Goal: Task Accomplishment & Management: Use online tool/utility

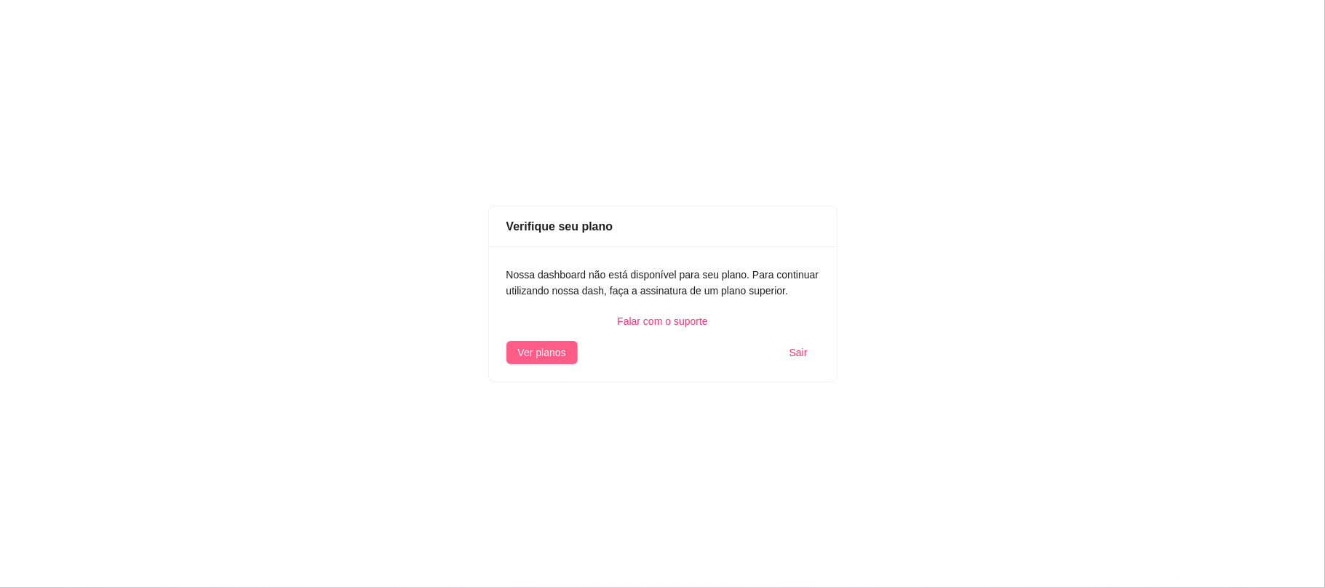
click at [543, 359] on span "Ver planos" at bounding box center [542, 353] width 48 height 16
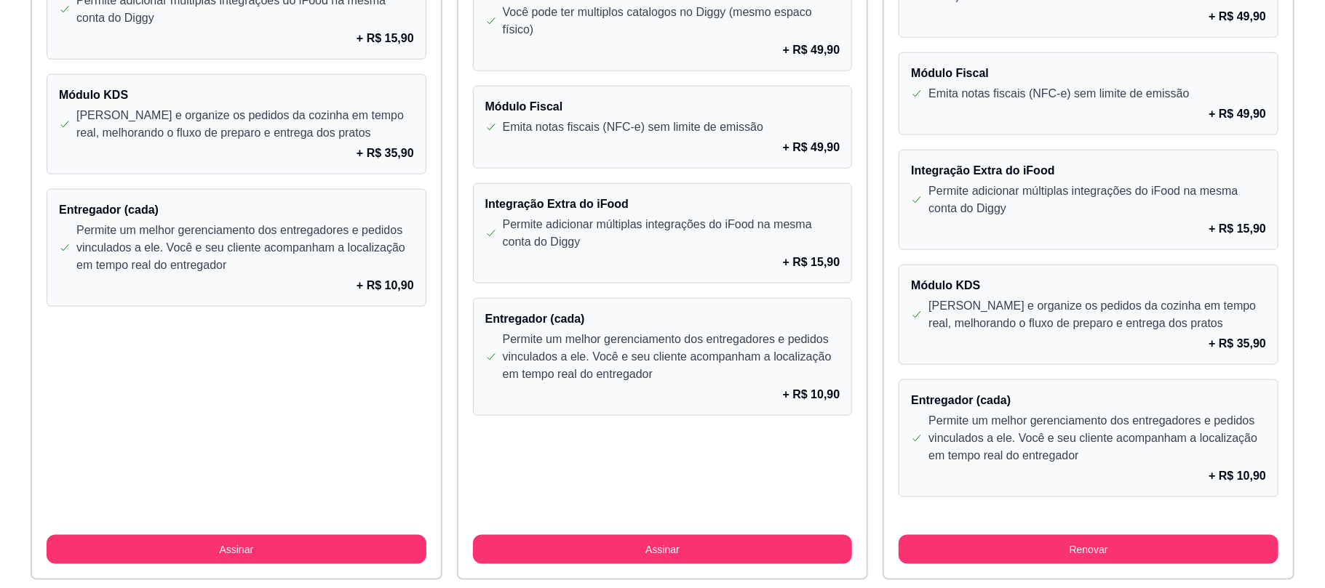
scroll to position [1287, 0]
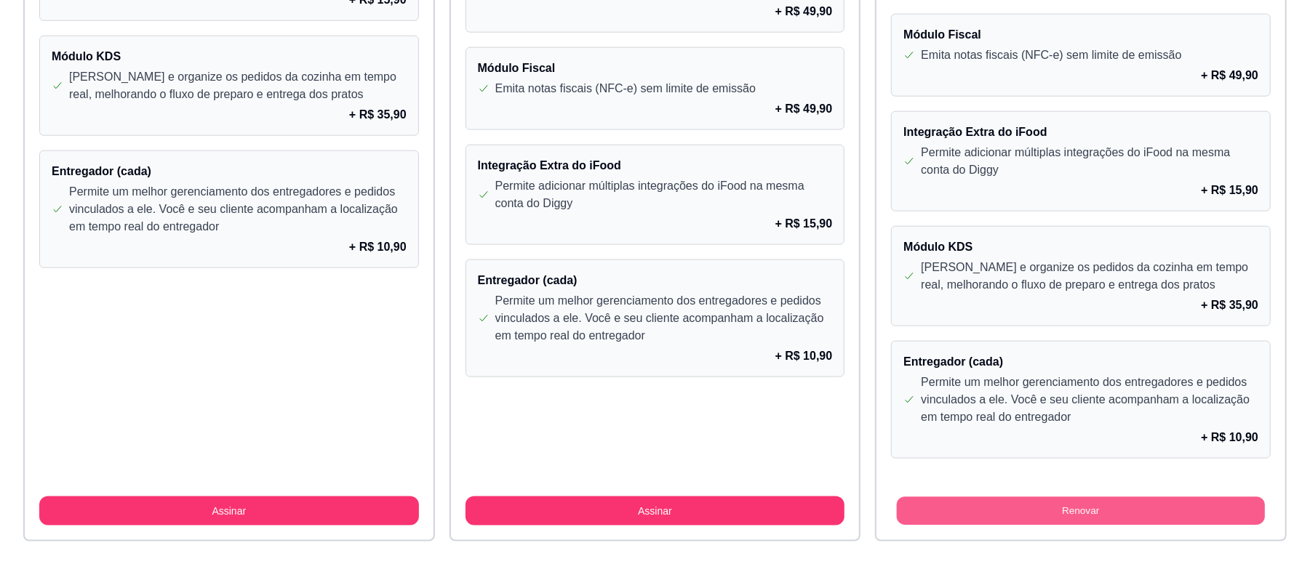
click at [1189, 514] on button "Renovar" at bounding box center [1081, 512] width 368 height 28
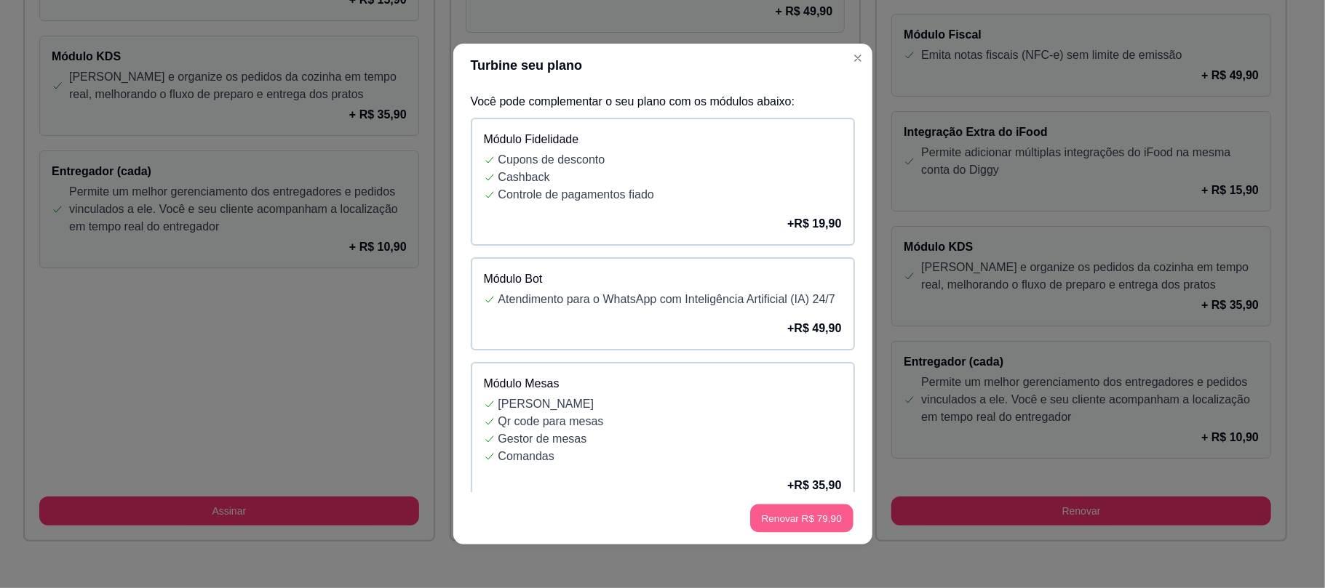
click at [799, 516] on button "Renovar R$ 79,90" at bounding box center [801, 519] width 103 height 28
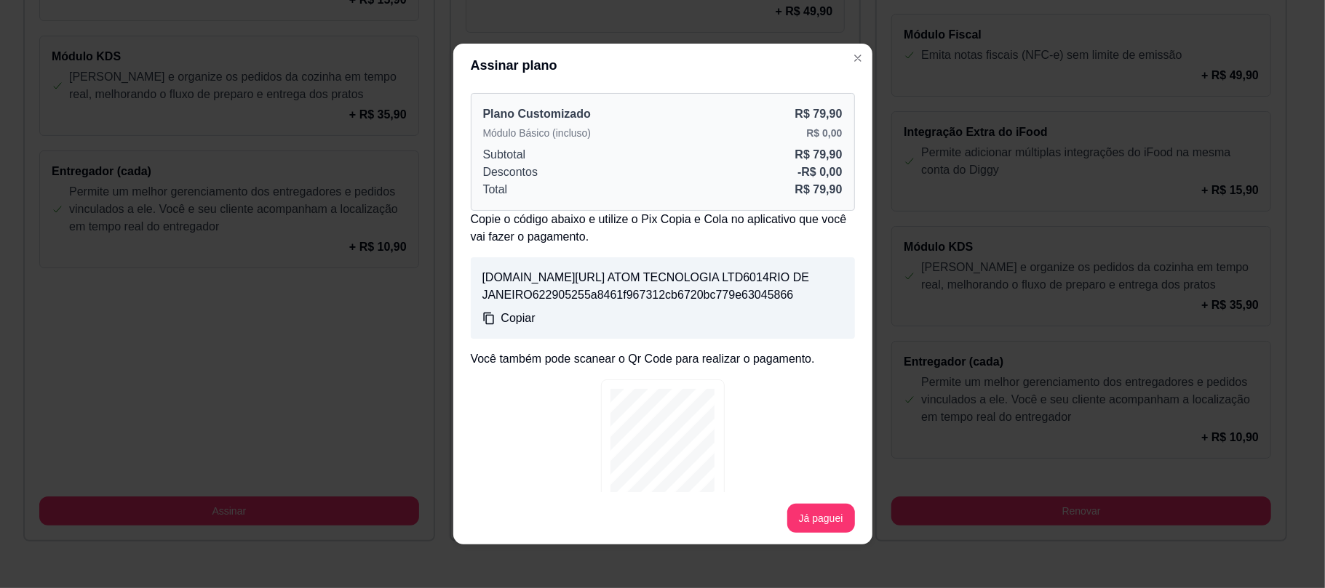
scroll to position [84, 0]
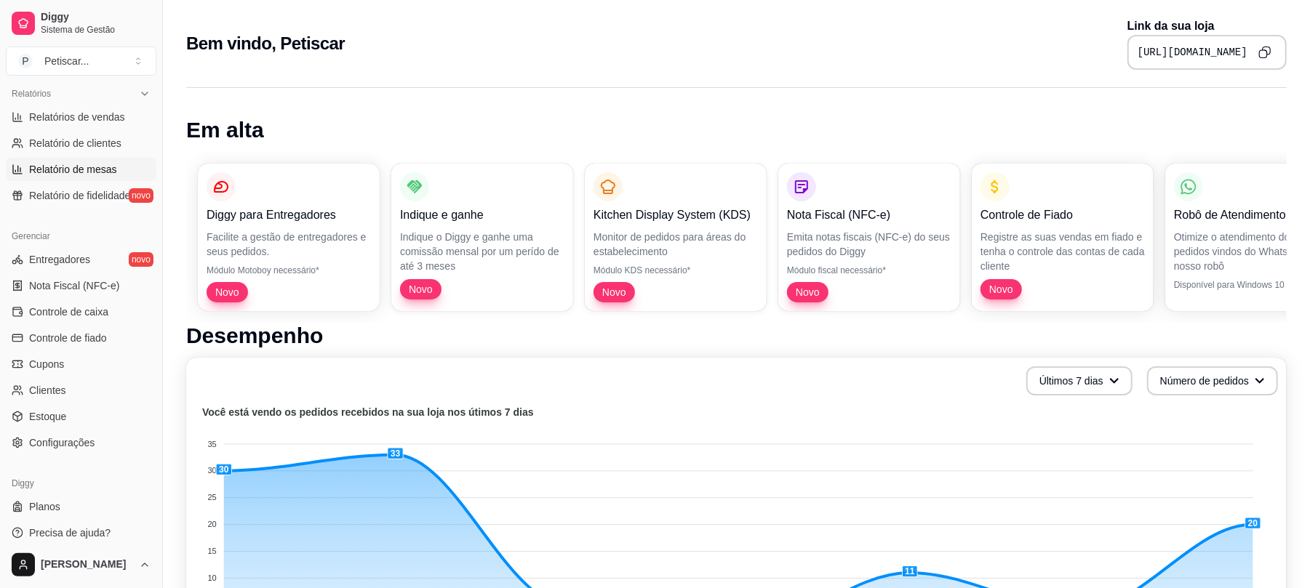
scroll to position [458, 0]
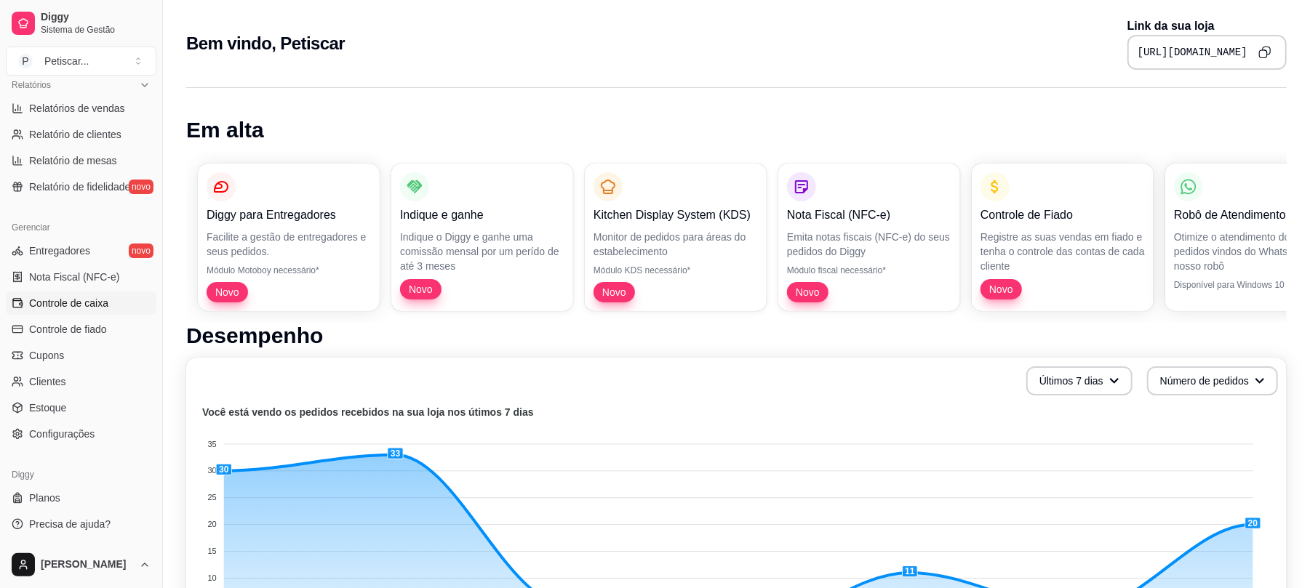
click at [87, 298] on span "Controle de caixa" at bounding box center [68, 303] width 79 height 15
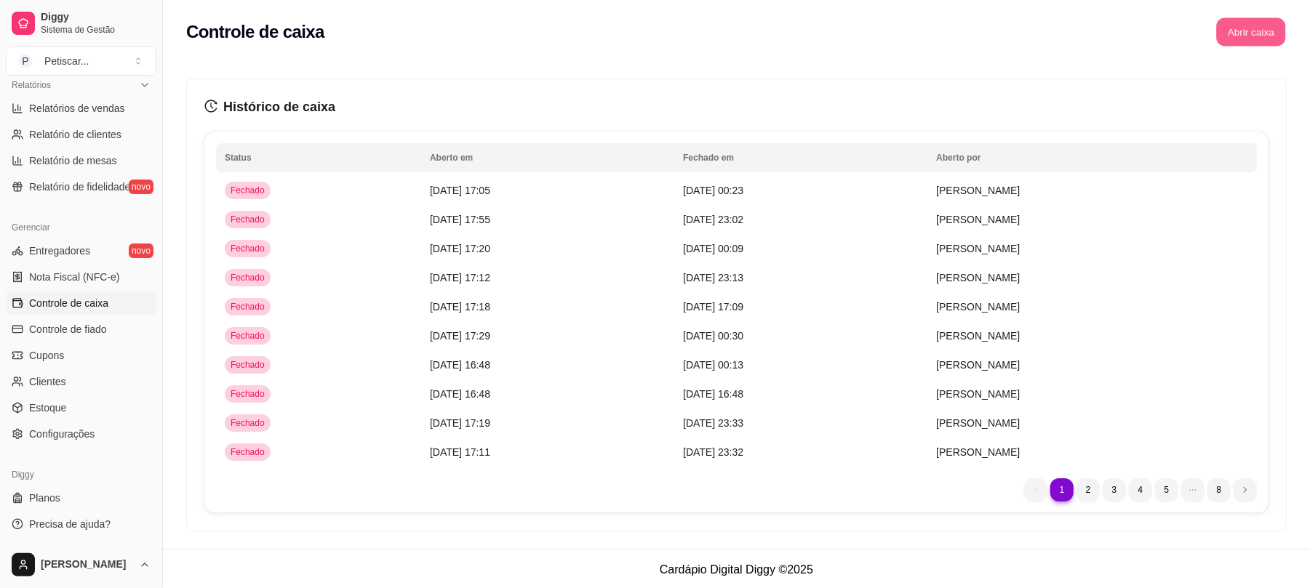
click at [1254, 41] on button "Abrir caixa" at bounding box center [1250, 32] width 69 height 28
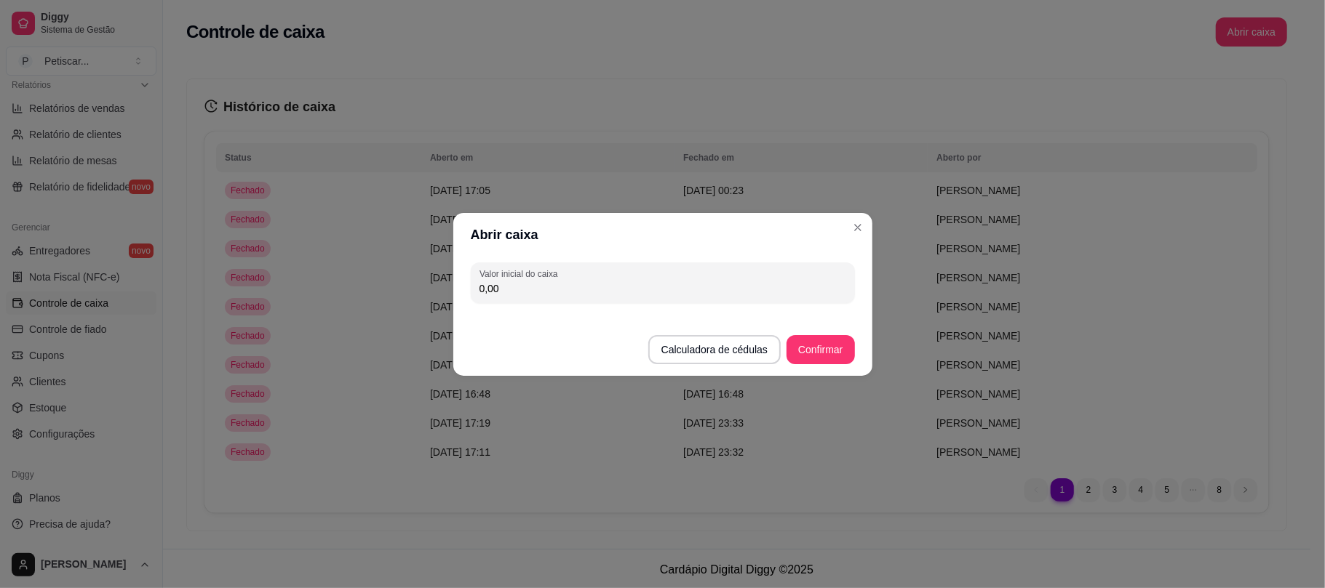
click at [687, 287] on input "0,00" at bounding box center [662, 288] width 367 height 15
type input "57,00"
click at [810, 351] on button "Confirmar" at bounding box center [820, 349] width 66 height 28
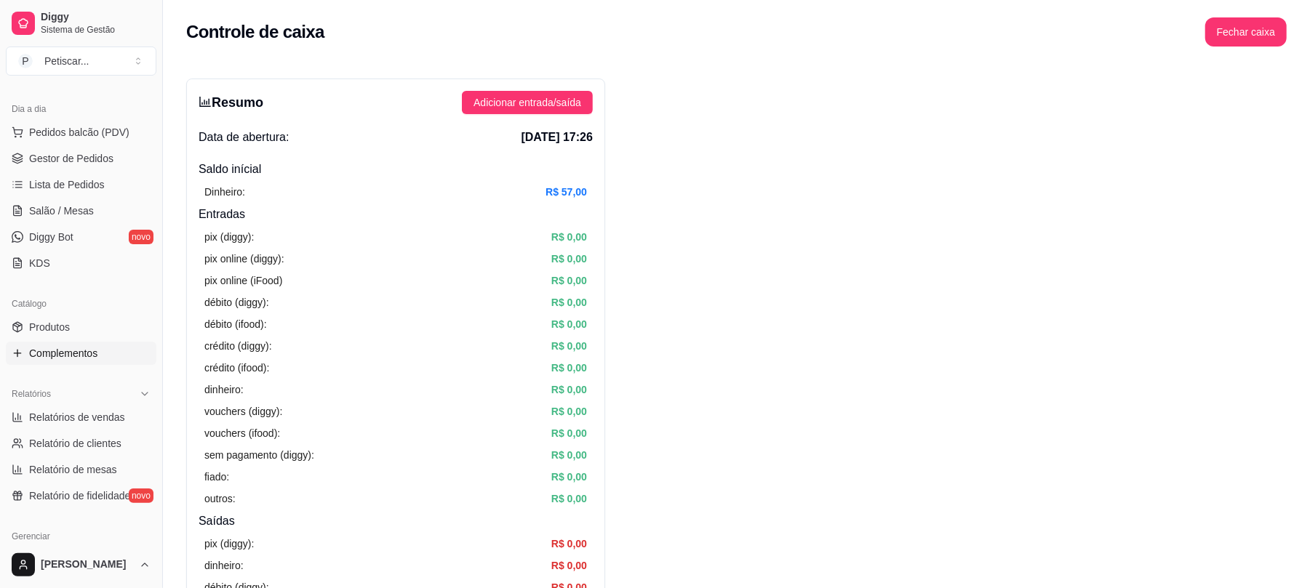
scroll to position [148, 0]
click at [38, 159] on span "Gestor de Pedidos" at bounding box center [71, 159] width 84 height 15
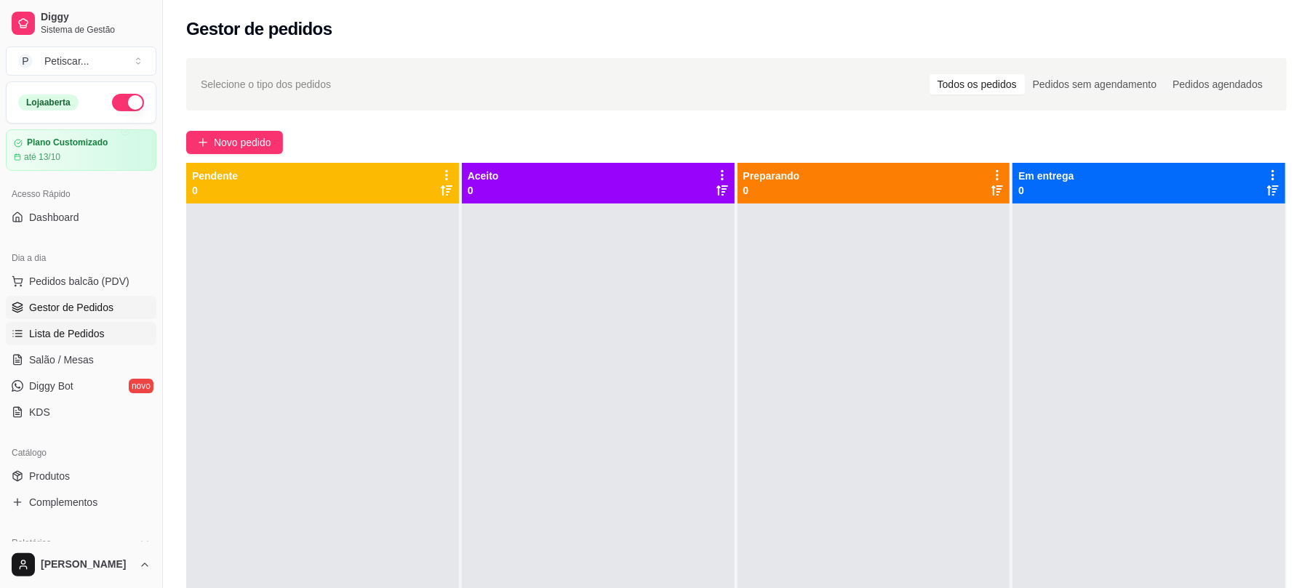
click at [81, 333] on span "Lista de Pedidos" at bounding box center [67, 334] width 76 height 15
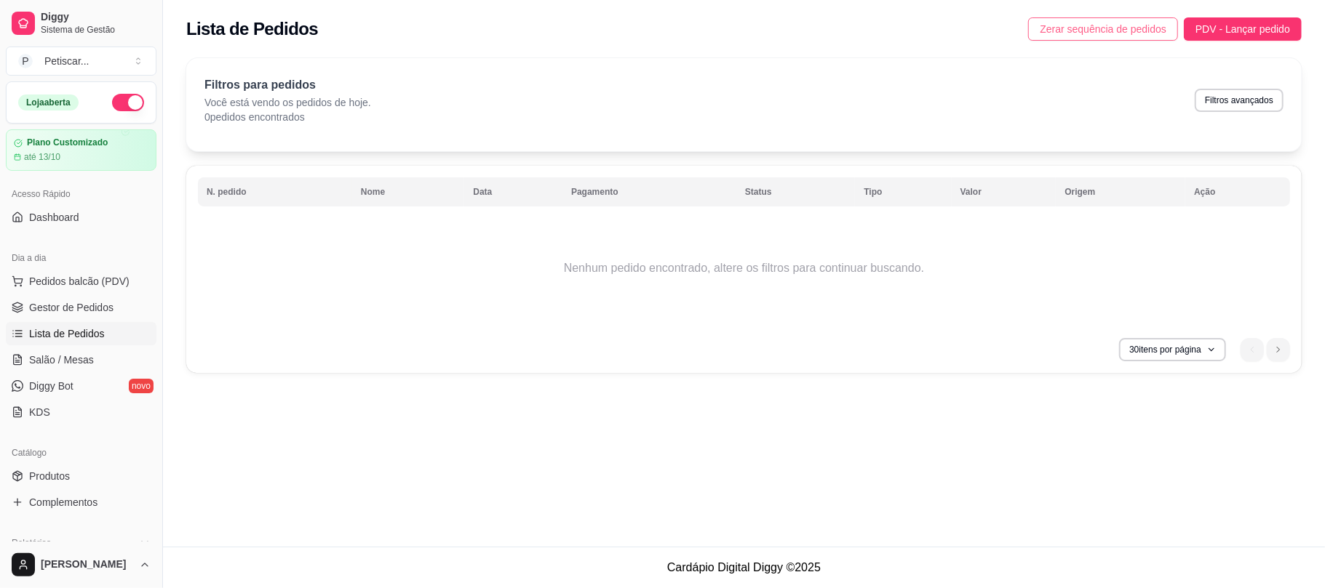
click at [1101, 36] on span "Zerar sequência de pedidos" at bounding box center [1102, 29] width 127 height 16
click at [86, 308] on span "Gestor de Pedidos" at bounding box center [71, 307] width 84 height 15
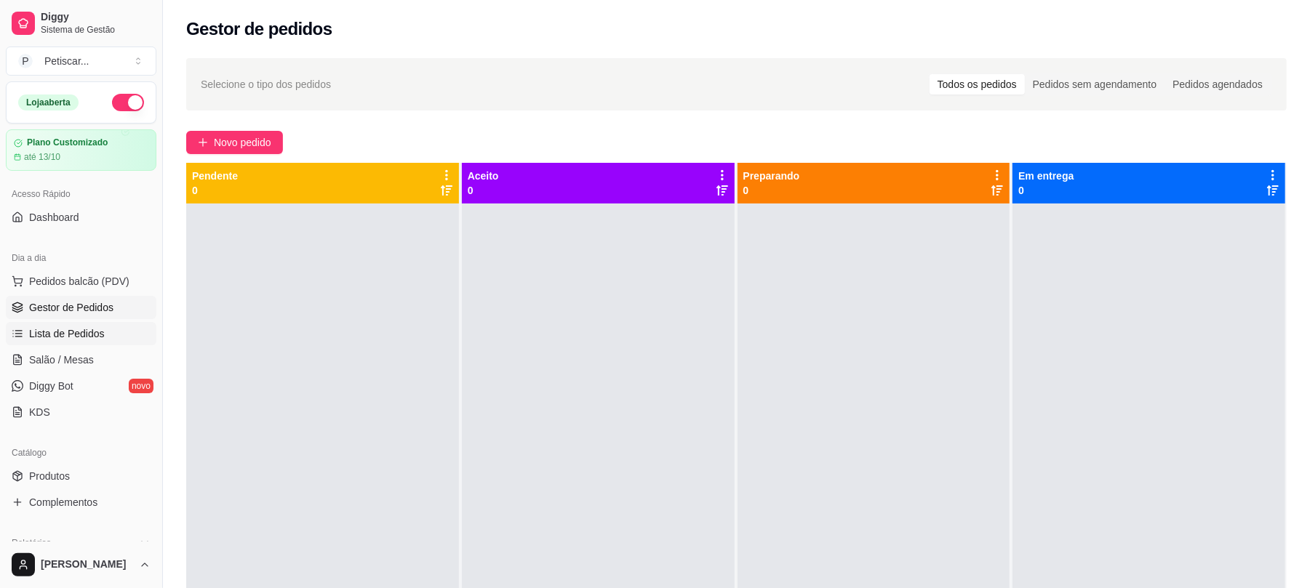
click at [97, 343] on link "Lista de Pedidos" at bounding box center [81, 333] width 151 height 23
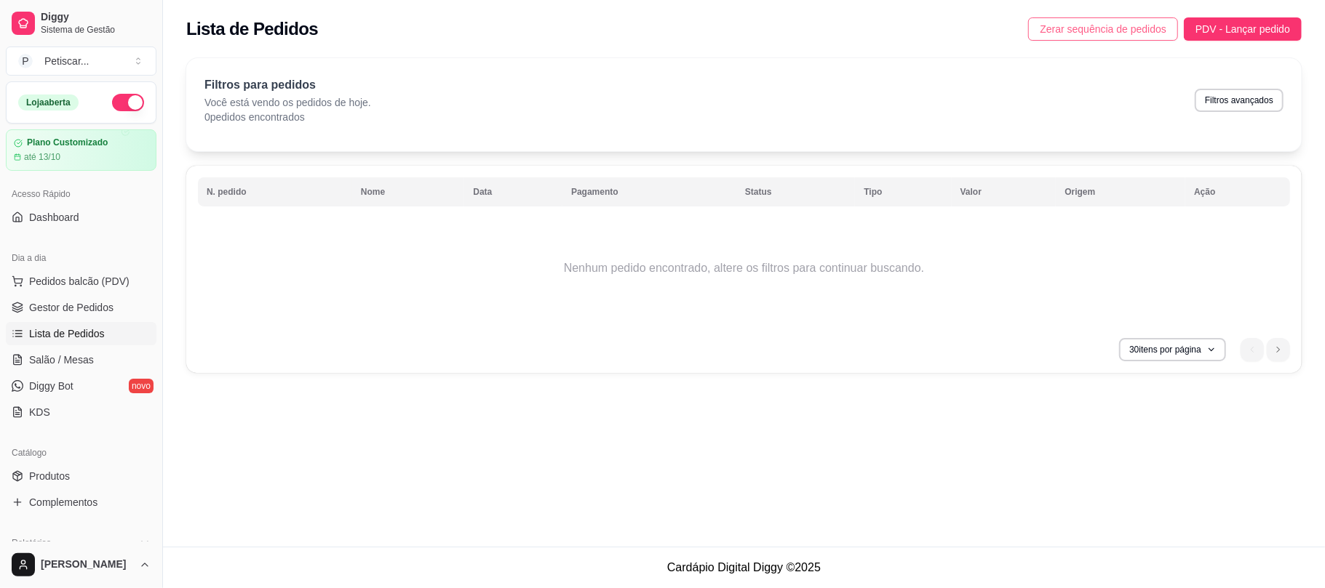
click at [1093, 31] on span "Zerar sequência de pedidos" at bounding box center [1102, 29] width 127 height 16
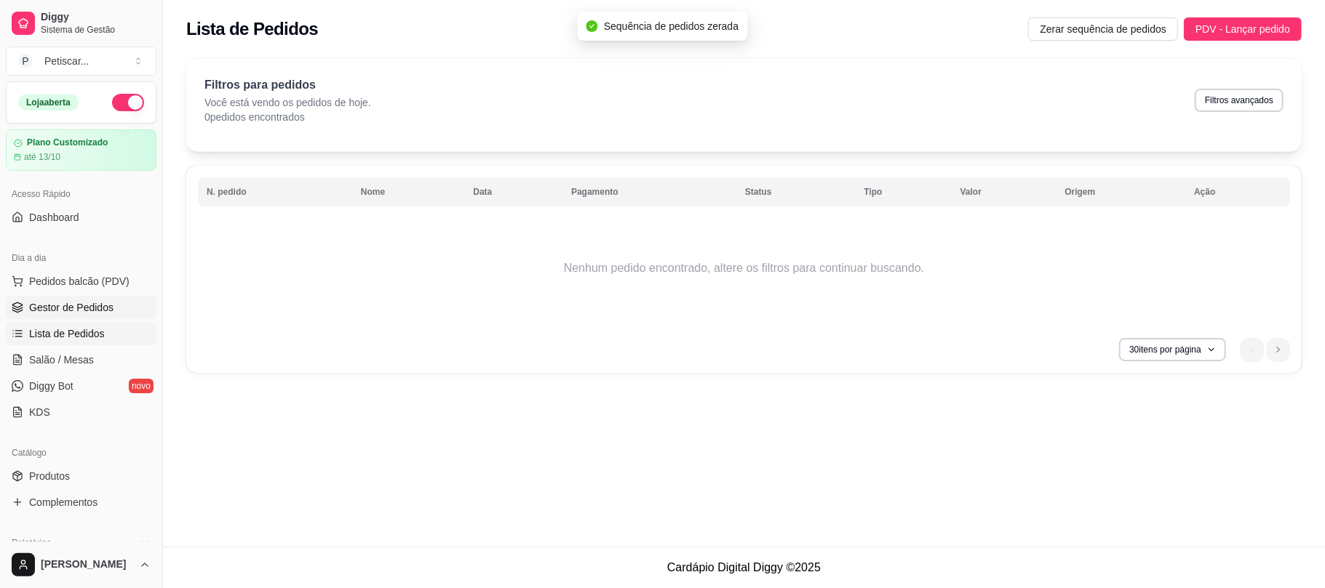
click at [36, 304] on span "Gestor de Pedidos" at bounding box center [71, 307] width 84 height 15
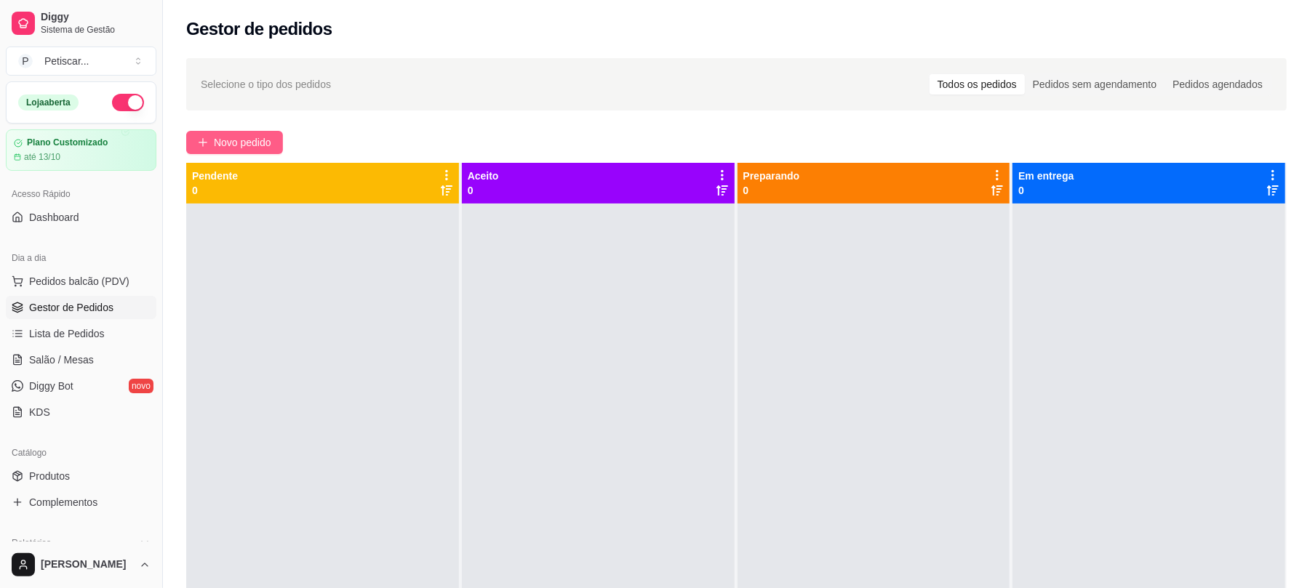
click at [207, 138] on icon "plus" at bounding box center [203, 142] width 10 height 10
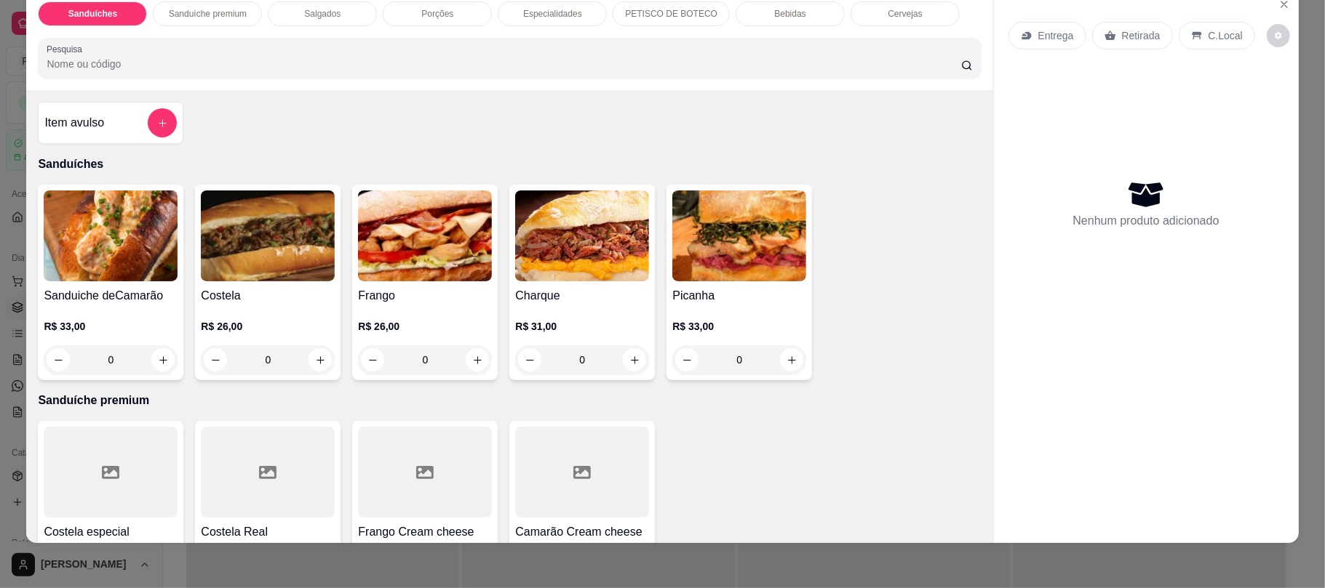
scroll to position [29, 0]
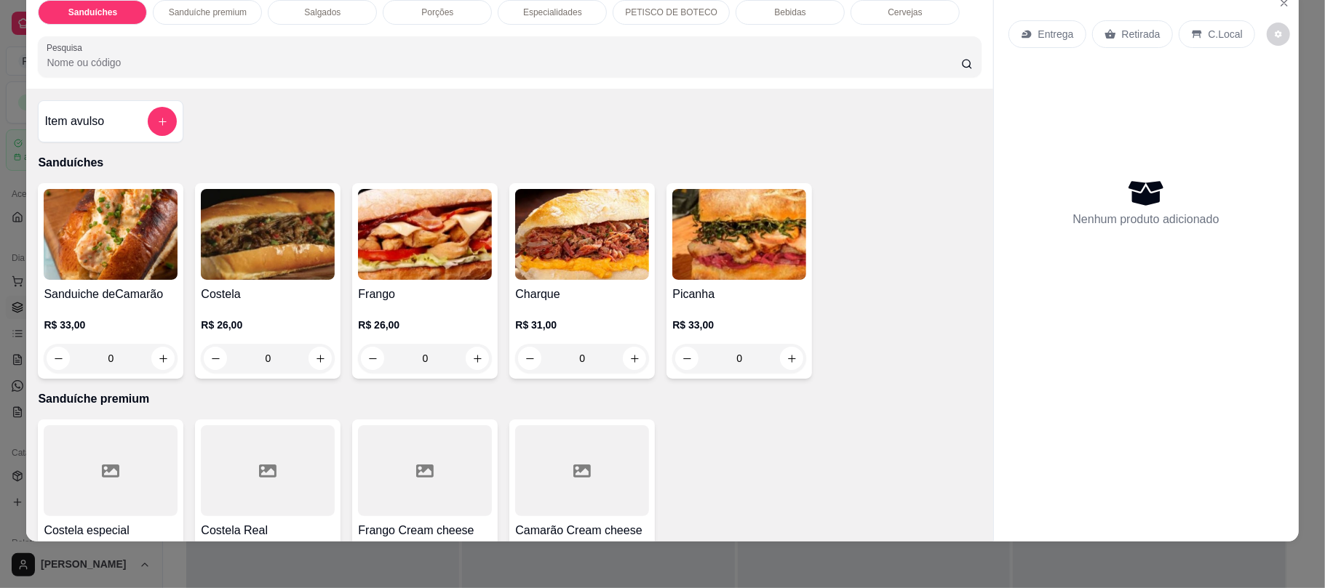
click at [626, 9] on p "PETISCO DE BOTECO" at bounding box center [671, 13] width 92 height 12
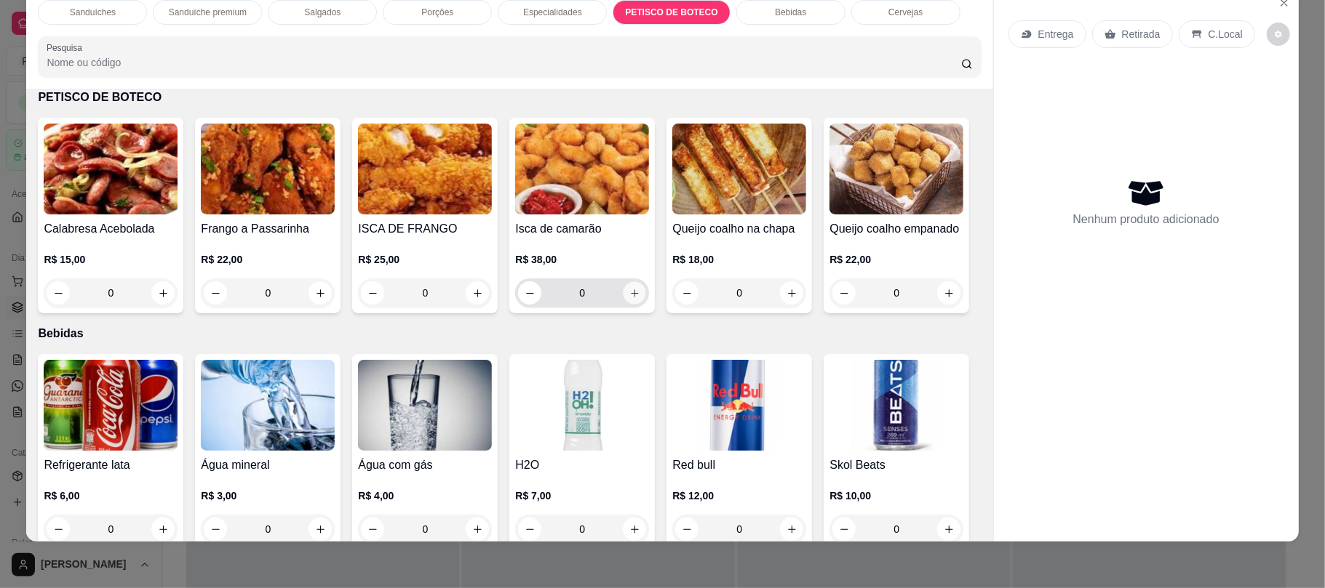
click at [629, 298] on icon "increase-product-quantity" at bounding box center [634, 293] width 11 height 11
type input "1"
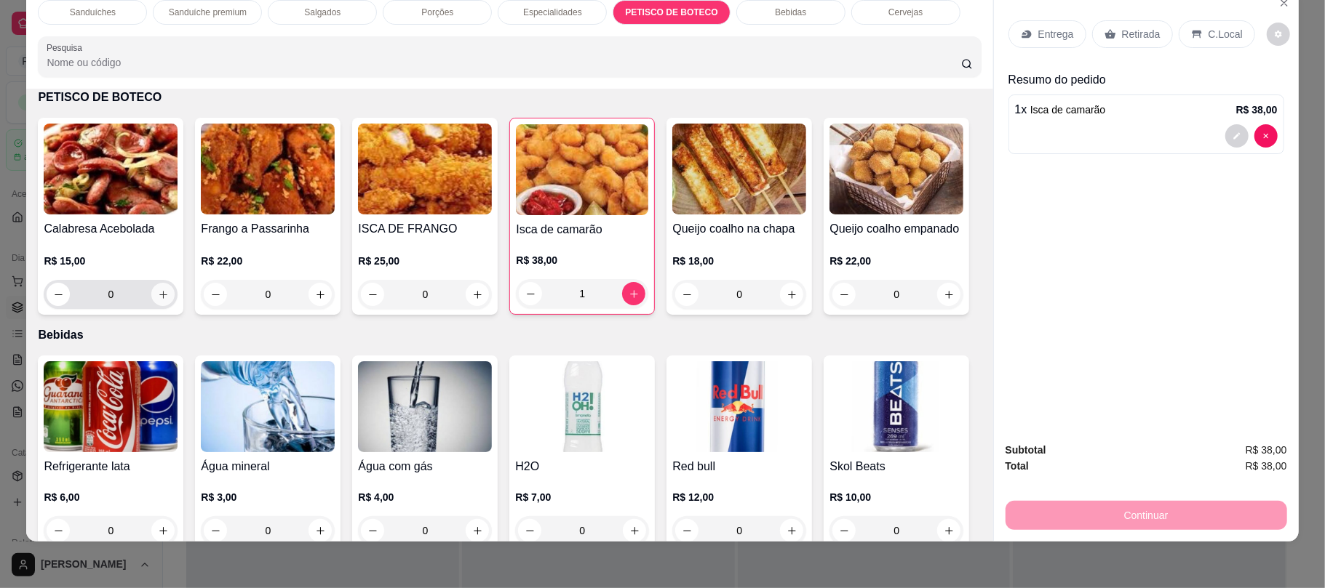
click at [160, 295] on icon "increase-product-quantity" at bounding box center [163, 294] width 11 height 11
type input "1"
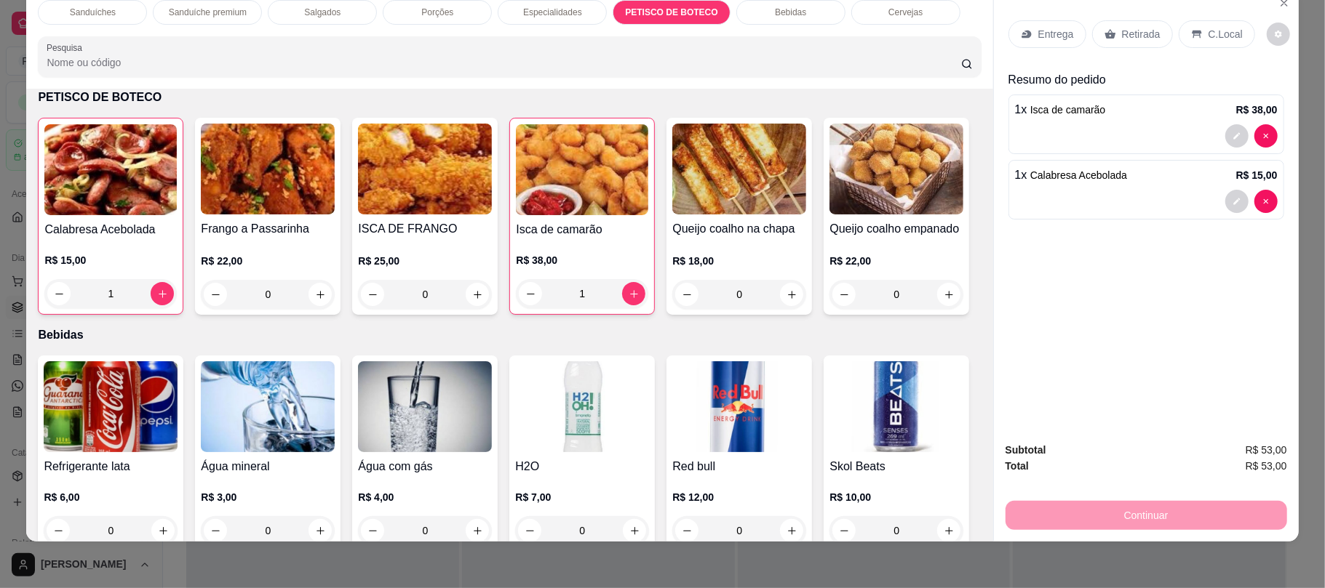
click at [1133, 36] on p "Retirada" at bounding box center [1141, 34] width 39 height 15
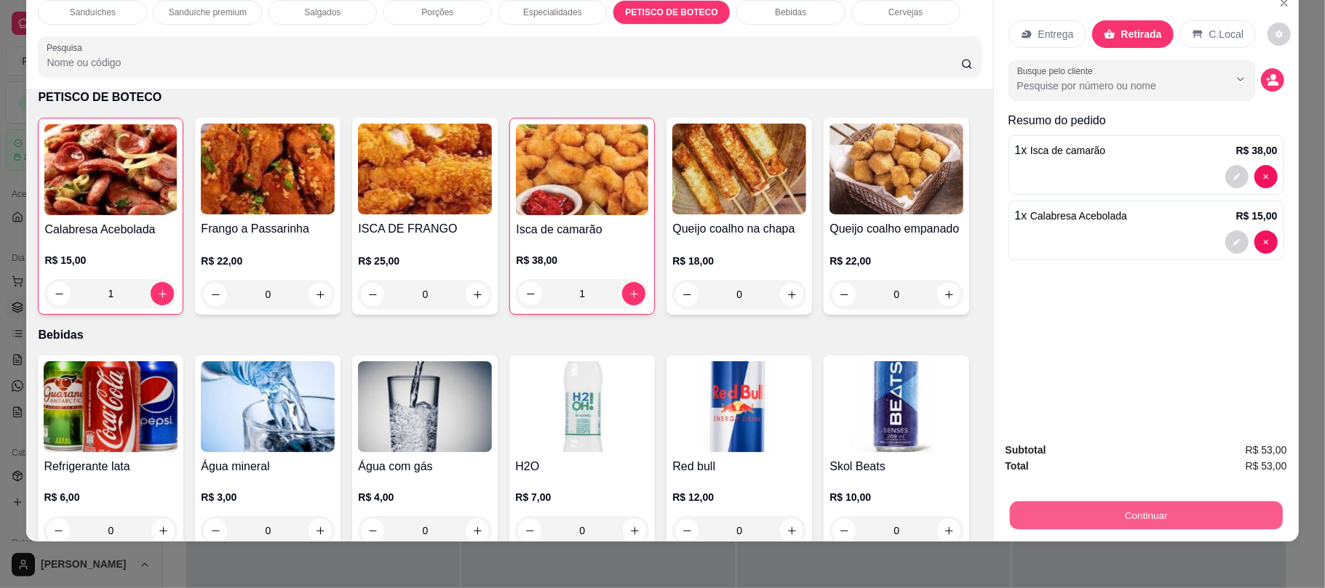
click at [1013, 513] on button "Continuar" at bounding box center [1145, 515] width 273 height 28
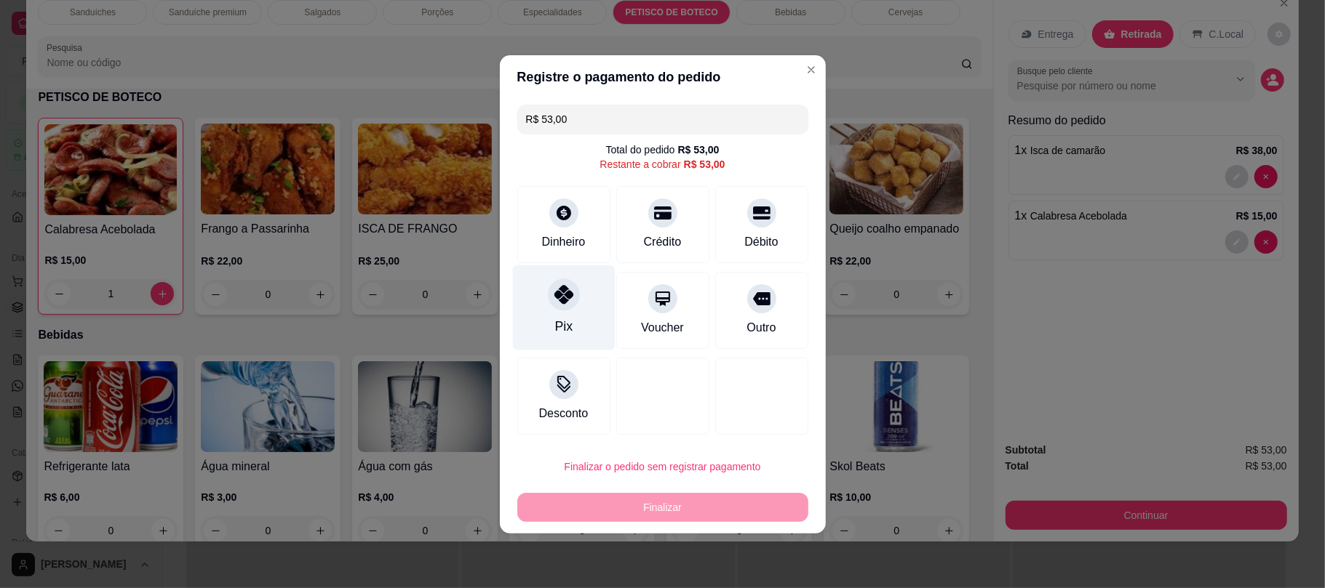
click at [567, 318] on div "Pix" at bounding box center [562, 326] width 17 height 19
type input "R$ 0,00"
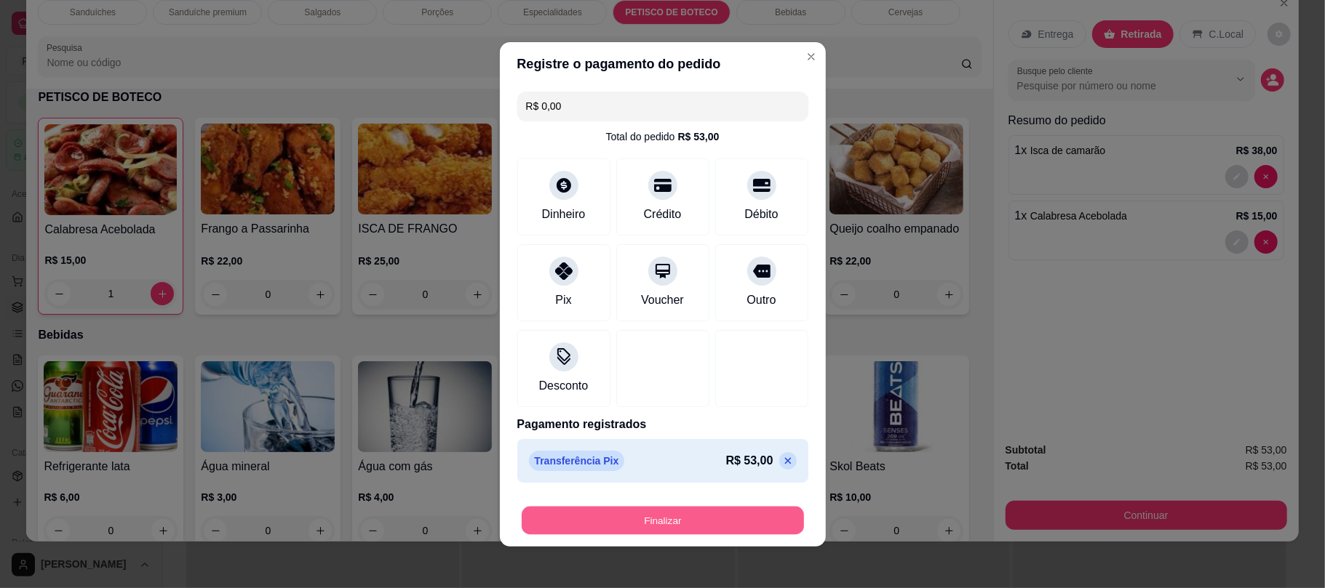
click at [580, 516] on button "Finalizar" at bounding box center [663, 520] width 282 height 28
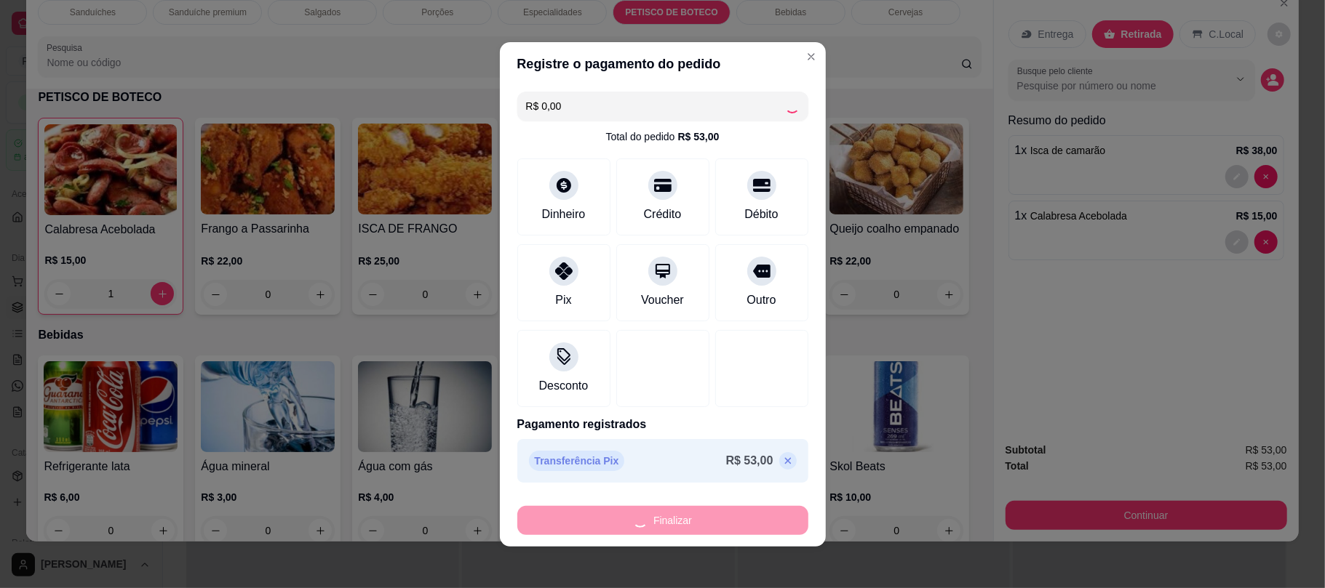
type input "0"
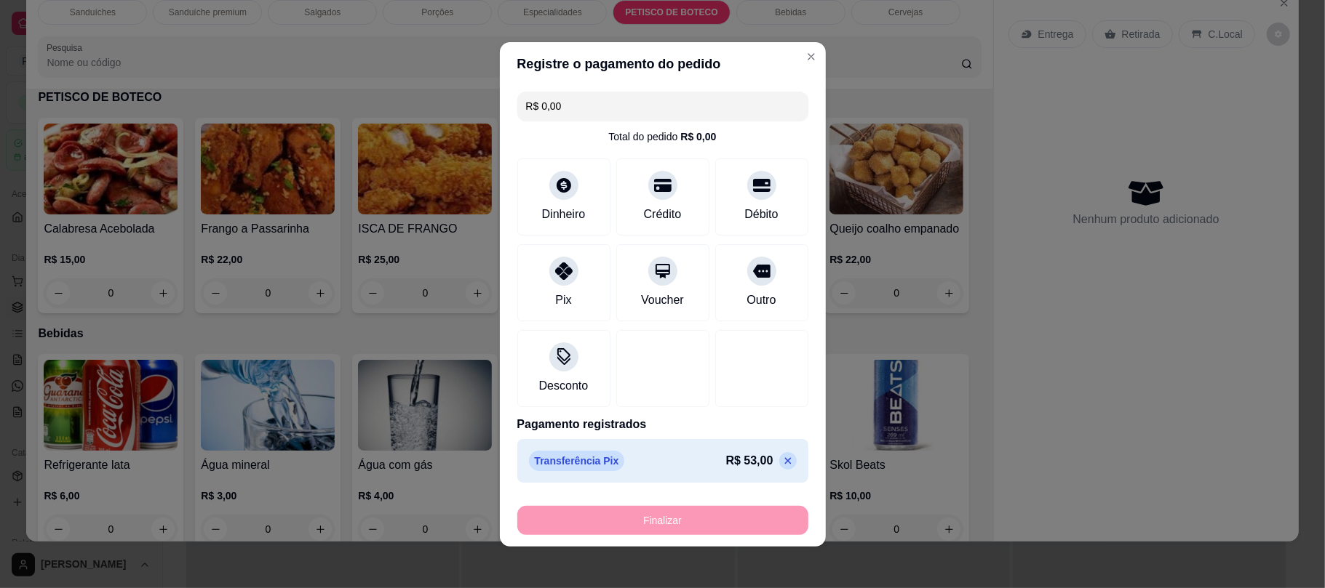
type input "-R$ 53,00"
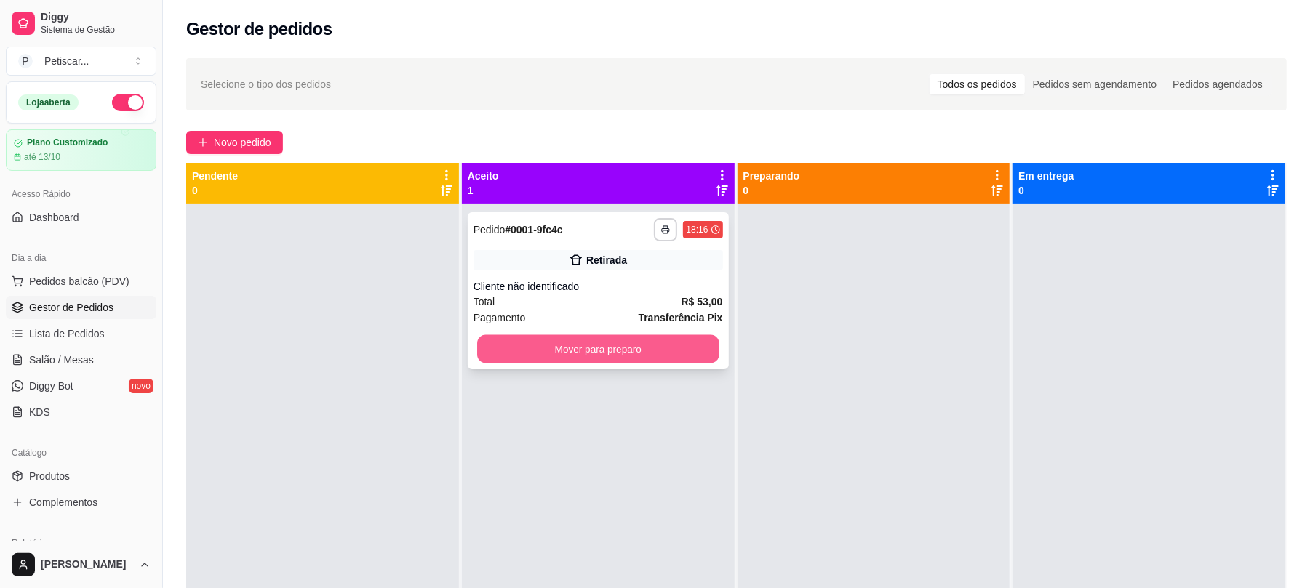
click at [598, 352] on button "Mover para preparo" at bounding box center [597, 349] width 241 height 28
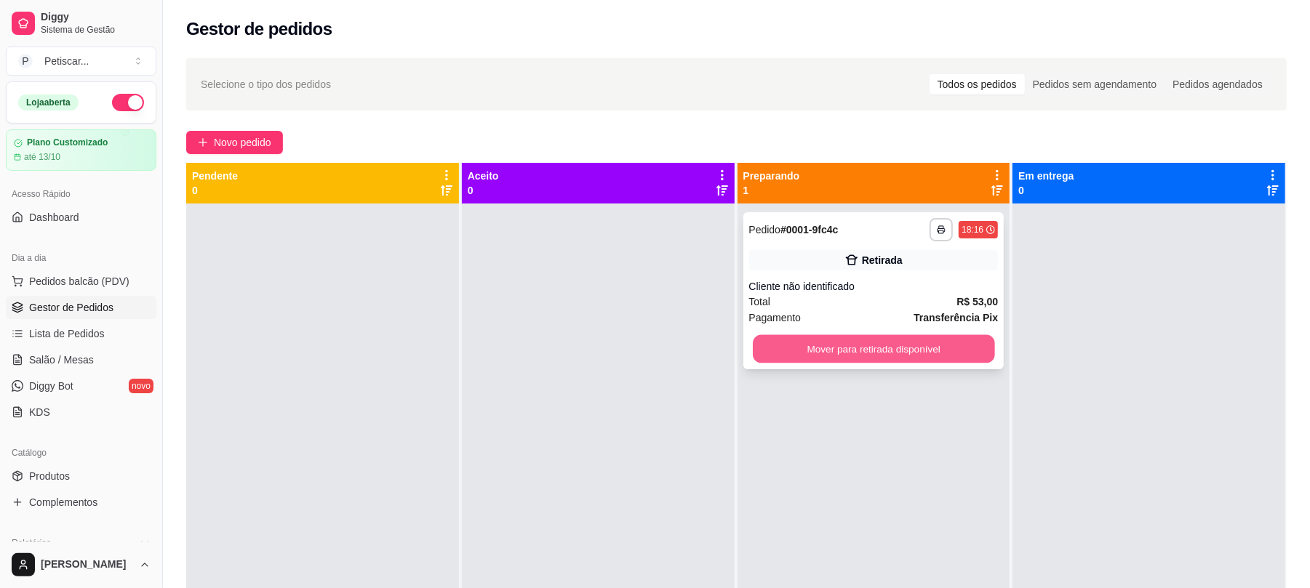
click at [839, 341] on button "Mover para retirada disponível" at bounding box center [873, 349] width 241 height 28
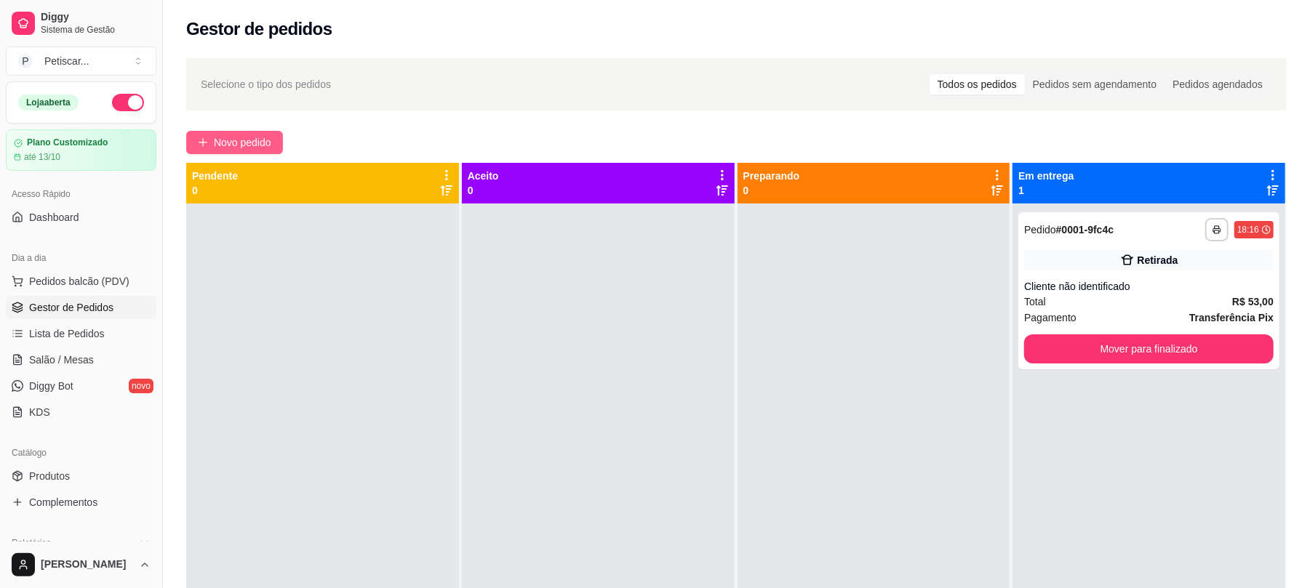
click at [207, 144] on icon "plus" at bounding box center [203, 142] width 10 height 10
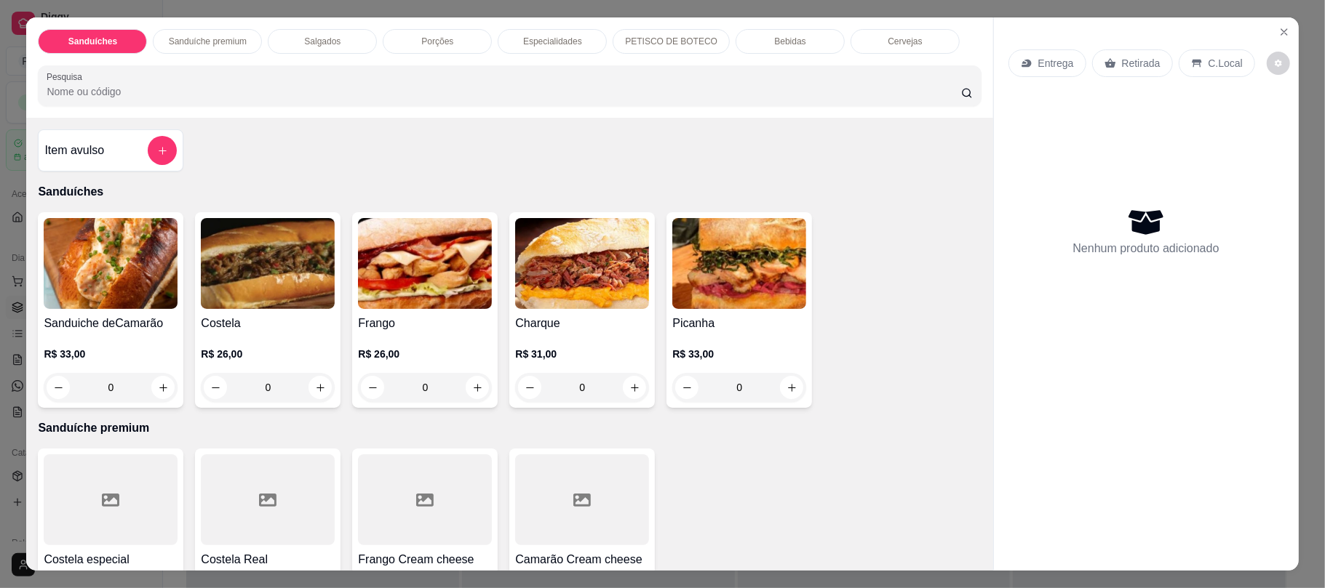
click at [311, 378] on div "0" at bounding box center [268, 387] width 134 height 29
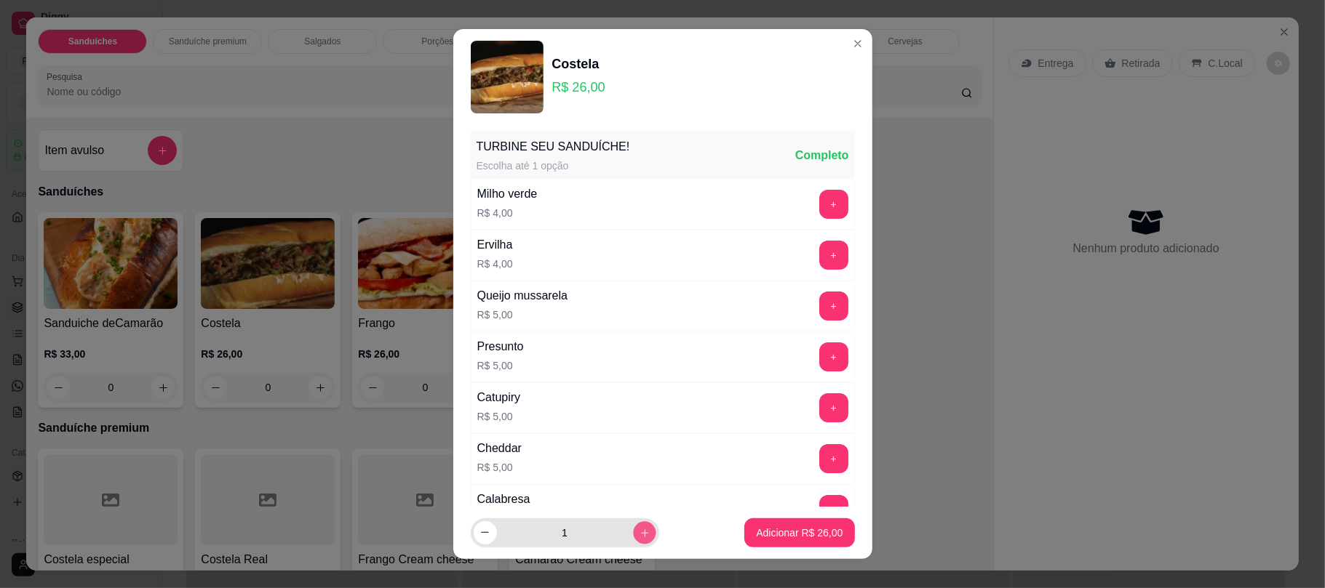
click at [639, 537] on icon "increase-product-quantity" at bounding box center [644, 532] width 11 height 11
type input "2"
click at [746, 525] on button "Adicionar R$ 52,00" at bounding box center [799, 533] width 107 height 28
type input "2"
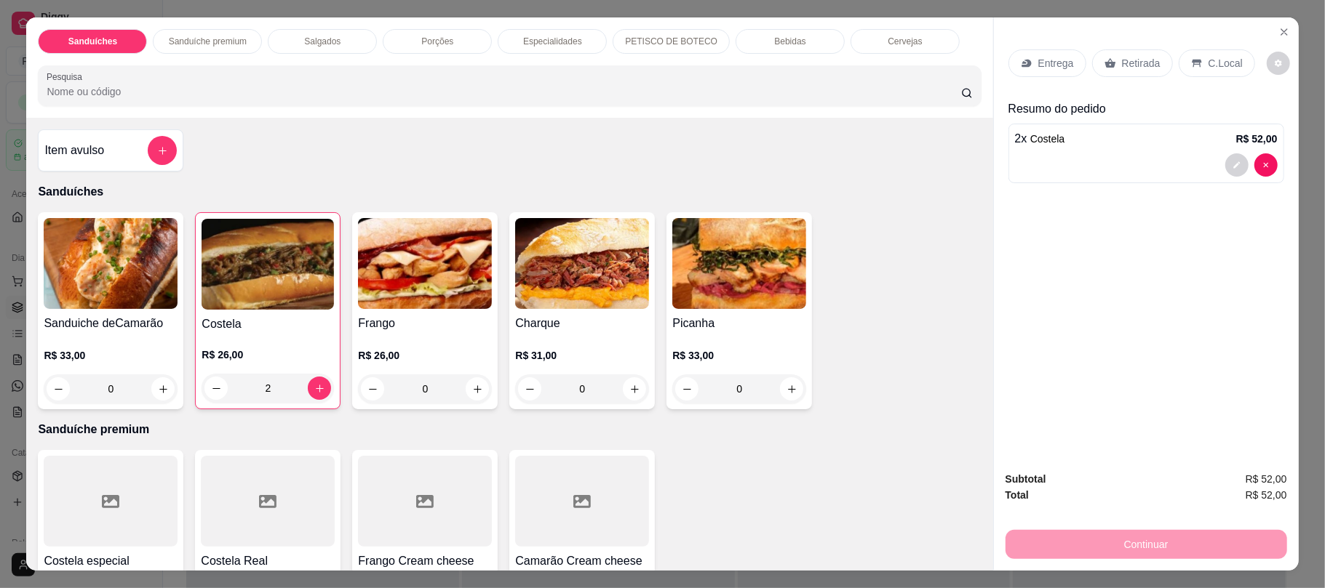
click at [1104, 67] on icon at bounding box center [1109, 63] width 11 height 9
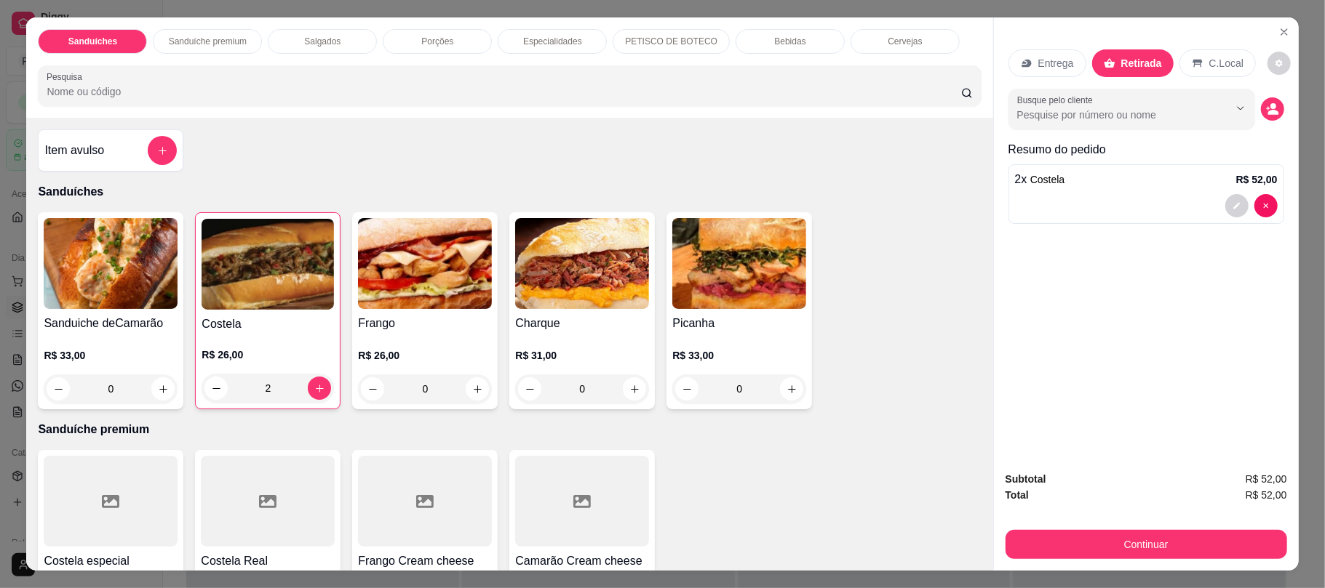
click at [1161, 458] on div "Entrega Retirada C.Local Busque pelo cliente Resumo do pedido 2 x Costela R$ 52…" at bounding box center [1146, 238] width 305 height 442
click at [812, 140] on div "Item avulso Sanduíches Sanduiche deCamarão R$ 33,00 0 Costela R$ 26,00 2 Frango…" at bounding box center [509, 344] width 966 height 452
click at [431, 36] on p "Porções" at bounding box center [437, 42] width 32 height 12
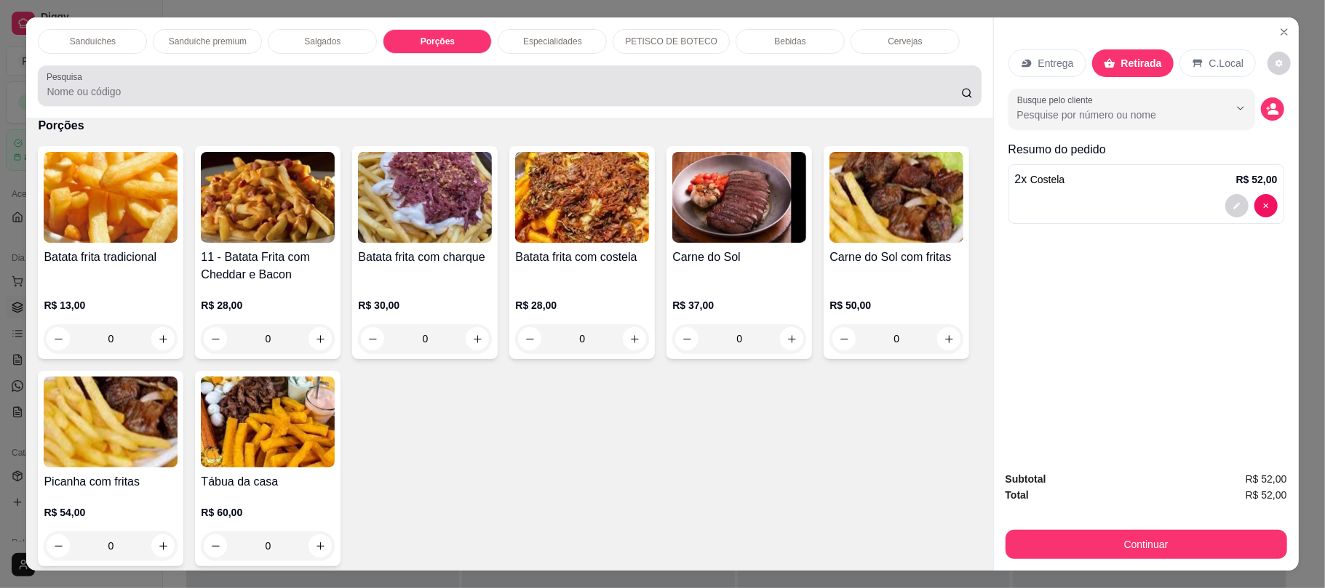
scroll to position [29, 0]
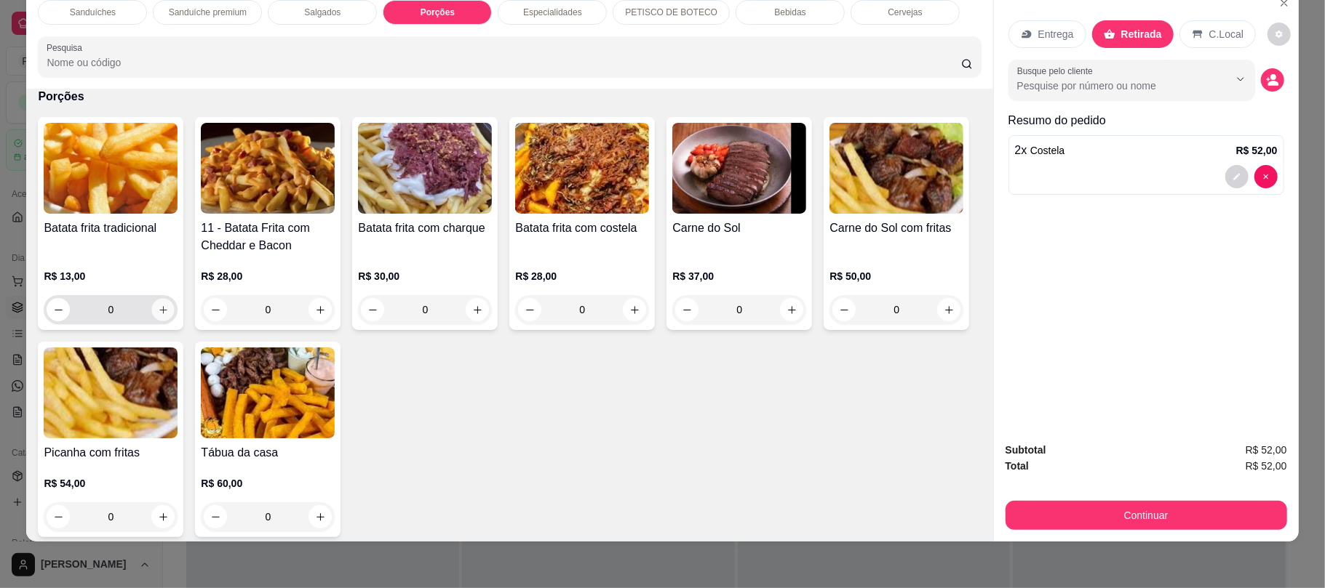
click at [159, 311] on icon "increase-product-quantity" at bounding box center [162, 309] width 7 height 7
type input "1"
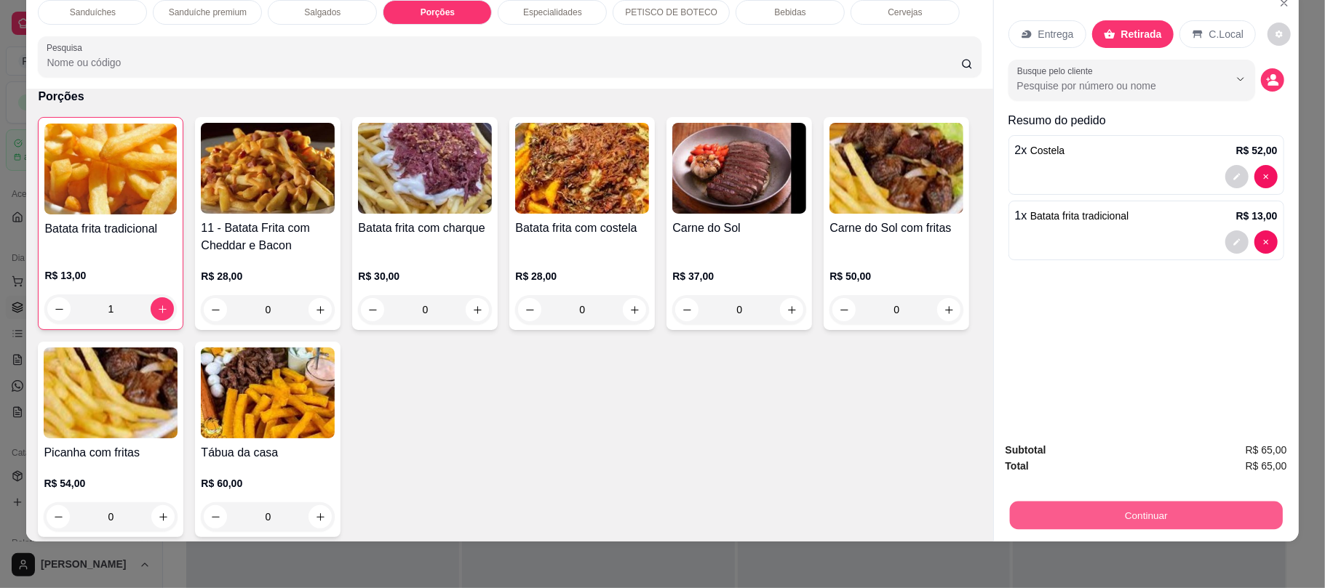
click at [1094, 506] on button "Continuar" at bounding box center [1145, 515] width 273 height 28
click at [1066, 519] on button "Continuar" at bounding box center [1145, 515] width 273 height 28
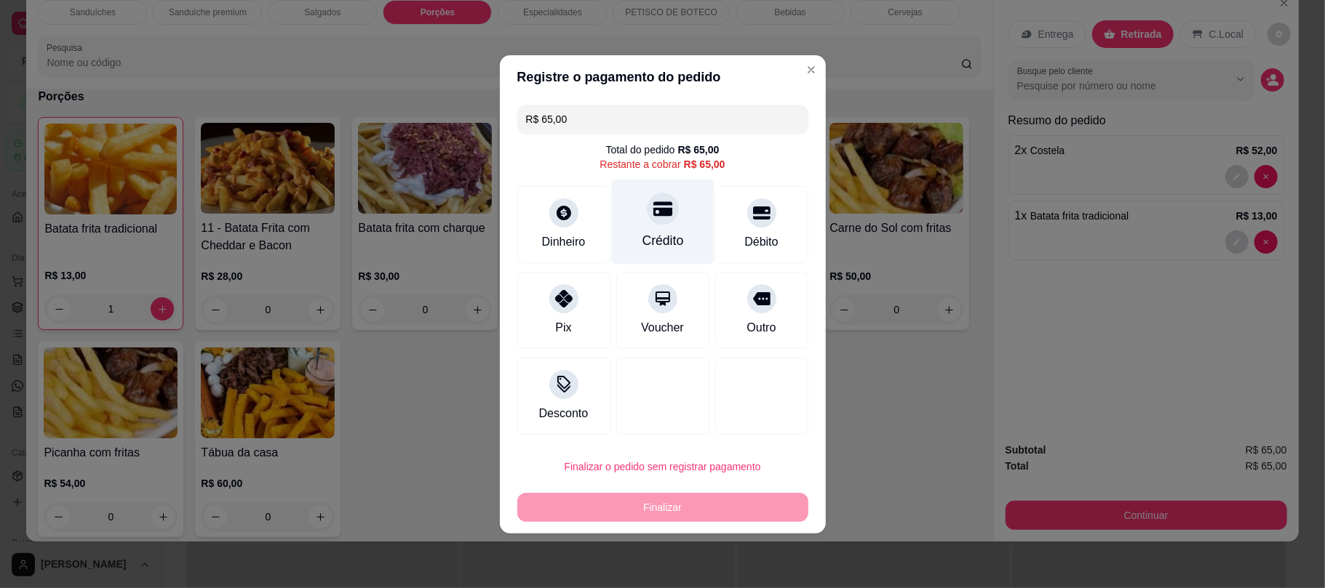
click at [639, 227] on div "Crédito" at bounding box center [662, 221] width 103 height 85
type input "R$ 0,00"
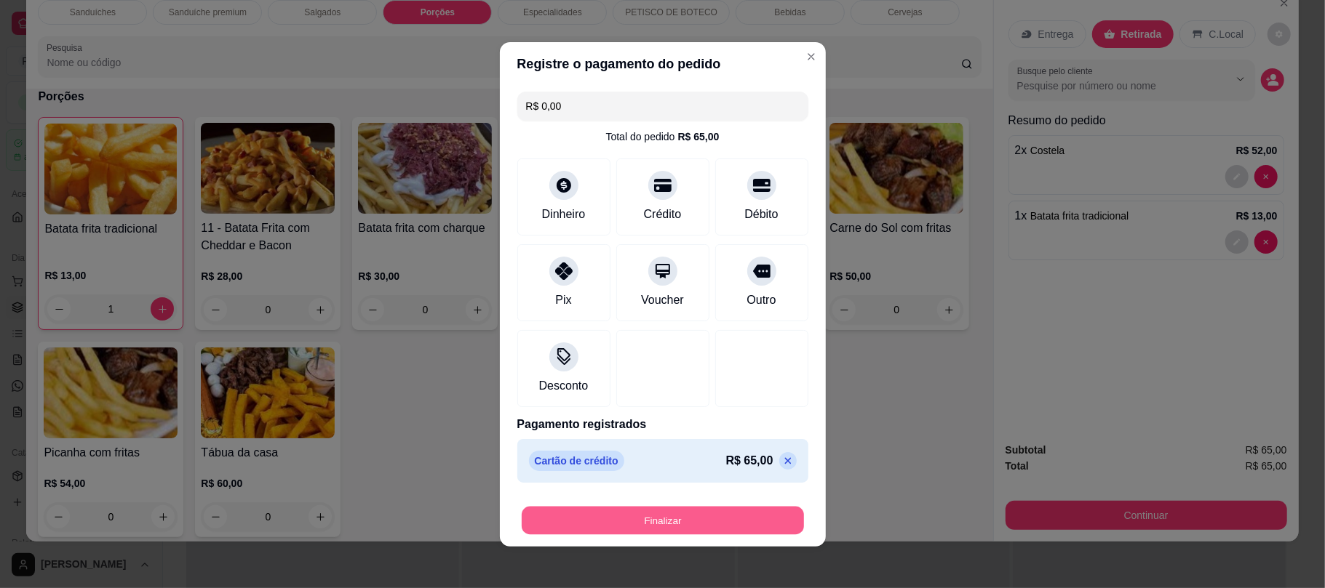
click at [573, 518] on button "Finalizar" at bounding box center [663, 520] width 282 height 28
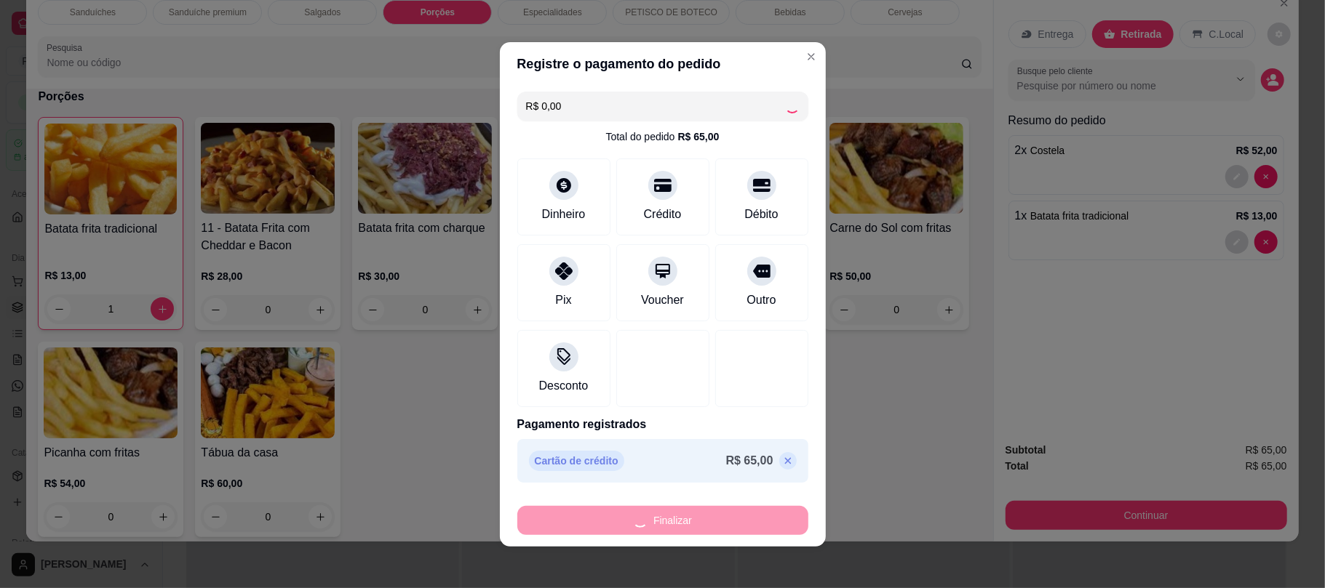
type input "0"
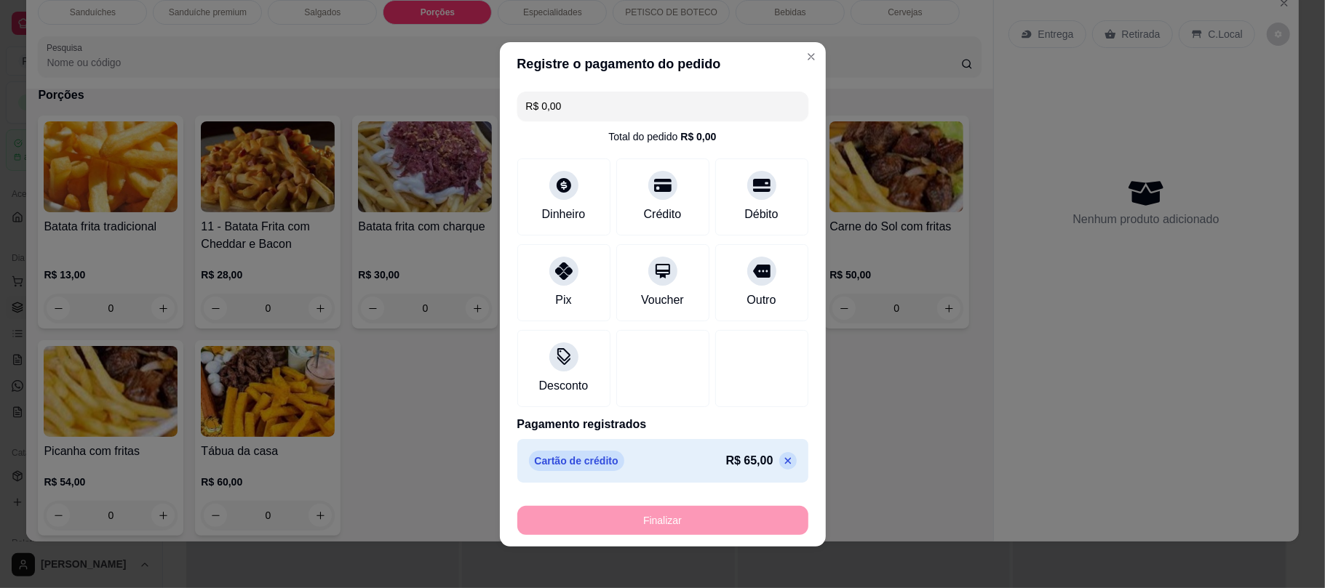
type input "-R$ 65,00"
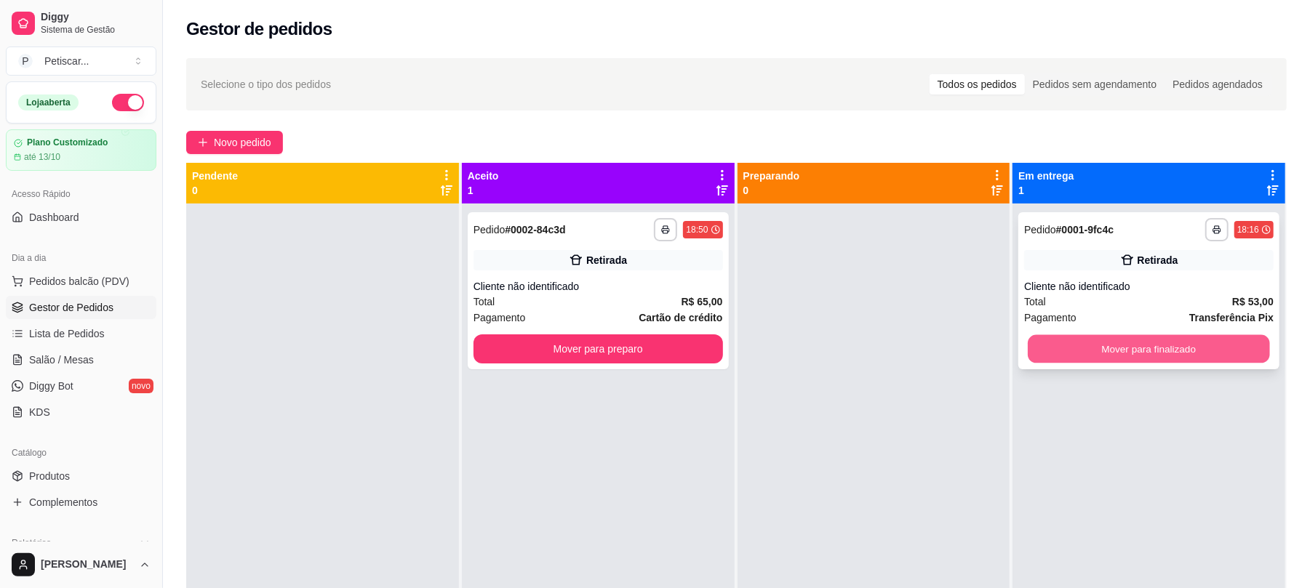
click at [1104, 356] on button "Mover para finalizado" at bounding box center [1148, 349] width 241 height 28
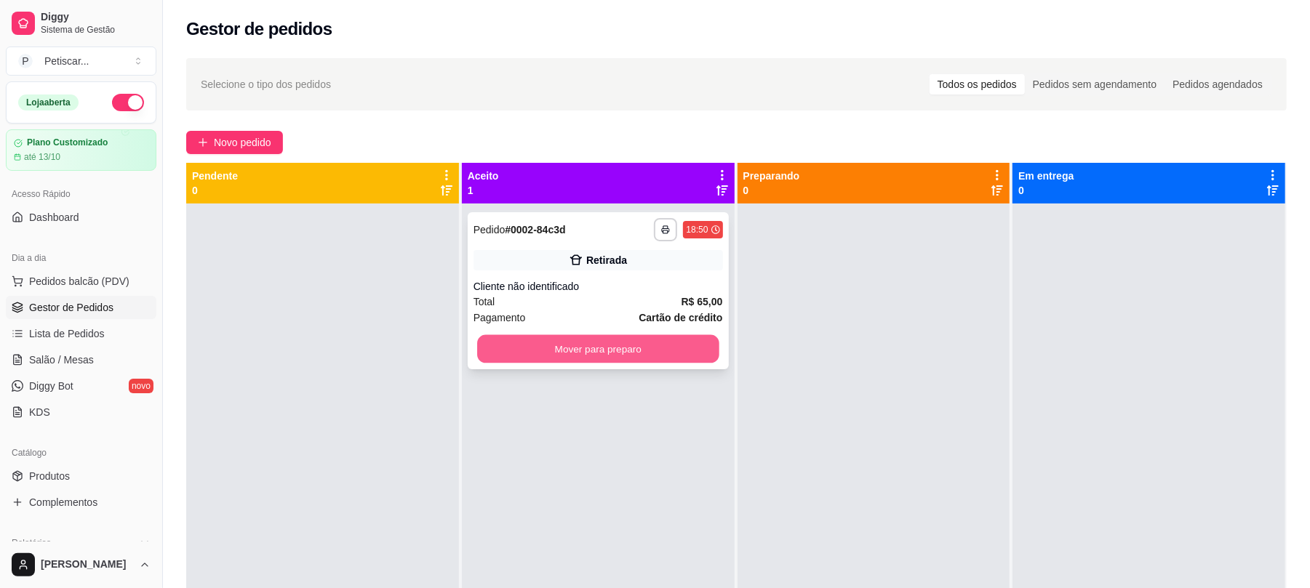
click at [572, 348] on button "Mover para preparo" at bounding box center [597, 349] width 241 height 28
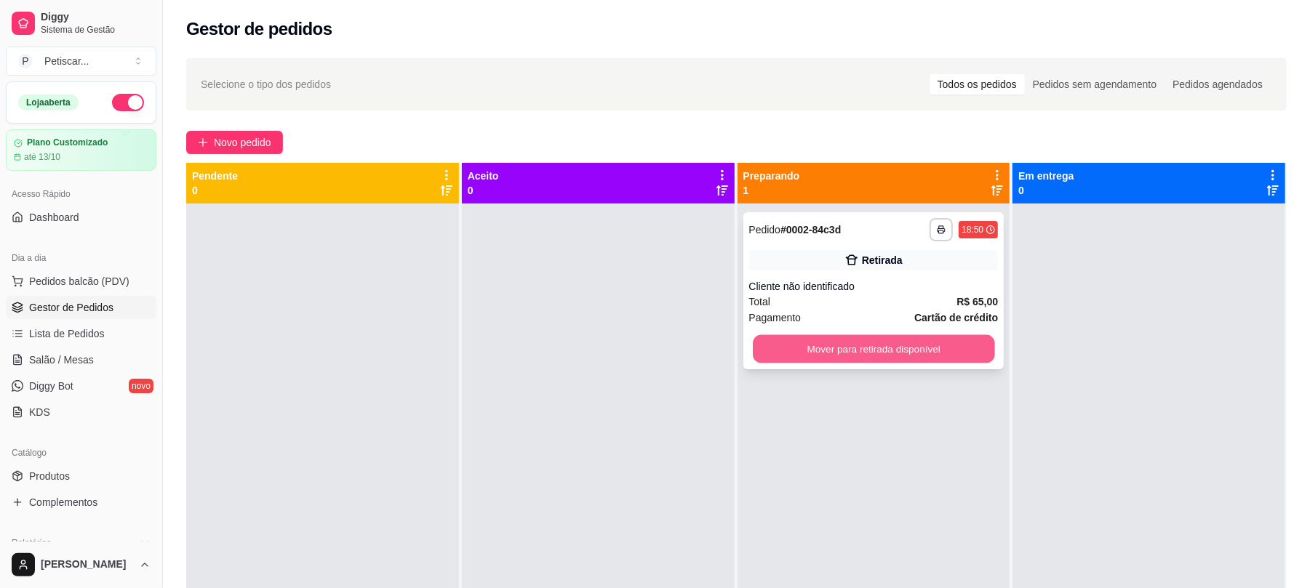
click at [768, 346] on button "Mover para retirada disponível" at bounding box center [873, 349] width 241 height 28
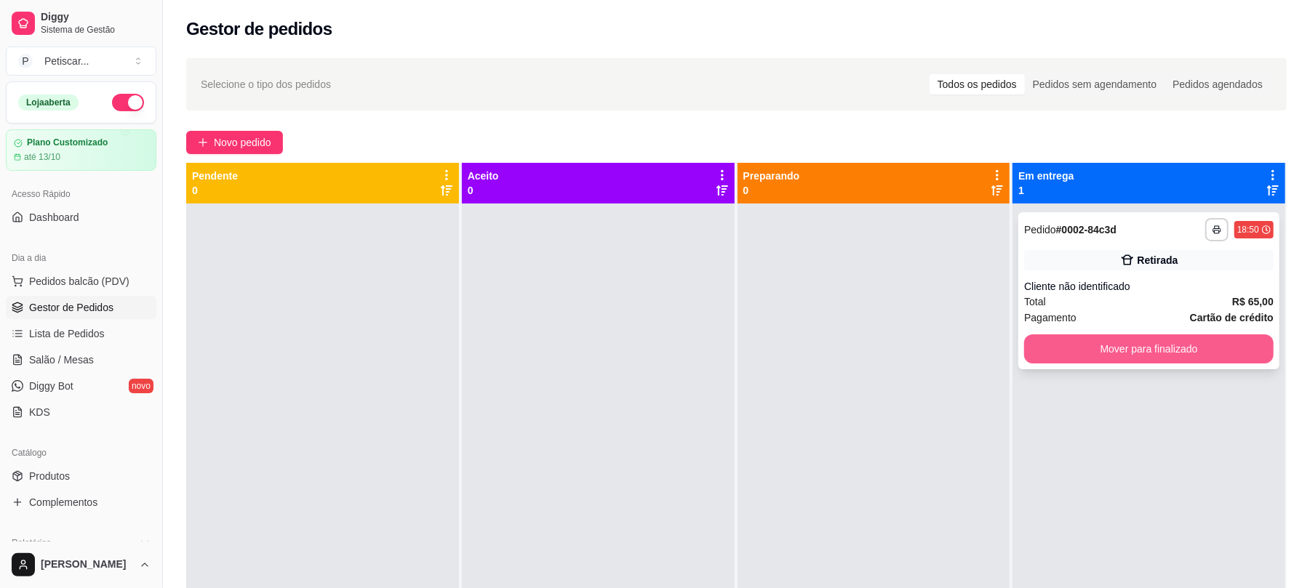
click at [1068, 355] on button "Mover para finalizado" at bounding box center [1148, 349] width 249 height 29
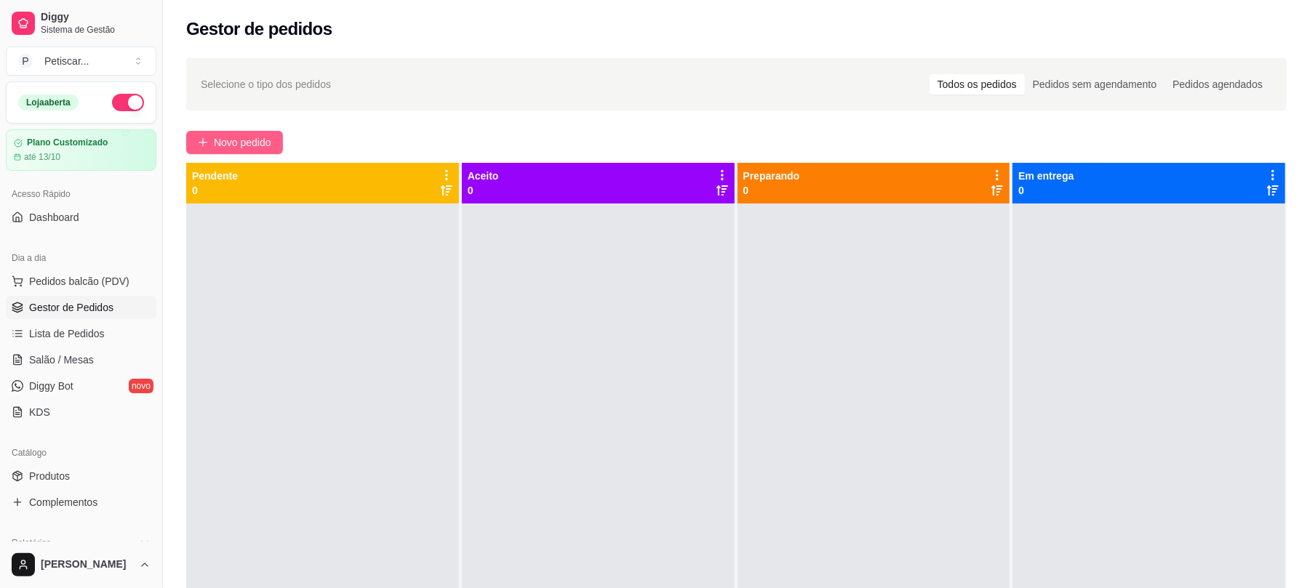
click at [231, 150] on span "Novo pedido" at bounding box center [242, 143] width 57 height 16
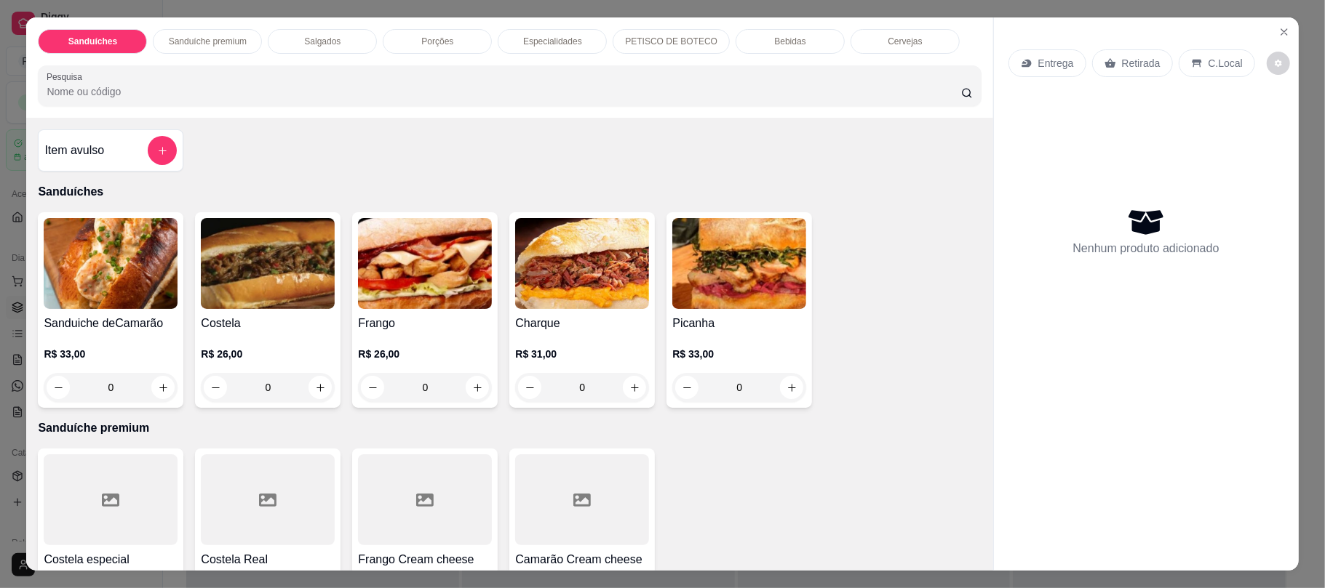
click at [306, 391] on div "0" at bounding box center [268, 387] width 134 height 29
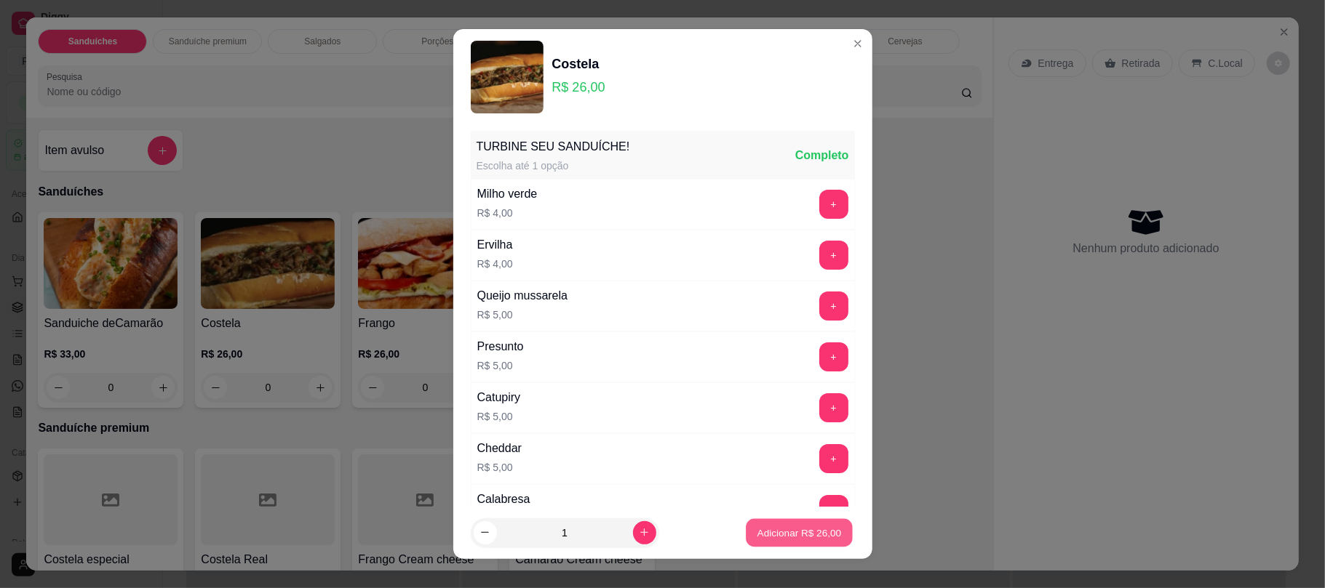
click at [746, 539] on button "Adicionar R$ 26,00" at bounding box center [799, 533] width 107 height 28
type input "1"
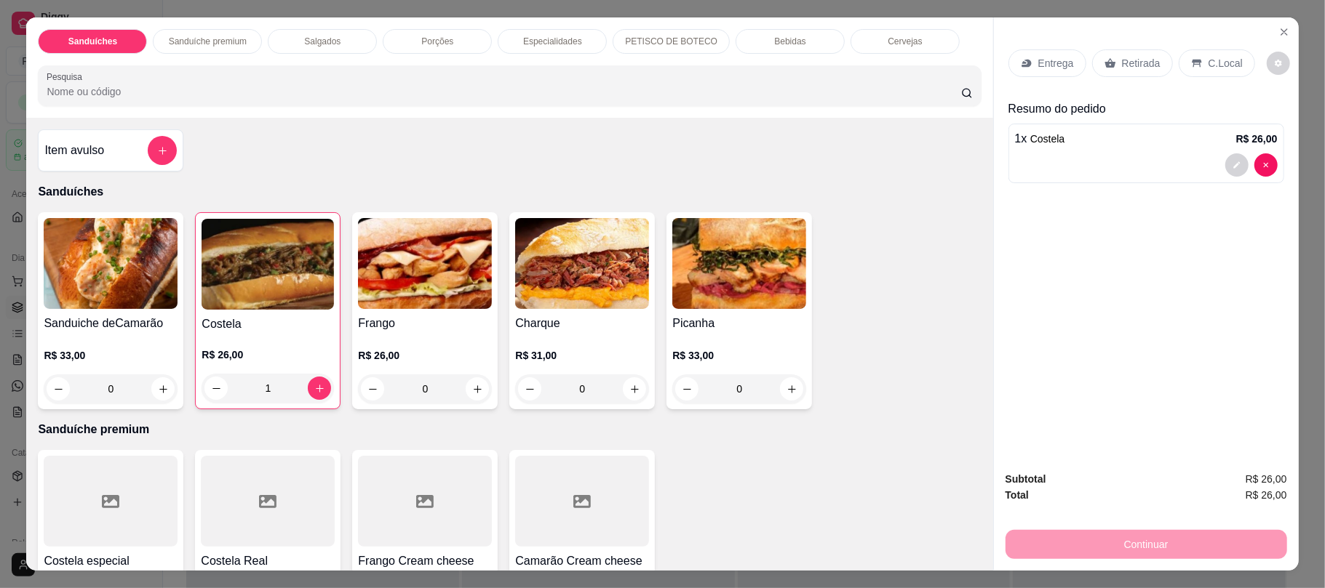
click at [311, 390] on div "1" at bounding box center [267, 388] width 132 height 29
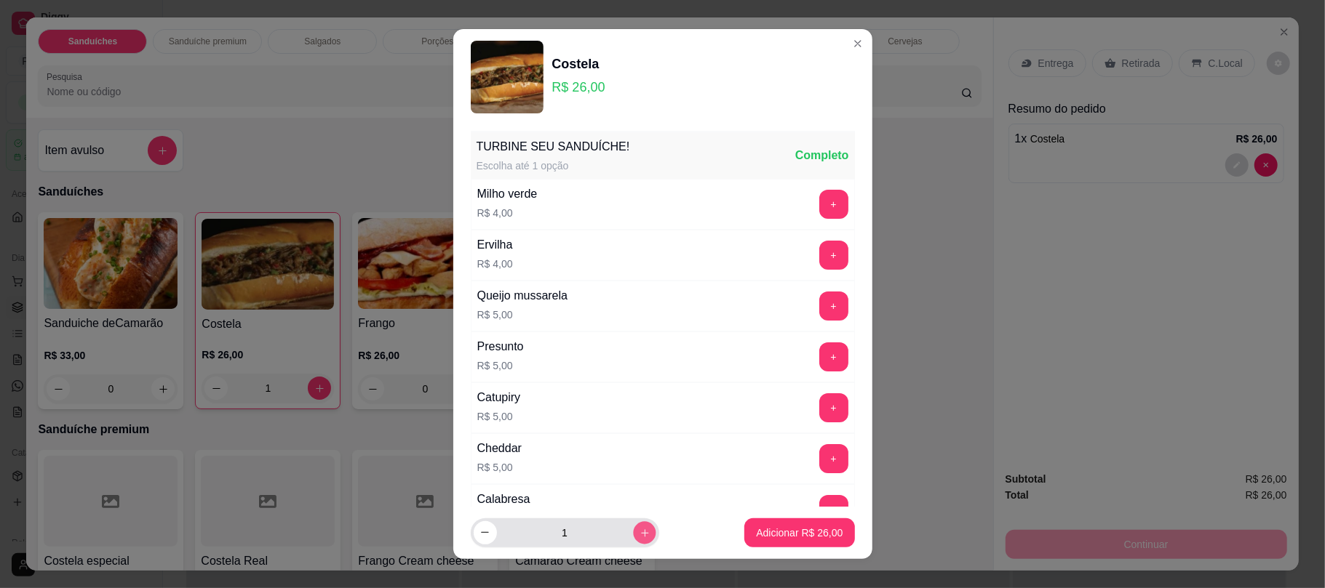
click at [636, 527] on button "increase-product-quantity" at bounding box center [644, 533] width 23 height 23
type input "3"
click at [767, 537] on p "Adicionar R$ 78,00" at bounding box center [799, 533] width 84 height 14
type input "4"
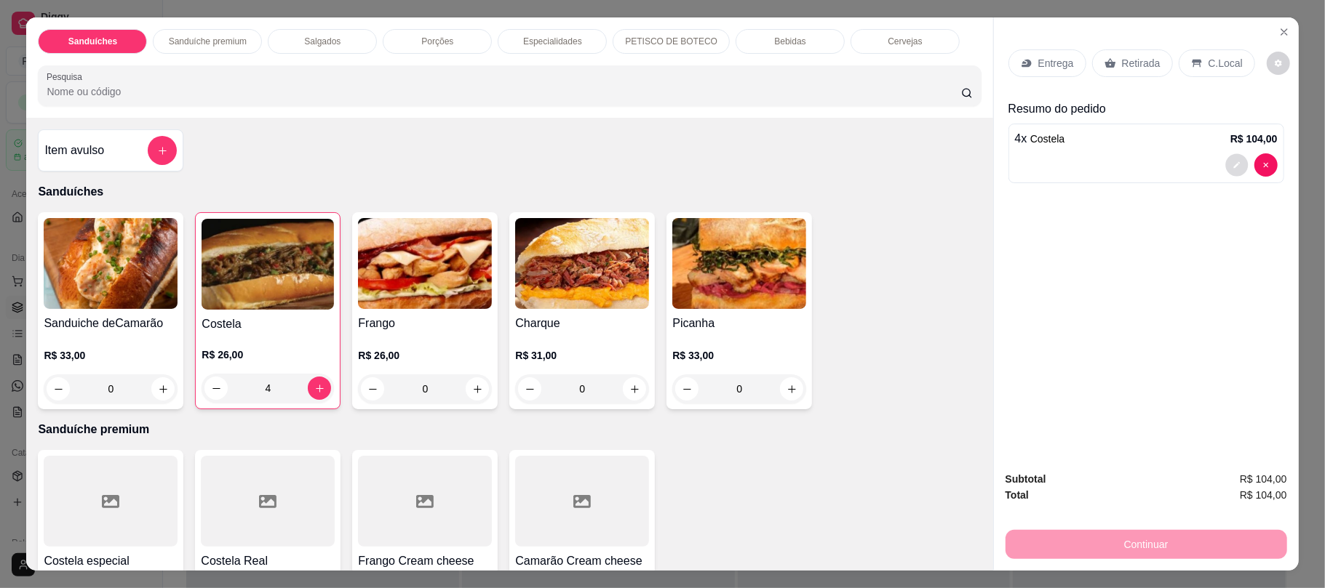
click at [1225, 161] on button "decrease-product-quantity" at bounding box center [1236, 165] width 23 height 23
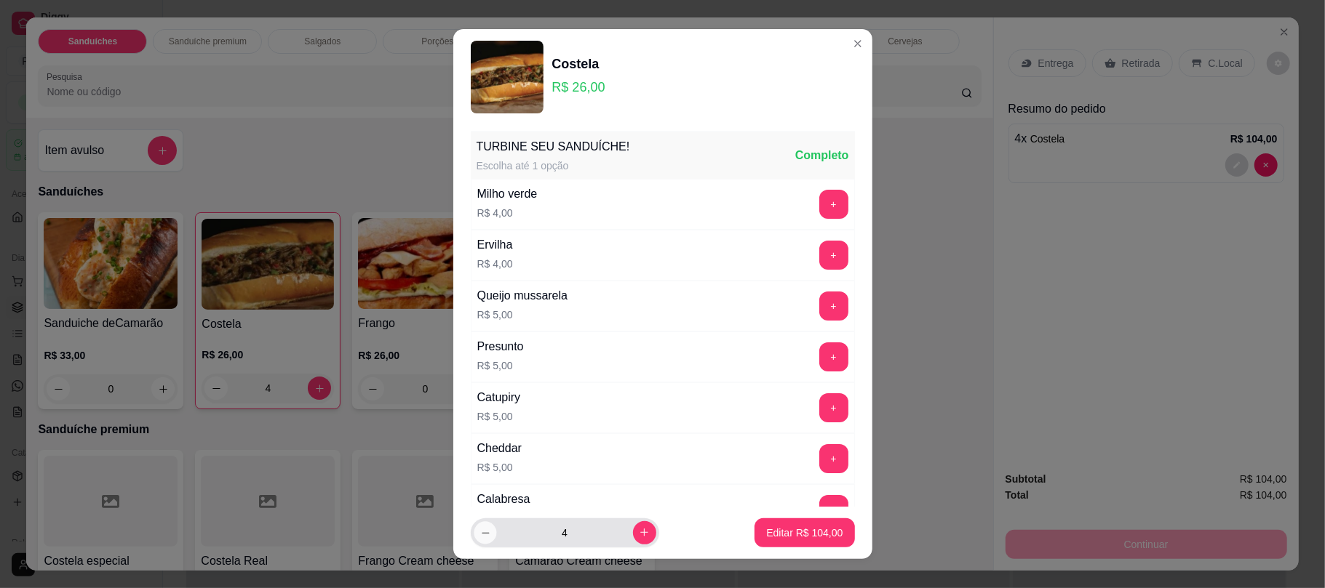
click at [479, 532] on icon "decrease-product-quantity" at bounding box center [484, 532] width 11 height 11
type input "3"
click at [797, 530] on p "Editar R$ 78,00" at bounding box center [807, 533] width 68 height 14
type input "3"
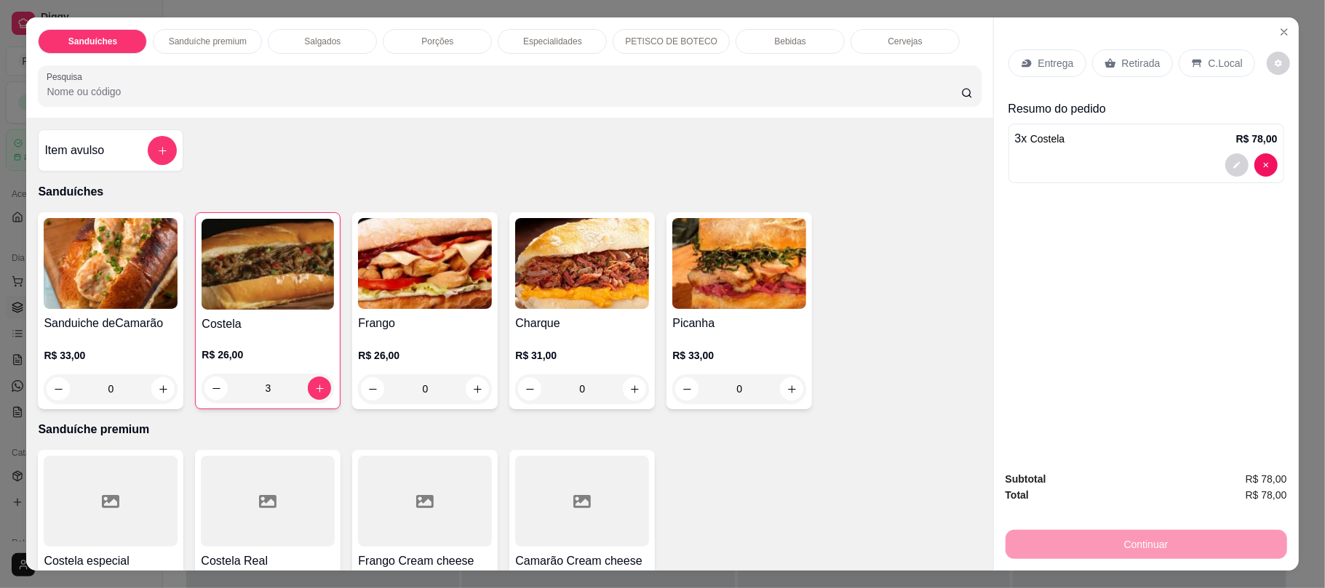
click at [1126, 54] on div "Retirada" at bounding box center [1132, 63] width 81 height 28
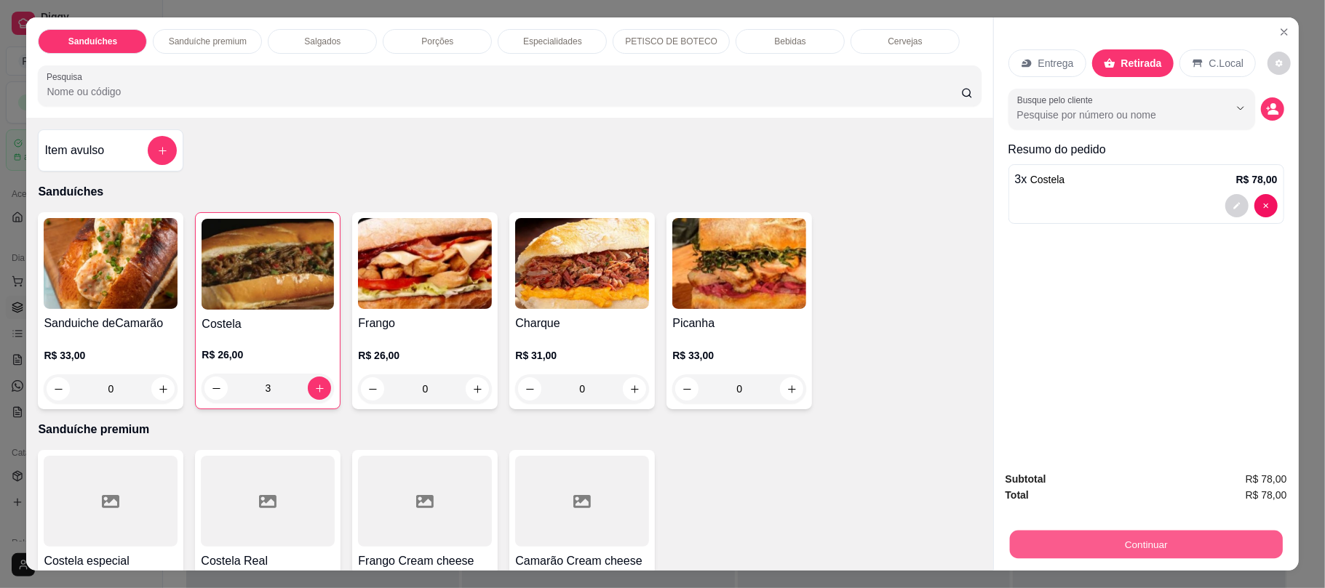
click at [1147, 544] on button "Continuar" at bounding box center [1145, 544] width 273 height 28
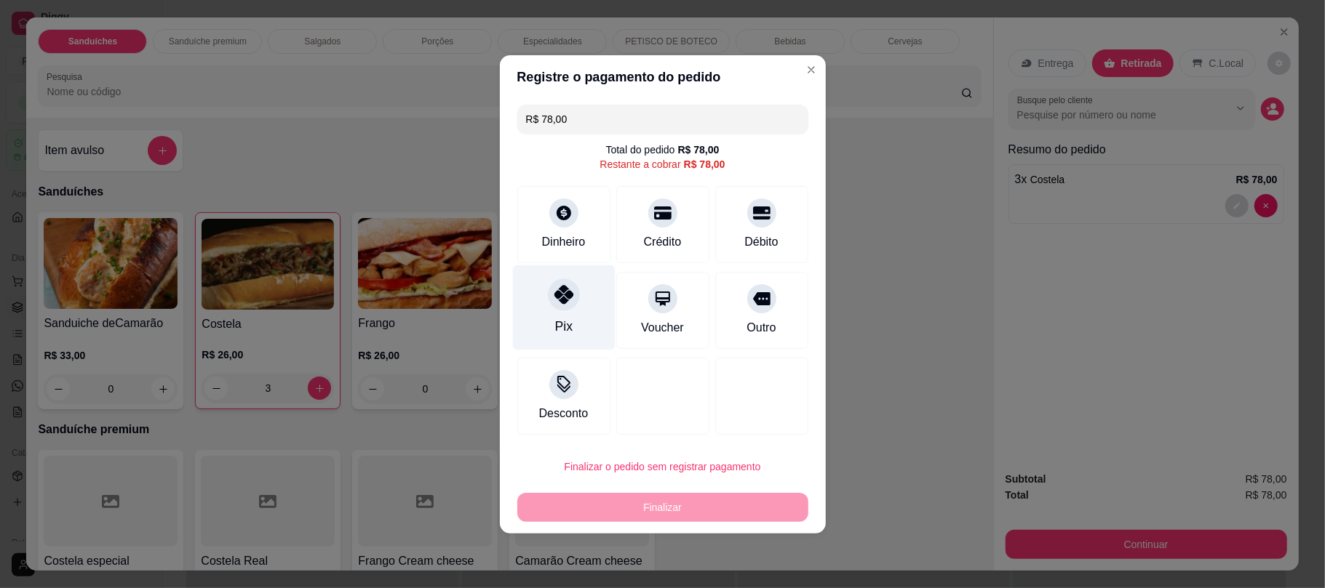
click at [559, 308] on div at bounding box center [564, 295] width 32 height 32
type input "R$ 0,00"
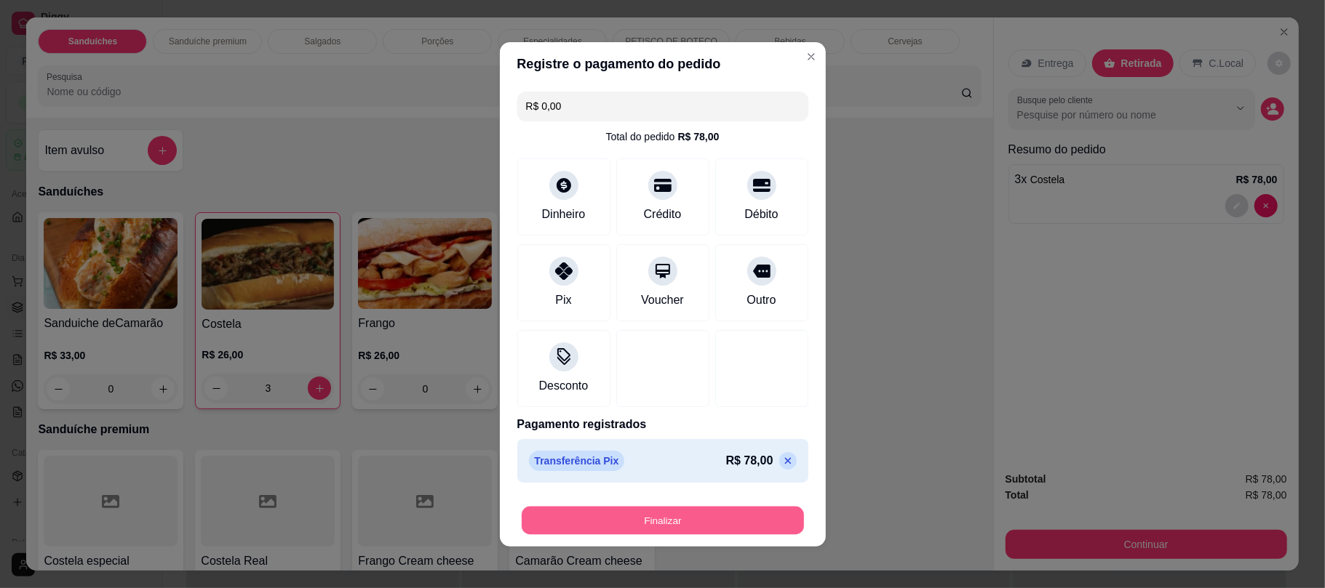
click at [623, 508] on button "Finalizar" at bounding box center [663, 520] width 282 height 28
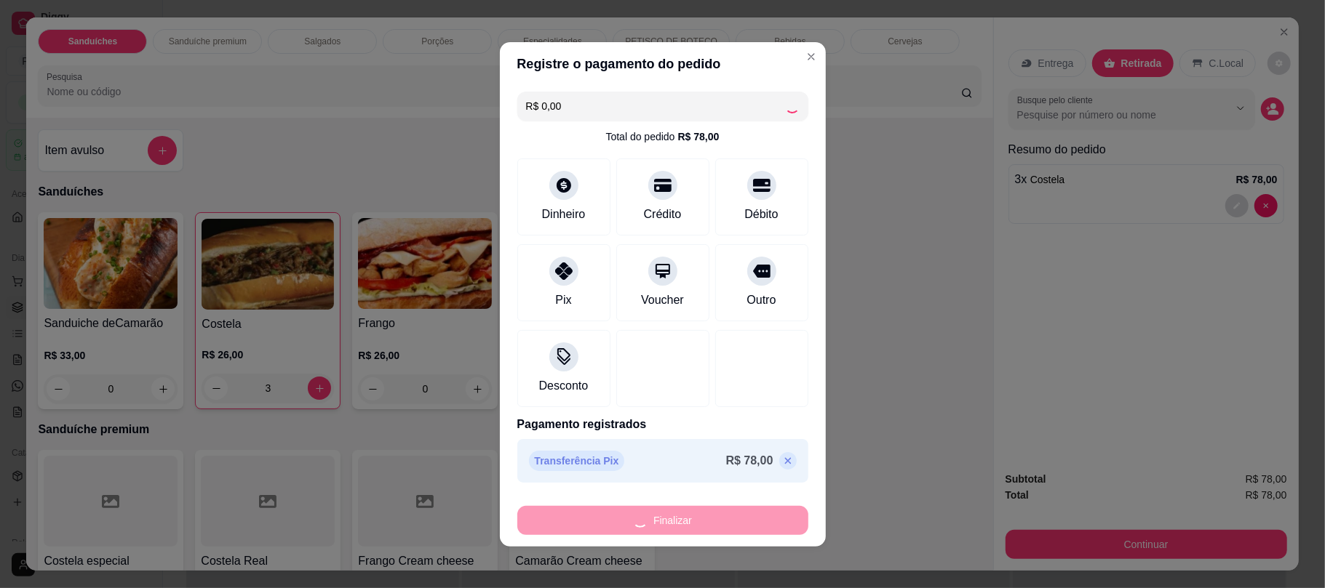
type input "0"
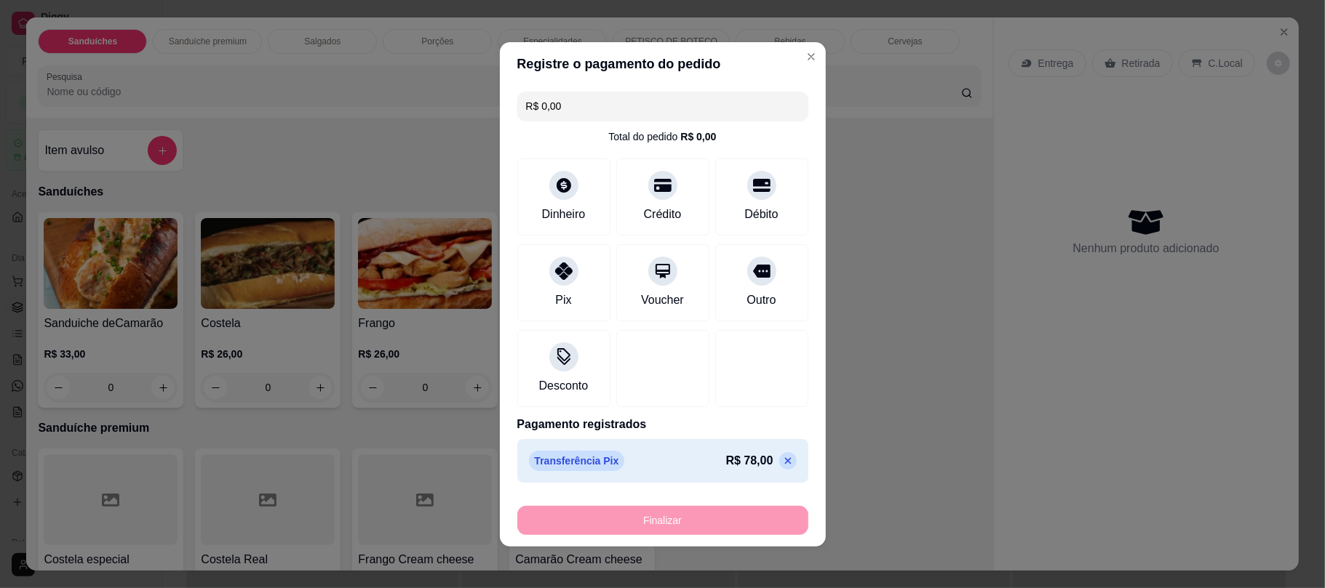
type input "-R$ 78,00"
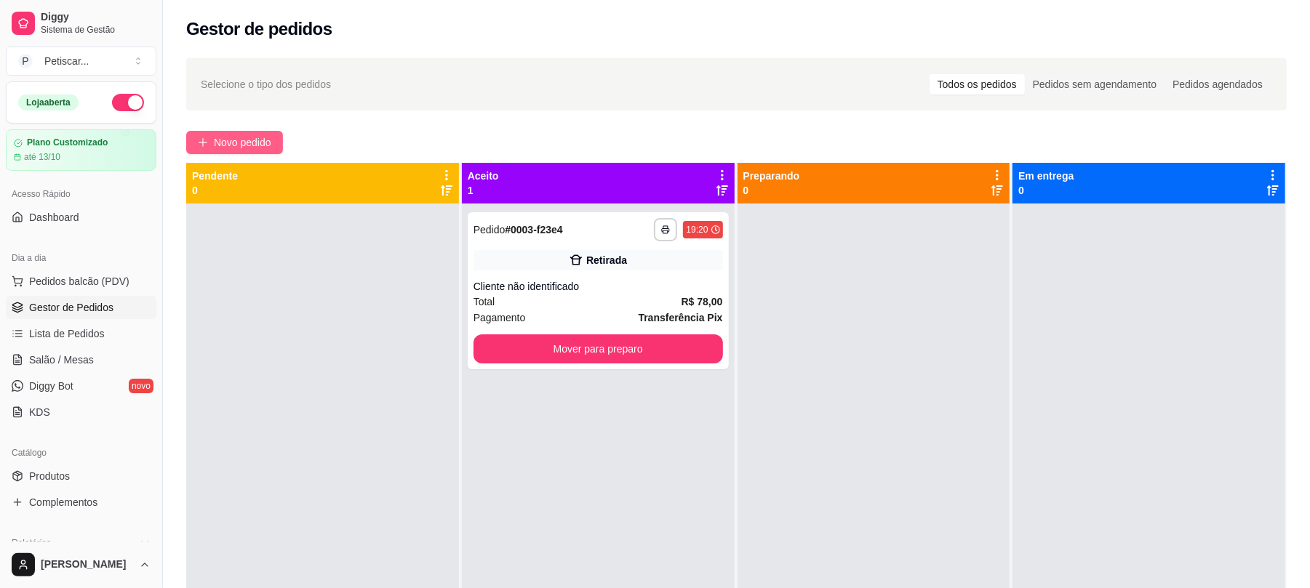
click at [265, 143] on span "Novo pedido" at bounding box center [242, 143] width 57 height 16
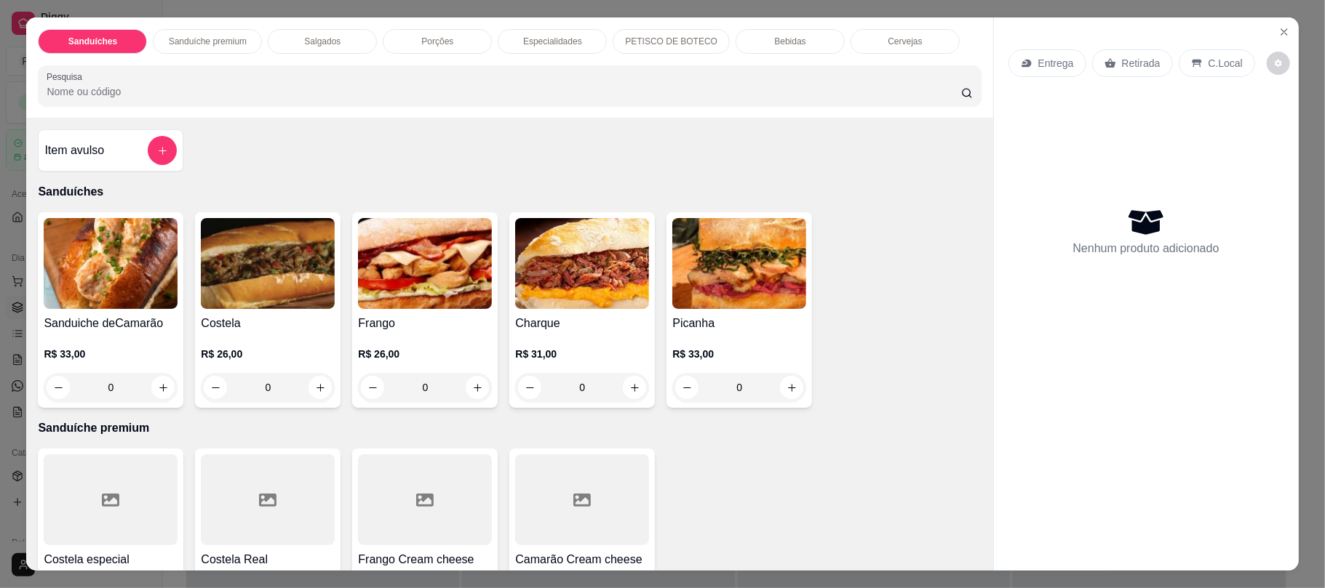
click at [633, 35] on div "PETISCO DE BOTECO" at bounding box center [670, 41] width 117 height 25
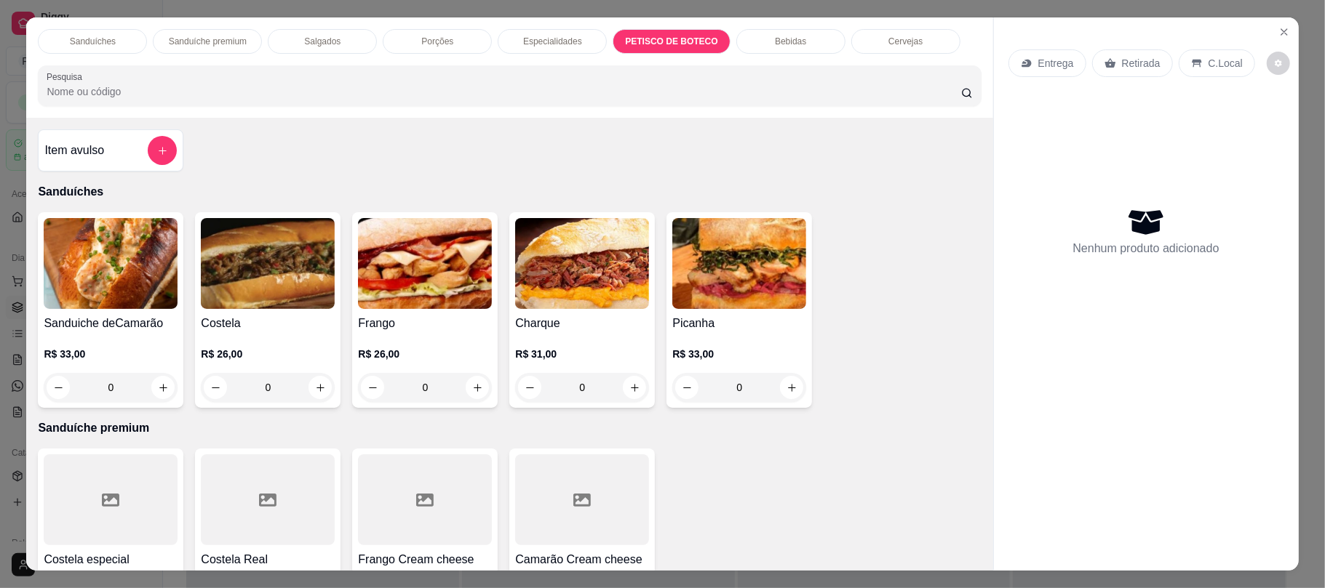
scroll to position [29, 0]
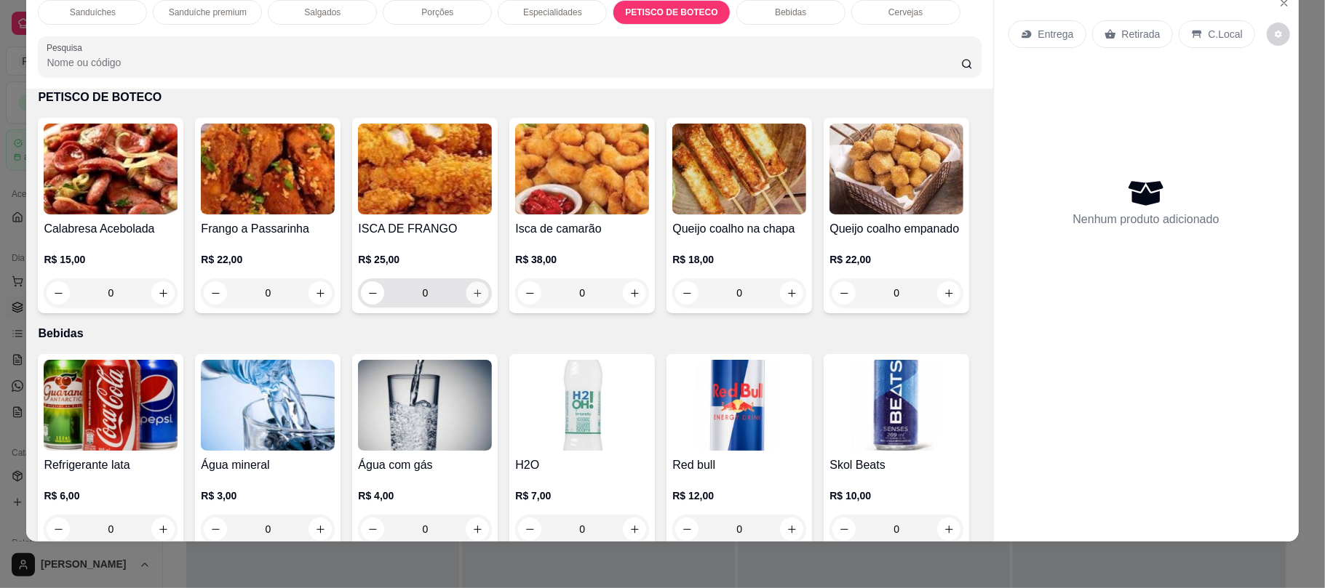
click at [477, 289] on button "increase-product-quantity" at bounding box center [477, 293] width 23 height 23
type input "1"
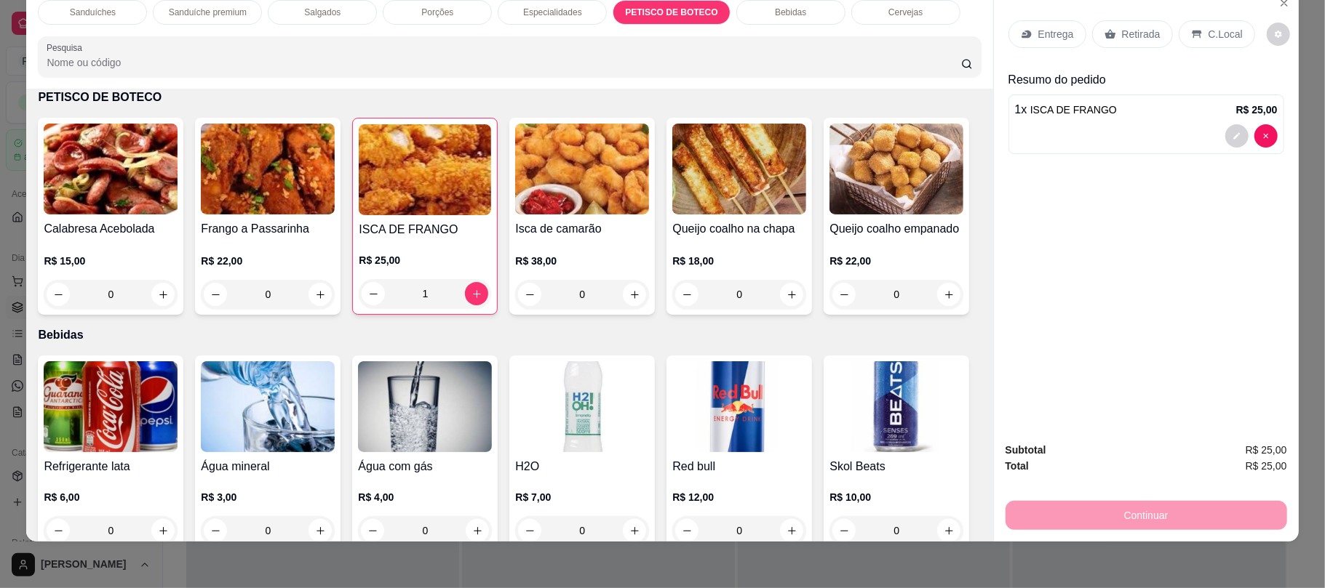
click at [1123, 22] on div "Retirada" at bounding box center [1132, 34] width 81 height 28
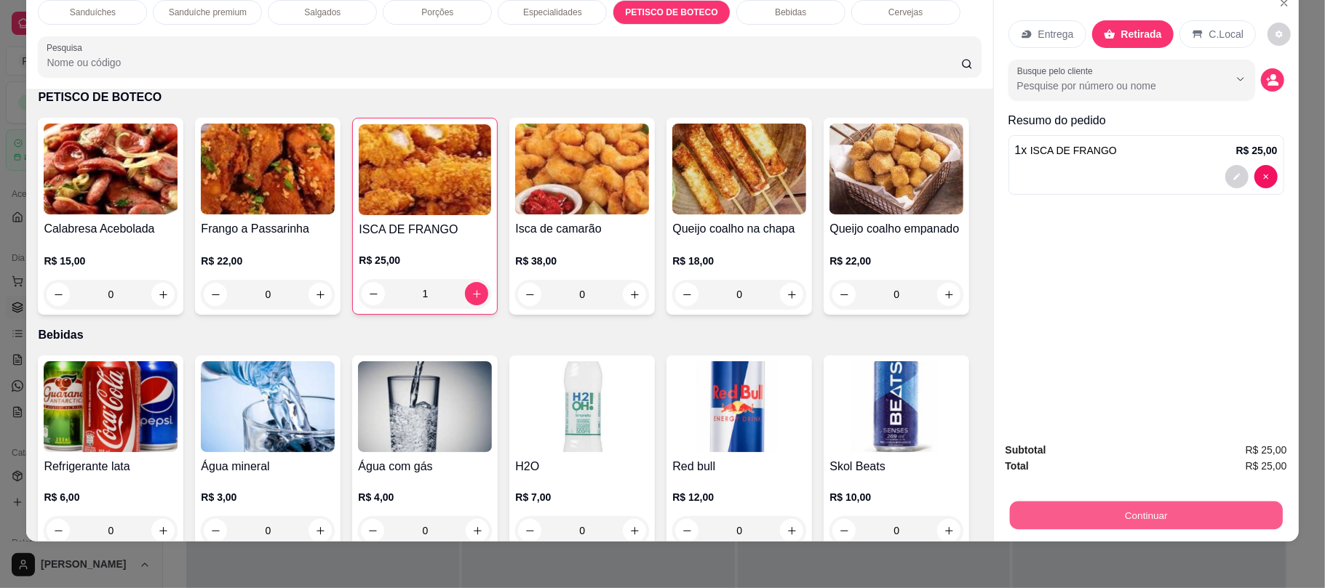
click at [1063, 518] on button "Continuar" at bounding box center [1145, 515] width 273 height 28
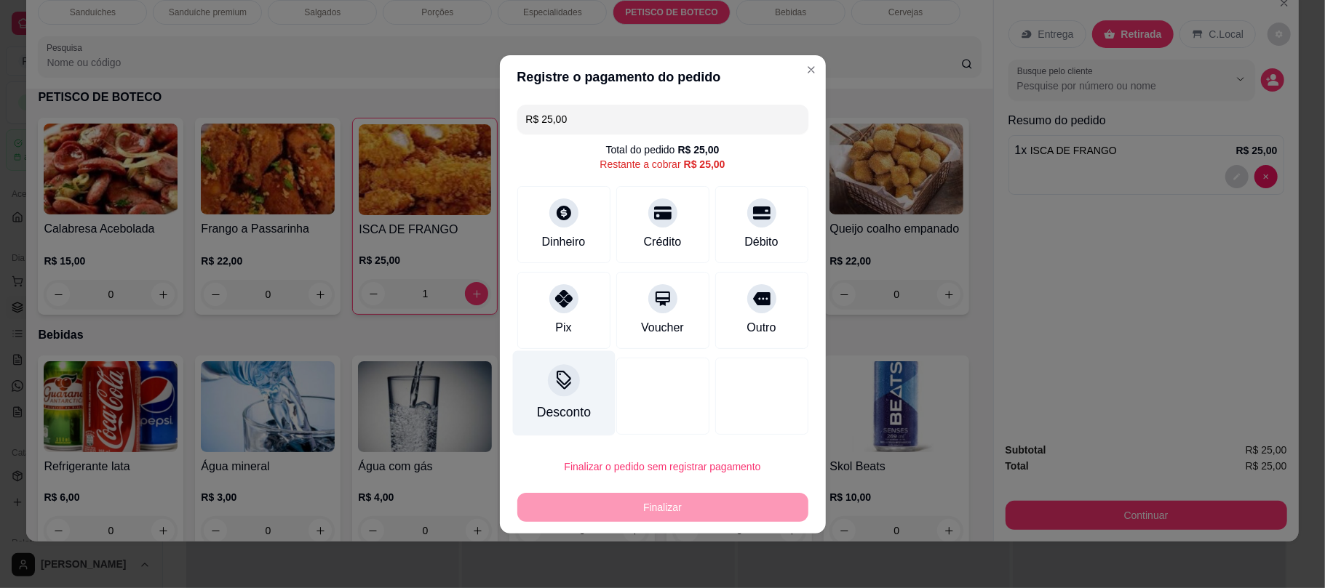
click at [542, 402] on div "Desconto" at bounding box center [563, 393] width 103 height 85
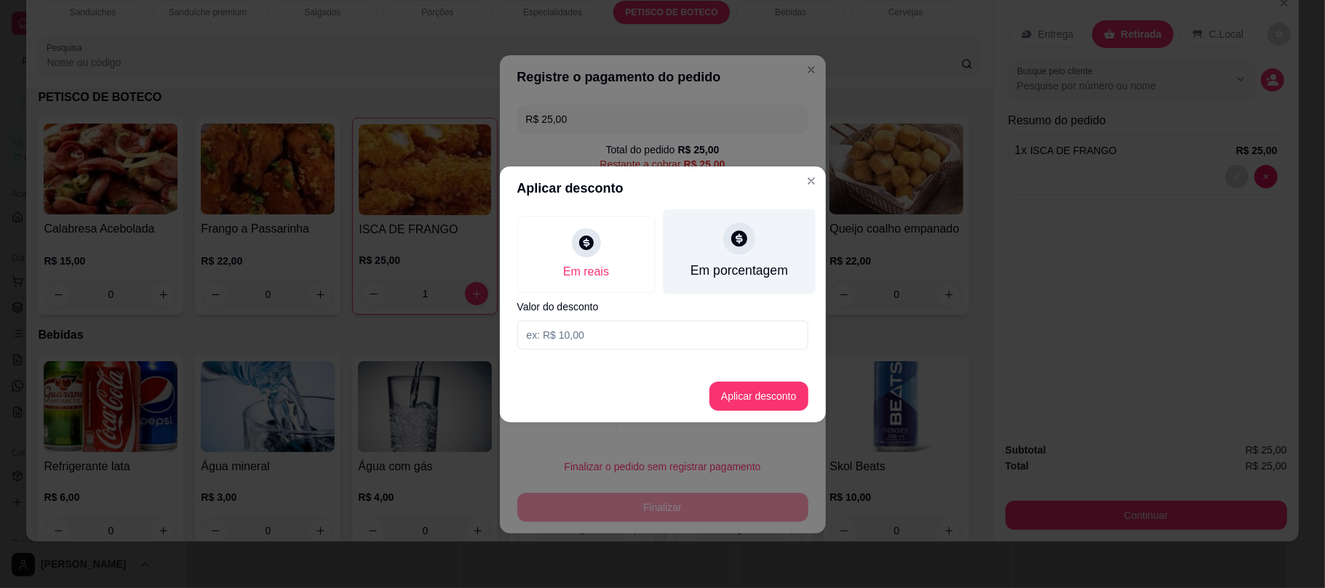
click at [679, 257] on div "Em porcentagem" at bounding box center [739, 251] width 152 height 85
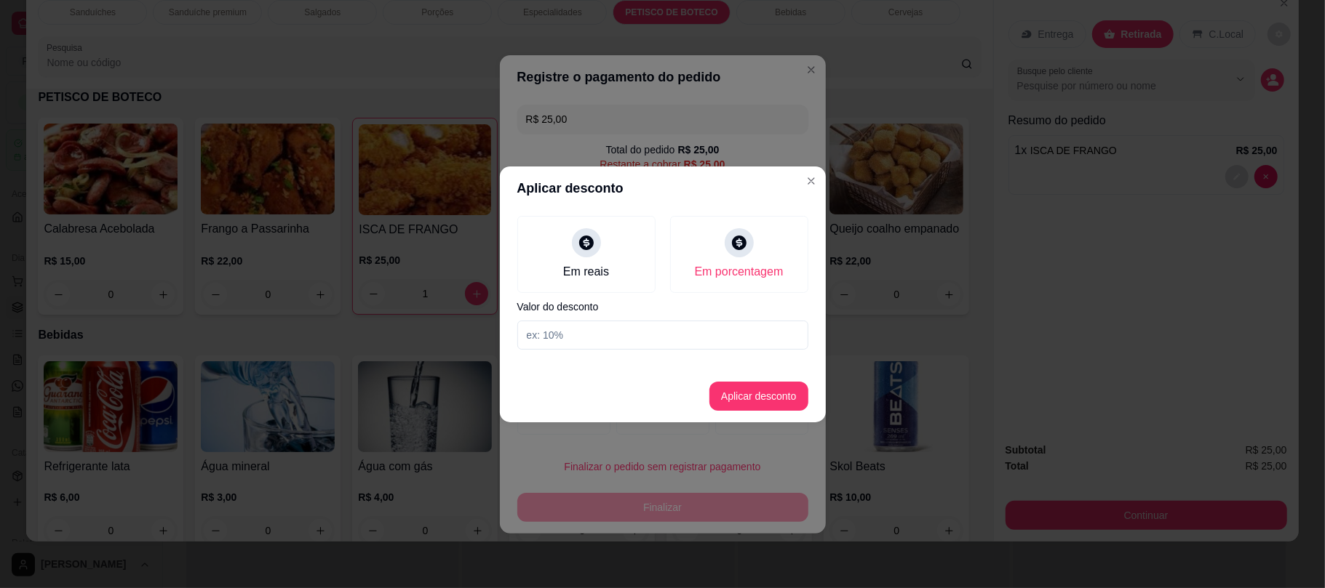
click at [644, 343] on input at bounding box center [662, 335] width 291 height 29
type input "15"
click at [756, 388] on button "Aplicar desconto" at bounding box center [758, 396] width 95 height 28
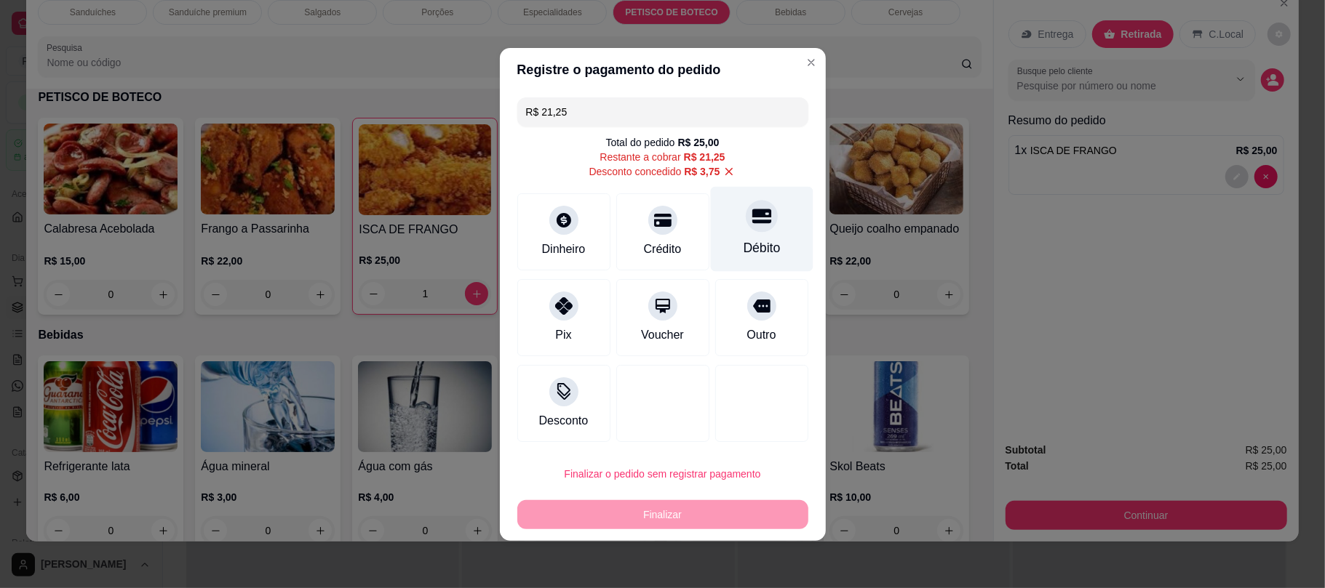
click at [740, 259] on div "Débito" at bounding box center [761, 228] width 103 height 85
type input "R$ 0,00"
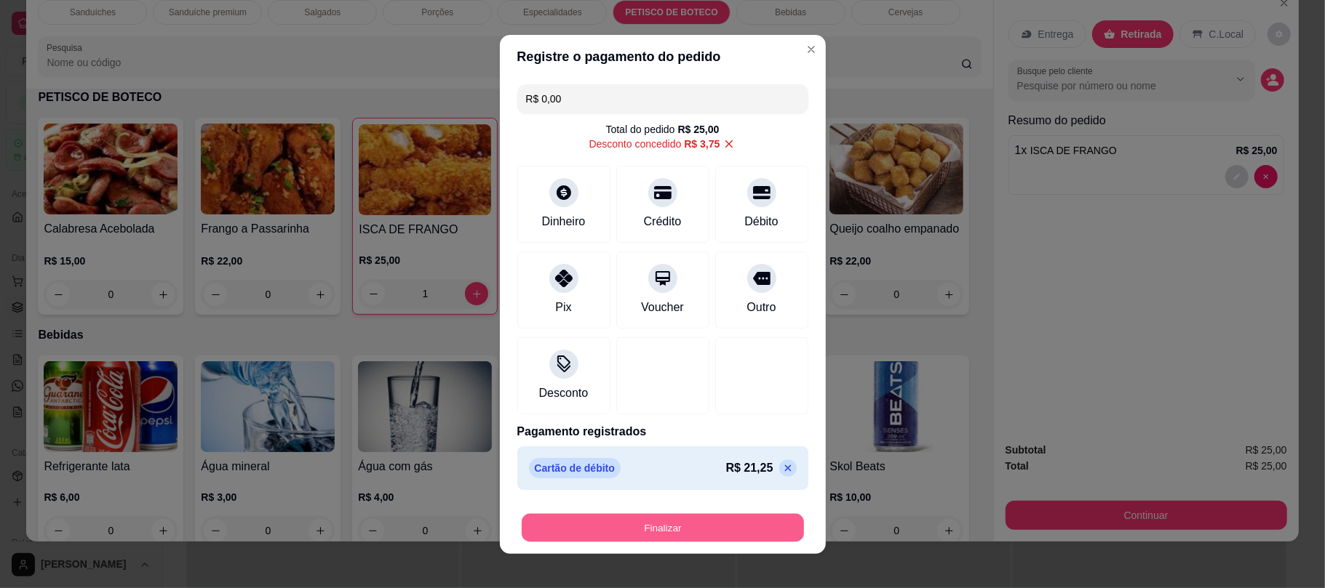
click at [698, 519] on button "Finalizar" at bounding box center [663, 528] width 282 height 28
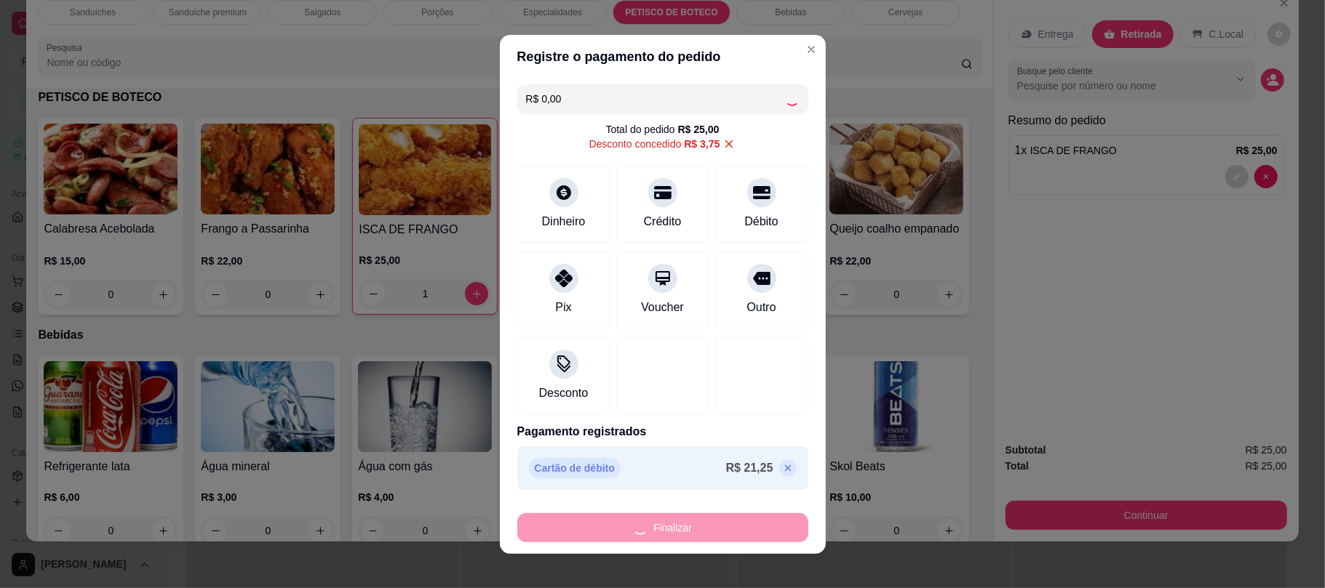
type input "0"
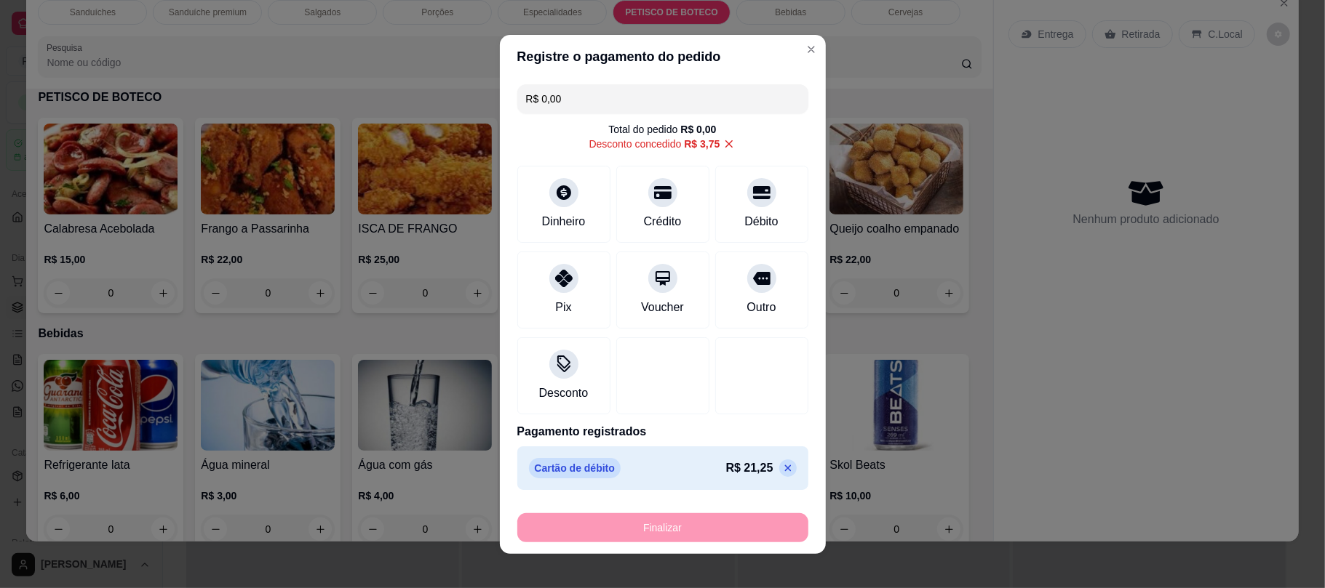
type input "-R$ 25,00"
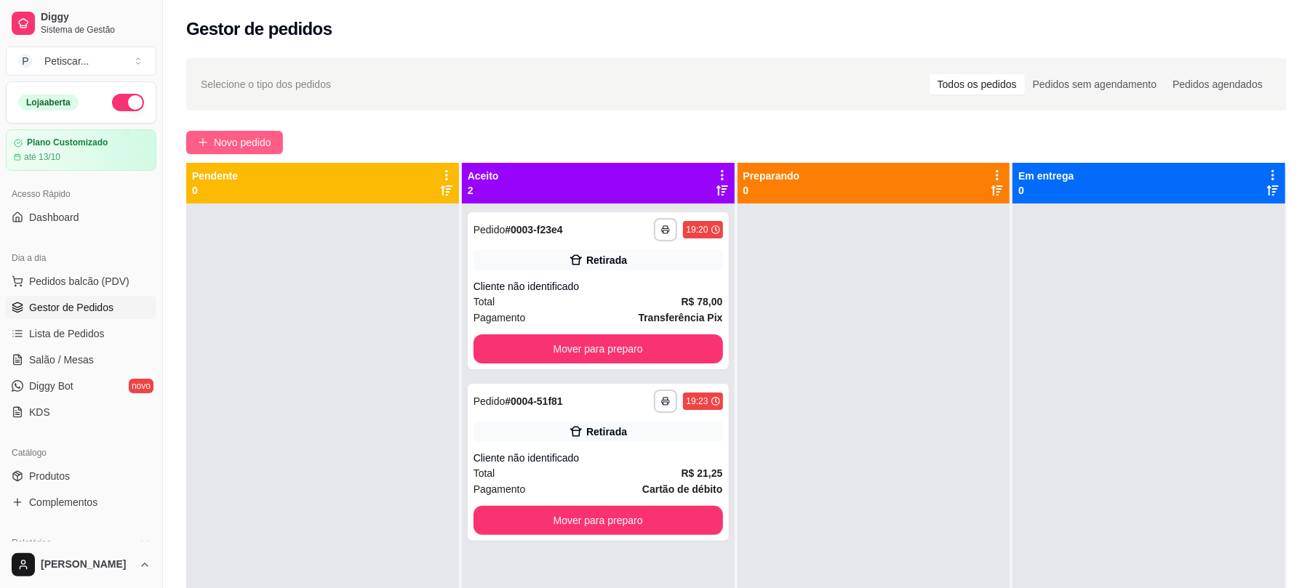
click at [257, 148] on span "Novo pedido" at bounding box center [242, 143] width 57 height 16
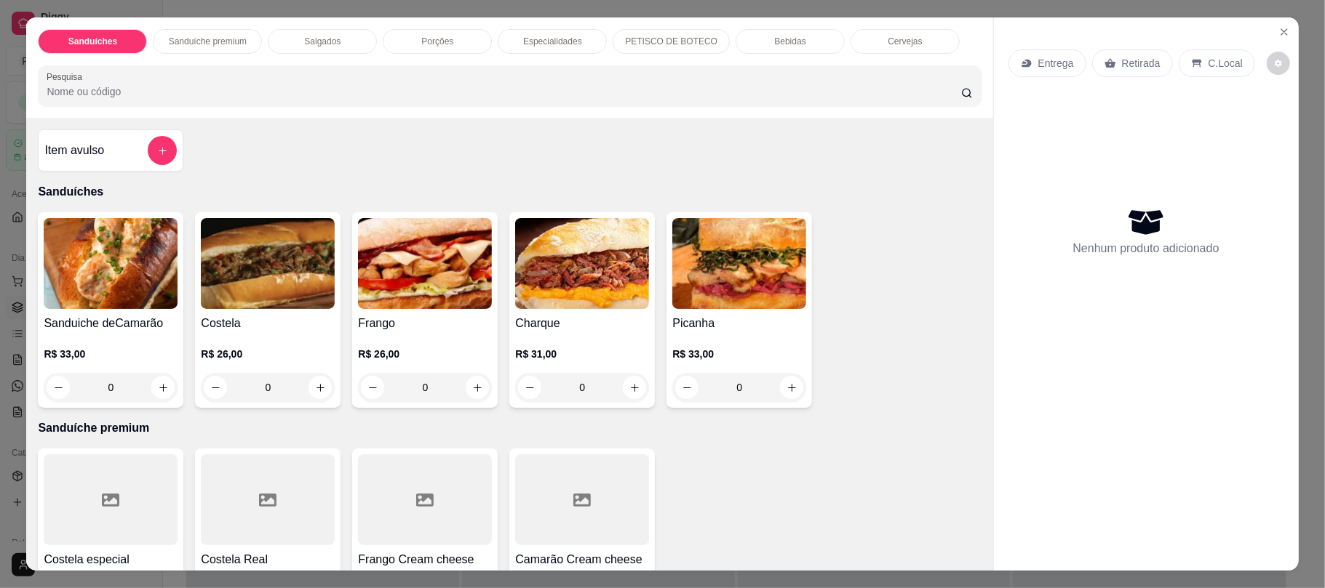
click at [633, 47] on p "PETISCO DE BOTECO" at bounding box center [671, 42] width 92 height 12
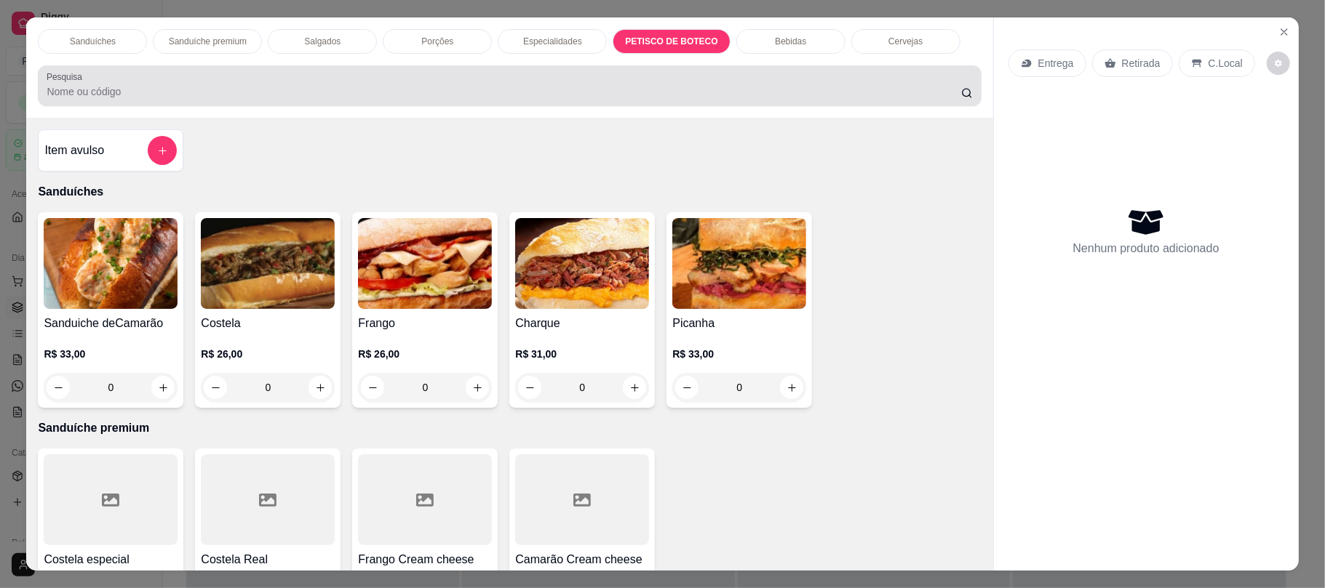
scroll to position [29, 0]
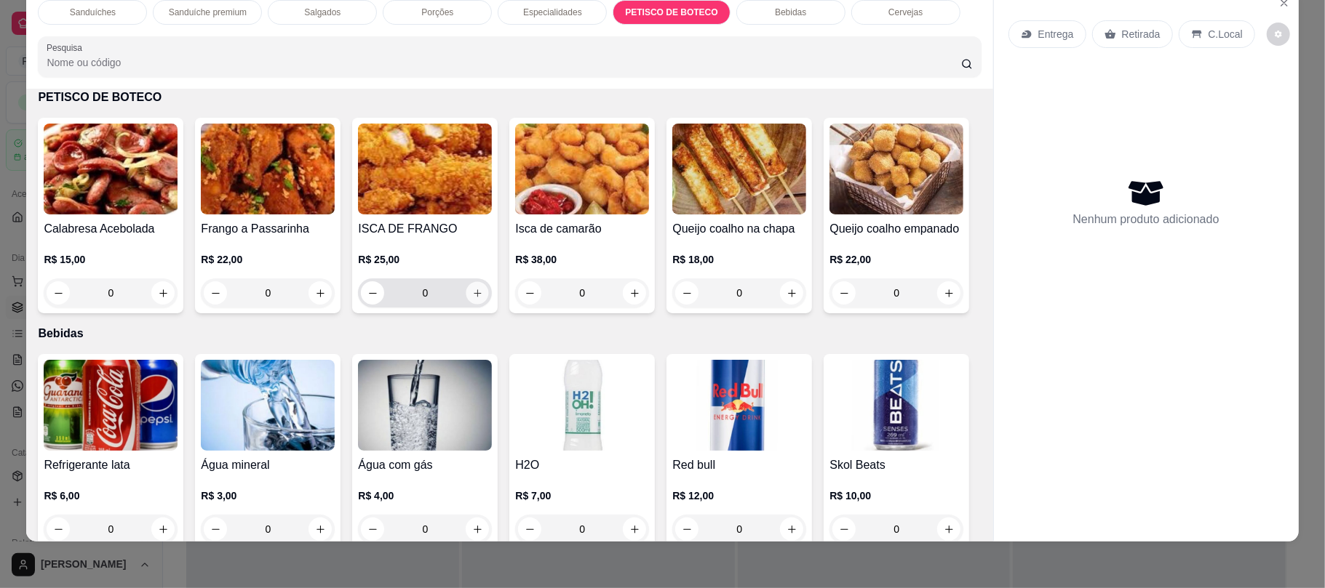
click at [472, 298] on icon "increase-product-quantity" at bounding box center [477, 293] width 11 height 11
type input "1"
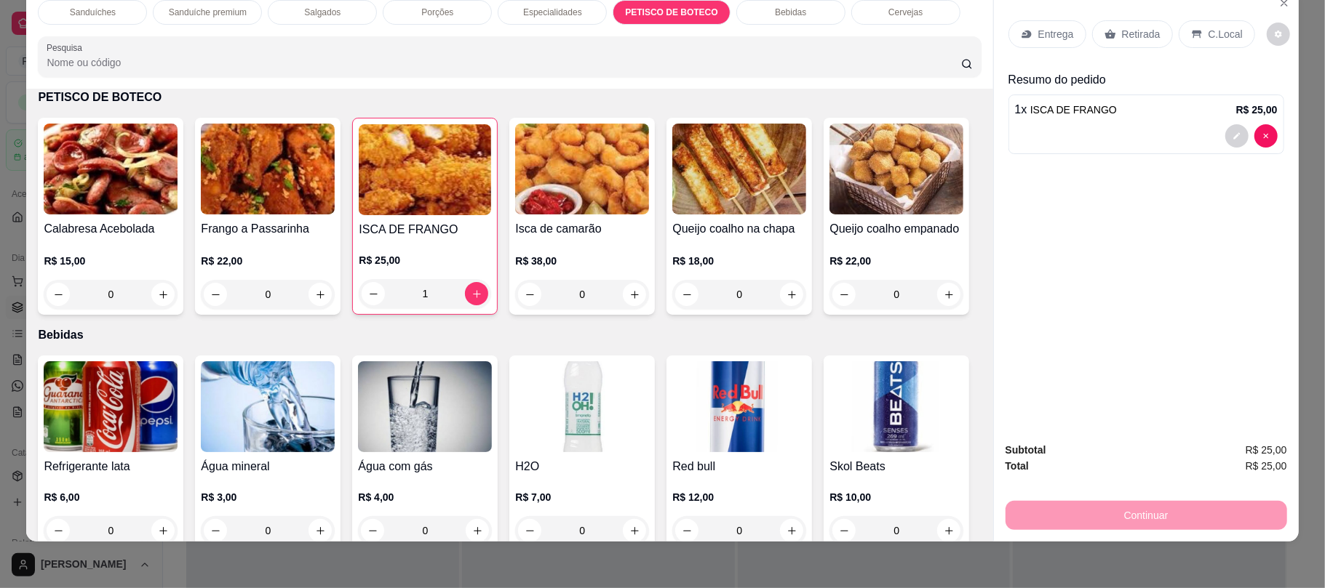
click at [451, 10] on div "Porções" at bounding box center [437, 12] width 109 height 25
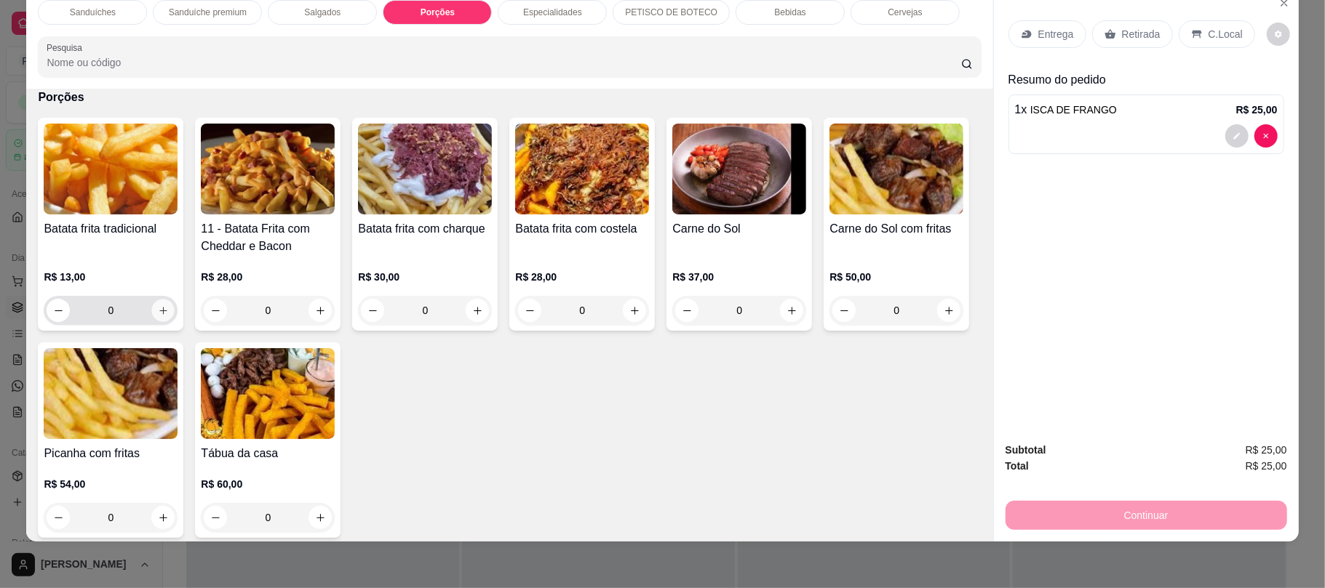
click at [161, 318] on button "increase-product-quantity" at bounding box center [163, 311] width 23 height 23
type input "1"
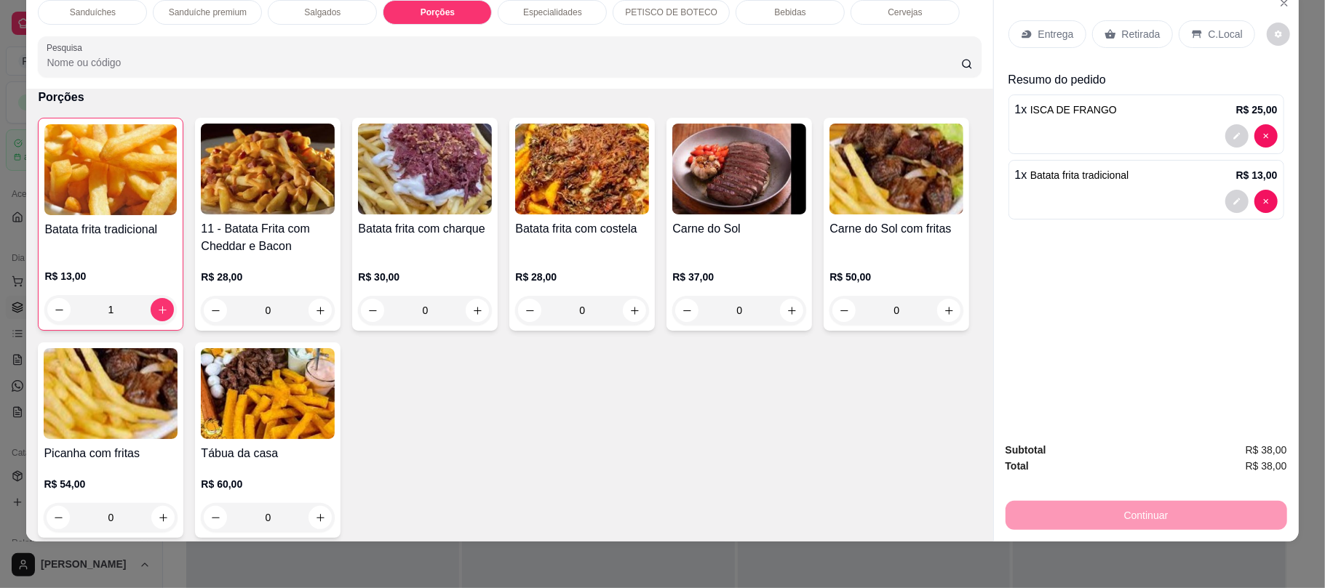
click at [1101, 41] on div "Retirada" at bounding box center [1132, 34] width 81 height 28
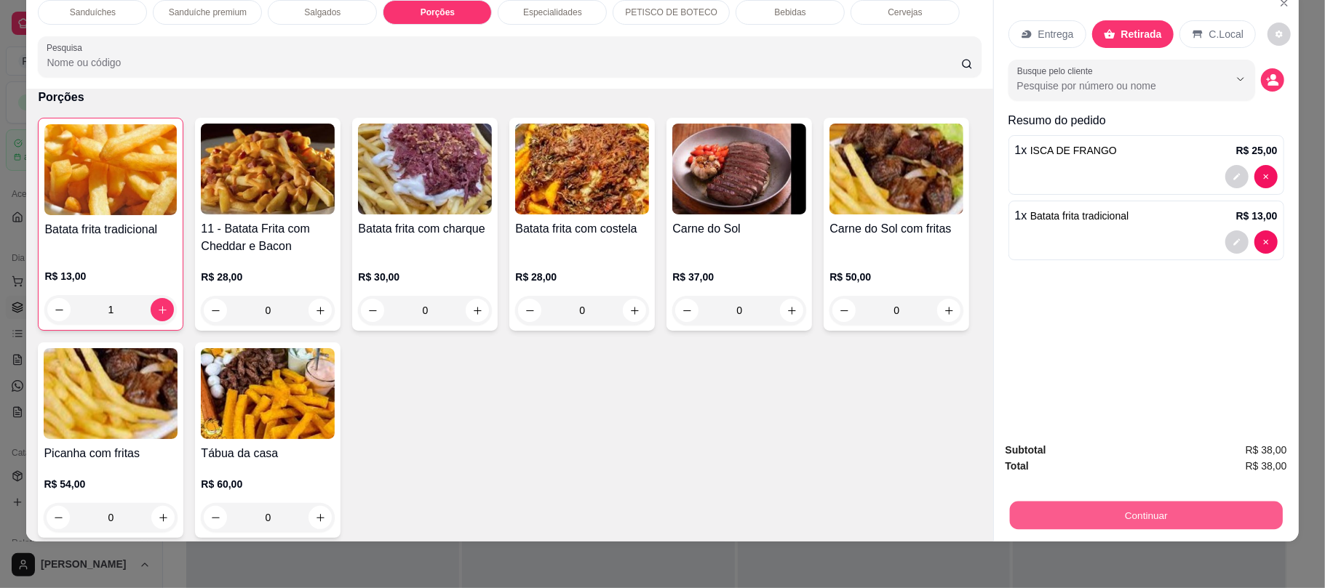
click at [1025, 514] on button "Continuar" at bounding box center [1145, 515] width 273 height 28
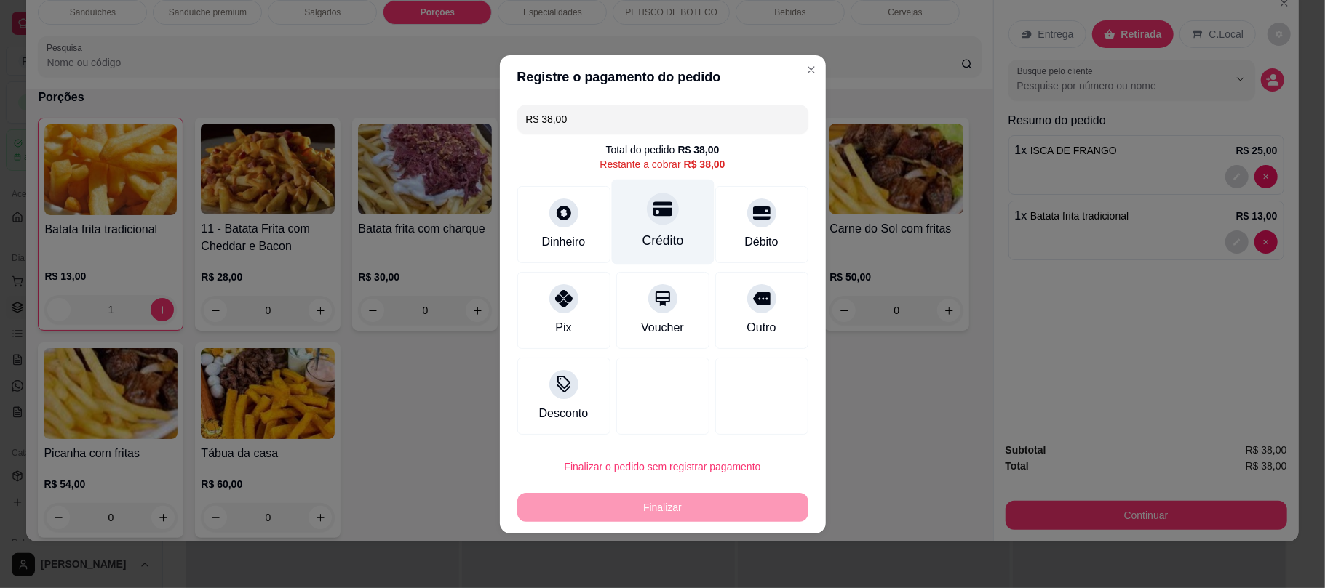
click at [672, 243] on div "Crédito" at bounding box center [662, 240] width 41 height 19
type input "R$ 0,00"
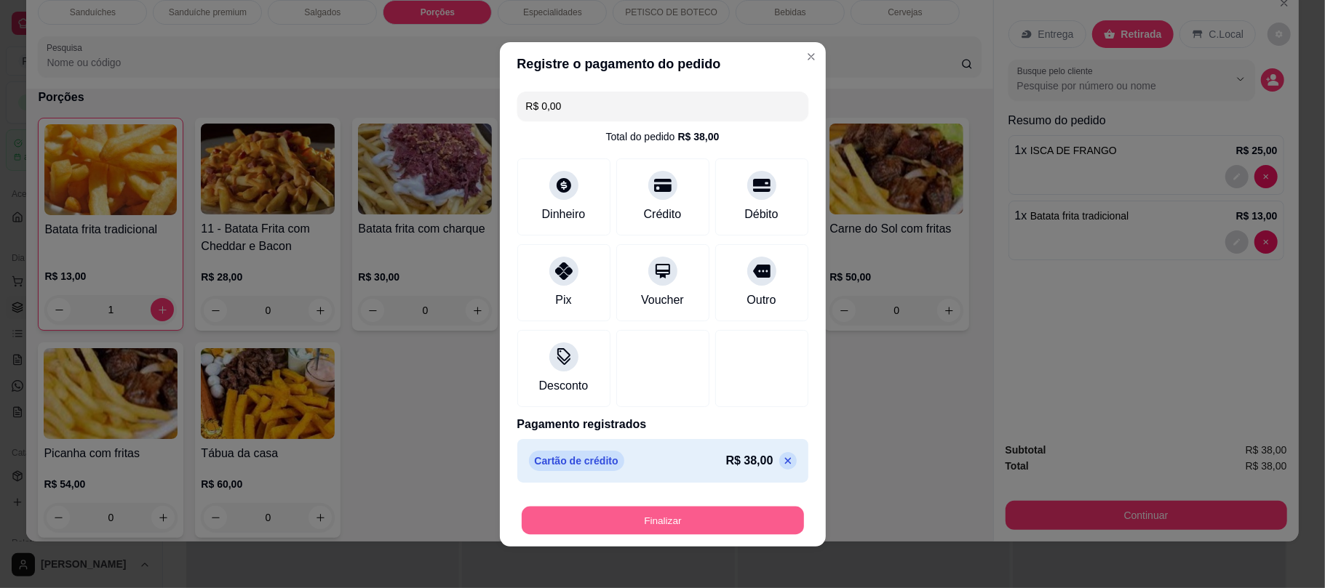
click at [716, 515] on button "Finalizar" at bounding box center [663, 520] width 282 height 28
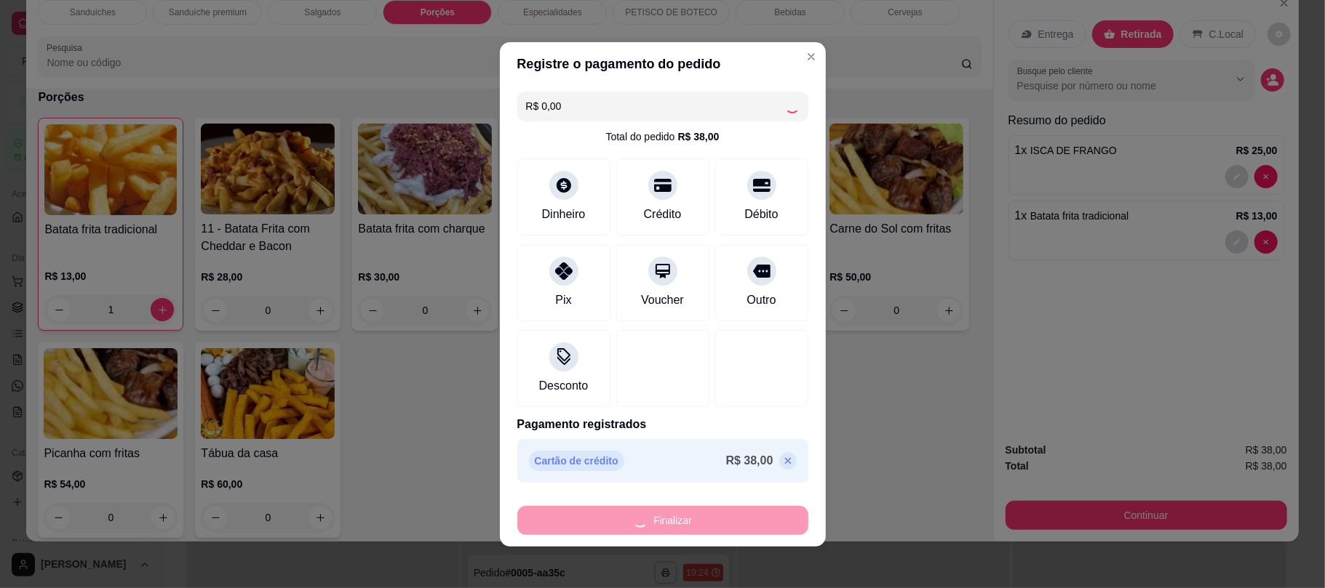
type input "0"
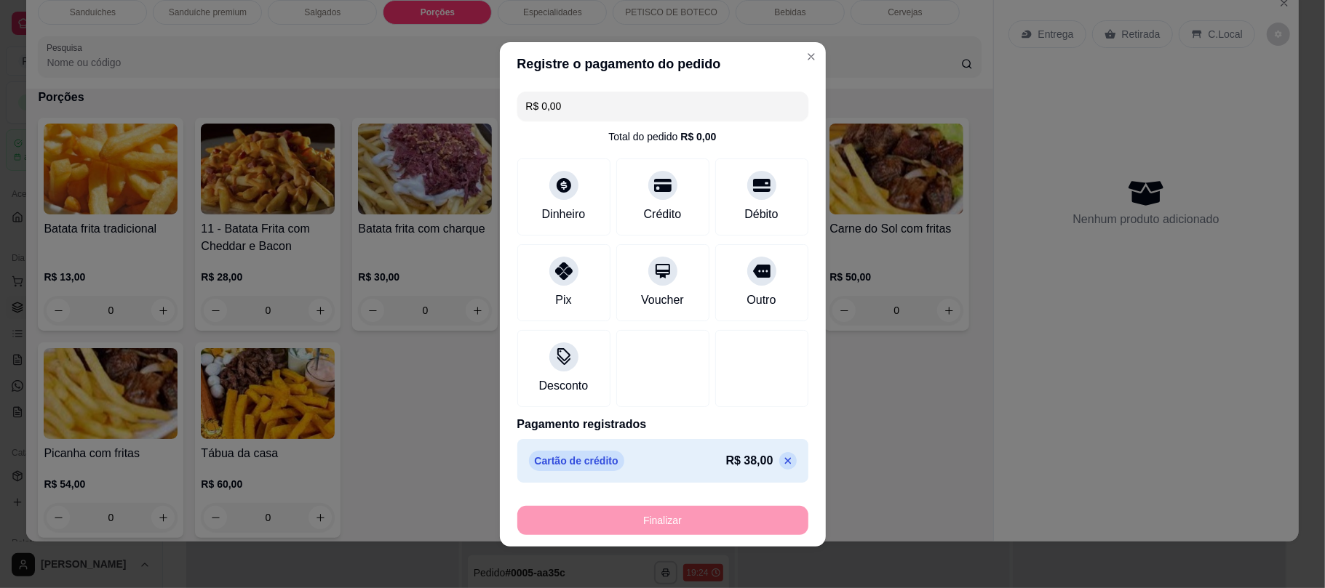
type input "-R$ 38,00"
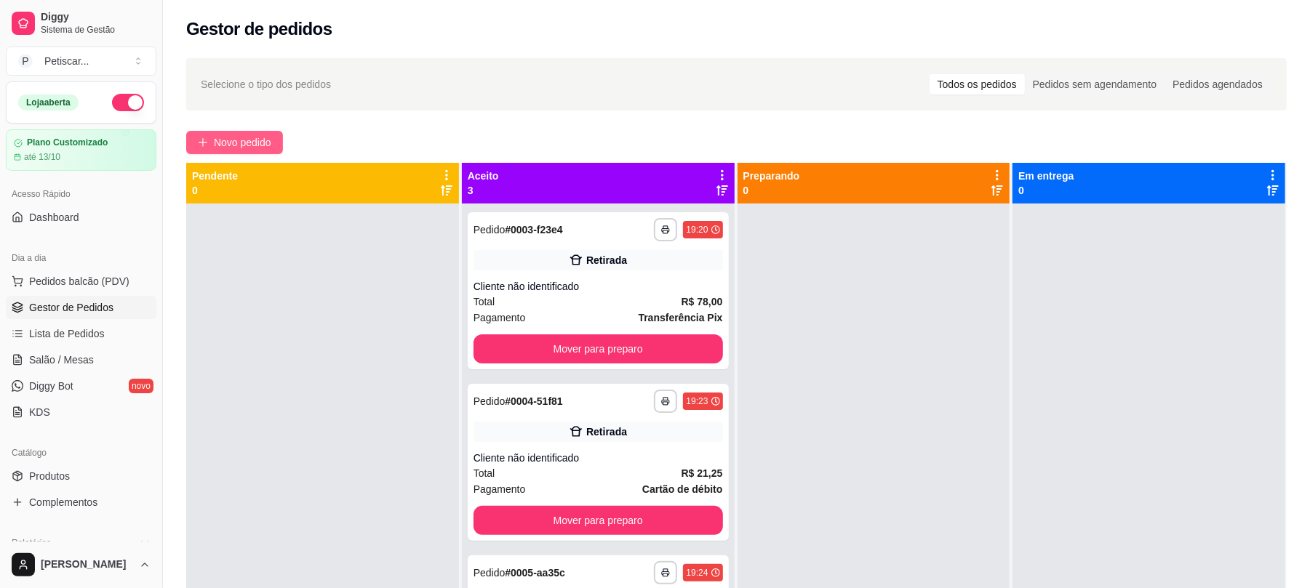
click at [263, 151] on button "Novo pedido" at bounding box center [234, 142] width 97 height 23
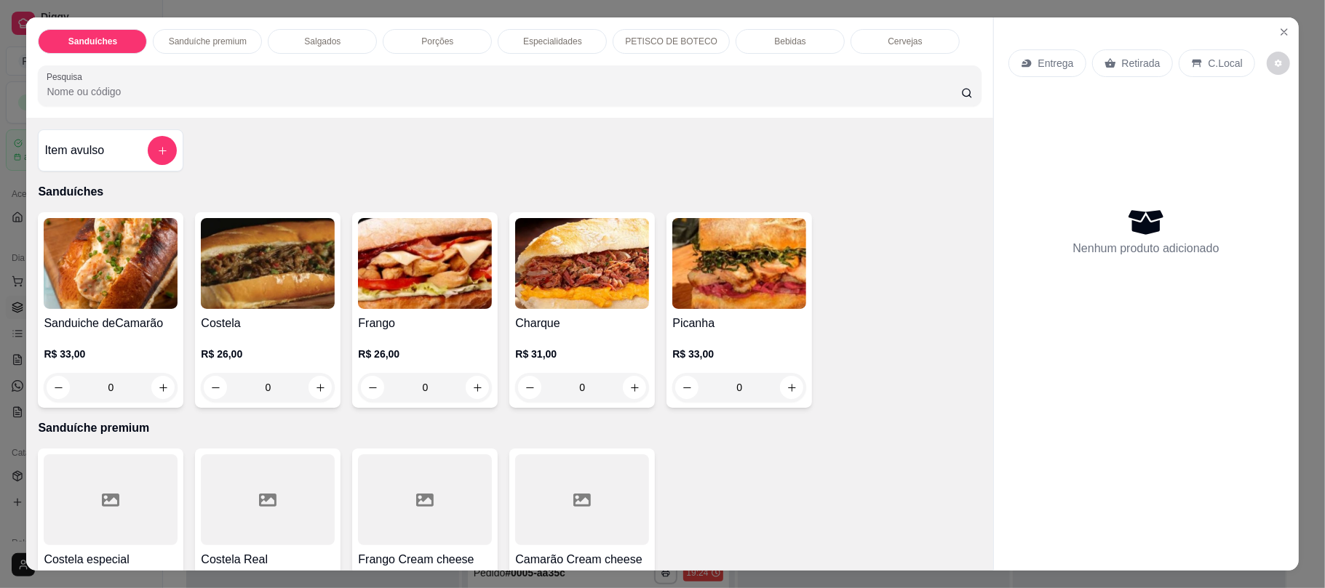
click at [152, 388] on div "0" at bounding box center [111, 387] width 134 height 29
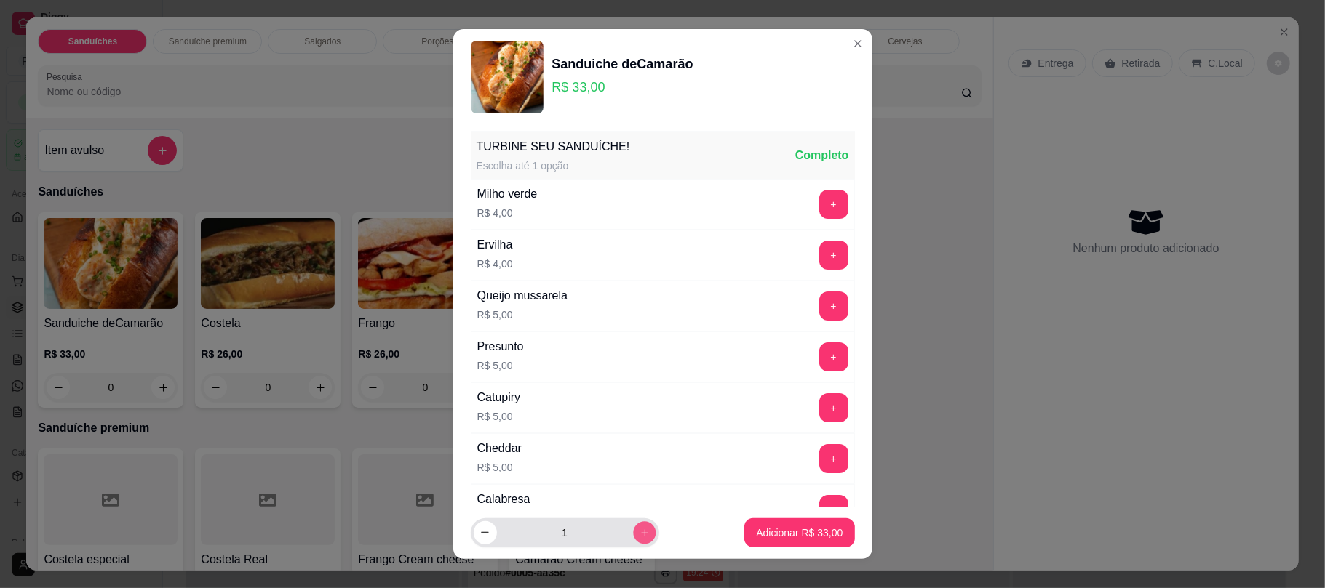
click at [639, 536] on icon "increase-product-quantity" at bounding box center [644, 532] width 11 height 11
type input "2"
click at [780, 537] on p "Adicionar R$ 66,00" at bounding box center [799, 533] width 84 height 14
type input "2"
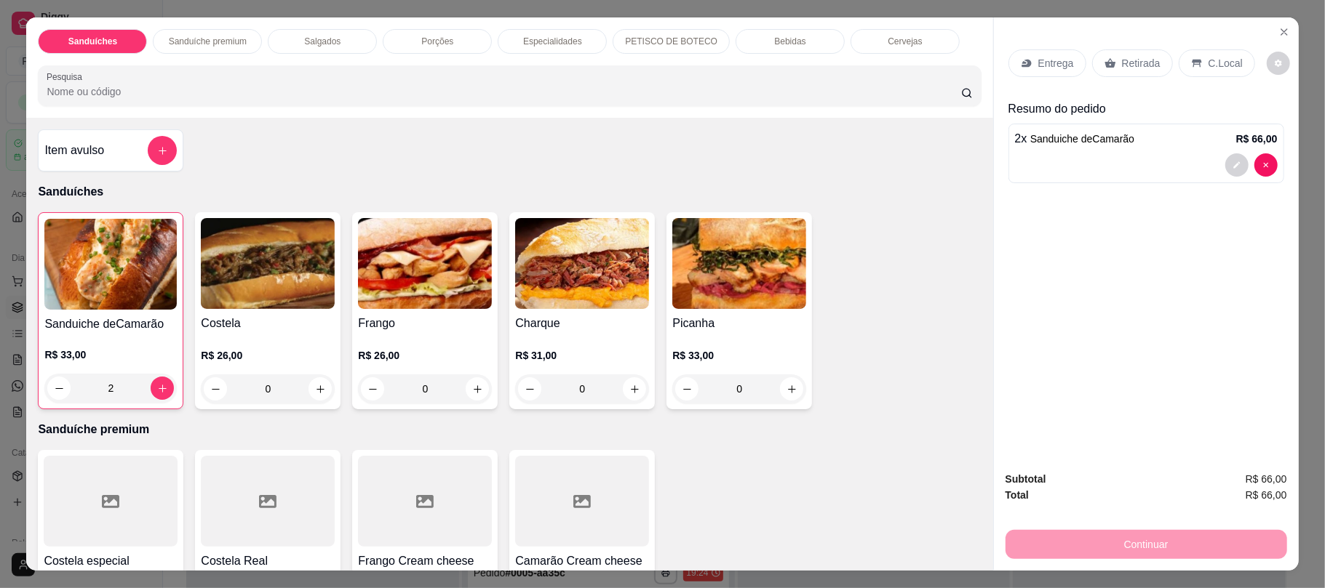
click at [1122, 55] on div "Retirada" at bounding box center [1132, 63] width 81 height 28
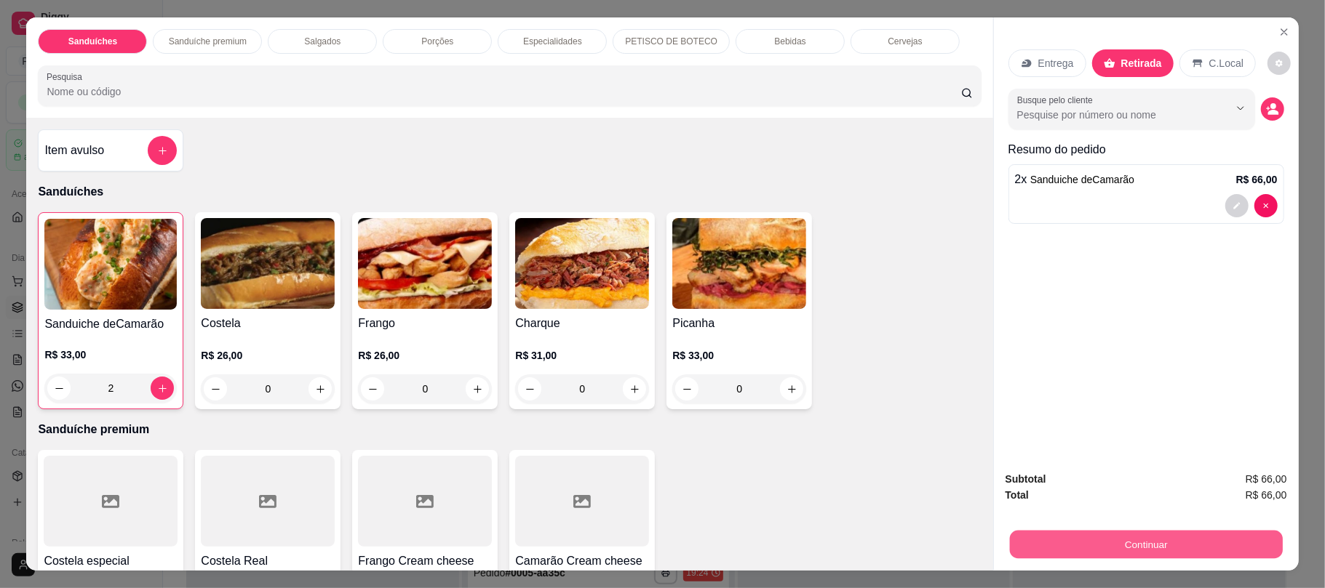
click at [1056, 556] on button "Continuar" at bounding box center [1145, 544] width 273 height 28
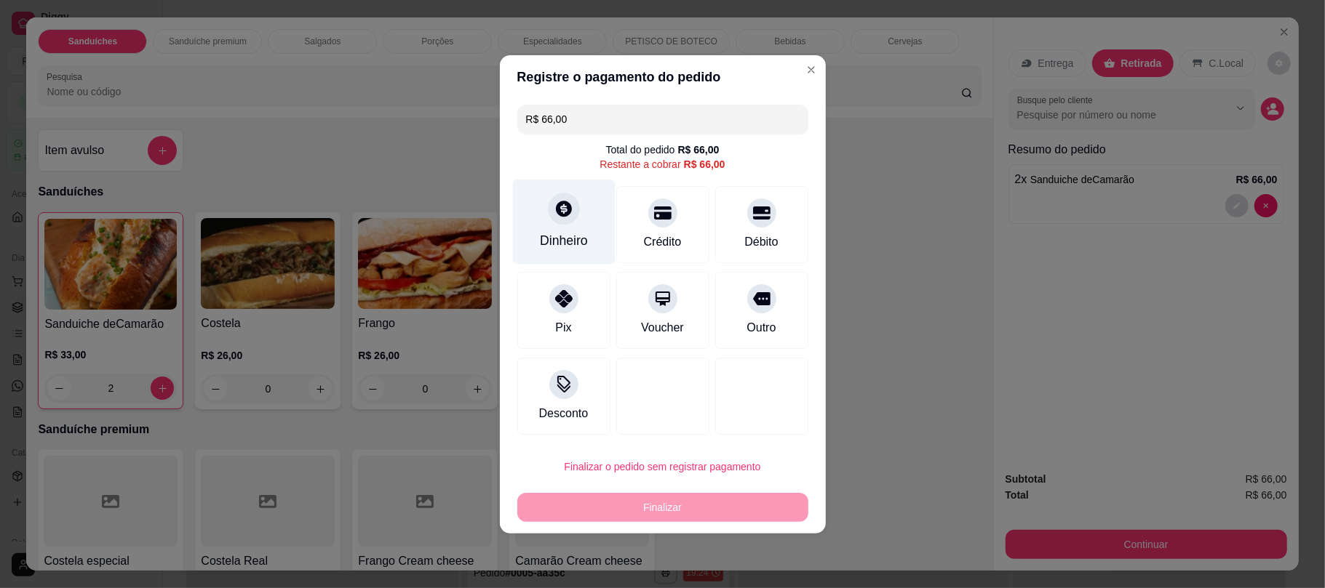
click at [586, 241] on div "Dinheiro" at bounding box center [563, 221] width 103 height 85
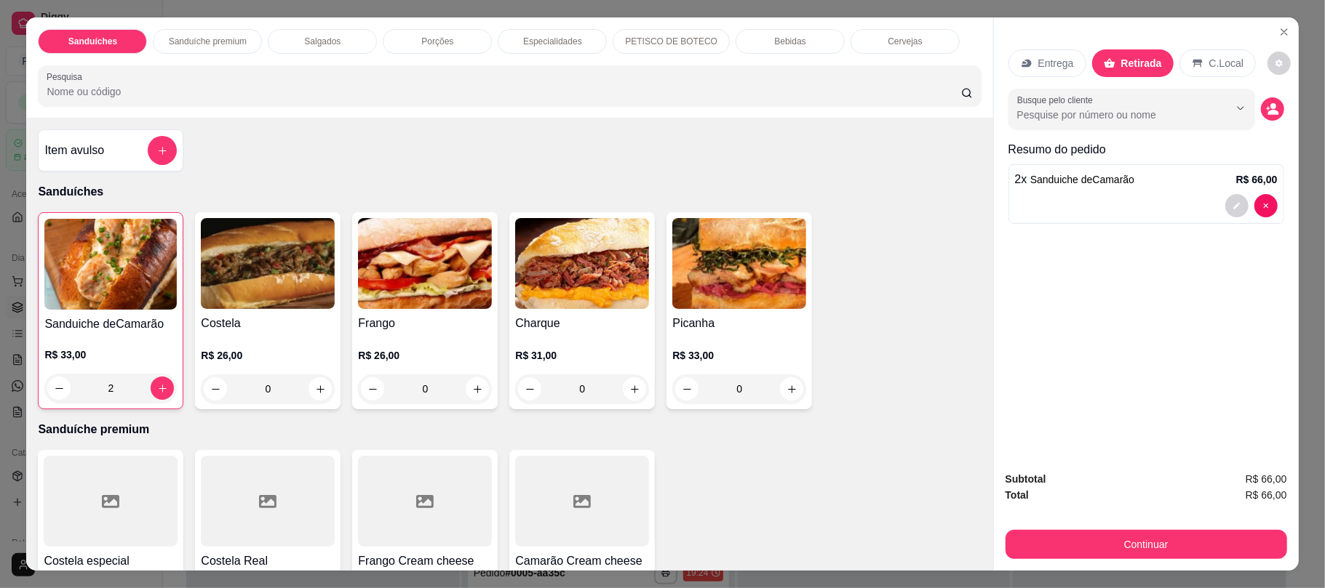
click at [797, 31] on div "Bebidas" at bounding box center [789, 41] width 109 height 25
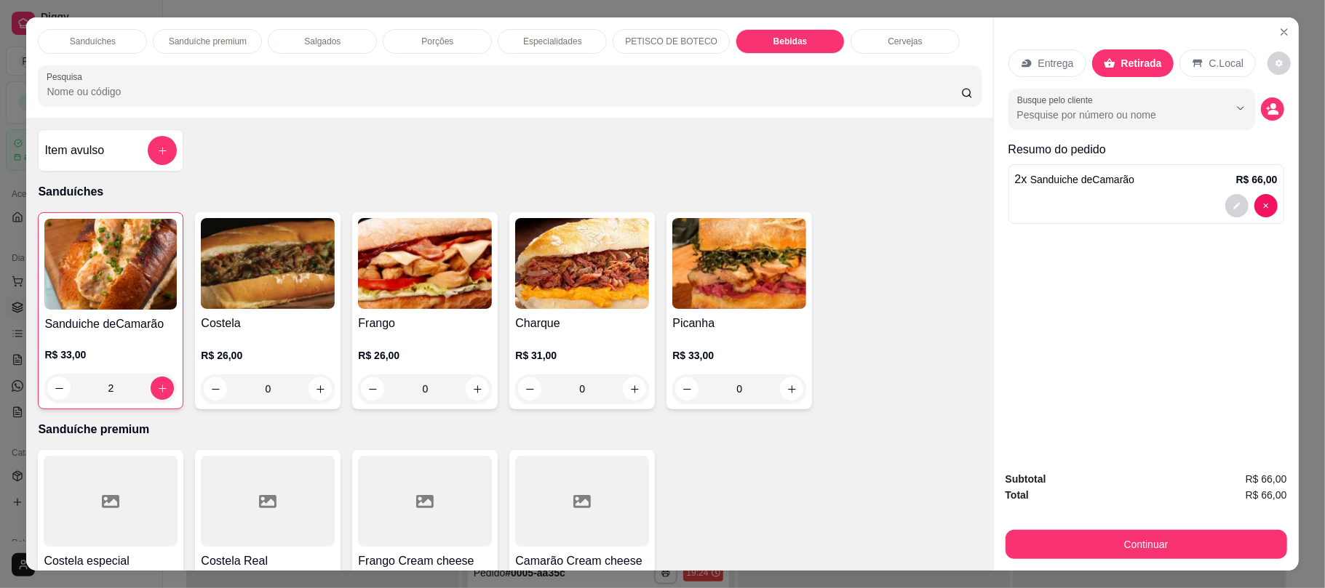
scroll to position [29, 0]
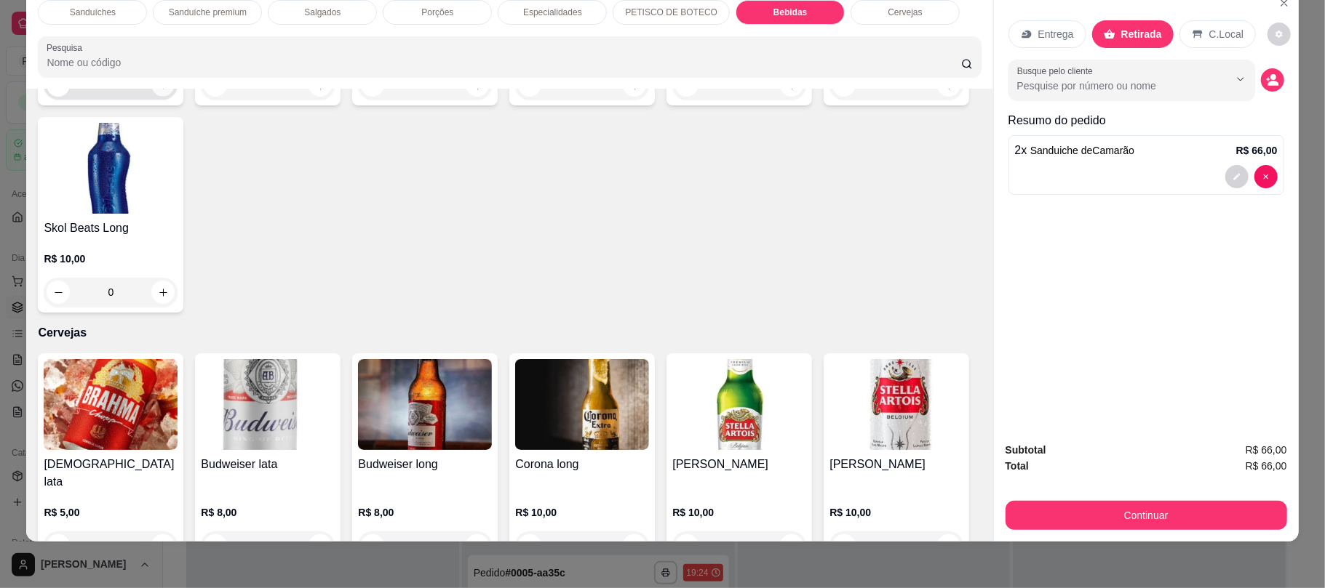
click at [158, 91] on icon "increase-product-quantity" at bounding box center [163, 85] width 11 height 11
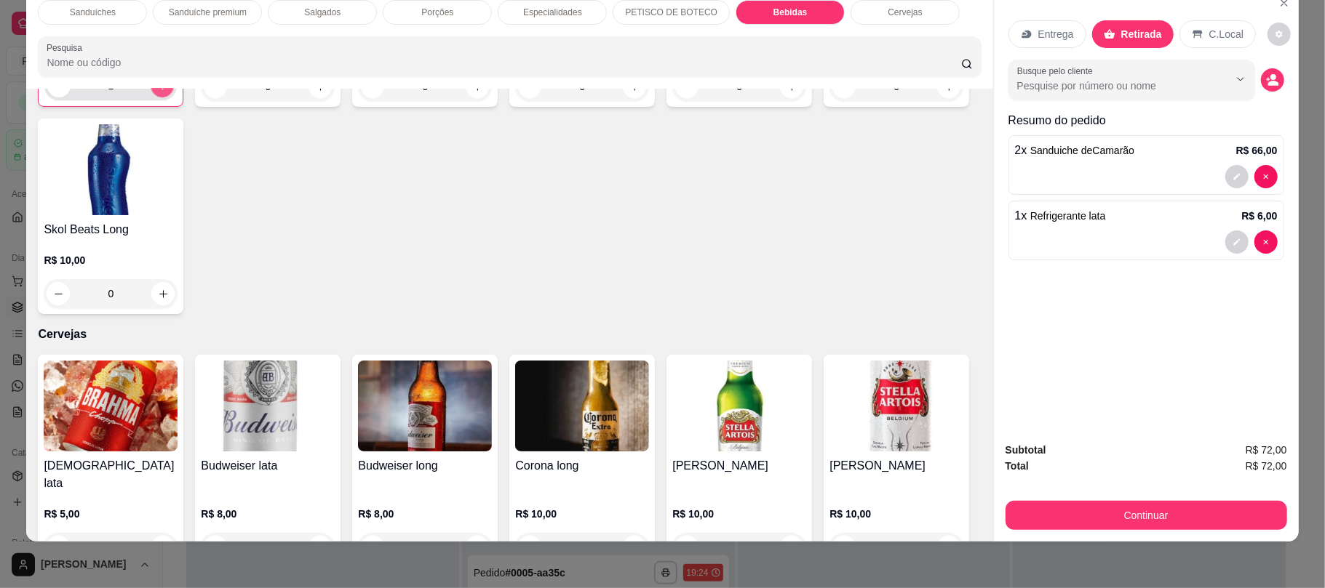
click at [157, 92] on icon "increase-product-quantity" at bounding box center [162, 86] width 11 height 11
type input "2"
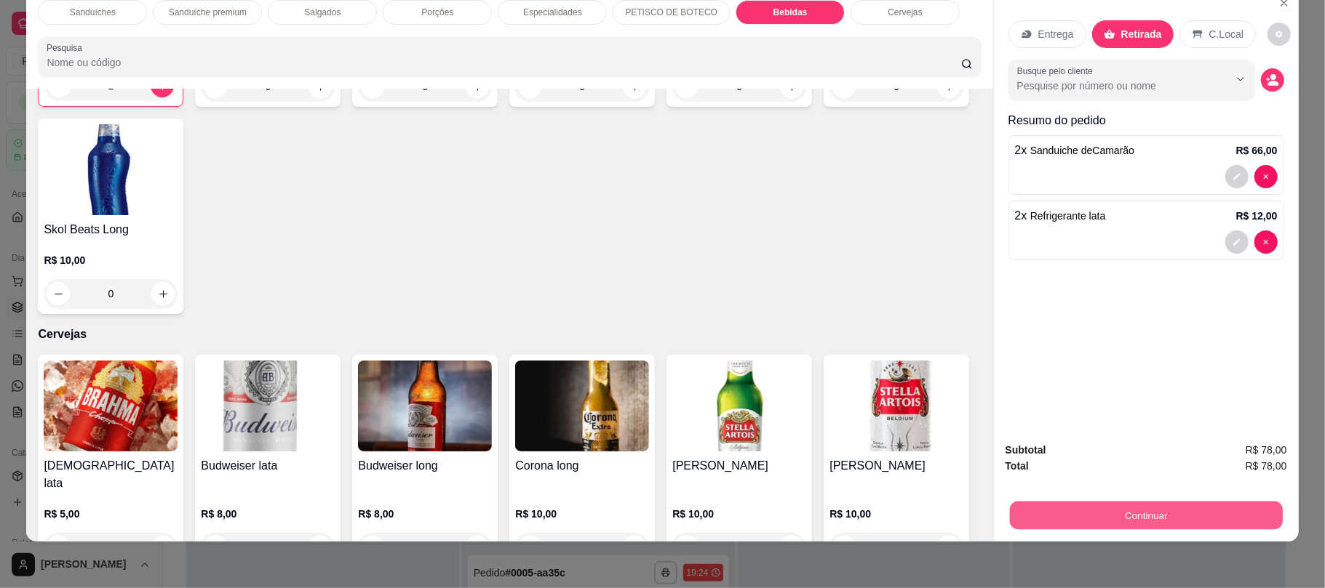
click at [1069, 505] on button "Continuar" at bounding box center [1145, 515] width 273 height 28
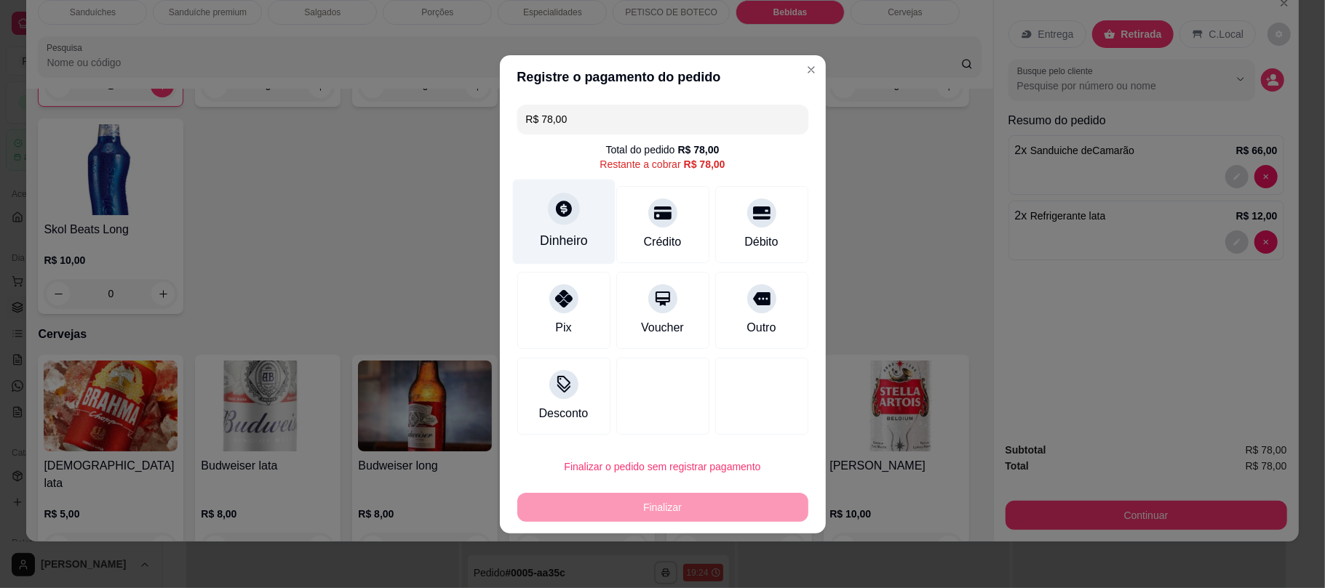
click at [569, 222] on div at bounding box center [564, 209] width 32 height 32
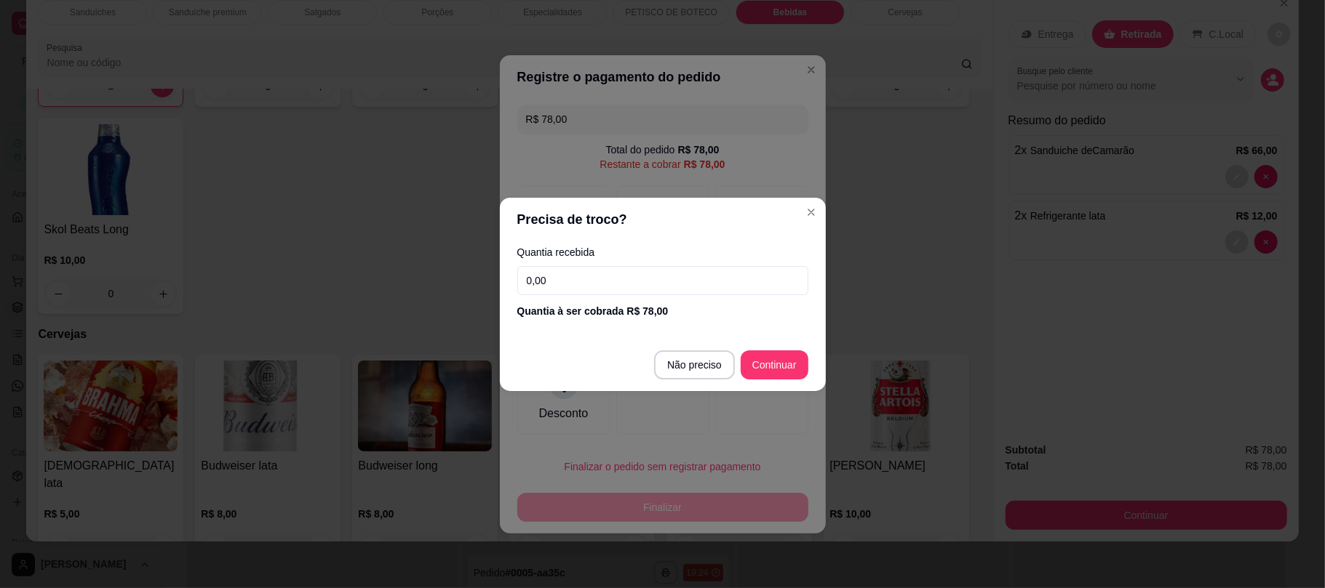
click at [567, 282] on input "0,00" at bounding box center [662, 280] width 291 height 29
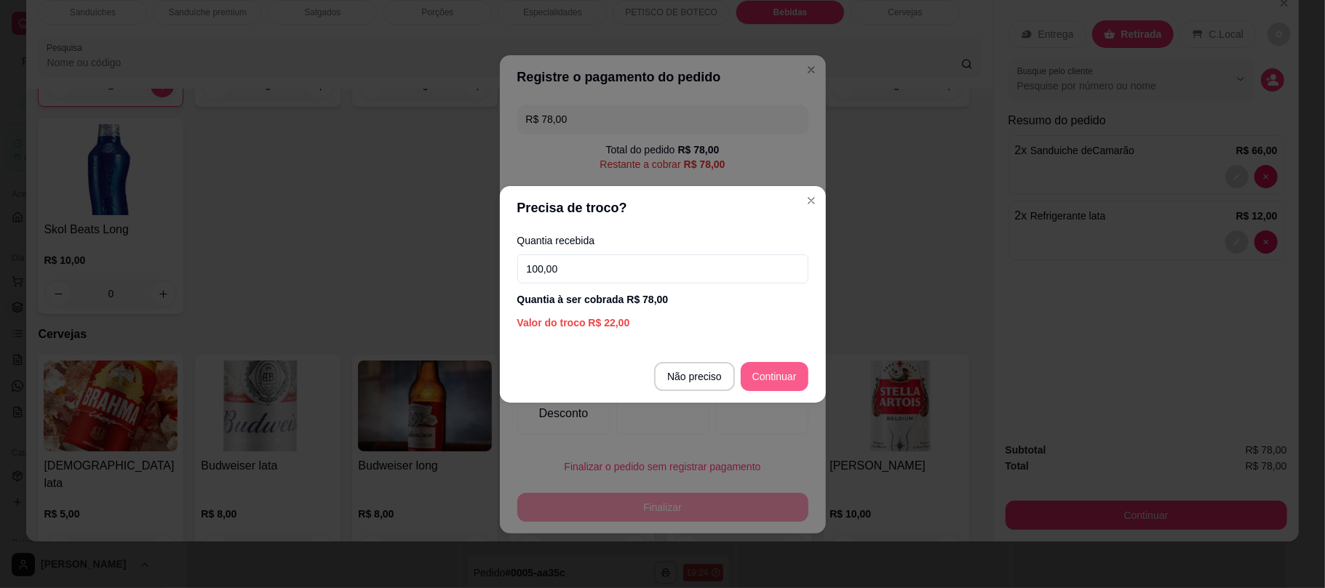
type input "100,00"
type input "R$ 0,00"
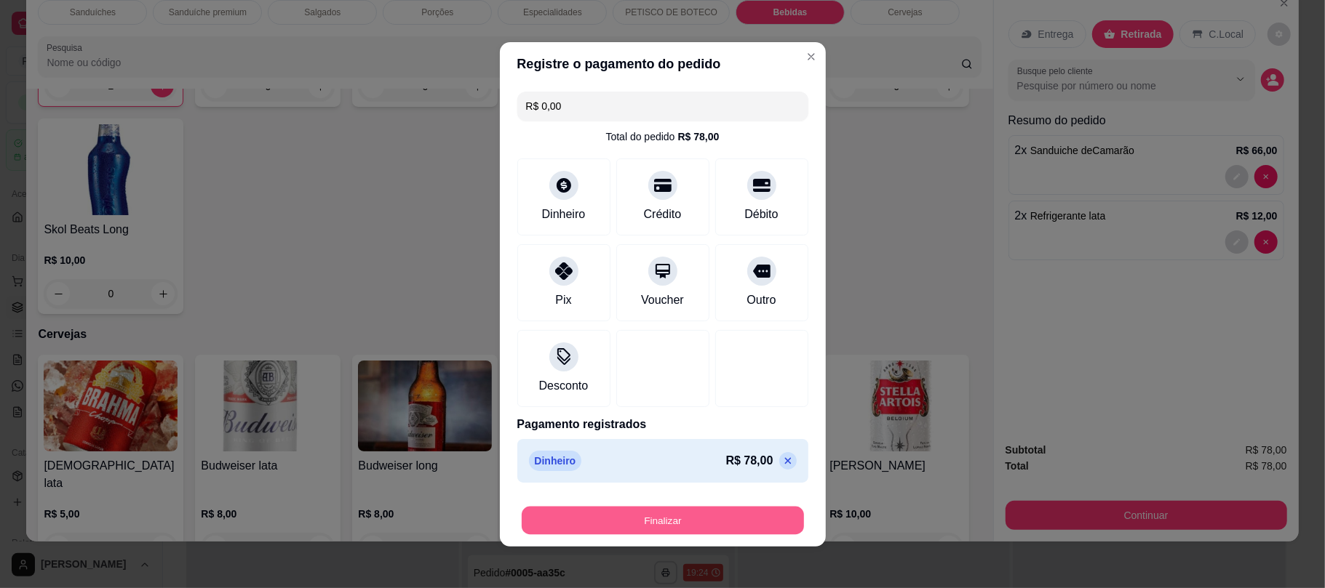
click at [711, 509] on button "Finalizar" at bounding box center [663, 520] width 282 height 28
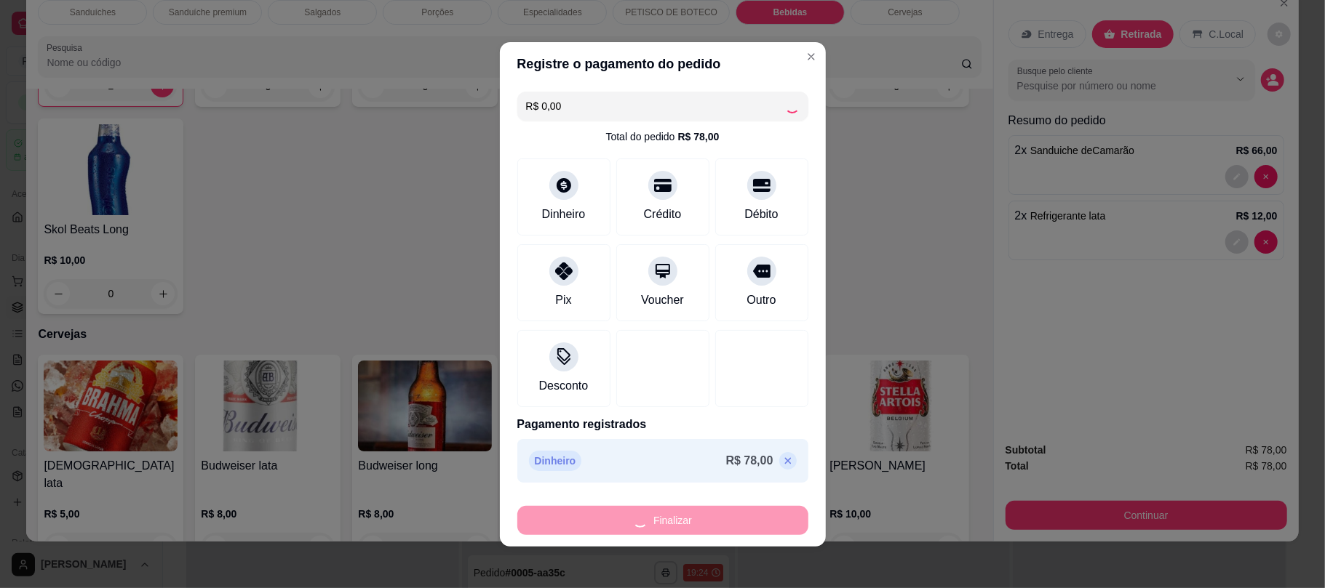
type input "0"
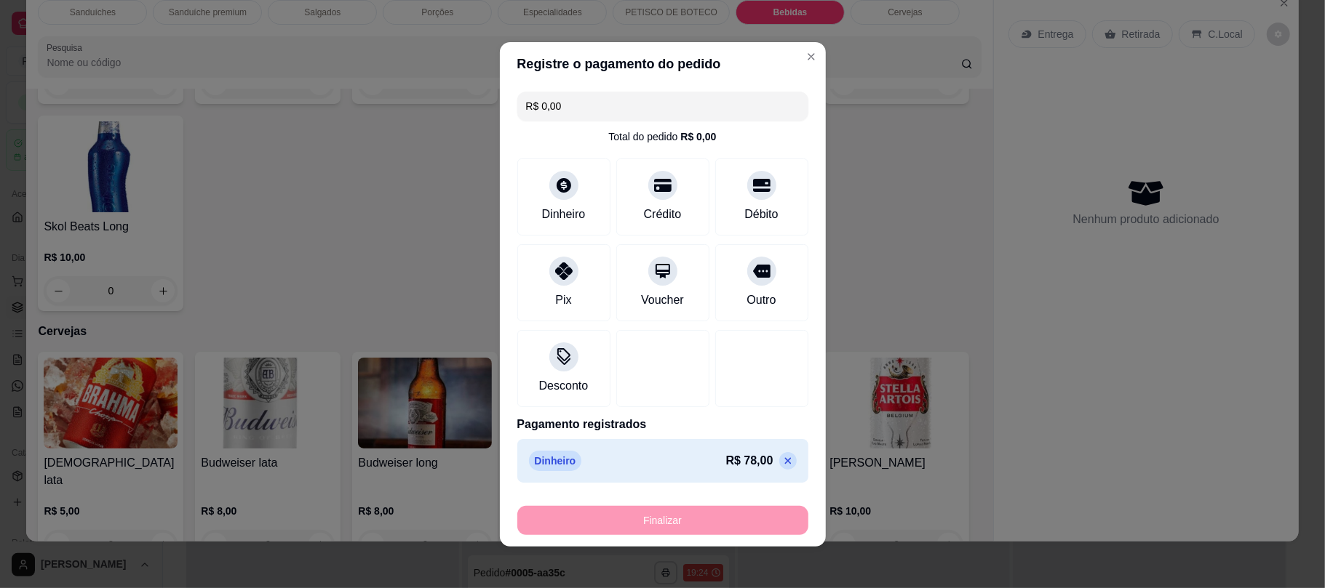
type input "-R$ 78,00"
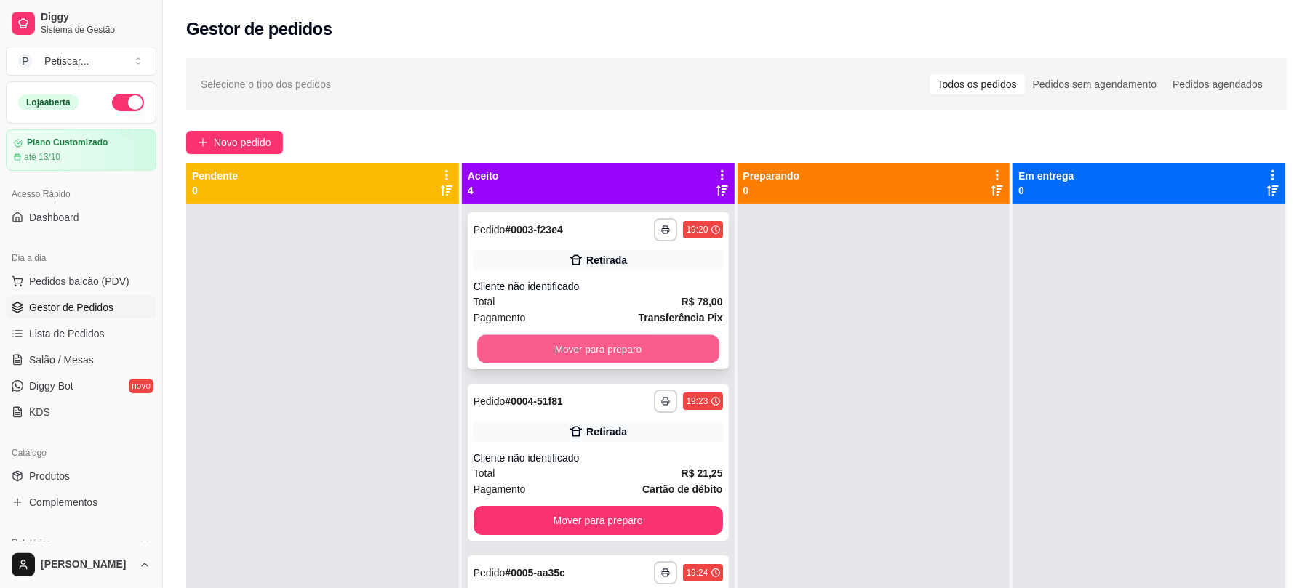
click at [612, 336] on button "Mover para preparo" at bounding box center [597, 349] width 241 height 28
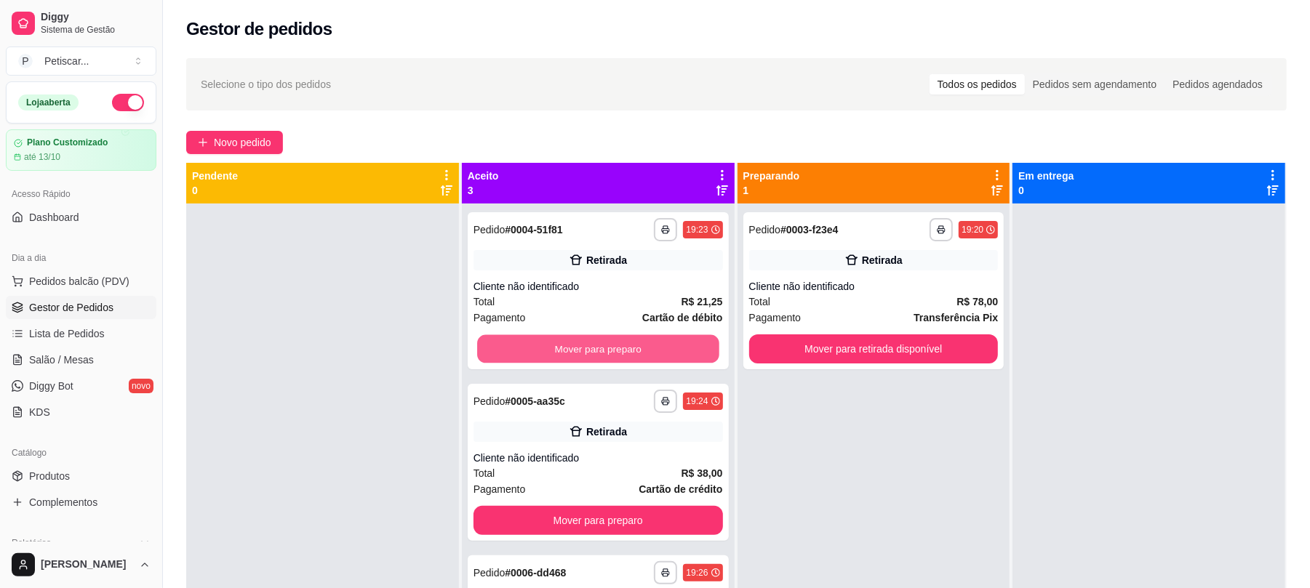
click at [612, 336] on button "Mover para preparo" at bounding box center [597, 349] width 241 height 28
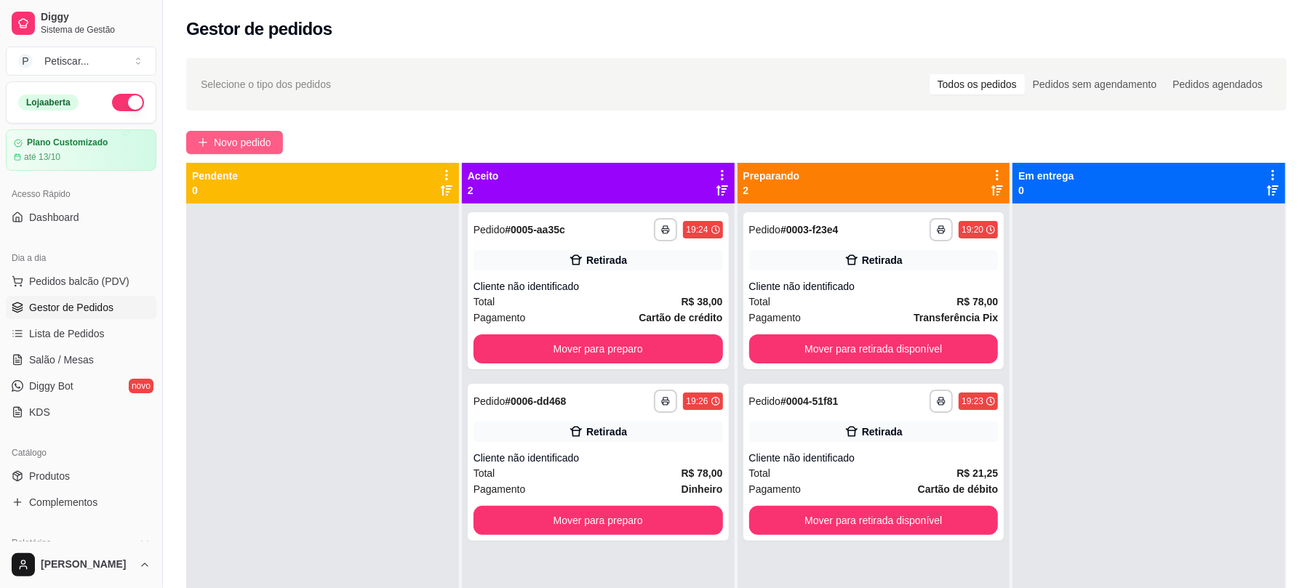
click at [273, 145] on button "Novo pedido" at bounding box center [234, 142] width 97 height 23
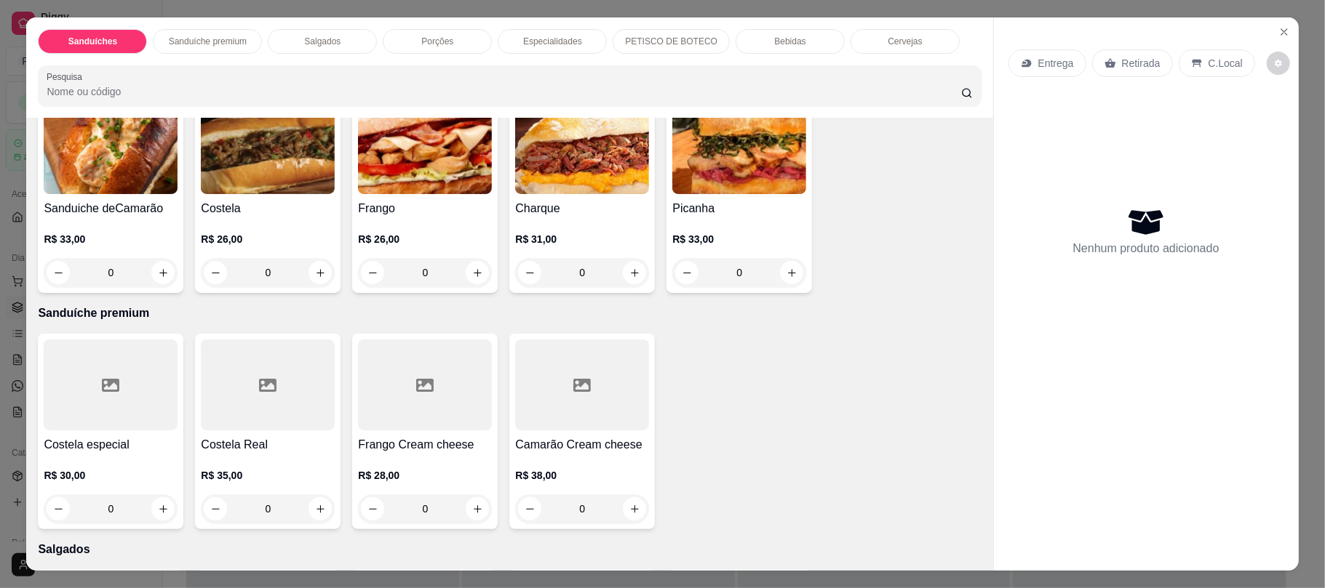
scroll to position [120, 0]
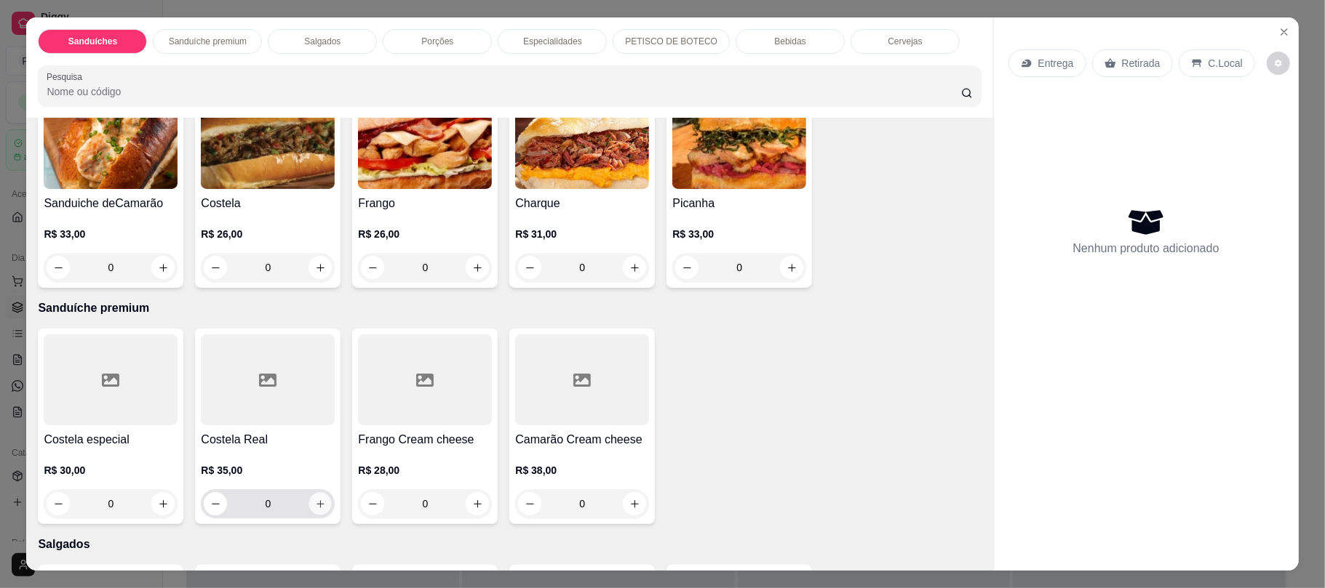
click at [316, 510] on icon "increase-product-quantity" at bounding box center [320, 504] width 11 height 11
type input "1"
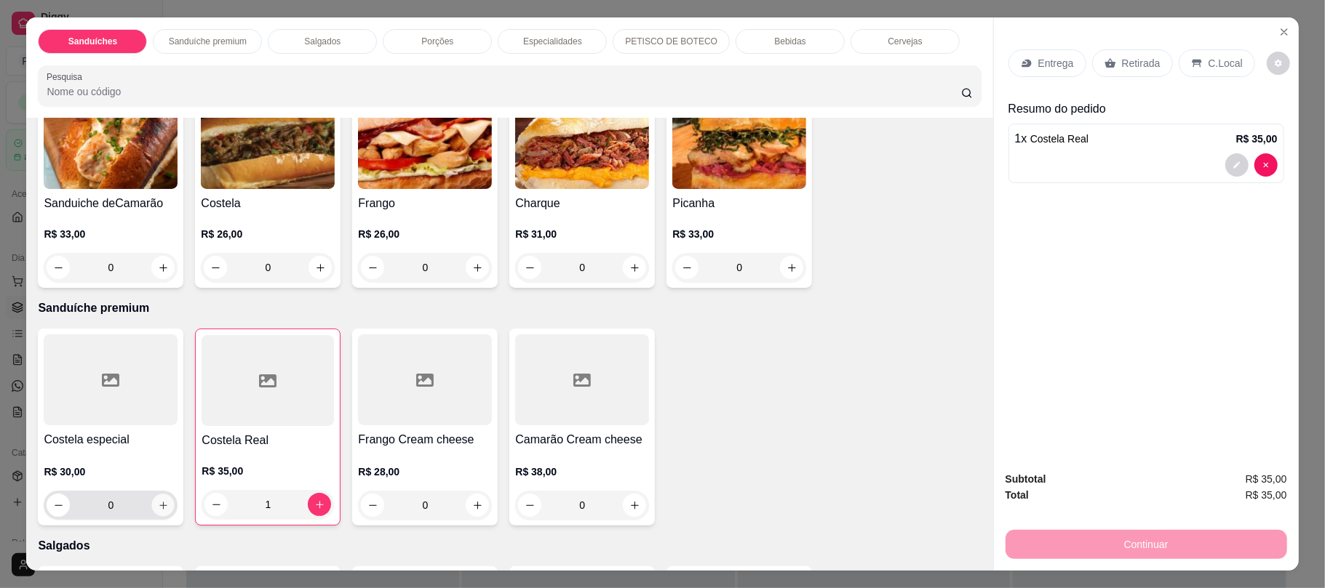
click at [158, 509] on icon "increase-product-quantity" at bounding box center [163, 505] width 11 height 11
type input "1"
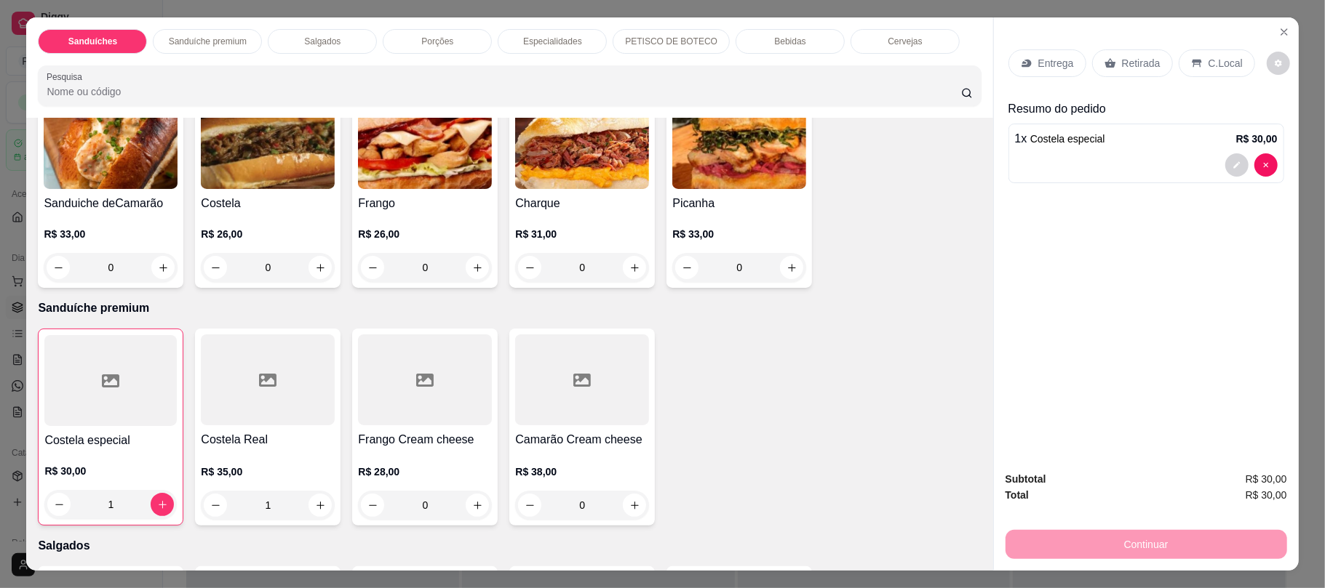
type input "0"
click at [629, 509] on icon "increase-product-quantity" at bounding box center [634, 505] width 11 height 11
type input "1"
click at [1139, 56] on p "Retirada" at bounding box center [1141, 63] width 39 height 15
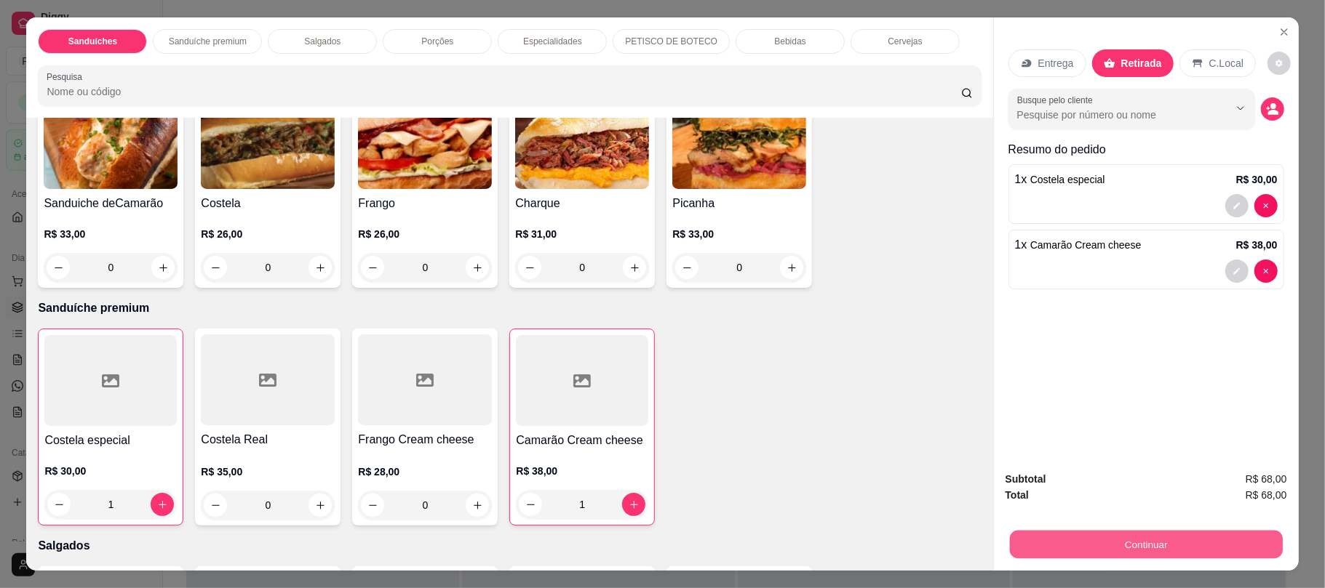
click at [1045, 548] on button "Continuar" at bounding box center [1145, 544] width 273 height 28
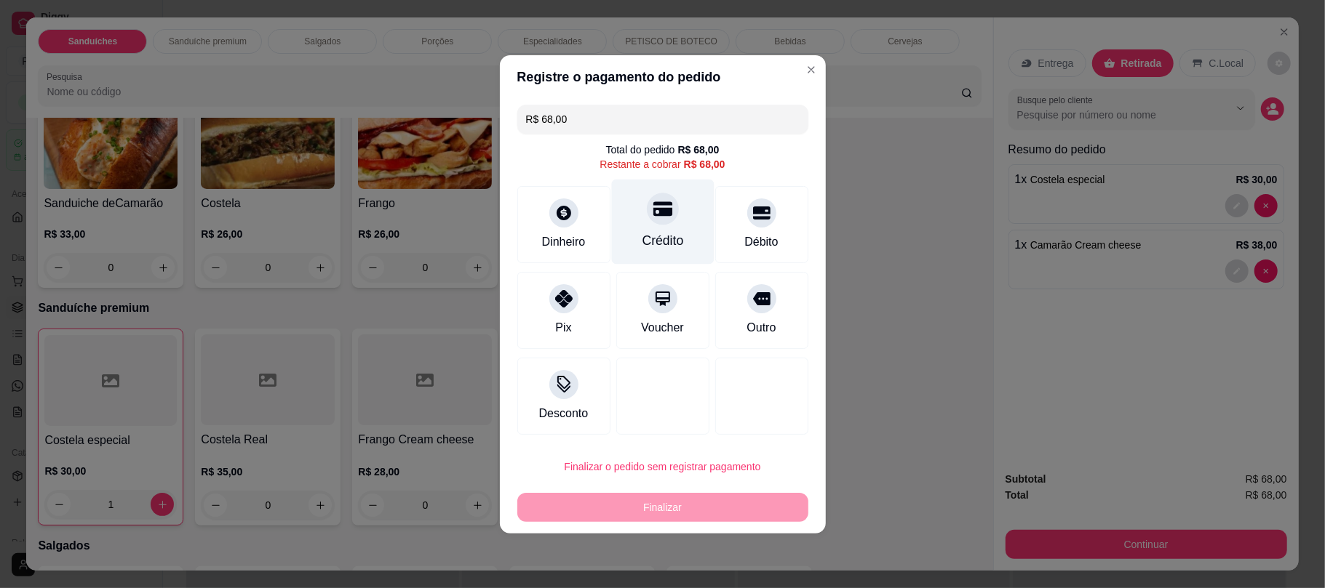
click at [660, 228] on div "Crédito" at bounding box center [662, 221] width 103 height 85
type input "R$ 0,00"
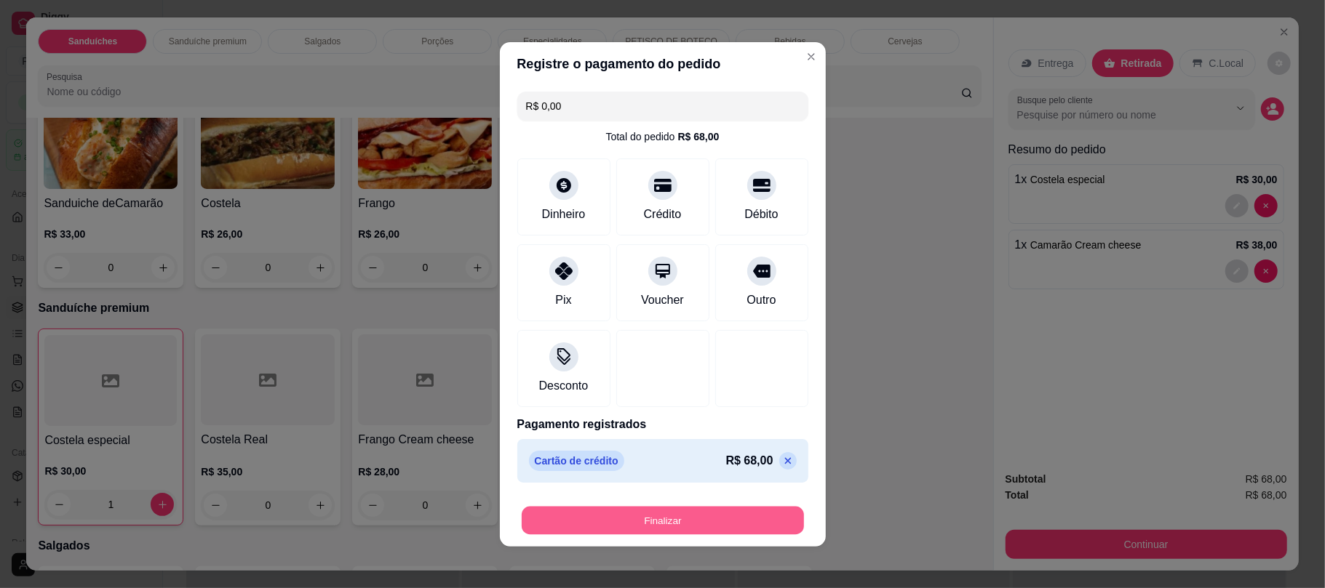
click at [681, 533] on button "Finalizar" at bounding box center [663, 520] width 282 height 28
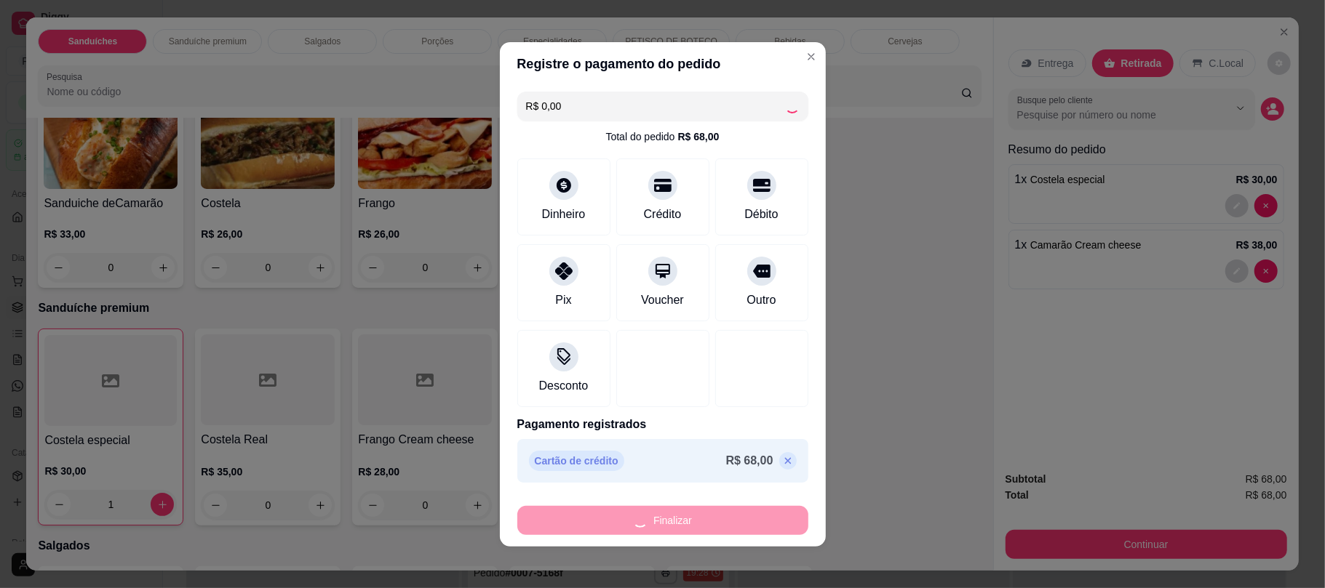
type input "0"
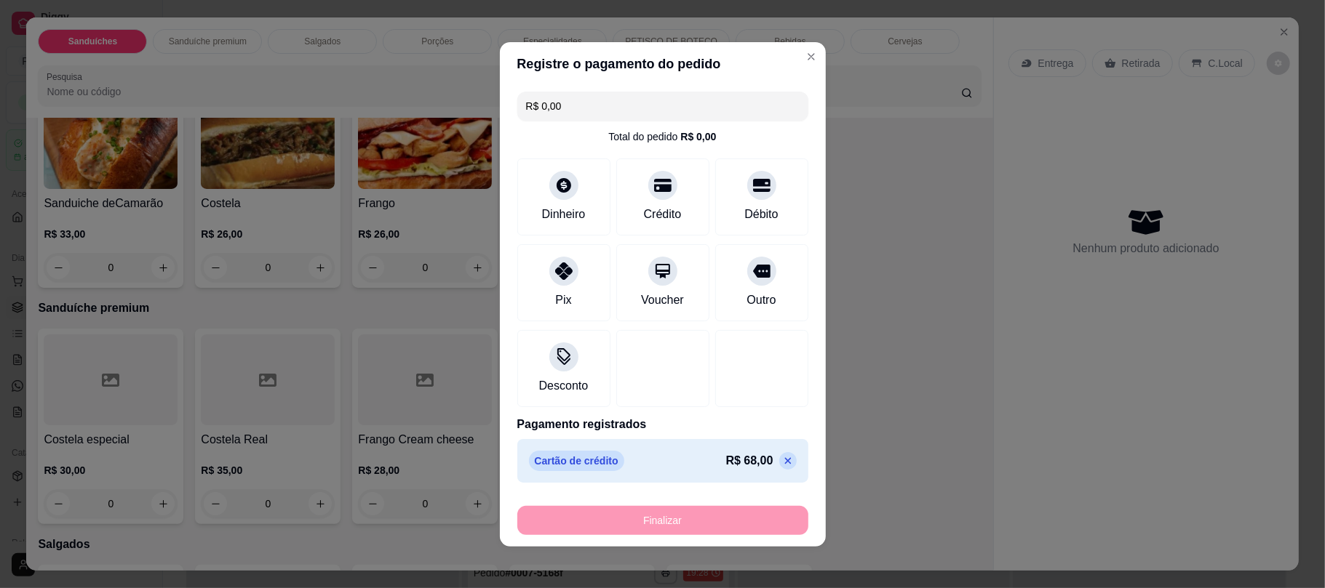
type input "-R$ 68,00"
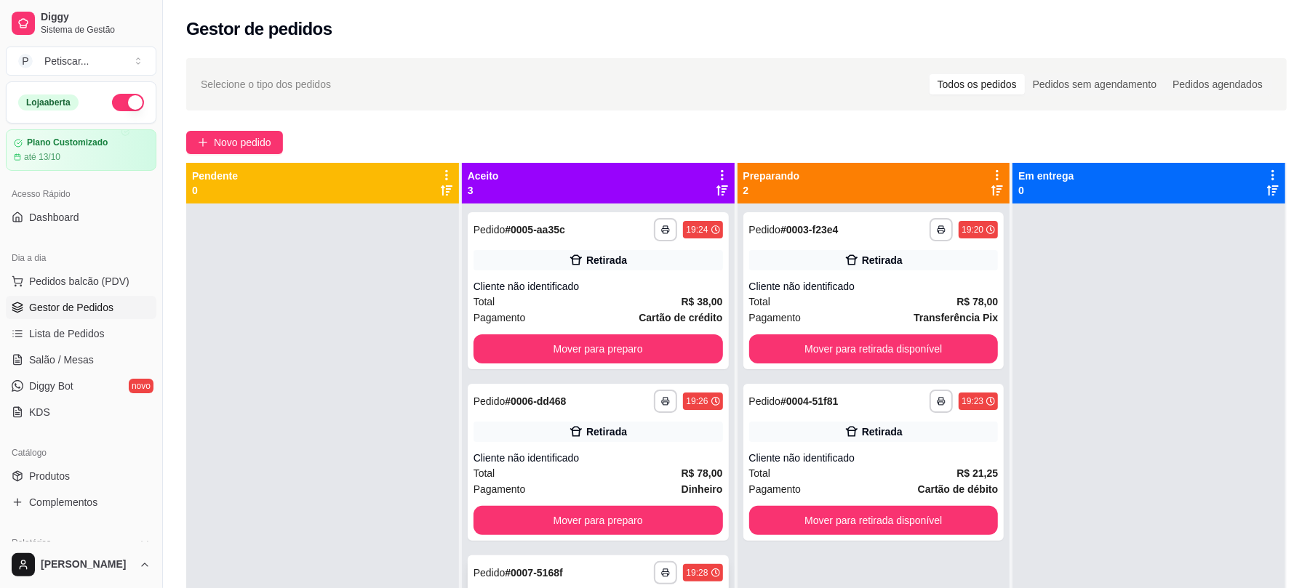
click at [630, 562] on div "**********" at bounding box center [598, 573] width 249 height 23
click at [832, 345] on button "Mover para retirada disponível" at bounding box center [873, 349] width 241 height 28
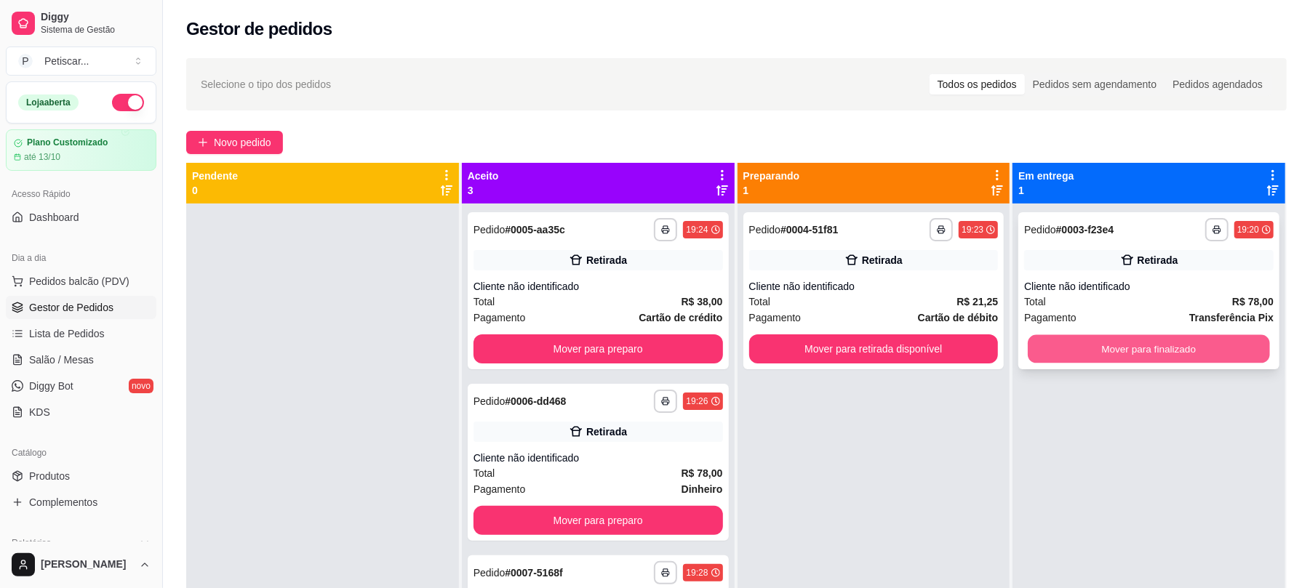
click at [1071, 344] on button "Mover para finalizado" at bounding box center [1148, 349] width 241 height 28
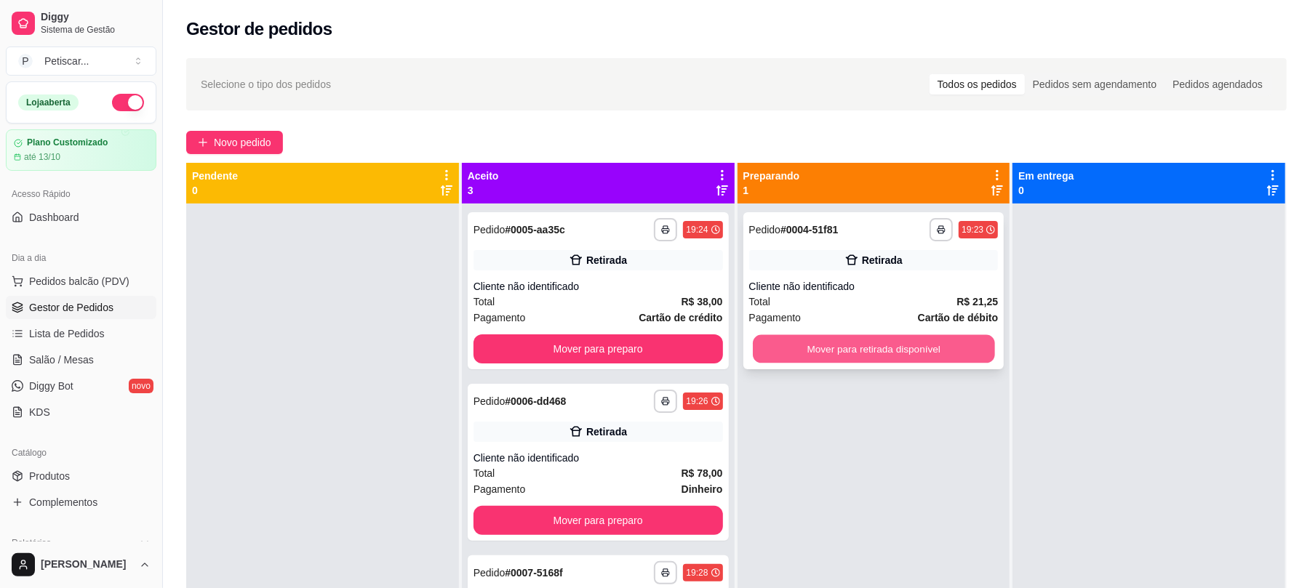
click at [917, 350] on button "Mover para retirada disponível" at bounding box center [873, 349] width 241 height 28
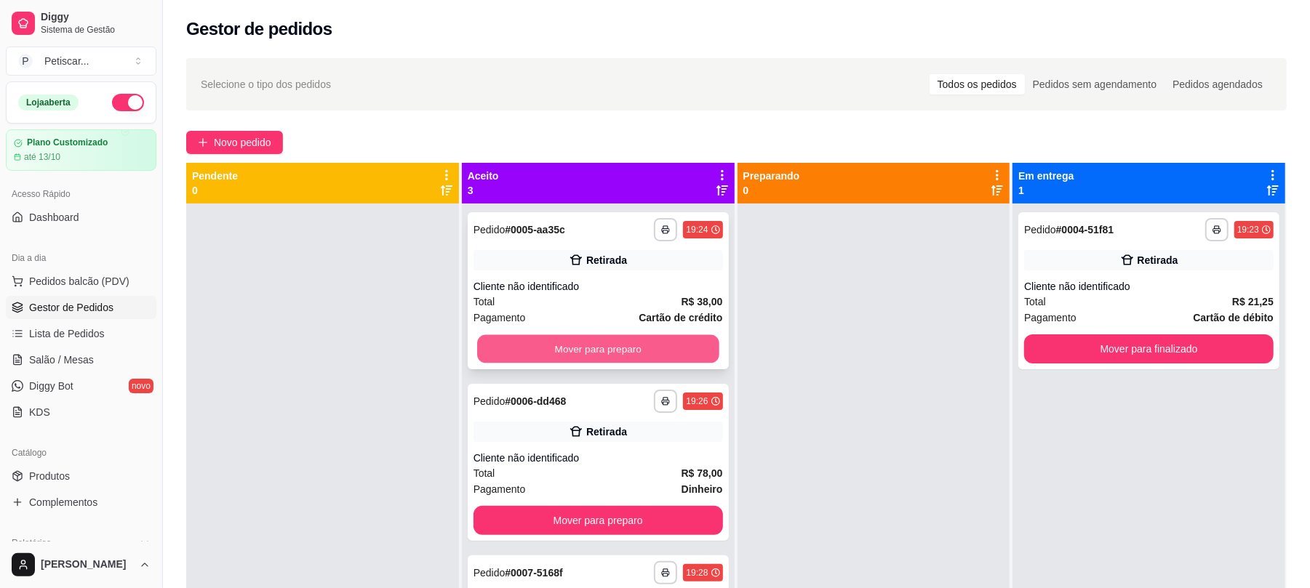
click at [671, 349] on button "Mover para preparo" at bounding box center [597, 349] width 241 height 28
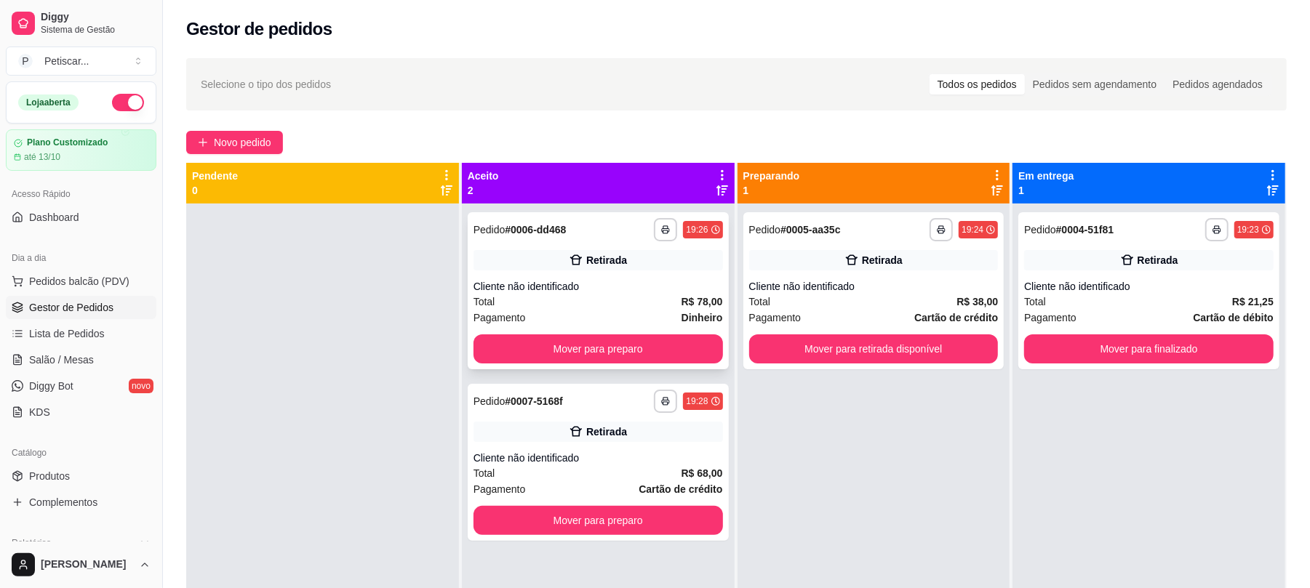
click at [618, 364] on div "**********" at bounding box center [598, 290] width 261 height 157
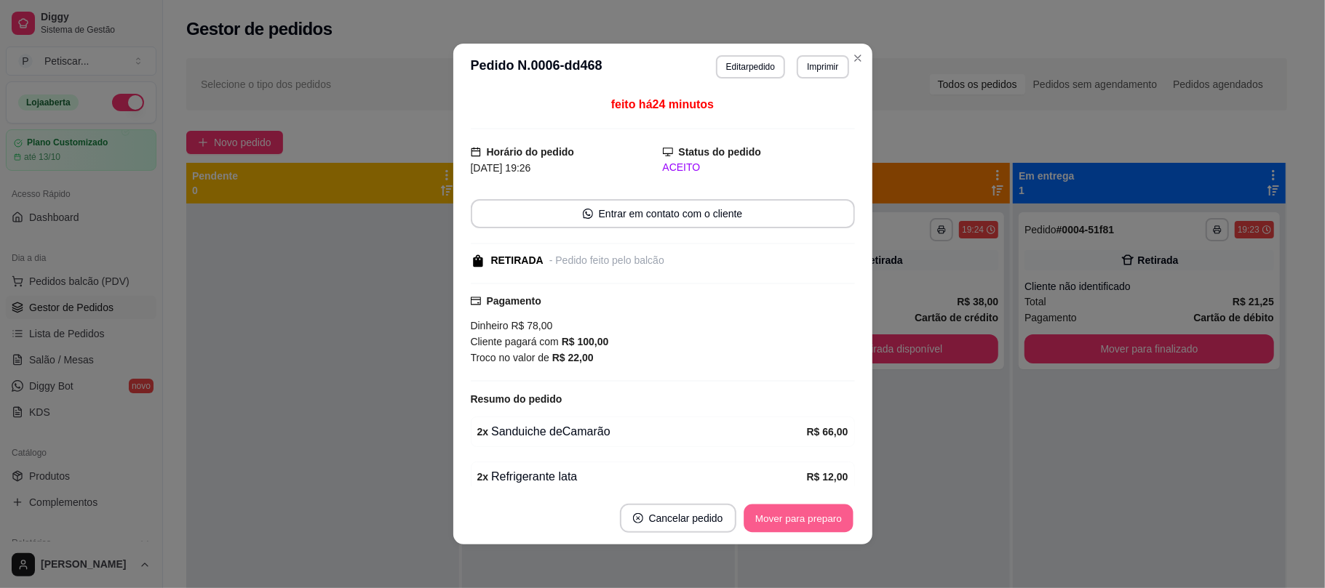
click at [821, 516] on button "Mover para preparo" at bounding box center [797, 519] width 109 height 28
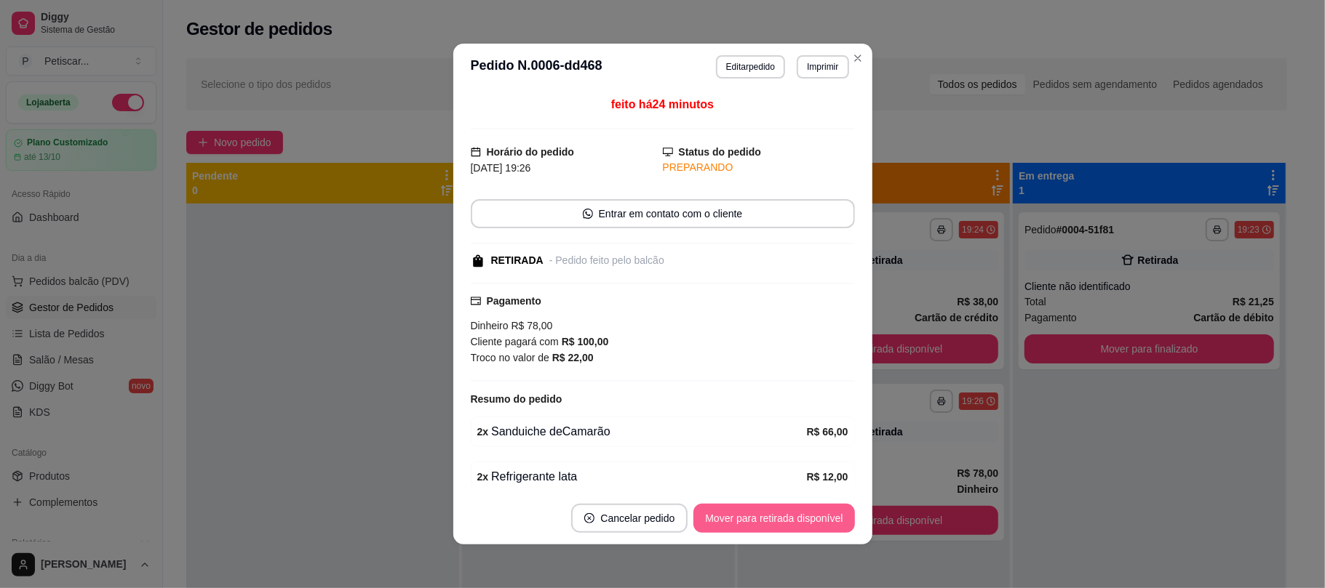
click at [821, 516] on button "Mover para retirada disponível" at bounding box center [773, 518] width 161 height 29
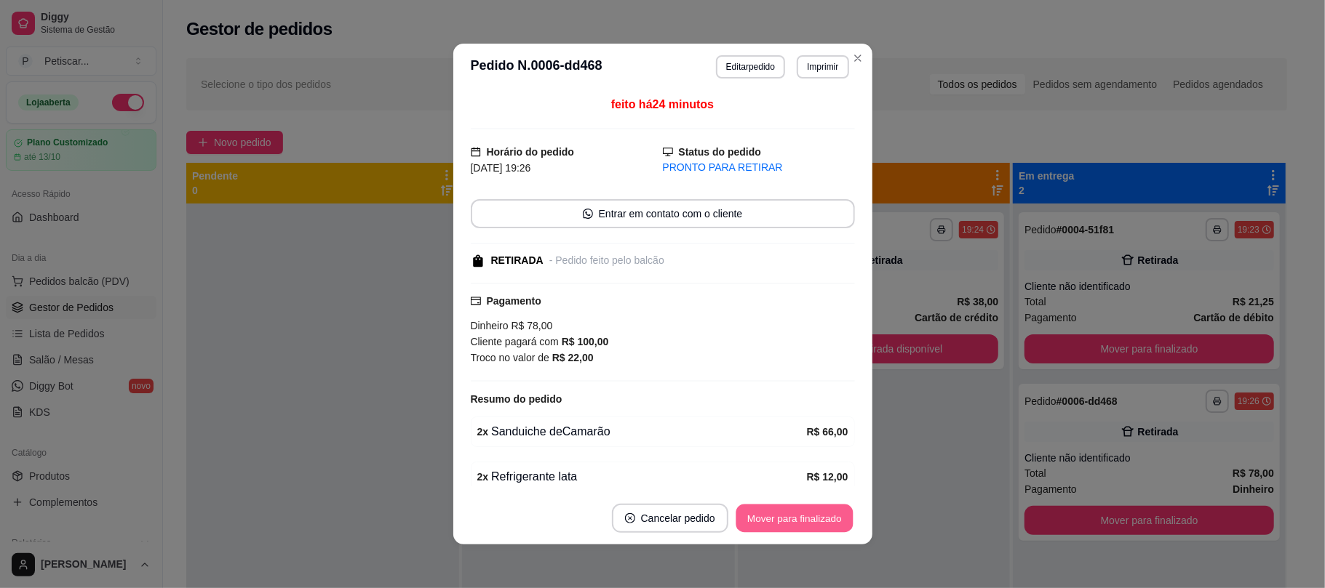
click at [781, 513] on button "Mover para finalizado" at bounding box center [793, 519] width 117 height 28
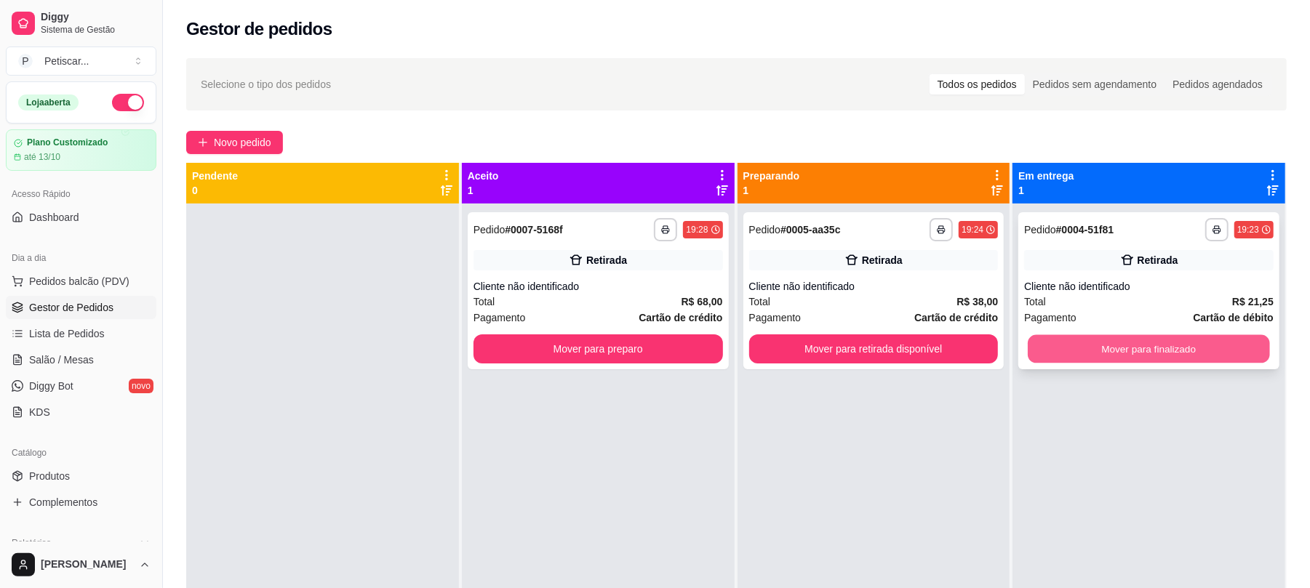
click at [1052, 355] on button "Mover para finalizado" at bounding box center [1148, 349] width 241 height 28
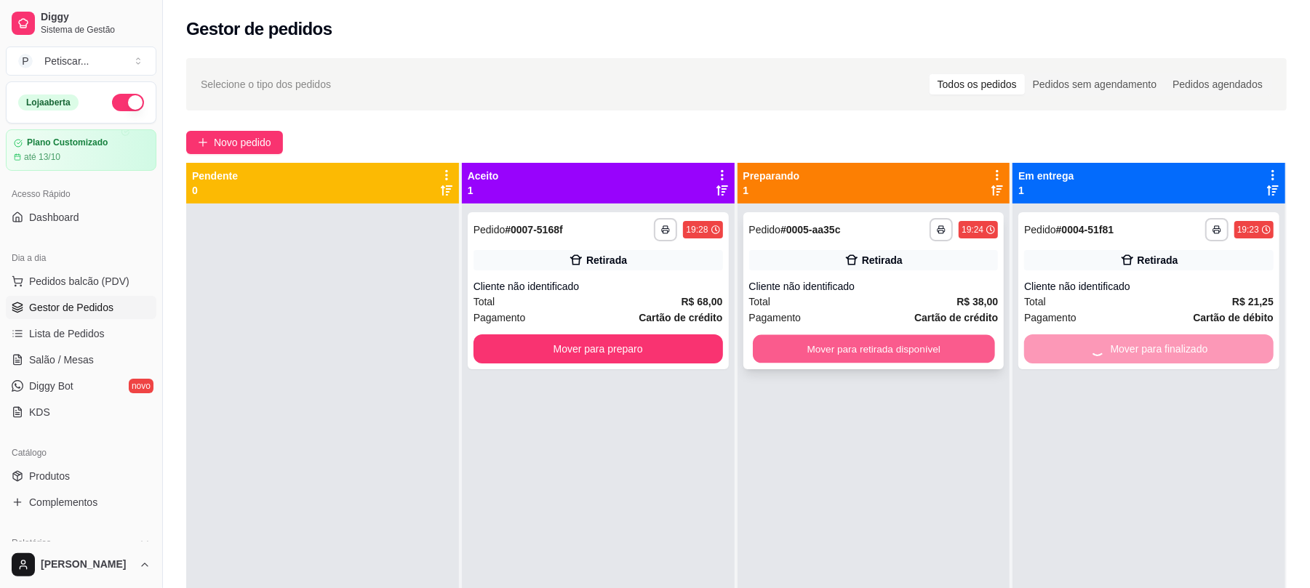
click at [938, 338] on button "Mover para retirada disponível" at bounding box center [873, 349] width 241 height 28
click at [922, 279] on div "Cliente não identificado" at bounding box center [873, 286] width 249 height 15
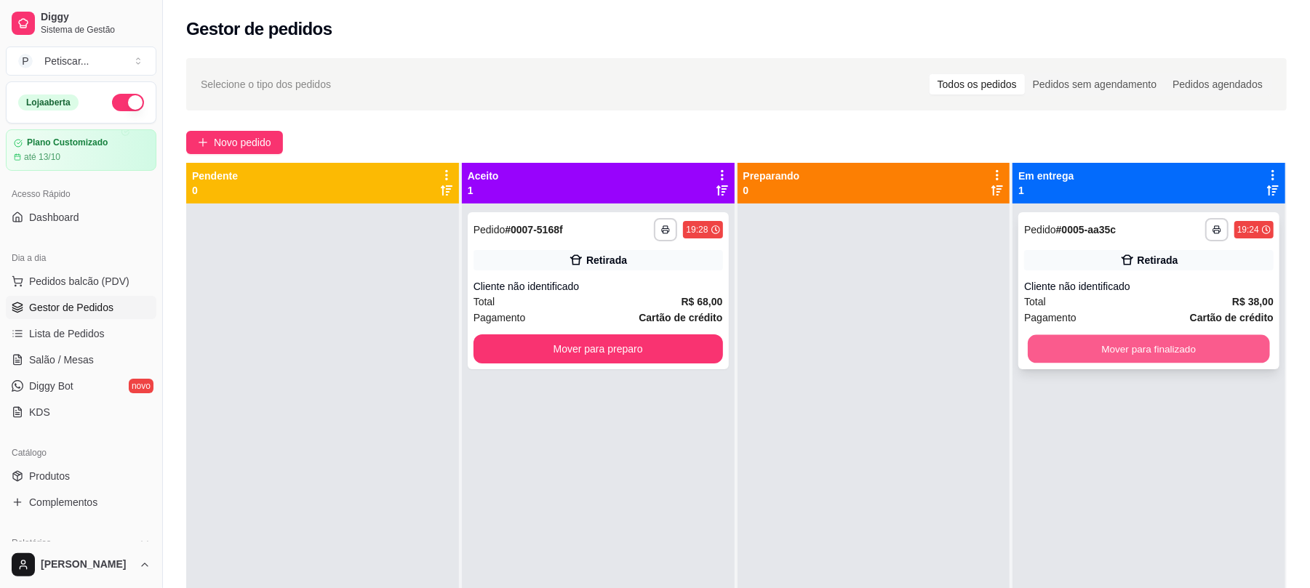
click at [1103, 338] on button "Mover para finalizado" at bounding box center [1148, 349] width 241 height 28
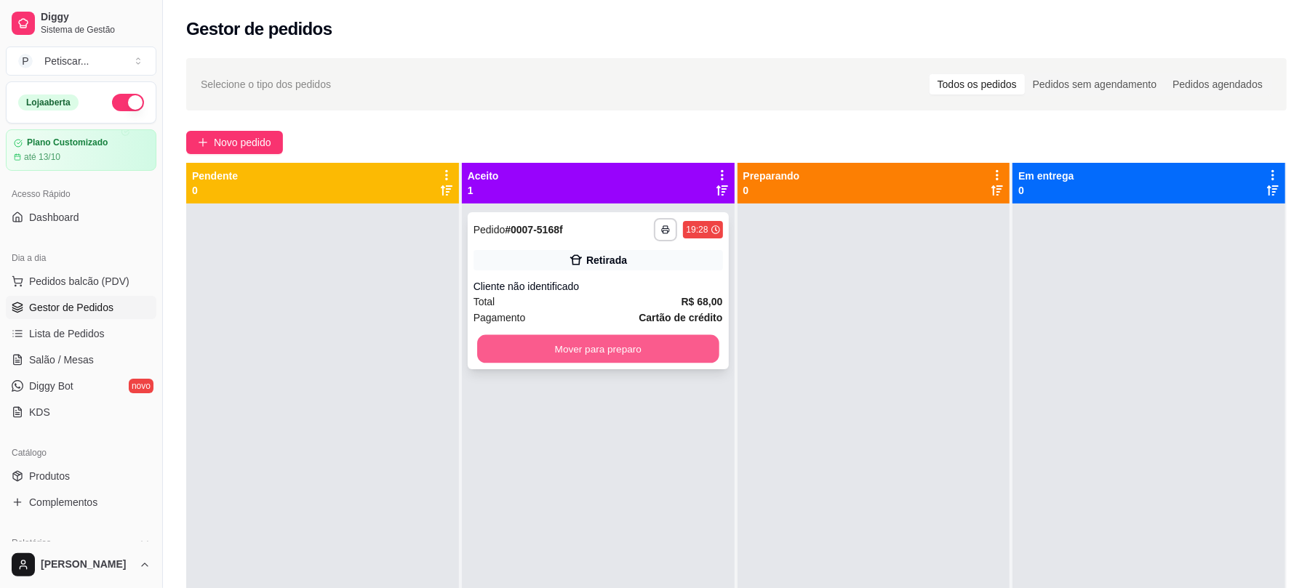
click at [707, 359] on button "Mover para preparo" at bounding box center [597, 349] width 241 height 28
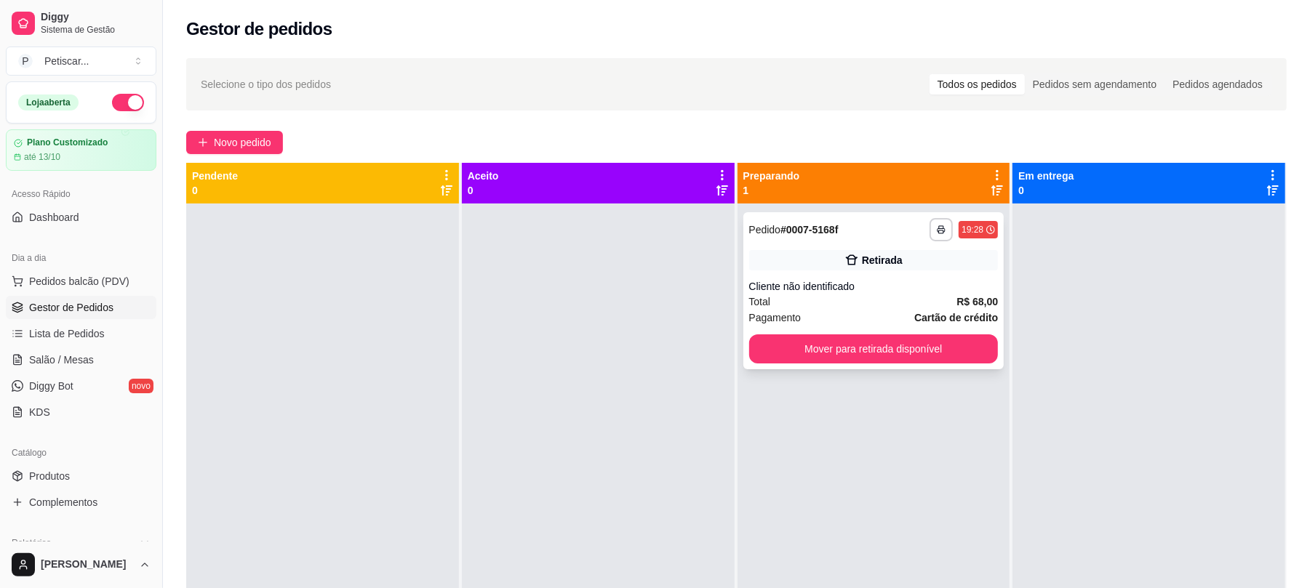
click at [812, 275] on div "**********" at bounding box center [873, 290] width 261 height 157
click at [263, 153] on button "Novo pedido" at bounding box center [234, 142] width 97 height 23
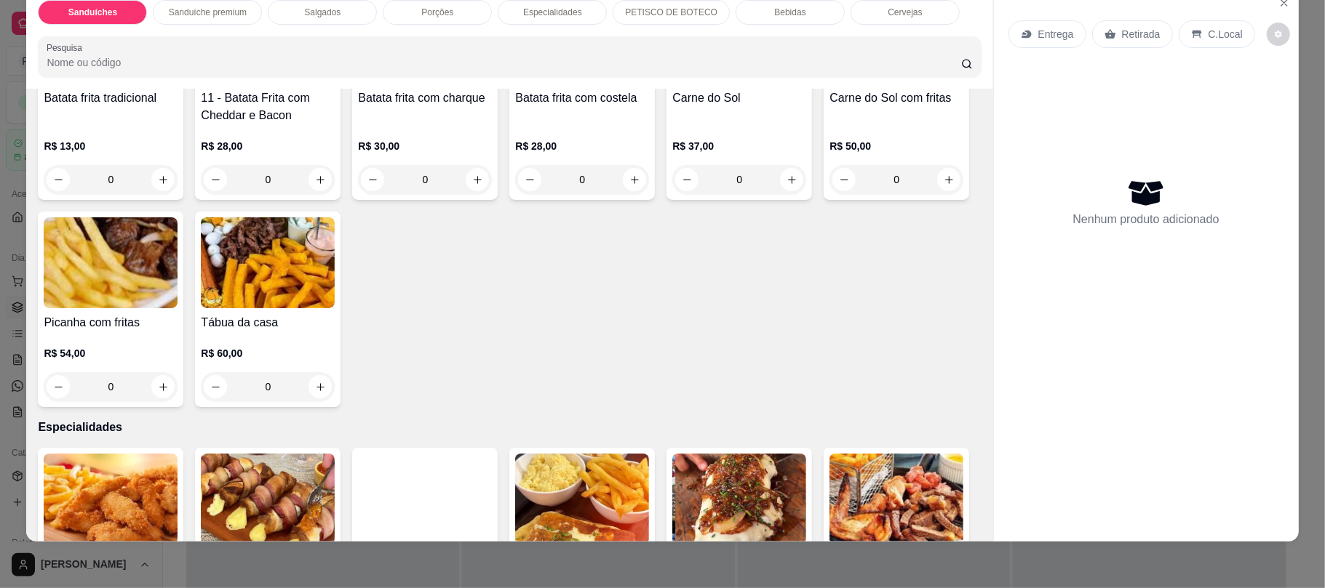
scroll to position [844, 0]
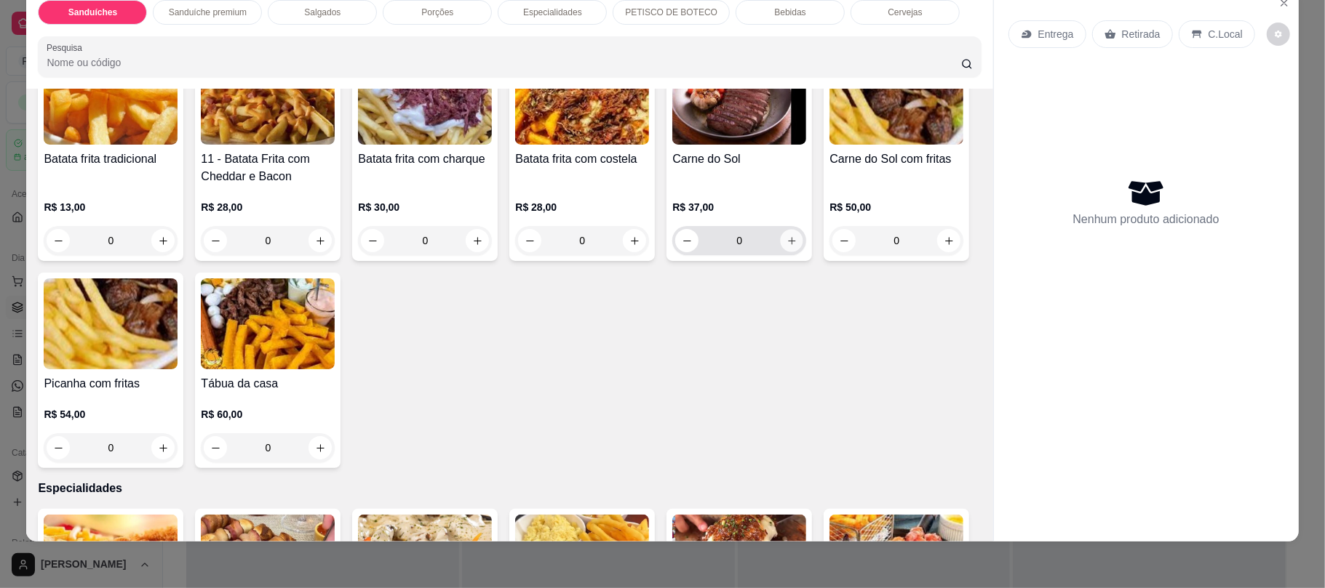
click at [780, 236] on button "increase-product-quantity" at bounding box center [791, 241] width 23 height 23
type input "1"
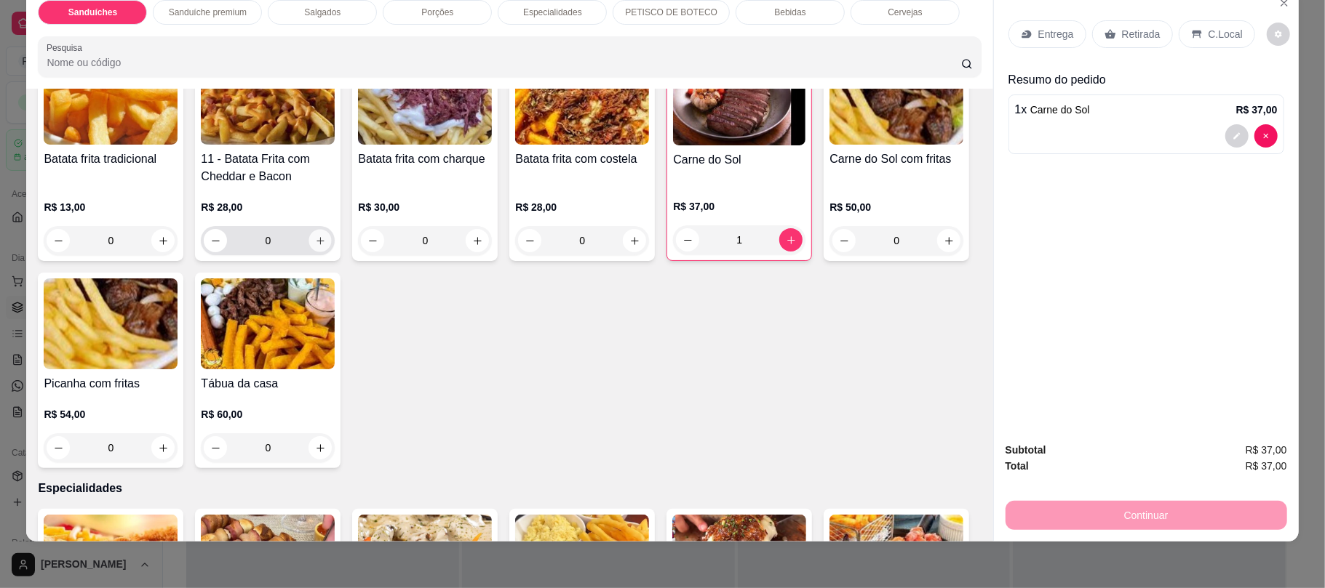
click at [316, 239] on icon "increase-product-quantity" at bounding box center [319, 240] width 7 height 7
type input "1"
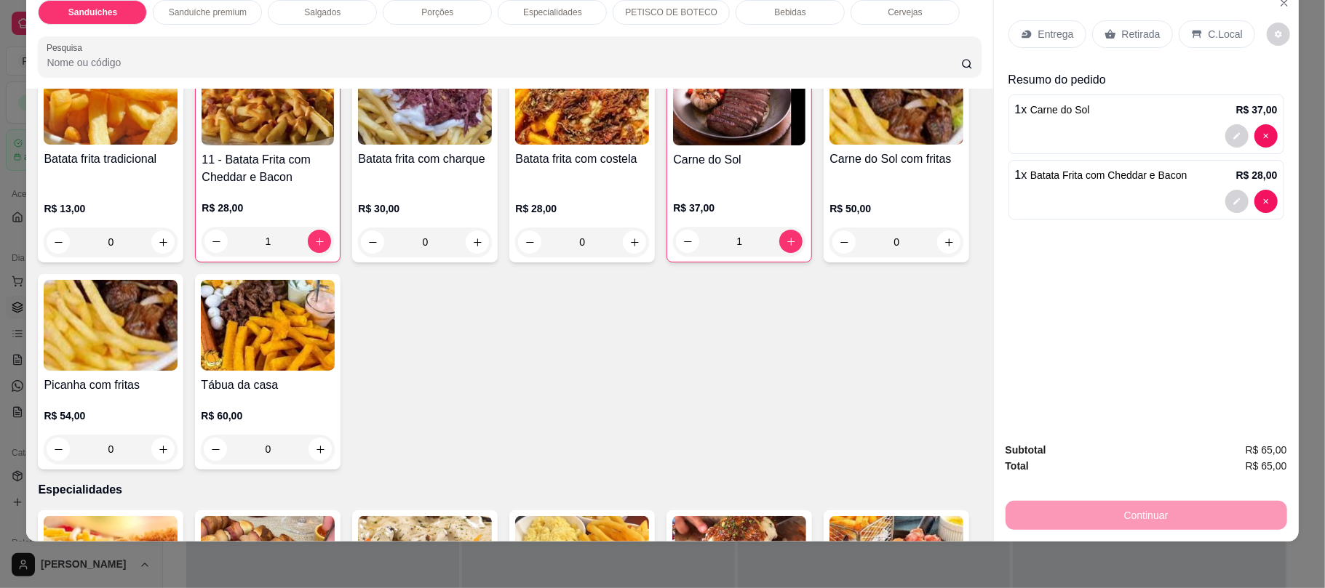
click at [740, 23] on div "Bebidas" at bounding box center [789, 12] width 109 height 25
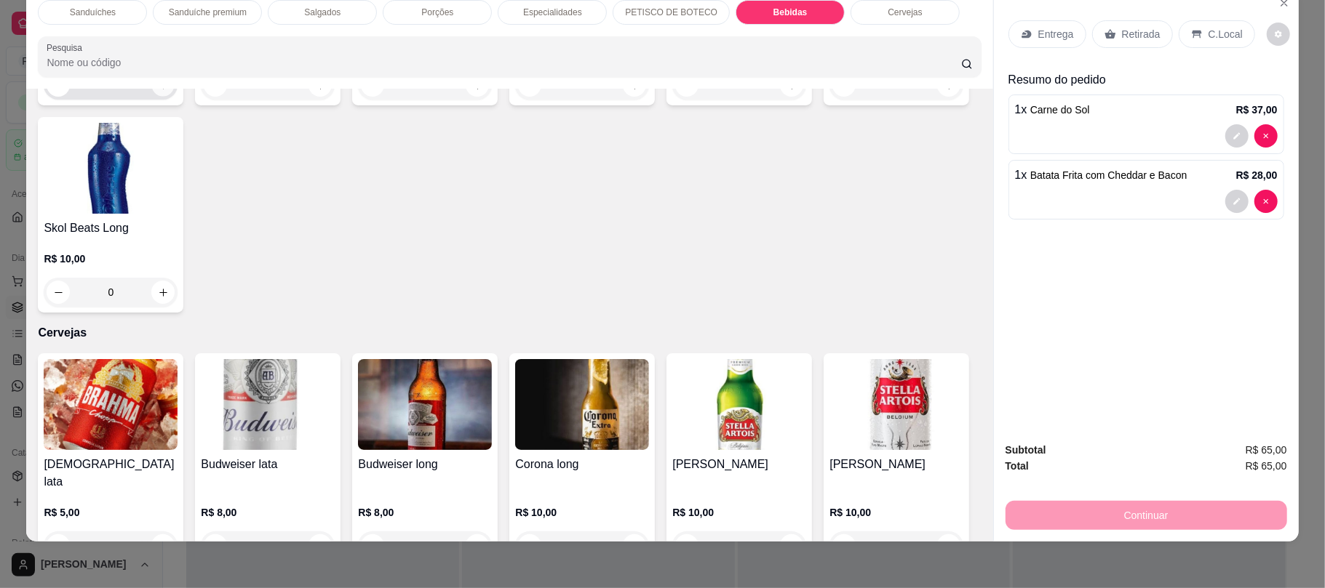
click at [161, 91] on icon "increase-product-quantity" at bounding box center [163, 85] width 11 height 11
type input "1"
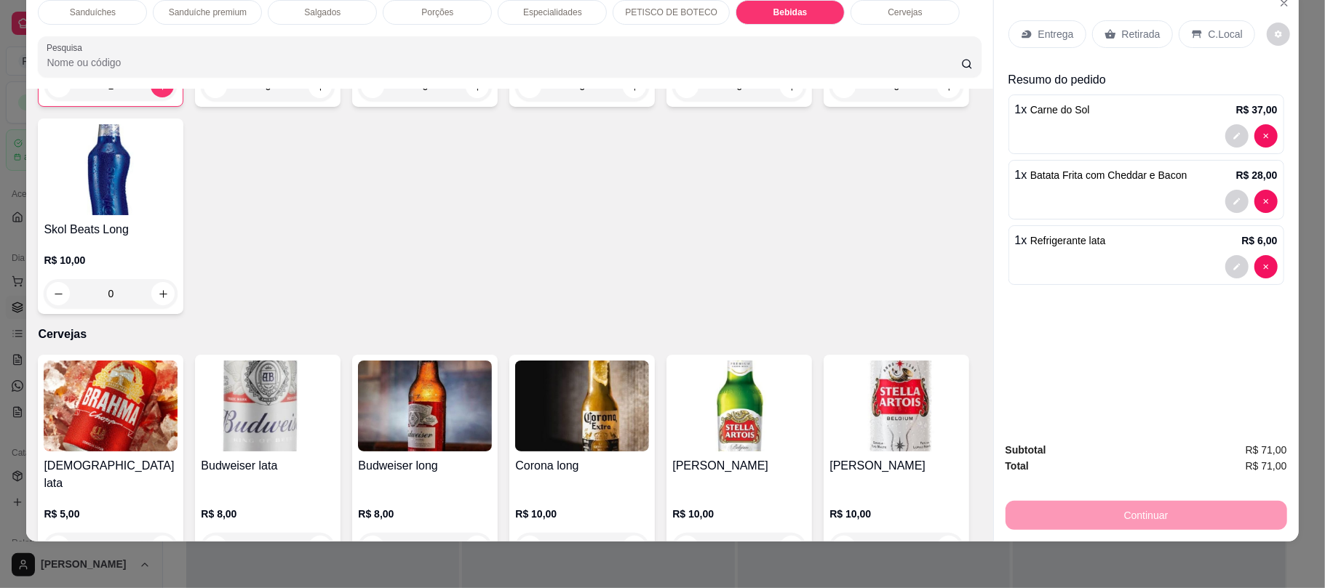
click at [1122, 29] on p "Retirada" at bounding box center [1141, 34] width 39 height 15
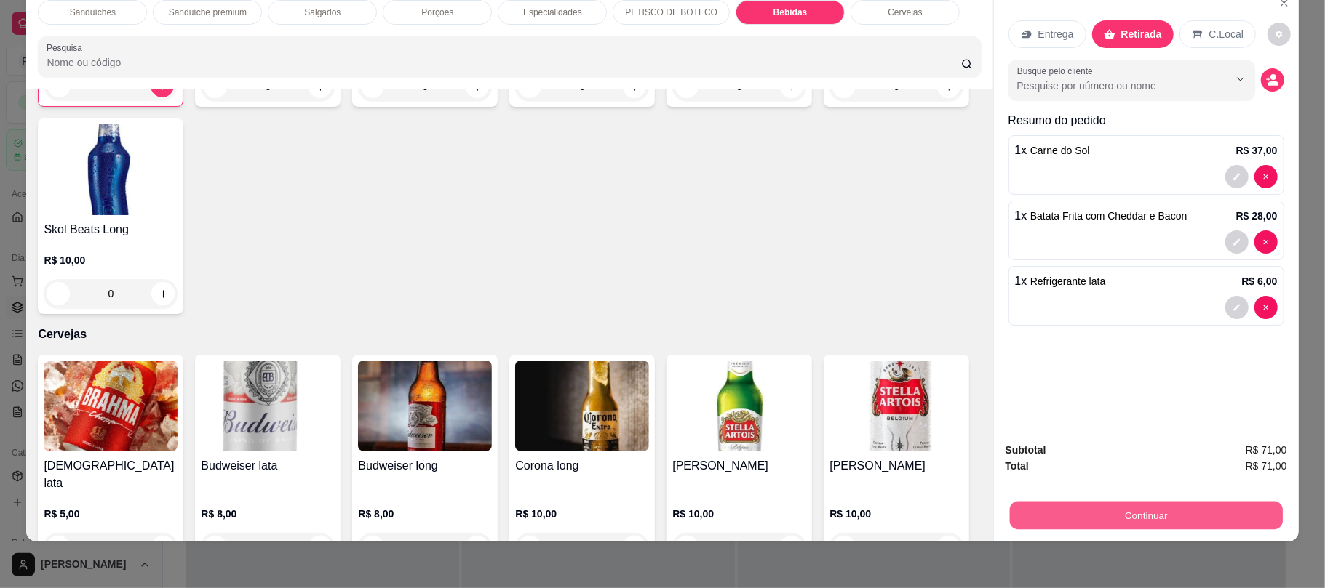
click at [1095, 513] on button "Continuar" at bounding box center [1145, 515] width 273 height 28
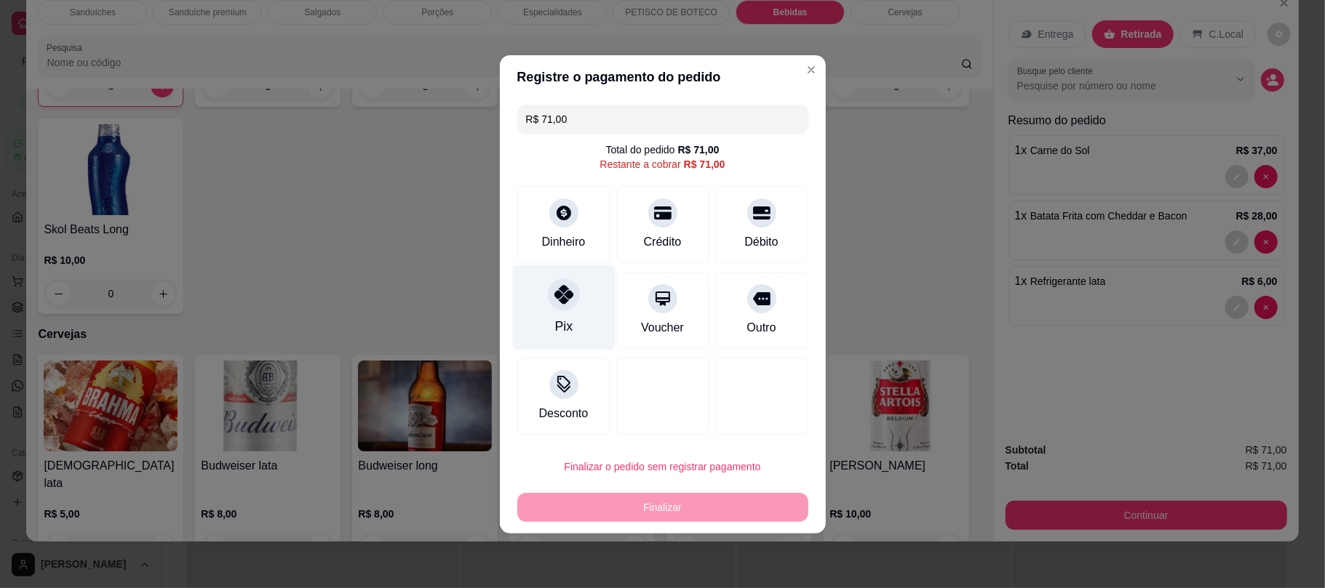
click at [564, 286] on icon at bounding box center [563, 294] width 19 height 19
type input "R$ 0,00"
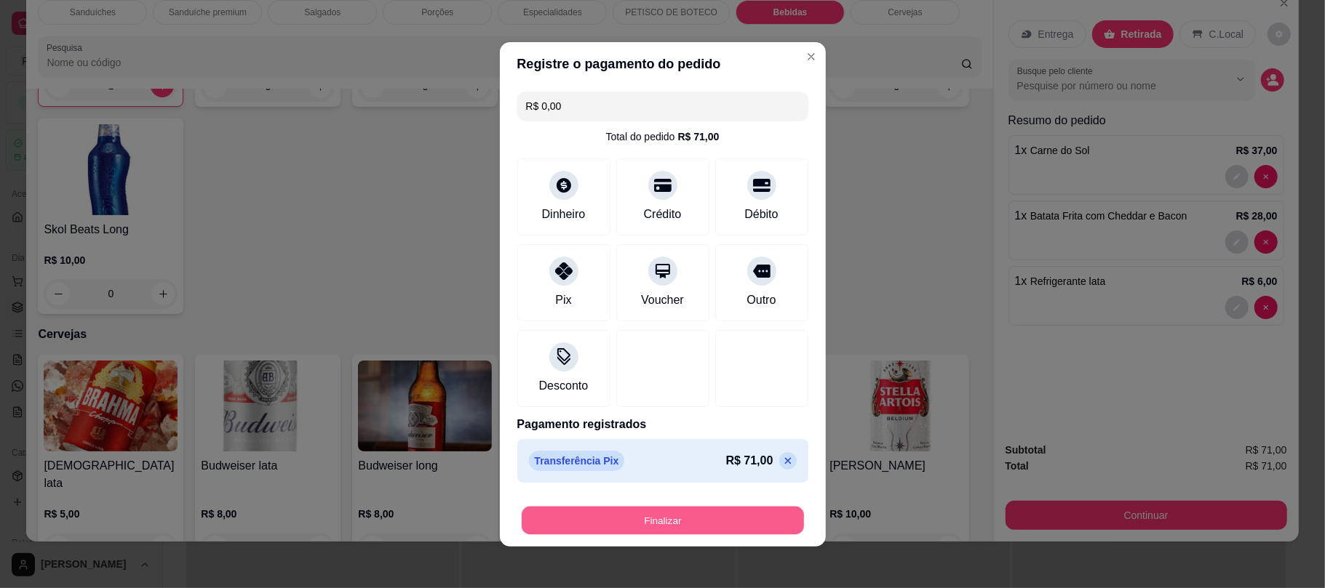
click at [634, 516] on button "Finalizar" at bounding box center [663, 520] width 282 height 28
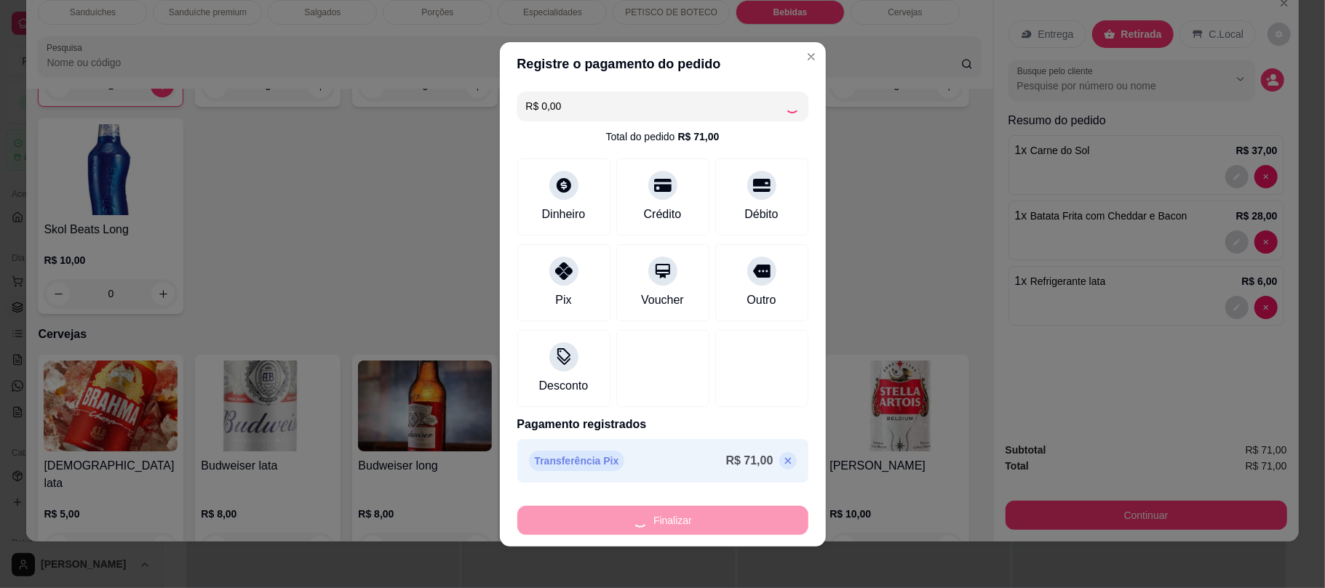
type input "0"
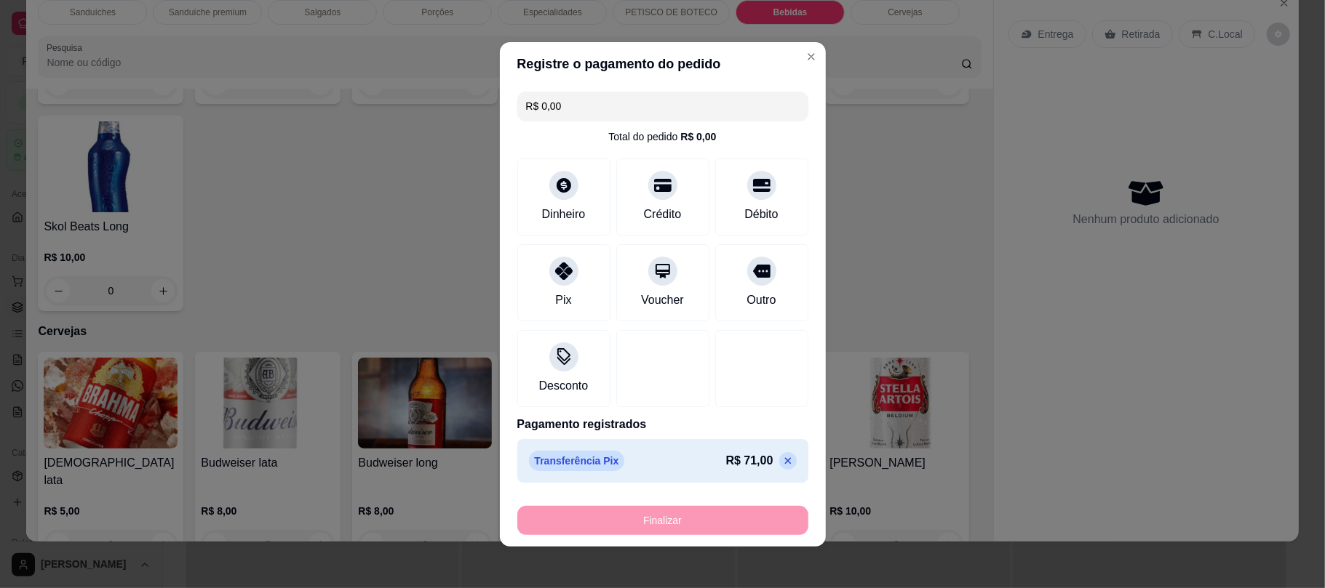
type input "-R$ 71,00"
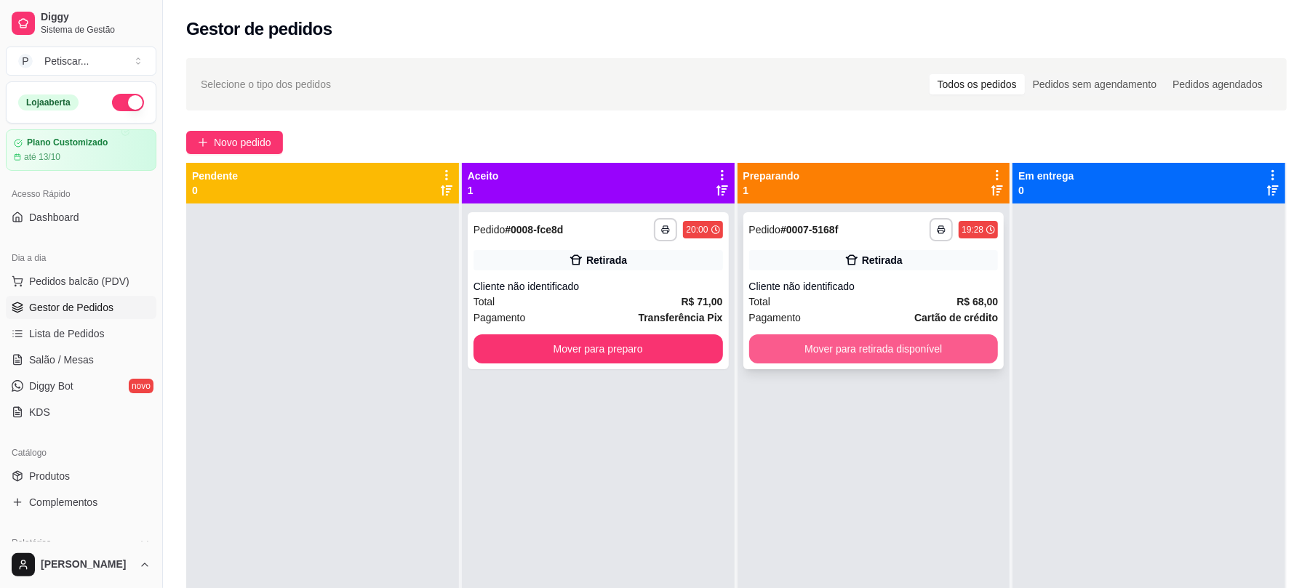
click at [821, 345] on button "Mover para retirada disponível" at bounding box center [873, 349] width 249 height 29
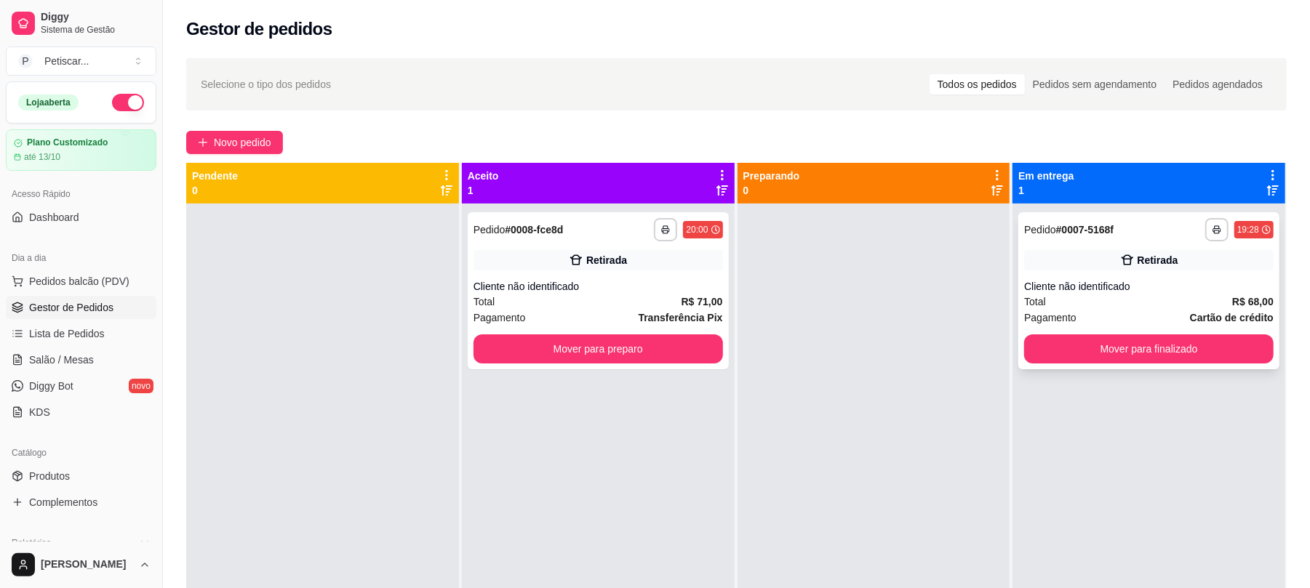
click at [1036, 294] on div "Total R$ 68,00" at bounding box center [1148, 302] width 249 height 16
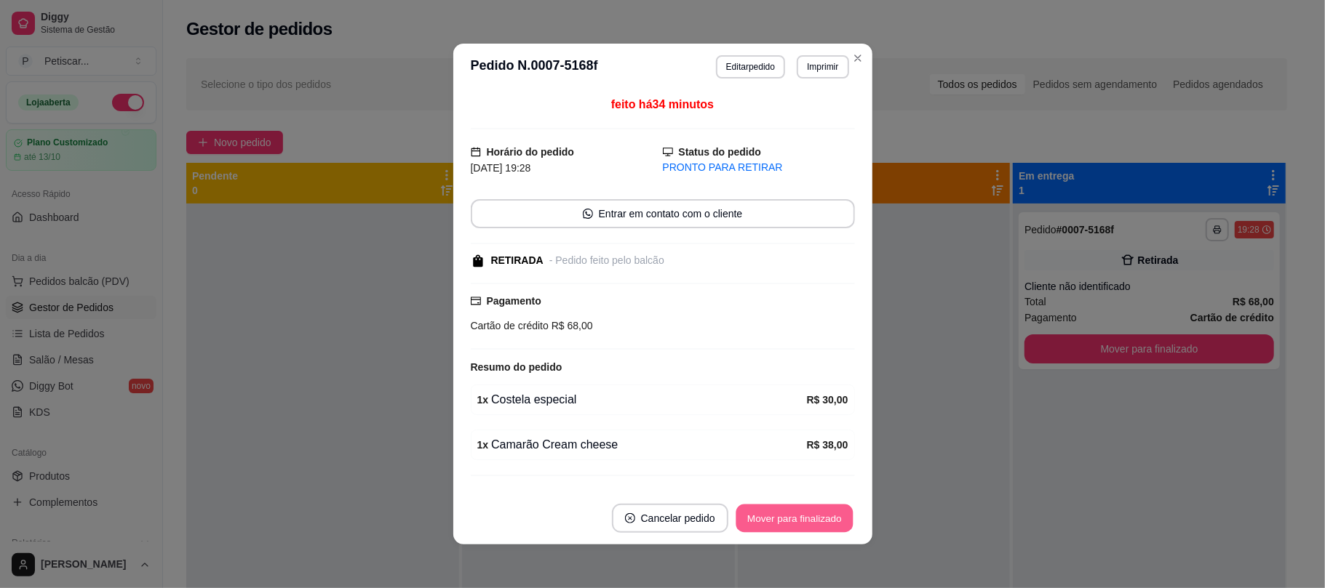
click at [807, 527] on button "Mover para finalizado" at bounding box center [793, 519] width 117 height 28
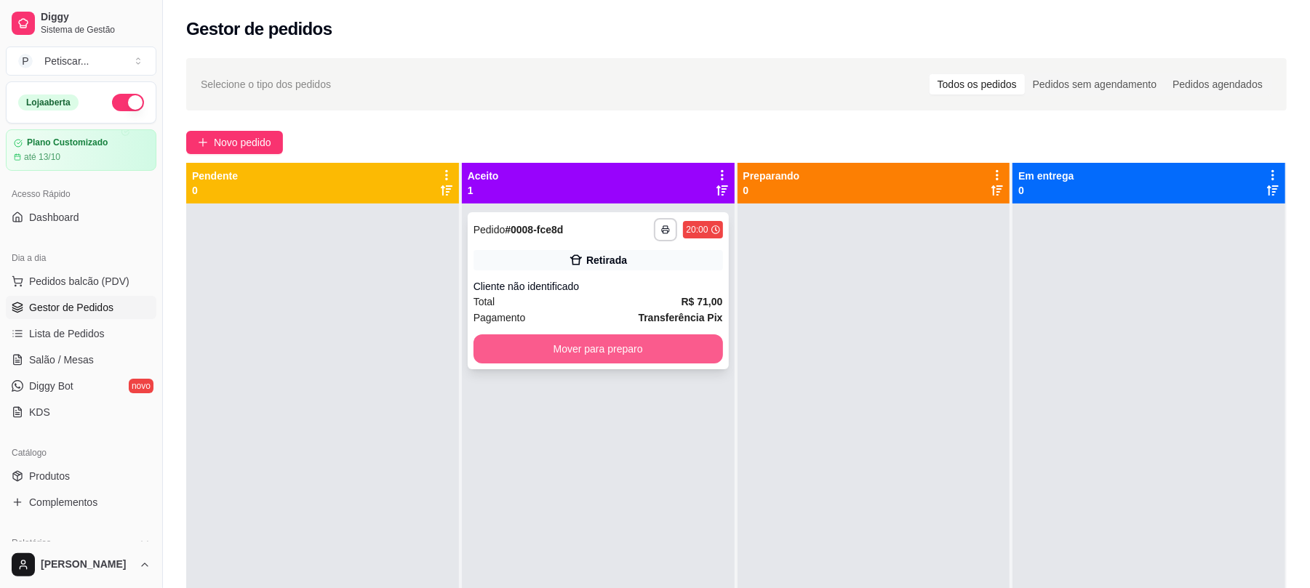
click at [623, 353] on button "Mover para preparo" at bounding box center [598, 349] width 249 height 29
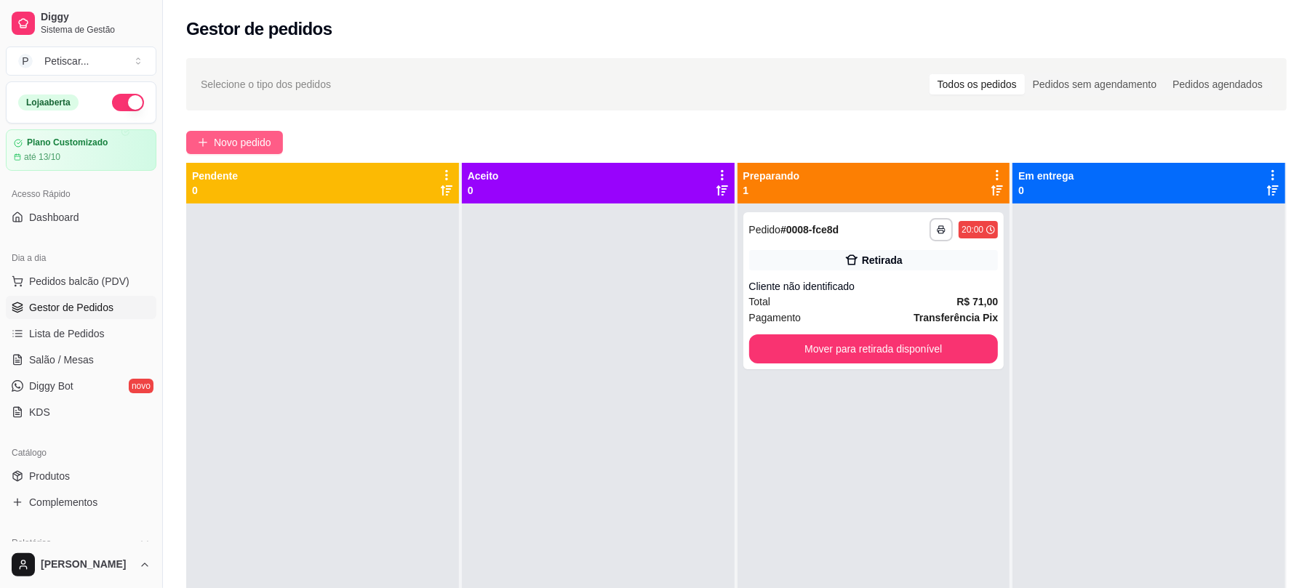
click at [225, 143] on span "Novo pedido" at bounding box center [242, 143] width 57 height 16
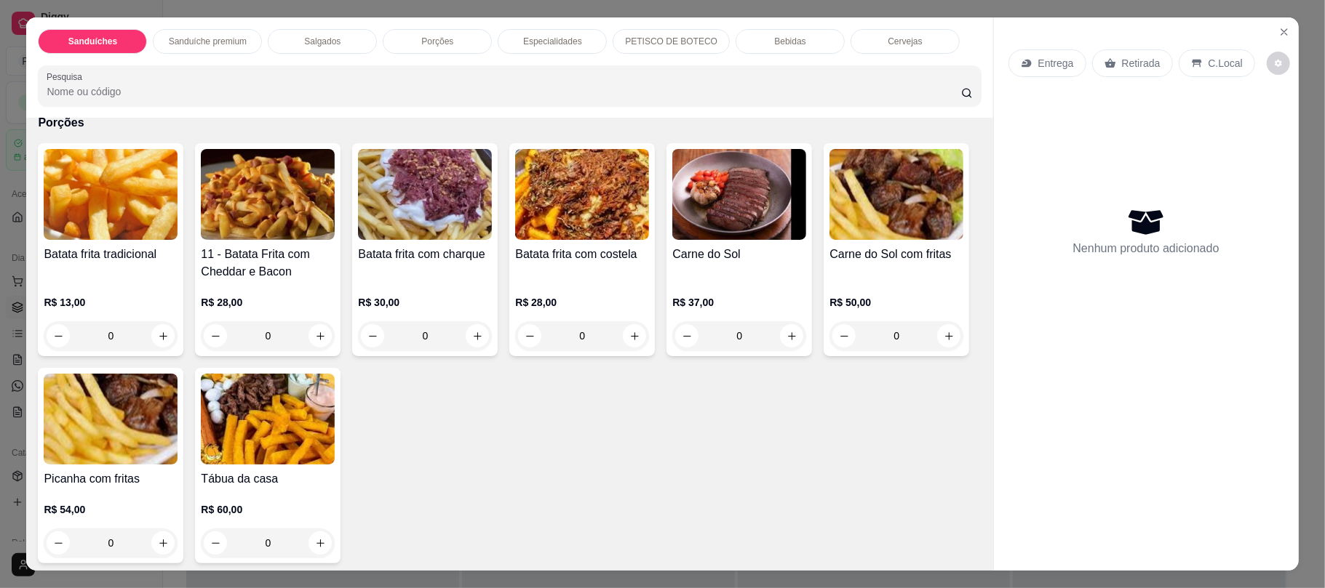
scroll to position [783, 0]
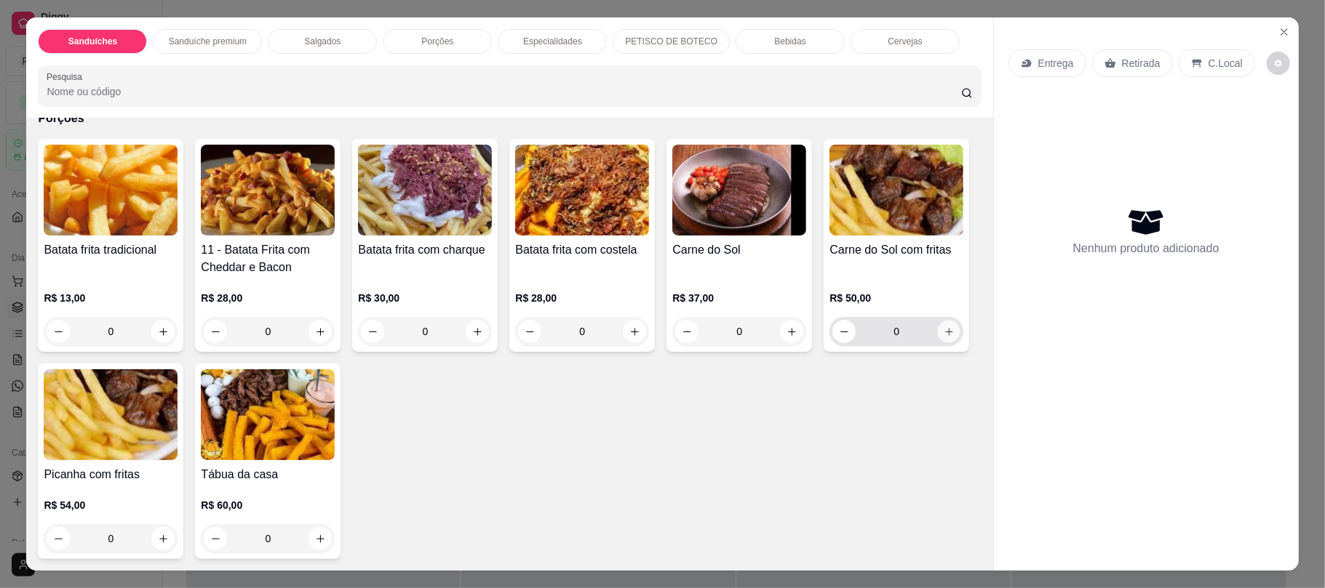
click at [943, 338] on icon "increase-product-quantity" at bounding box center [948, 332] width 11 height 11
type input "1"
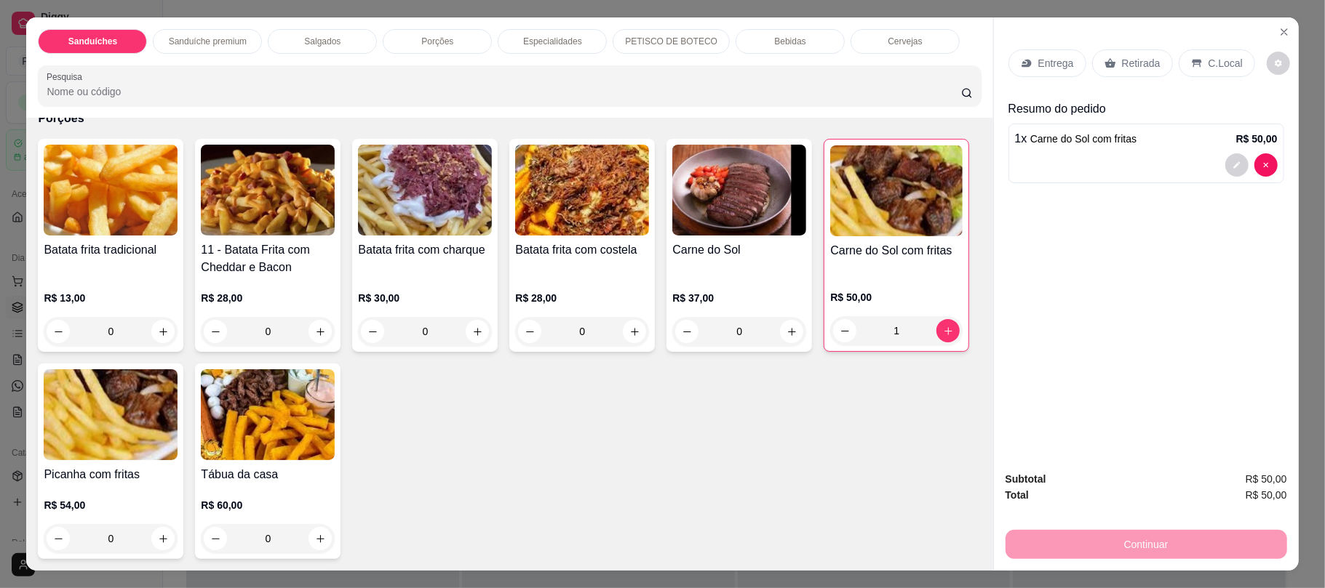
click at [1127, 51] on div "Retirada" at bounding box center [1132, 63] width 81 height 28
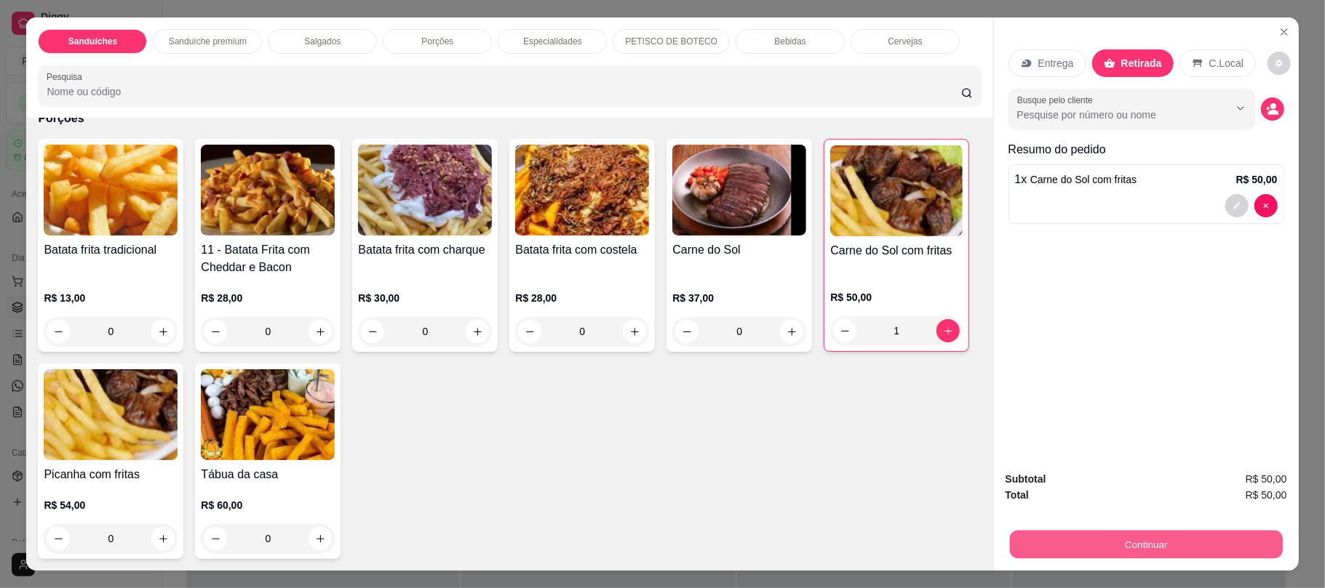
click at [1197, 538] on button "Continuar" at bounding box center [1145, 544] width 273 height 28
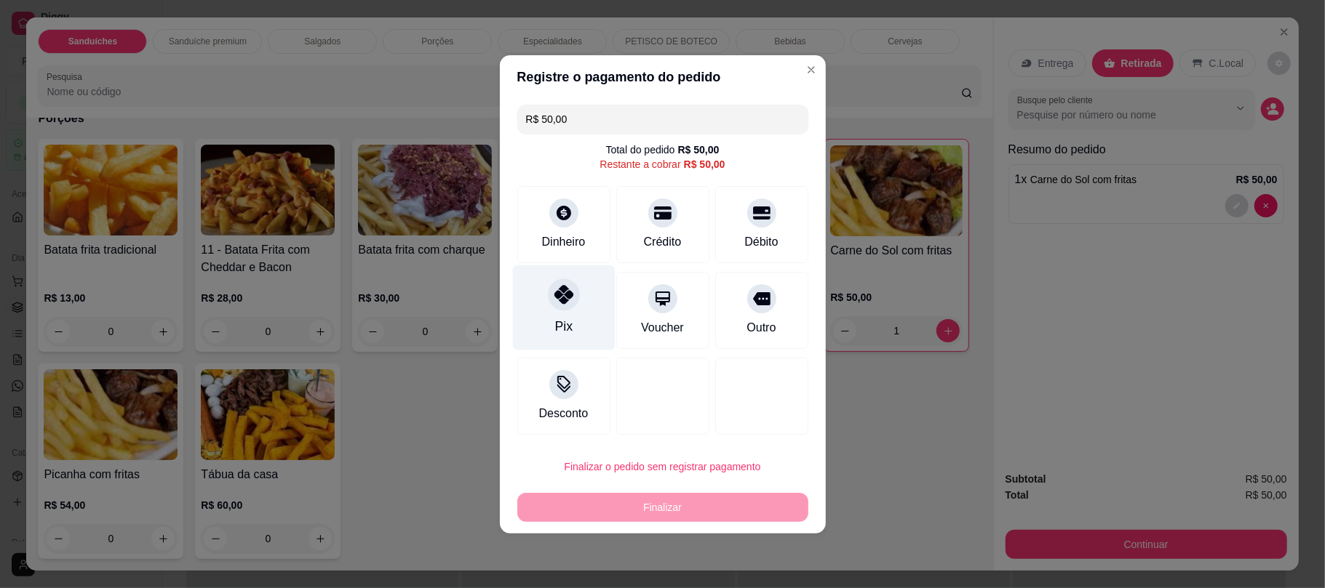
click at [571, 288] on div at bounding box center [564, 295] width 32 height 32
type input "R$ 0,00"
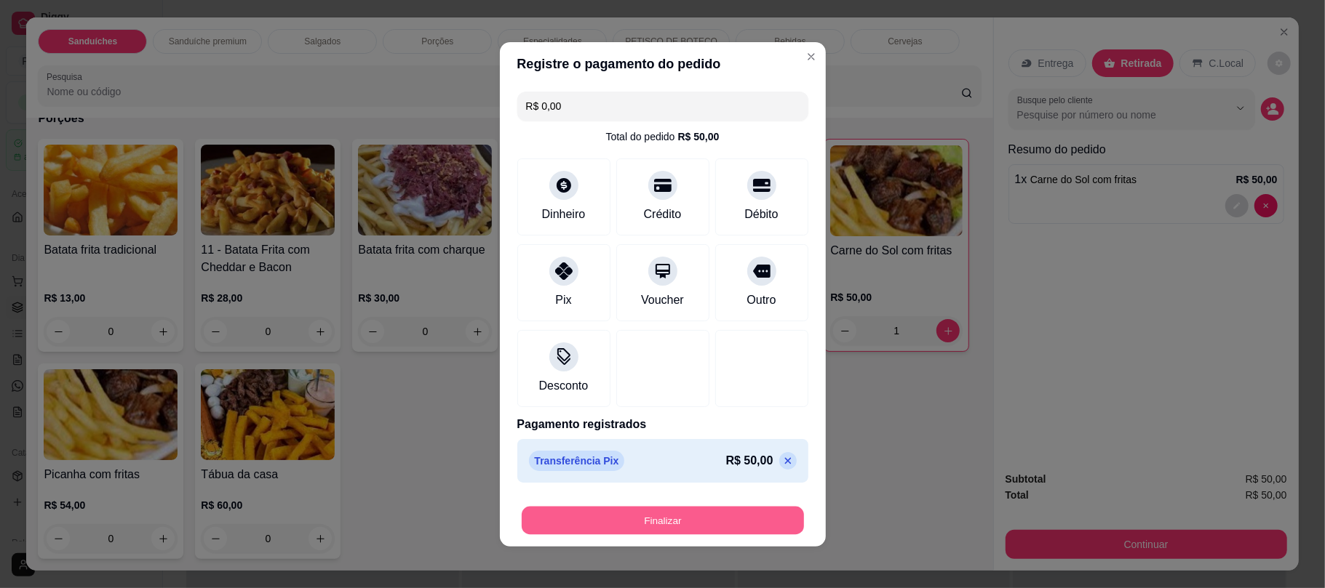
click at [623, 514] on button "Finalizar" at bounding box center [663, 520] width 282 height 28
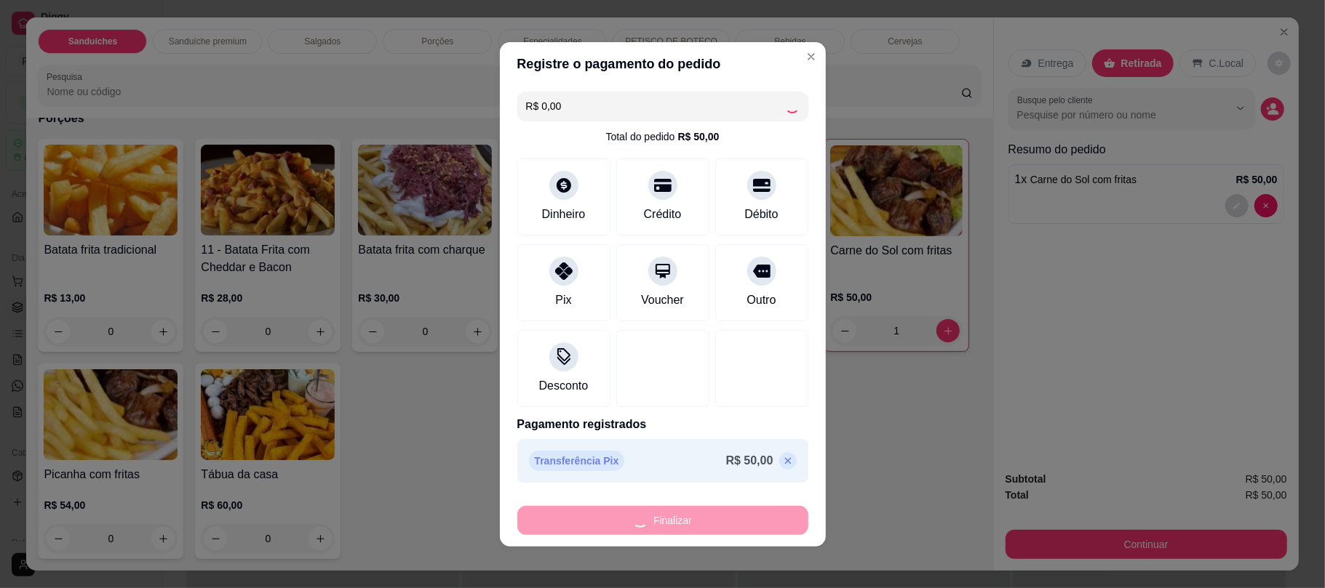
type input "0"
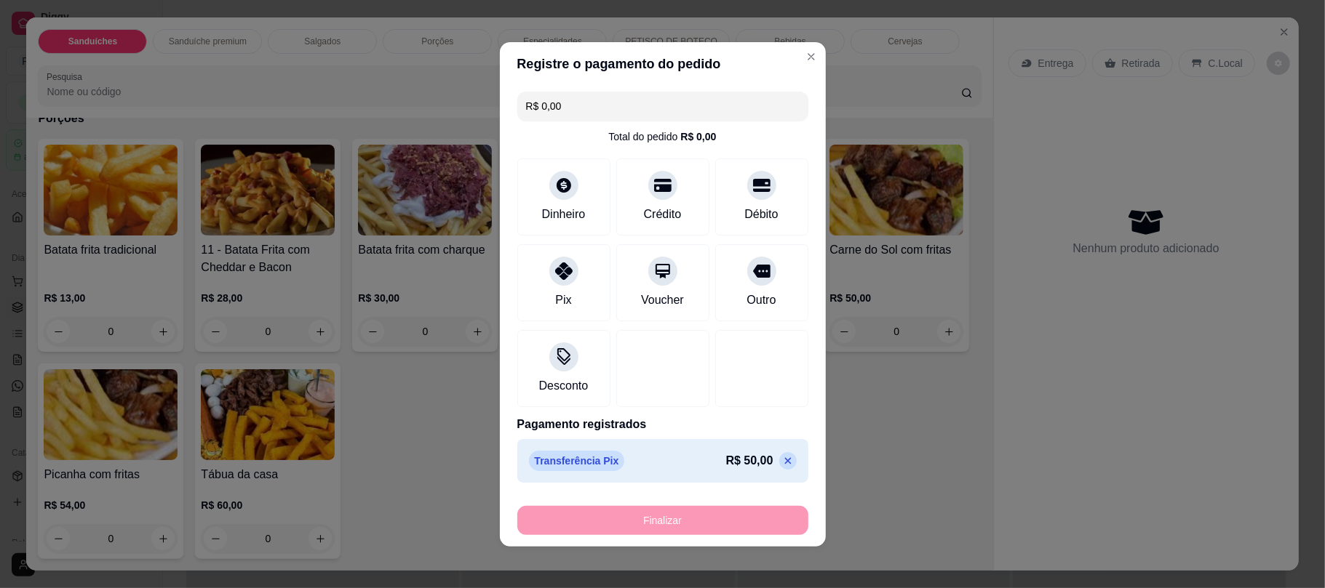
type input "-R$ 50,00"
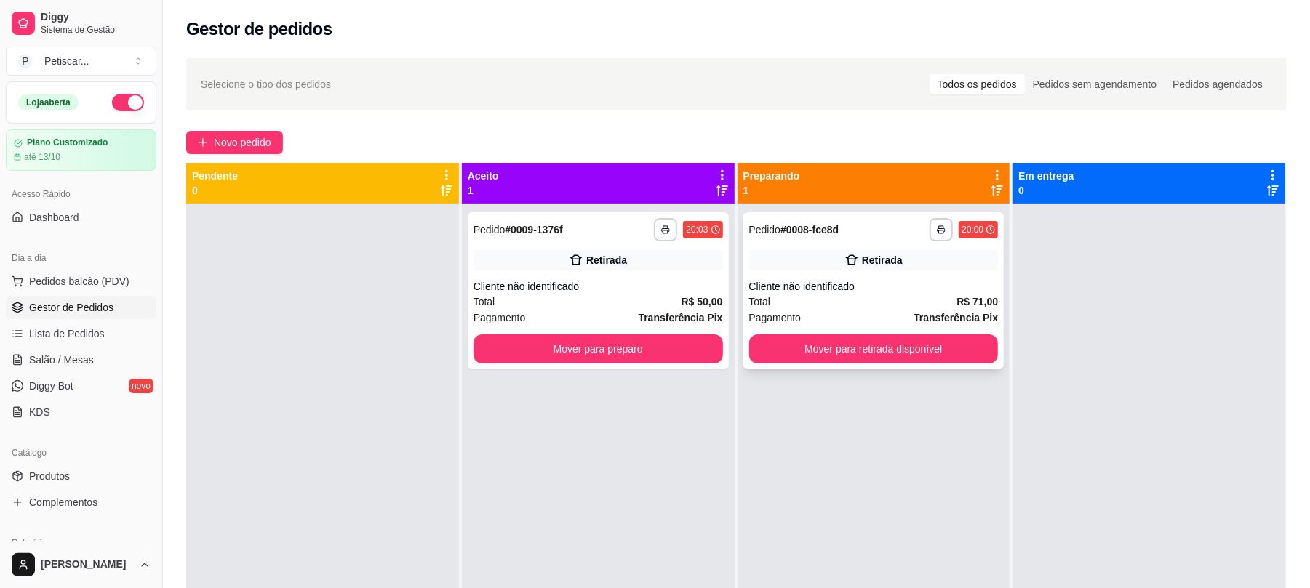
click at [749, 306] on span "Total" at bounding box center [760, 302] width 22 height 16
click at [223, 148] on span "Novo pedido" at bounding box center [242, 143] width 57 height 16
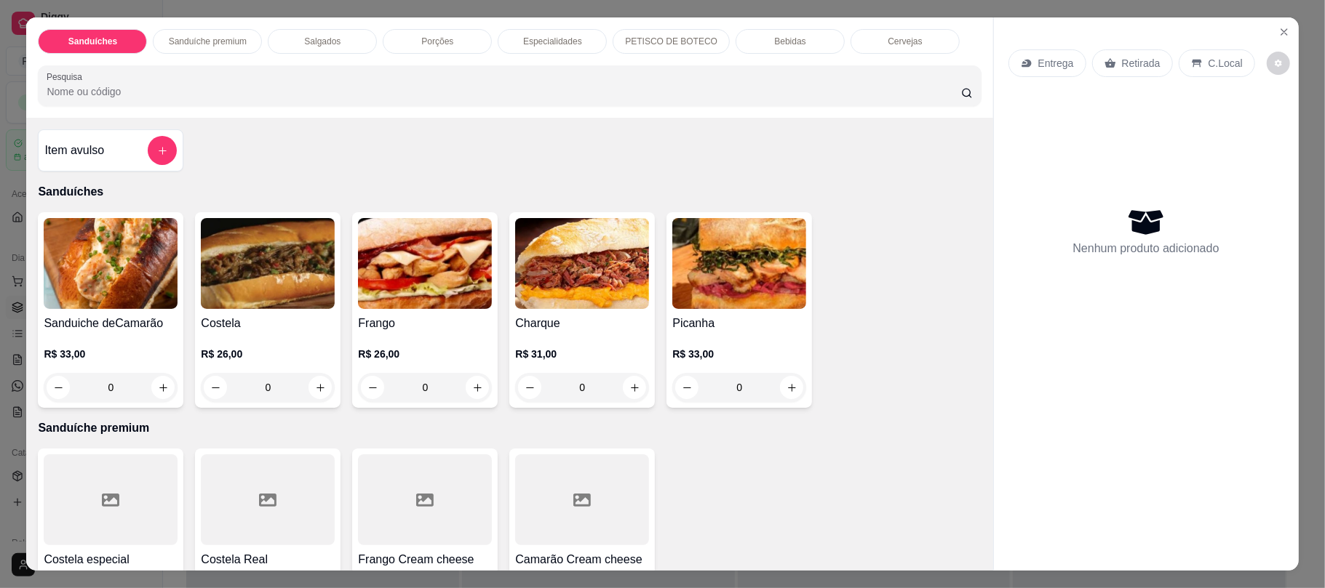
click at [311, 388] on div "0" at bounding box center [268, 387] width 134 height 29
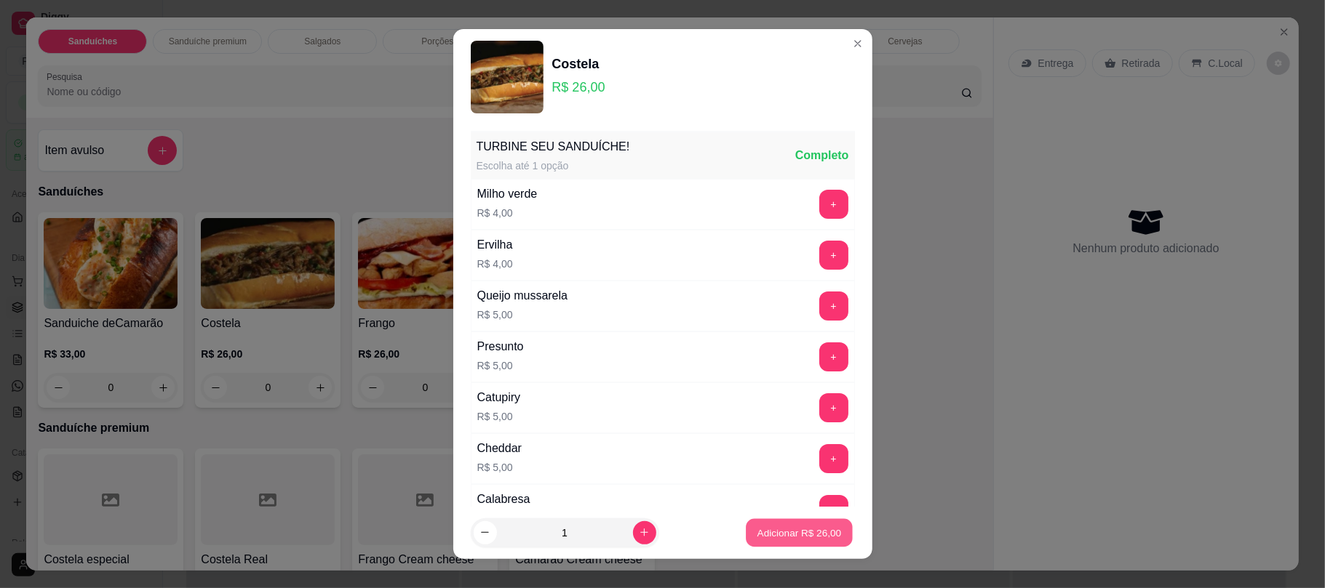
click at [757, 528] on p "Adicionar R$ 26,00" at bounding box center [799, 533] width 84 height 14
type input "1"
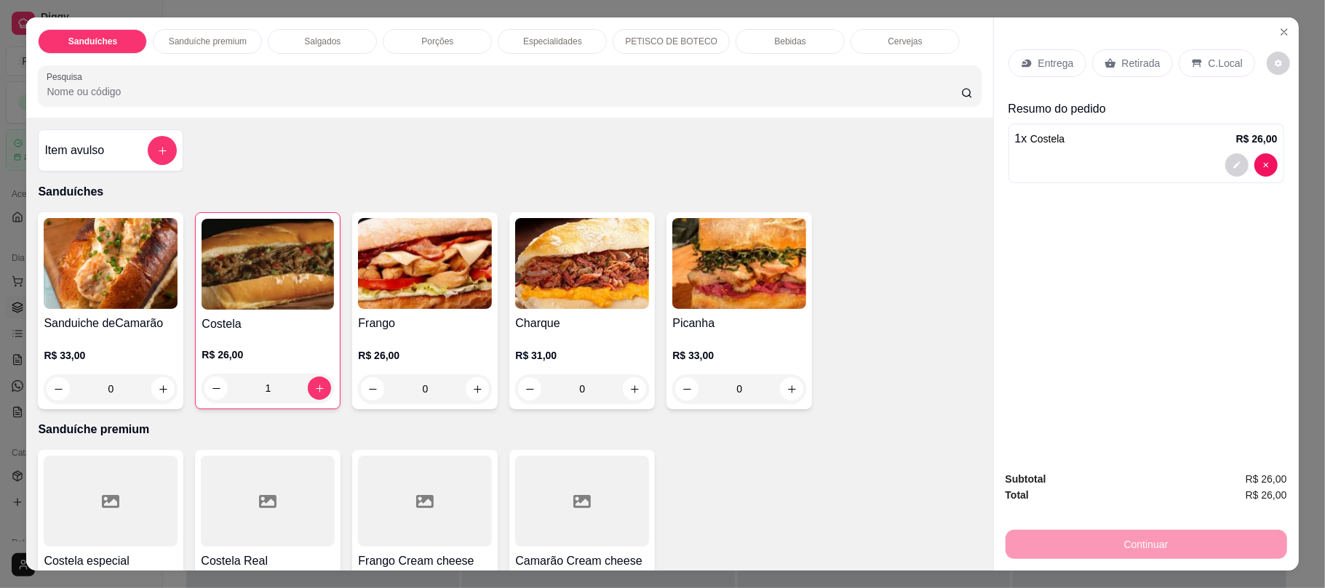
click at [1124, 55] on div "Retirada" at bounding box center [1132, 63] width 81 height 28
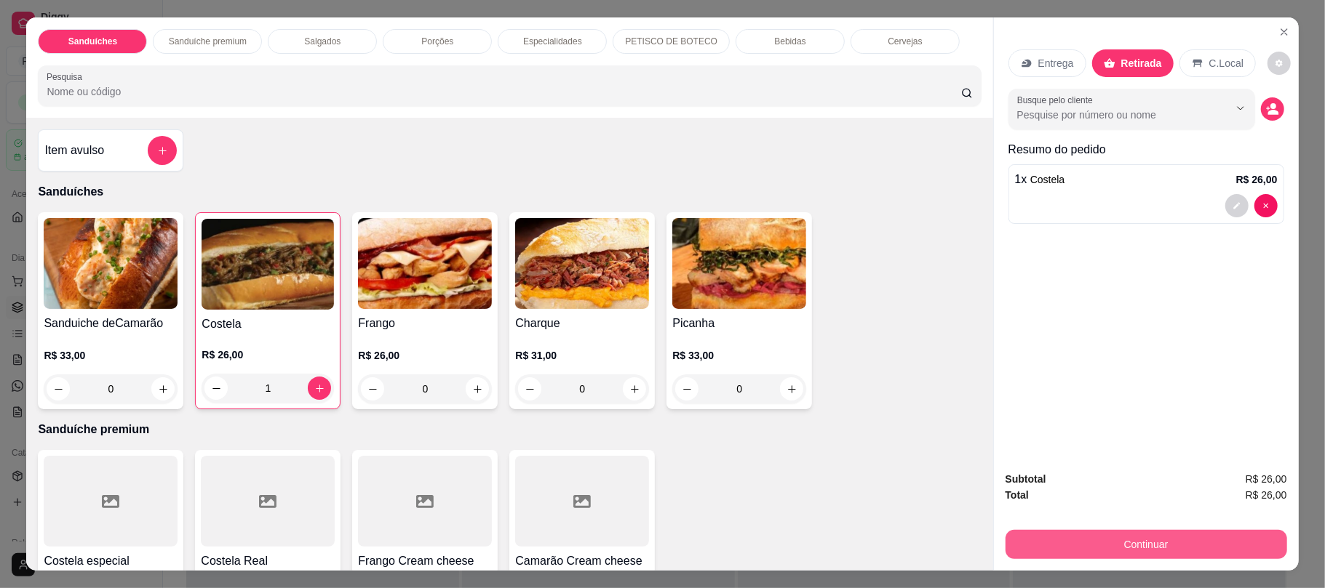
click at [1072, 530] on button "Continuar" at bounding box center [1145, 544] width 281 height 29
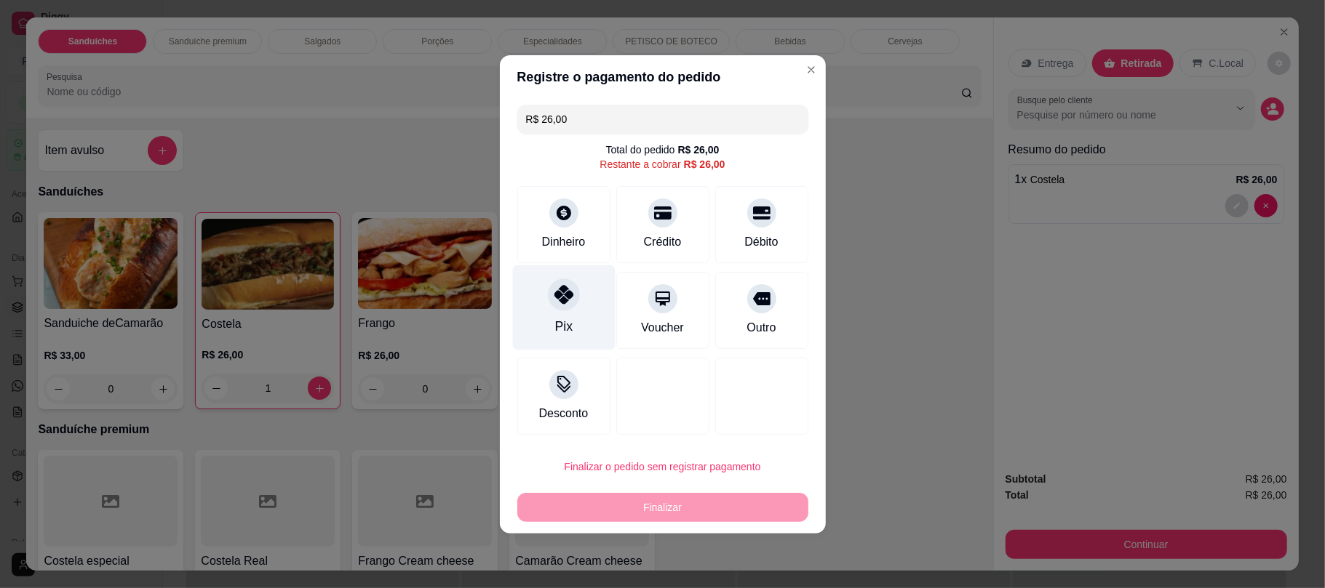
click at [538, 298] on div "Pix" at bounding box center [563, 307] width 103 height 85
type input "R$ 0,00"
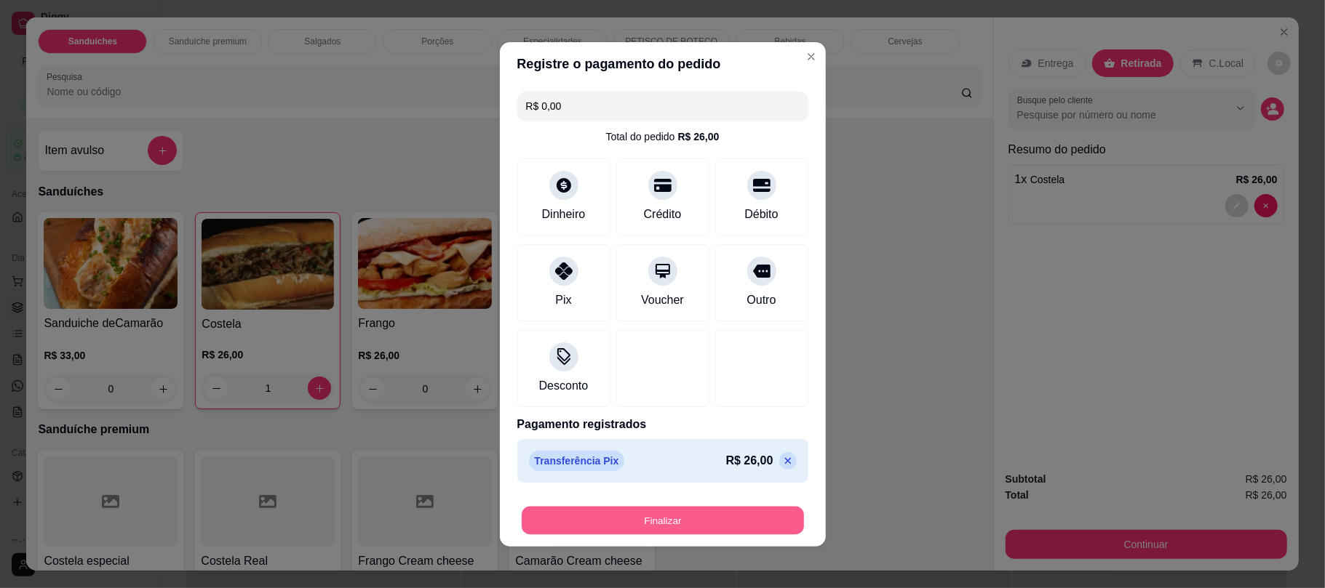
click at [746, 527] on button "Finalizar" at bounding box center [663, 520] width 282 height 28
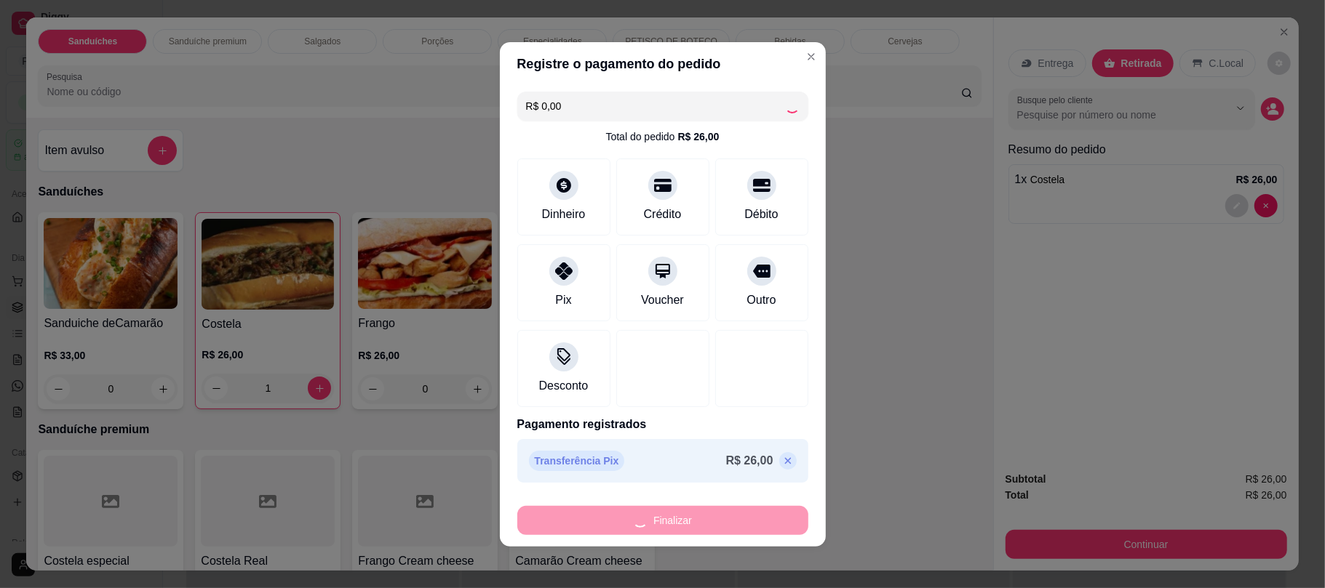
type input "0"
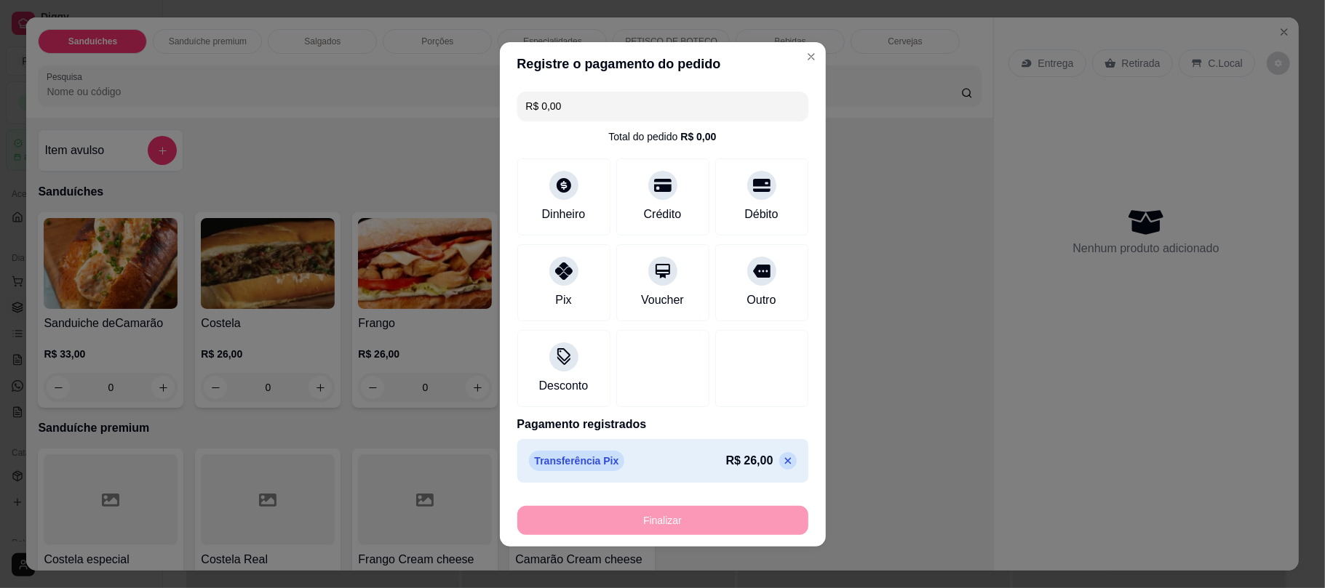
type input "-R$ 26,00"
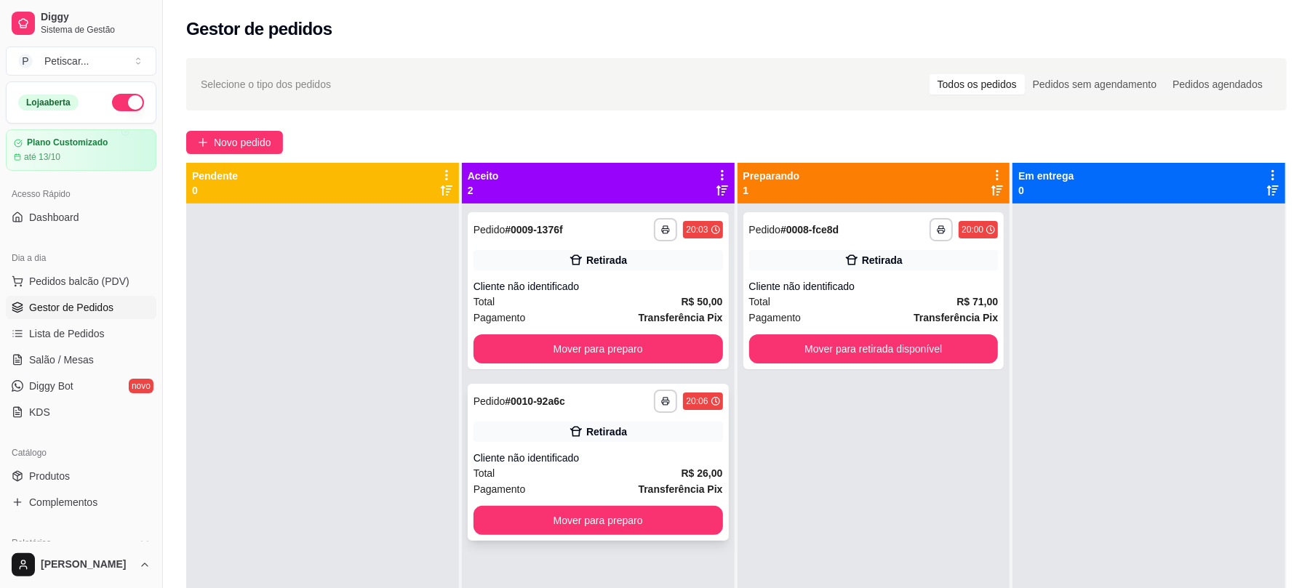
click at [607, 413] on div "**********" at bounding box center [598, 462] width 261 height 157
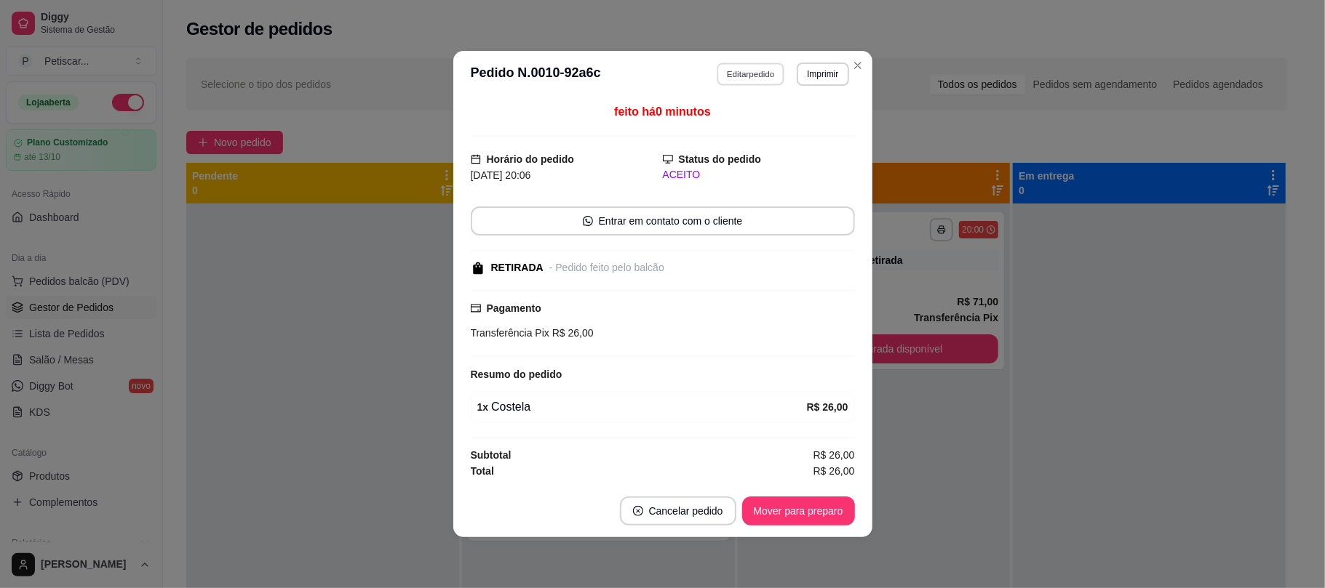
click at [742, 64] on button "Editar pedido" at bounding box center [750, 74] width 68 height 23
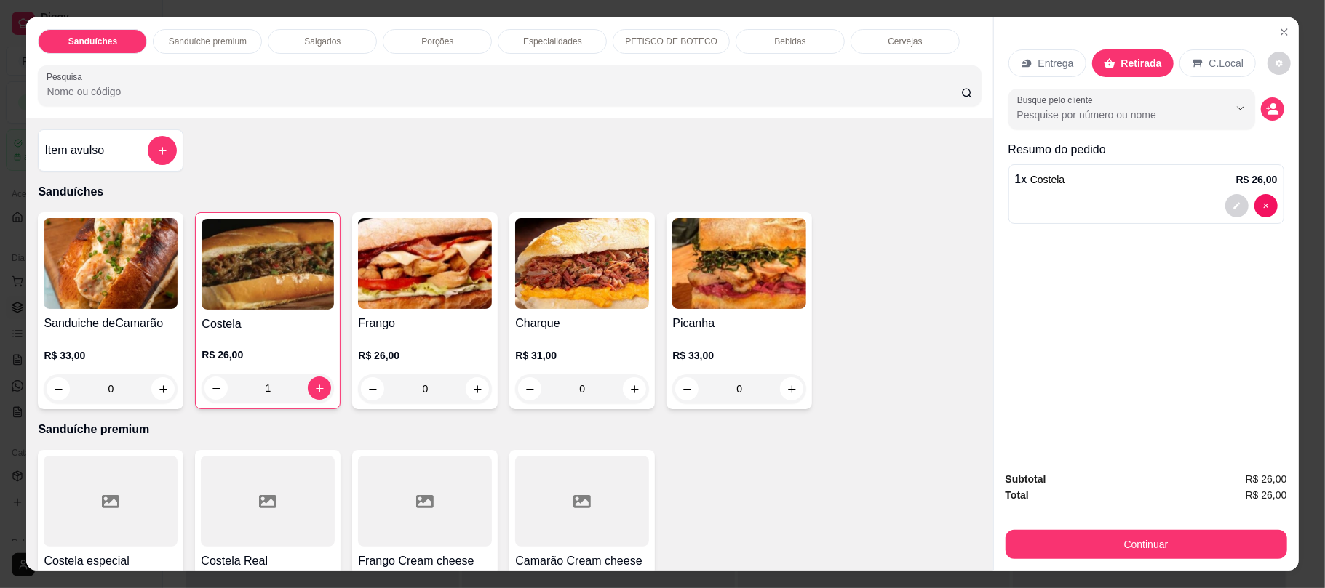
click at [786, 36] on p "Bebidas" at bounding box center [789, 42] width 31 height 12
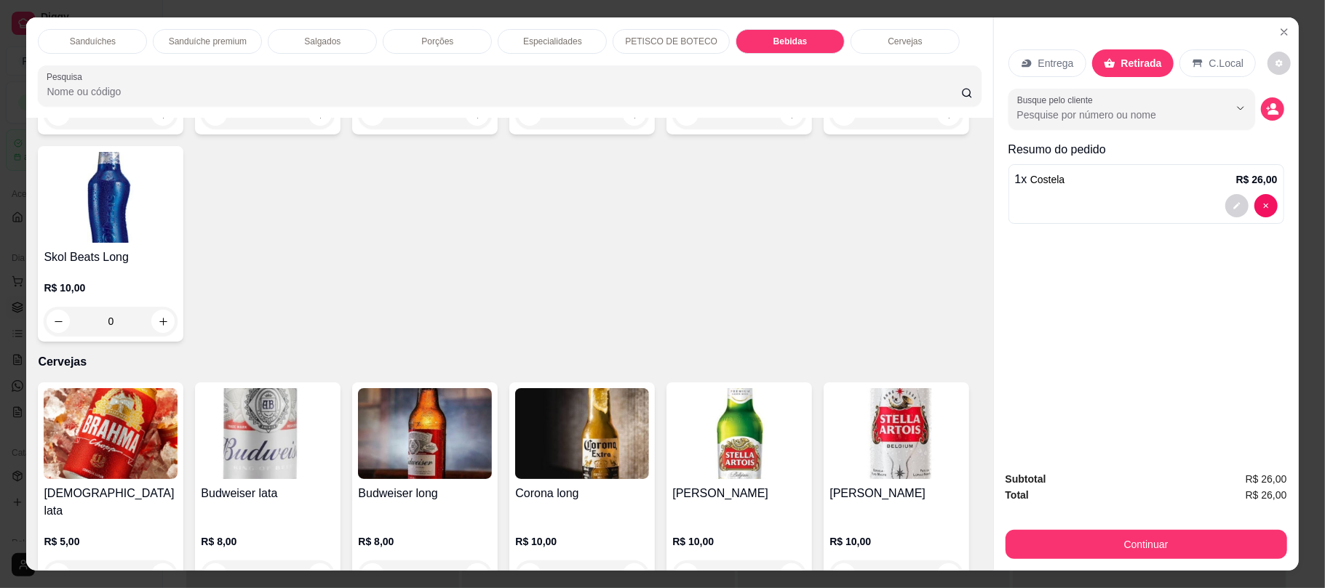
scroll to position [29, 0]
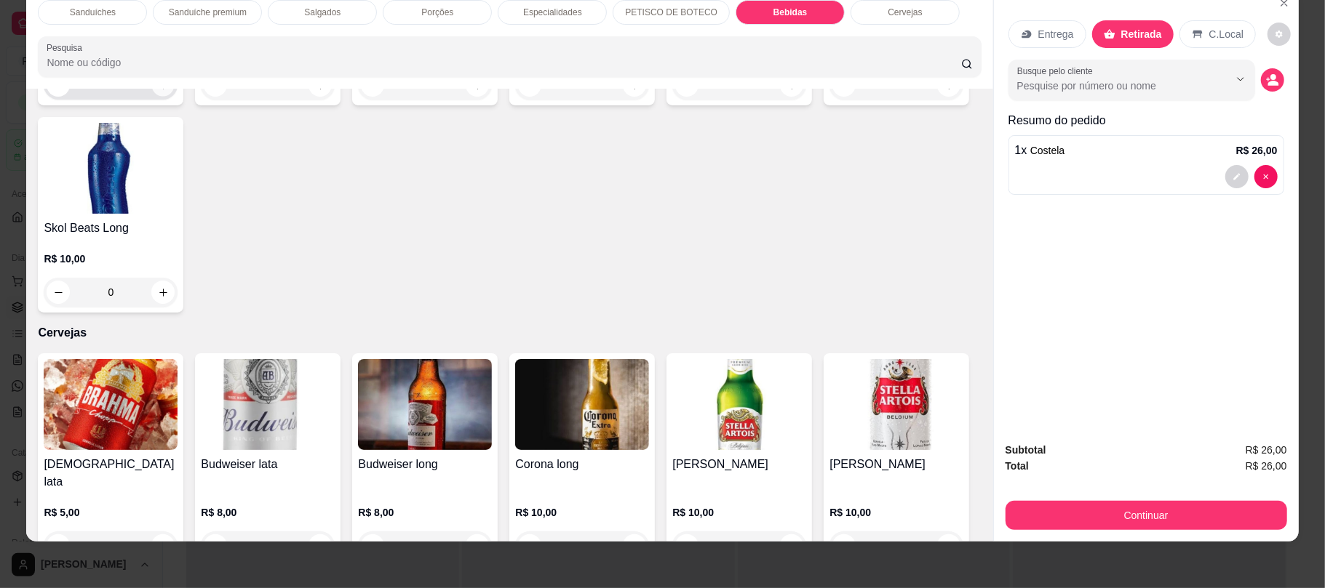
click at [155, 97] on button "increase-product-quantity" at bounding box center [163, 85] width 23 height 23
type input "1"
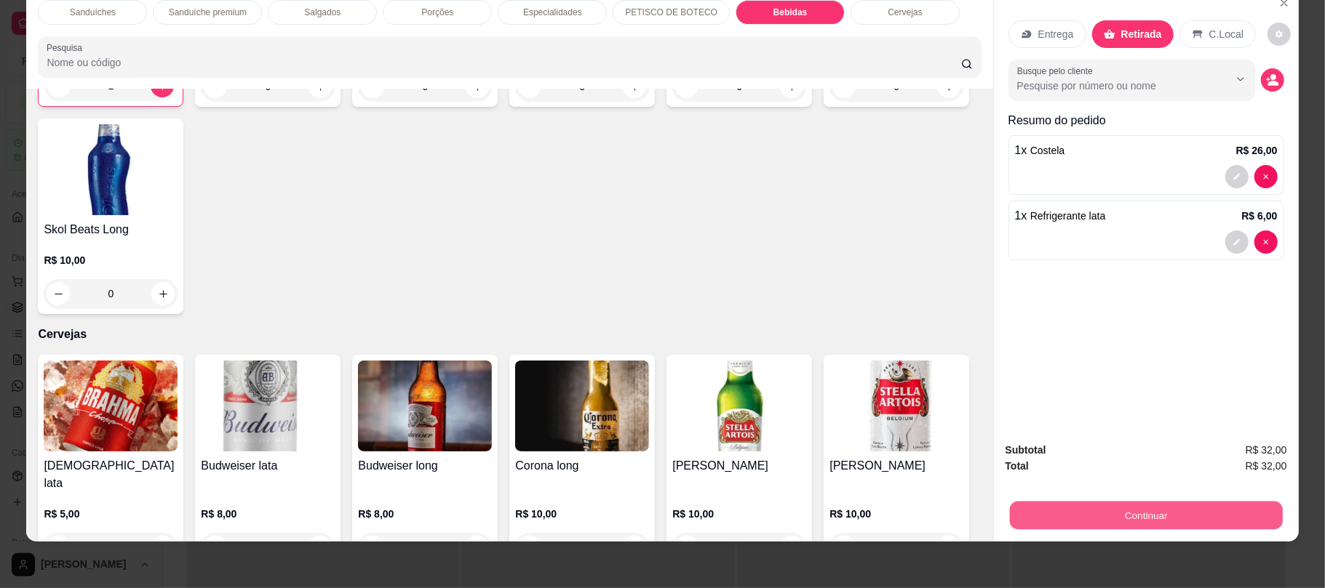
click at [1005, 508] on div "Continuar" at bounding box center [1145, 514] width 281 height 33
click at [1025, 500] on div "Continuar" at bounding box center [1145, 514] width 281 height 33
click at [1050, 522] on button "Continuar" at bounding box center [1145, 515] width 273 height 28
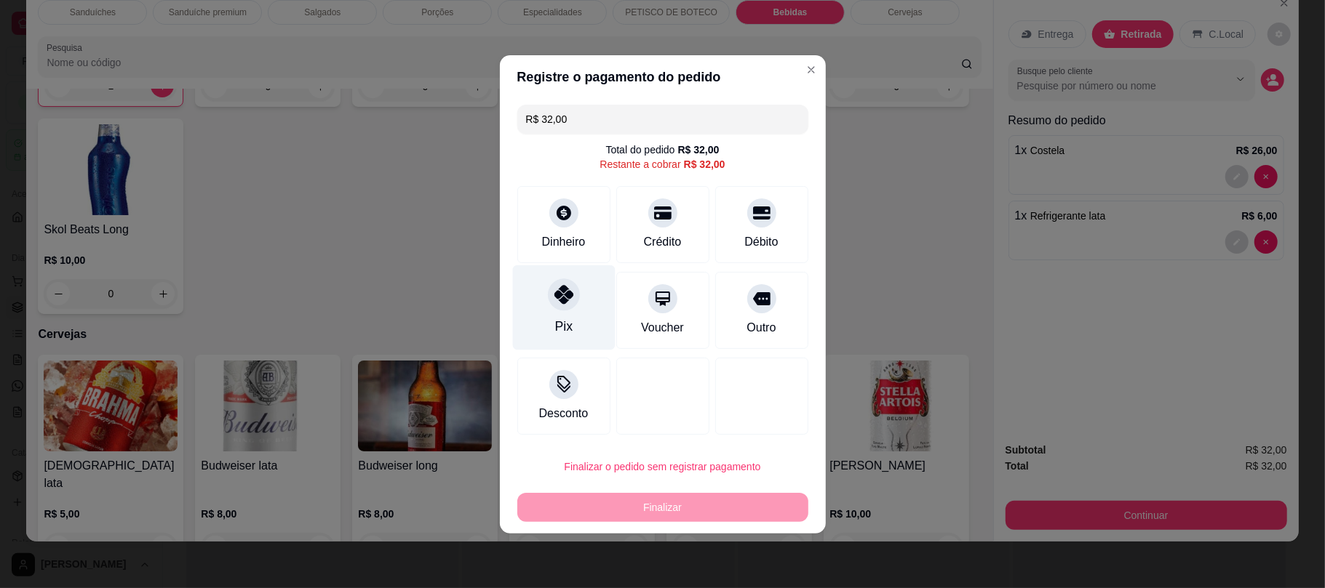
click at [543, 330] on div "Pix" at bounding box center [563, 307] width 103 height 85
type input "R$ 0,00"
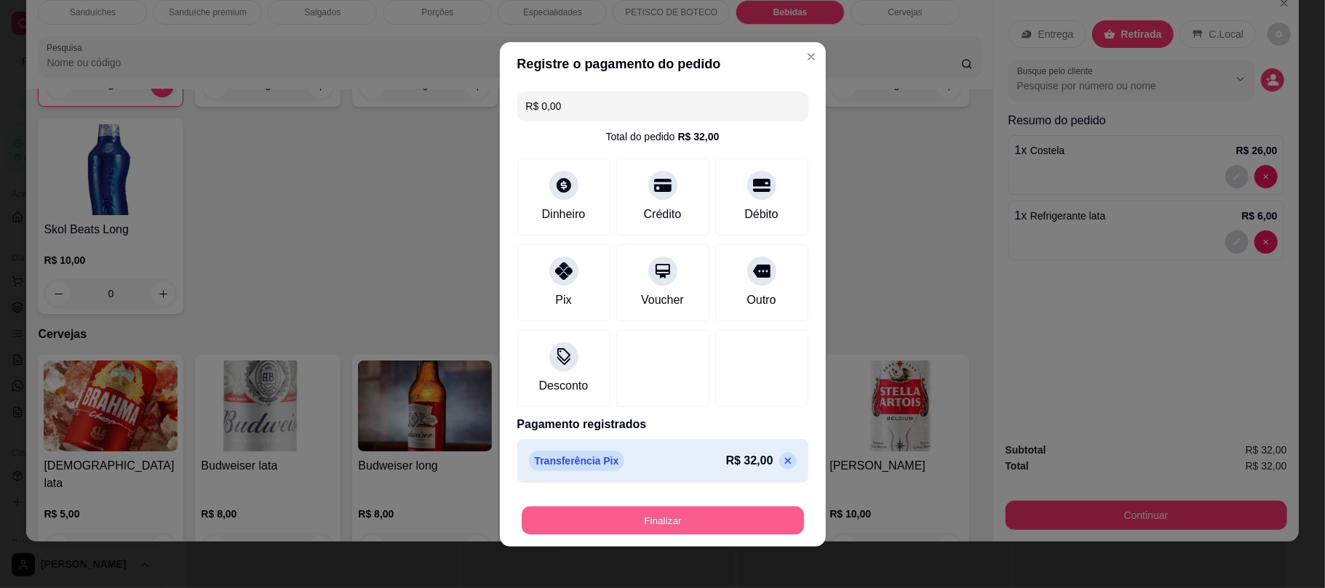
click at [644, 507] on button "Finalizar" at bounding box center [663, 520] width 282 height 28
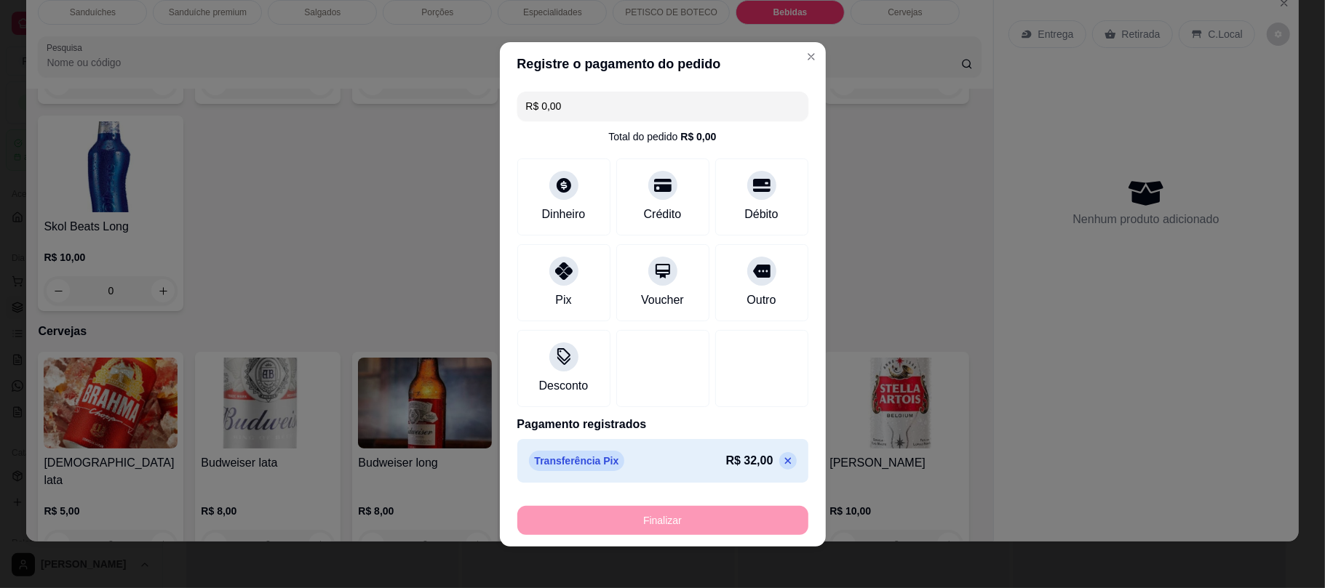
type input "0"
type input "-R$ 32,00"
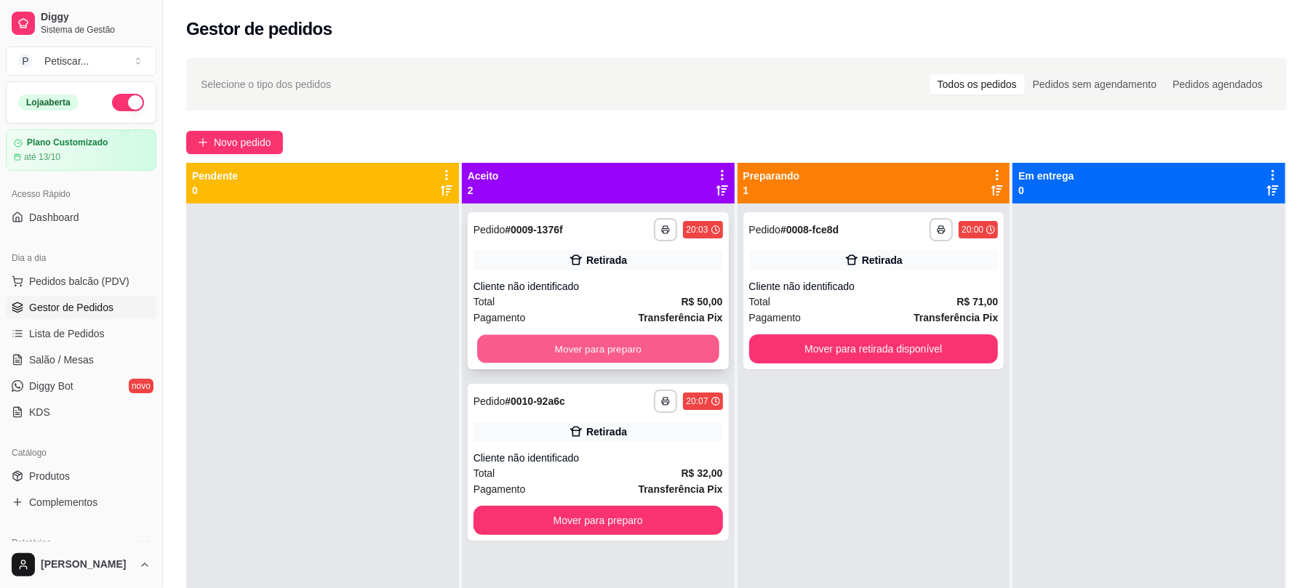
click at [540, 344] on button "Mover para preparo" at bounding box center [597, 349] width 241 height 28
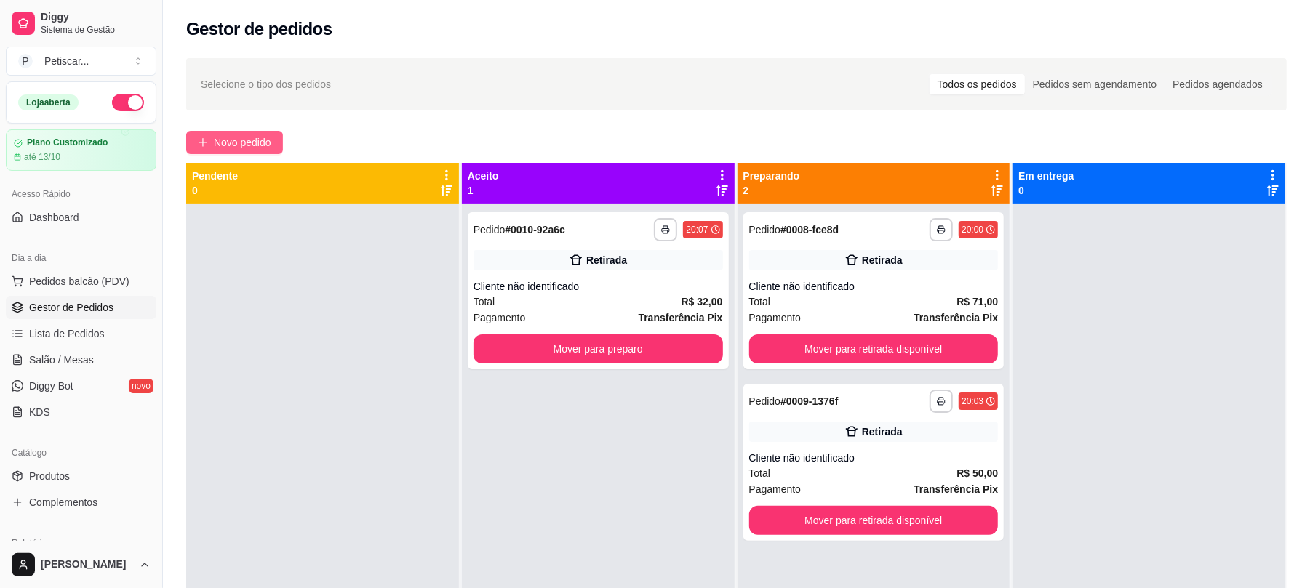
click at [263, 138] on span "Novo pedido" at bounding box center [242, 143] width 57 height 16
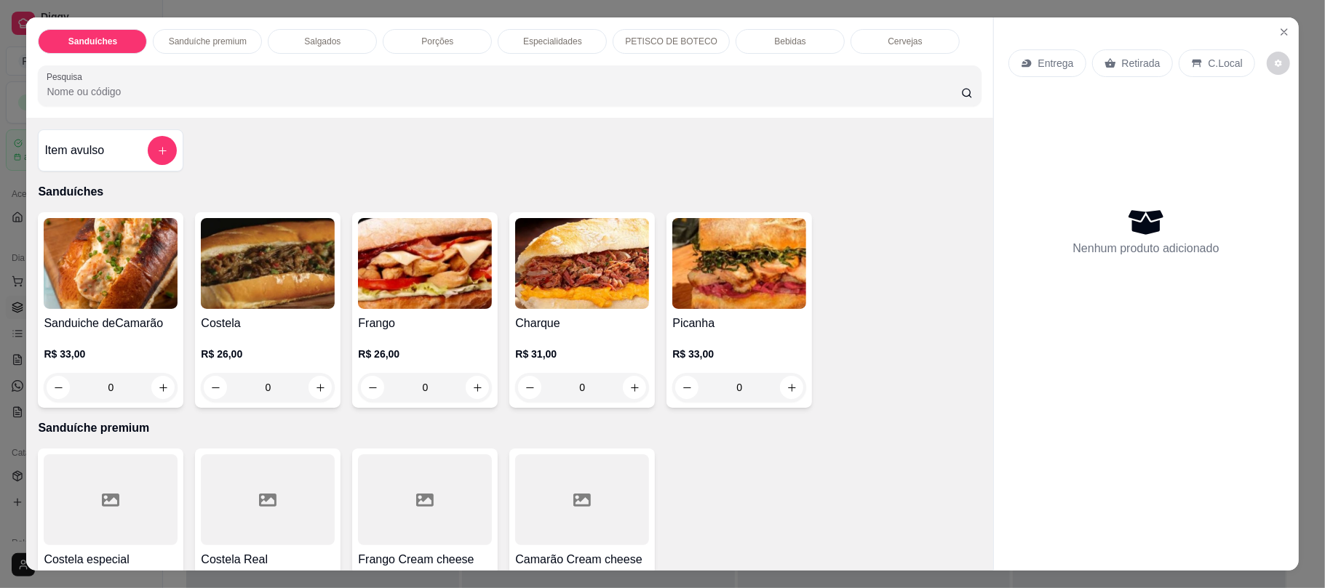
click at [320, 384] on div "0" at bounding box center [268, 387] width 134 height 29
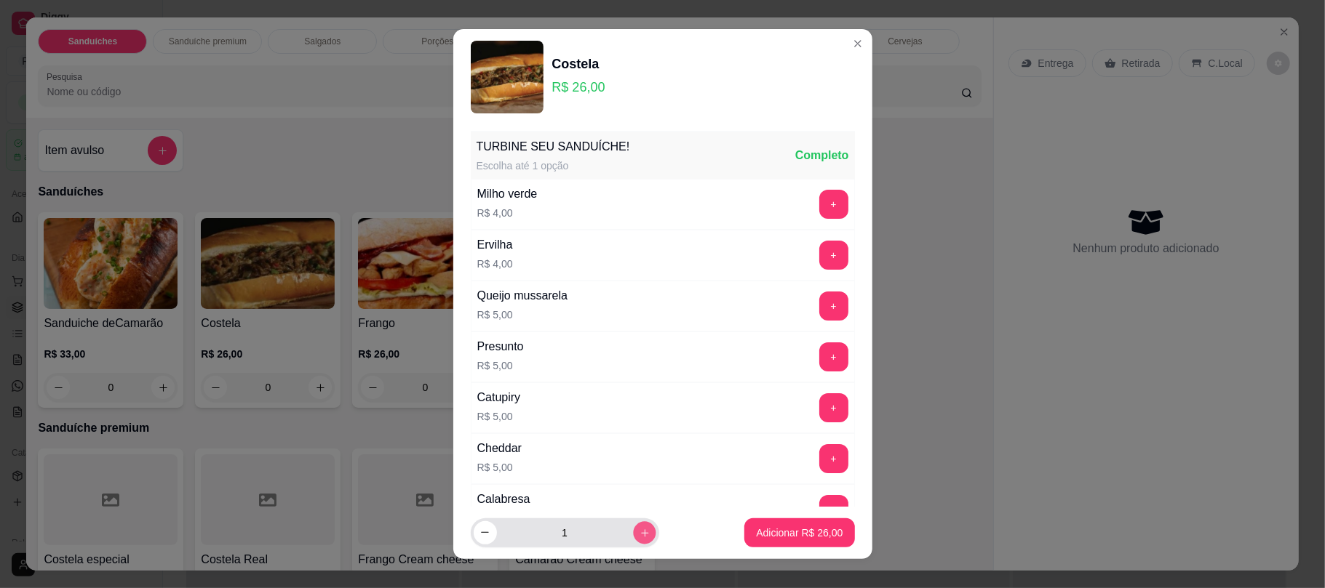
click at [639, 534] on icon "increase-product-quantity" at bounding box center [644, 532] width 11 height 11
click at [474, 541] on button "decrease-product-quantity" at bounding box center [485, 533] width 23 height 23
type input "3"
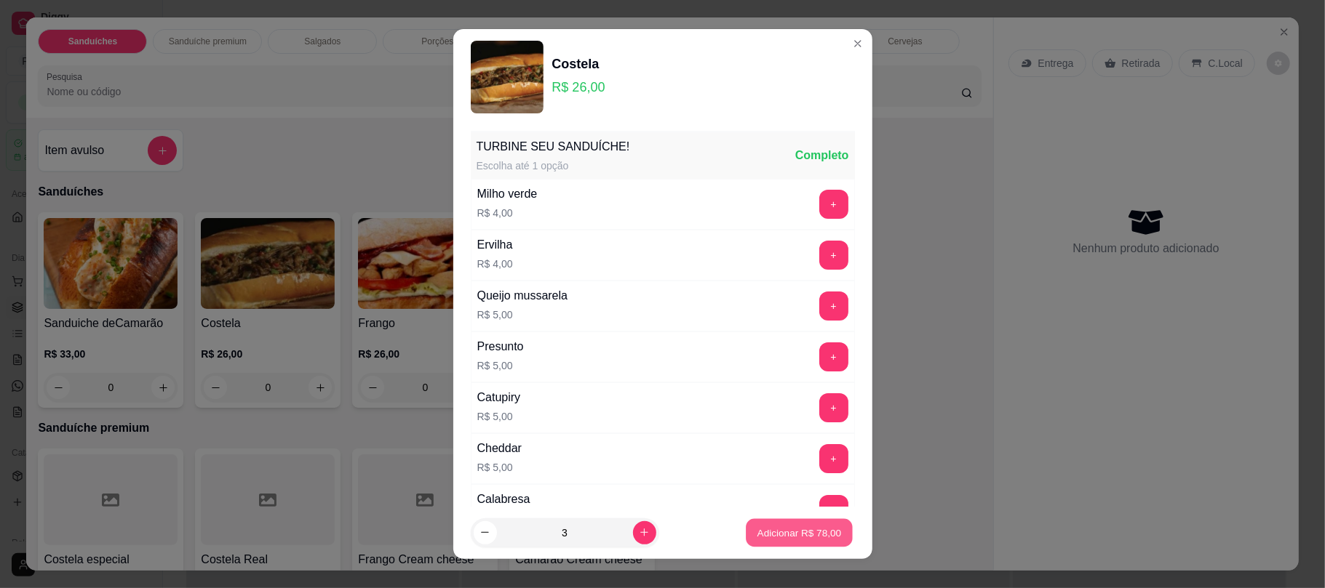
click at [775, 522] on button "Adicionar R$ 78,00" at bounding box center [799, 533] width 107 height 28
type input "3"
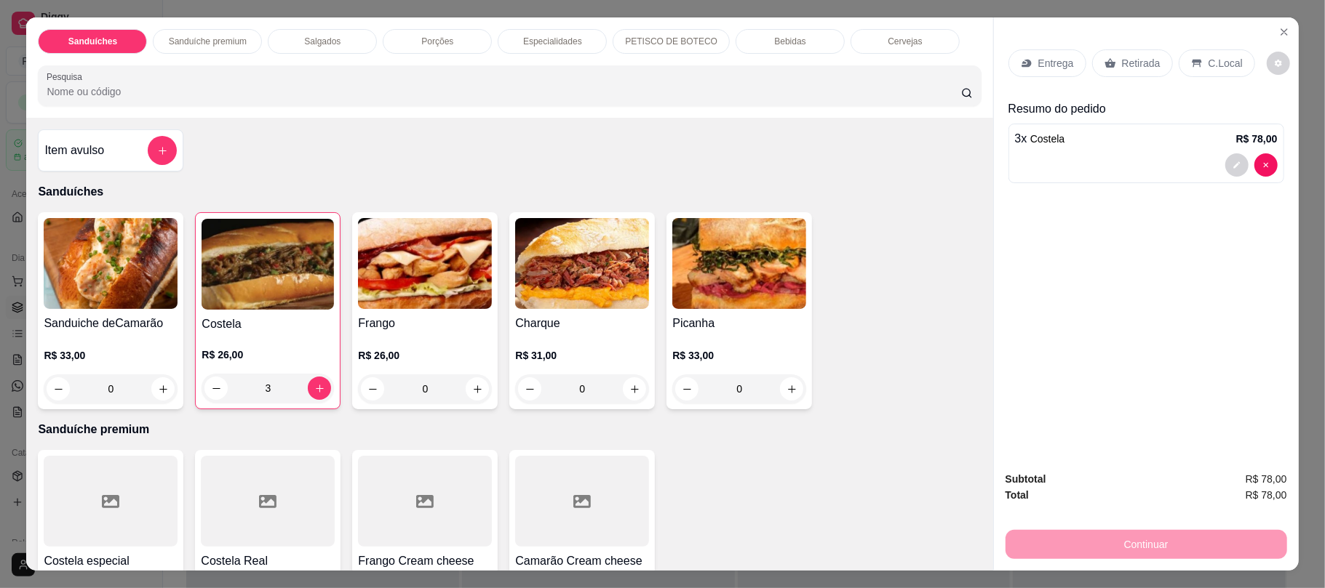
click at [311, 386] on div "3" at bounding box center [267, 388] width 132 height 29
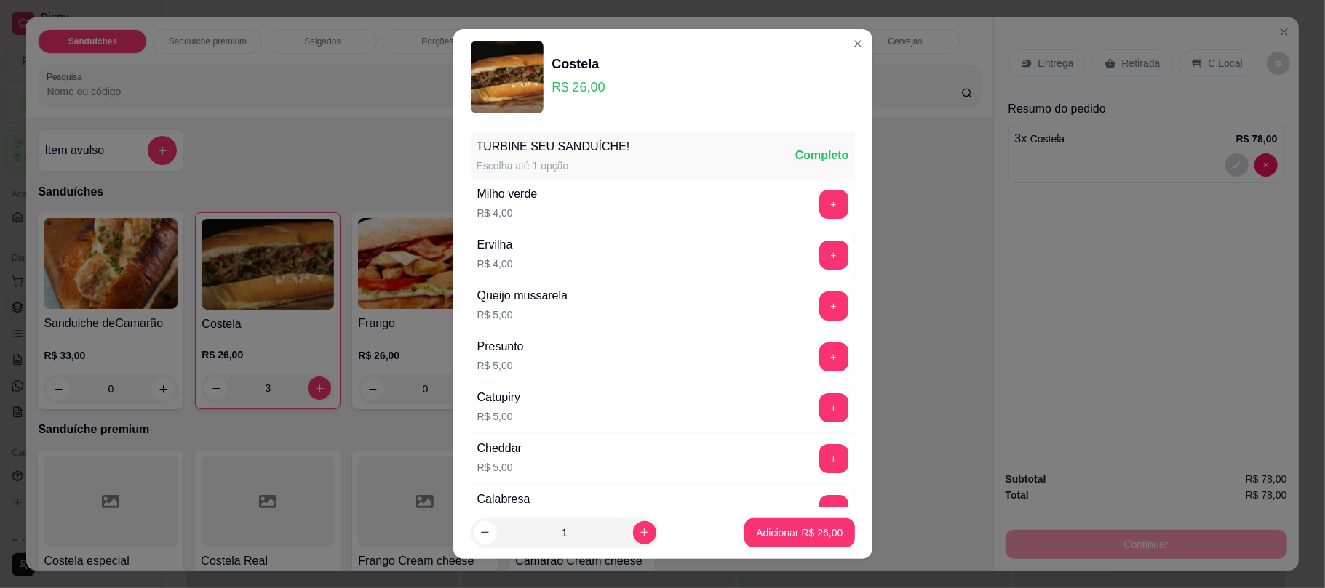
scroll to position [193, 0]
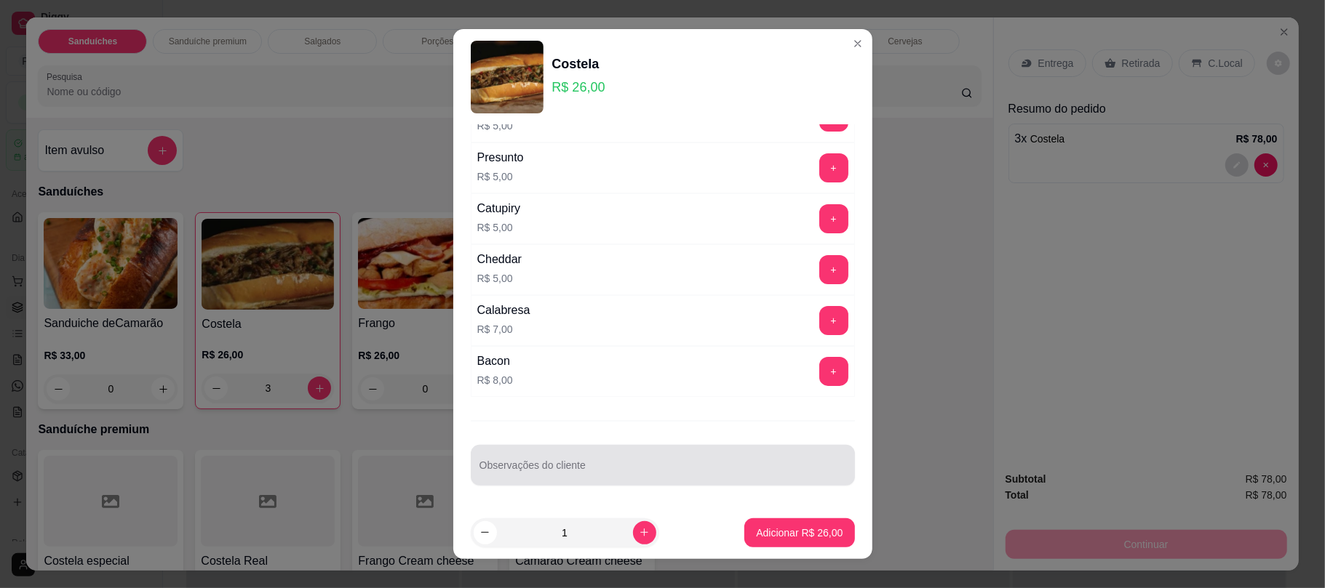
click at [607, 480] on div at bounding box center [662, 465] width 367 height 29
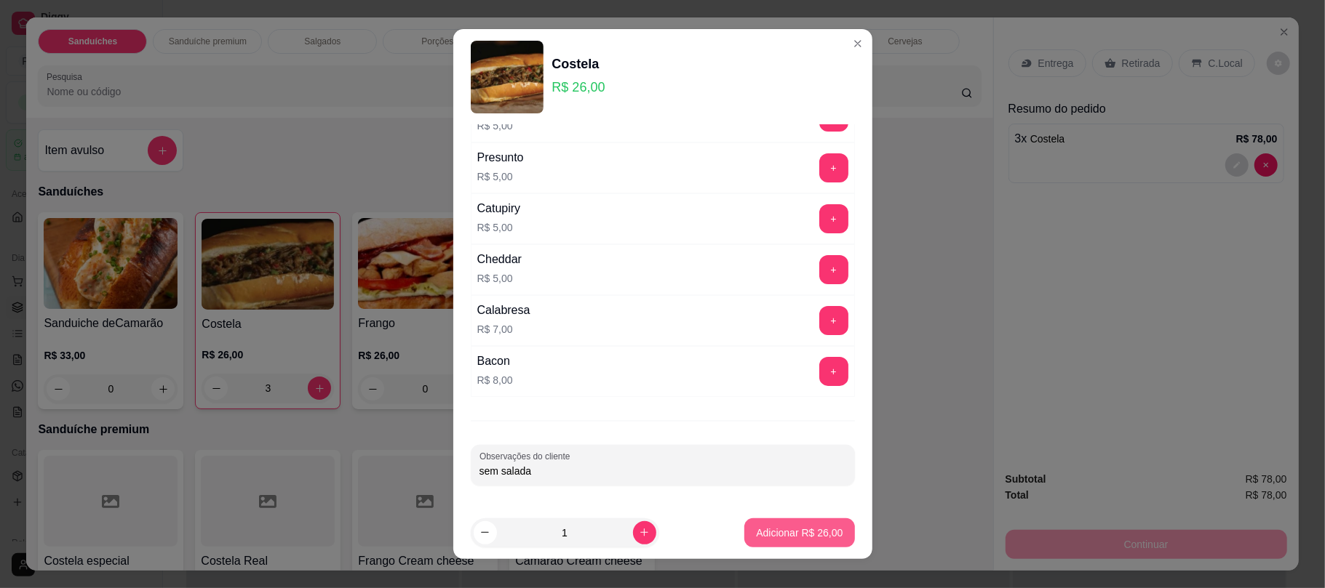
type input "sem salada"
click at [744, 543] on button "Adicionar R$ 26,00" at bounding box center [799, 533] width 110 height 29
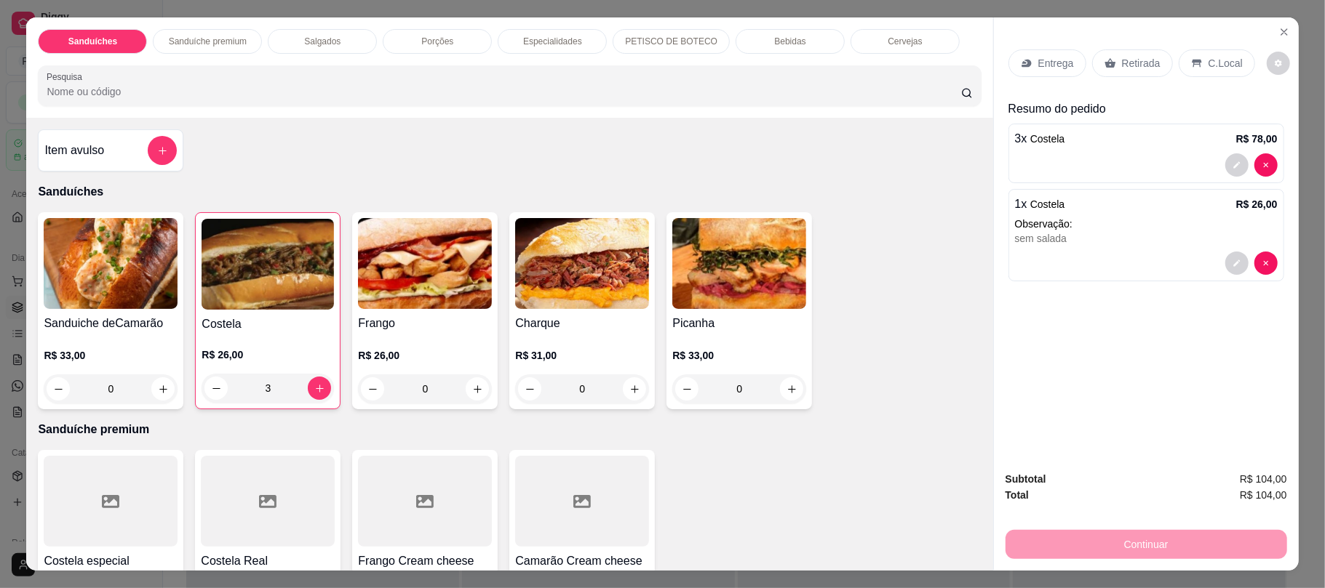
click at [1122, 68] on p "Retirada" at bounding box center [1141, 63] width 39 height 15
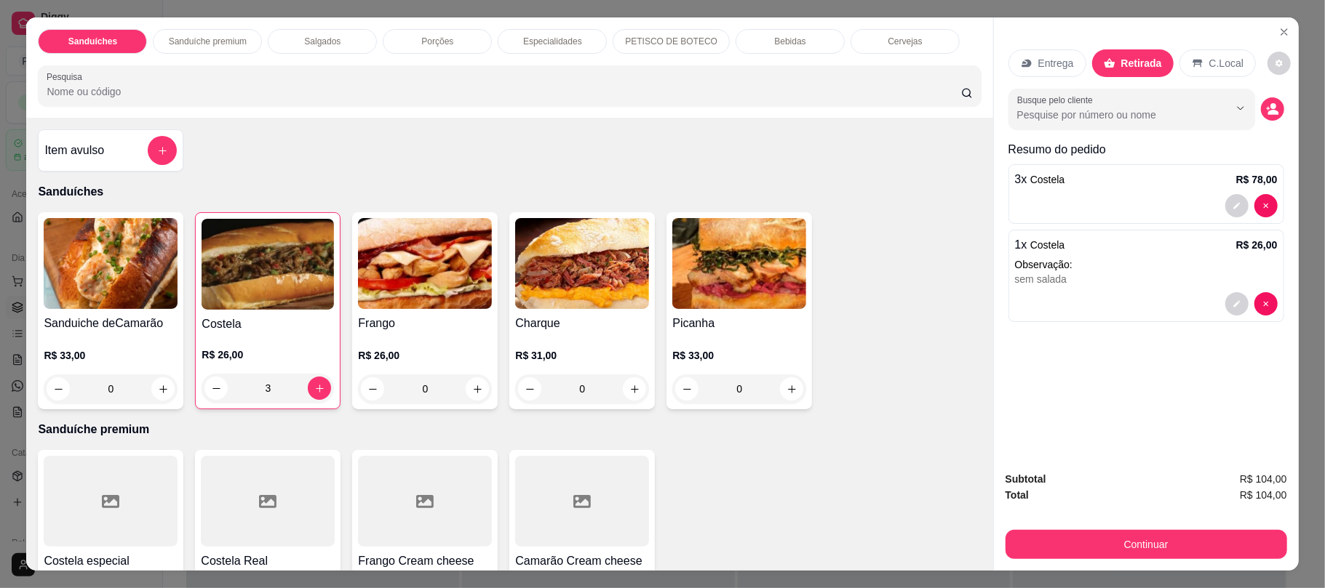
click at [796, 31] on div "Bebidas" at bounding box center [789, 41] width 109 height 25
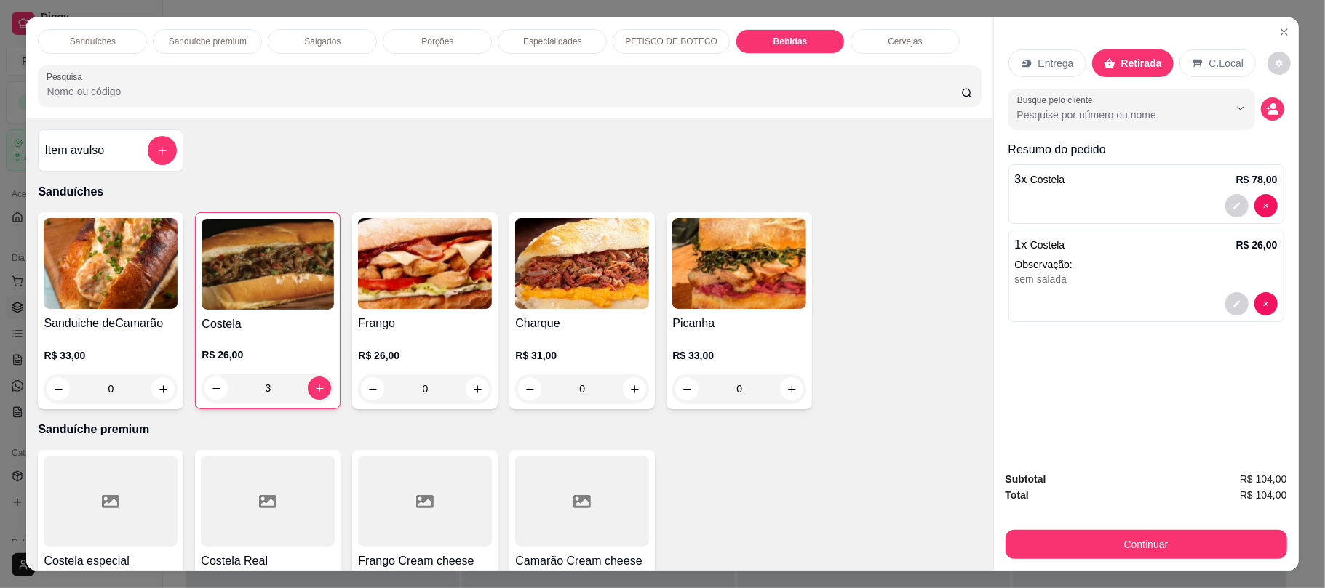
scroll to position [29, 0]
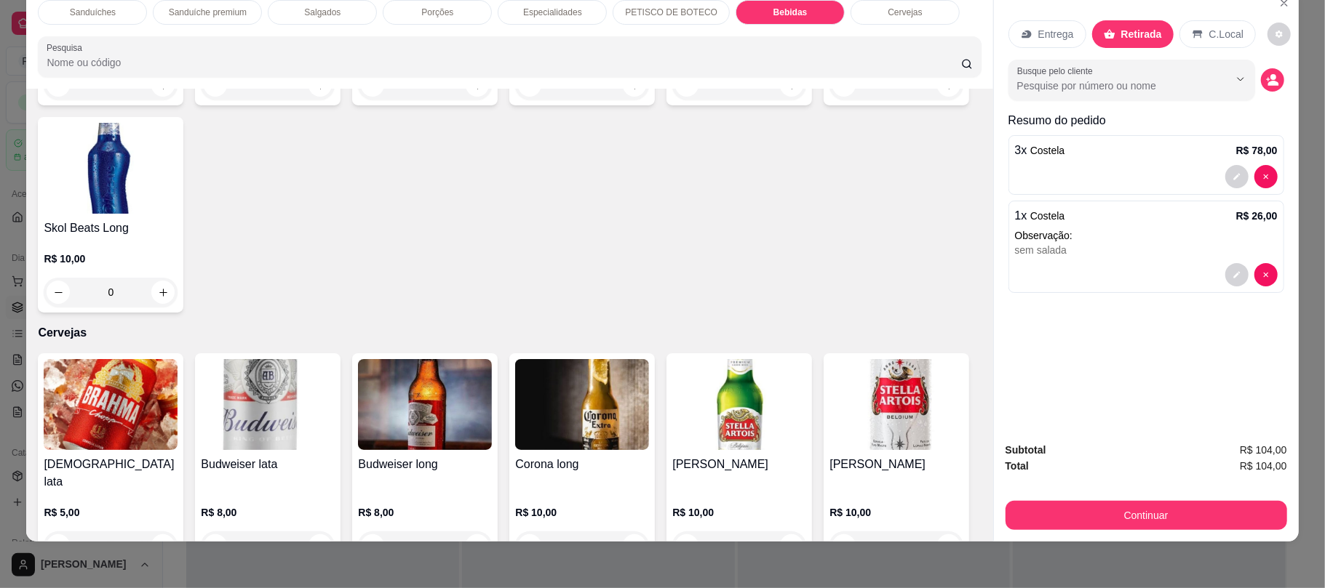
click at [490, 108] on div "Item avulso Sanduíches Sanduiche deCamarão R$ 33,00 0 Costela R$ 26,00 3 Frango…" at bounding box center [509, 315] width 966 height 452
click at [156, 97] on button "increase-product-quantity" at bounding box center [162, 84] width 23 height 23
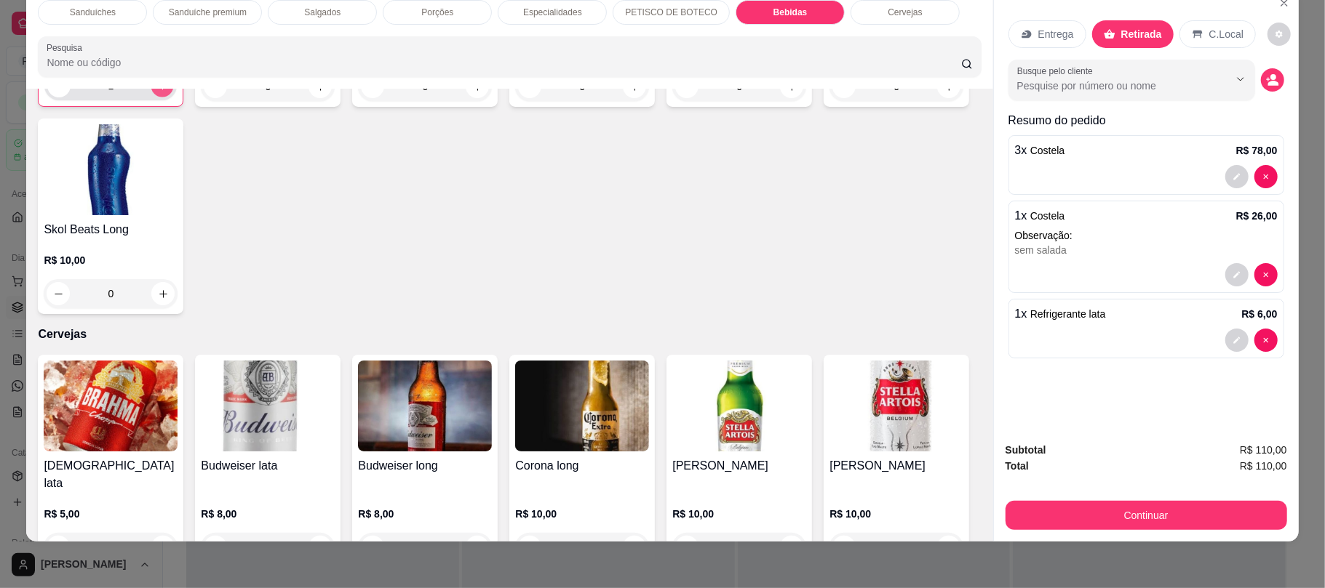
click at [156, 97] on button "increase-product-quantity" at bounding box center [162, 86] width 23 height 23
type input "3"
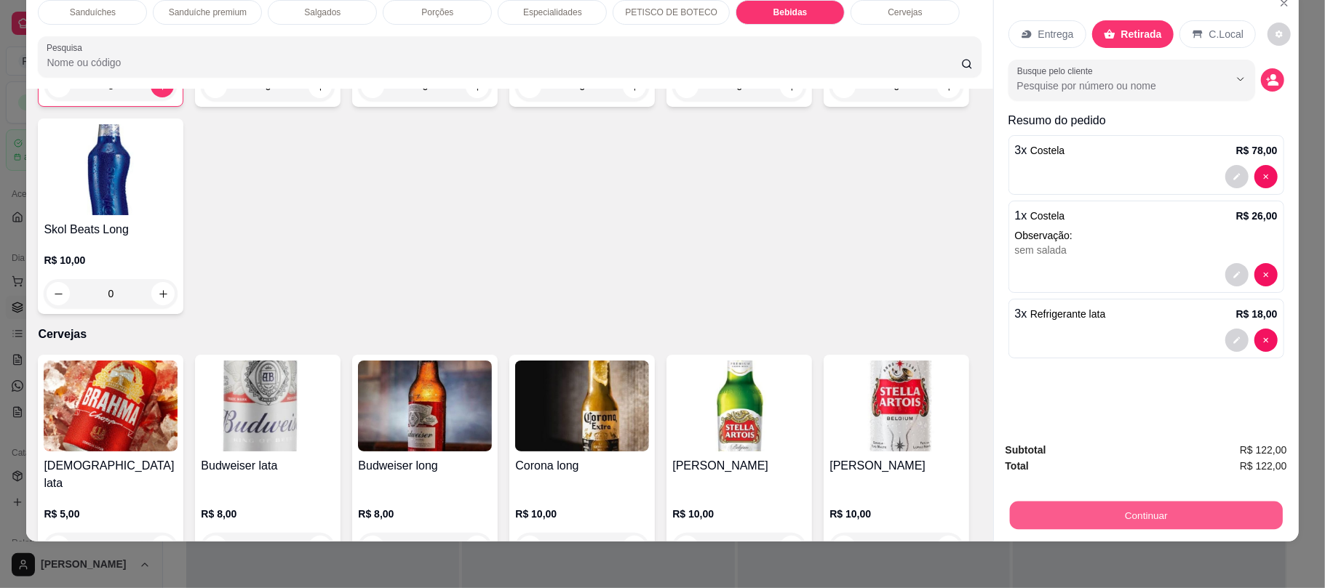
click at [1042, 516] on button "Continuar" at bounding box center [1145, 515] width 273 height 28
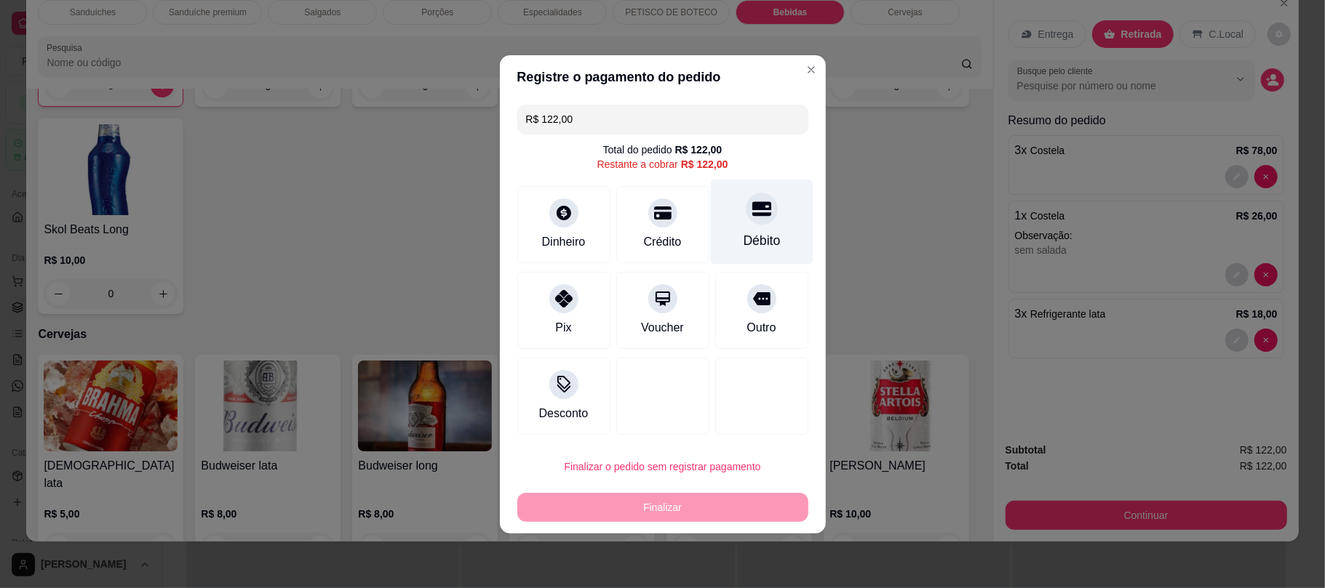
click at [764, 199] on div "Débito" at bounding box center [761, 221] width 103 height 85
type input "R$ 0,00"
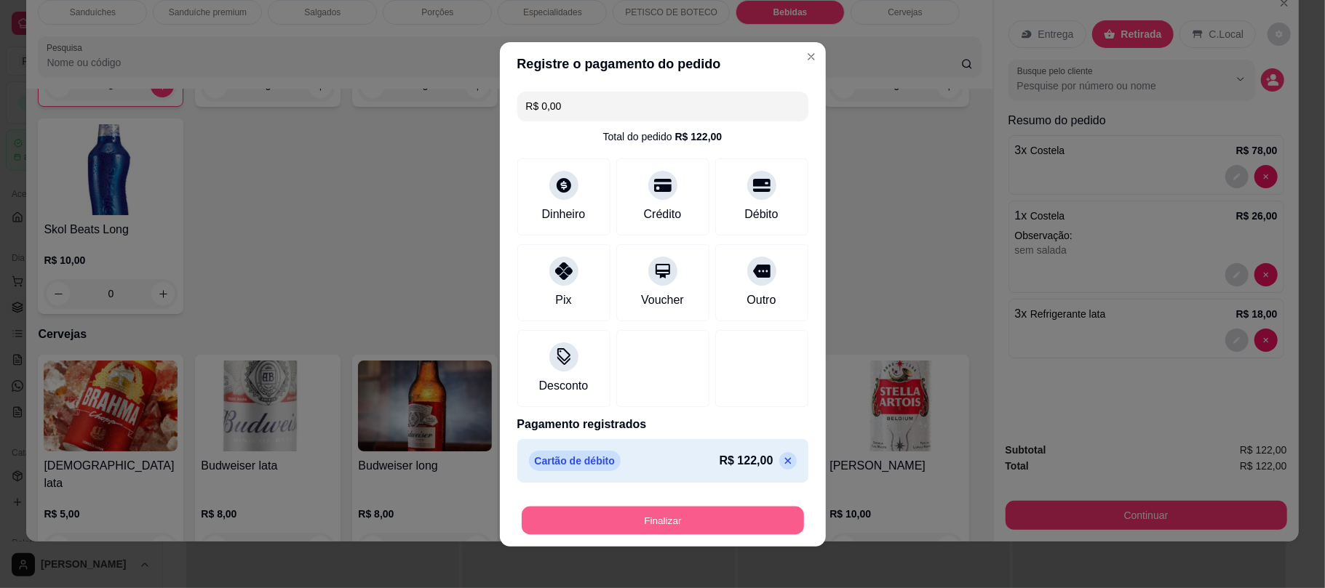
click at [676, 516] on button "Finalizar" at bounding box center [663, 520] width 282 height 28
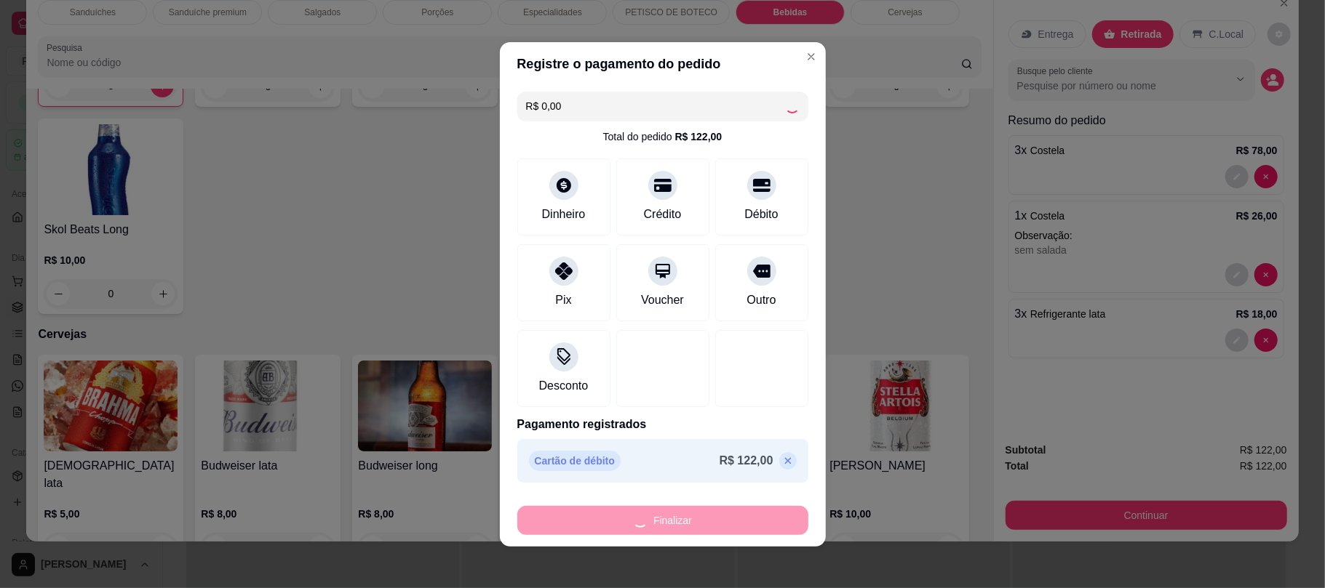
type input "0"
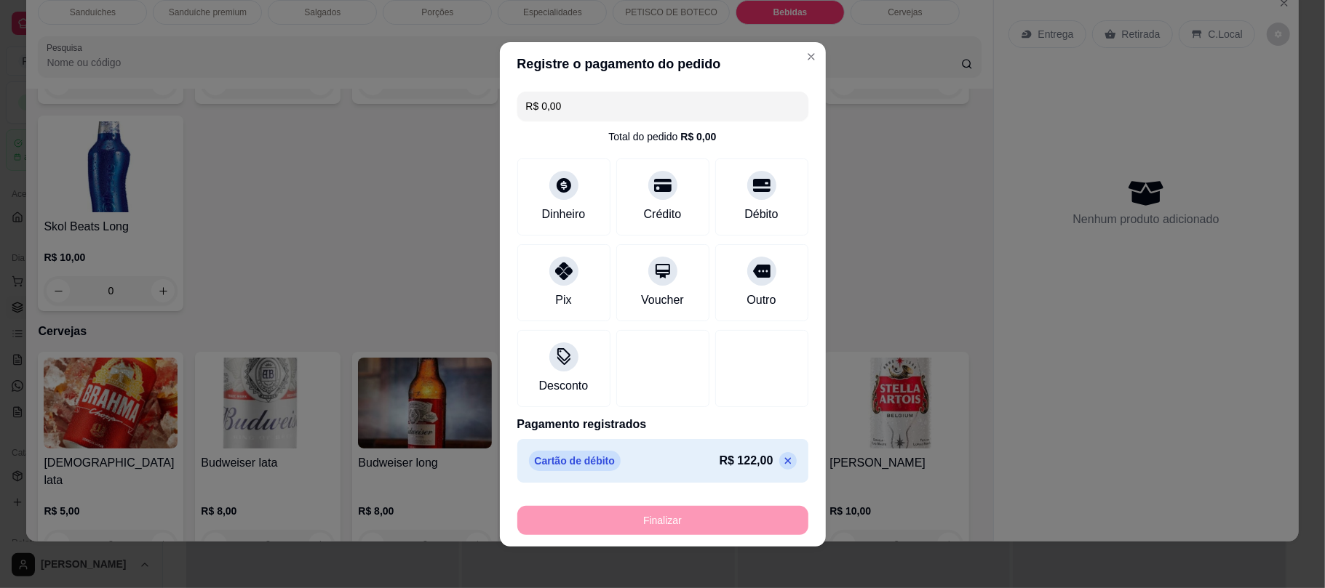
type input "-R$ 122,00"
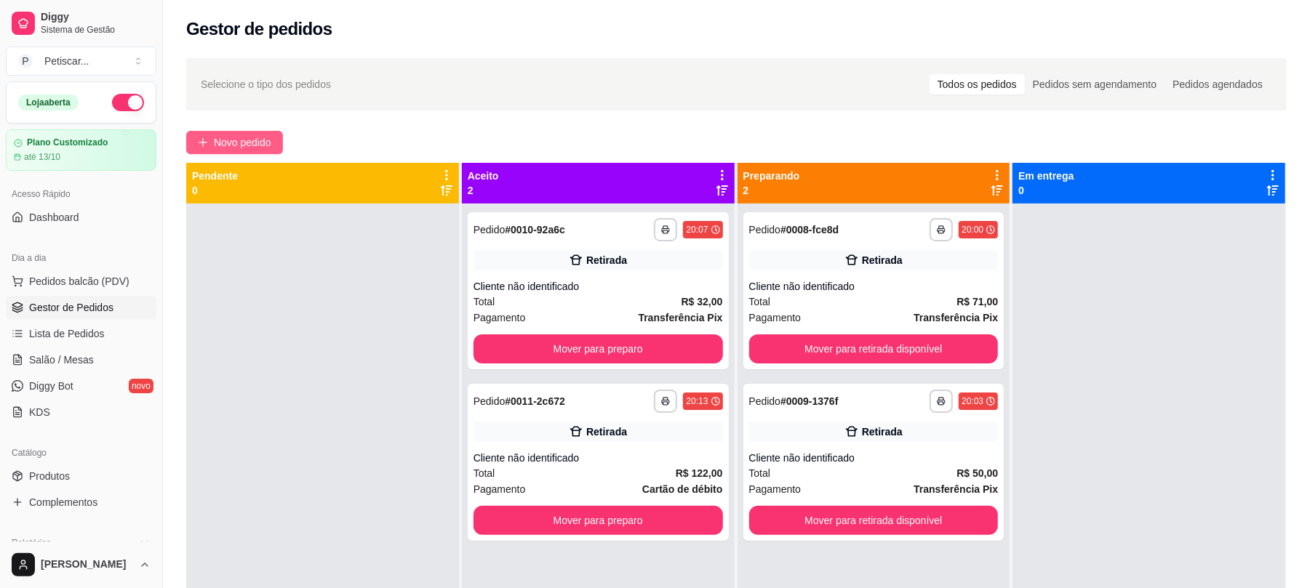
click at [266, 153] on button "Novo pedido" at bounding box center [234, 142] width 97 height 23
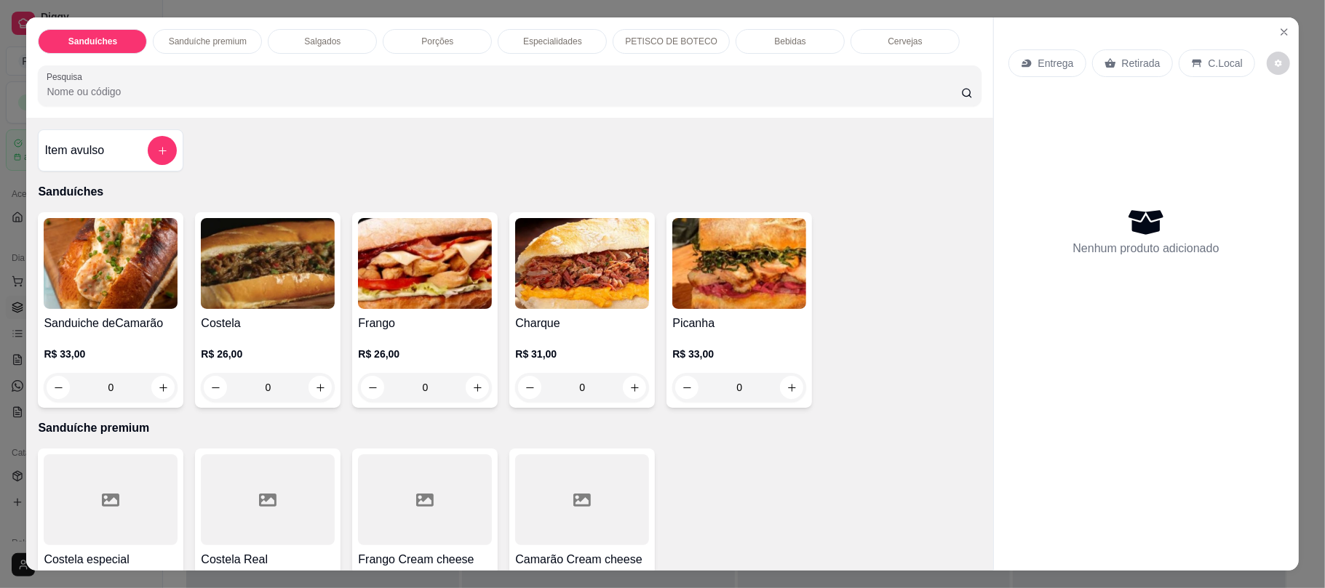
click at [655, 339] on div "Sanduiche deCamarão R$ 33,00 0 Costela R$ 26,00 0 Frango R$ 26,00 0 Charque R$ …" at bounding box center [509, 310] width 943 height 196
click at [426, 47] on p "Porções" at bounding box center [437, 42] width 32 height 12
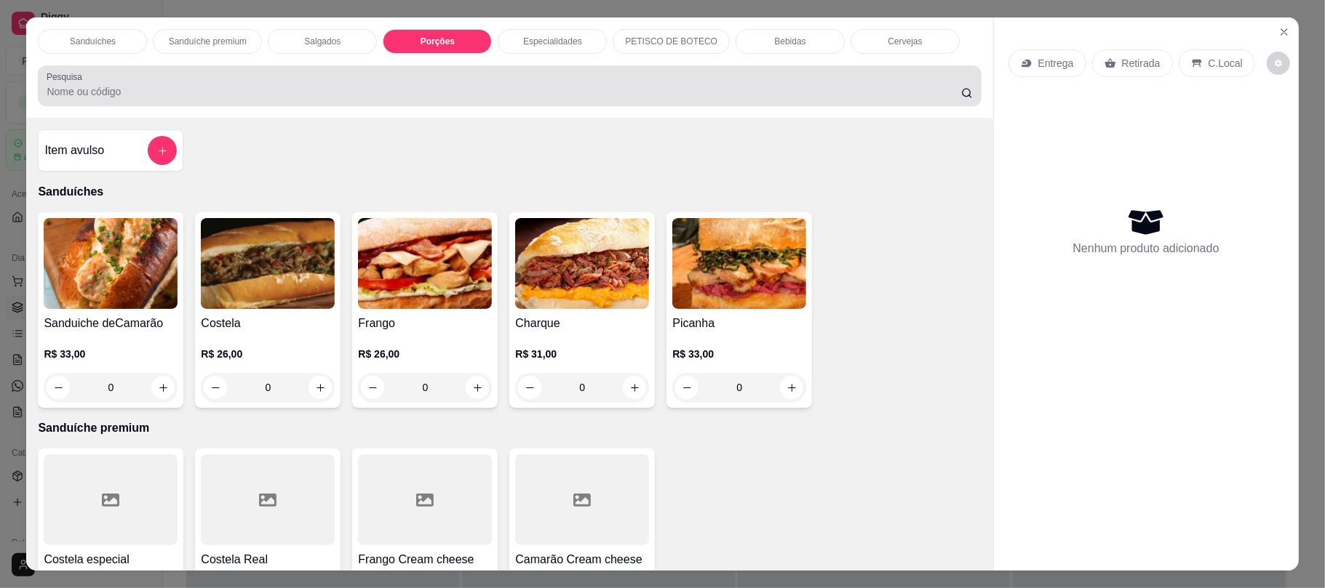
scroll to position [29, 0]
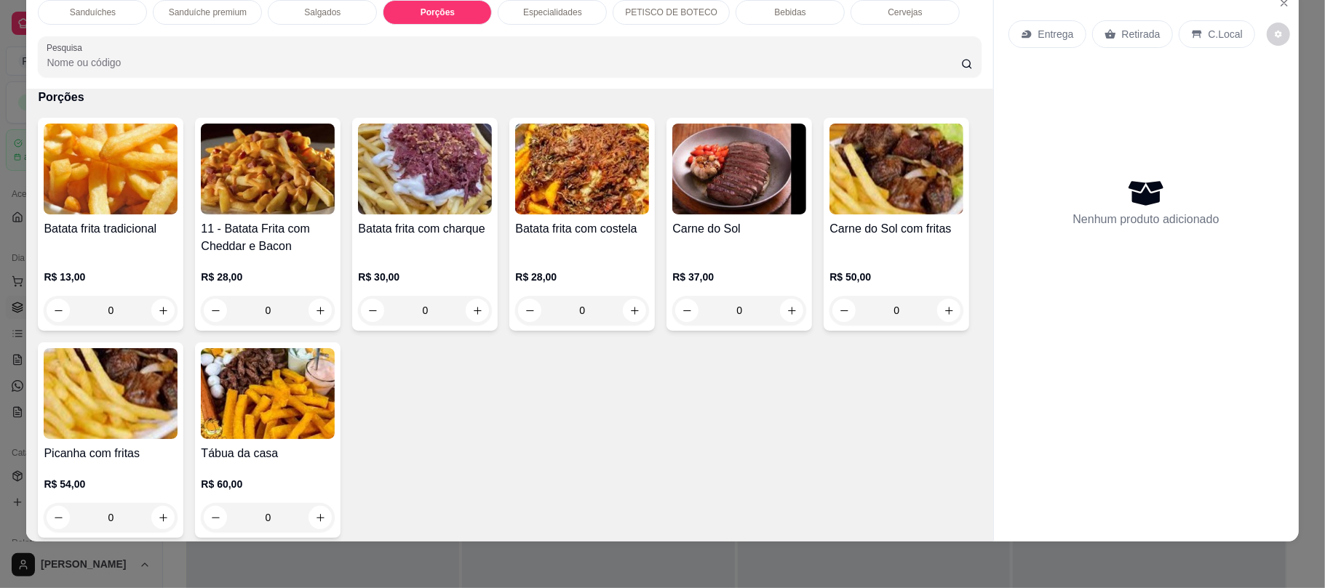
click at [688, 7] on p "PETISCO DE BOTECO" at bounding box center [671, 13] width 92 height 12
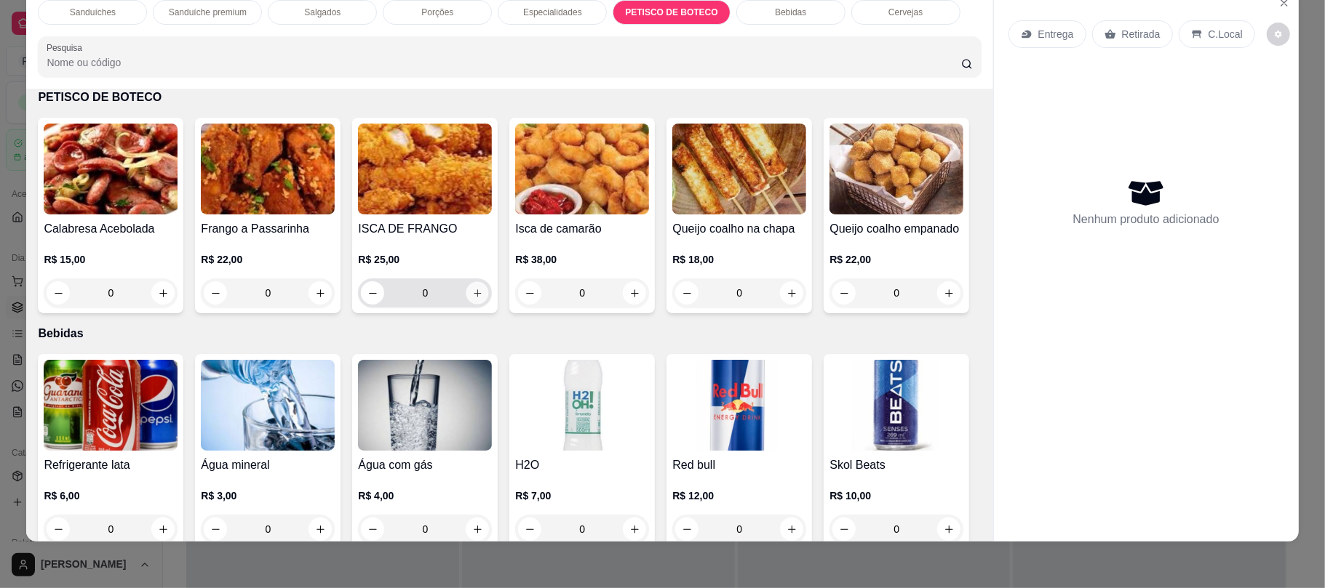
click at [466, 292] on button "increase-product-quantity" at bounding box center [477, 293] width 23 height 23
type input "1"
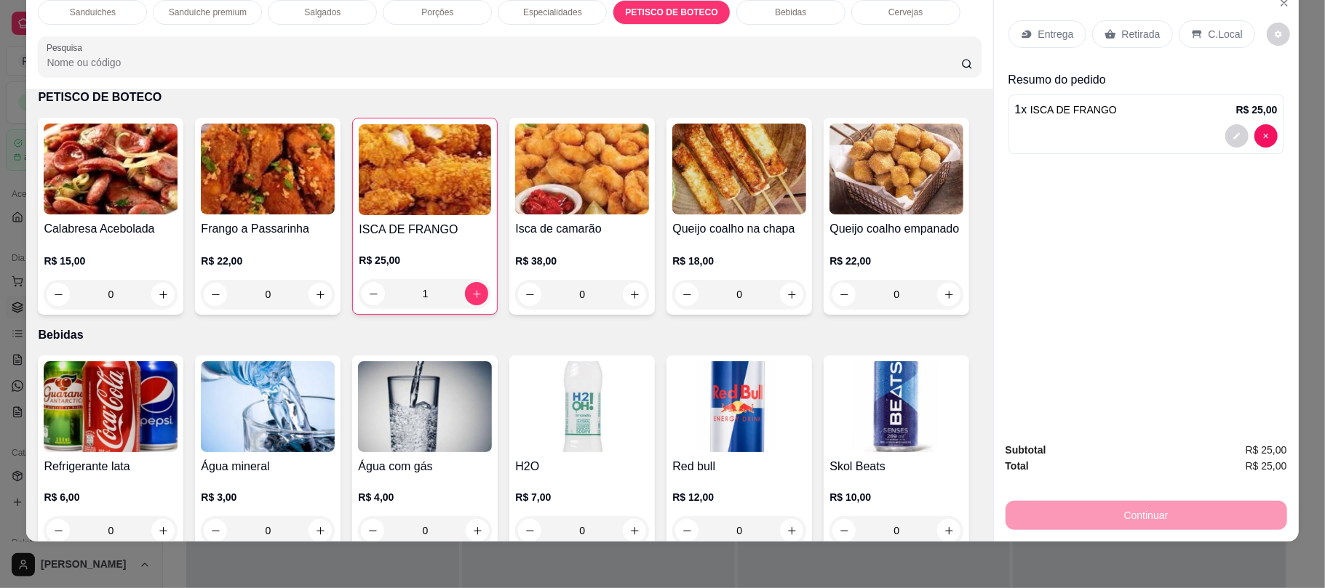
click at [436, 7] on p "Porções" at bounding box center [437, 13] width 32 height 12
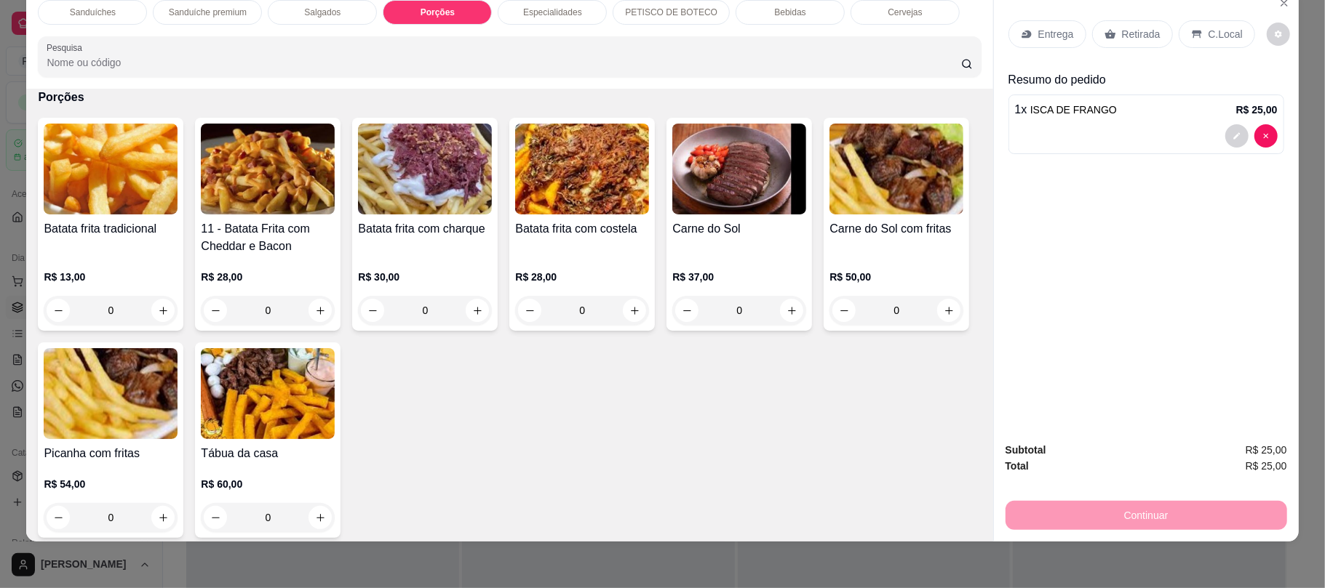
click at [311, 24] on div "Salgados" at bounding box center [322, 12] width 109 height 25
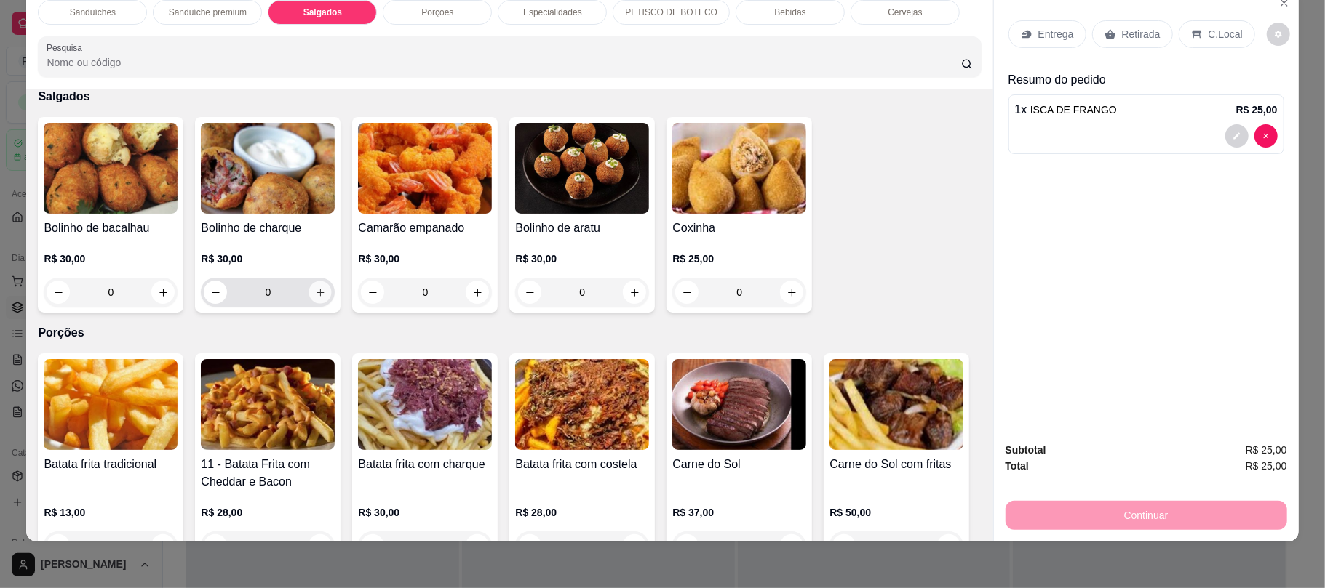
click at [318, 291] on icon "increase-product-quantity" at bounding box center [320, 292] width 11 height 11
type input "1"
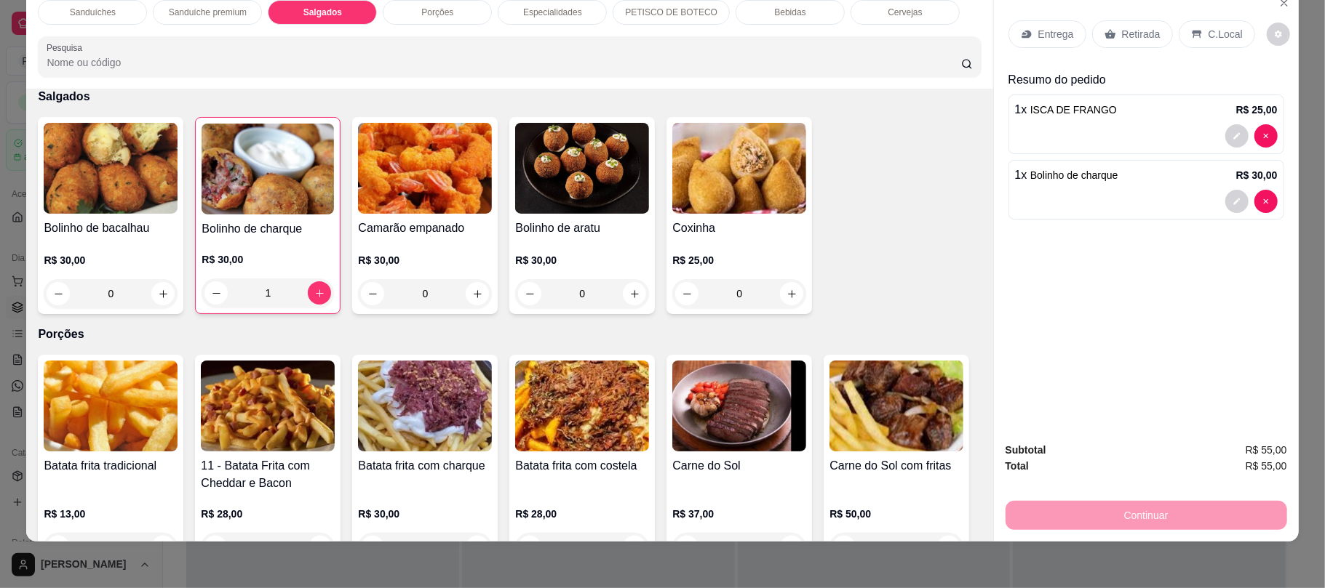
click at [1135, 36] on p "Retirada" at bounding box center [1141, 34] width 39 height 15
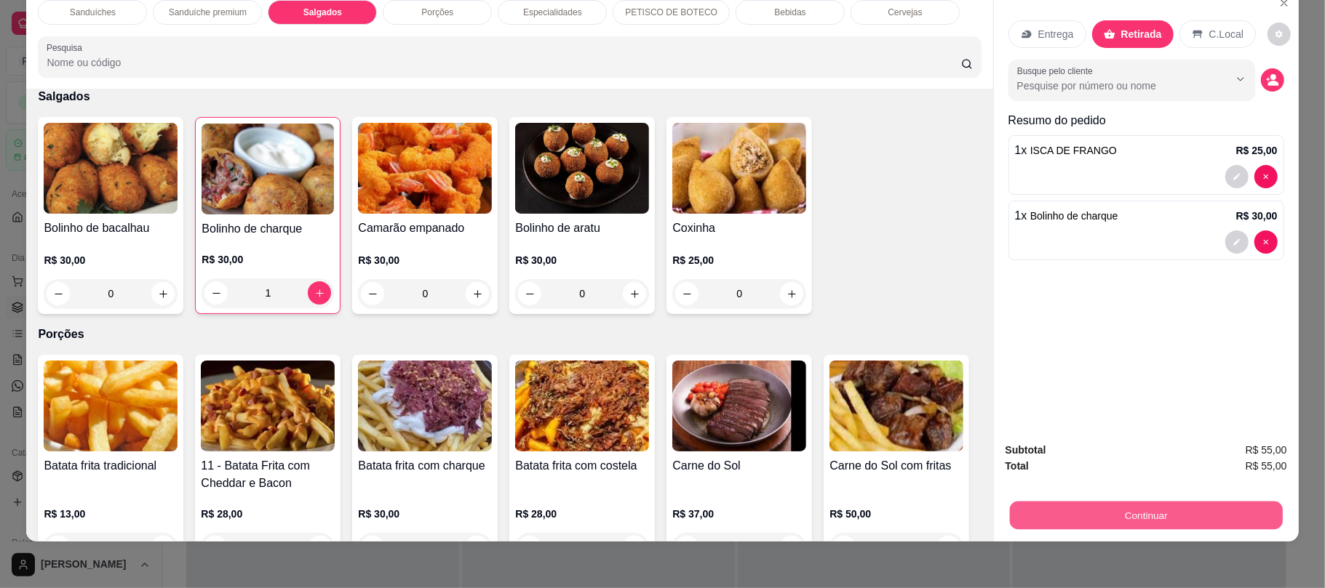
click at [1110, 509] on button "Continuar" at bounding box center [1145, 515] width 273 height 28
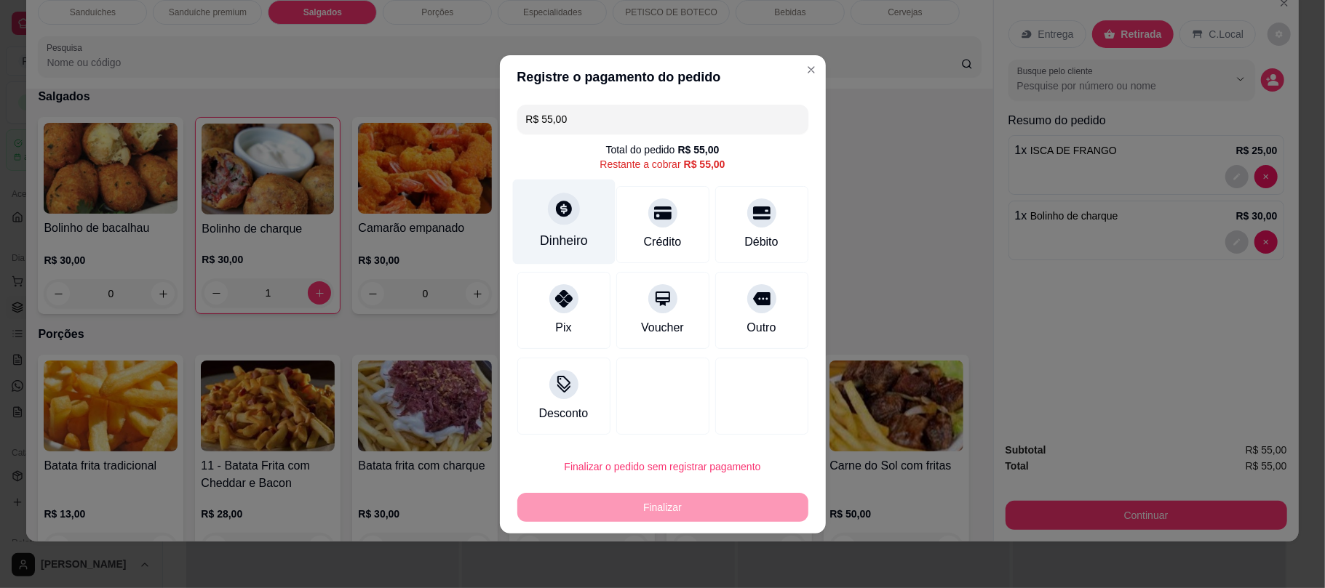
click at [556, 201] on icon at bounding box center [563, 208] width 19 height 19
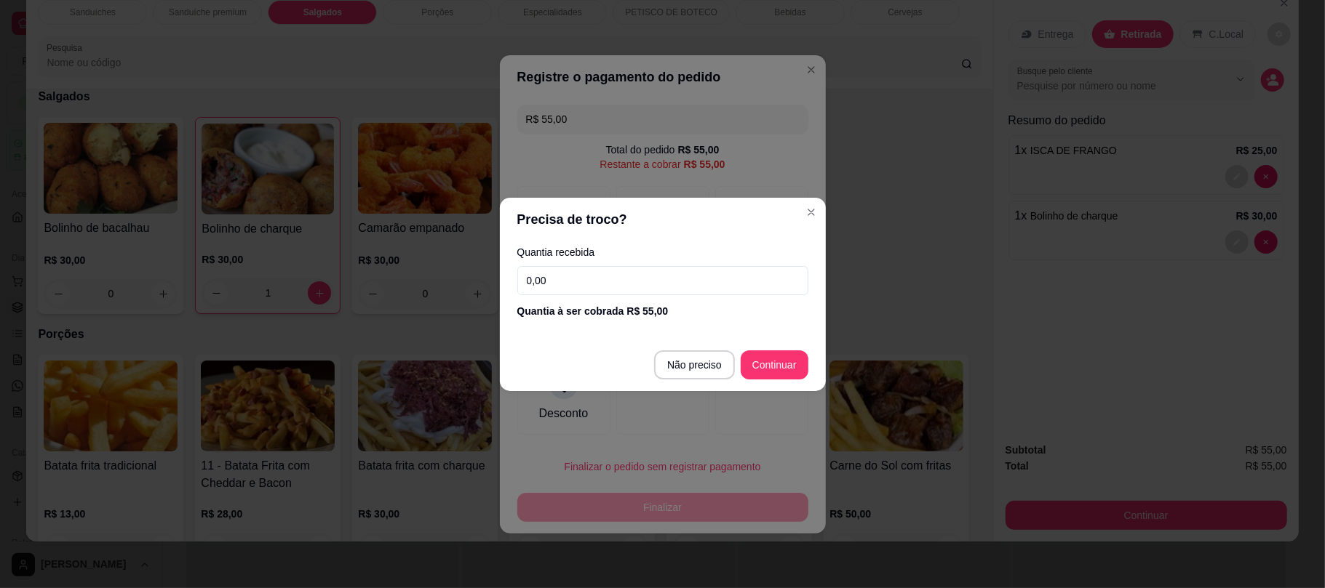
click at [583, 288] on input "0,00" at bounding box center [662, 280] width 291 height 29
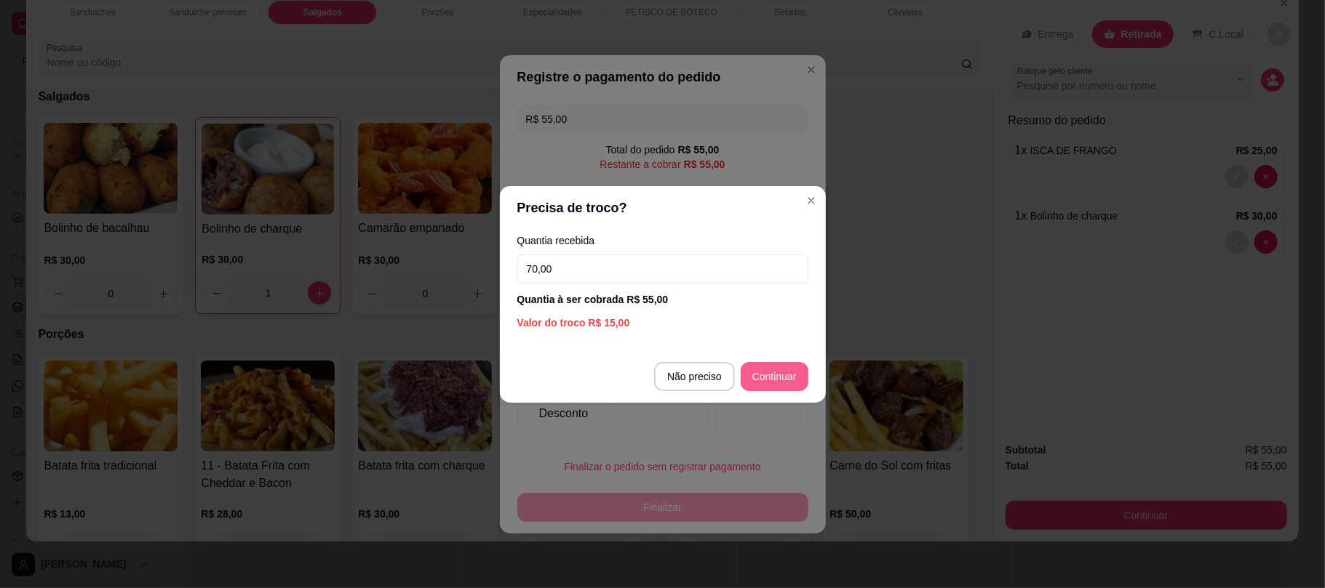
type input "70,00"
type input "R$ 0,00"
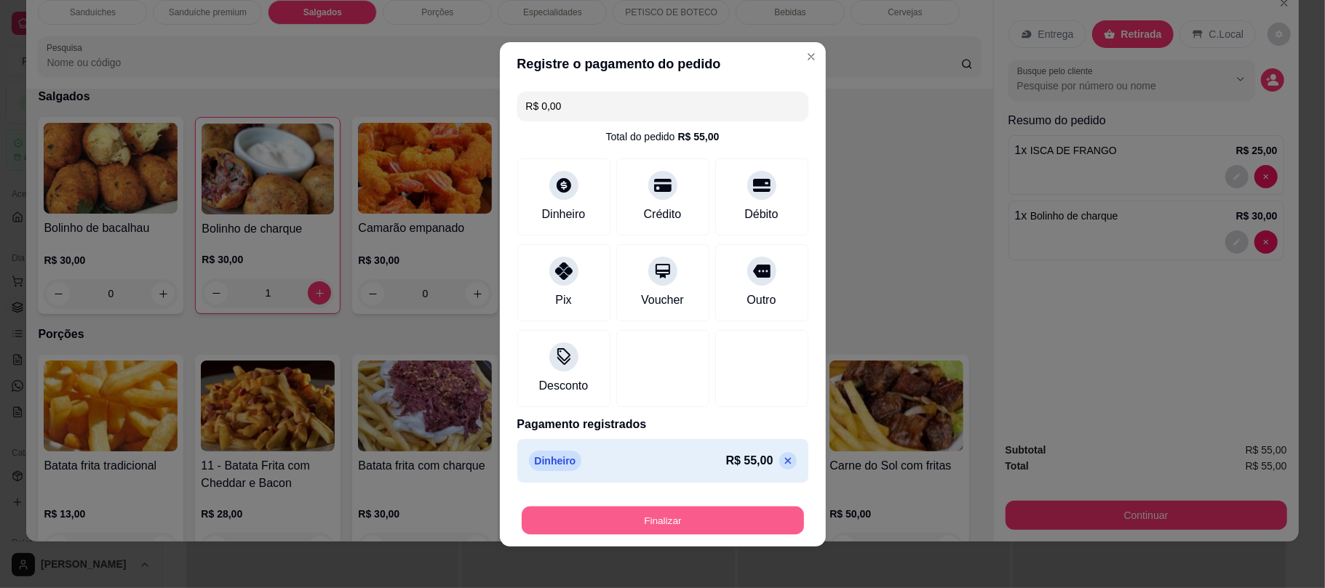
click at [639, 530] on button "Finalizar" at bounding box center [663, 520] width 282 height 28
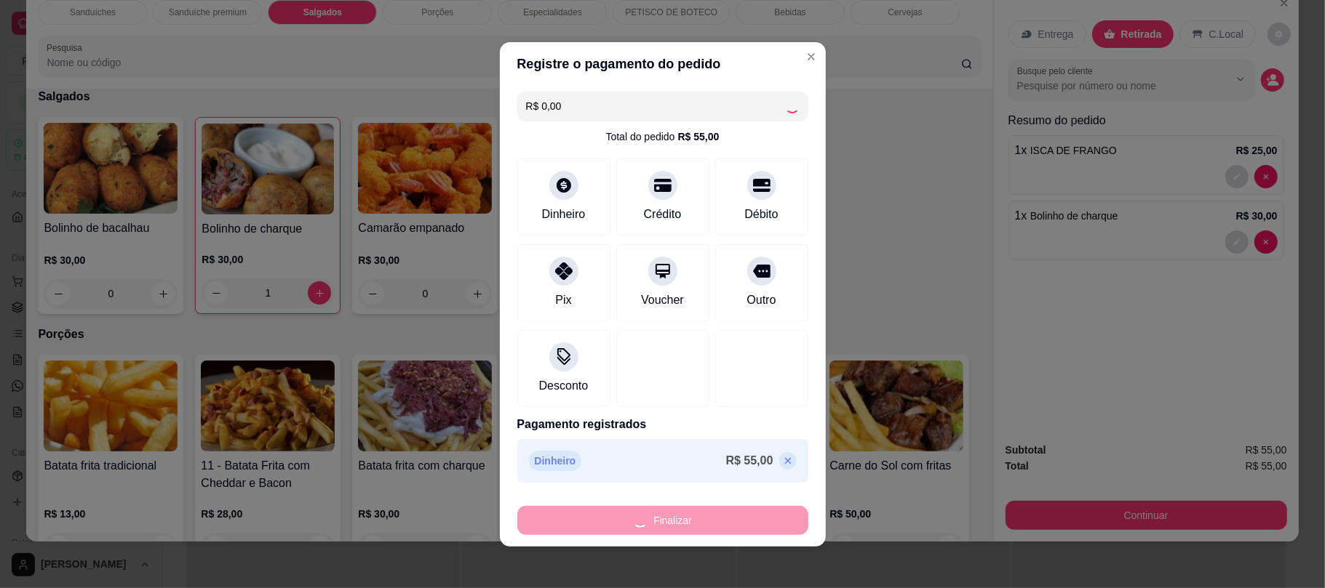
type input "0"
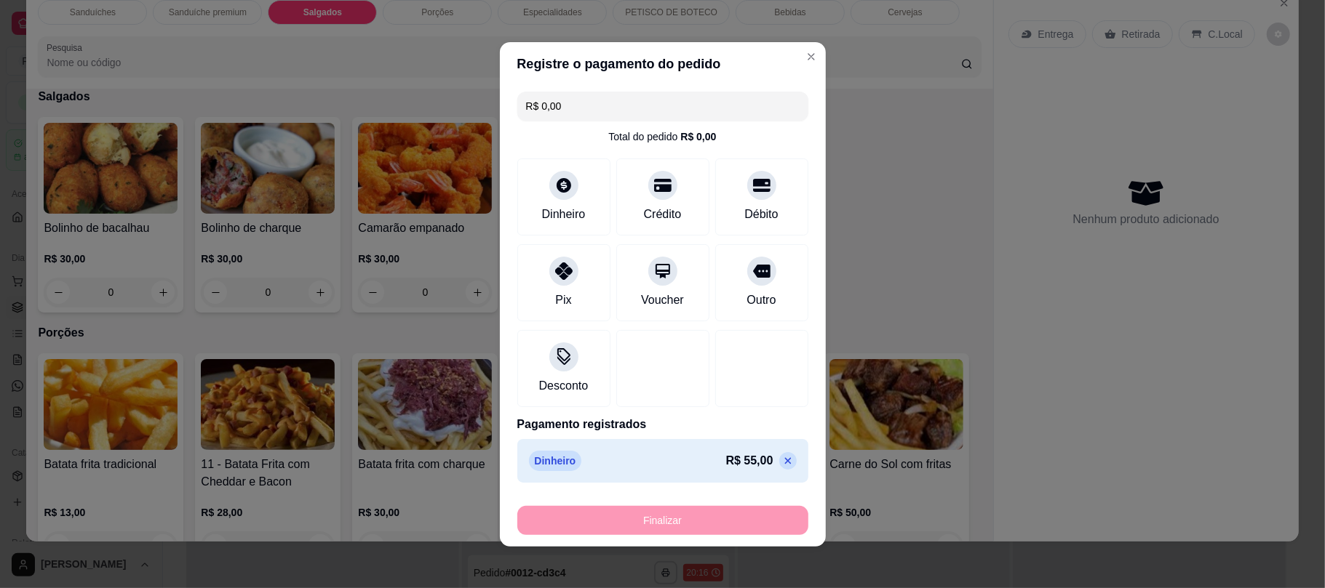
type input "-R$ 55,00"
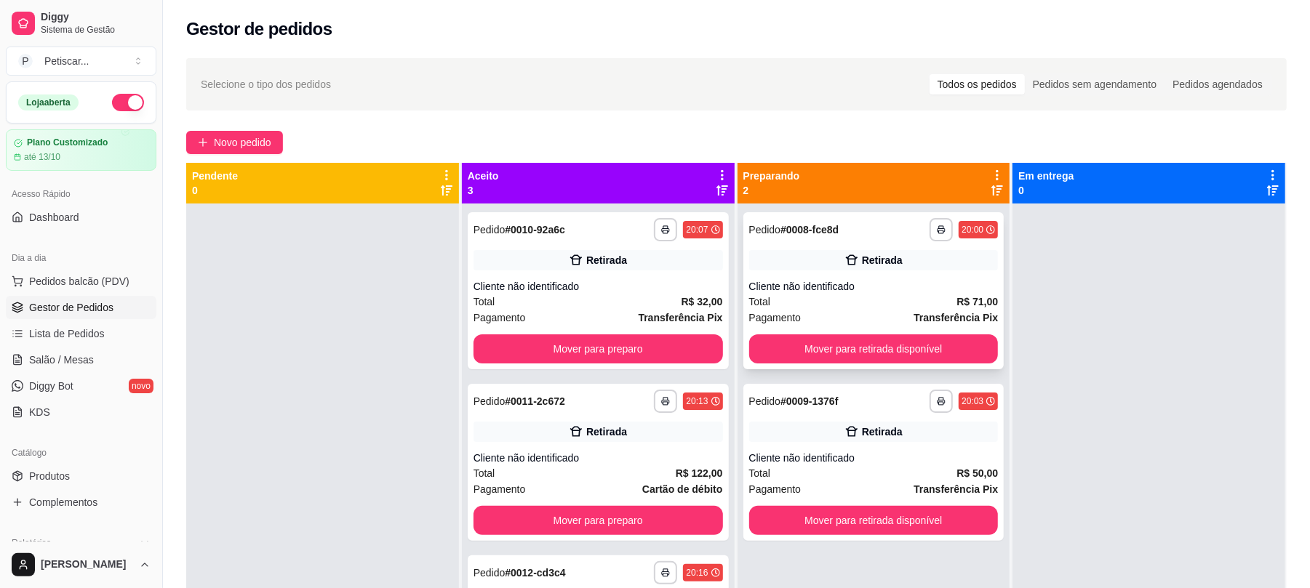
click at [819, 289] on div "Cliente não identificado" at bounding box center [873, 286] width 249 height 15
click at [282, 154] on div "**********" at bounding box center [736, 408] width 1147 height 719
click at [268, 135] on span "Novo pedido" at bounding box center [242, 143] width 57 height 16
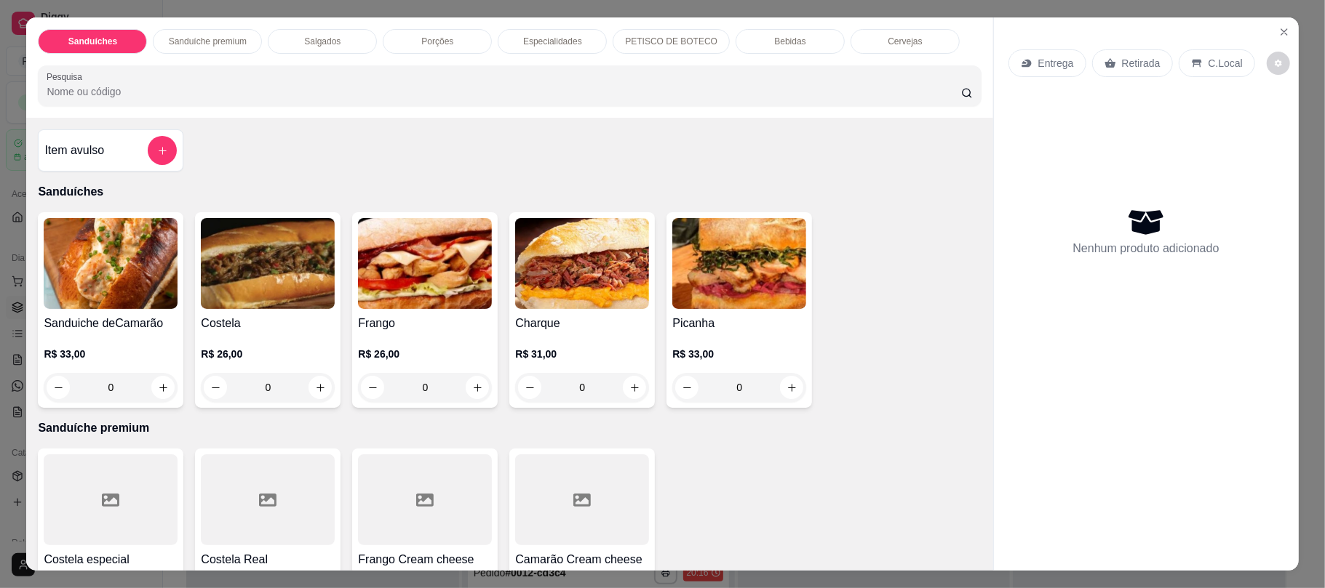
click at [781, 38] on p "Bebidas" at bounding box center [789, 42] width 31 height 12
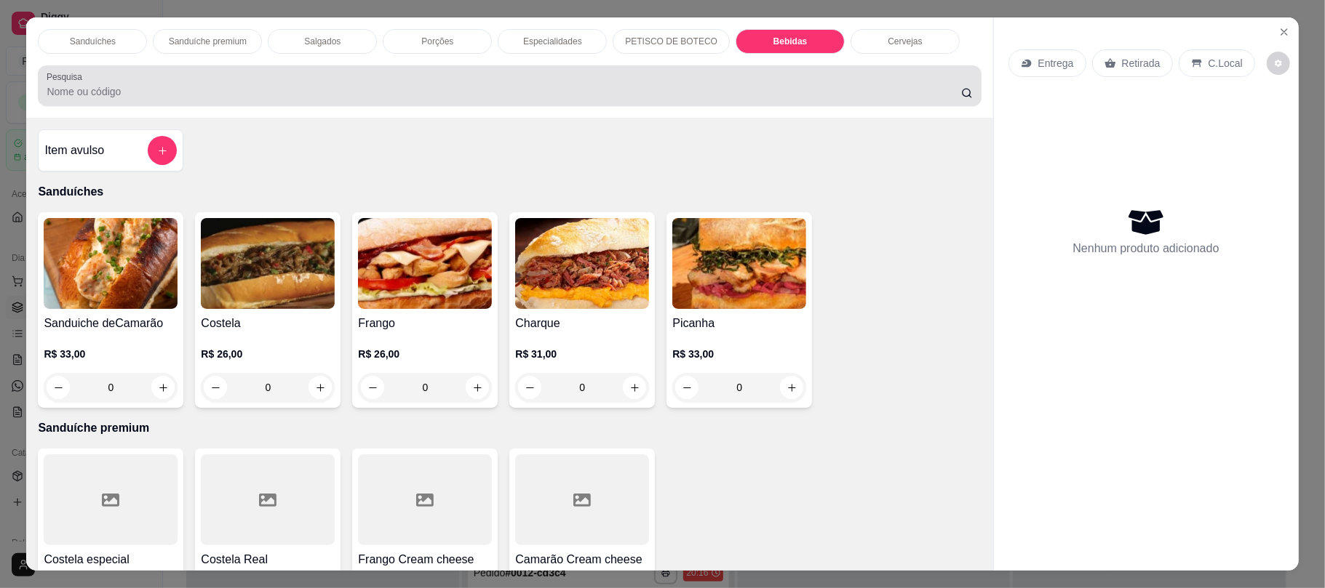
scroll to position [29, 0]
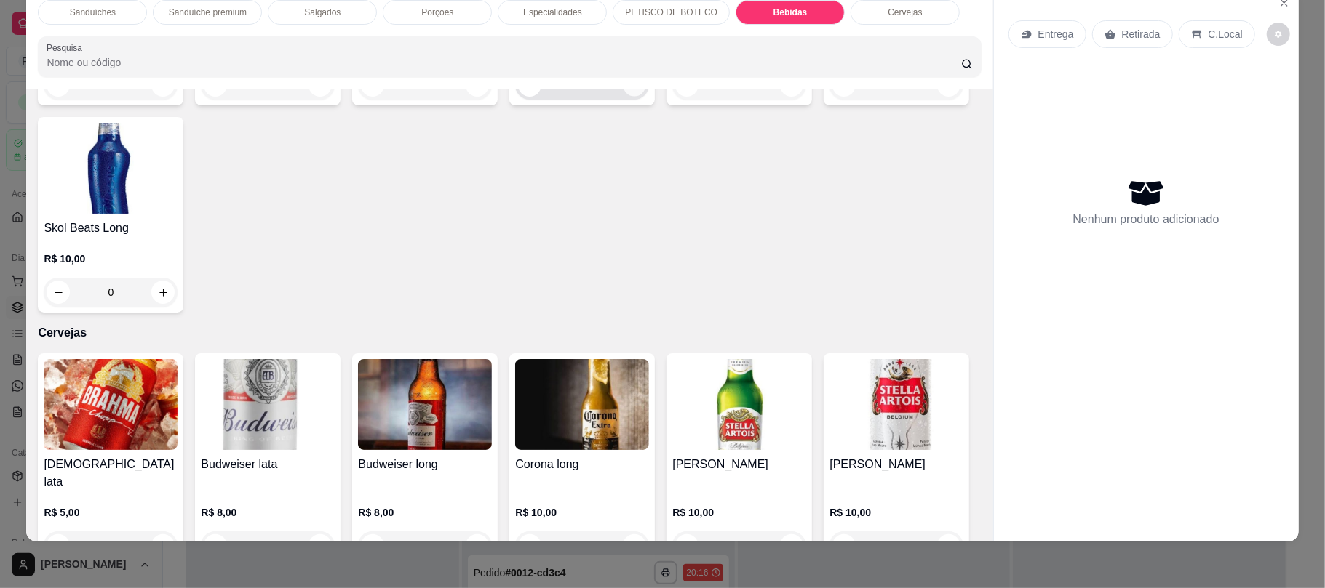
click at [631, 89] on icon "increase-product-quantity" at bounding box center [634, 84] width 7 height 7
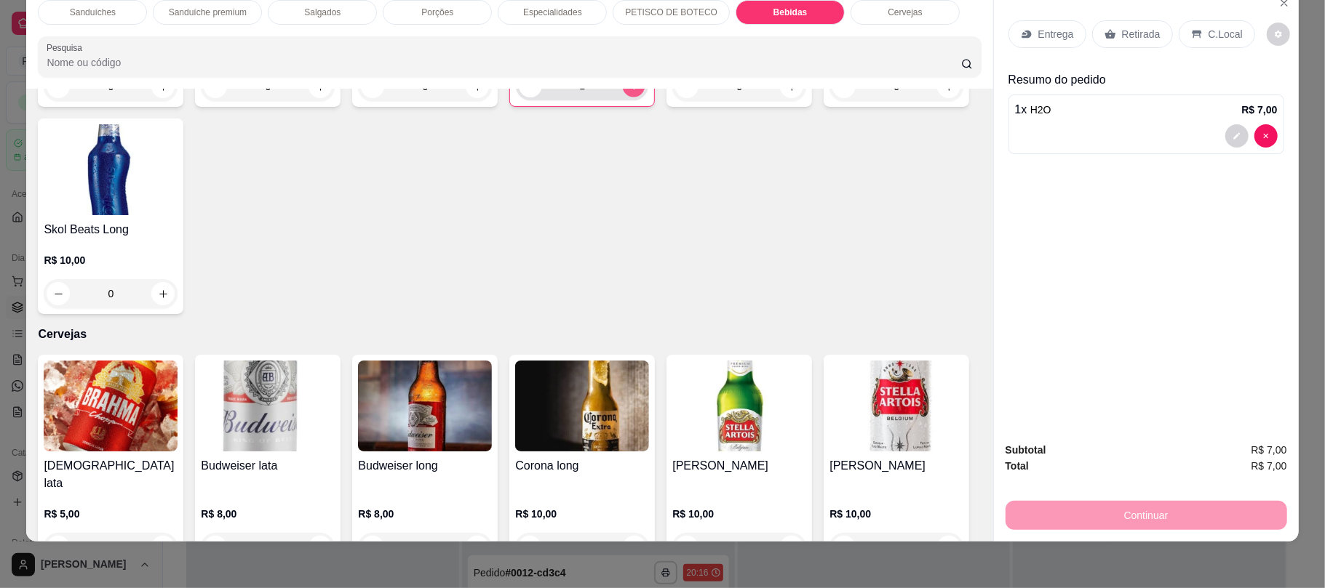
click at [630, 89] on icon "increase-product-quantity" at bounding box center [633, 85] width 7 height 7
type input "2"
click at [1104, 47] on div "Retirada" at bounding box center [1132, 34] width 81 height 28
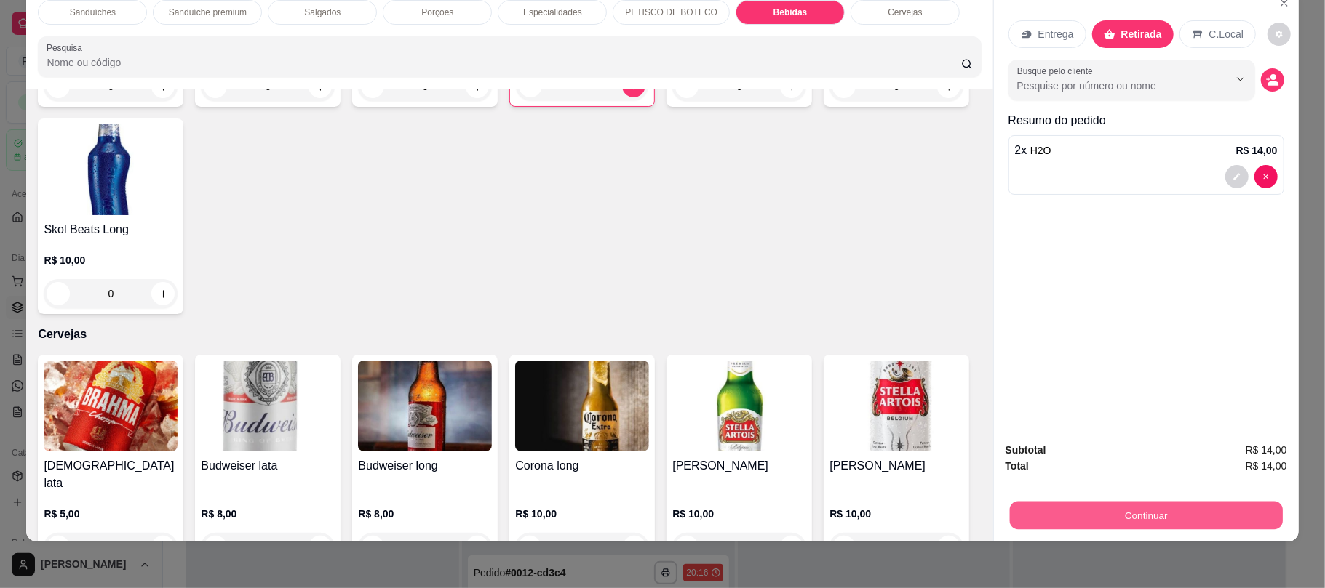
click at [1063, 525] on button "Continuar" at bounding box center [1145, 515] width 273 height 28
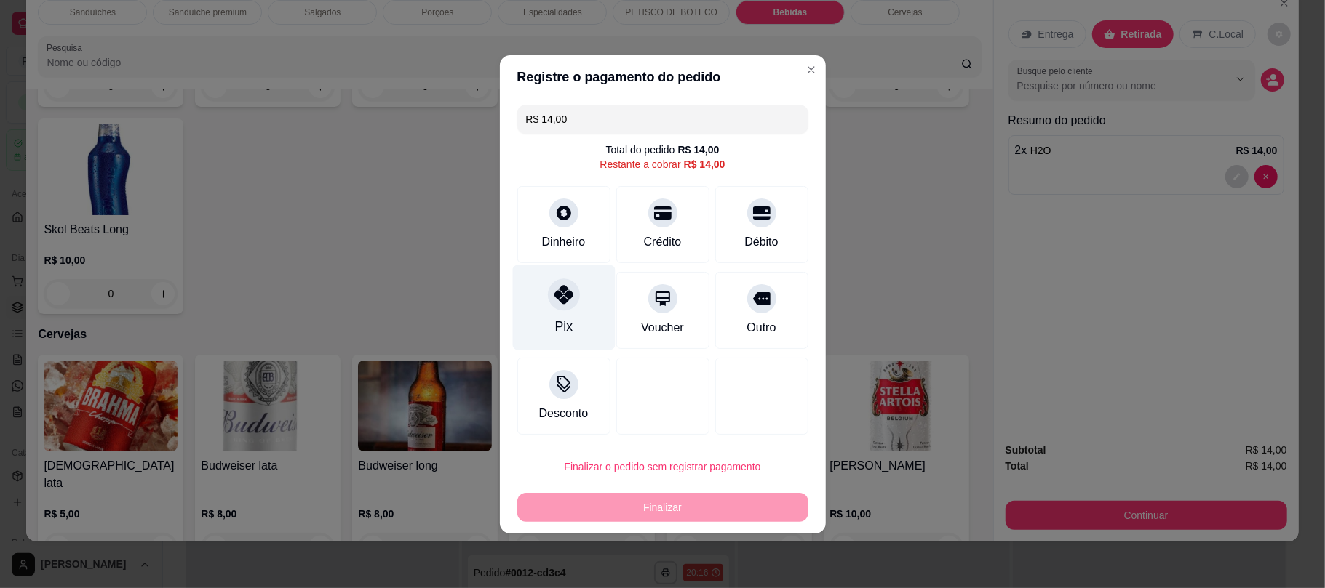
click at [578, 298] on div "Pix" at bounding box center [563, 307] width 103 height 85
type input "R$ 0,00"
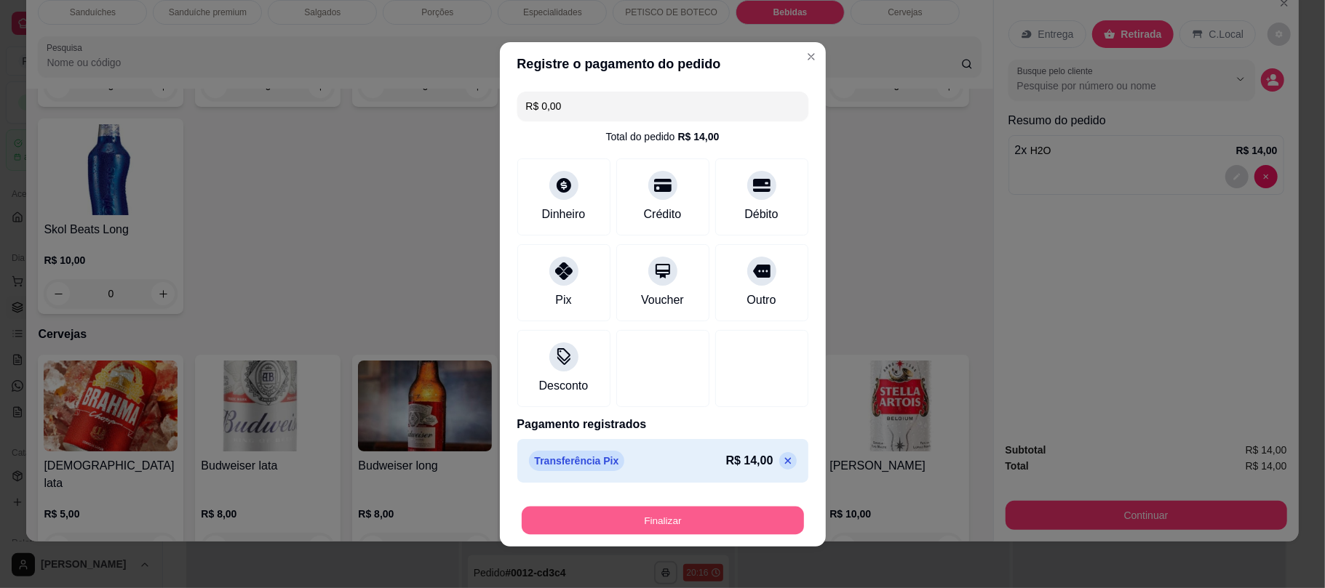
click at [573, 513] on button "Finalizar" at bounding box center [663, 520] width 282 height 28
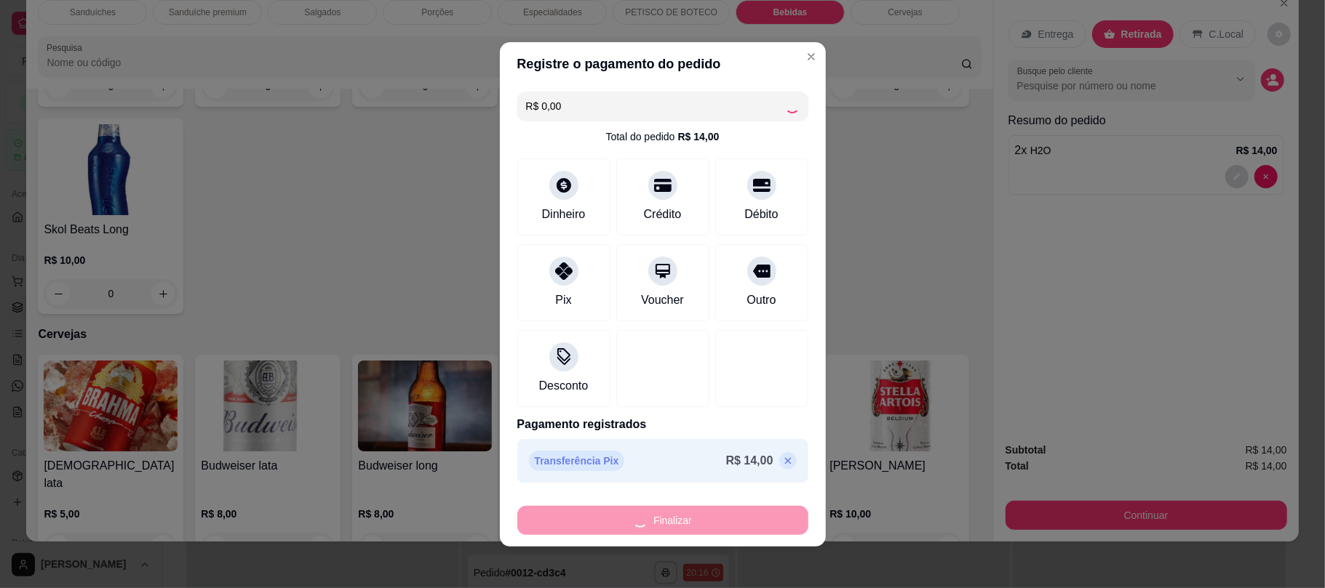
type input "0"
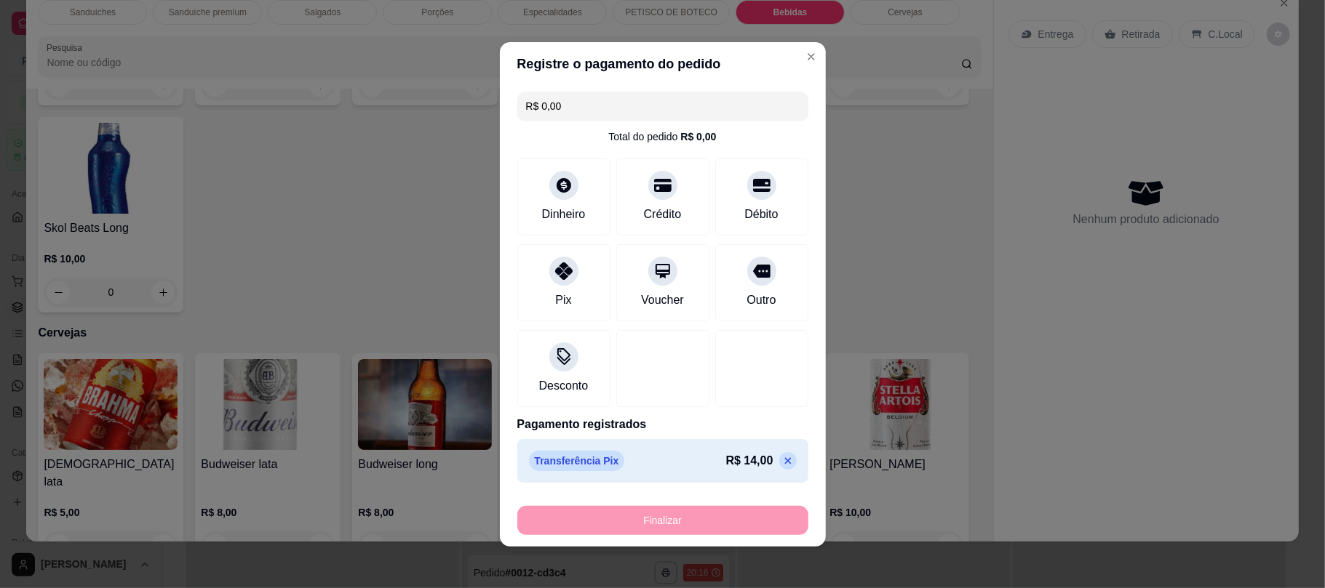
type input "-R$ 14,00"
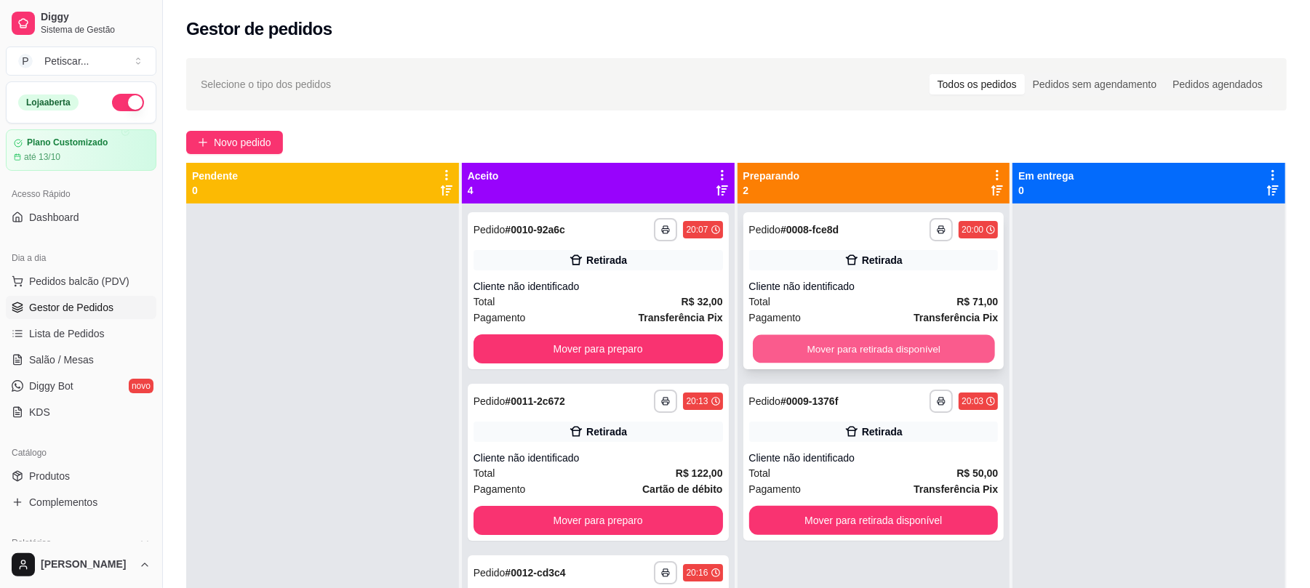
click at [950, 353] on button "Mover para retirada disponível" at bounding box center [873, 349] width 241 height 28
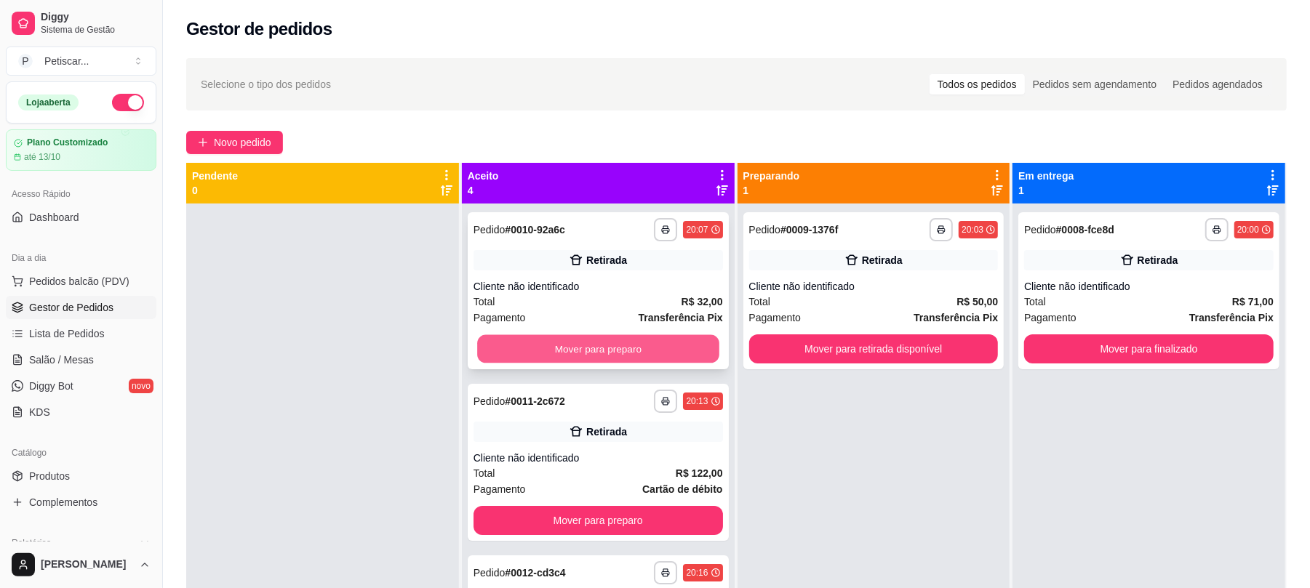
click at [618, 344] on button "Mover para preparo" at bounding box center [597, 349] width 241 height 28
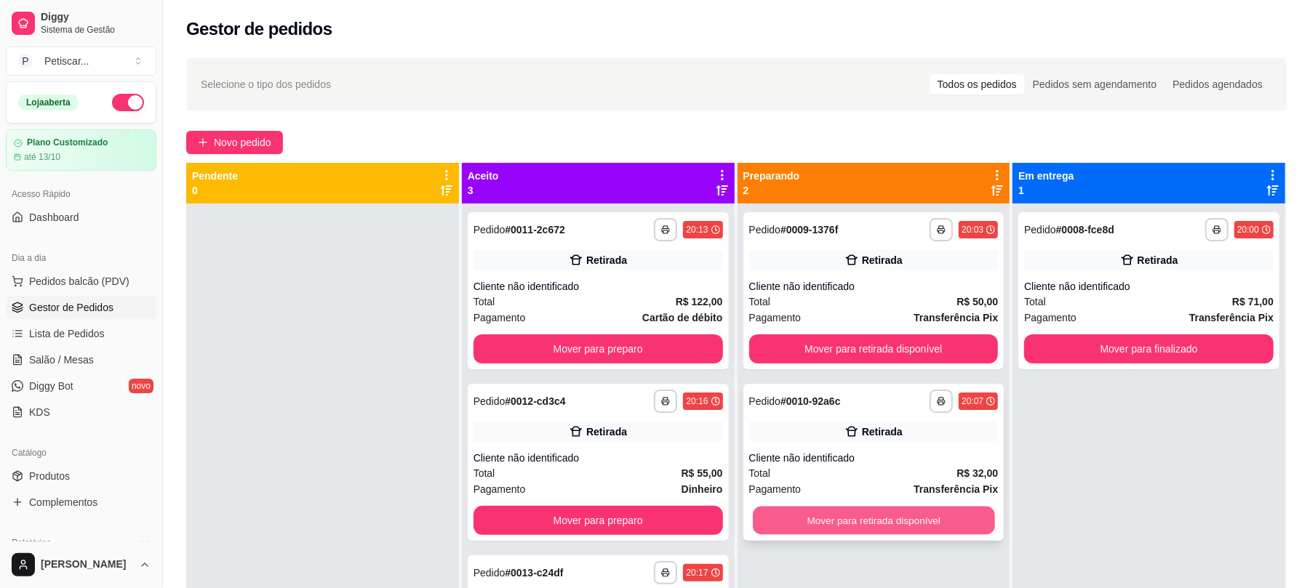
click at [914, 519] on button "Mover para retirada disponível" at bounding box center [873, 521] width 241 height 28
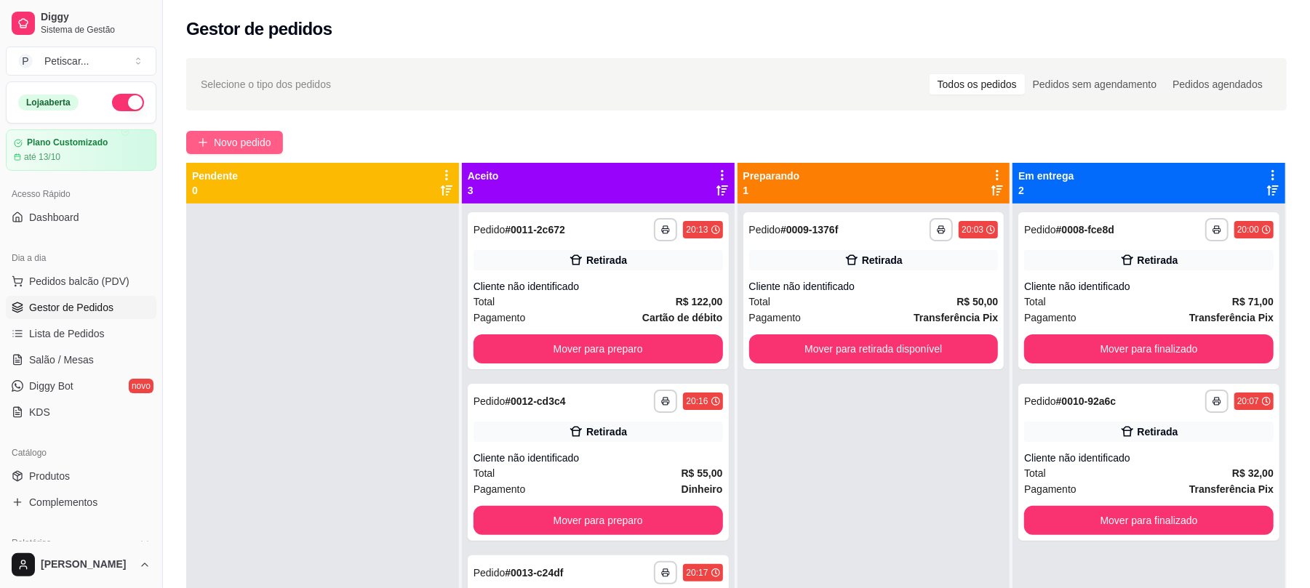
click at [254, 148] on span "Novo pedido" at bounding box center [242, 143] width 57 height 16
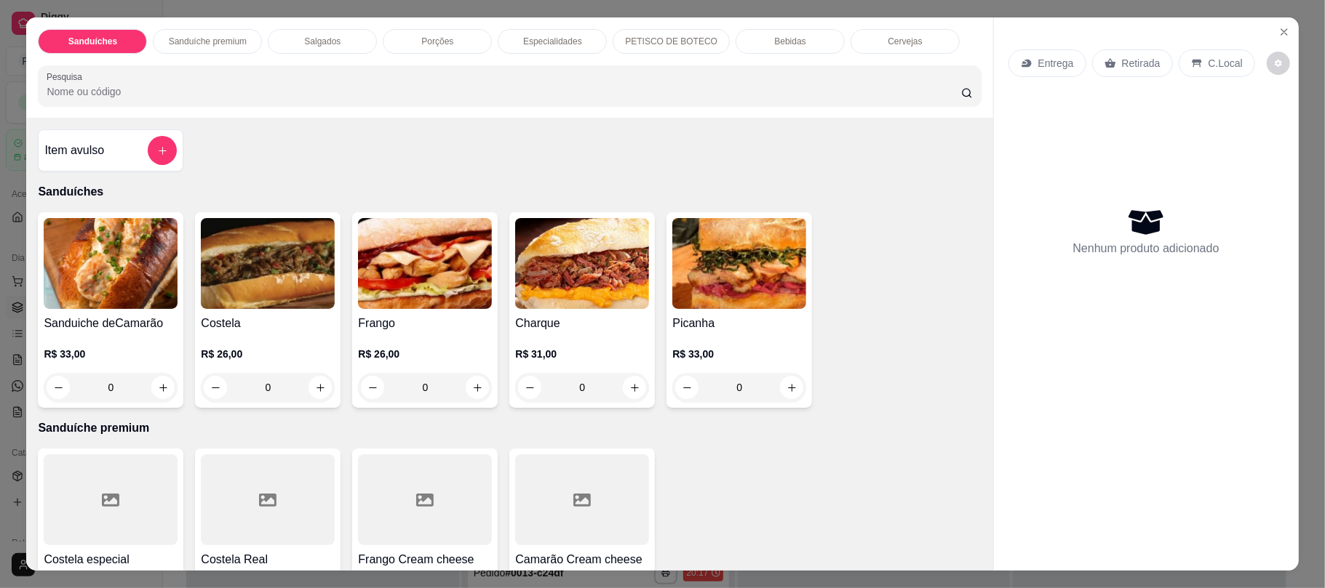
click at [437, 36] on p "Porções" at bounding box center [437, 42] width 32 height 12
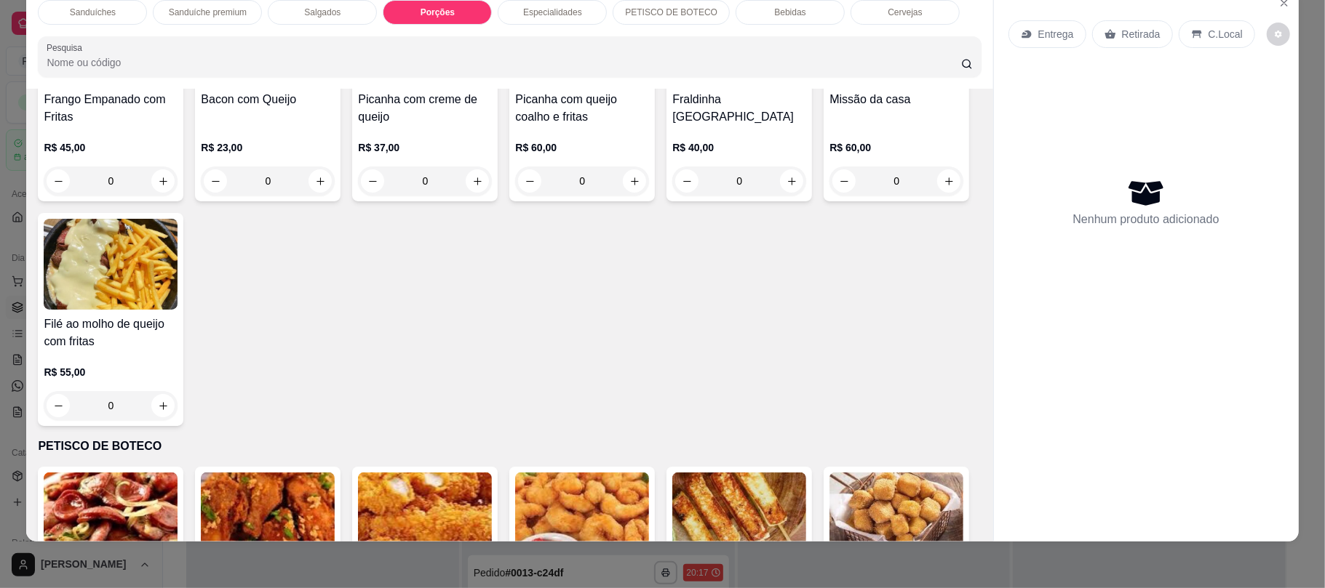
scroll to position [1253, 0]
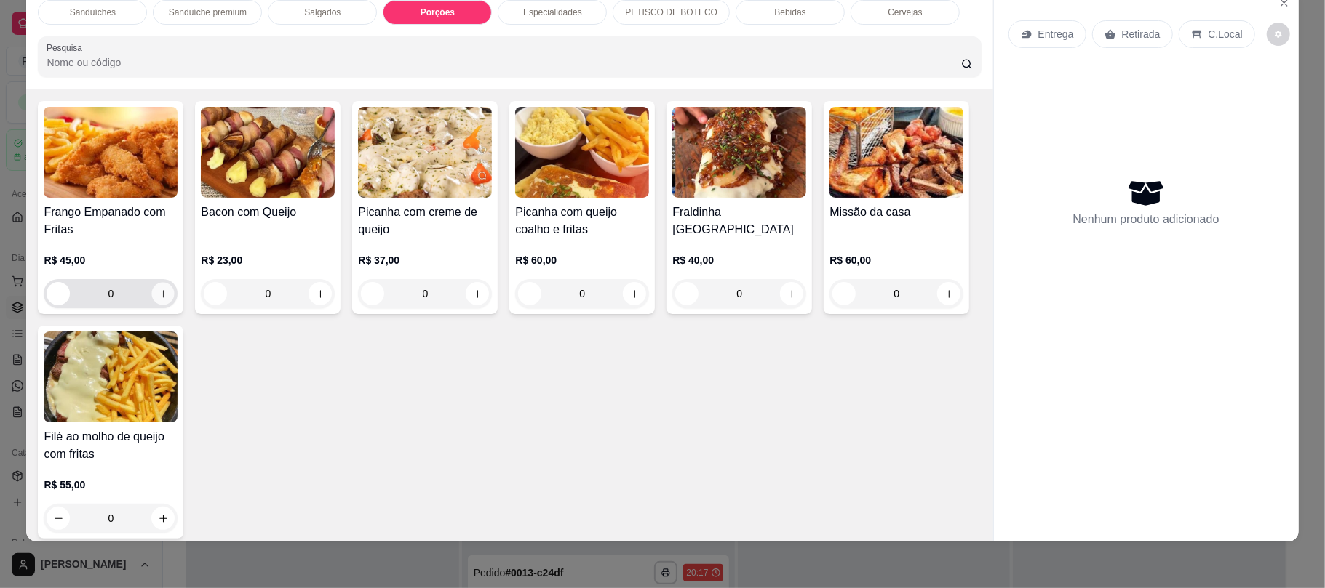
click at [158, 297] on icon "increase-product-quantity" at bounding box center [163, 294] width 11 height 11
type input "1"
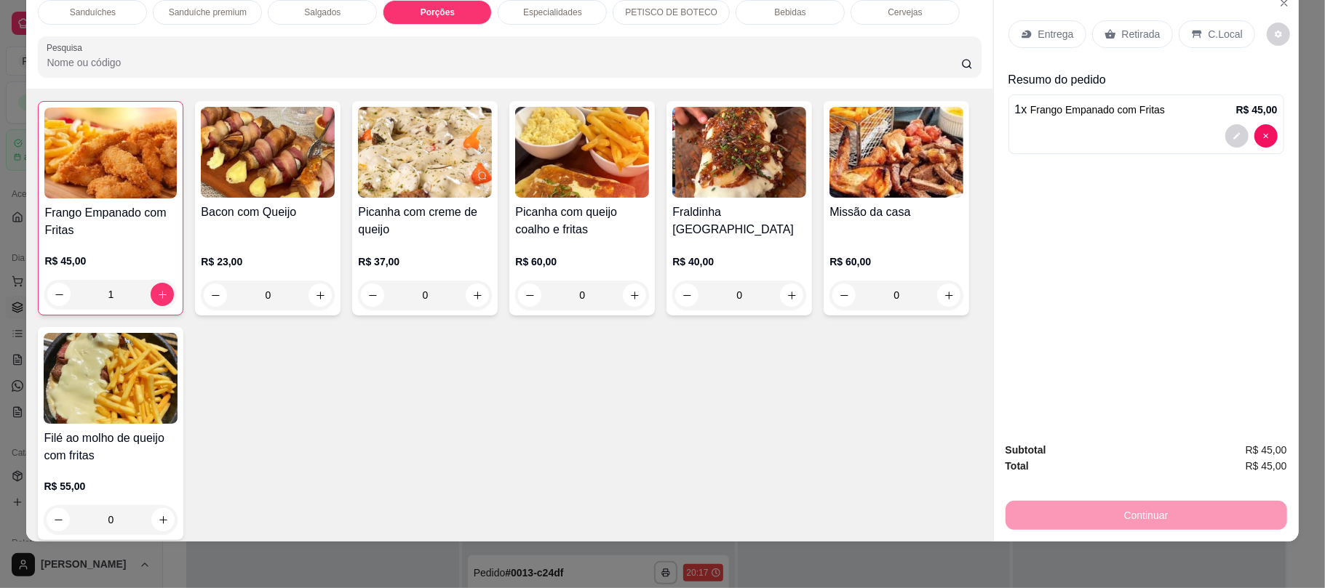
click at [1127, 25] on div "Retirada" at bounding box center [1132, 34] width 81 height 28
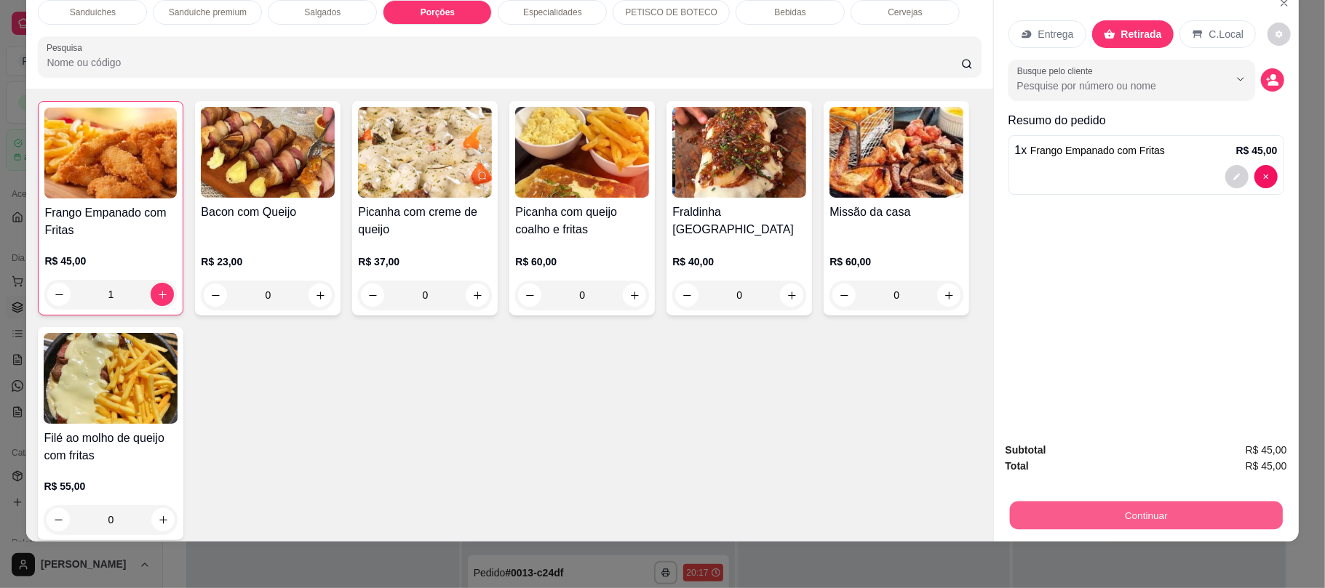
click at [1126, 524] on button "Continuar" at bounding box center [1145, 515] width 273 height 28
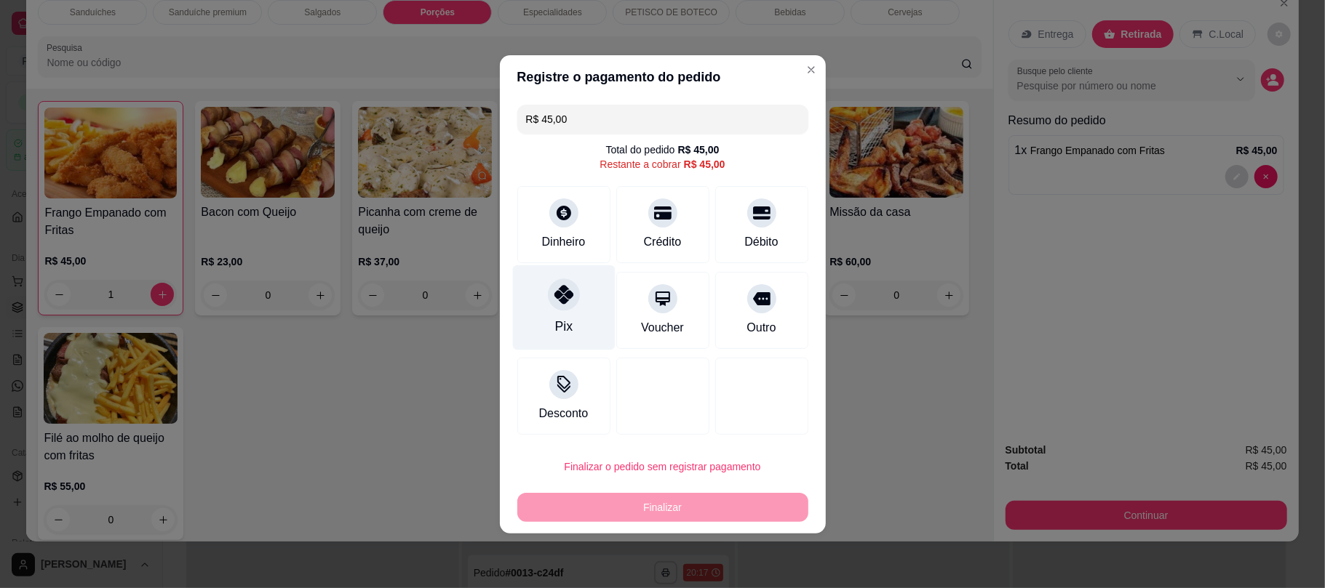
click at [560, 319] on div "Pix" at bounding box center [562, 326] width 17 height 19
type input "R$ 0,00"
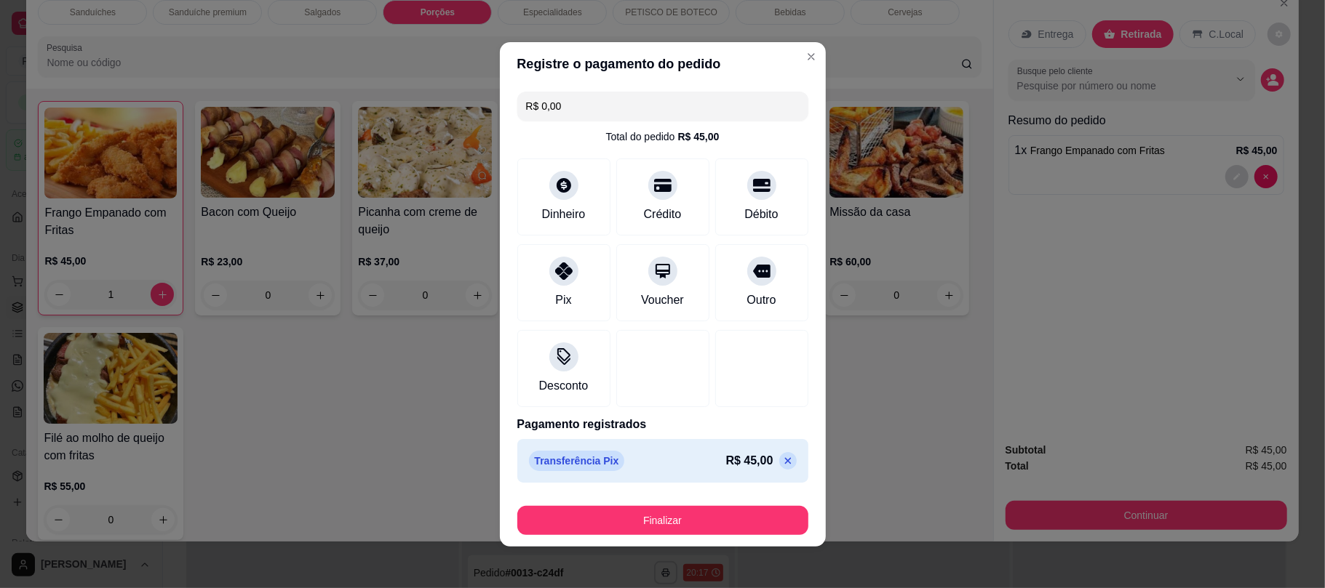
click at [583, 505] on div "Finalizar" at bounding box center [662, 517] width 291 height 35
click at [571, 310] on div "Pix" at bounding box center [563, 279] width 103 height 85
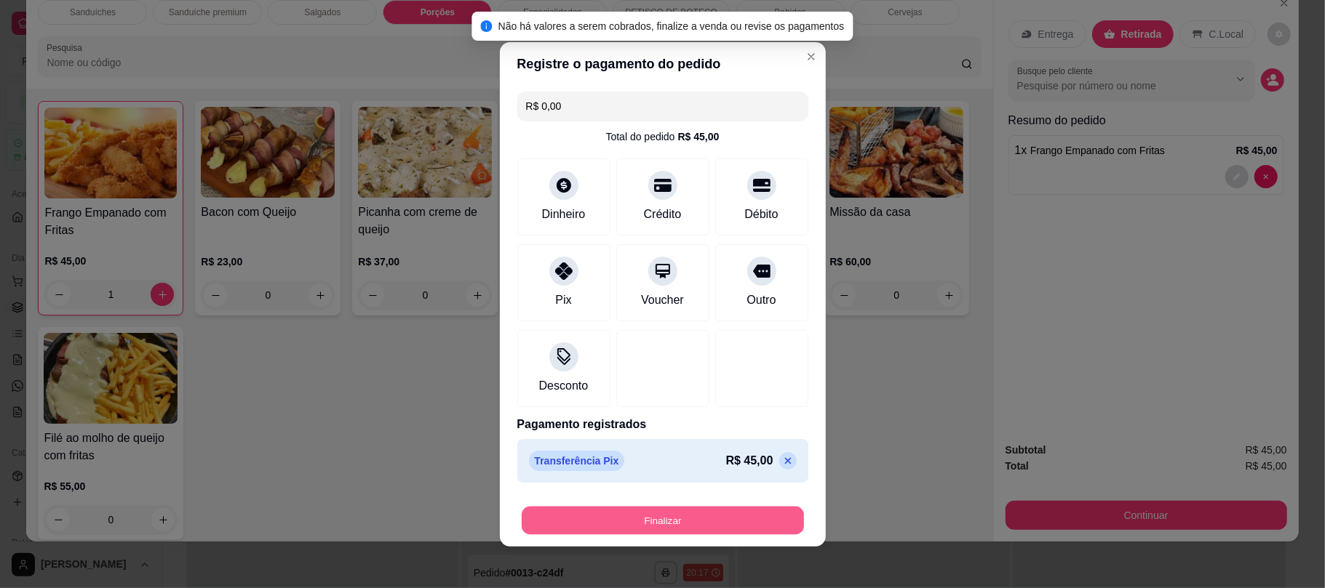
click at [564, 527] on button "Finalizar" at bounding box center [663, 520] width 282 height 28
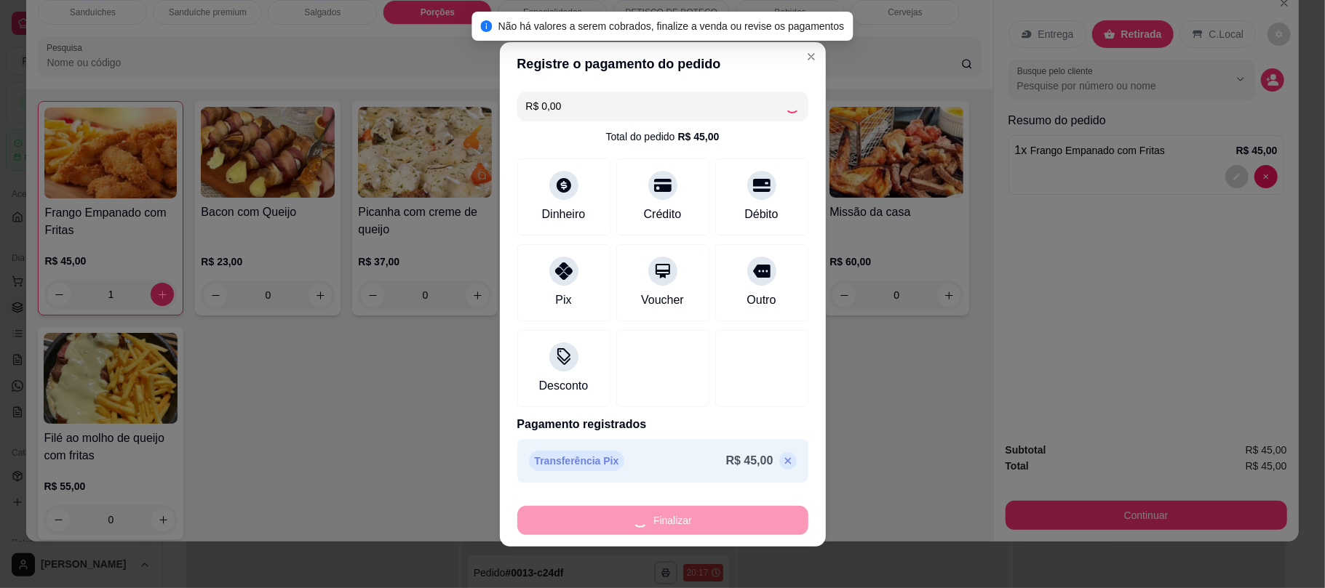
type input "0"
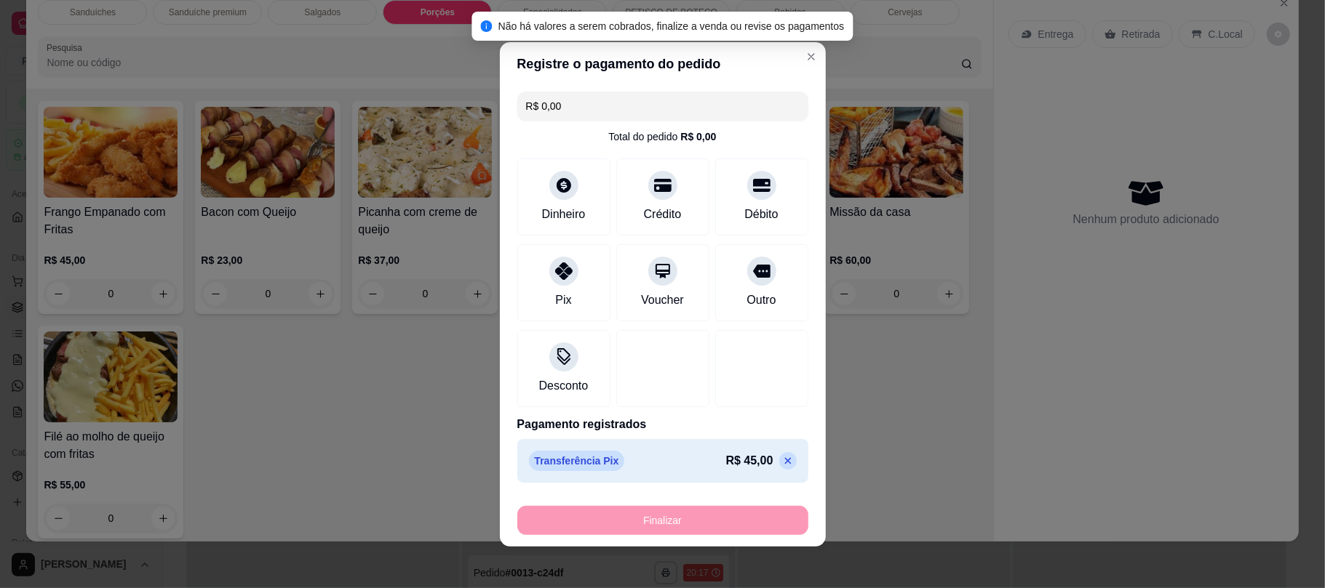
type input "-R$ 45,00"
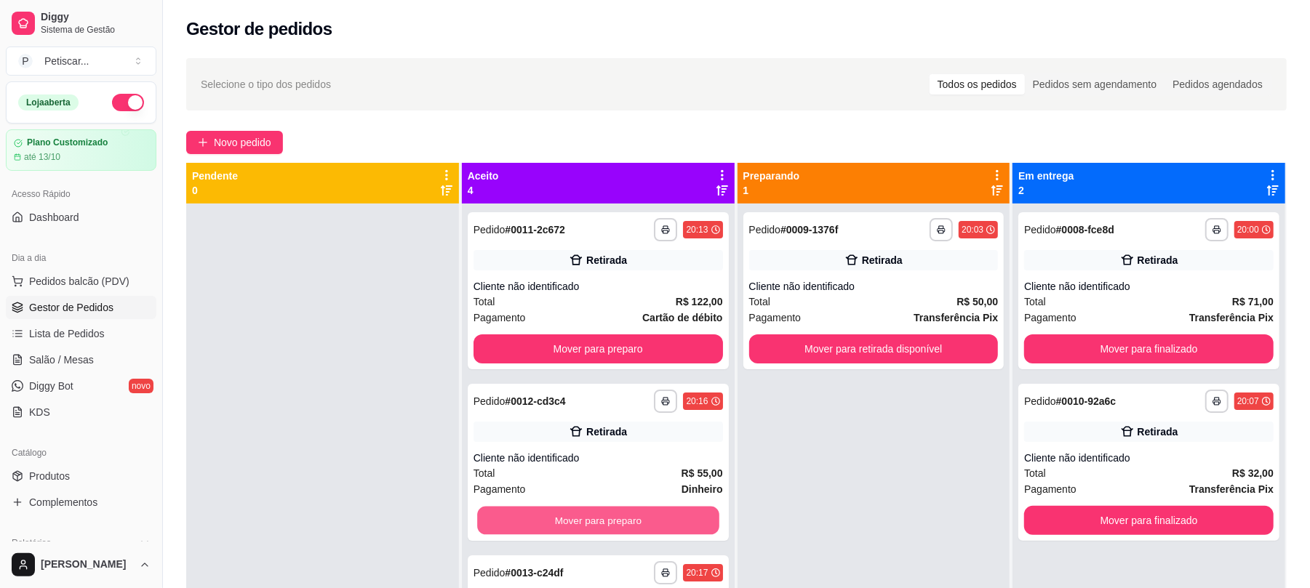
click at [564, 527] on button "Mover para preparo" at bounding box center [597, 521] width 241 height 28
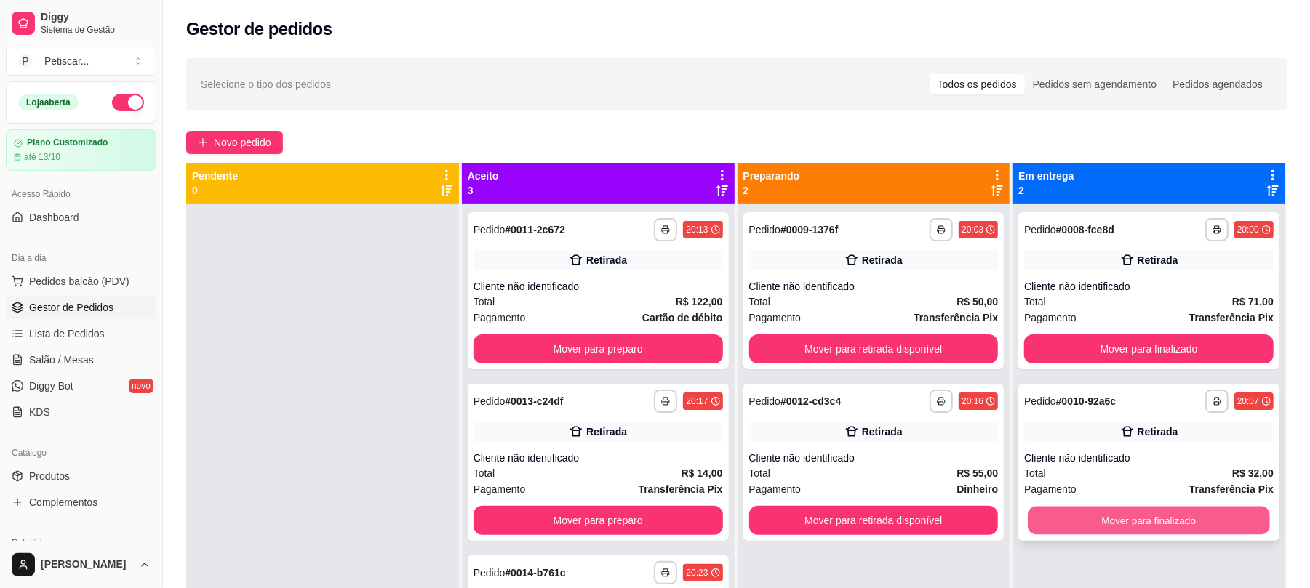
click at [1071, 527] on button "Mover para finalizado" at bounding box center [1148, 521] width 241 height 28
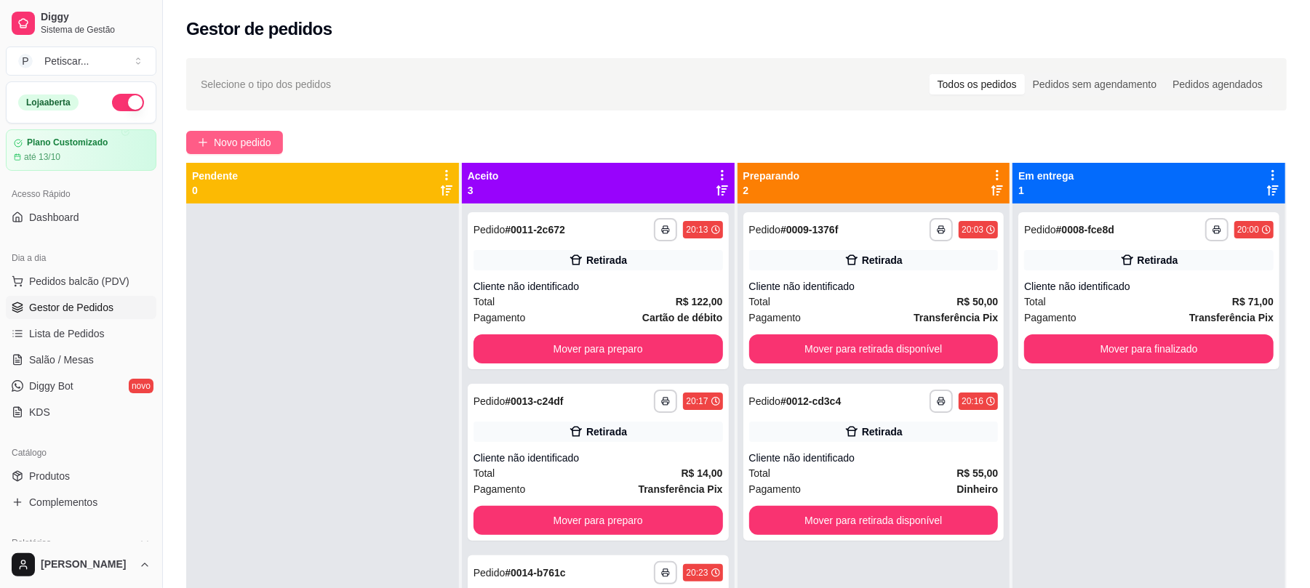
click at [260, 138] on span "Novo pedido" at bounding box center [242, 143] width 57 height 16
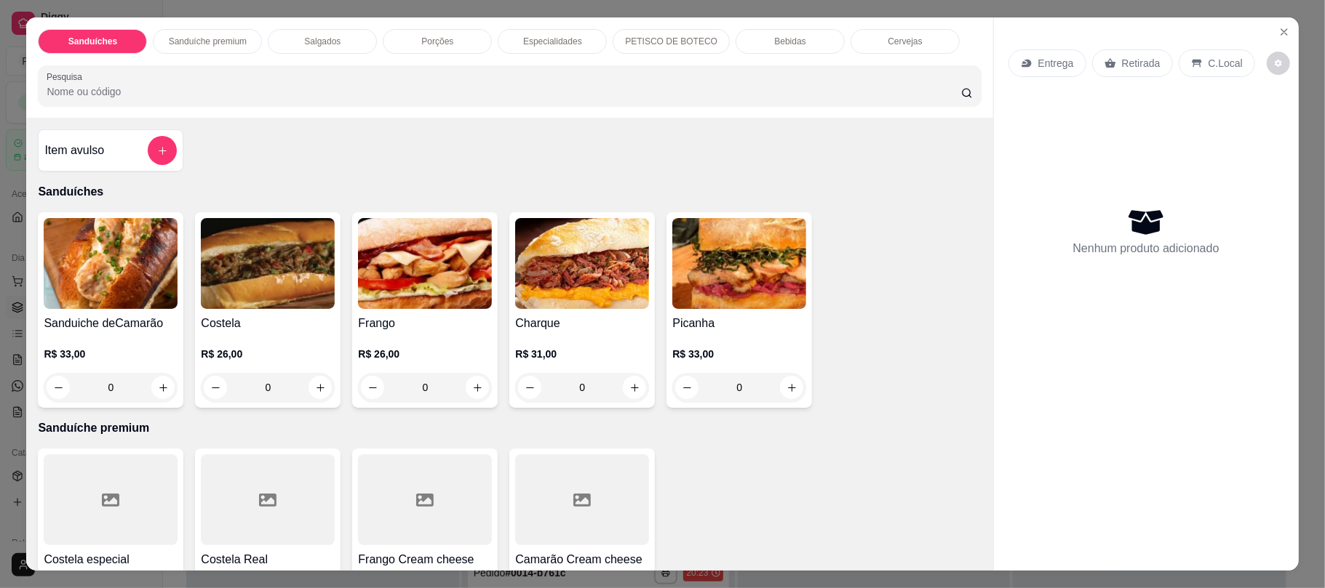
click at [1098, 4] on div "Sanduíches Sanduíche premium Salgados Porções Especialidades PETISCO DE BOTECO …" at bounding box center [662, 294] width 1325 height 588
click at [1272, 26] on button "Close" at bounding box center [1283, 31] width 23 height 23
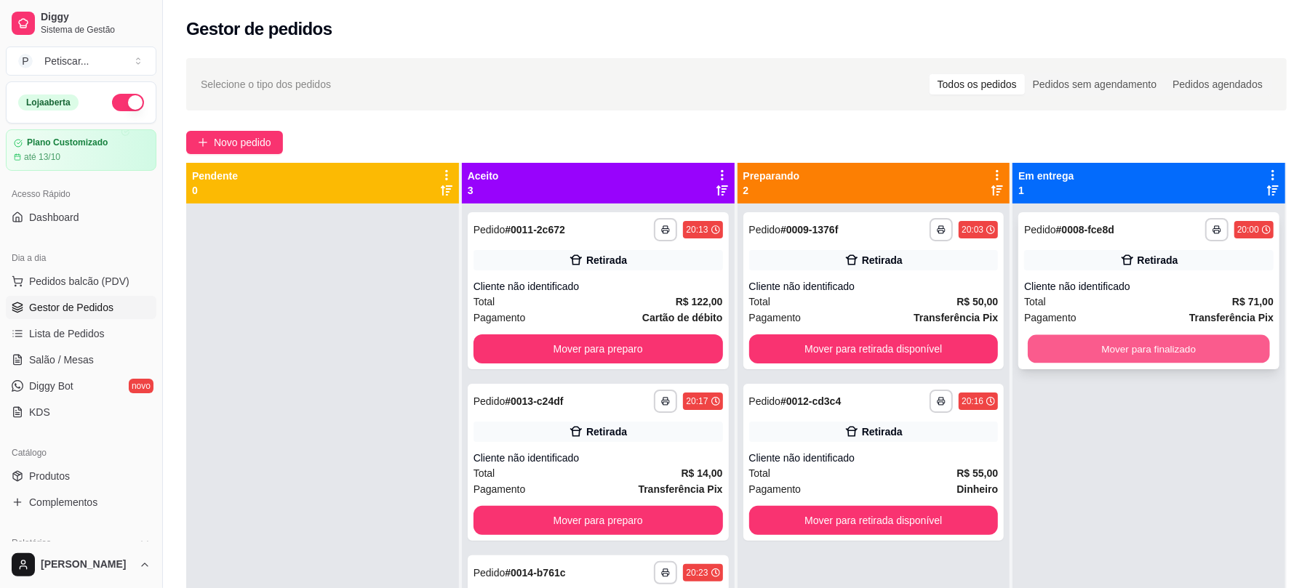
click at [1081, 355] on button "Mover para finalizado" at bounding box center [1148, 349] width 241 height 28
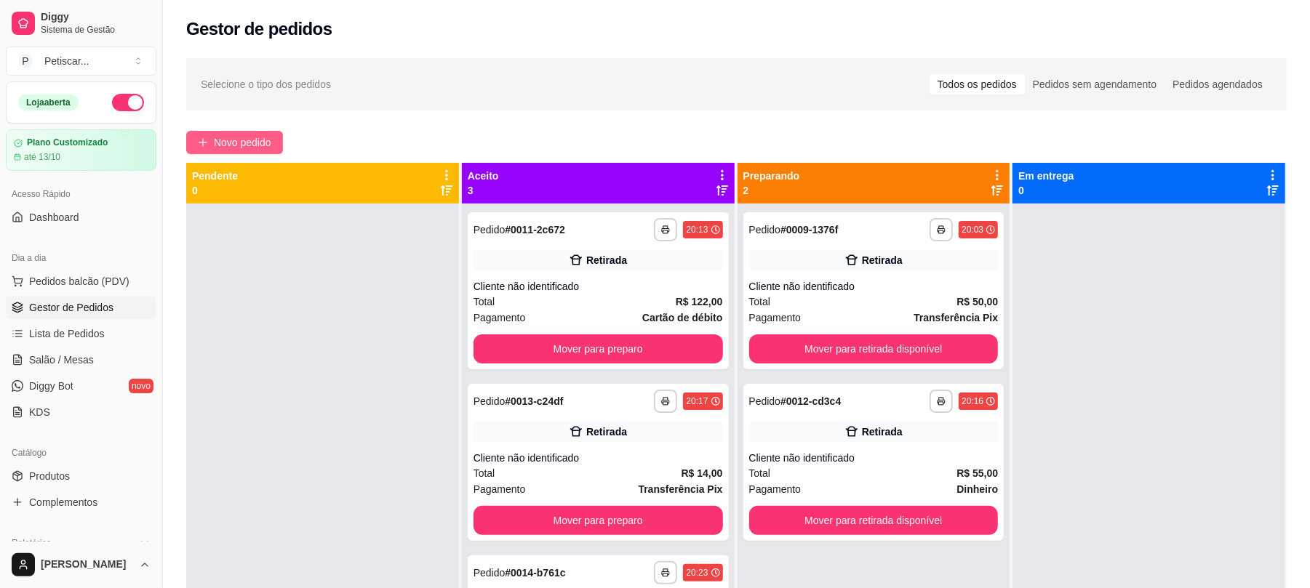
click at [253, 135] on span "Novo pedido" at bounding box center [242, 143] width 57 height 16
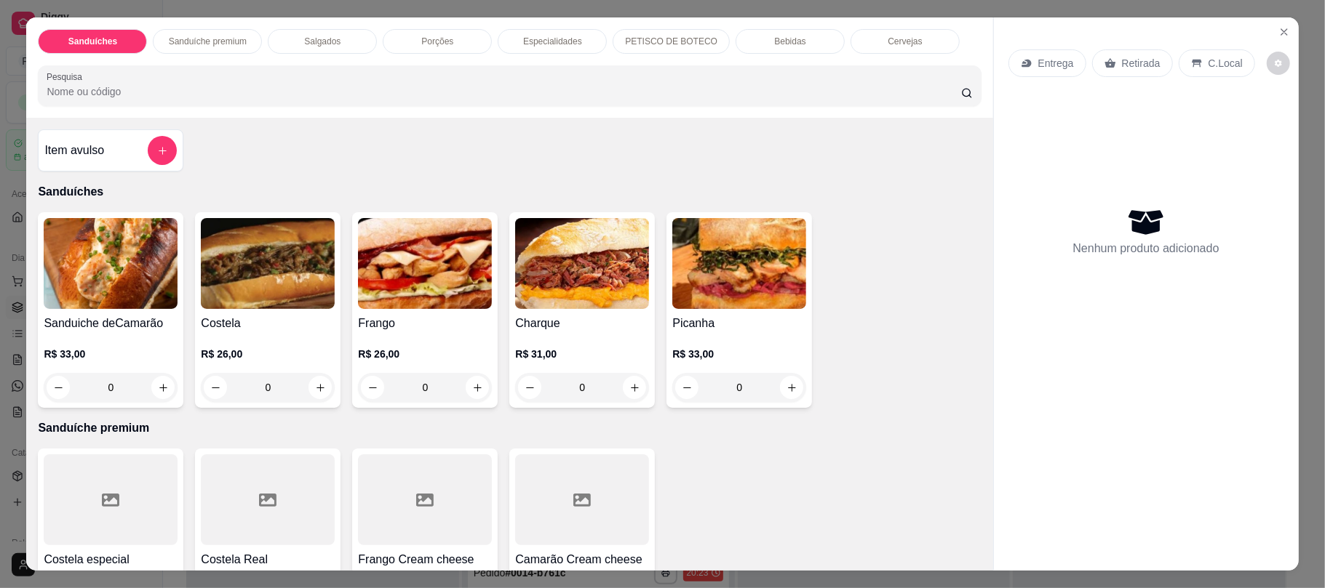
click at [313, 384] on div "0" at bounding box center [268, 387] width 134 height 29
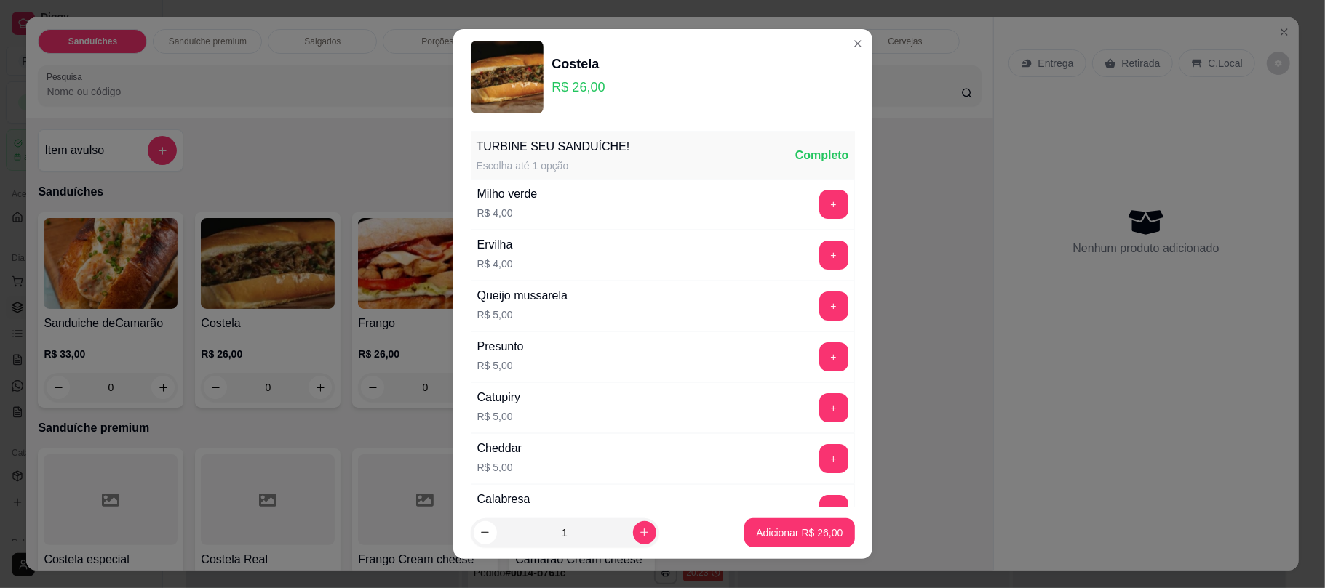
scroll to position [193, 0]
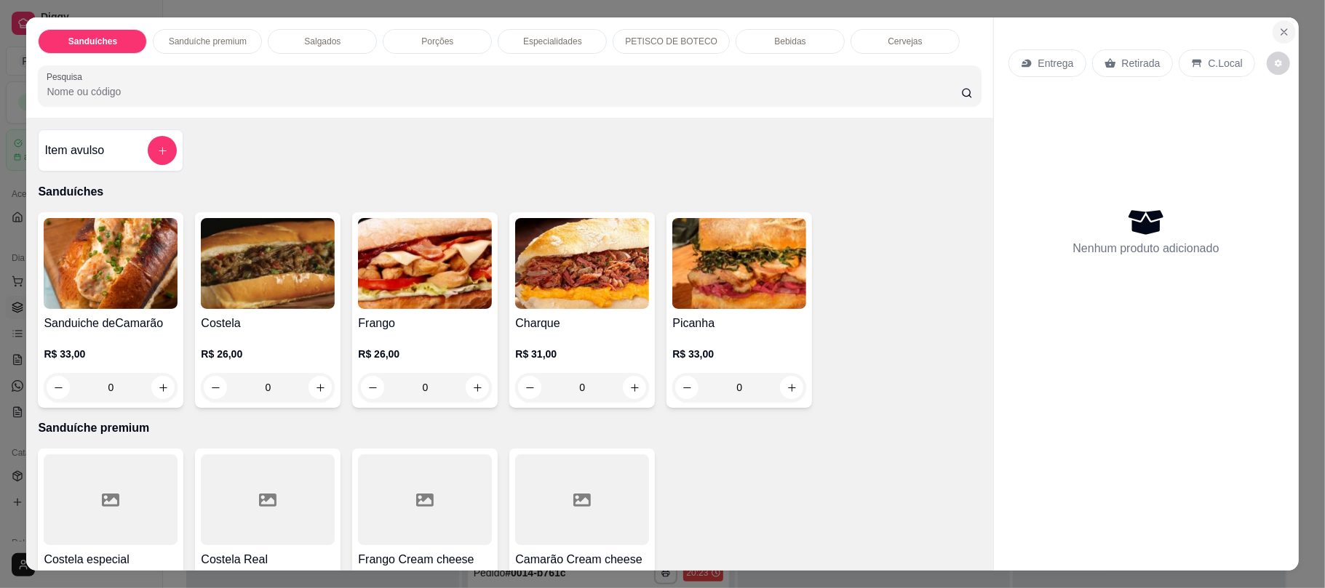
click at [1278, 27] on icon "Close" at bounding box center [1284, 32] width 12 height 12
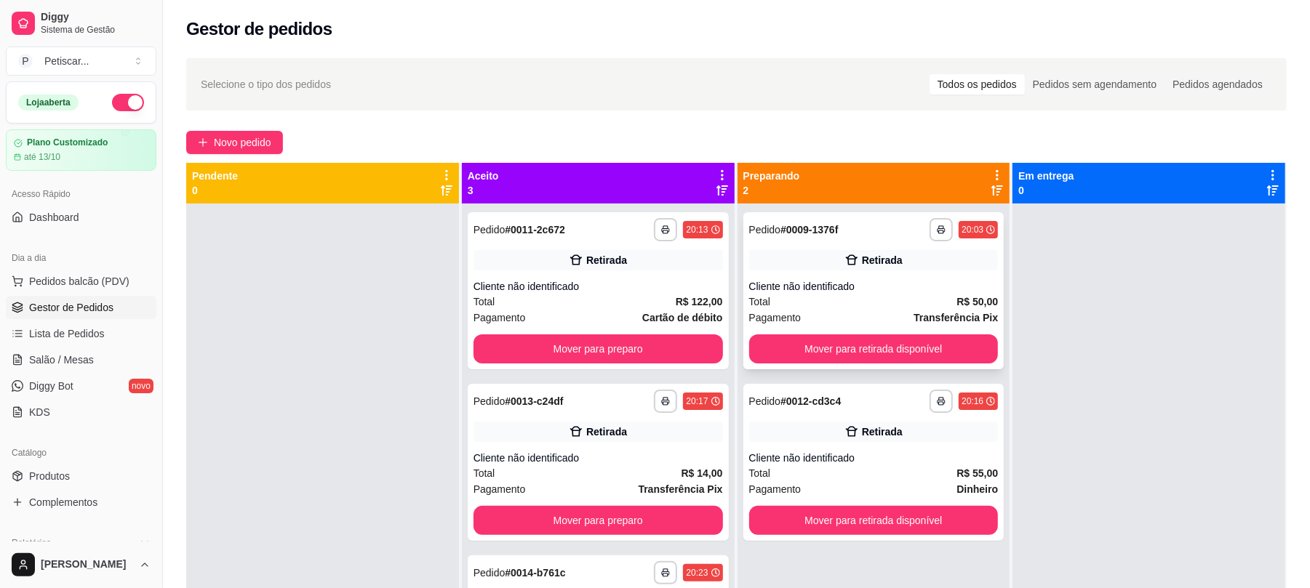
click at [812, 250] on div "Retirada" at bounding box center [873, 260] width 249 height 20
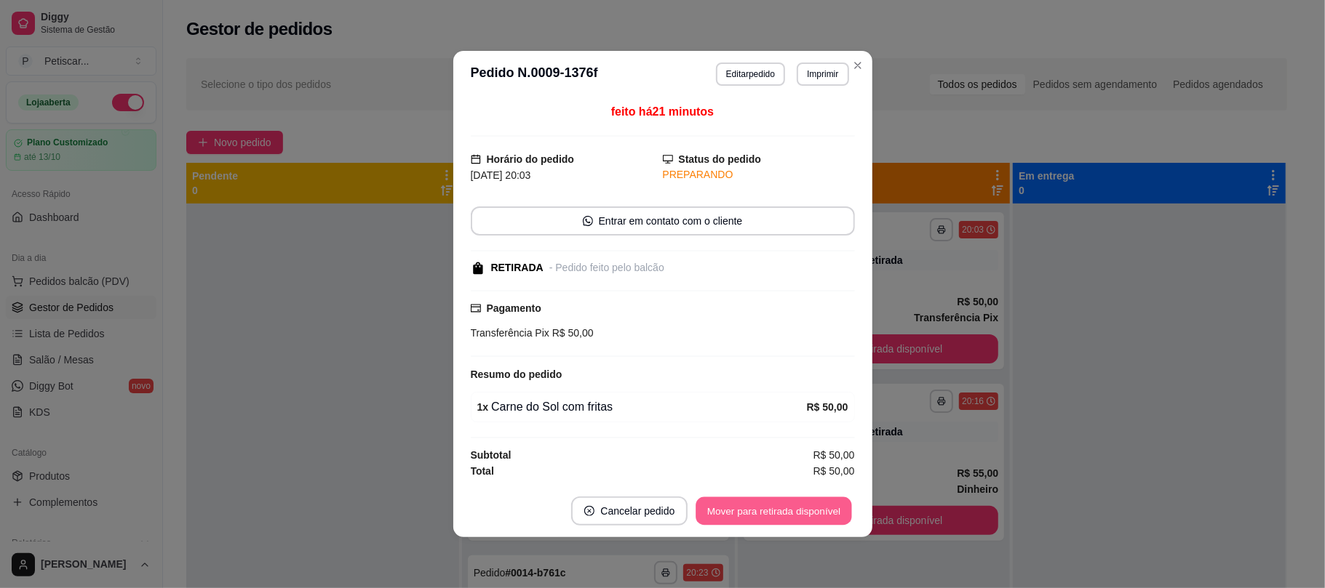
click at [717, 519] on button "Mover para retirada disponível" at bounding box center [774, 512] width 156 height 28
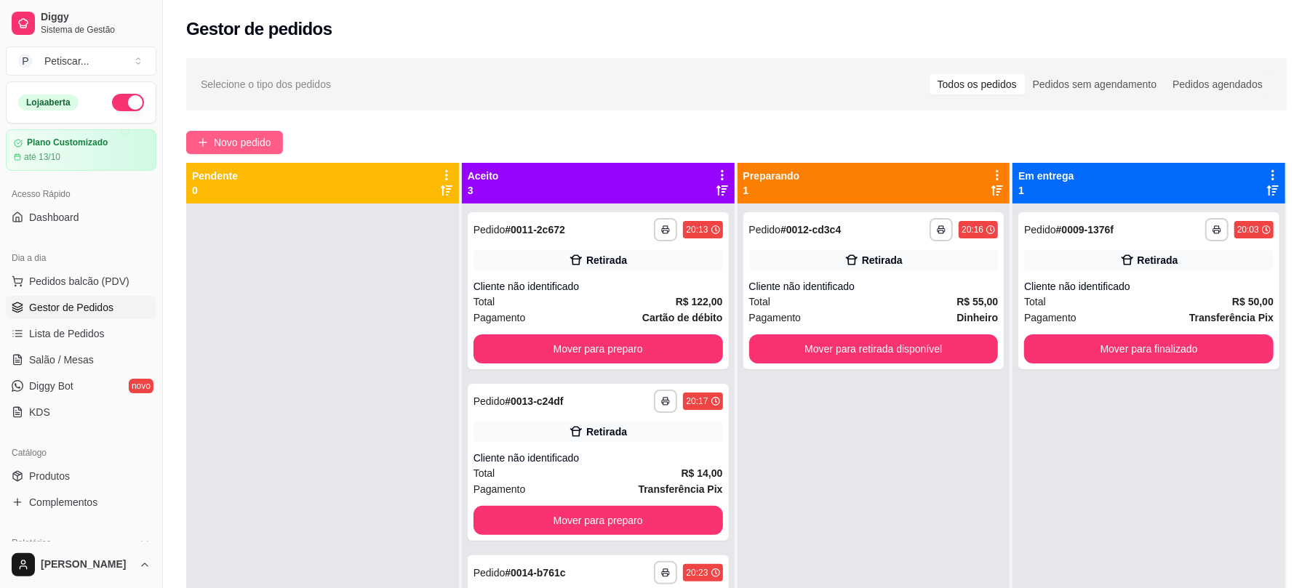
click at [249, 153] on button "Novo pedido" at bounding box center [234, 142] width 97 height 23
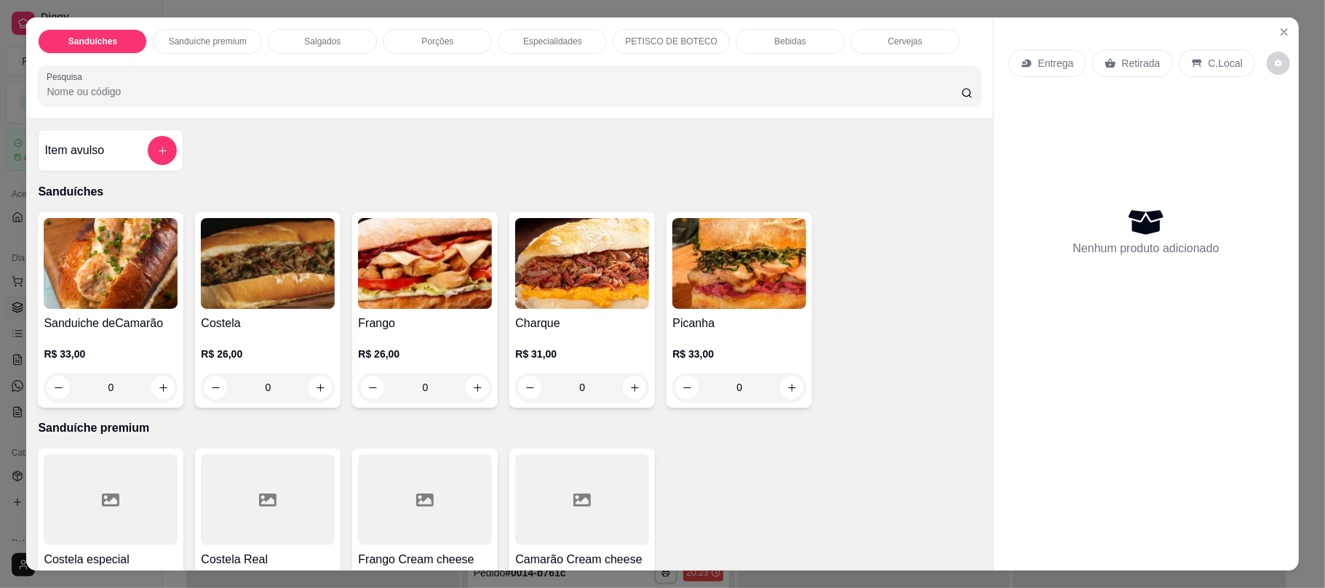
click at [310, 399] on div "0" at bounding box center [268, 387] width 134 height 29
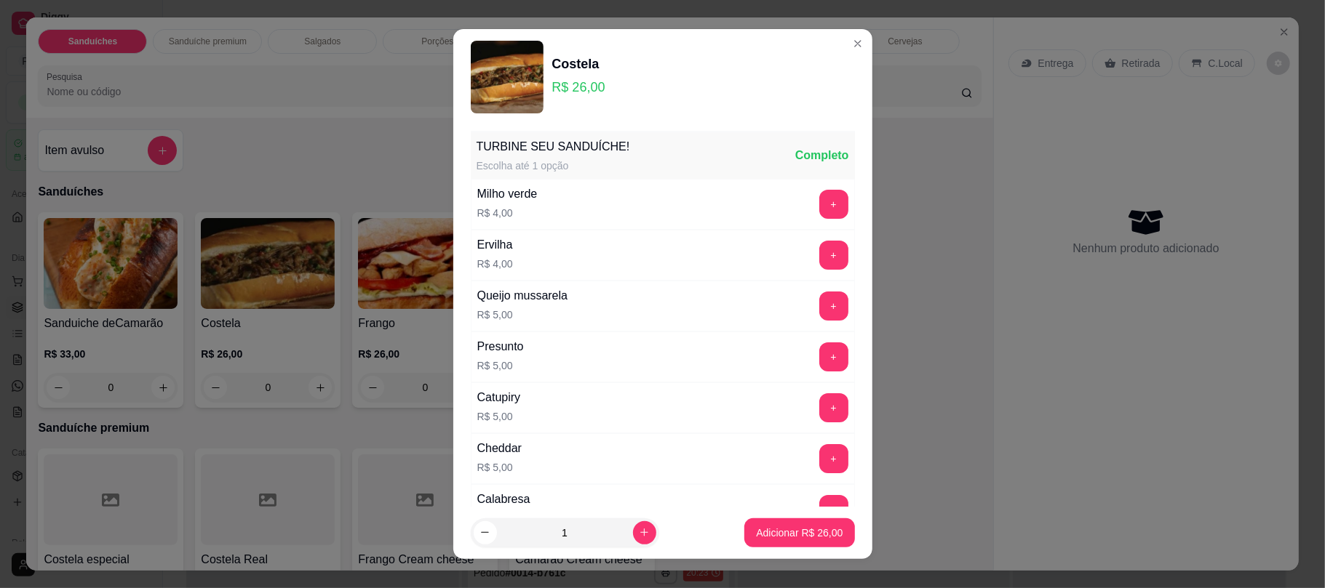
scroll to position [193, 0]
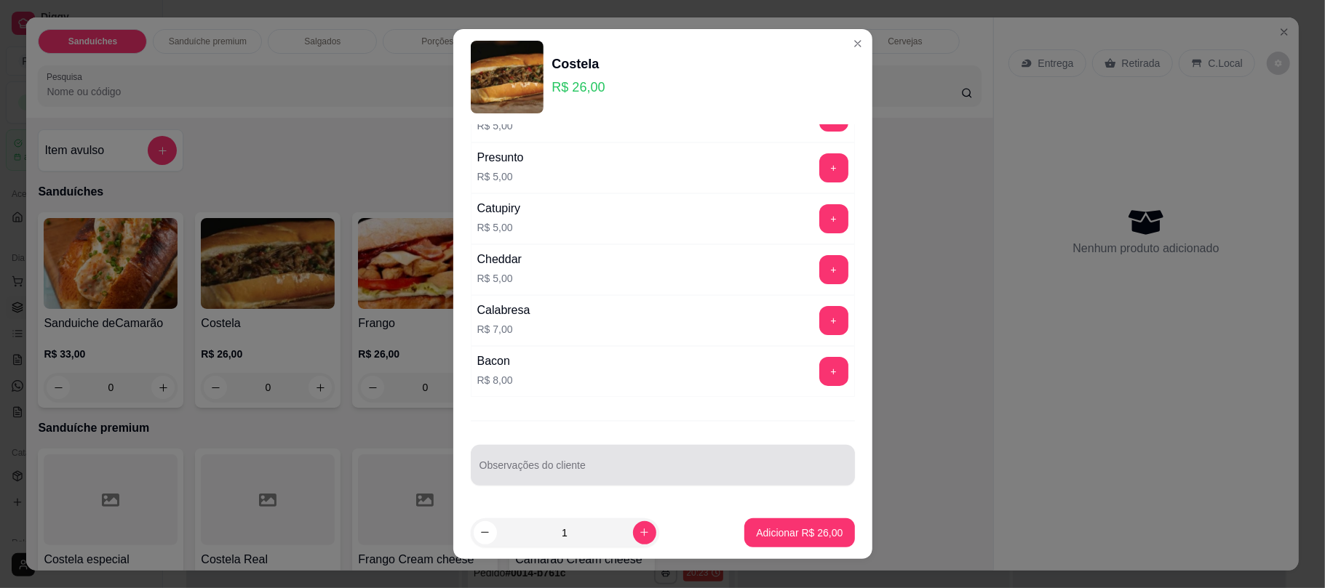
click at [532, 484] on div "Observações do cliente" at bounding box center [663, 465] width 384 height 41
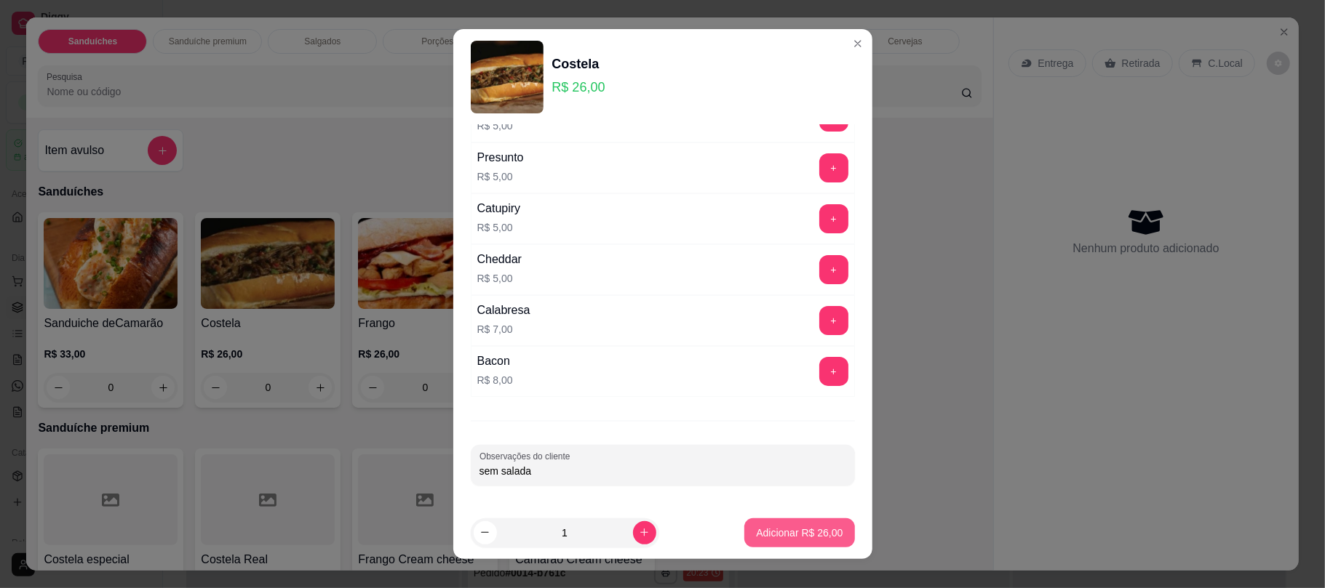
type input "sem salada"
click at [768, 530] on p "Adicionar R$ 26,00" at bounding box center [799, 533] width 84 height 14
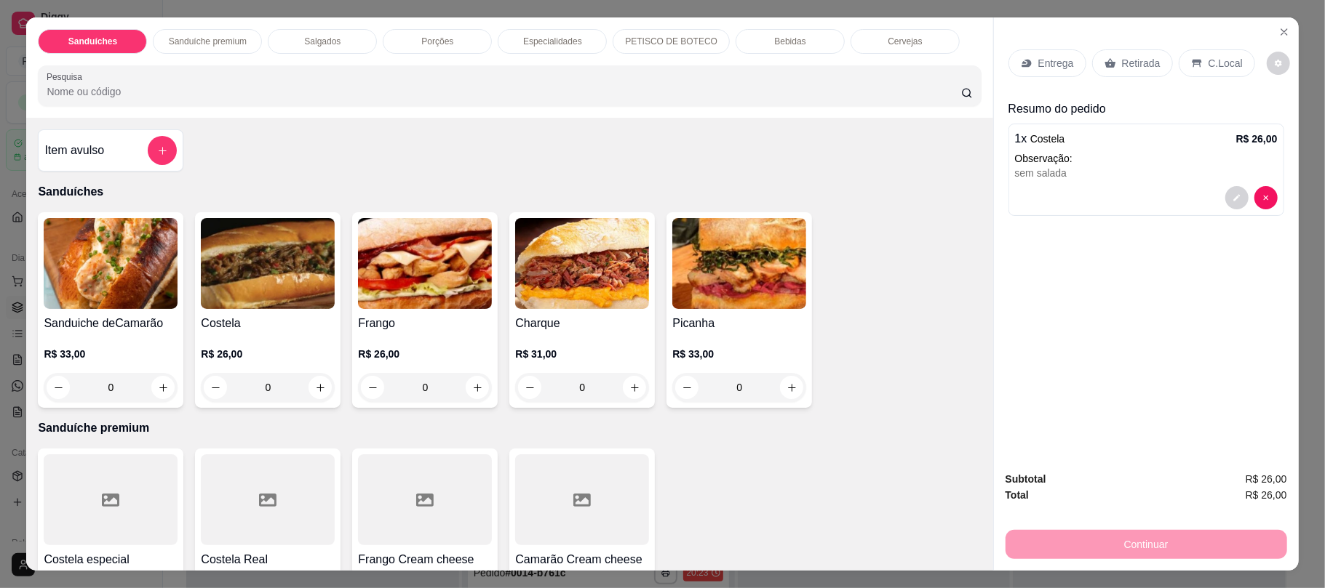
click at [317, 384] on div "0" at bounding box center [268, 387] width 134 height 29
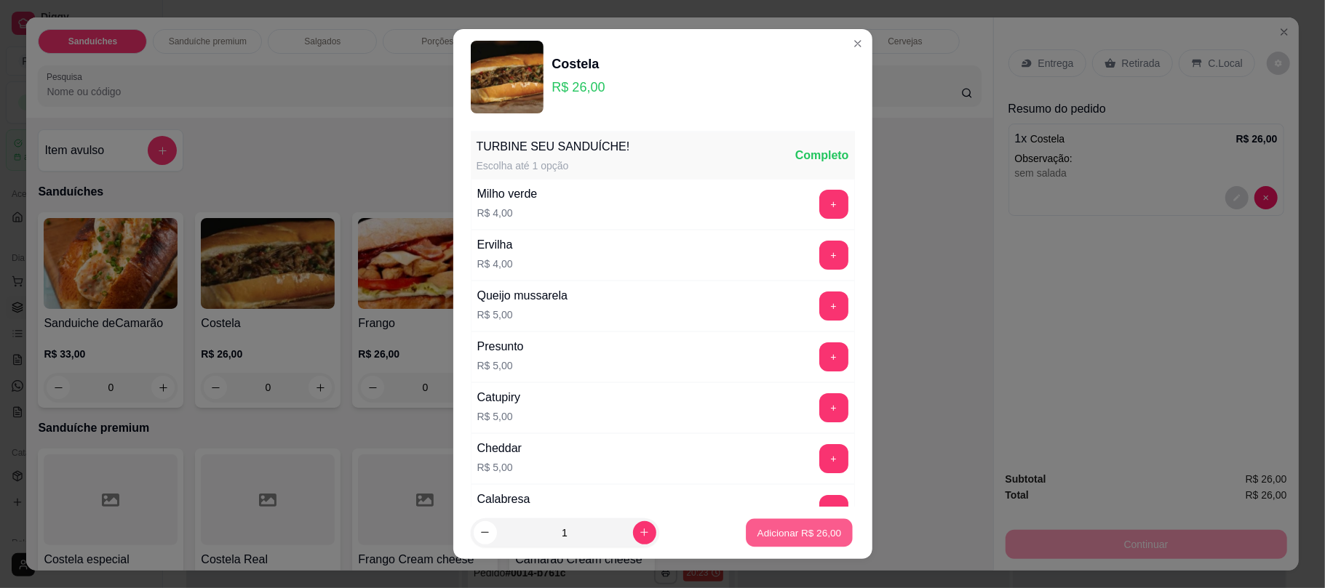
click at [758, 528] on p "Adicionar R$ 26,00" at bounding box center [799, 533] width 84 height 14
type input "1"
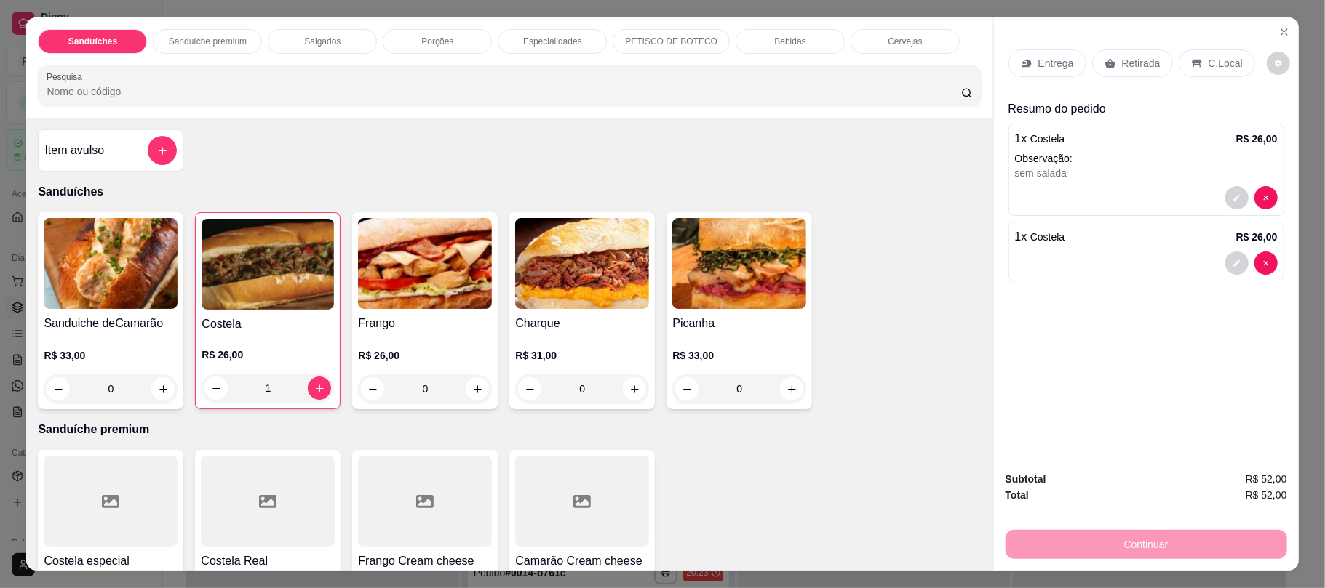
click at [1124, 68] on p "Retirada" at bounding box center [1141, 63] width 39 height 15
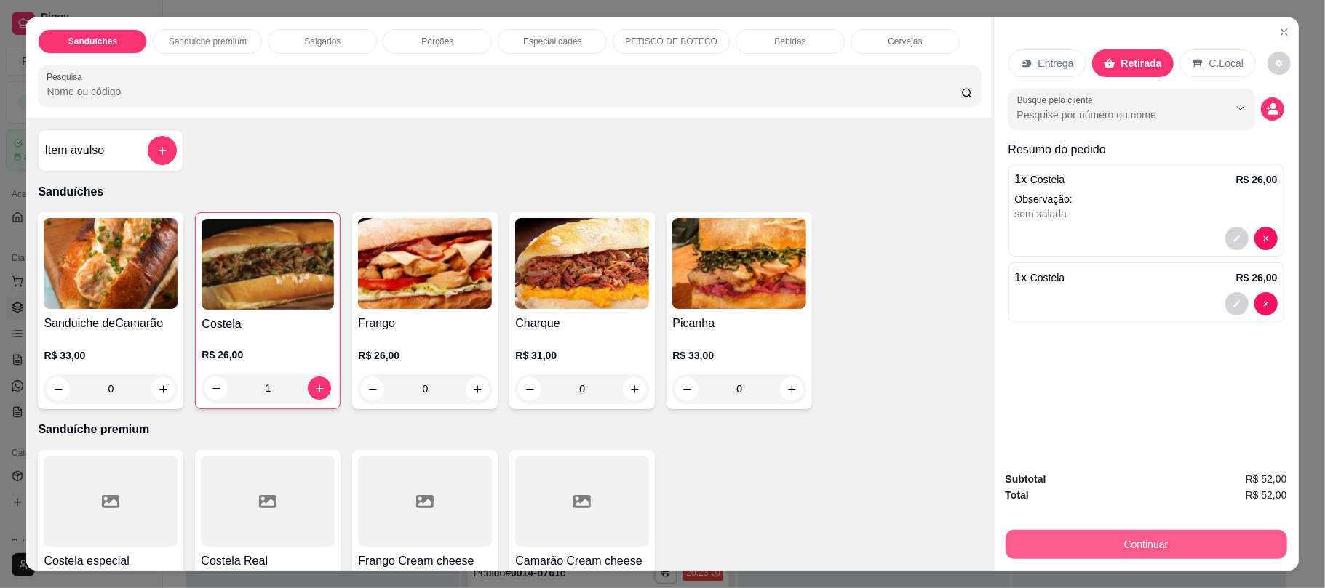
click at [1037, 548] on button "Continuar" at bounding box center [1145, 544] width 281 height 29
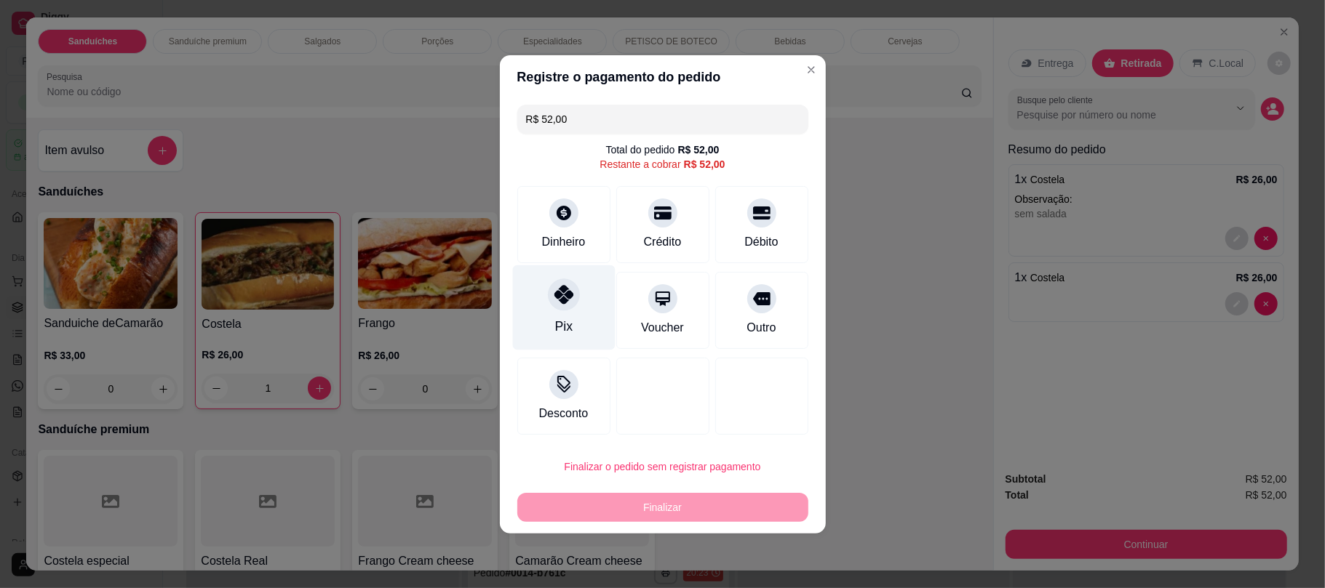
click at [589, 321] on div "Pix" at bounding box center [563, 307] width 103 height 85
type input "R$ 0,00"
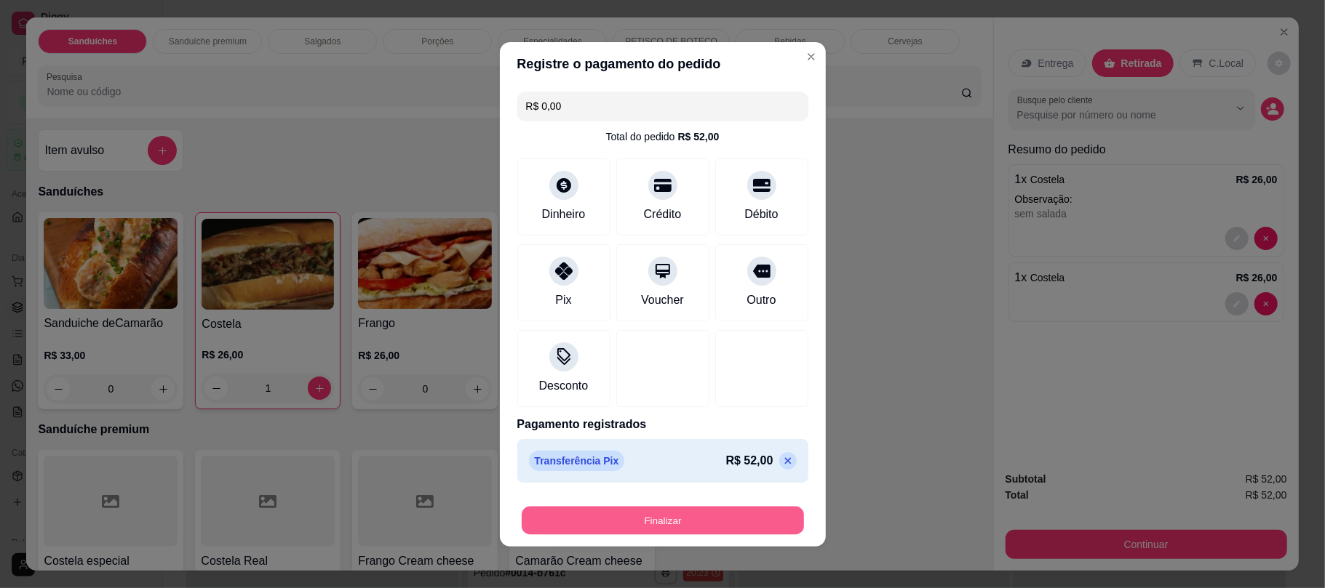
click at [604, 521] on button "Finalizar" at bounding box center [663, 520] width 282 height 28
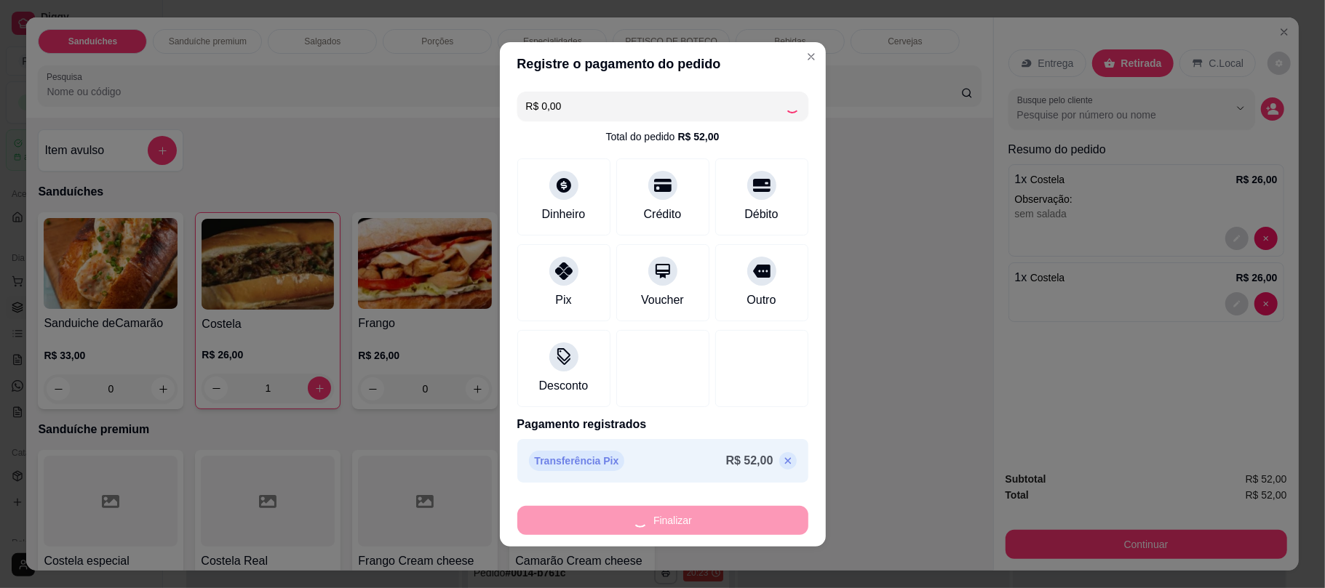
type input "0"
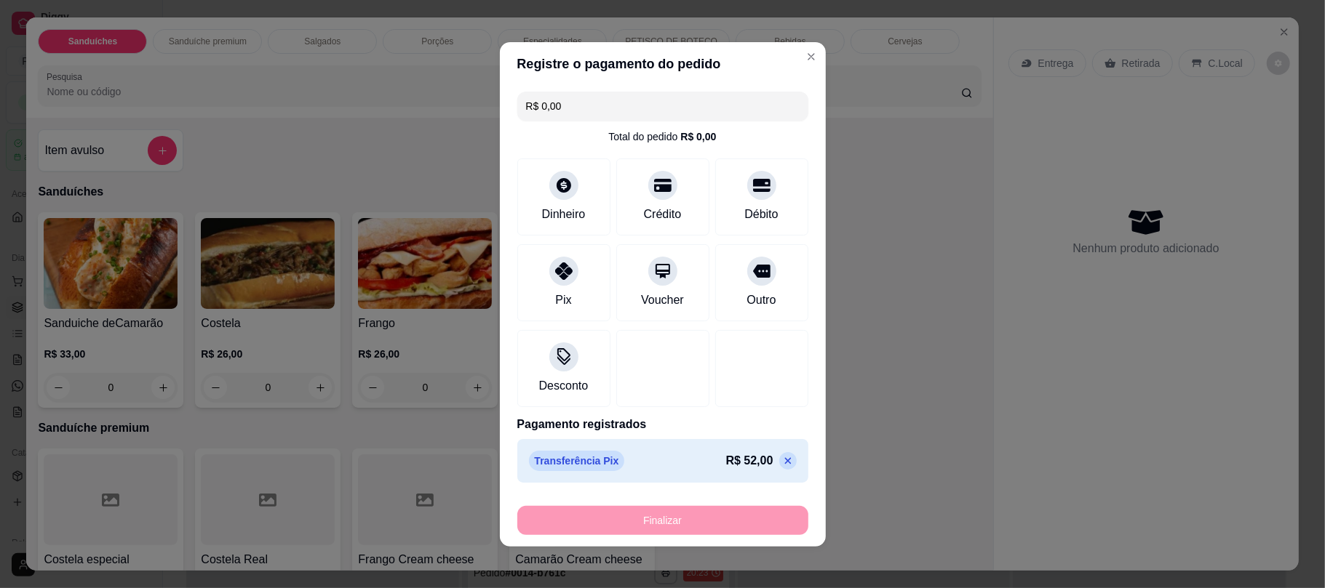
type input "-R$ 52,00"
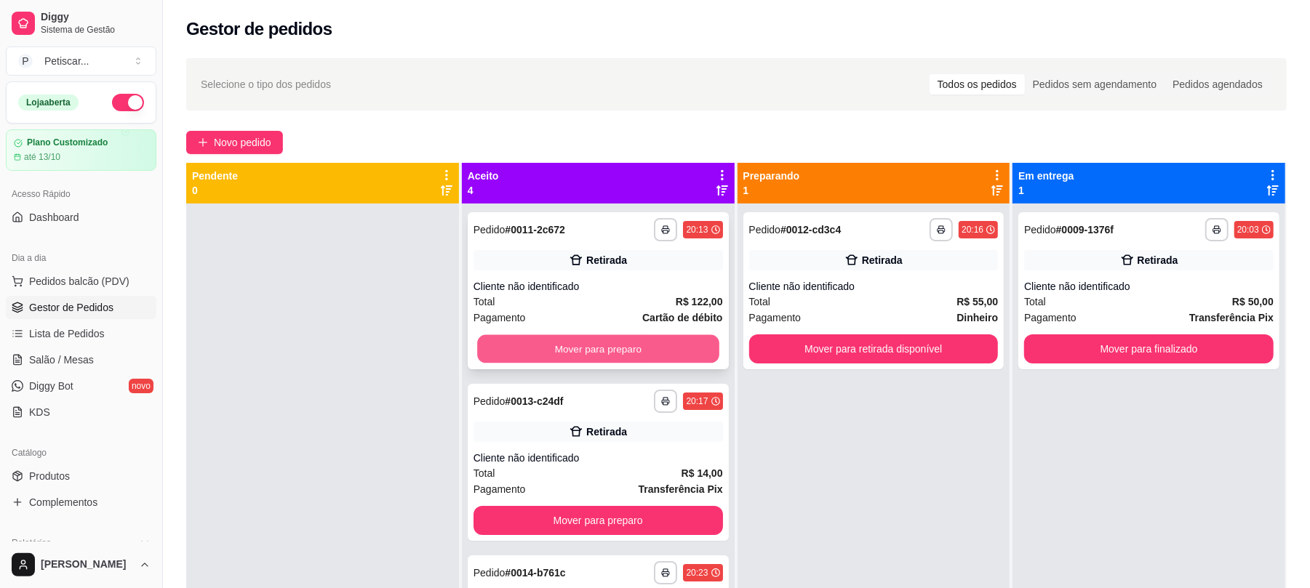
click at [580, 348] on button "Mover para preparo" at bounding box center [597, 349] width 241 height 28
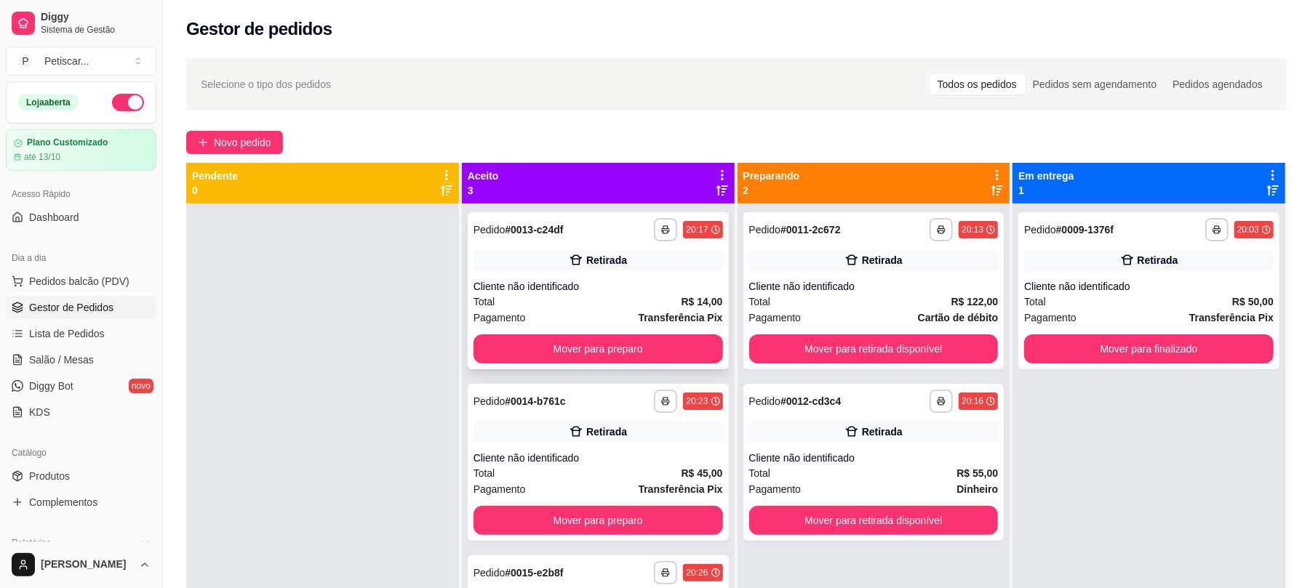
click at [556, 315] on div "Pagamento Transferência Pix" at bounding box center [598, 318] width 249 height 16
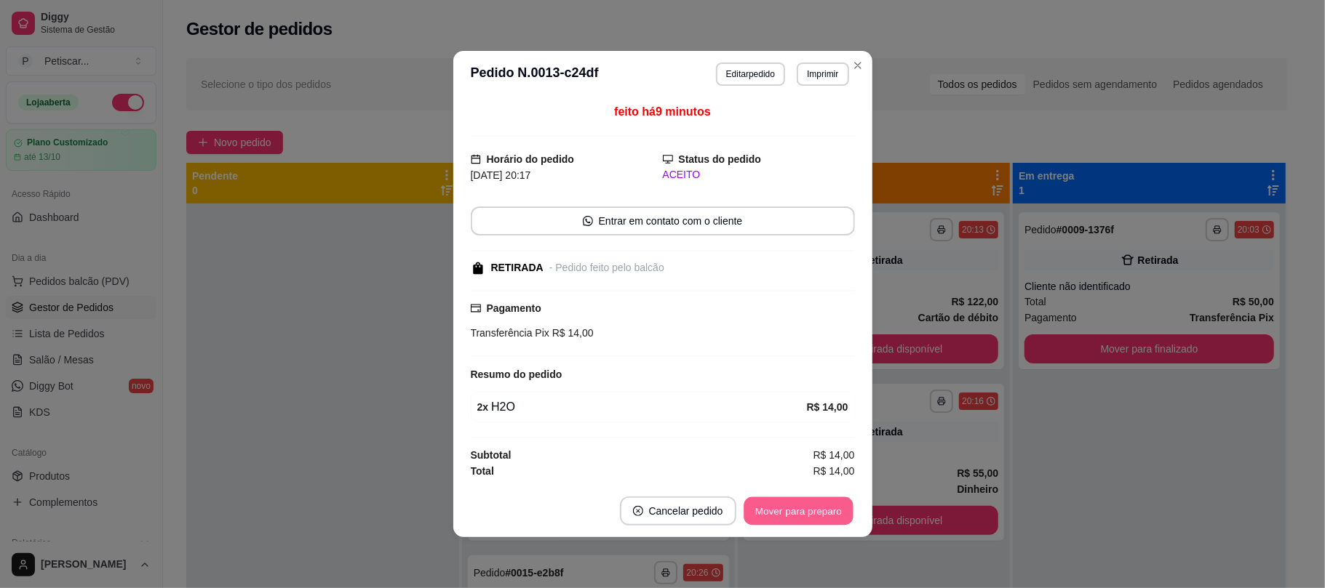
click at [816, 507] on button "Mover para preparo" at bounding box center [797, 512] width 109 height 28
click at [816, 507] on div "Mover para preparo" at bounding box center [788, 511] width 133 height 29
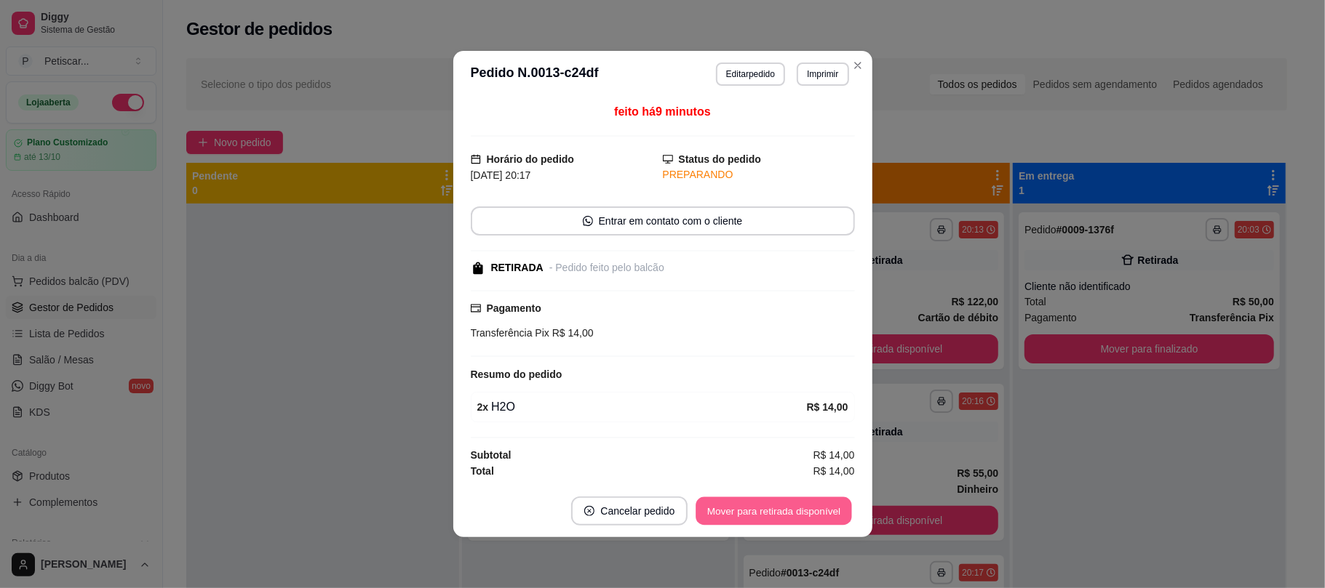
click at [816, 507] on button "Mover para retirada disponível" at bounding box center [774, 512] width 156 height 28
click at [816, 507] on div "Mover para retirada disponível" at bounding box center [763, 511] width 181 height 29
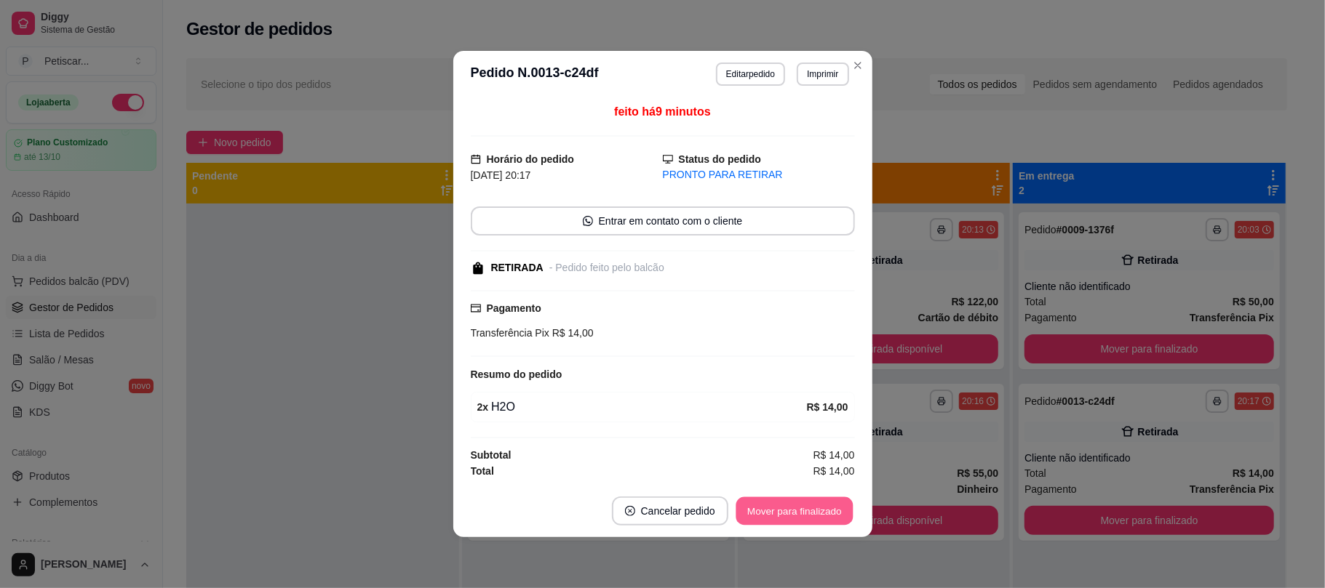
click at [816, 507] on button "Mover para finalizado" at bounding box center [793, 512] width 117 height 28
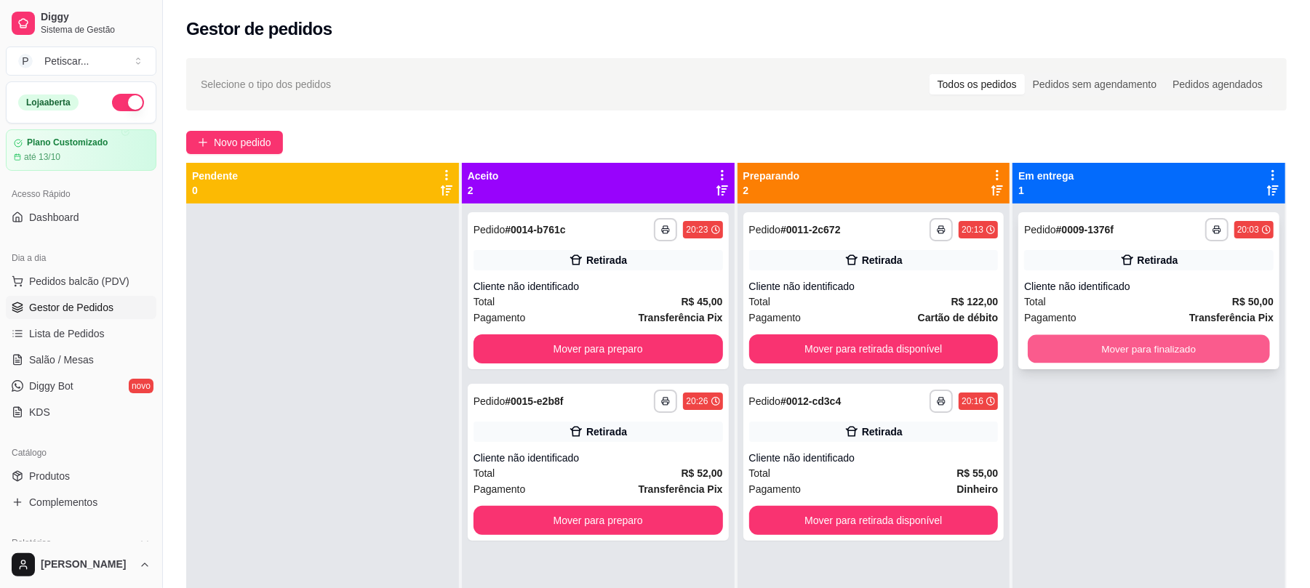
click at [1039, 358] on button "Mover para finalizado" at bounding box center [1148, 349] width 241 height 28
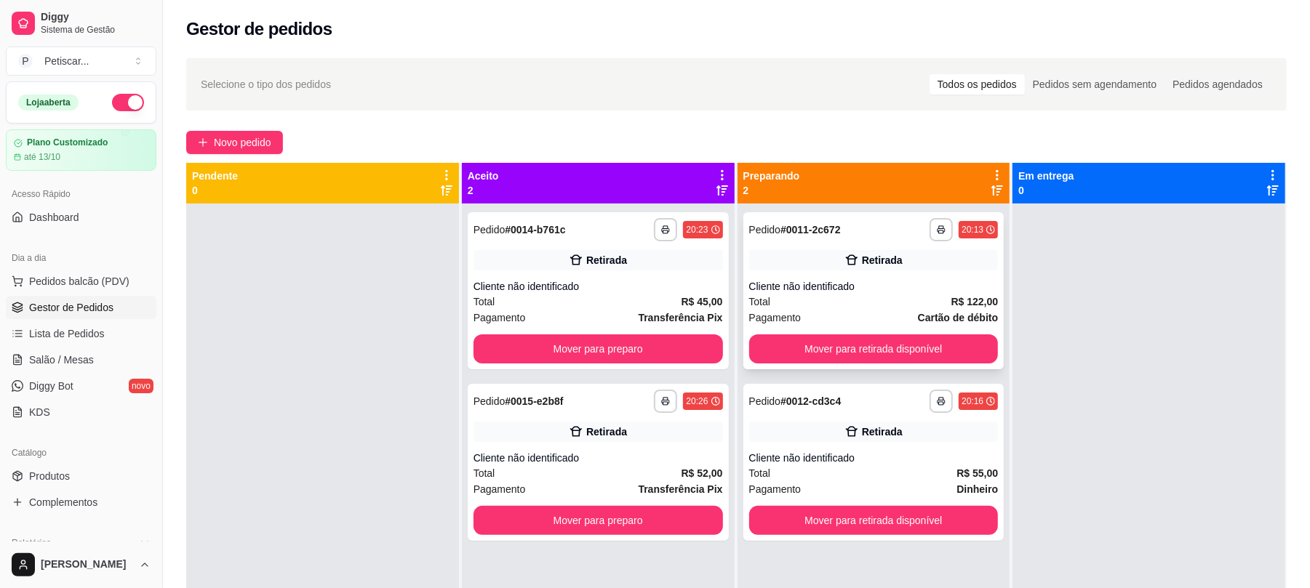
click at [828, 255] on div "Retirada" at bounding box center [873, 260] width 249 height 20
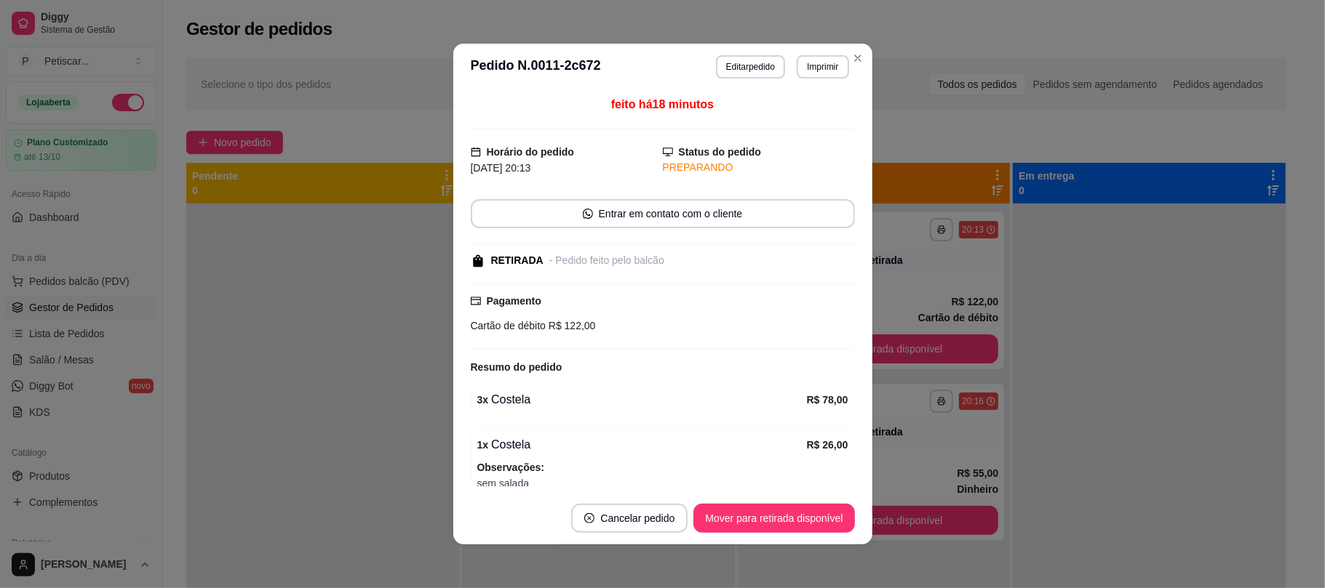
scroll to position [120, 0]
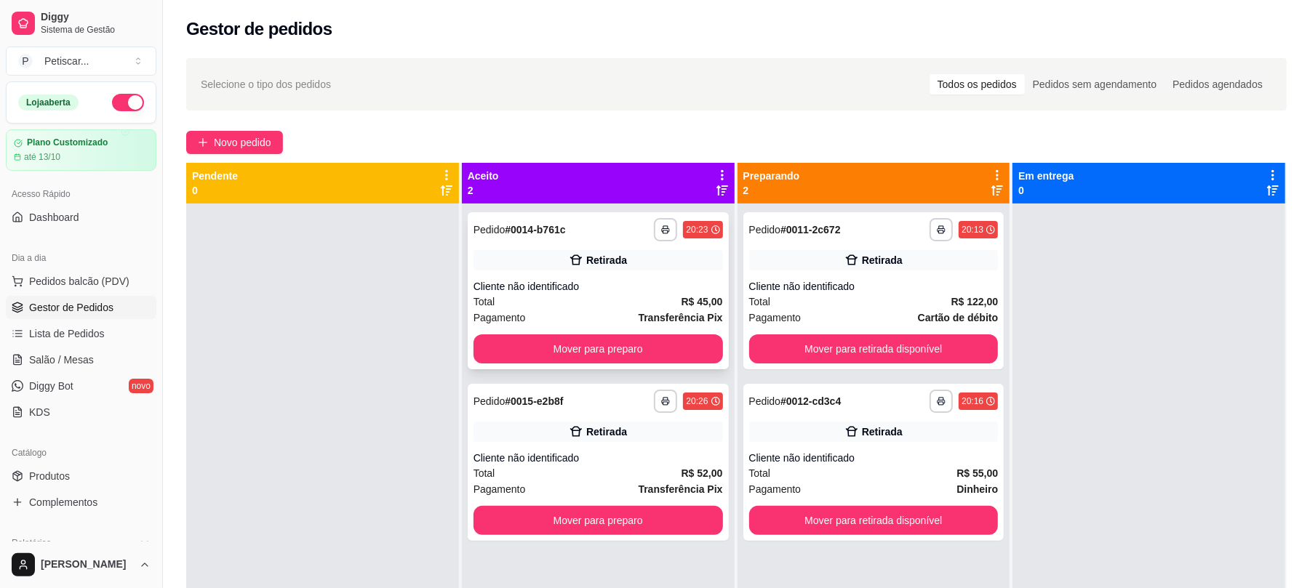
click at [614, 307] on div "Total R$ 45,00" at bounding box center [598, 302] width 249 height 16
click at [864, 422] on div "Retirada" at bounding box center [873, 432] width 249 height 20
click at [249, 135] on span "Novo pedido" at bounding box center [242, 143] width 57 height 16
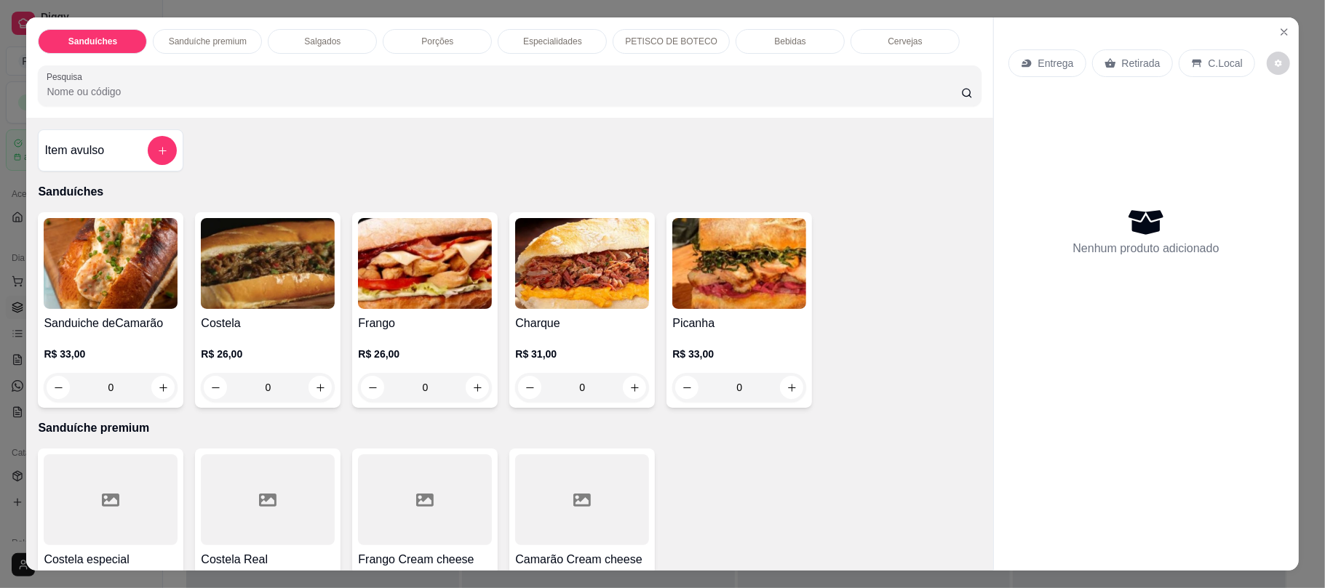
click at [342, 41] on div "Salgados" at bounding box center [322, 41] width 109 height 25
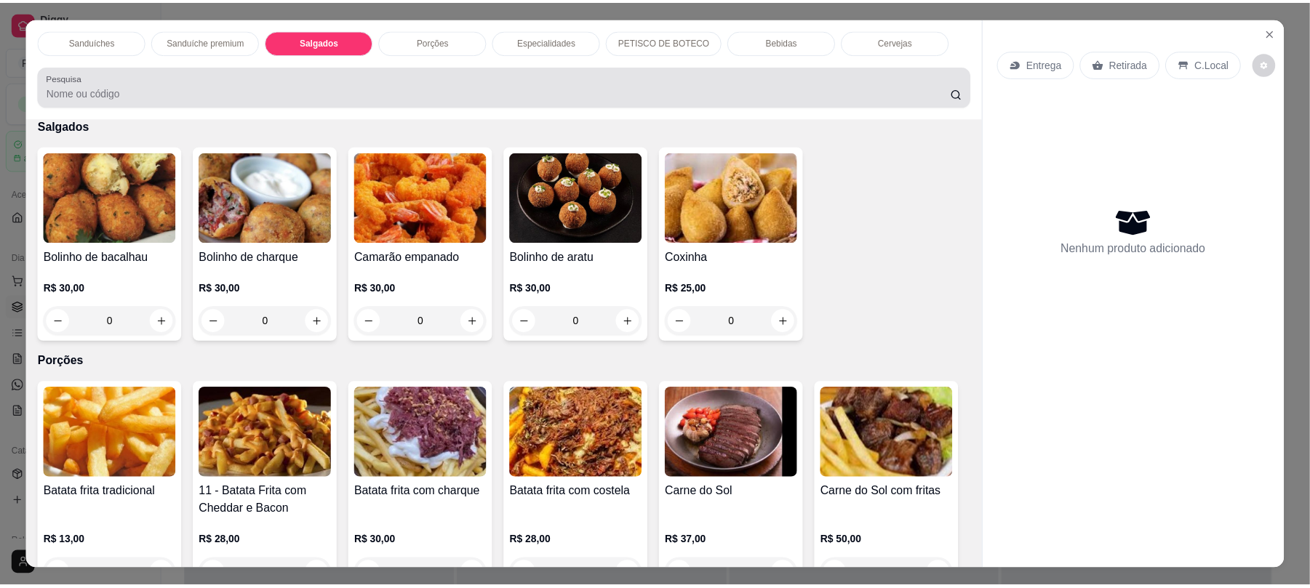
scroll to position [29, 0]
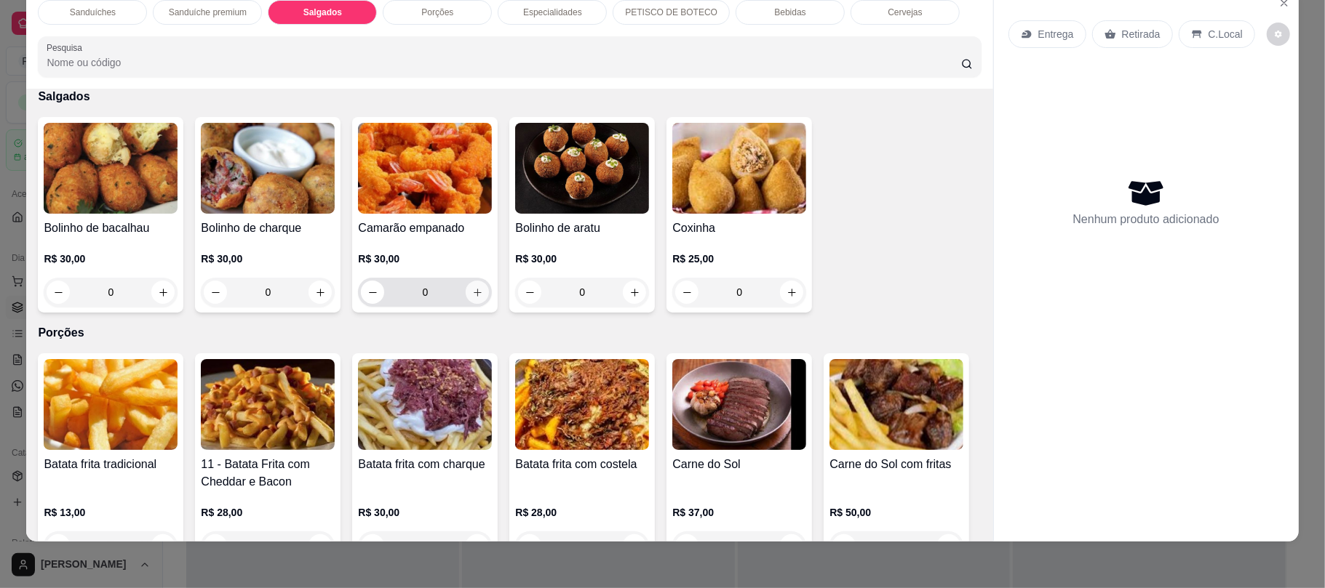
click at [472, 295] on icon "increase-product-quantity" at bounding box center [477, 292] width 11 height 11
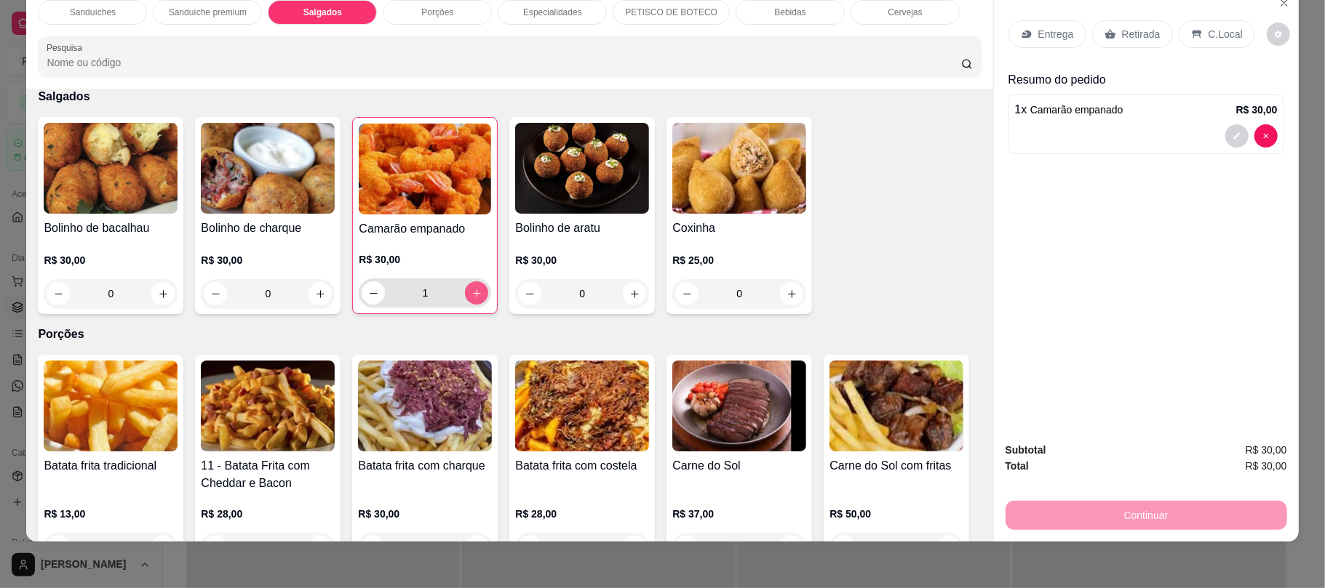
type input "1"
click at [1159, 38] on div "Retirada" at bounding box center [1132, 34] width 81 height 28
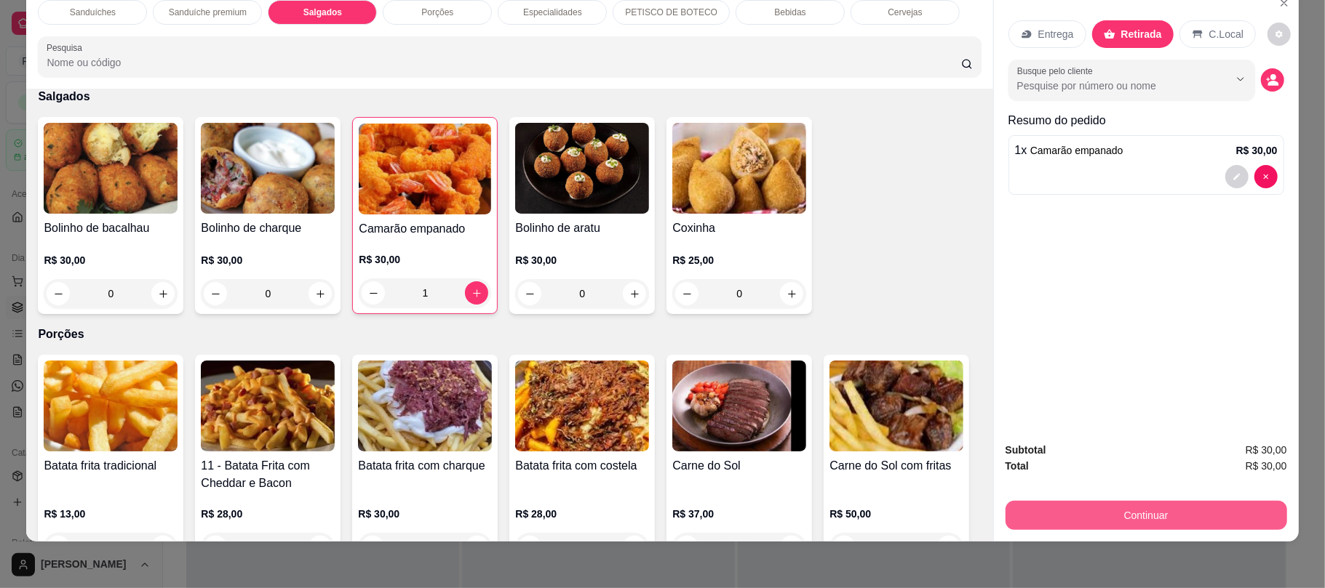
click at [1135, 519] on button "Continuar" at bounding box center [1145, 515] width 281 height 29
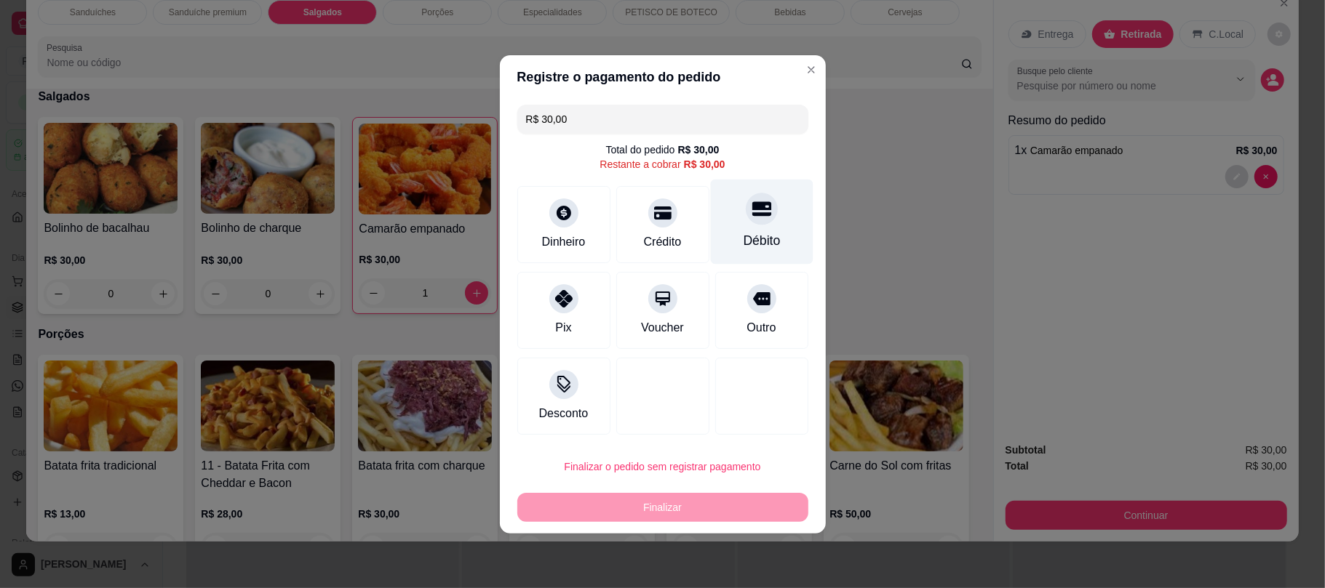
click at [758, 242] on div "Débito" at bounding box center [761, 240] width 37 height 19
type input "R$ 0,00"
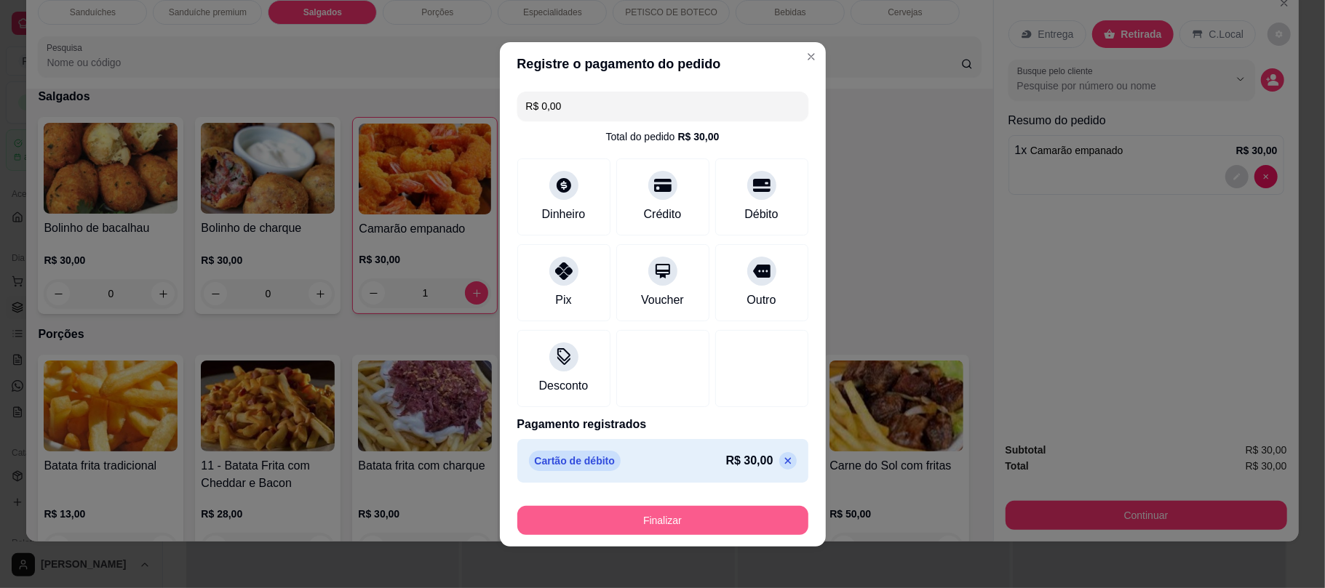
click at [679, 515] on button "Finalizar" at bounding box center [662, 520] width 291 height 29
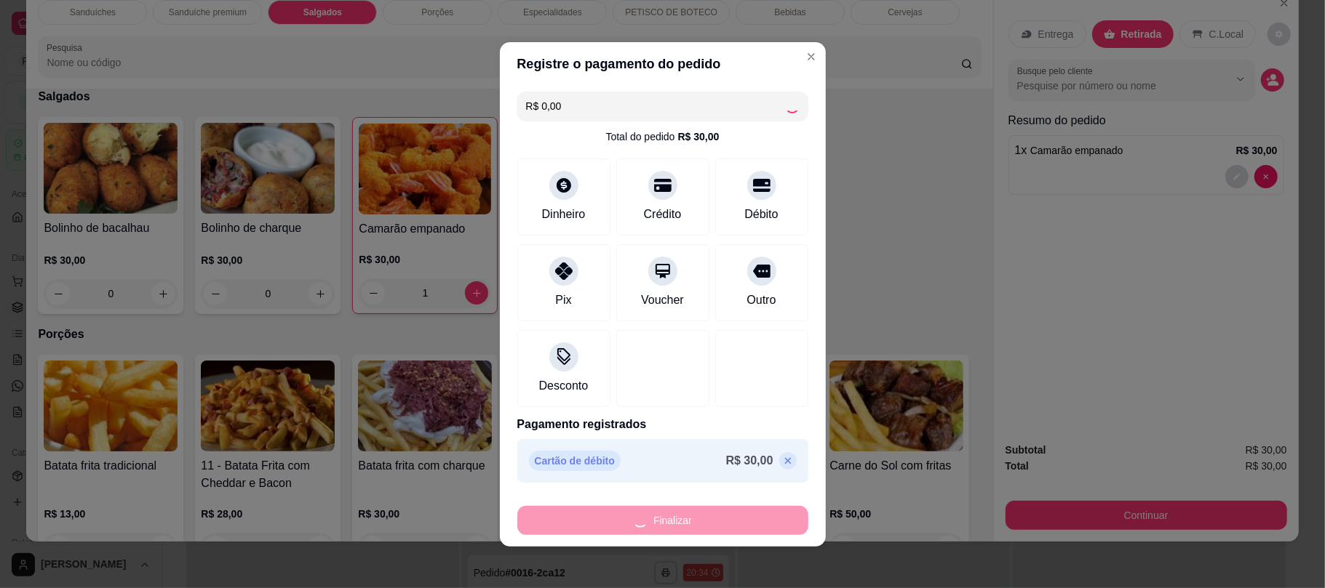
type input "0"
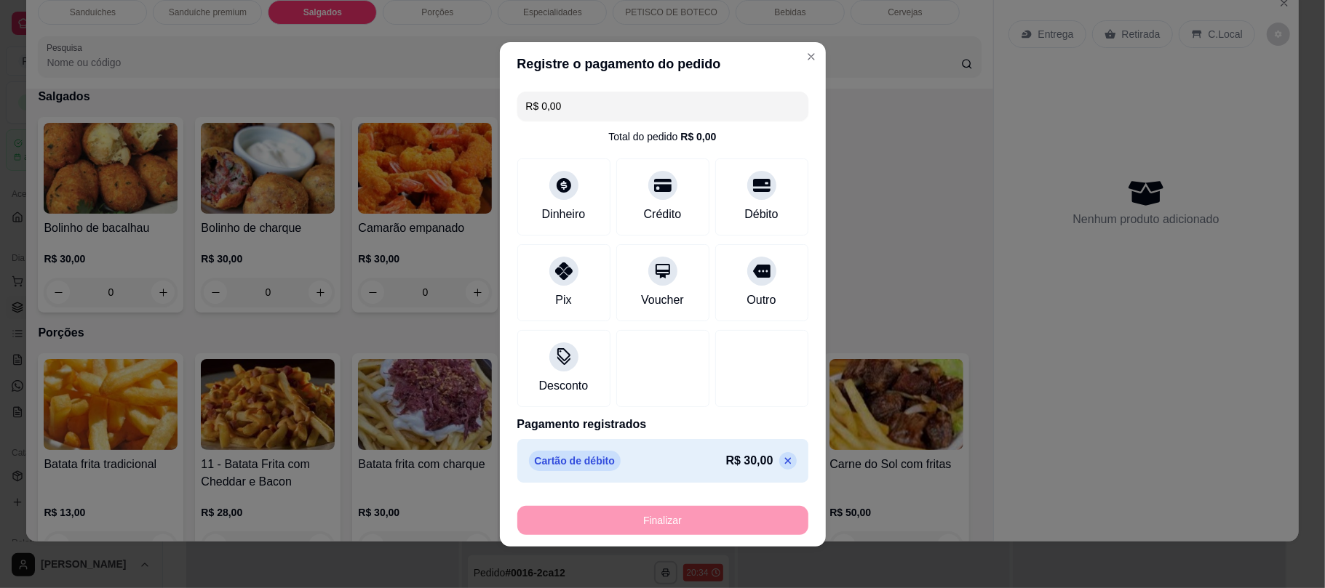
type input "-R$ 30,00"
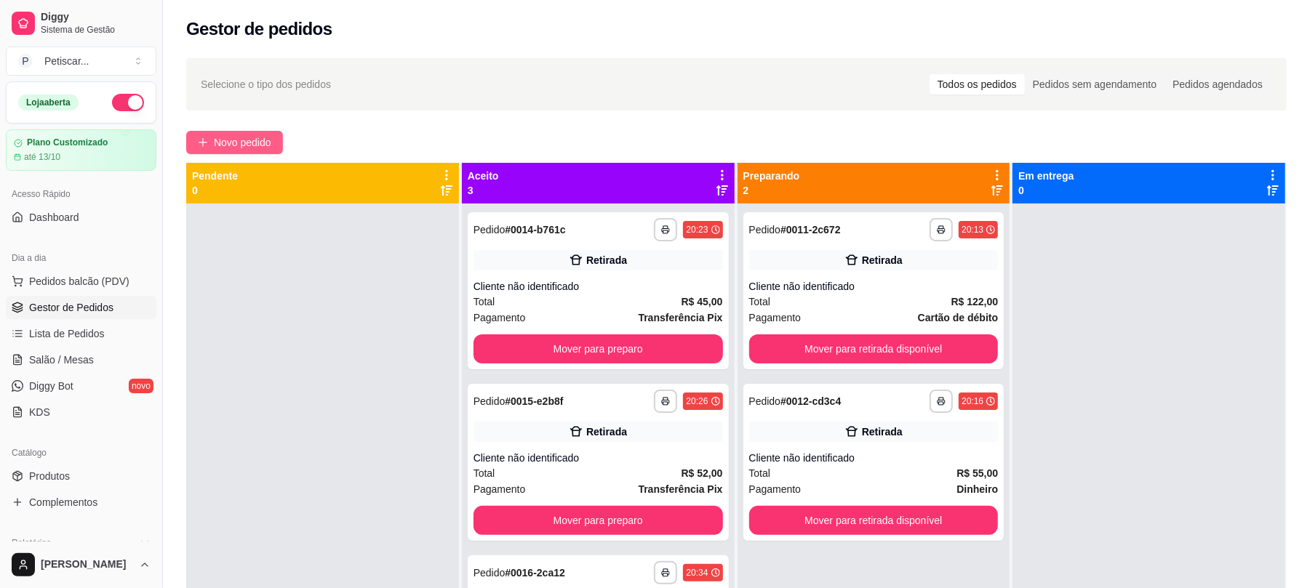
click at [244, 132] on button "Novo pedido" at bounding box center [234, 142] width 97 height 23
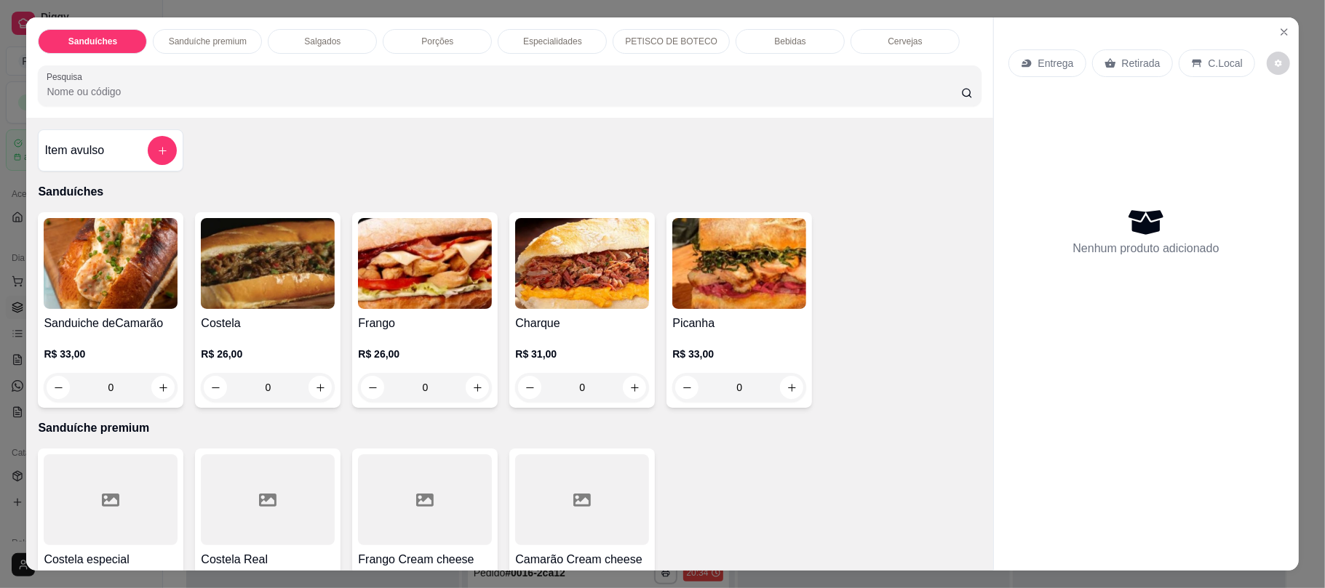
click at [866, 33] on div "Cervejas" at bounding box center [904, 41] width 109 height 25
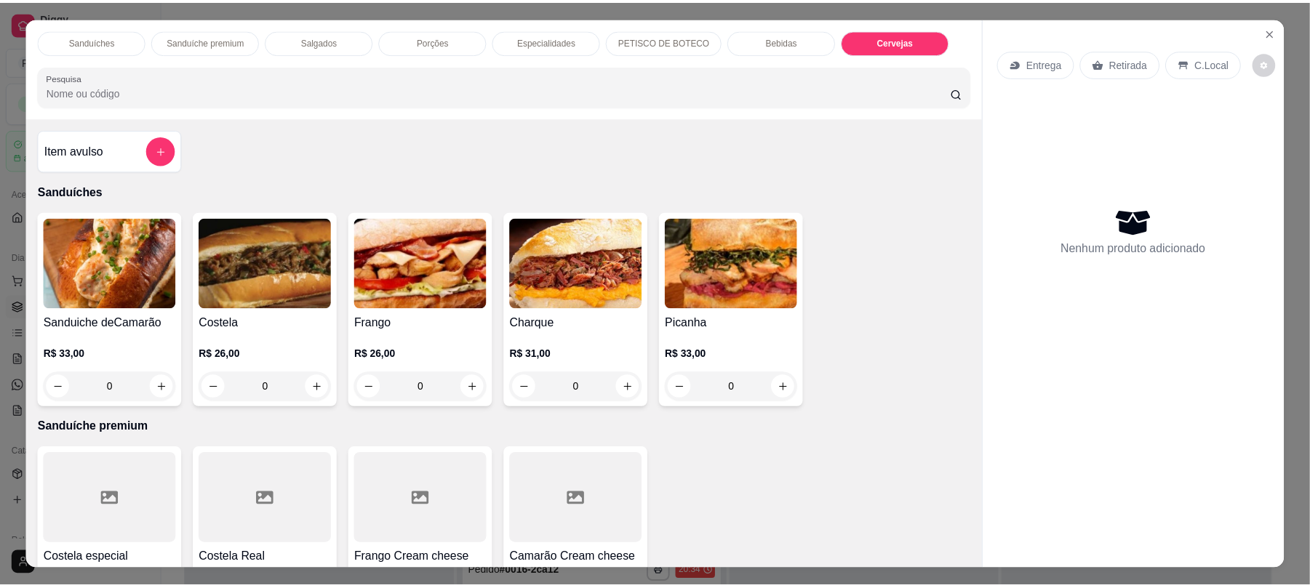
scroll to position [29, 0]
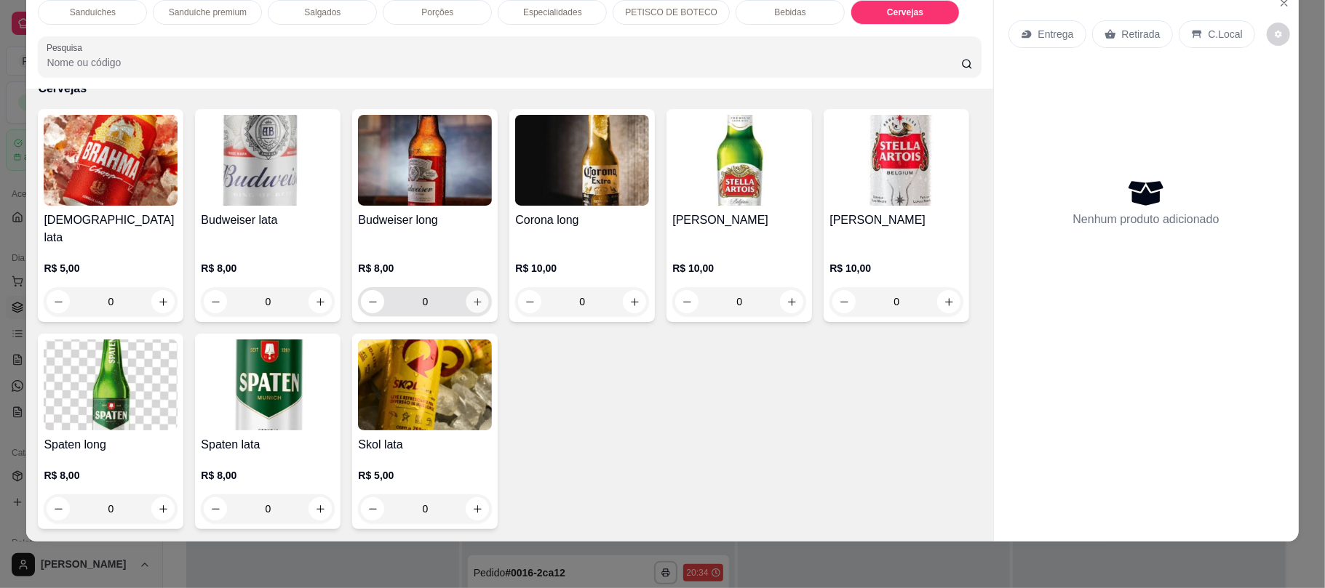
click at [475, 303] on icon "increase-product-quantity" at bounding box center [477, 302] width 11 height 11
type input "1"
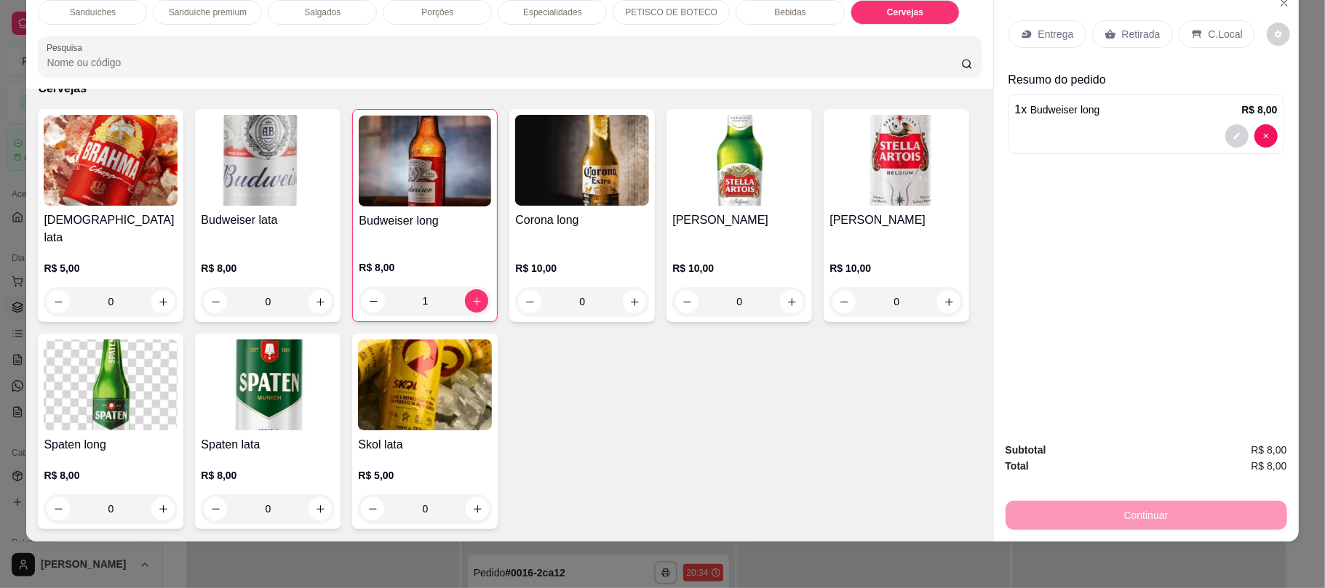
click at [1114, 45] on div "Retirada" at bounding box center [1132, 34] width 81 height 28
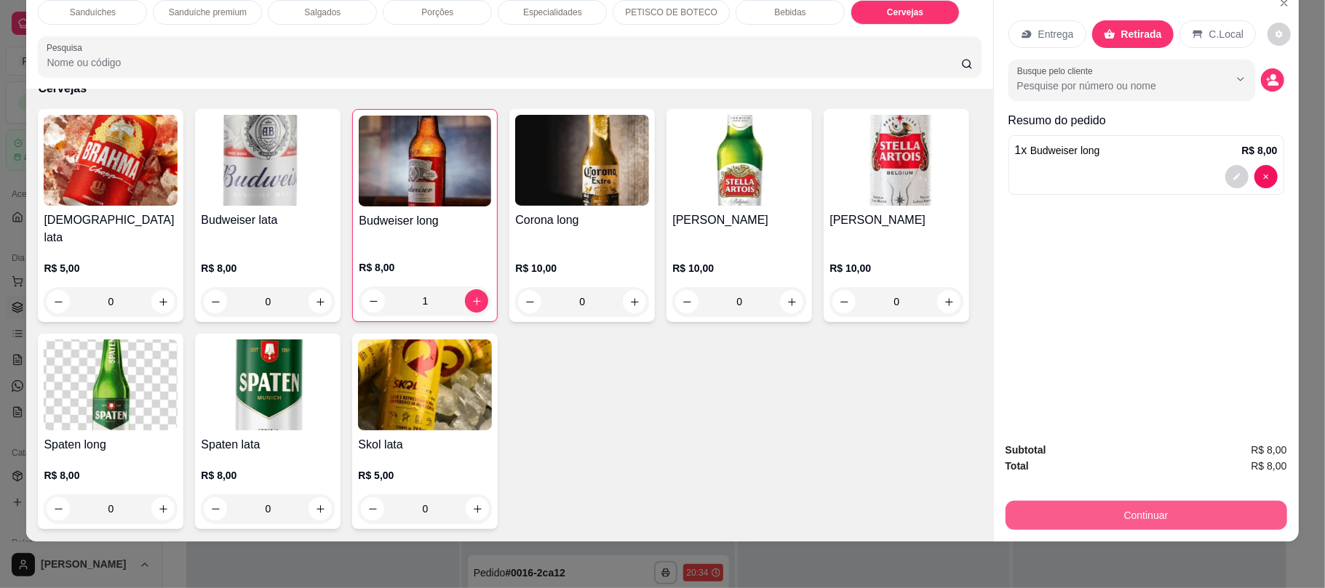
click at [1031, 524] on button "Continuar" at bounding box center [1145, 515] width 281 height 29
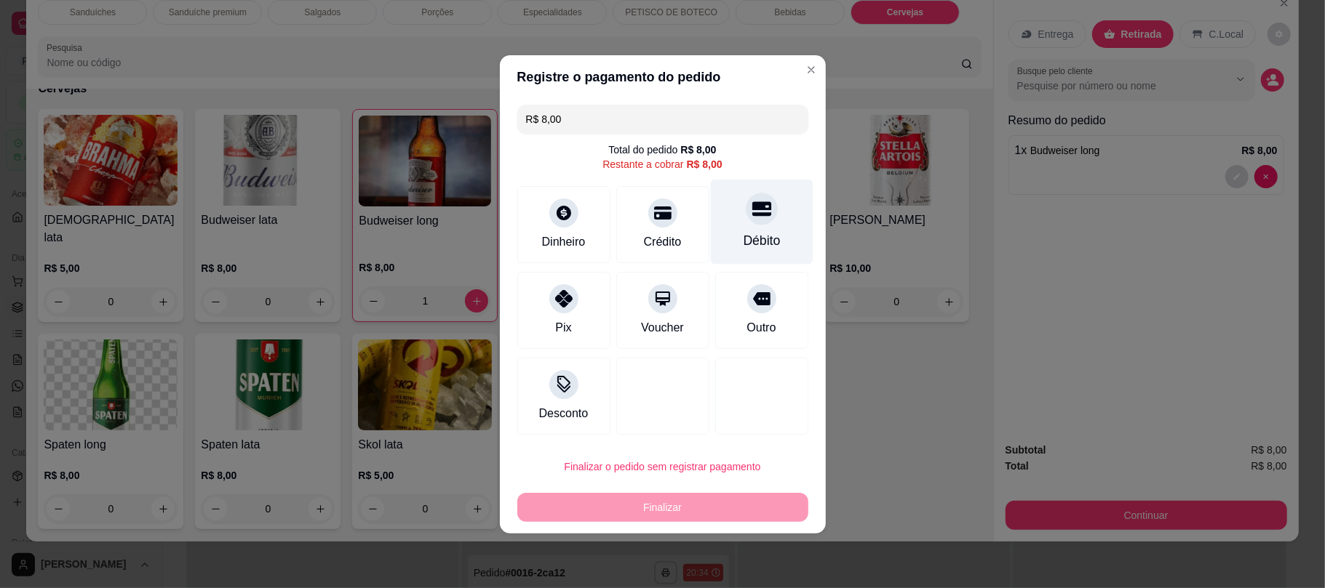
click at [748, 242] on div "Débito" at bounding box center [761, 240] width 37 height 19
type input "R$ 0,00"
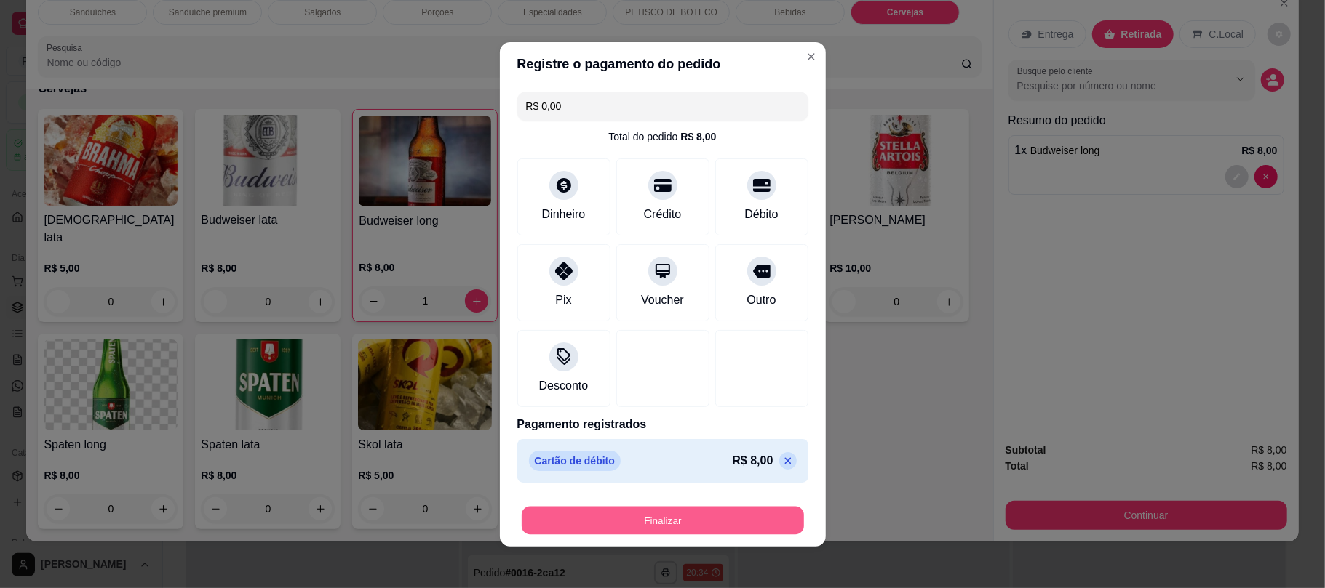
click at [642, 519] on button "Finalizar" at bounding box center [663, 520] width 282 height 28
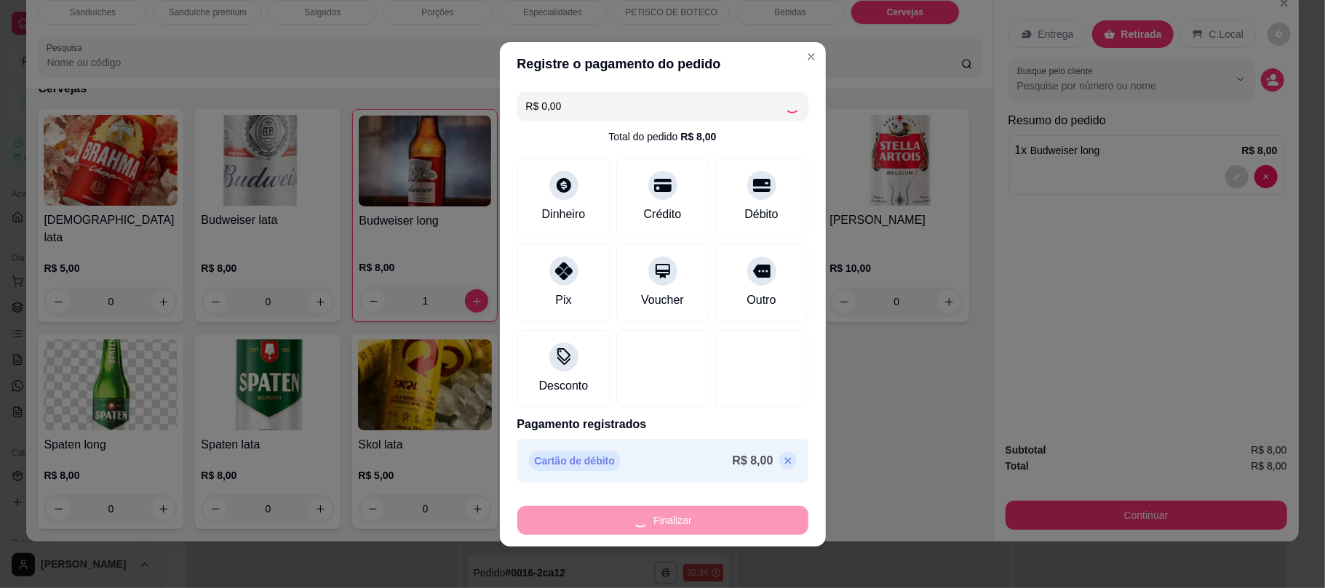
type input "0"
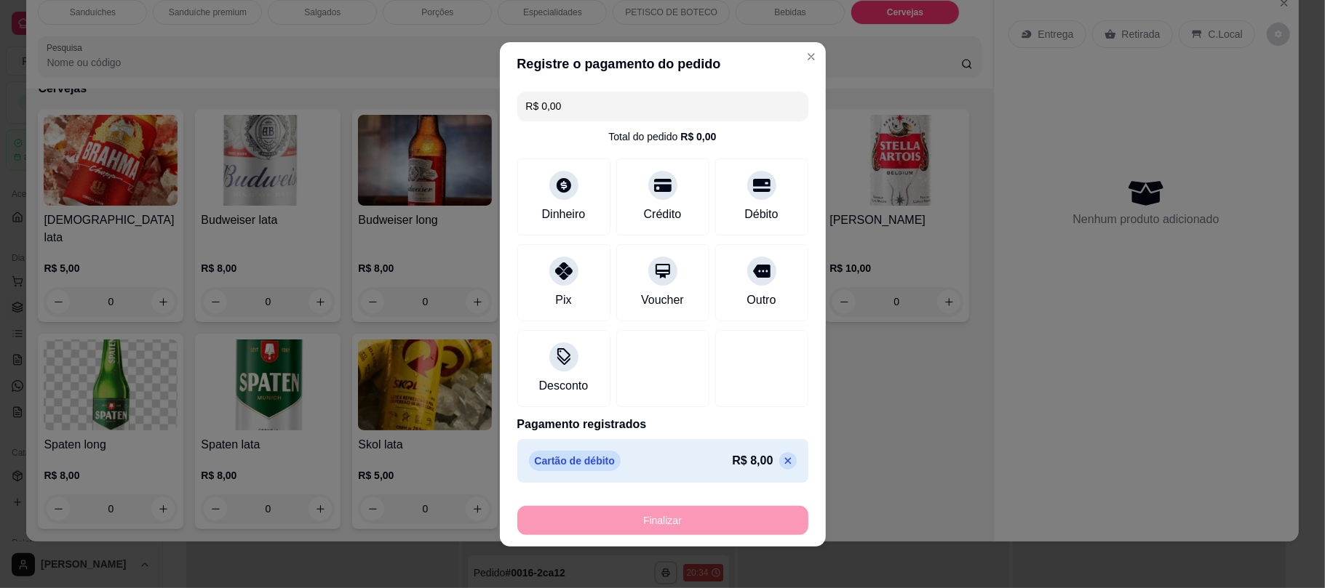
type input "-R$ 8,00"
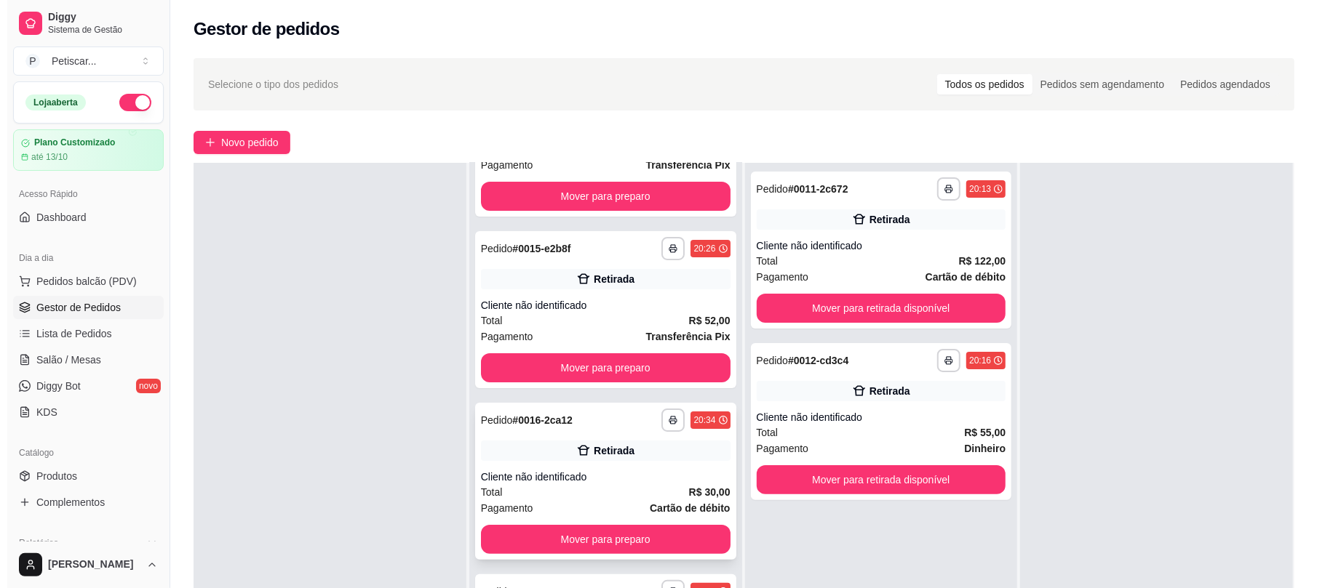
scroll to position [41, 0]
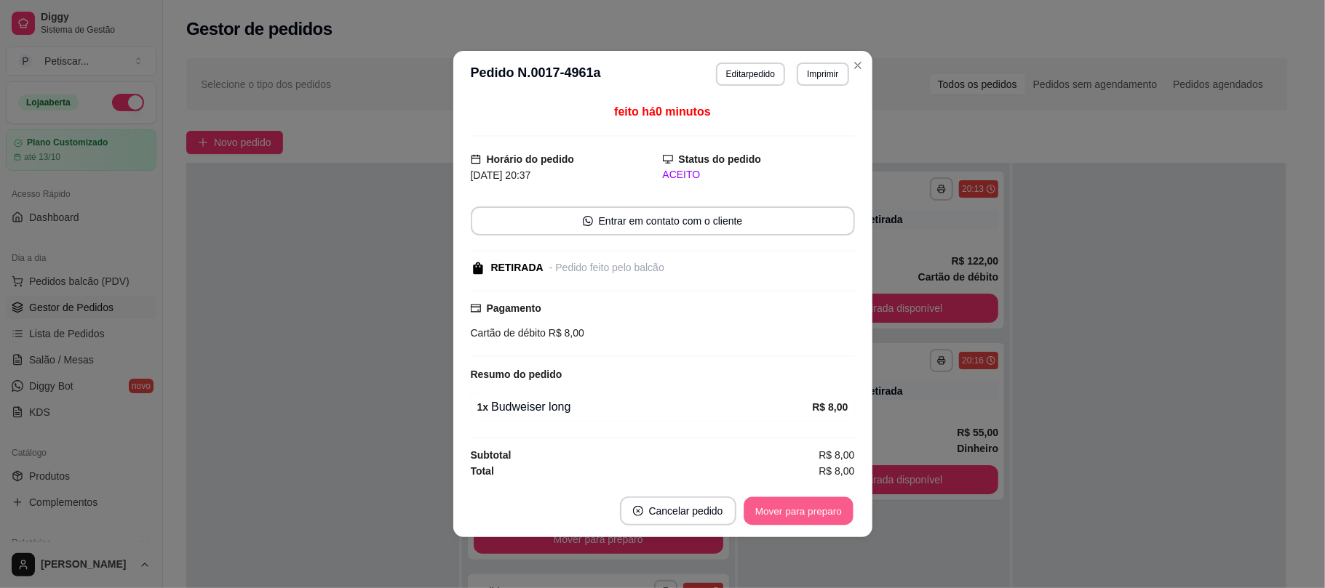
click at [775, 507] on button "Mover para preparo" at bounding box center [797, 512] width 109 height 28
click at [775, 507] on div "Mover para preparo" at bounding box center [788, 511] width 133 height 29
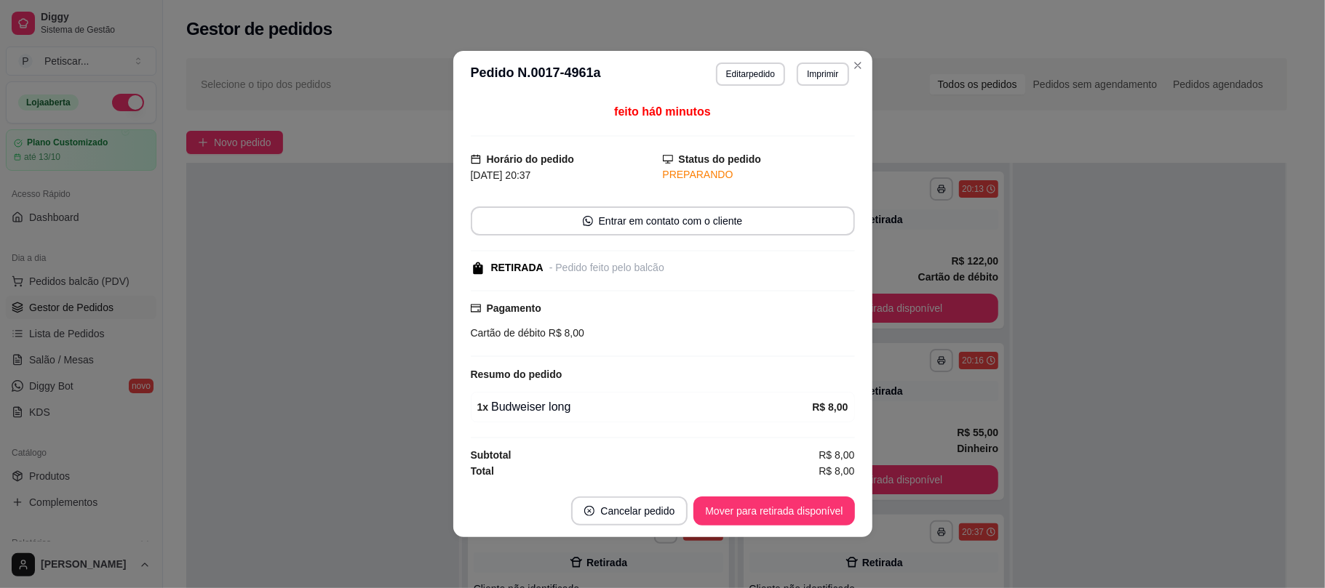
scroll to position [0, 0]
click at [775, 507] on button "Mover para retirada disponível" at bounding box center [774, 512] width 156 height 28
click at [775, 507] on div "Mover para retirada disponível" at bounding box center [773, 511] width 161 height 29
click at [775, 507] on div "Mover para retirada disponível" at bounding box center [763, 511] width 181 height 29
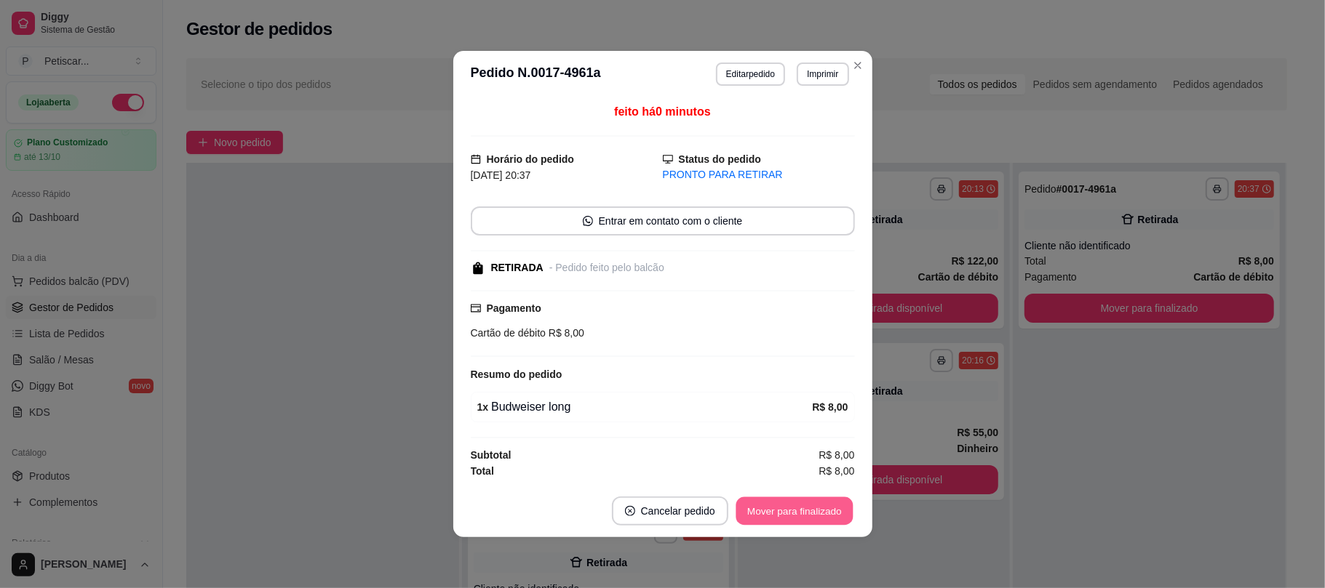
click at [775, 506] on button "Mover para finalizado" at bounding box center [793, 512] width 117 height 28
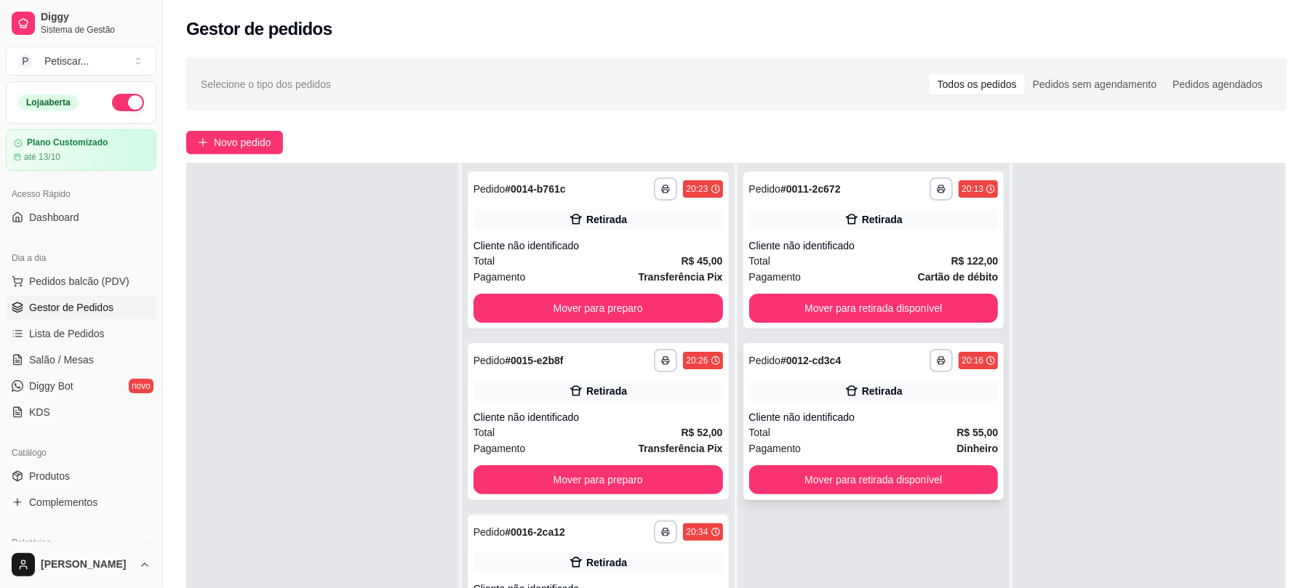
click at [885, 422] on div "Cliente não identificado" at bounding box center [873, 417] width 249 height 15
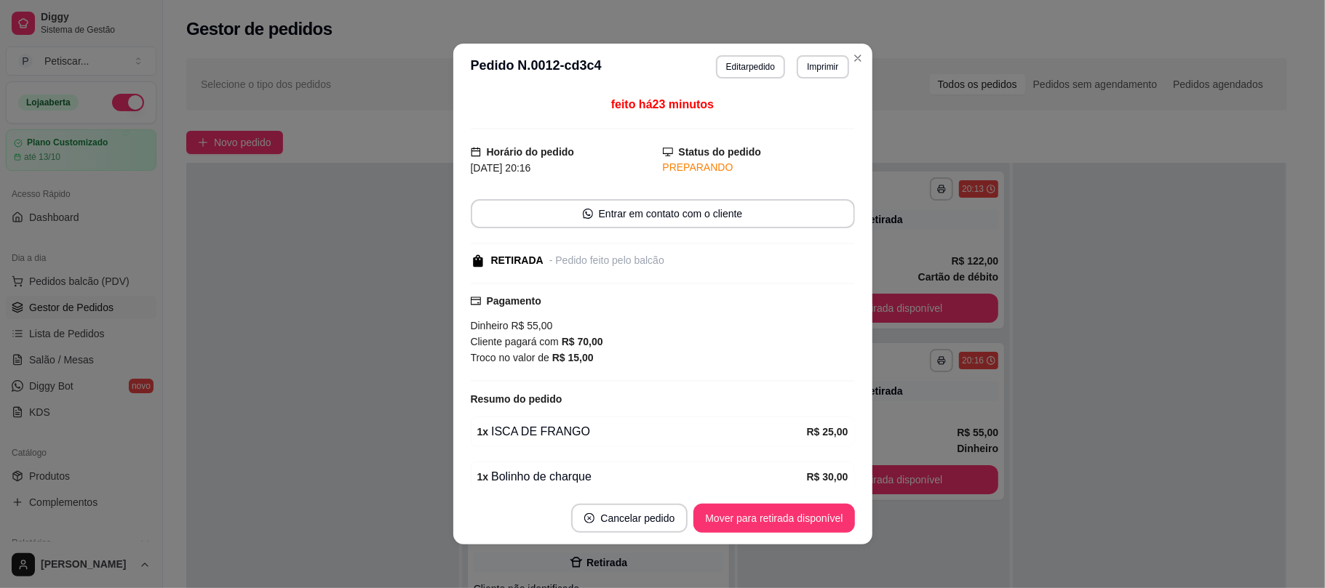
scroll to position [68, 0]
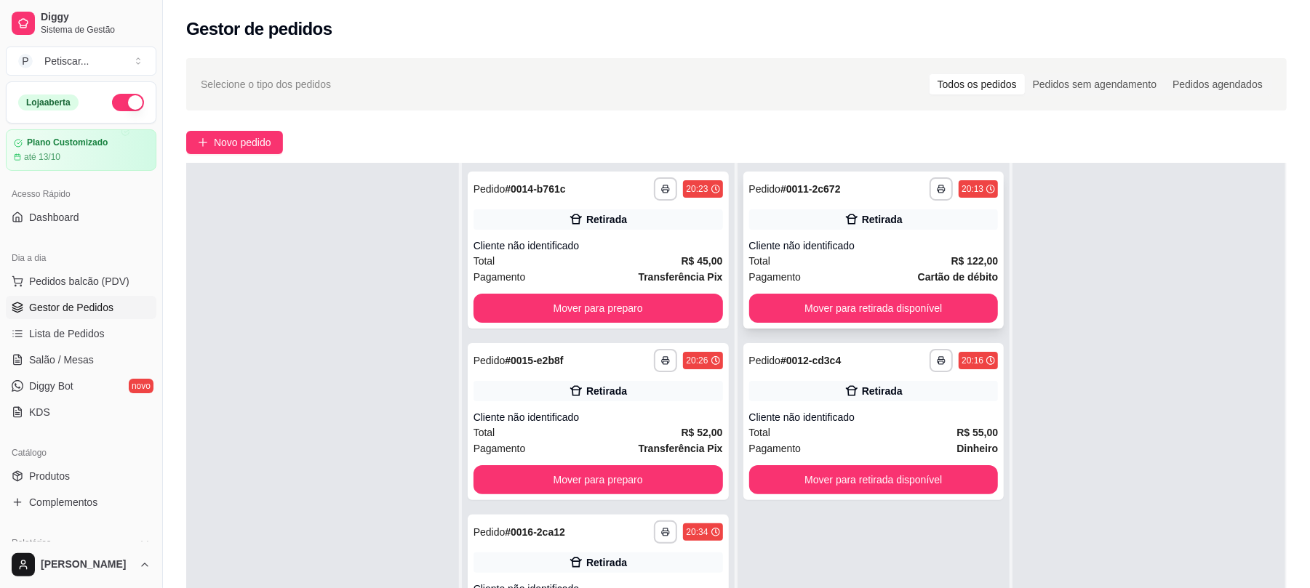
click at [924, 286] on div "**********" at bounding box center [873, 250] width 261 height 157
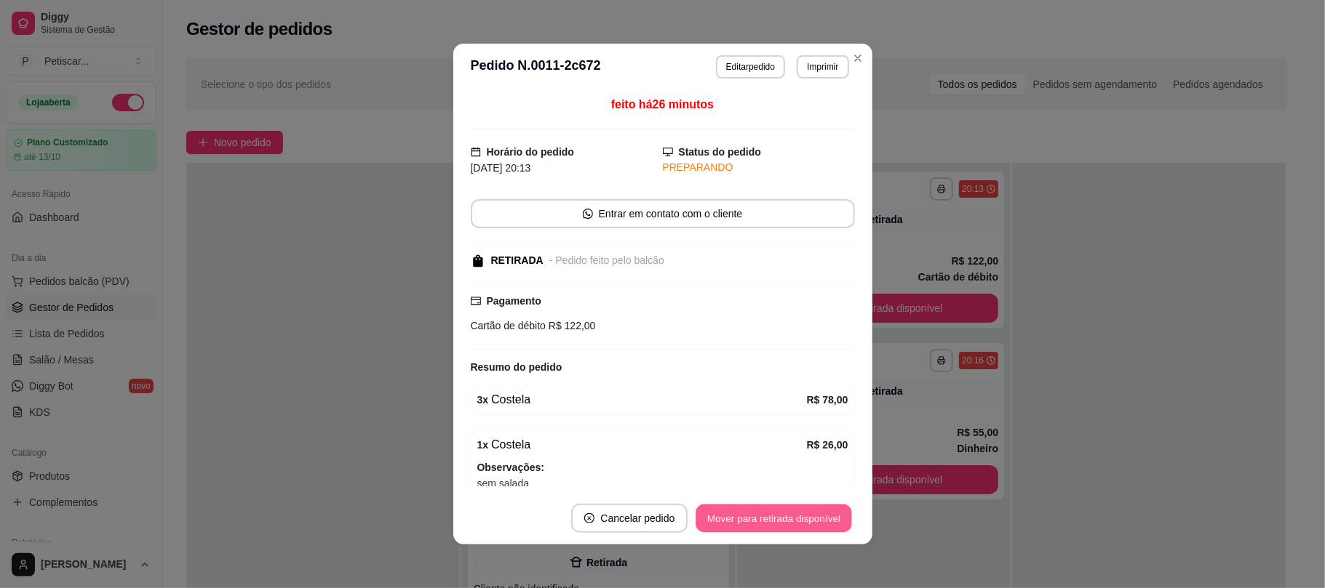
click at [767, 524] on button "Mover para retirada disponível" at bounding box center [774, 519] width 156 height 28
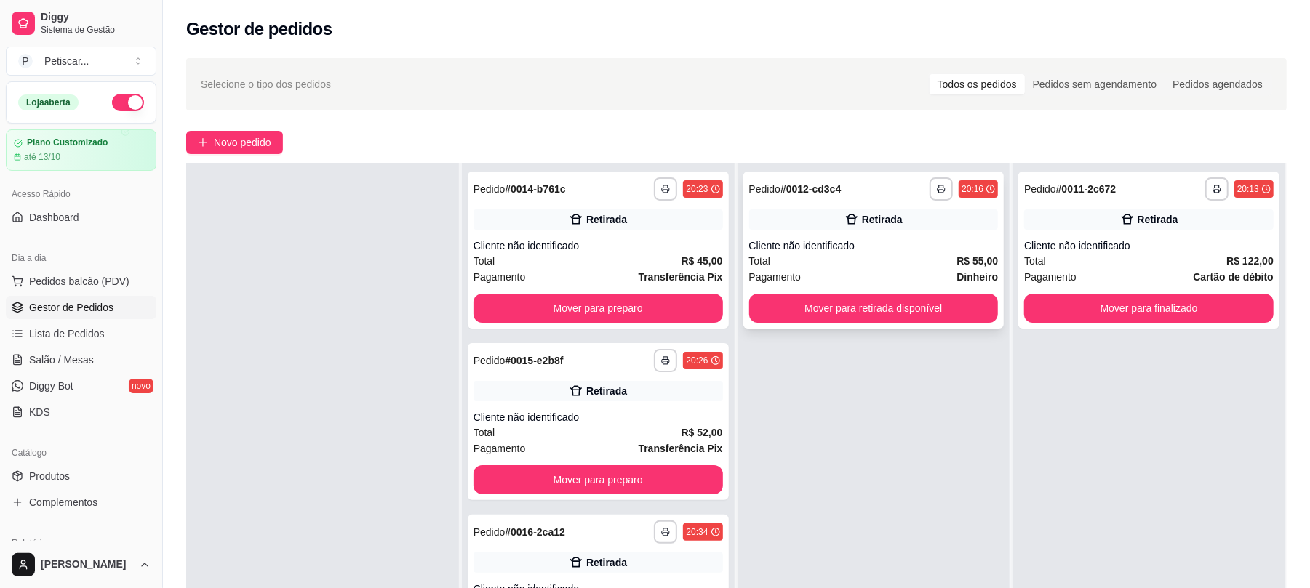
click at [887, 240] on div "Cliente não identificado" at bounding box center [873, 246] width 249 height 15
click at [1144, 207] on div "**********" at bounding box center [1148, 250] width 261 height 157
click at [603, 301] on button "Mover para preparo" at bounding box center [597, 309] width 241 height 28
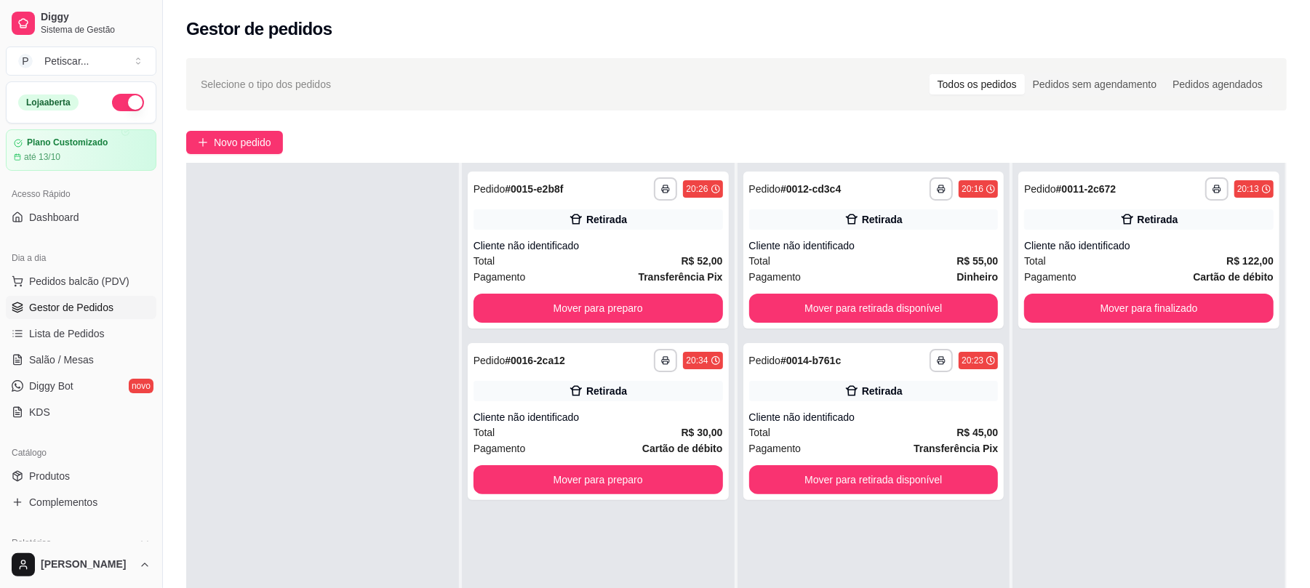
click at [245, 157] on div "**********" at bounding box center [736, 408] width 1147 height 719
click at [244, 152] on button "Novo pedido" at bounding box center [234, 142] width 97 height 23
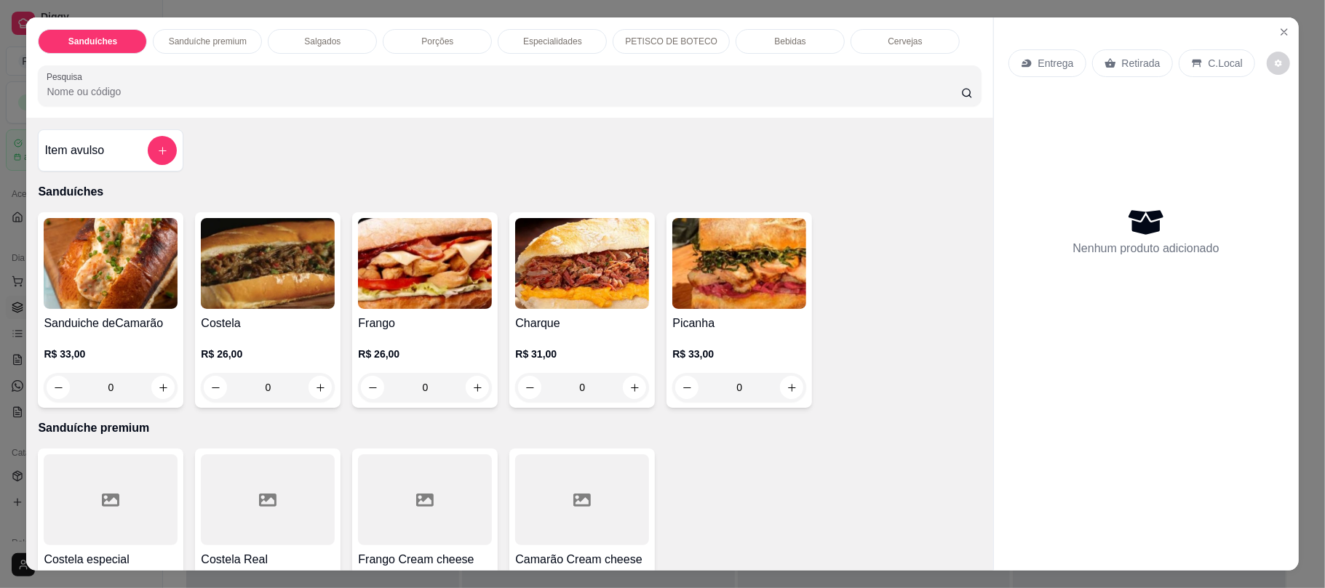
click at [554, 36] on p "Especialidades" at bounding box center [552, 42] width 59 height 12
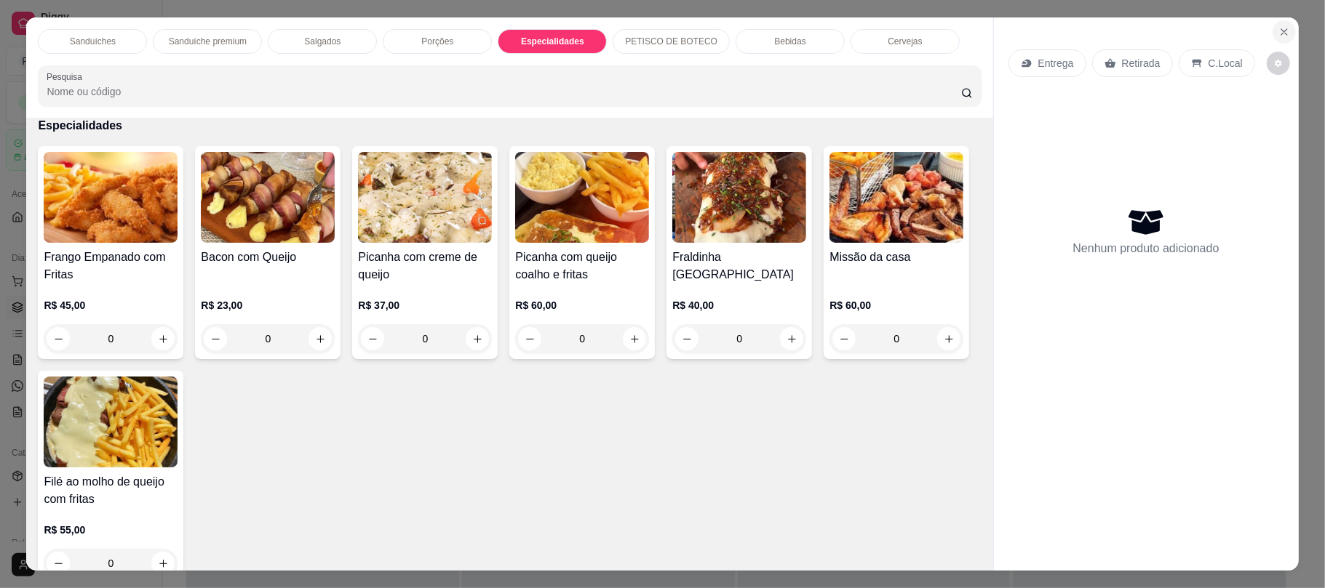
click at [1272, 28] on button "Close" at bounding box center [1283, 31] width 23 height 23
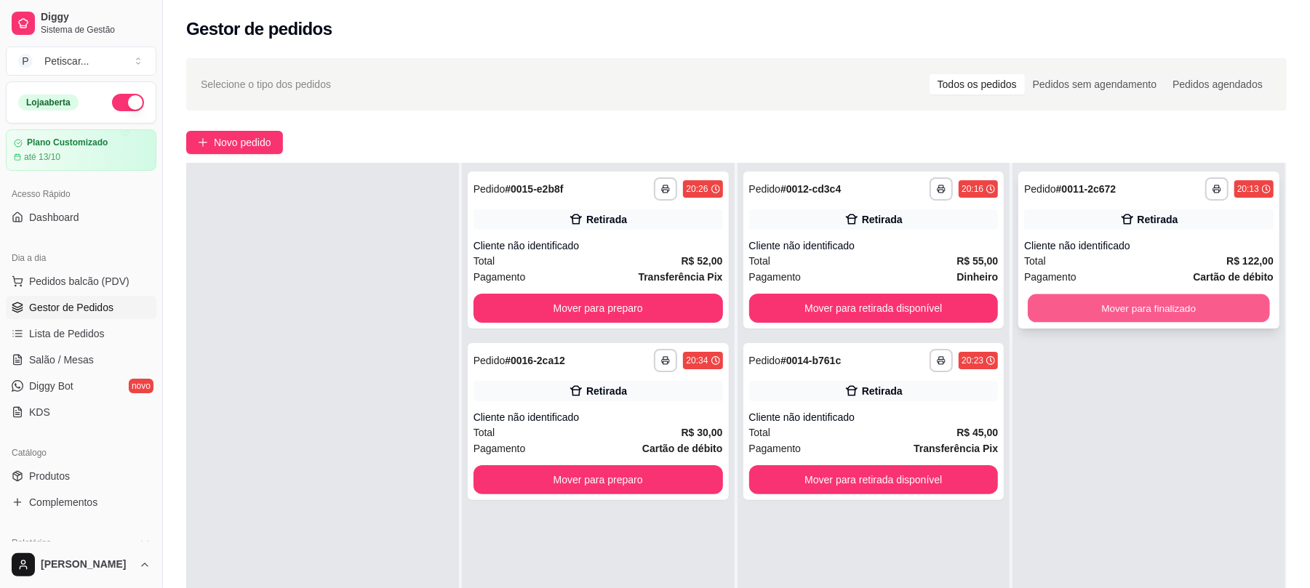
click at [1118, 308] on button "Mover para finalizado" at bounding box center [1148, 309] width 241 height 28
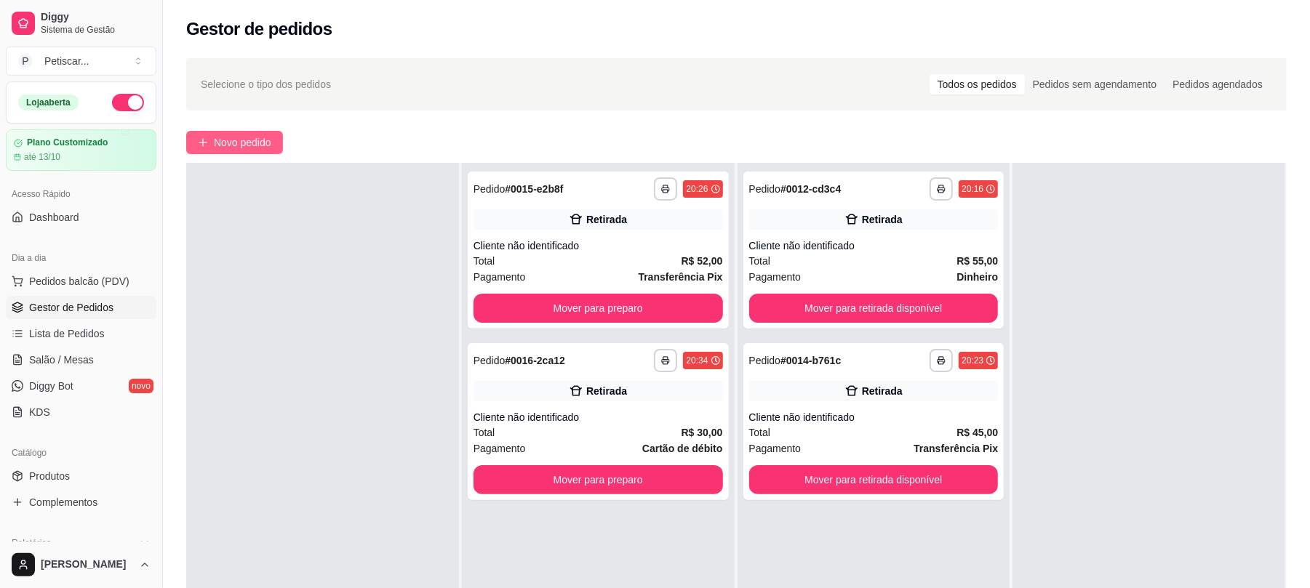
click at [243, 146] on span "Novo pedido" at bounding box center [242, 143] width 57 height 16
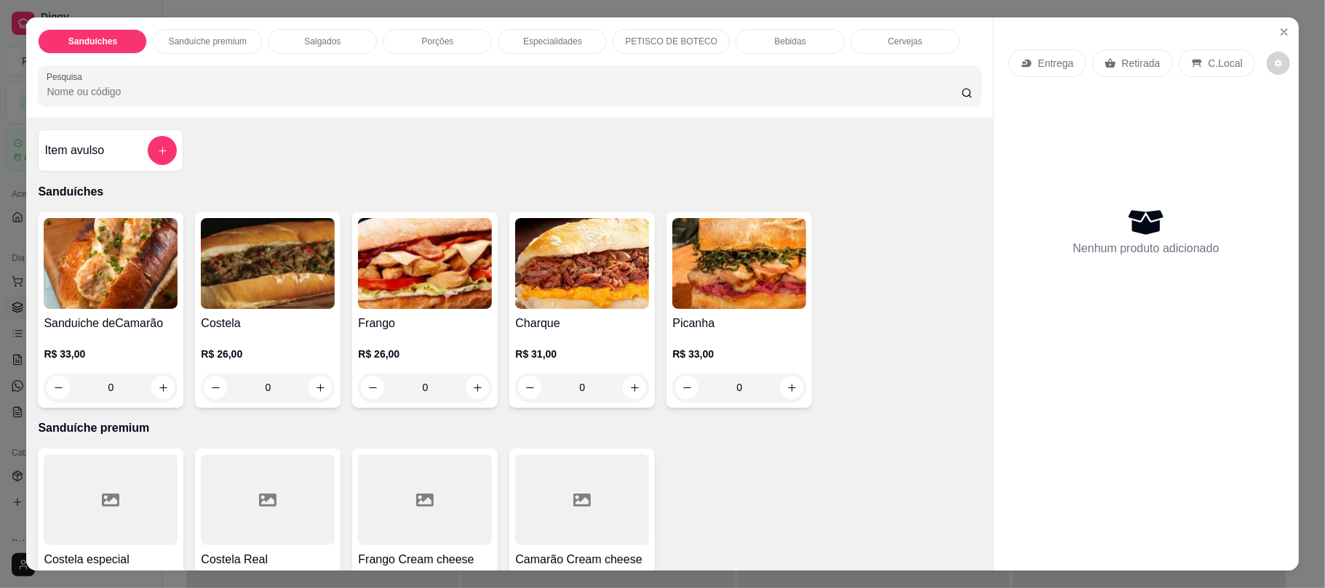
click at [157, 383] on div "0" at bounding box center [111, 387] width 134 height 29
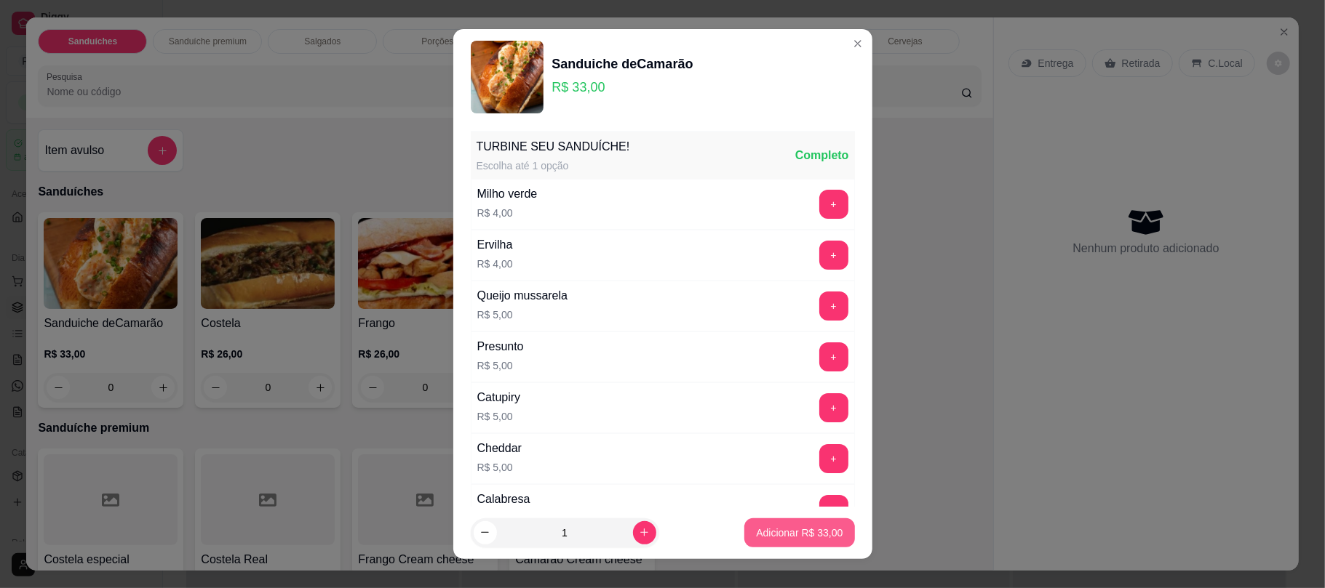
click at [786, 541] on button "Adicionar R$ 33,00" at bounding box center [799, 533] width 110 height 29
type input "1"
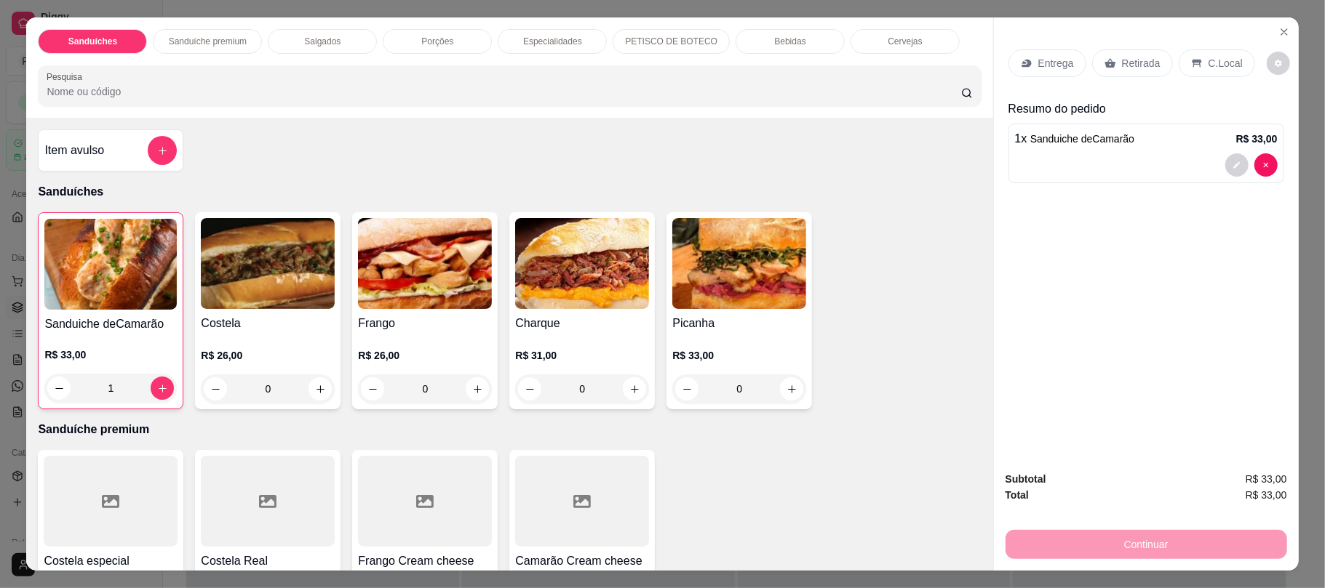
click at [784, 42] on p "Bebidas" at bounding box center [789, 42] width 31 height 12
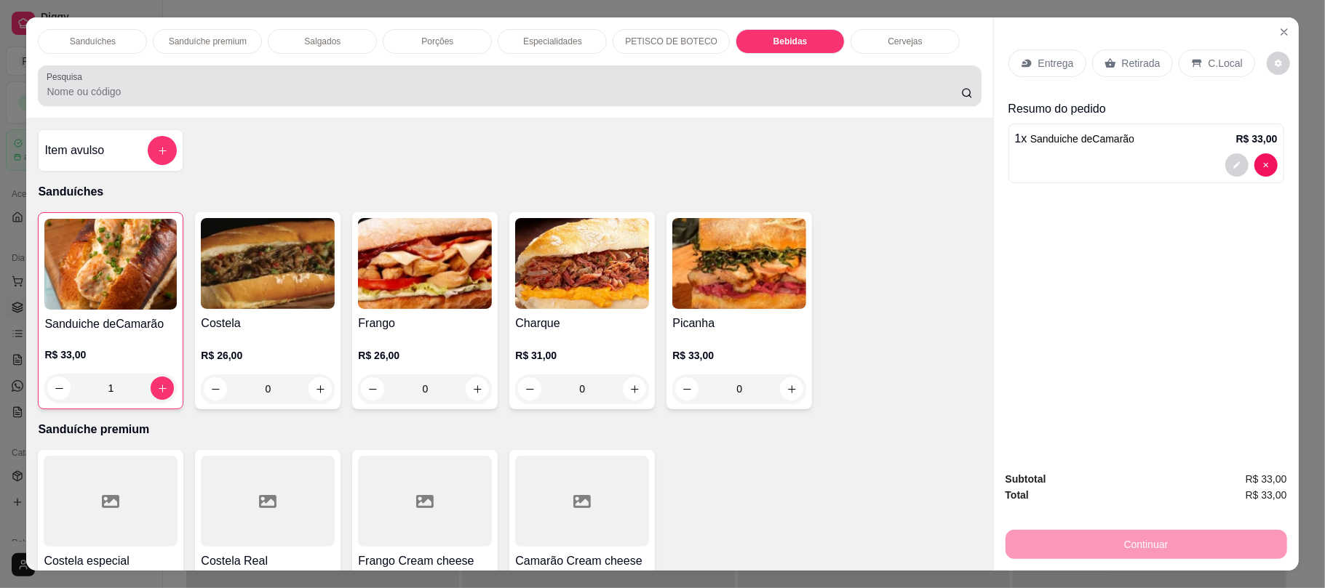
scroll to position [29, 0]
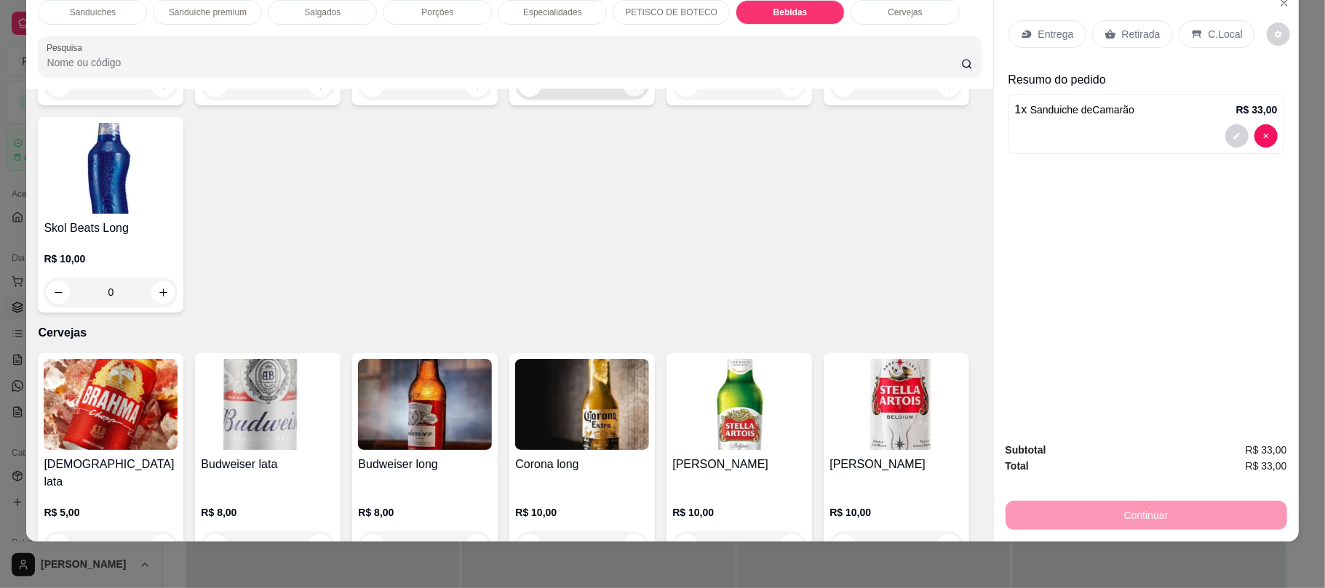
click at [626, 97] on button "increase-product-quantity" at bounding box center [634, 85] width 23 height 23
type input "1"
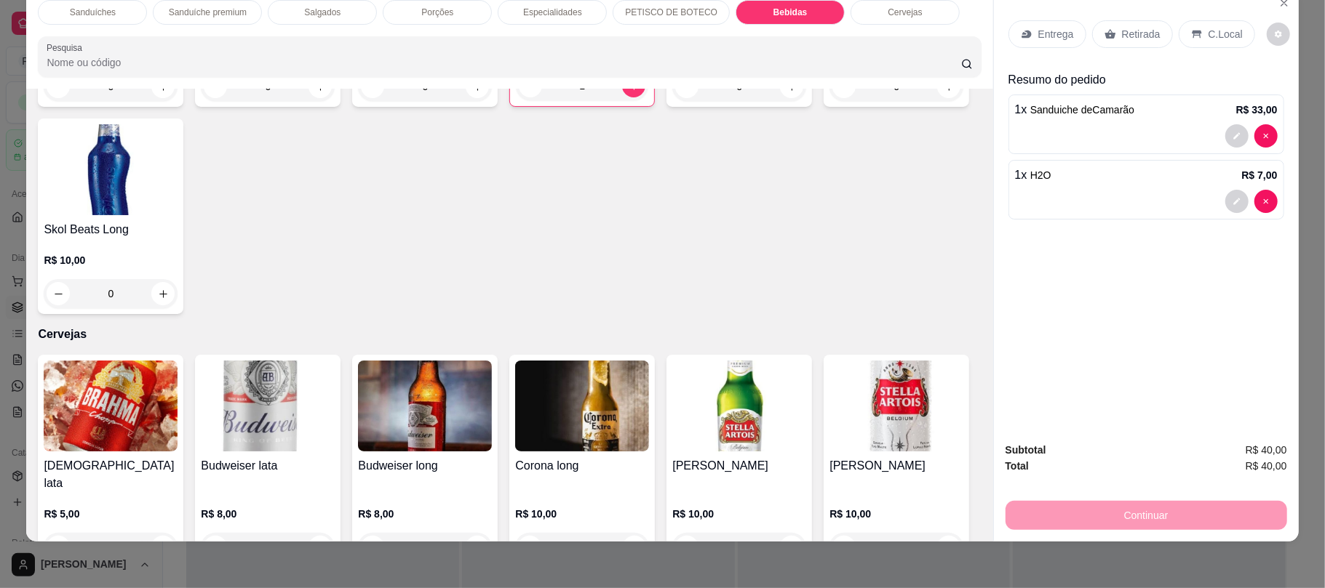
click at [1104, 29] on icon at bounding box center [1110, 34] width 12 height 12
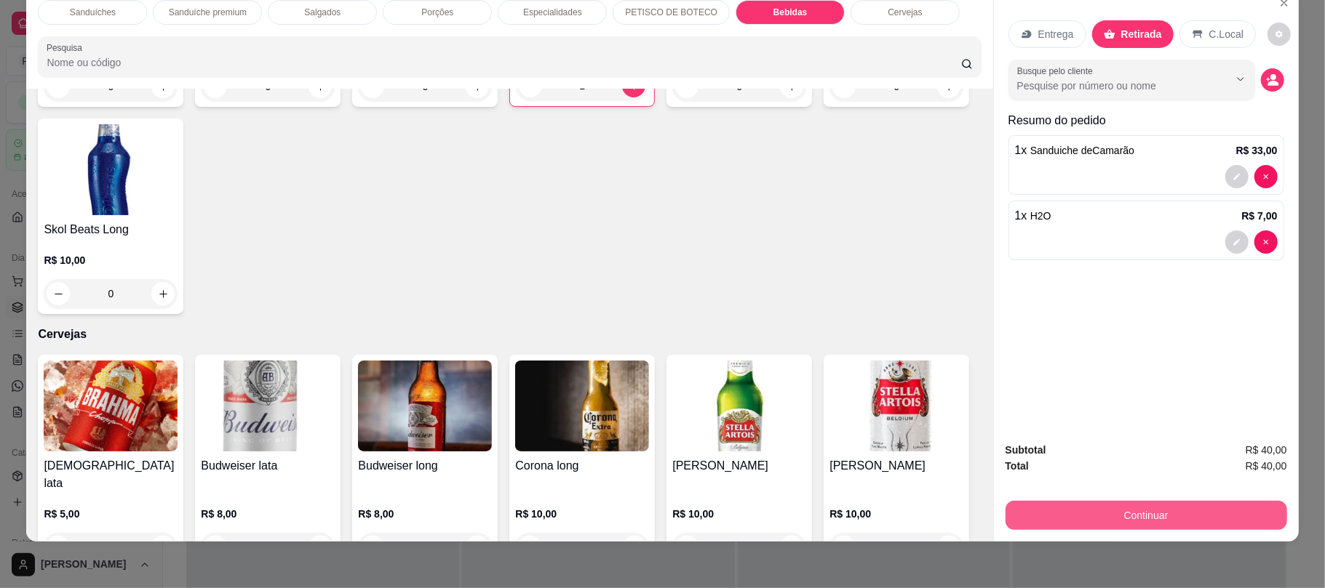
click at [1121, 519] on button "Continuar" at bounding box center [1145, 515] width 281 height 29
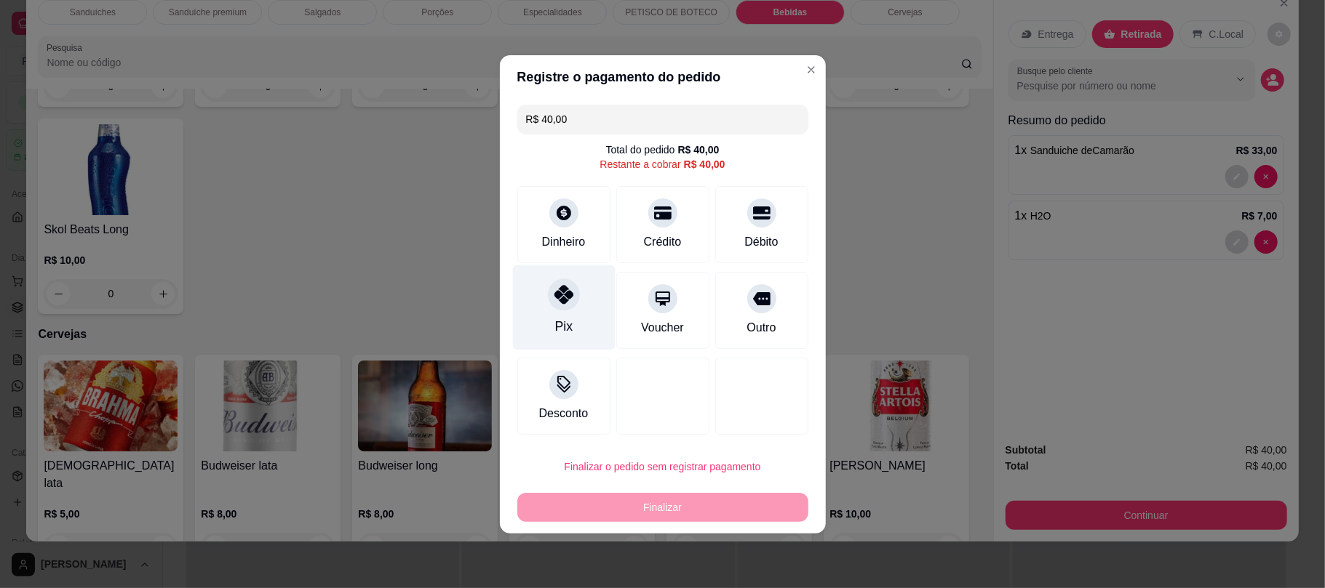
click at [567, 289] on icon at bounding box center [563, 294] width 19 height 19
type input "R$ 0,00"
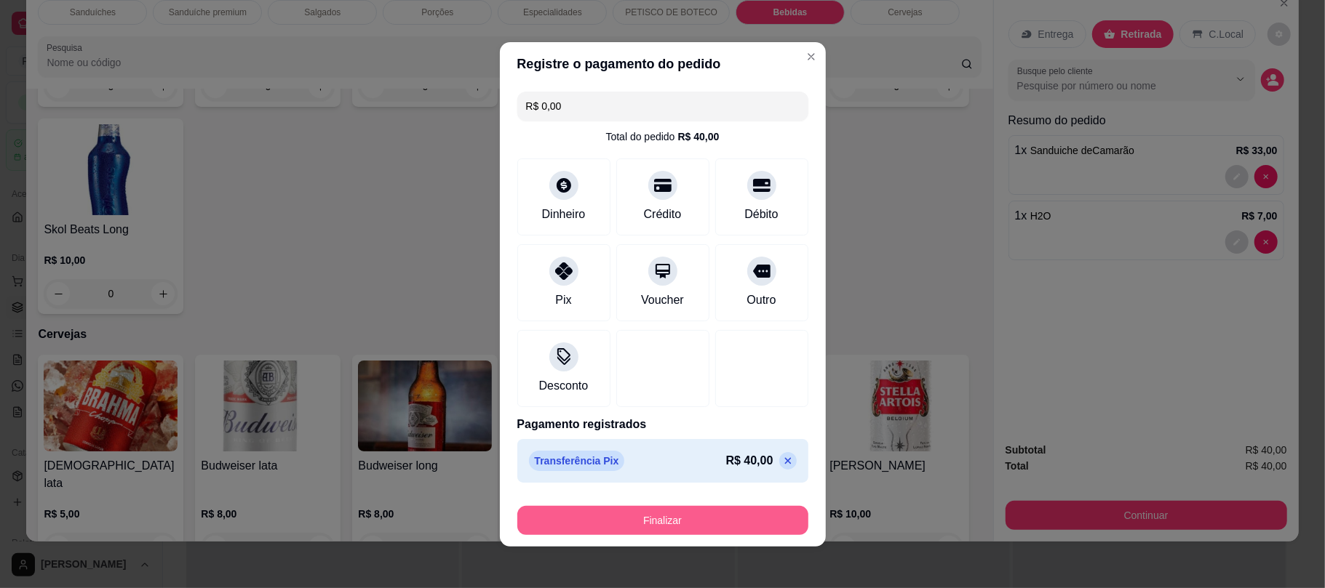
click at [550, 508] on button "Finalizar" at bounding box center [662, 520] width 291 height 29
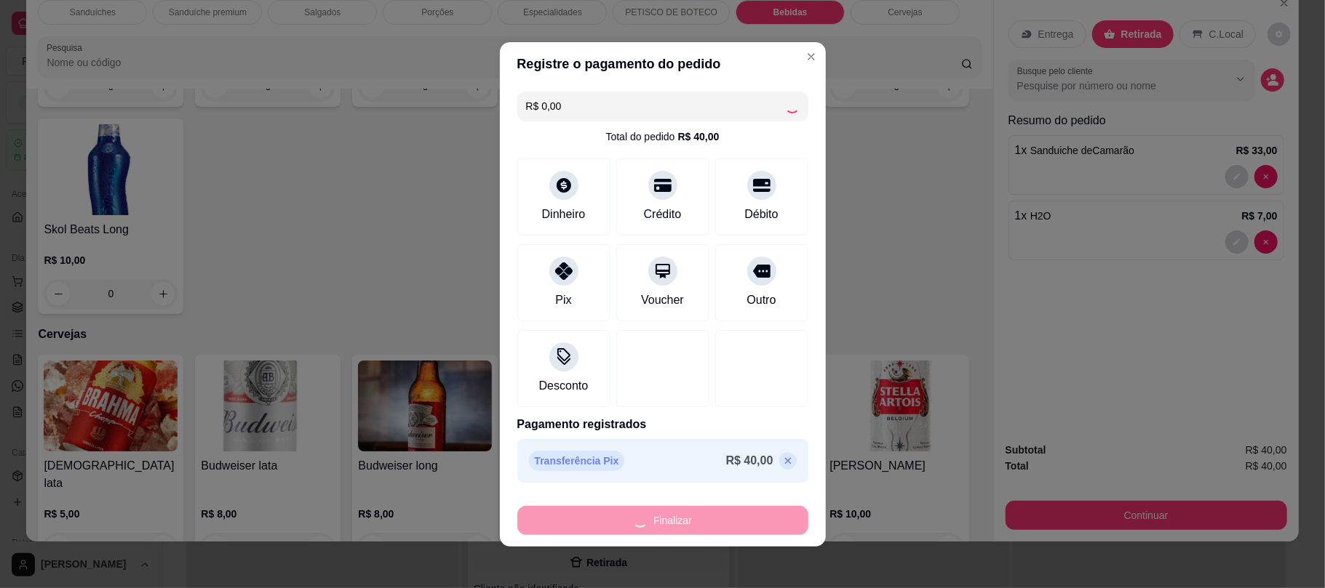
type input "0"
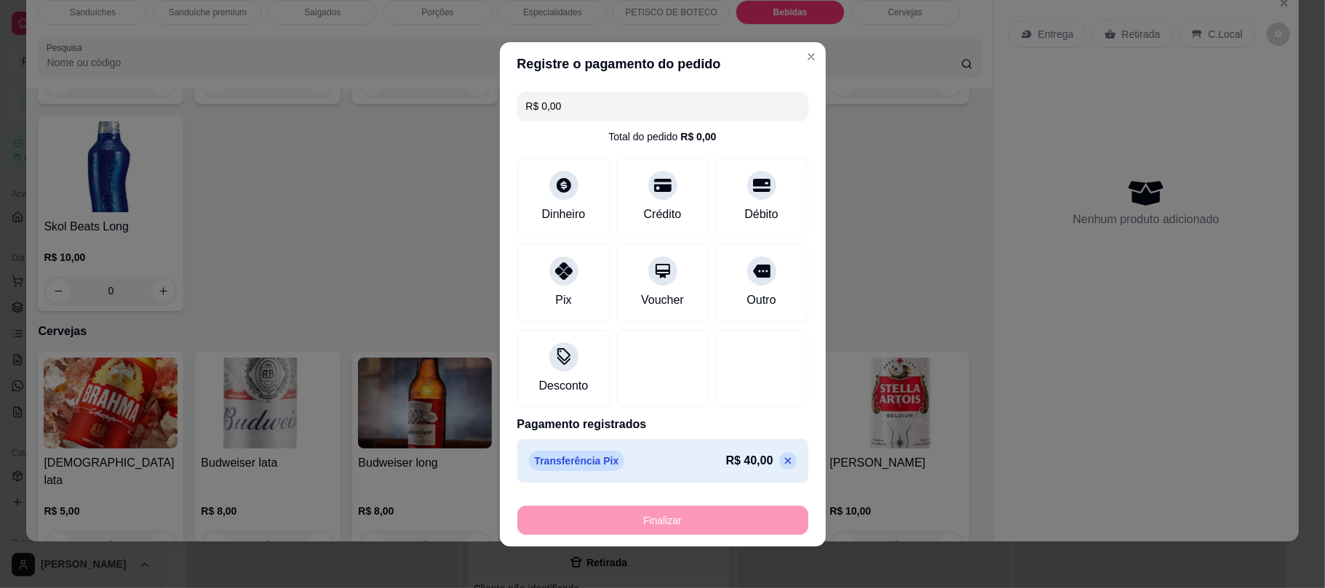
type input "-R$ 40,00"
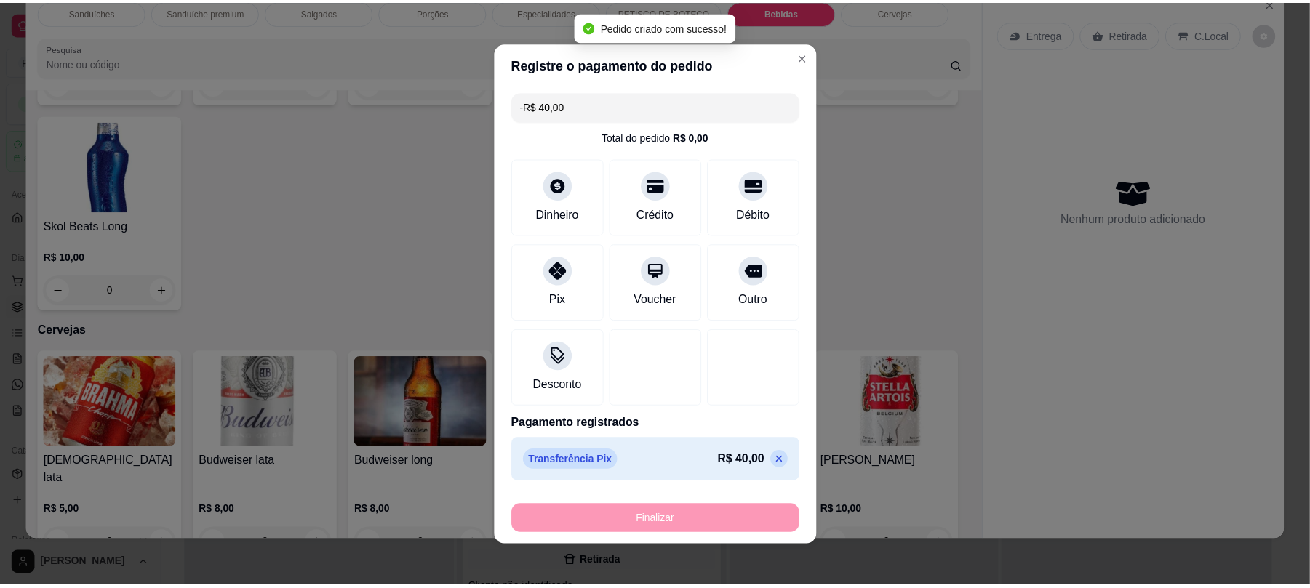
scroll to position [2159, 0]
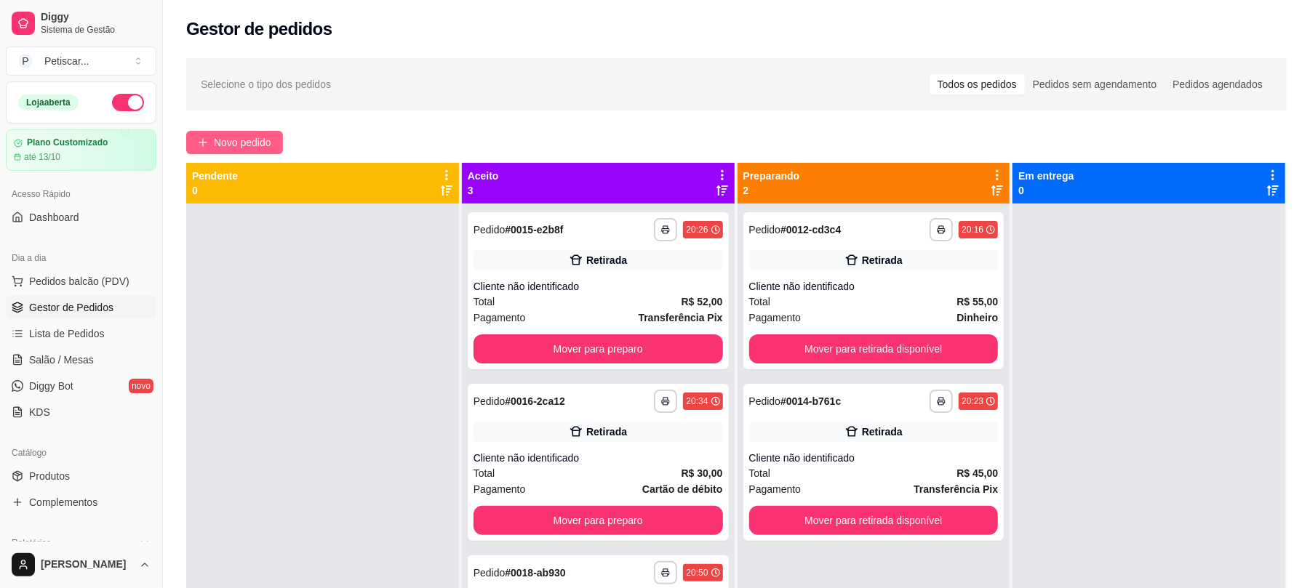
click at [216, 144] on span "Novo pedido" at bounding box center [242, 143] width 57 height 16
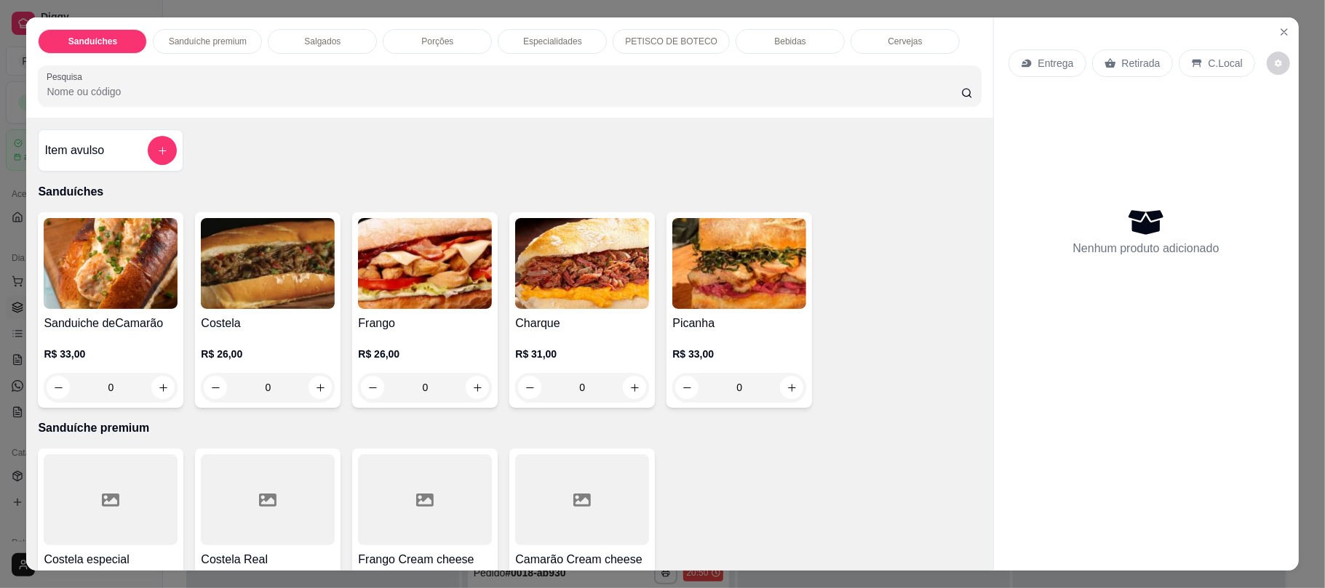
scroll to position [210, 0]
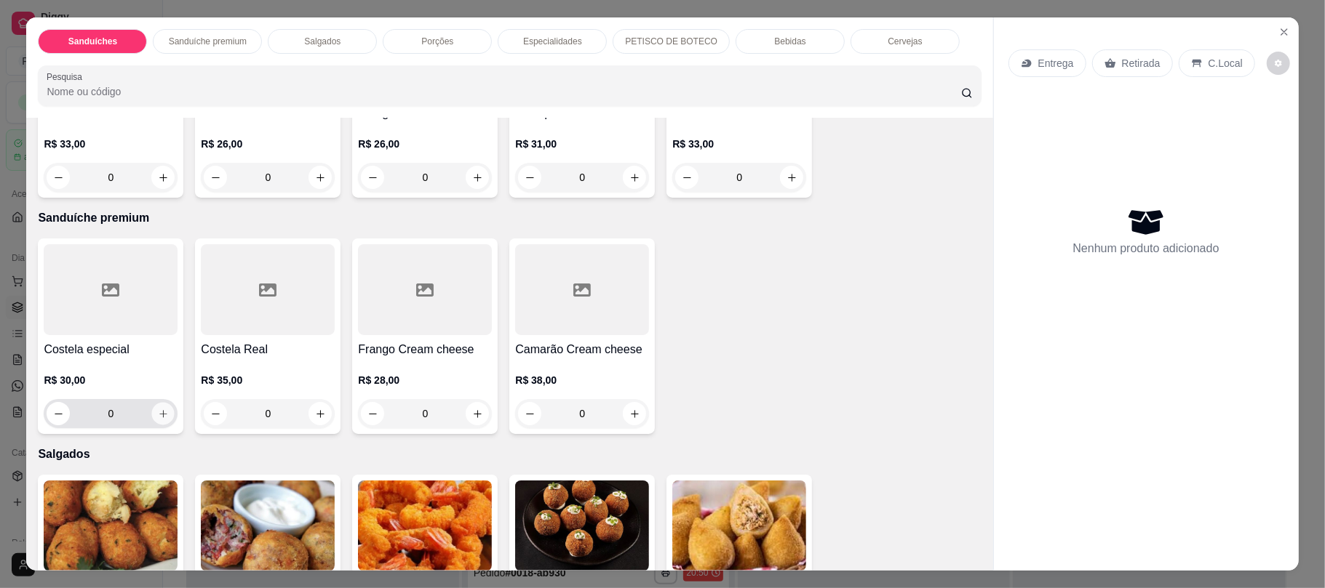
click at [158, 417] on icon "increase-product-quantity" at bounding box center [163, 414] width 11 height 11
type input "1"
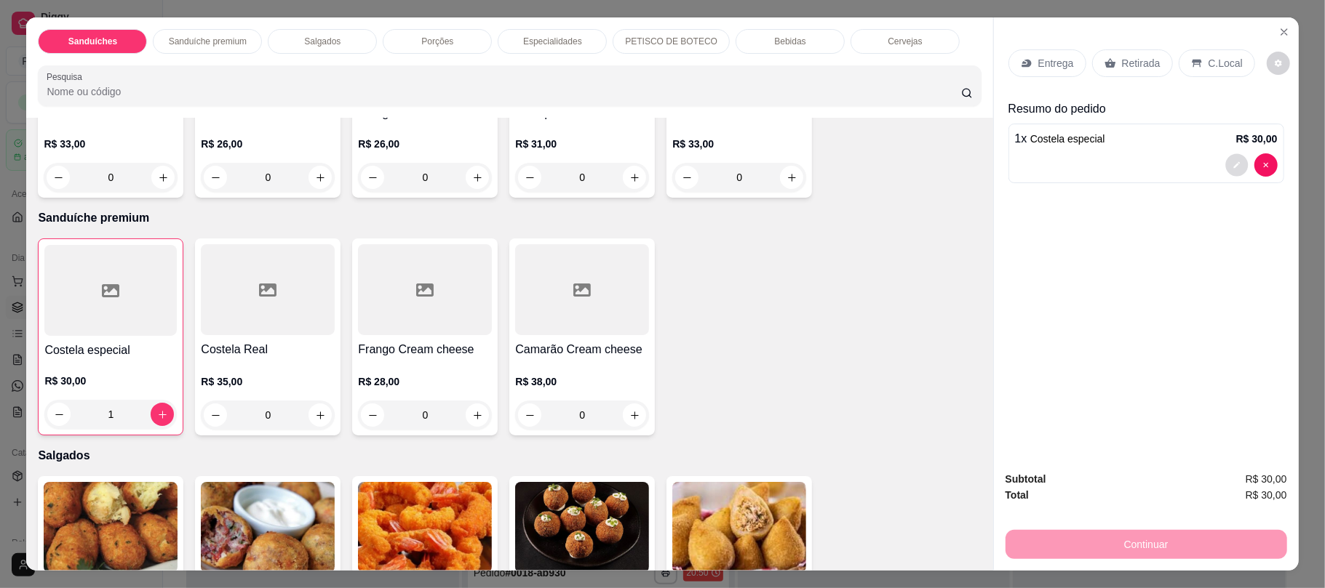
click at [1225, 169] on button "decrease-product-quantity" at bounding box center [1236, 165] width 23 height 23
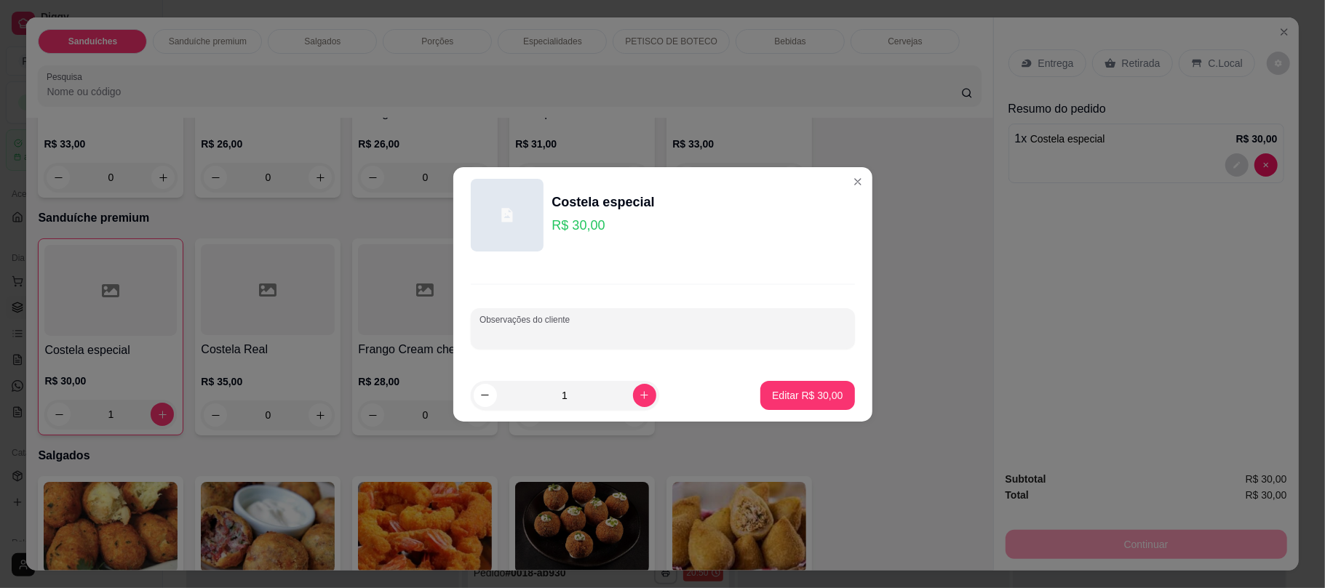
click at [668, 332] on input "Observações do cliente" at bounding box center [662, 334] width 367 height 15
type input "sem tomate"
click at [783, 399] on p "Editar R$ 30,00" at bounding box center [807, 395] width 68 height 14
type input "0"
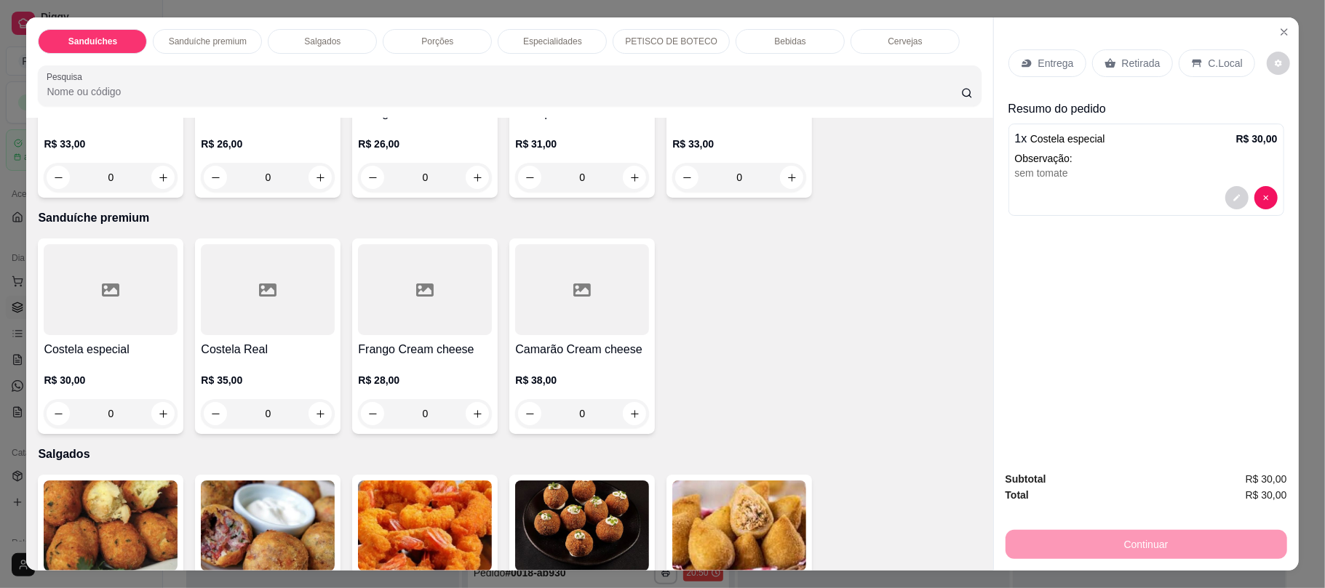
click at [1119, 76] on div "Retirada" at bounding box center [1132, 63] width 81 height 28
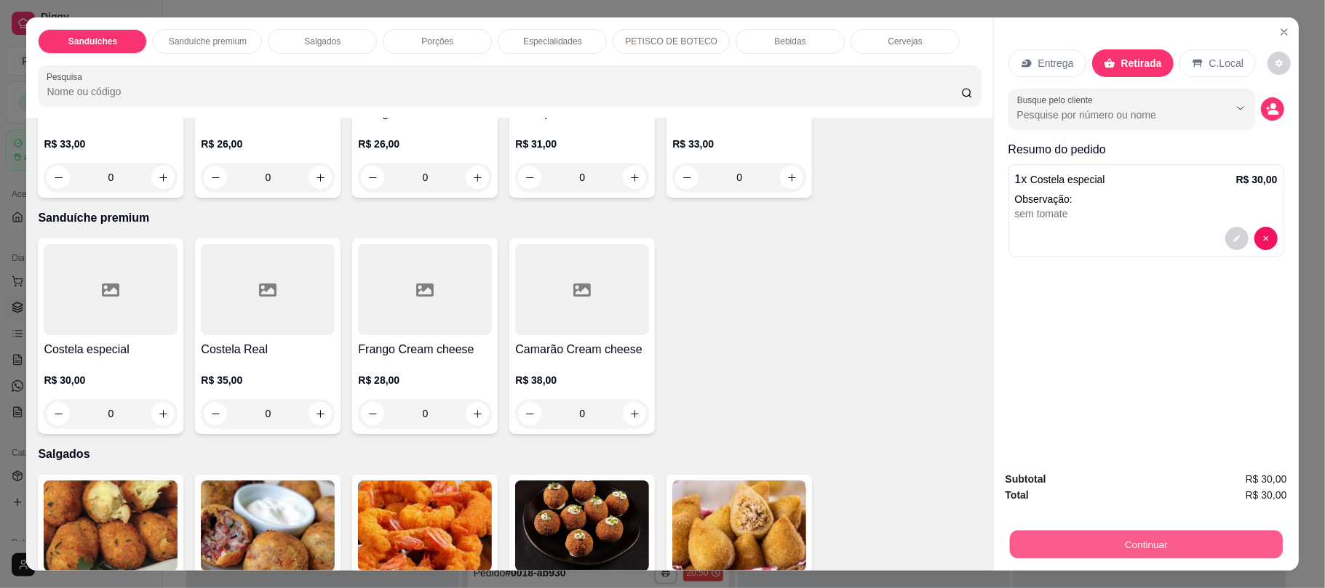
click at [1047, 536] on button "Continuar" at bounding box center [1145, 544] width 273 height 28
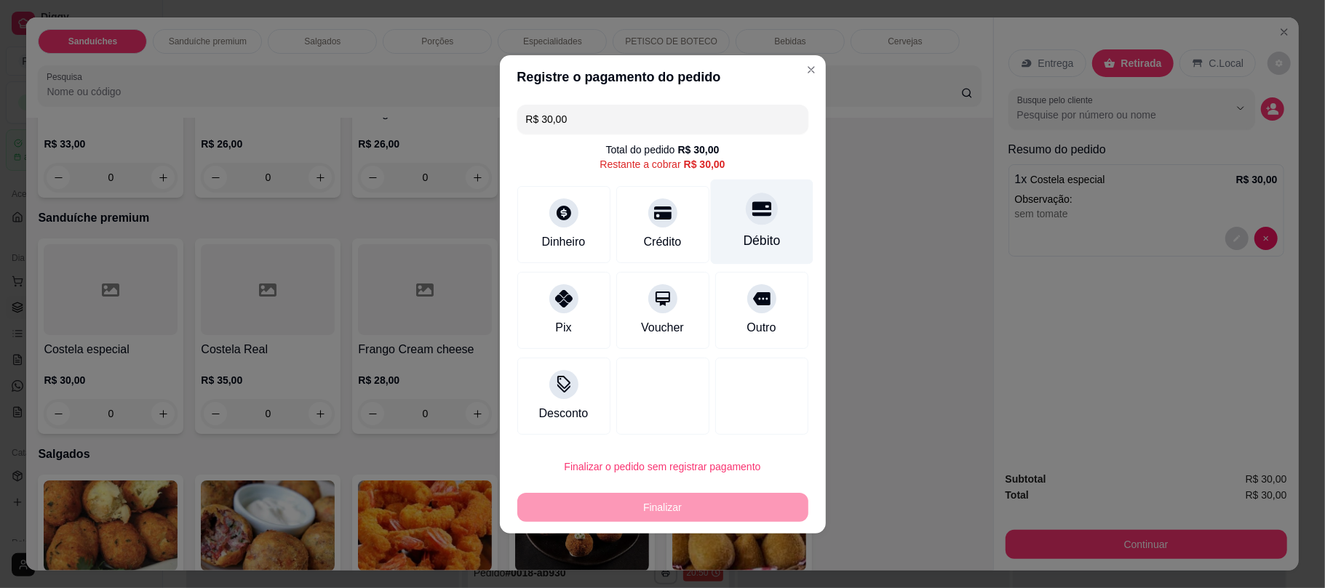
click at [743, 231] on div "Débito" at bounding box center [761, 240] width 37 height 19
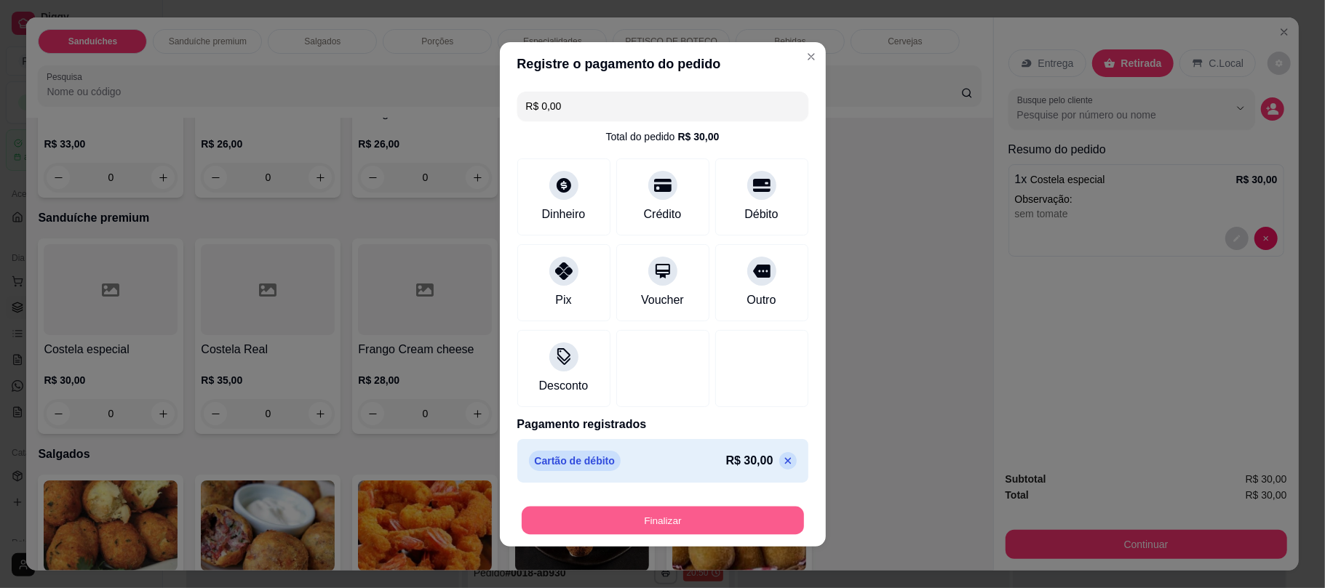
click at [658, 510] on button "Finalizar" at bounding box center [663, 520] width 282 height 28
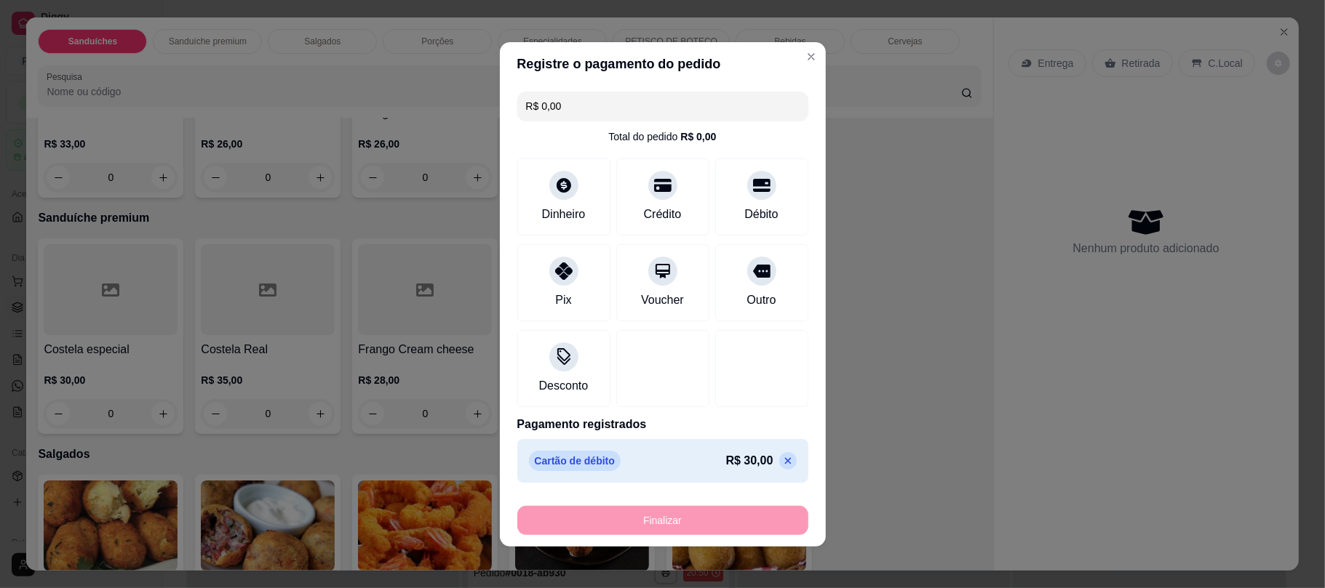
type input "-R$ 30,00"
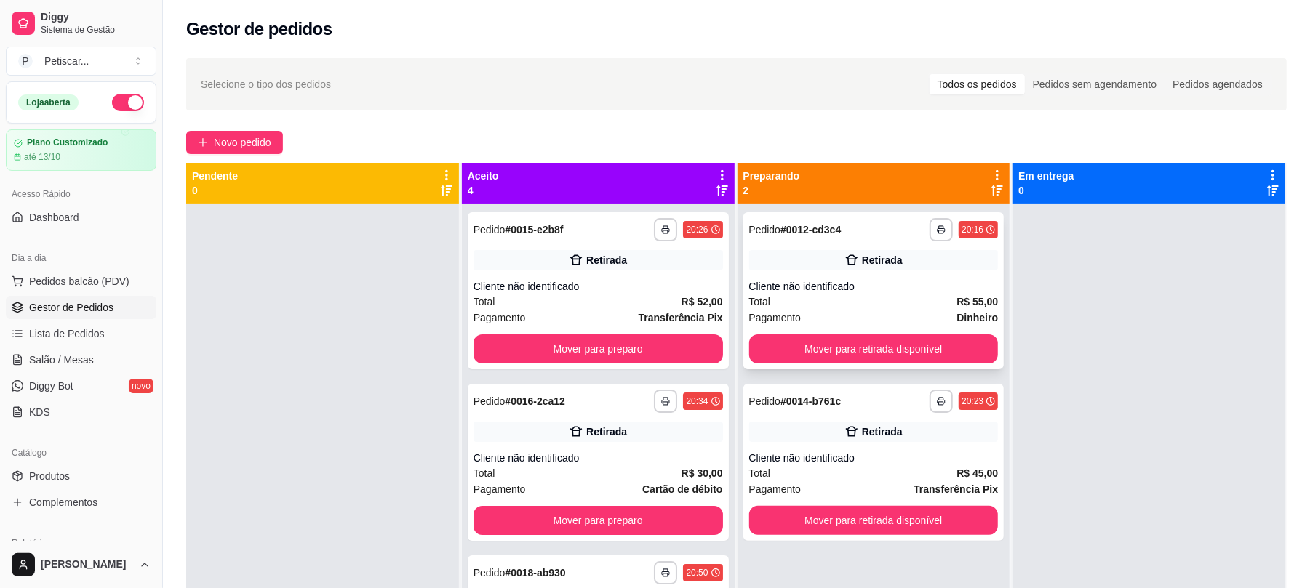
click at [816, 250] on div "Retirada" at bounding box center [873, 260] width 249 height 20
click at [665, 346] on button "Mover para preparo" at bounding box center [597, 349] width 241 height 28
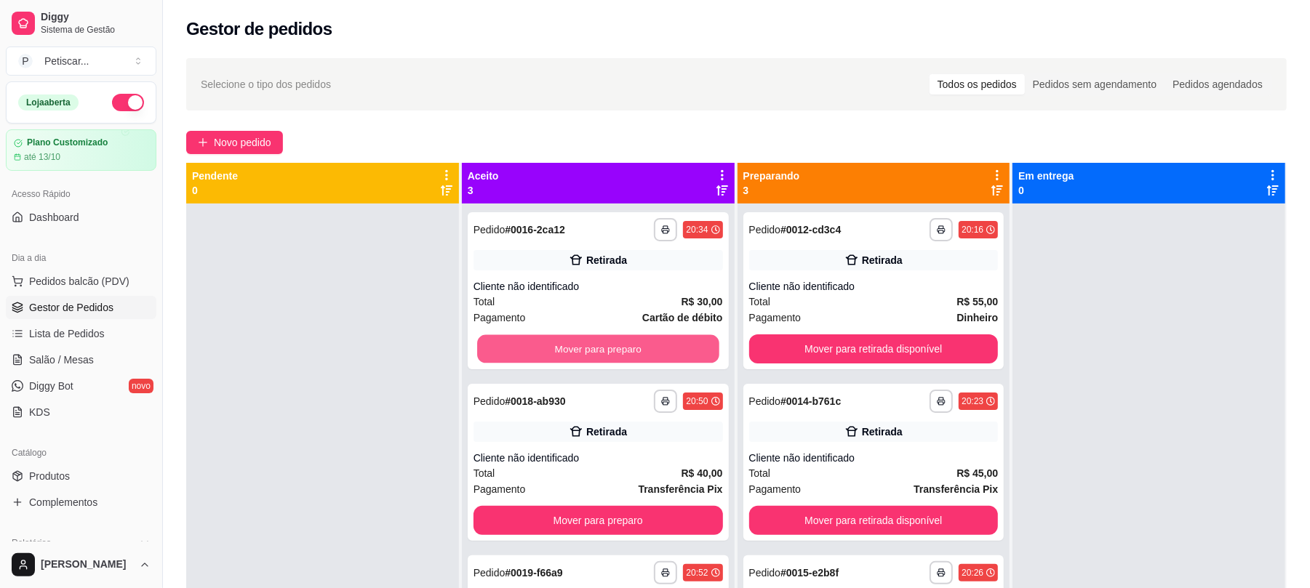
click at [665, 346] on button "Mover para preparo" at bounding box center [597, 349] width 241 height 28
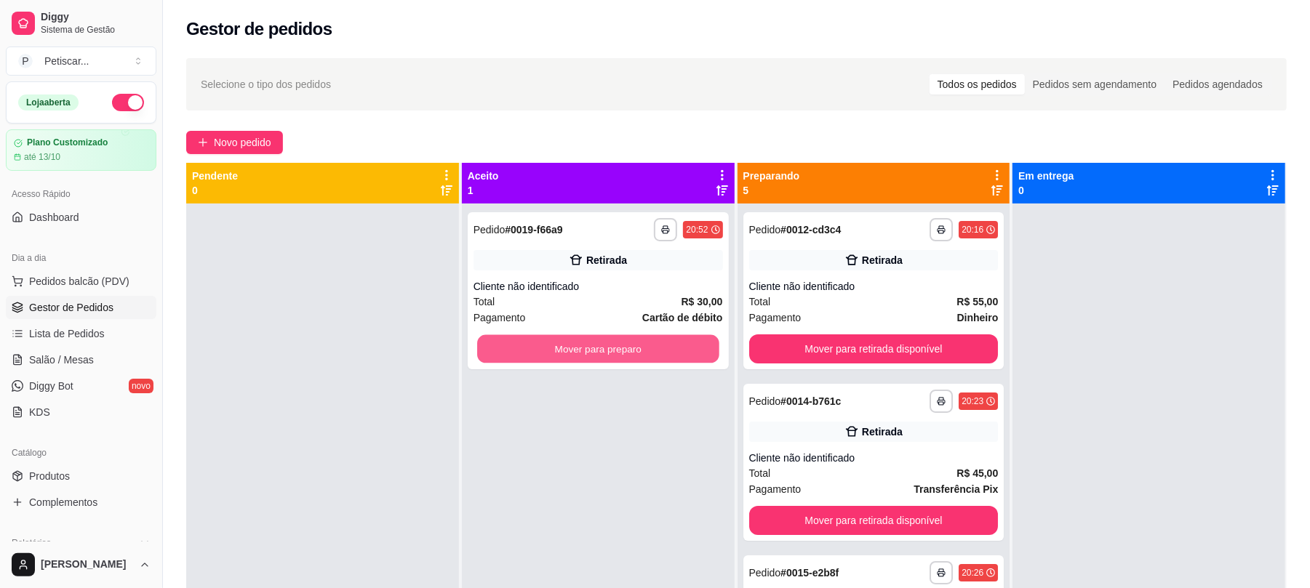
click at [665, 346] on button "Mover para preparo" at bounding box center [597, 349] width 241 height 28
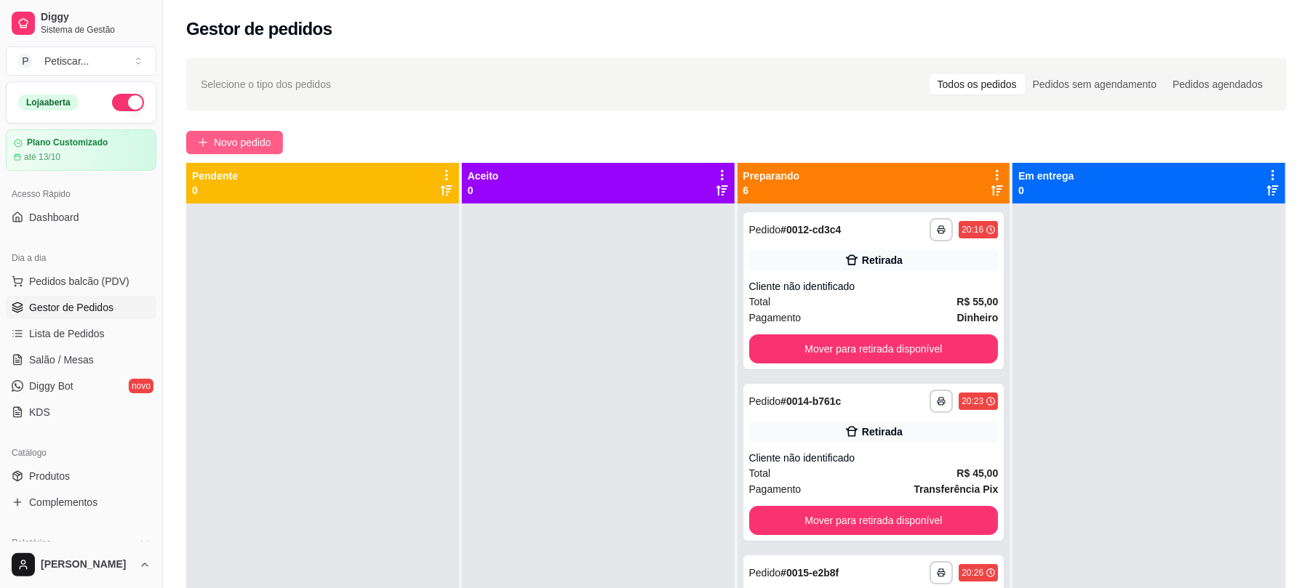
click at [222, 135] on span "Novo pedido" at bounding box center [242, 143] width 57 height 16
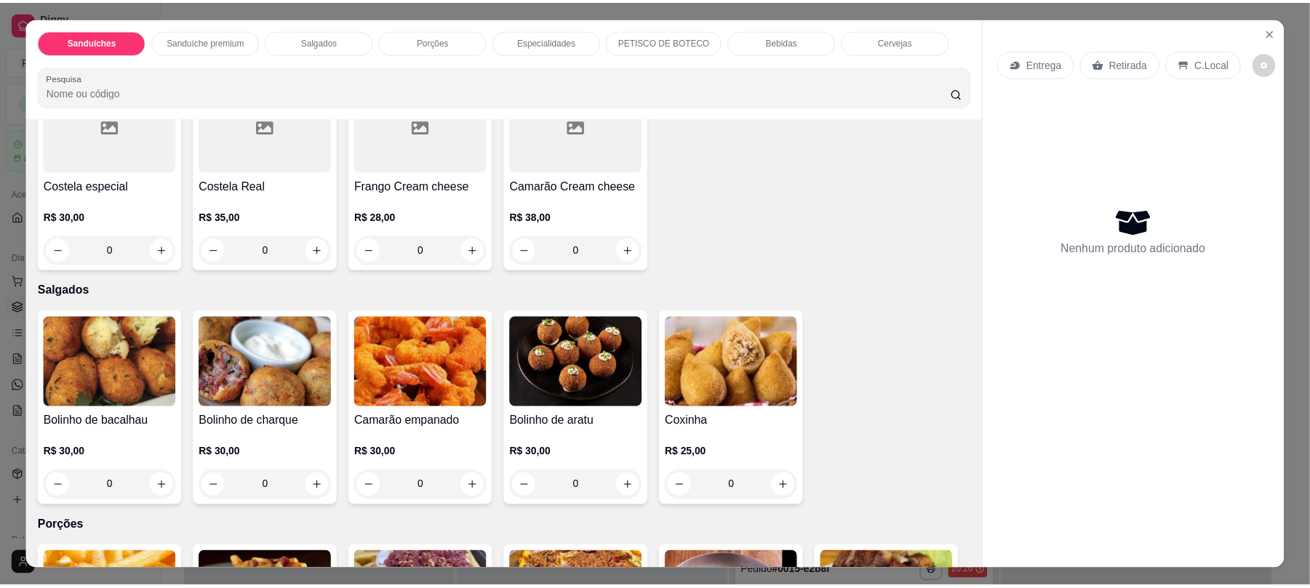
scroll to position [650, 0]
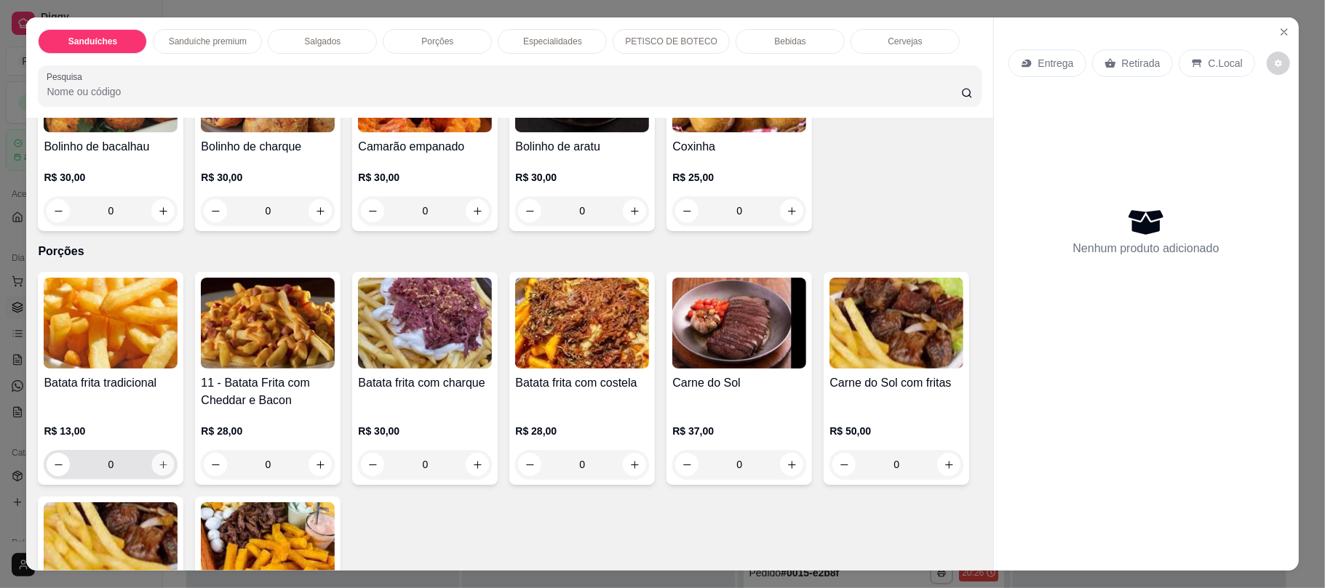
click at [161, 472] on button "increase-product-quantity" at bounding box center [163, 465] width 23 height 23
type input "1"
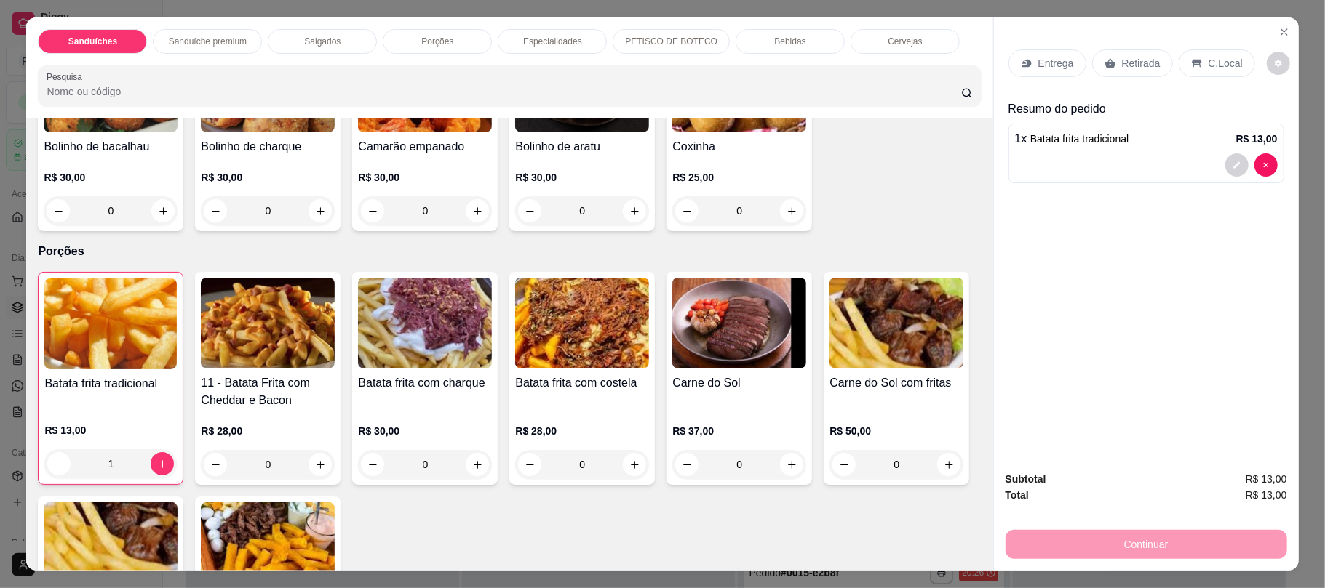
click at [1133, 61] on p "Retirada" at bounding box center [1141, 63] width 39 height 15
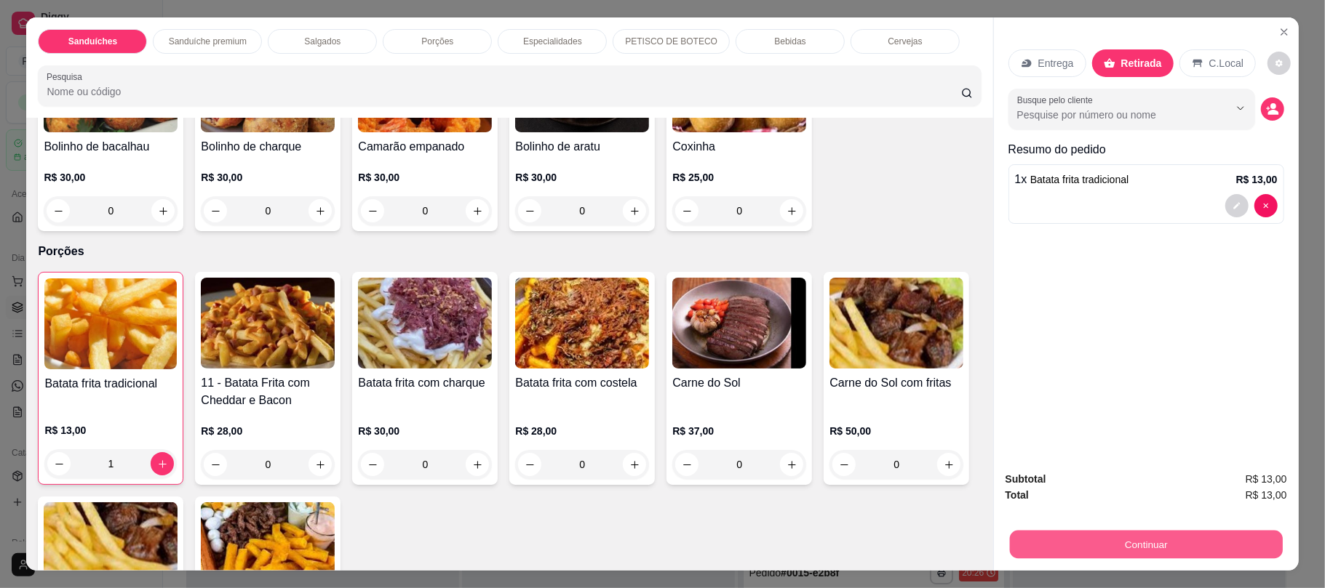
click at [1136, 540] on button "Continuar" at bounding box center [1145, 544] width 273 height 28
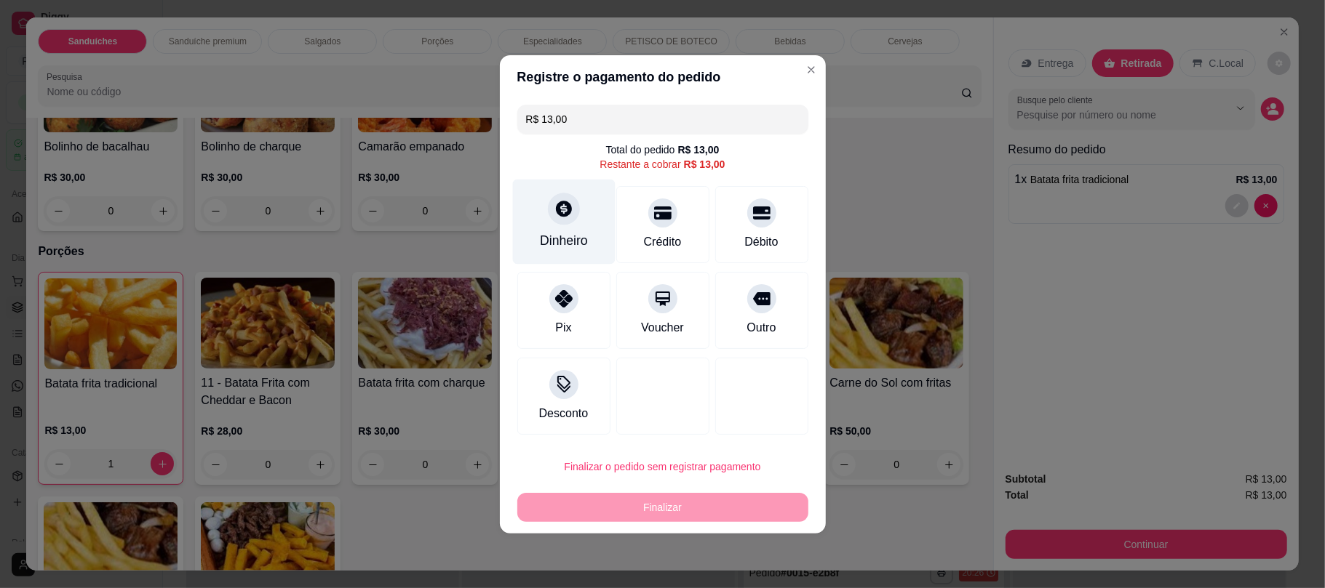
click at [562, 223] on div at bounding box center [564, 209] width 32 height 32
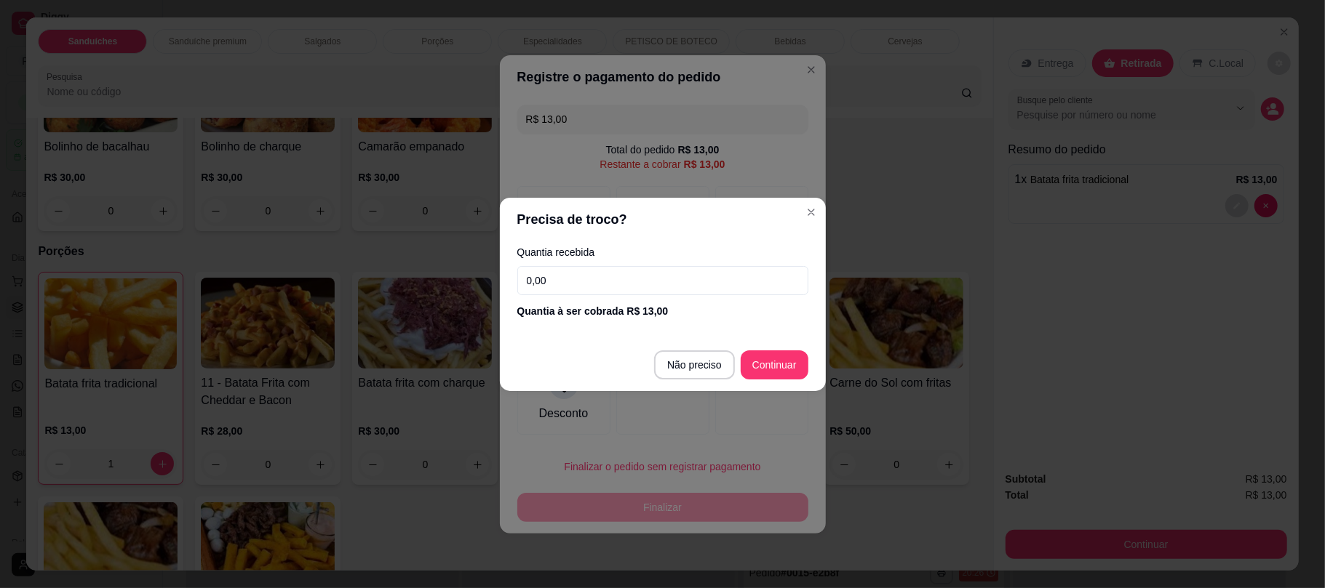
click at [703, 278] on input "0,00" at bounding box center [662, 280] width 291 height 29
type input "R$ 0,00"
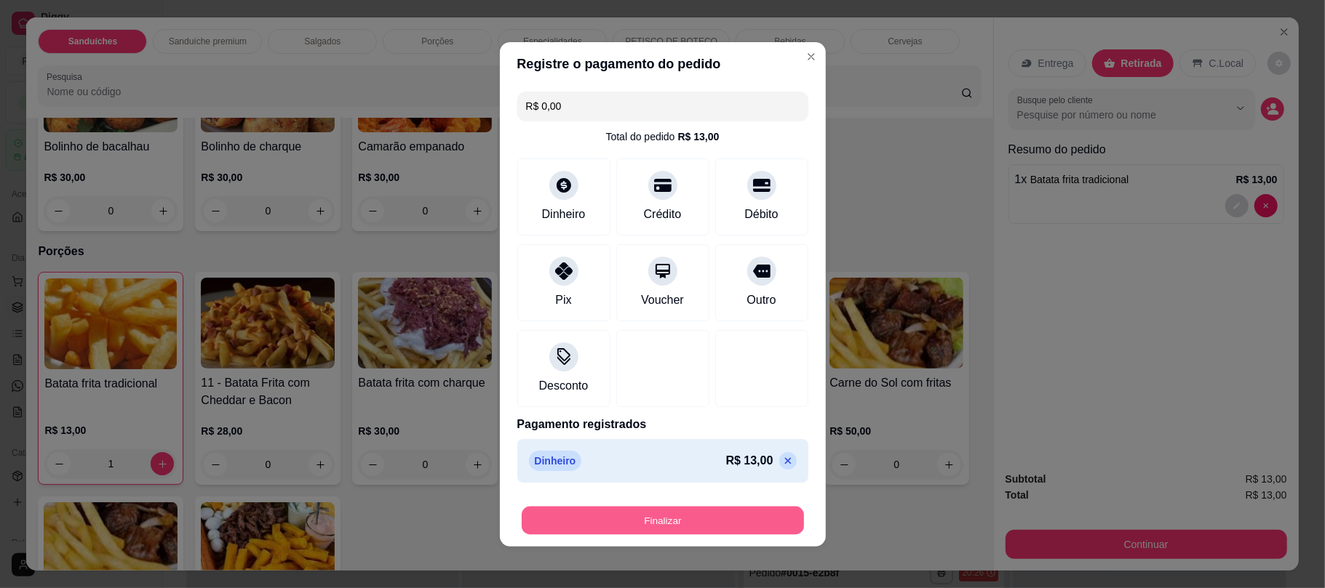
click at [746, 530] on button "Finalizar" at bounding box center [663, 520] width 282 height 28
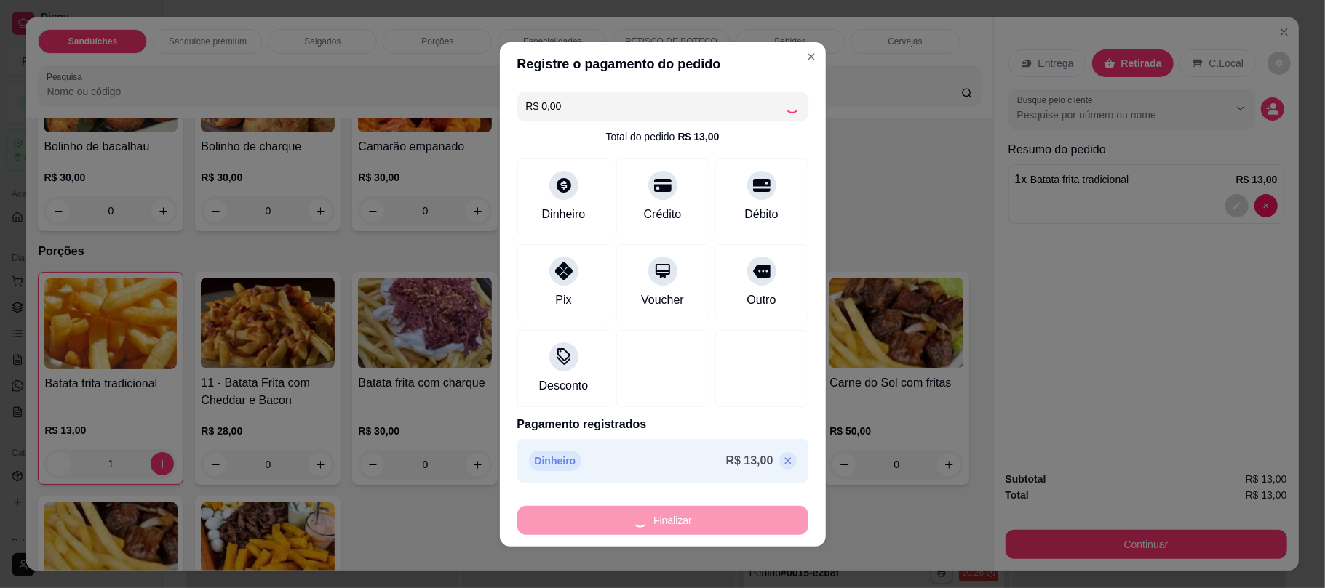
type input "0"
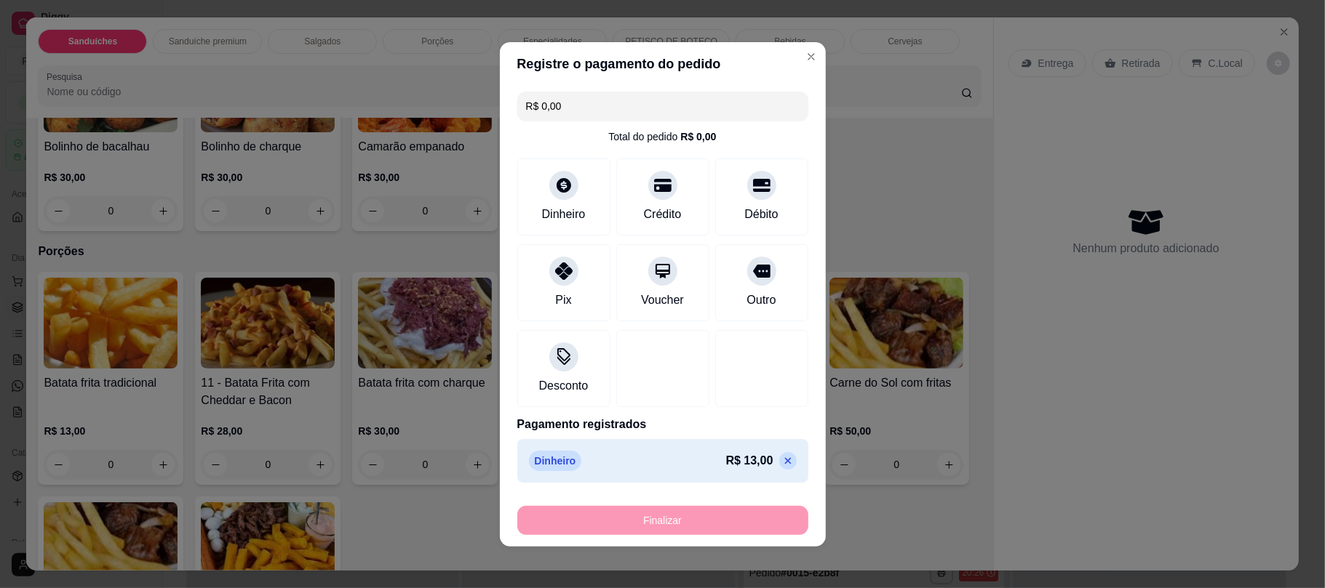
type input "-R$ 13,00"
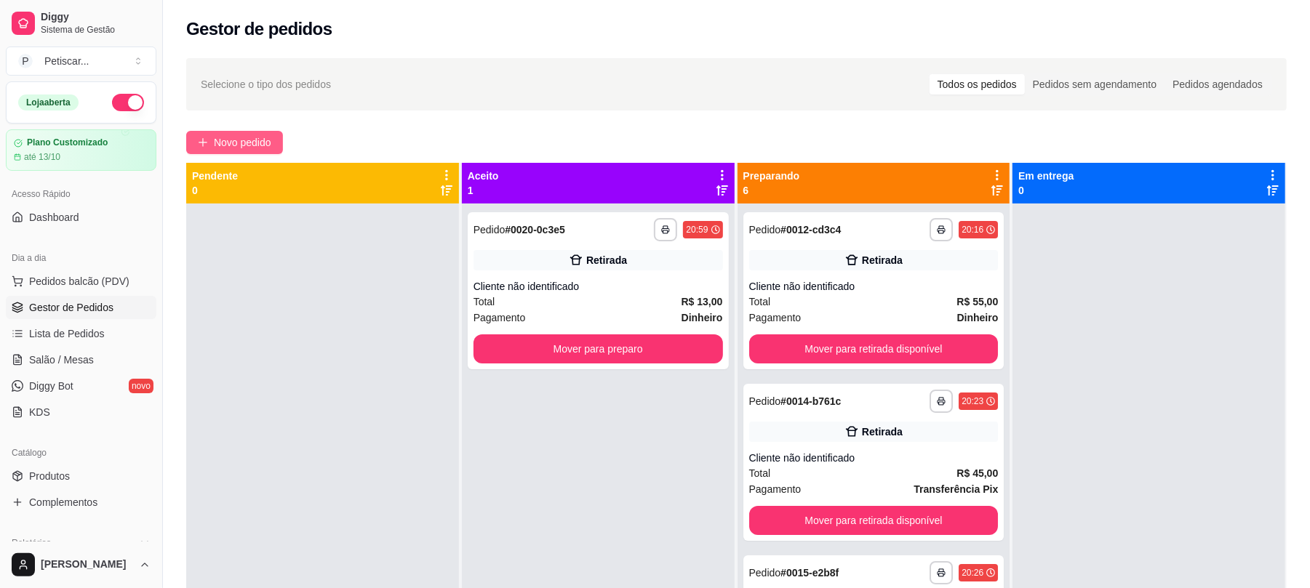
click at [276, 140] on button "Novo pedido" at bounding box center [234, 142] width 97 height 23
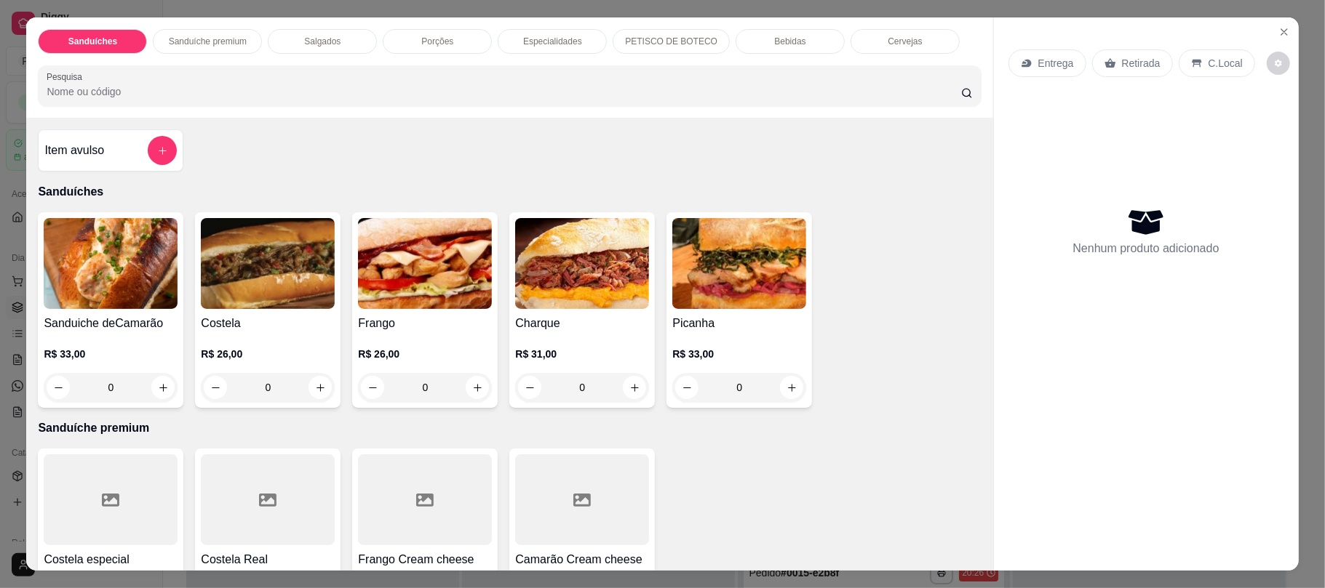
click at [318, 394] on div "0" at bounding box center [268, 387] width 134 height 29
click at [314, 391] on div "0" at bounding box center [268, 387] width 134 height 29
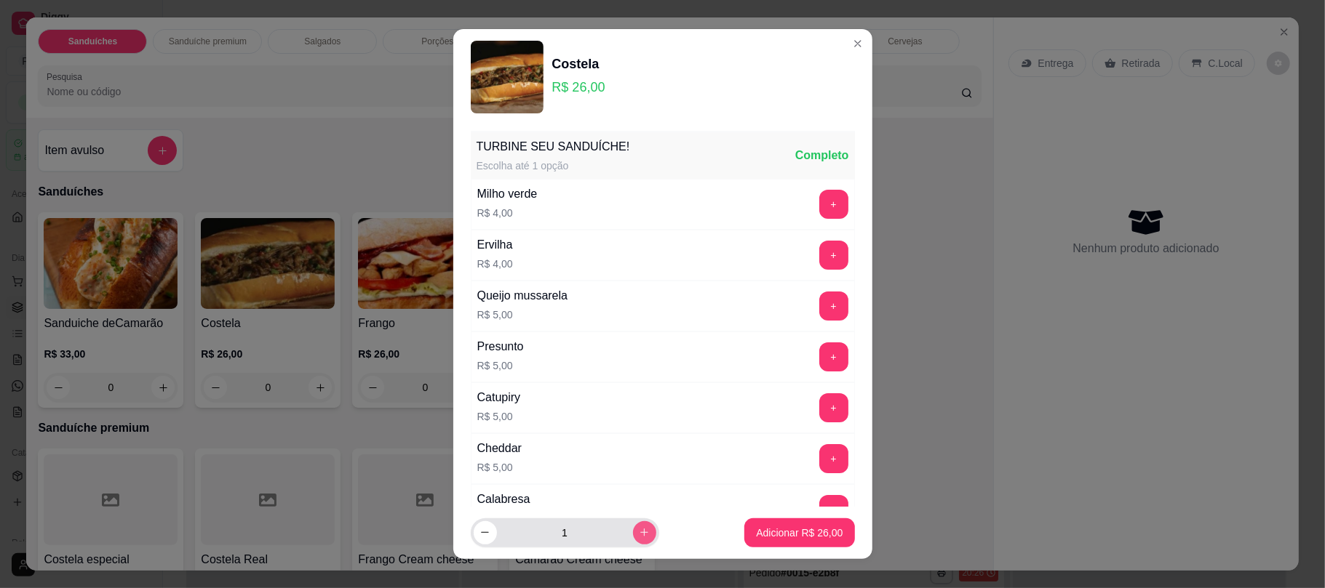
click at [639, 530] on icon "increase-product-quantity" at bounding box center [644, 532] width 11 height 11
type input "3"
click at [769, 524] on button "Adicionar R$ 78,00" at bounding box center [799, 533] width 107 height 28
type input "3"
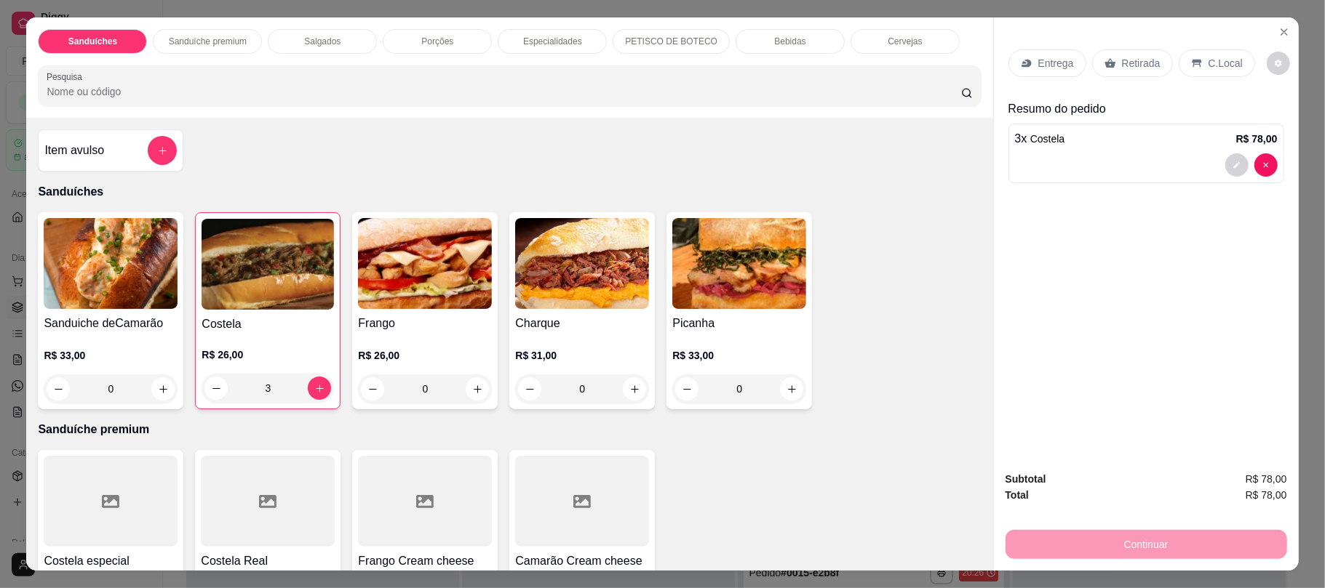
click at [471, 390] on div "0" at bounding box center [425, 389] width 134 height 29
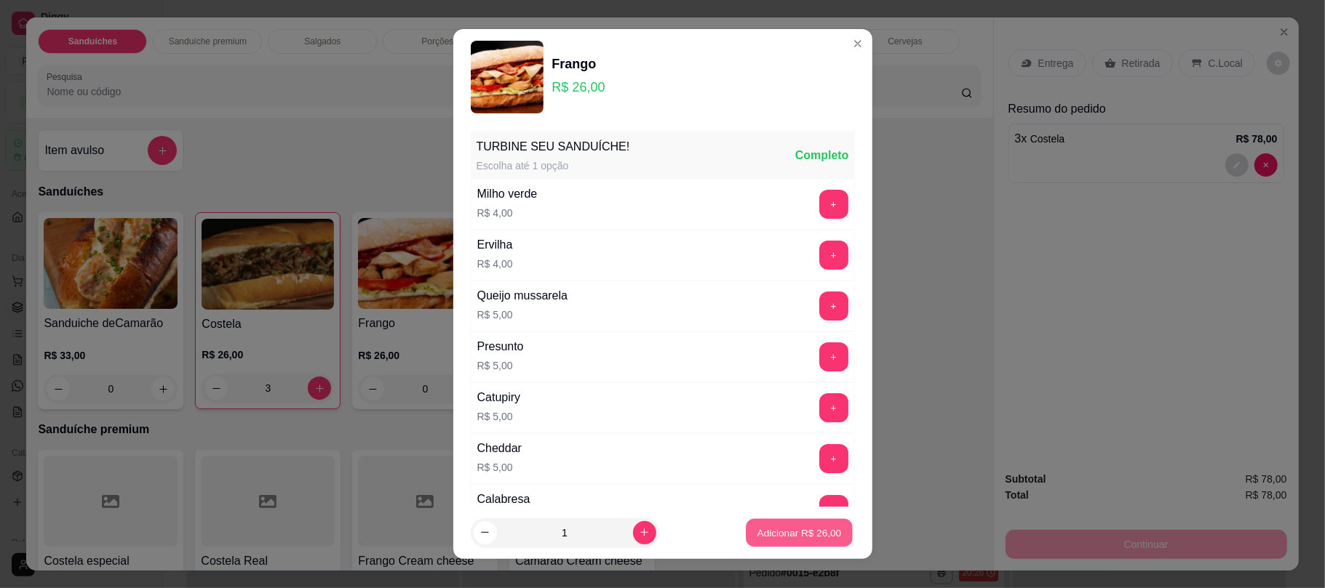
click at [764, 526] on p "Adicionar R$ 26,00" at bounding box center [799, 533] width 84 height 14
type input "1"
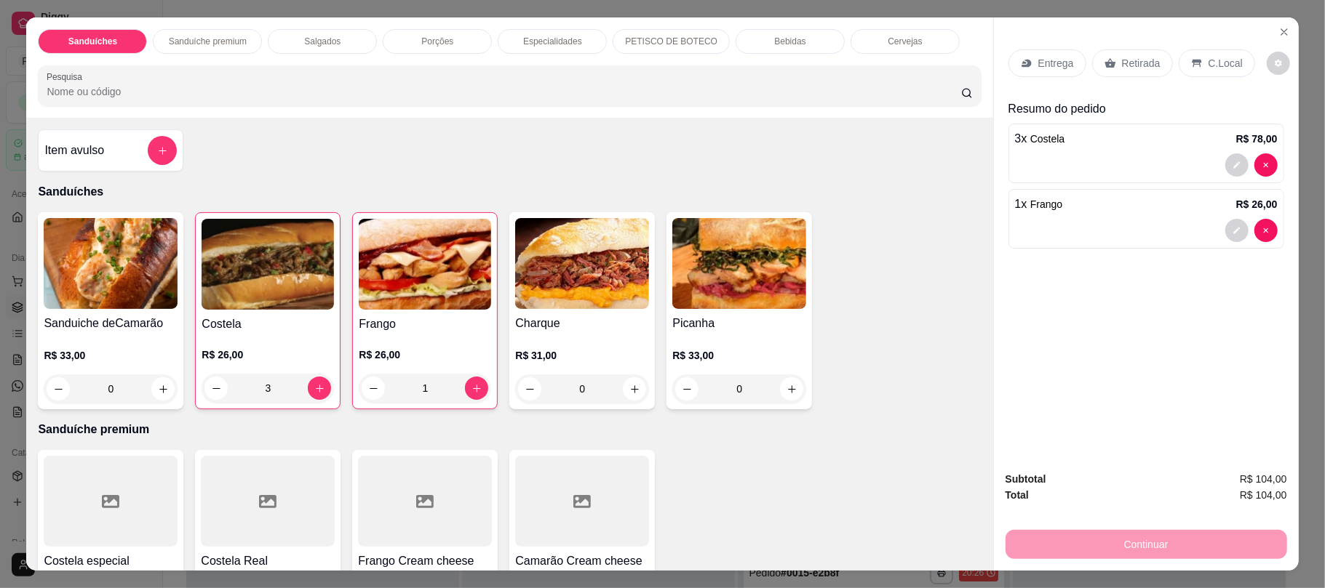
click at [628, 388] on div "0" at bounding box center [582, 389] width 134 height 29
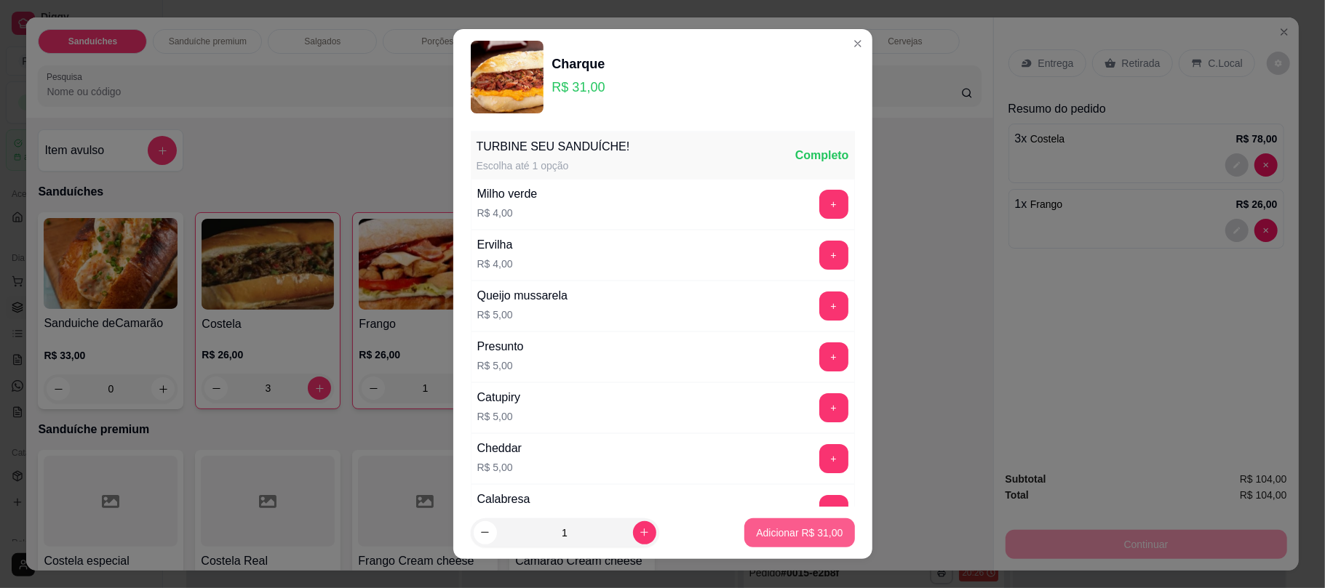
click at [777, 530] on p "Adicionar R$ 31,00" at bounding box center [799, 533] width 87 height 15
type input "1"
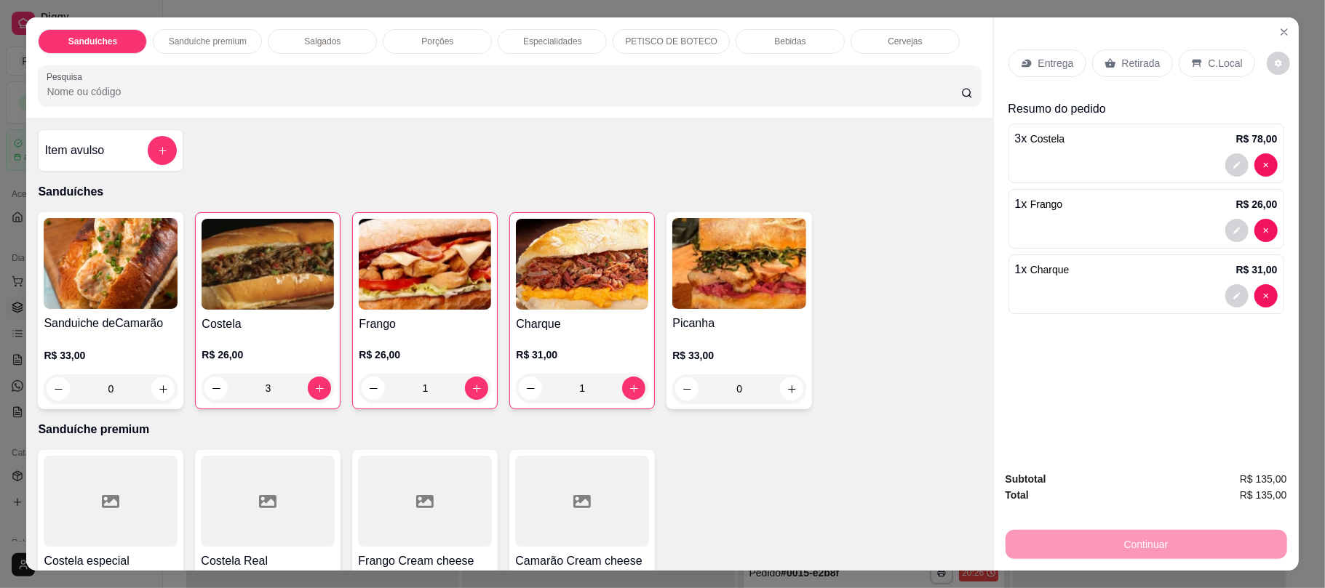
click at [1142, 55] on div "Retirada" at bounding box center [1132, 63] width 81 height 28
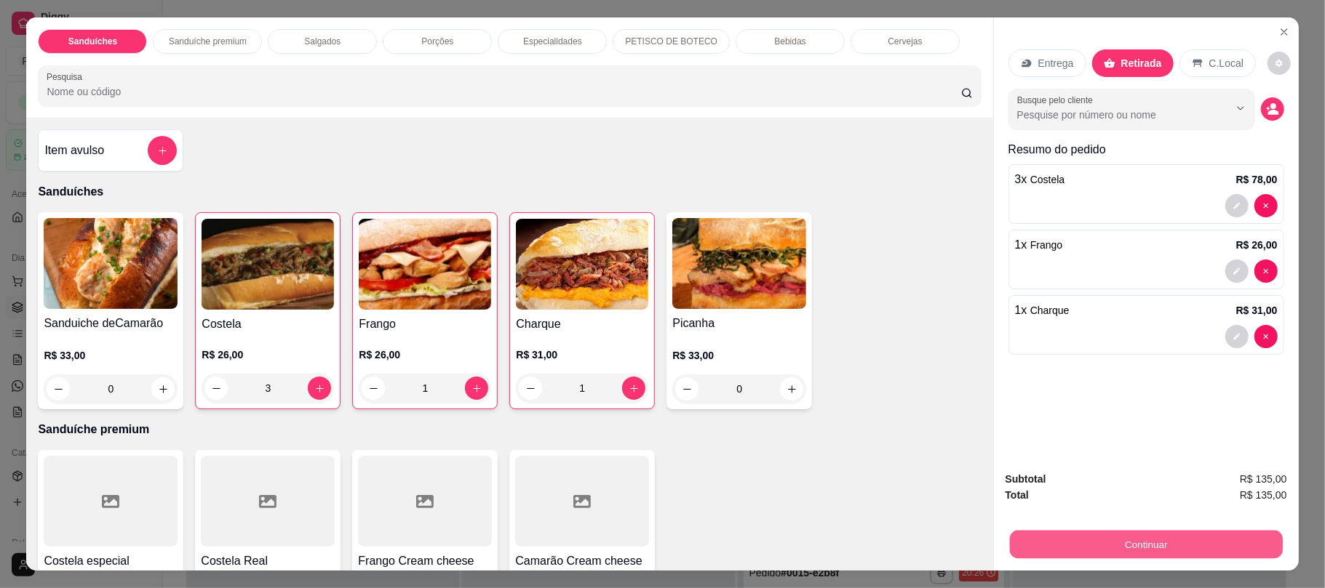
click at [1148, 554] on button "Continuar" at bounding box center [1145, 544] width 273 height 28
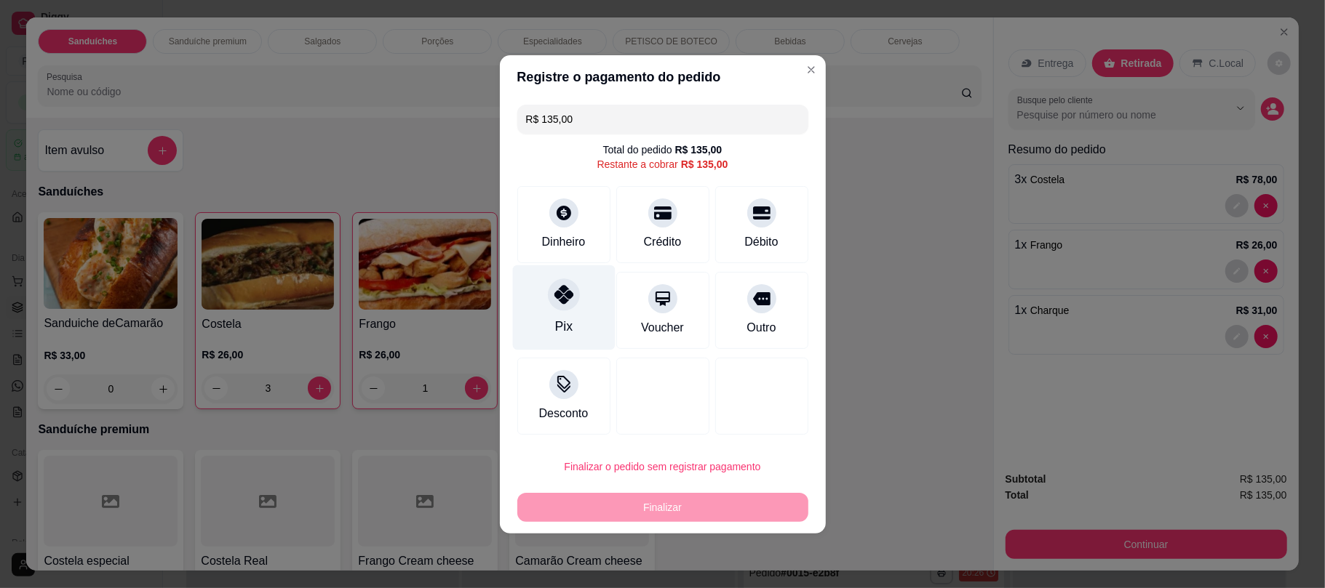
click at [571, 315] on div "Pix" at bounding box center [563, 307] width 103 height 85
type input "R$ 0,00"
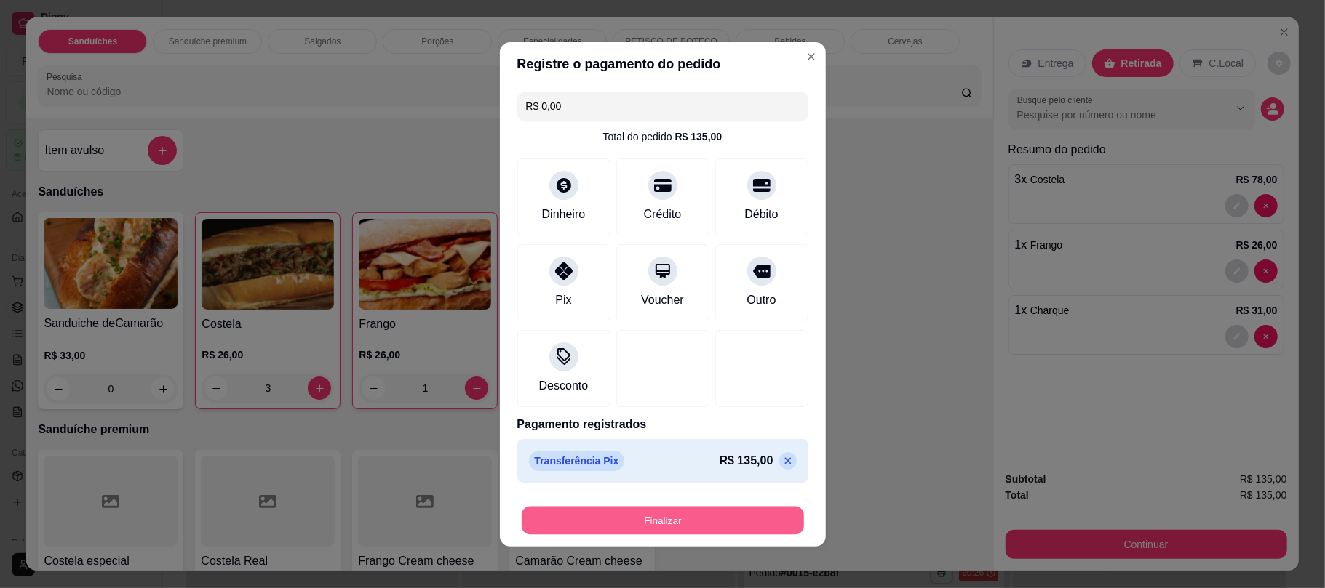
click at [765, 533] on button "Finalizar" at bounding box center [663, 520] width 282 height 28
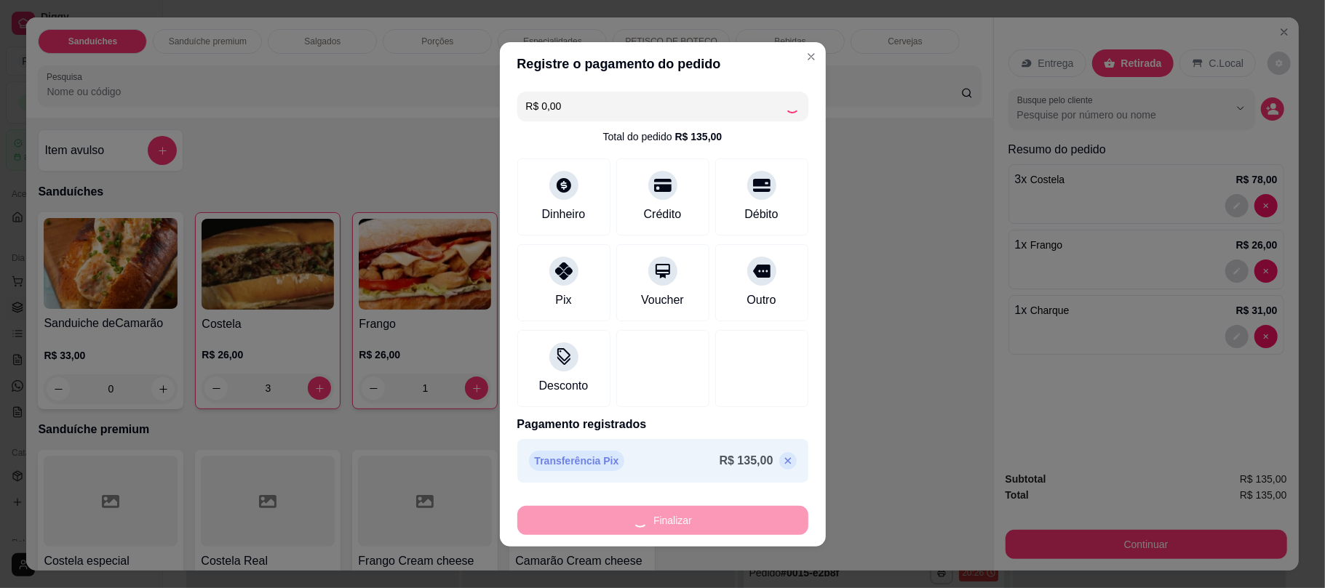
type input "0"
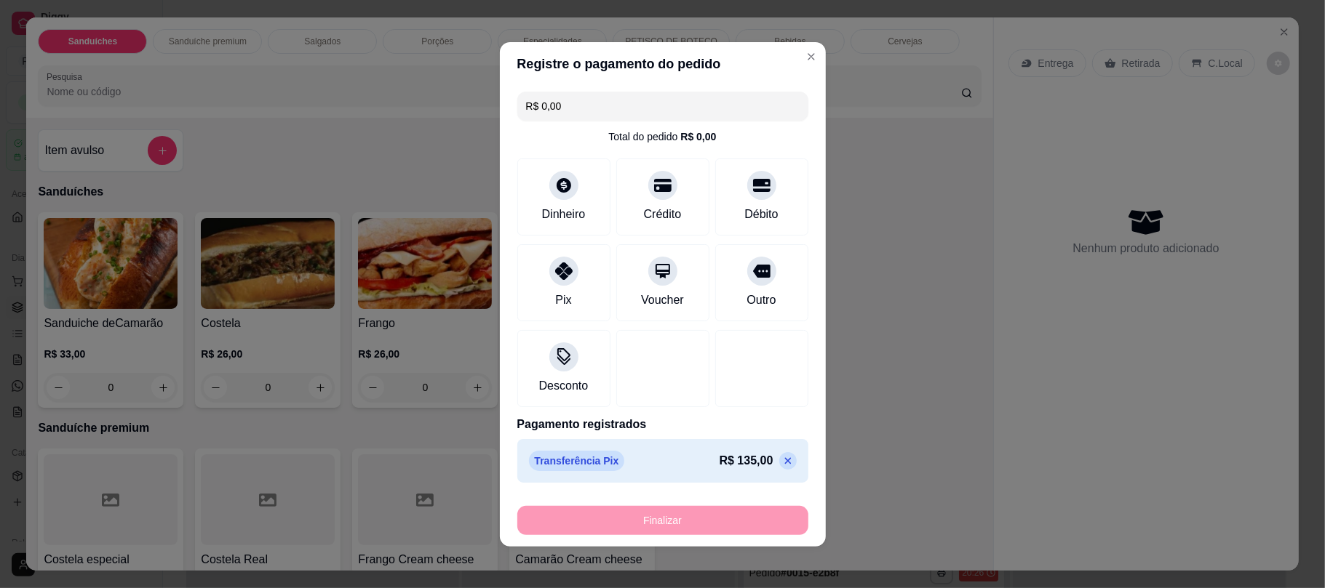
type input "-R$ 135,00"
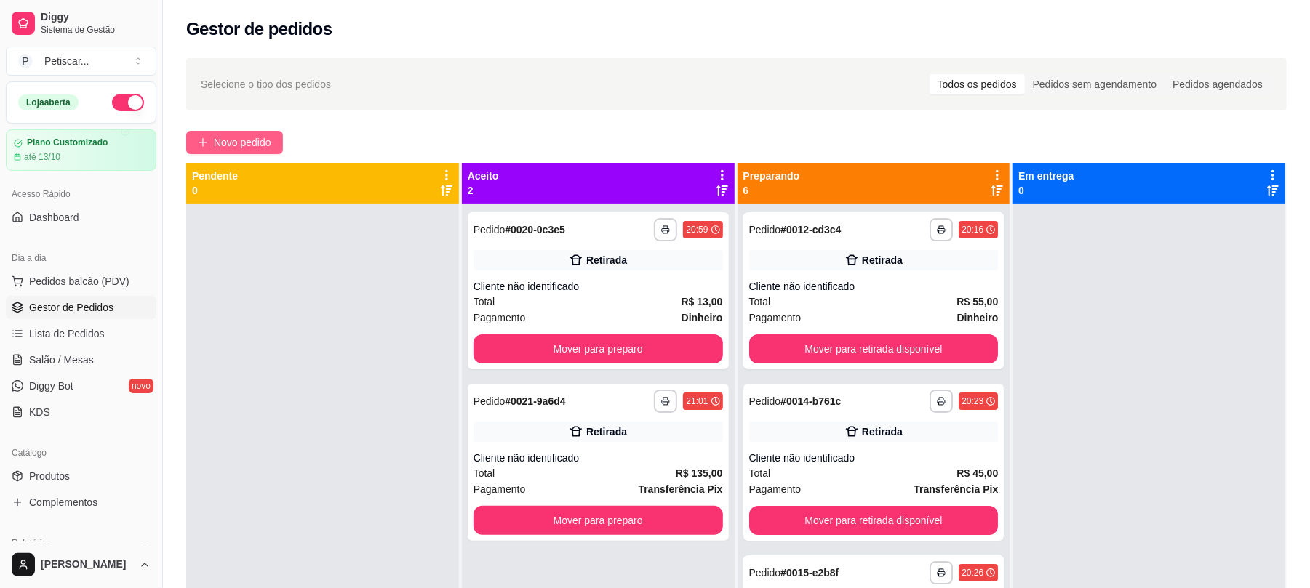
click at [266, 143] on span "Novo pedido" at bounding box center [242, 143] width 57 height 16
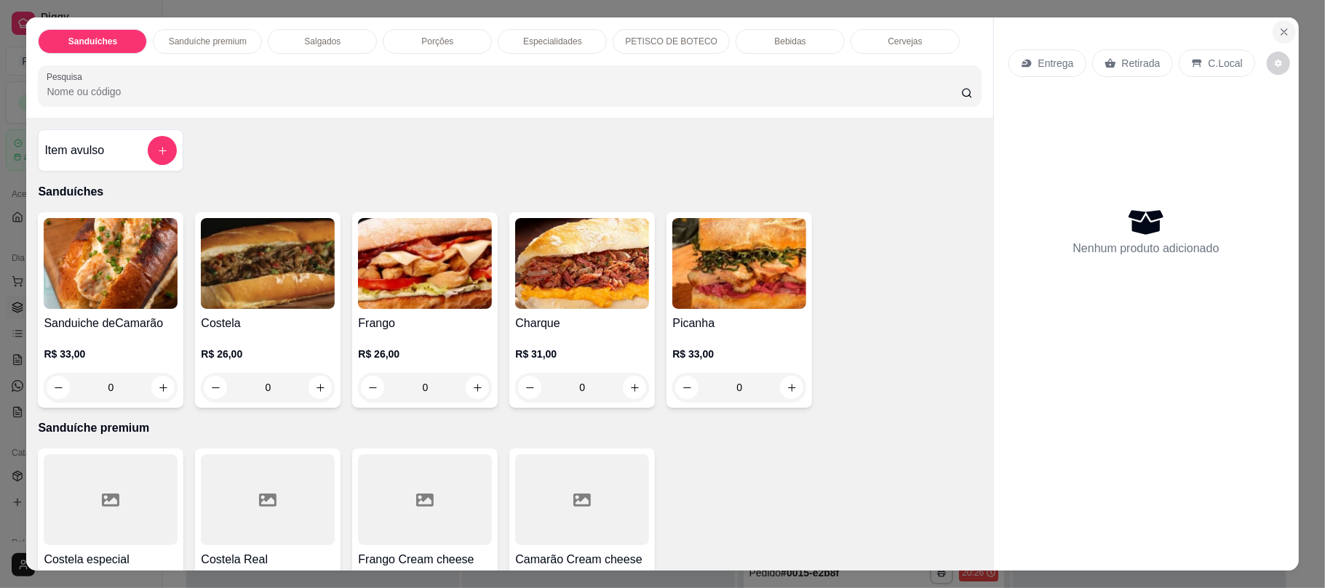
click at [1276, 25] on button "Close" at bounding box center [1283, 31] width 23 height 23
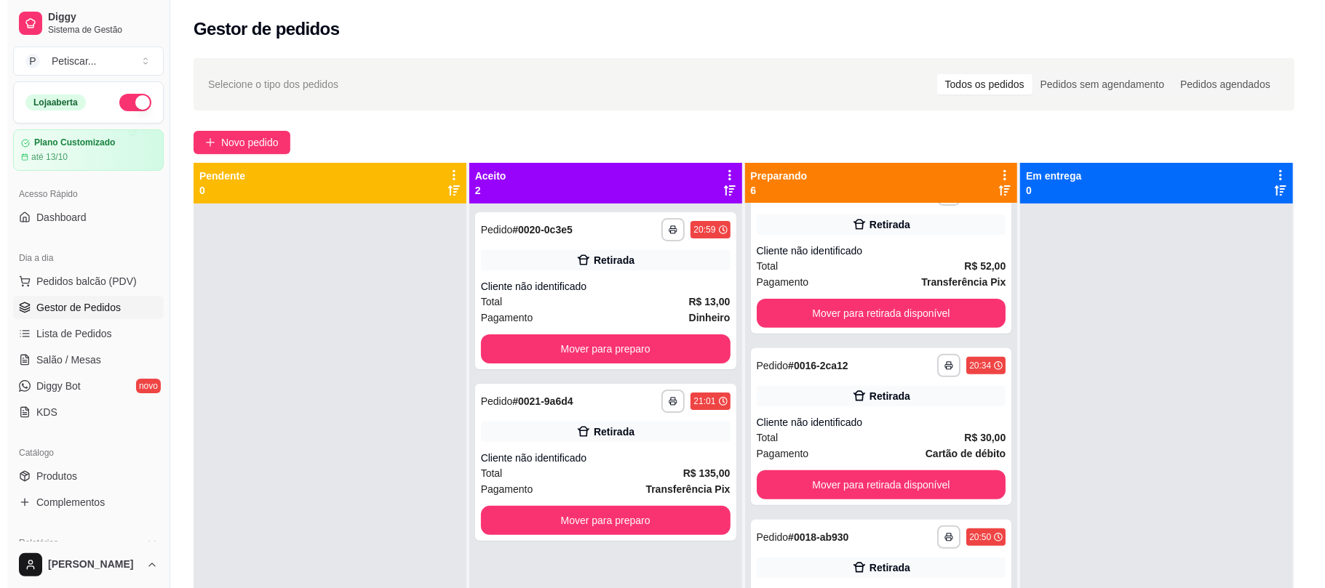
scroll to position [416, 0]
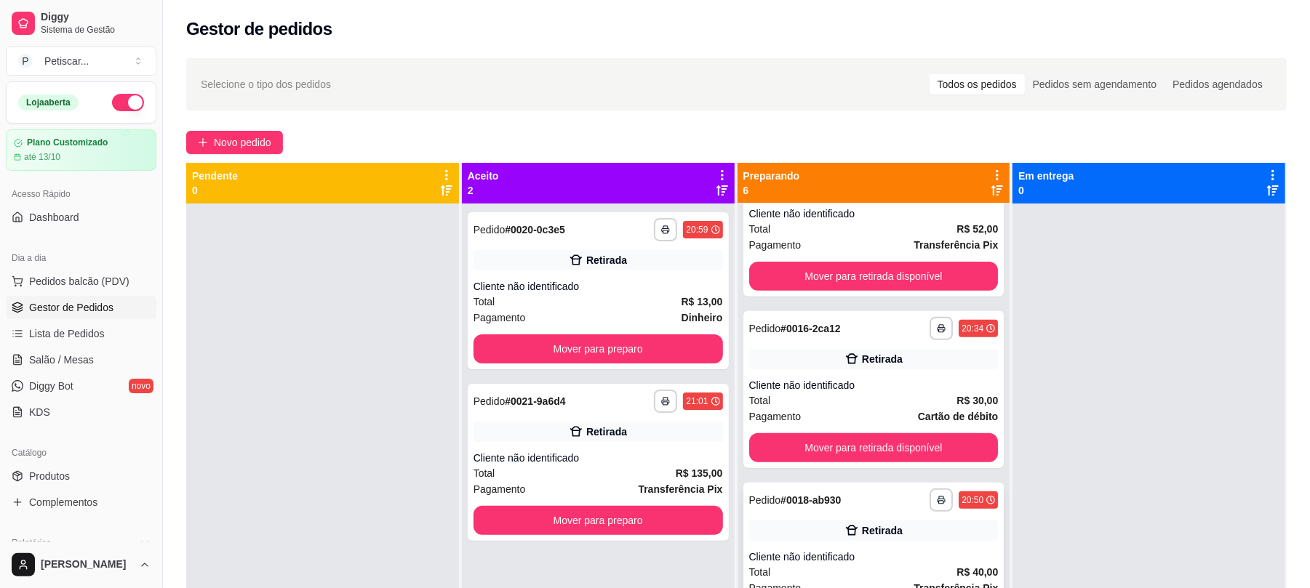
click at [905, 508] on div "**********" at bounding box center [873, 500] width 249 height 23
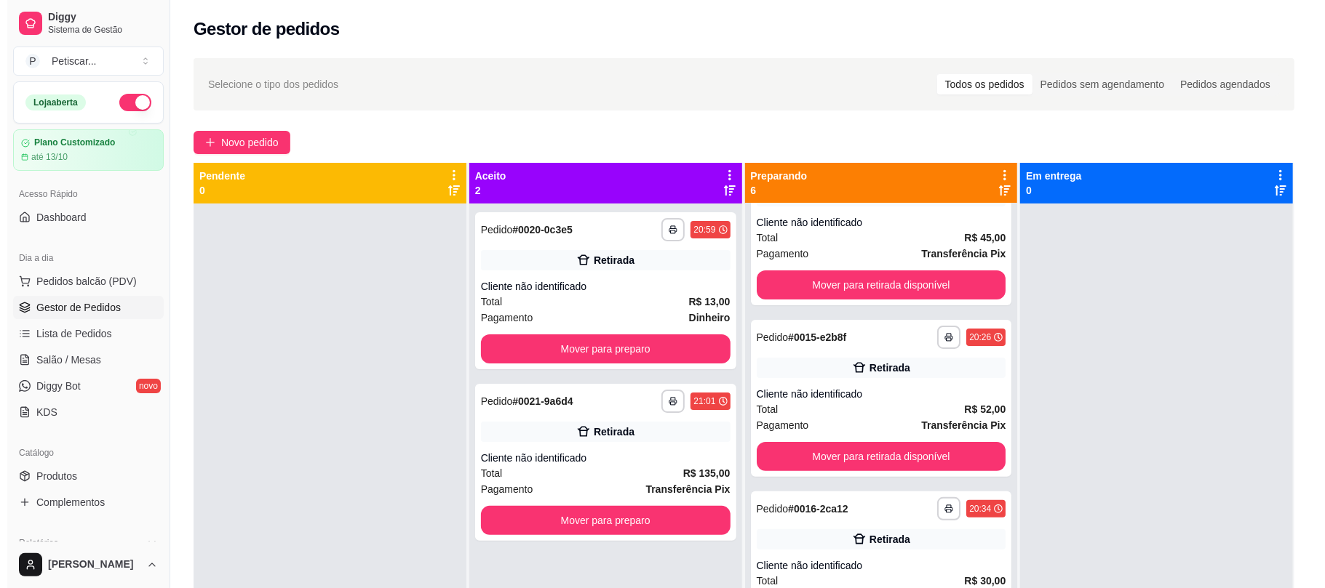
scroll to position [0, 0]
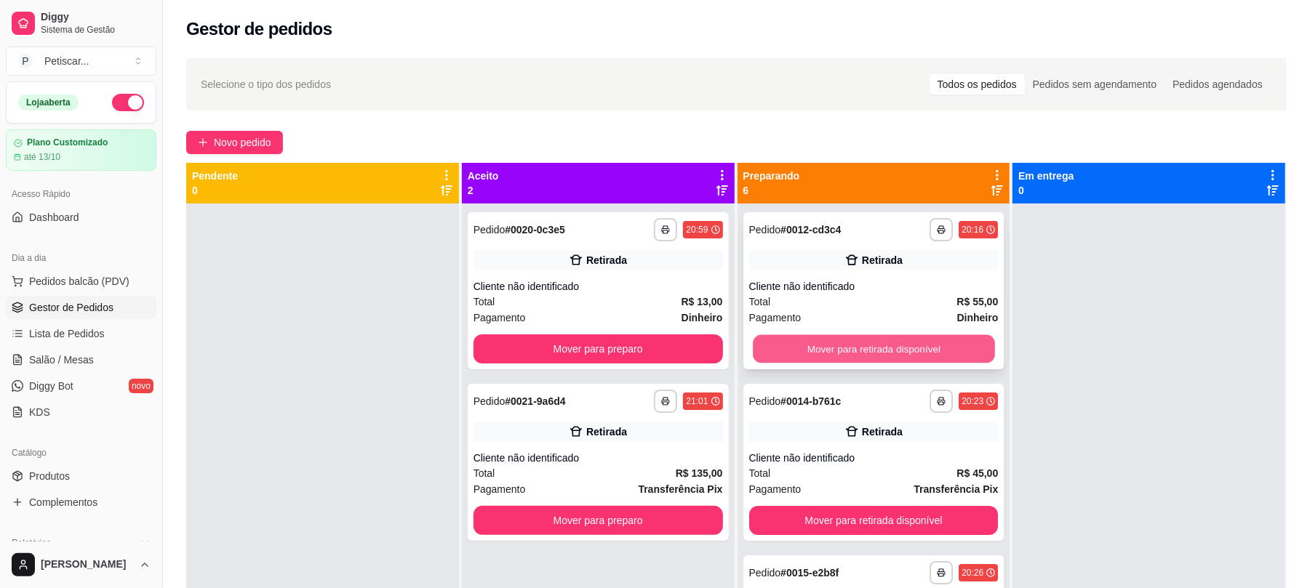
click at [923, 356] on button "Mover para retirada disponível" at bounding box center [873, 349] width 241 height 28
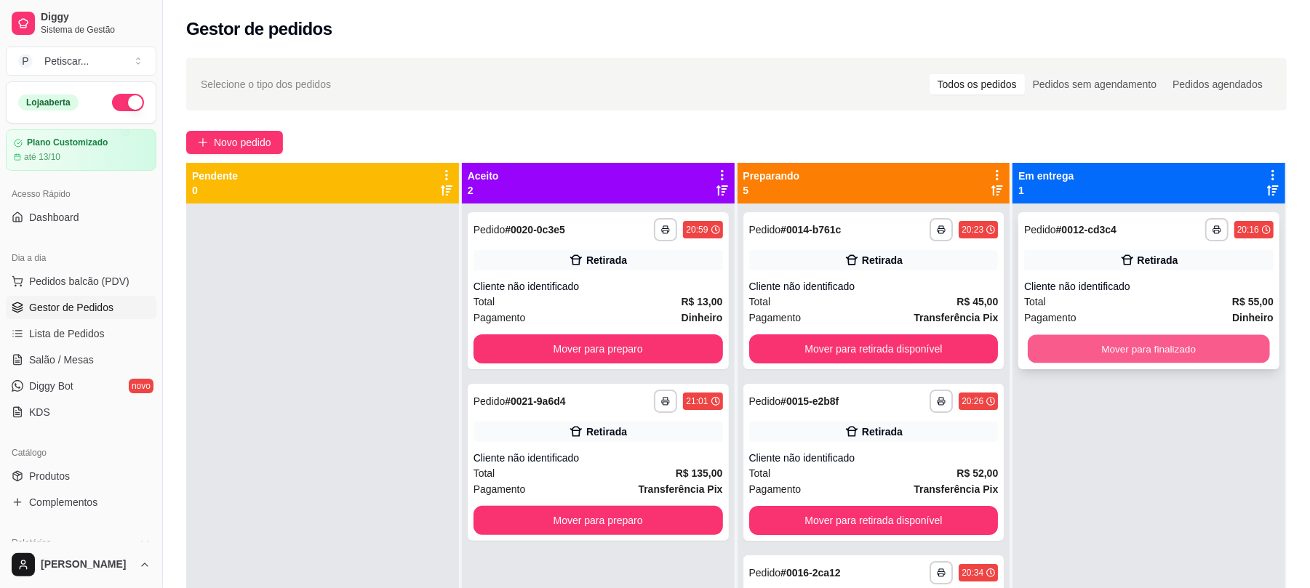
click at [1181, 359] on button "Mover para finalizado" at bounding box center [1148, 349] width 241 height 28
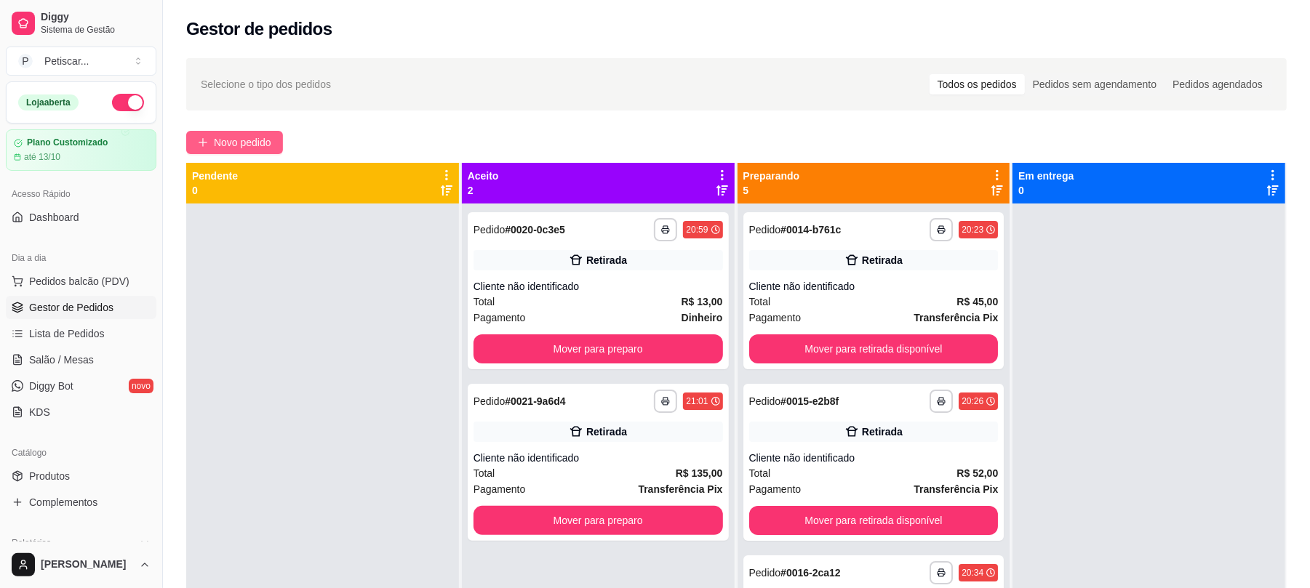
click at [254, 143] on span "Novo pedido" at bounding box center [242, 143] width 57 height 16
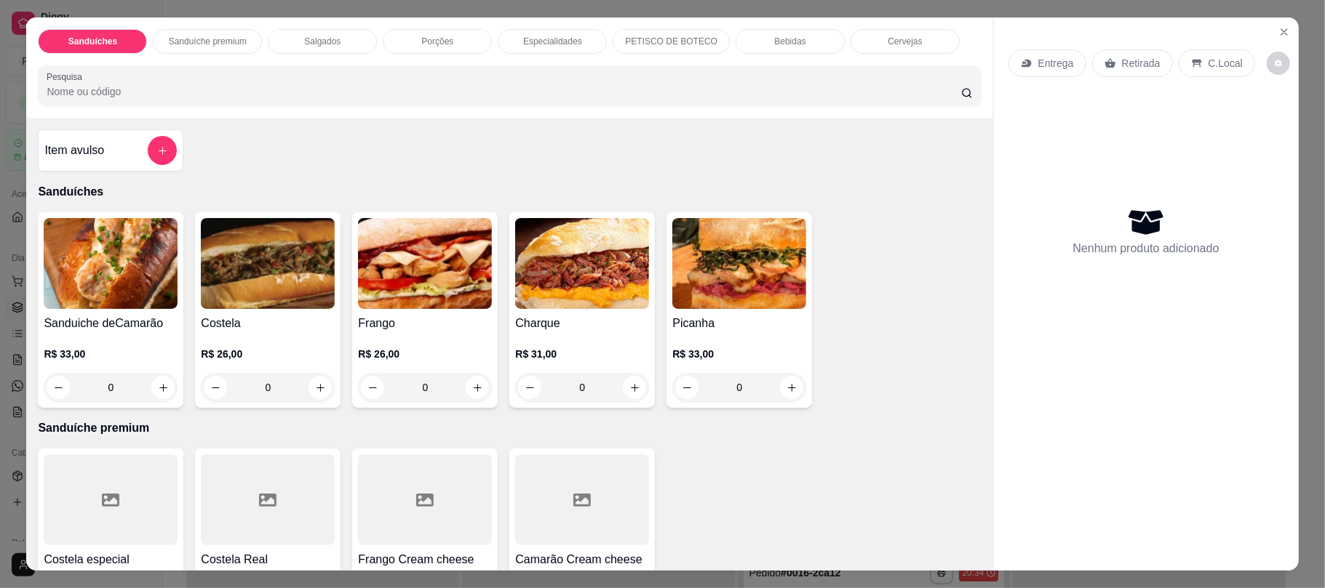
click at [324, 387] on div "0" at bounding box center [268, 387] width 134 height 29
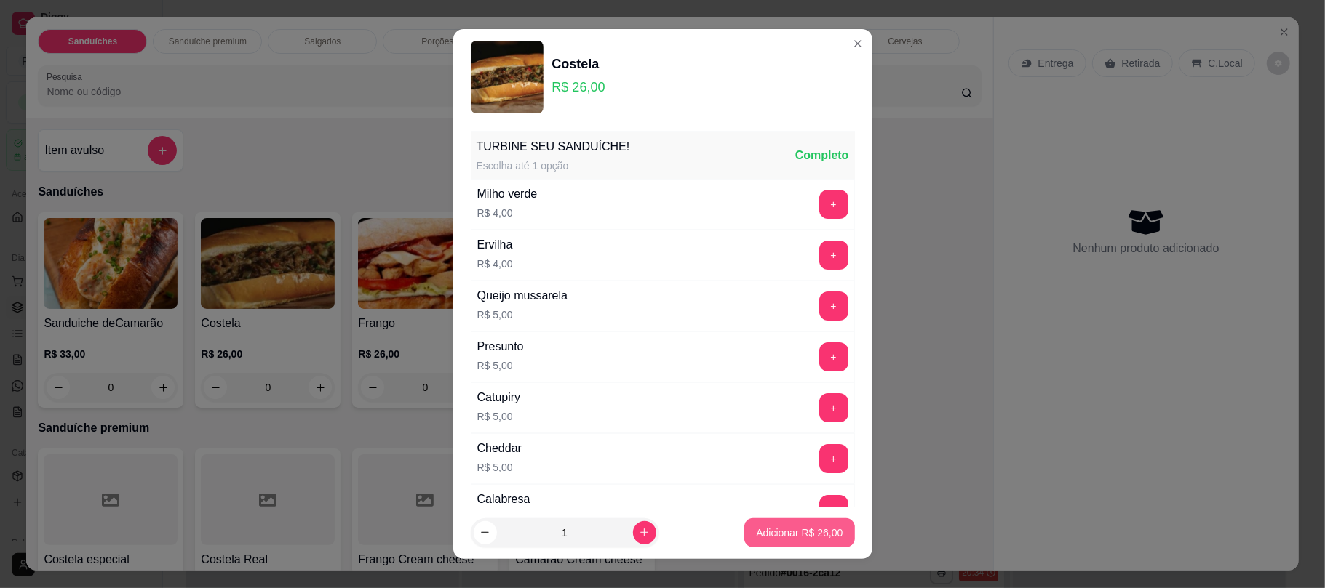
click at [789, 522] on button "Adicionar R$ 26,00" at bounding box center [799, 533] width 110 height 29
type input "1"
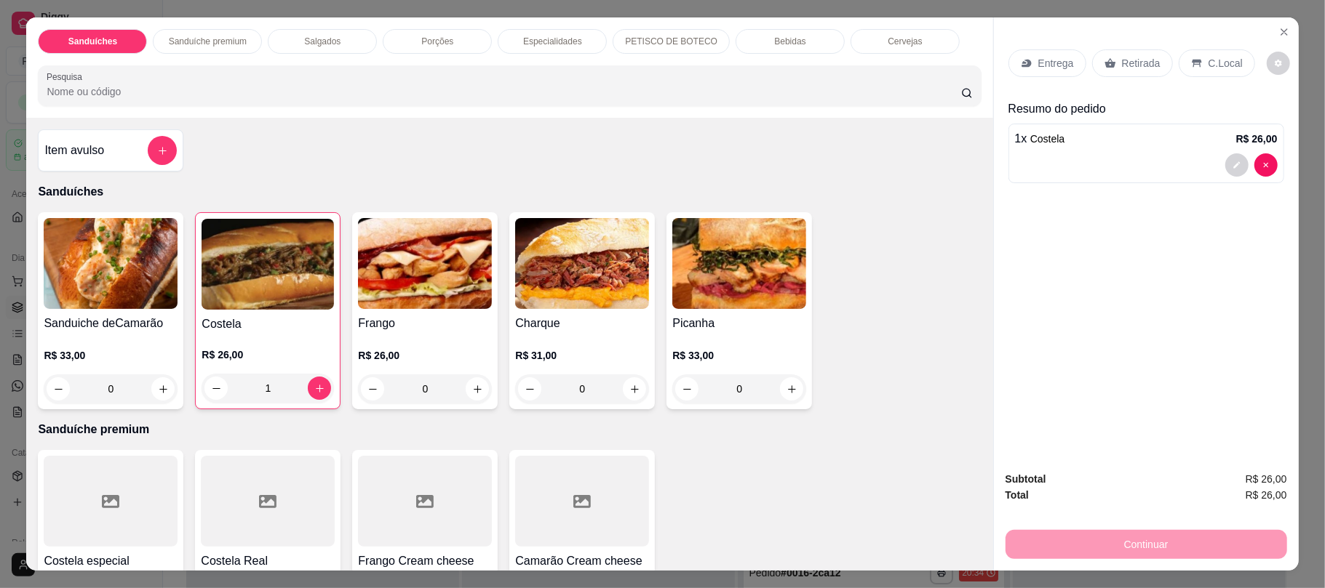
click at [783, 391] on div "0" at bounding box center [739, 389] width 134 height 29
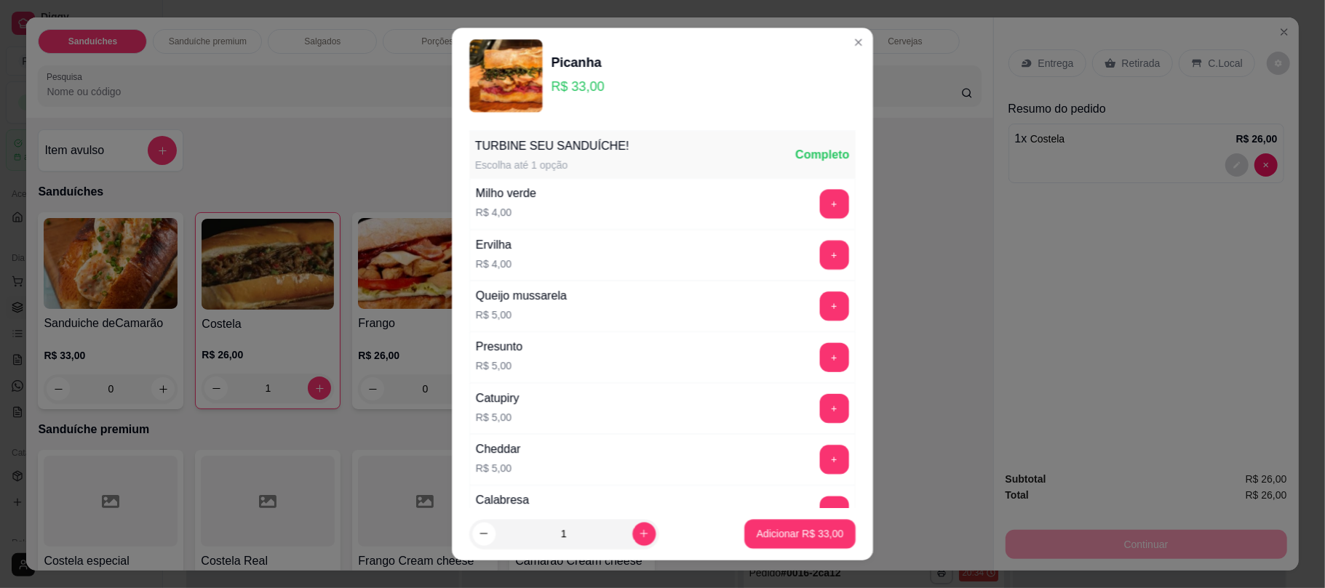
click at [783, 391] on div "Catupiry R$ 5,00 +" at bounding box center [662, 408] width 386 height 51
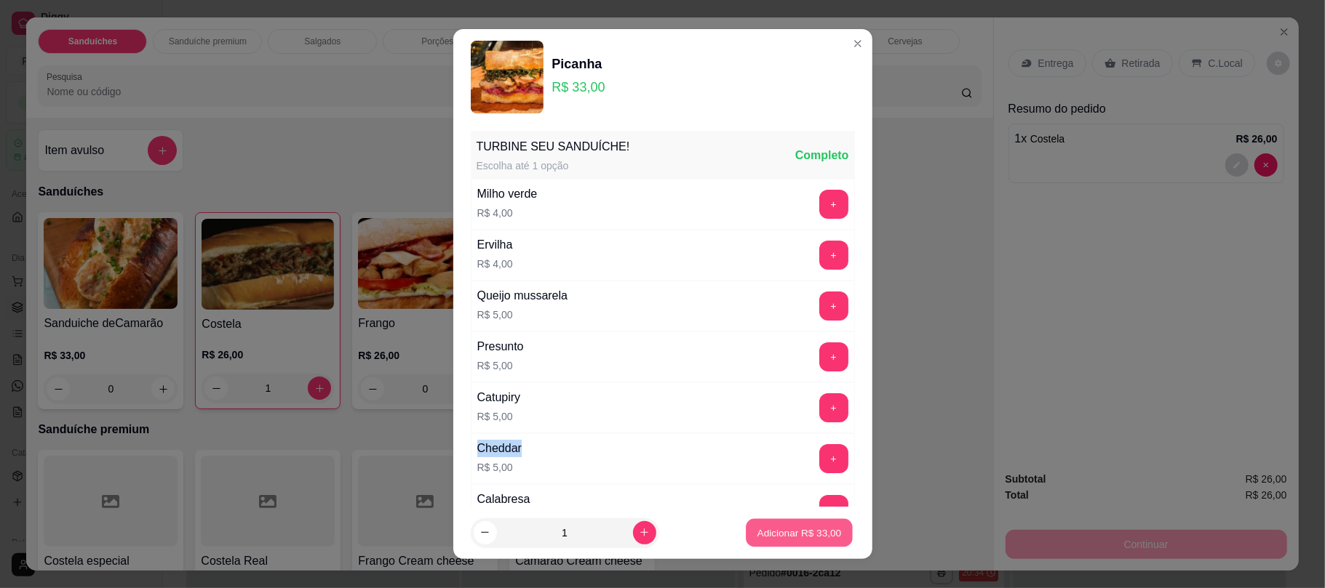
click at [794, 533] on p "Adicionar R$ 33,00" at bounding box center [799, 533] width 84 height 14
type input "1"
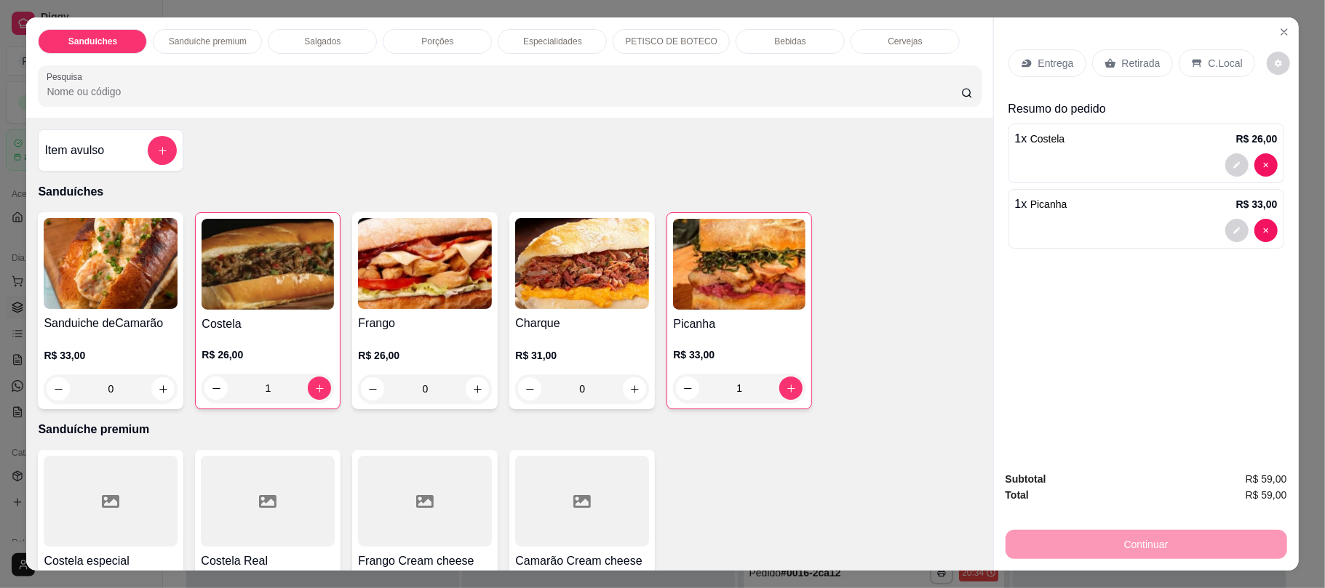
click at [944, 367] on div "Sanduiche deCamarão R$ 33,00 0 Costela R$ 26,00 1 Frango R$ 26,00 0 Charque R$ …" at bounding box center [509, 310] width 943 height 197
click at [1132, 71] on p "Retirada" at bounding box center [1141, 63] width 39 height 15
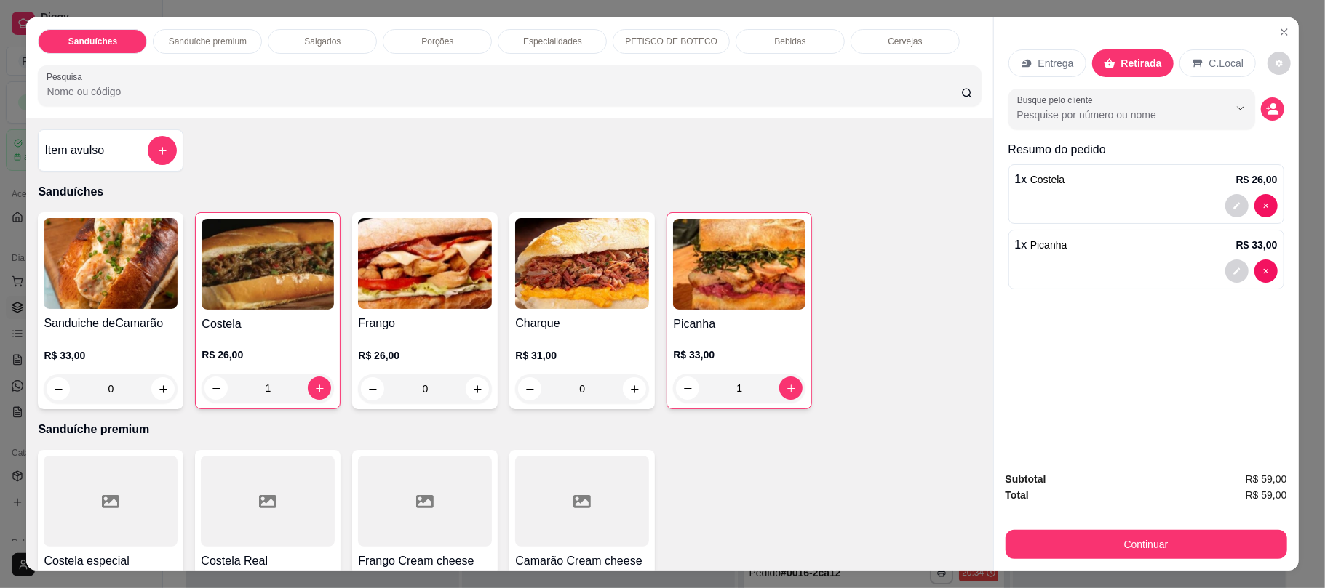
click at [762, 51] on div "Bebidas" at bounding box center [789, 41] width 109 height 25
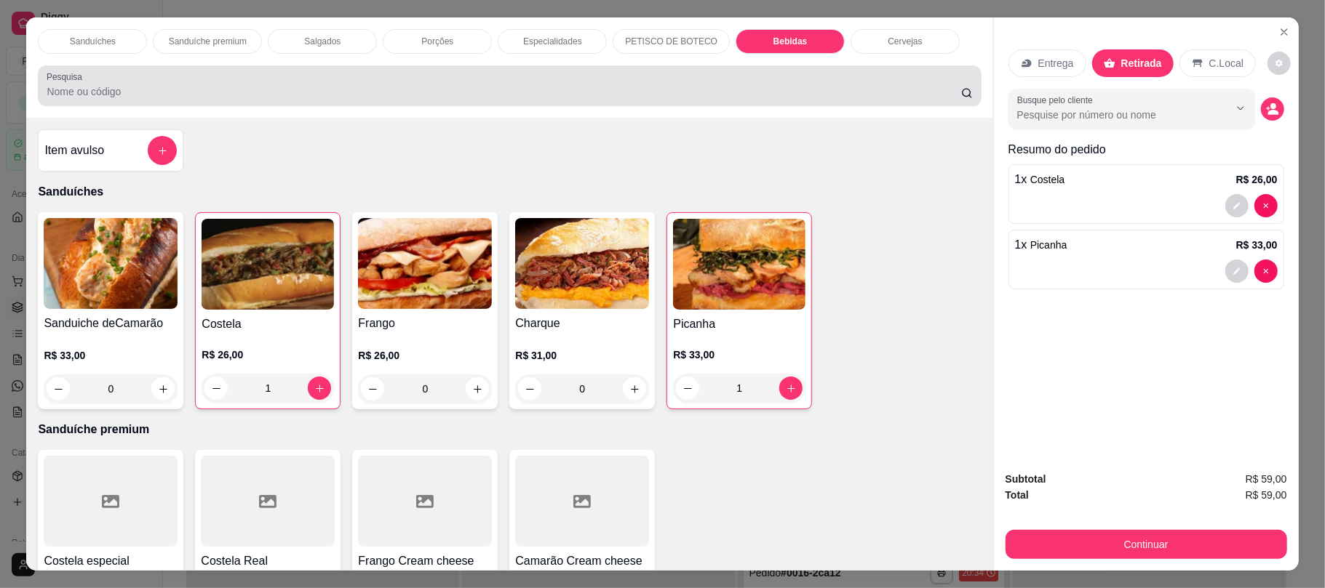
scroll to position [29, 0]
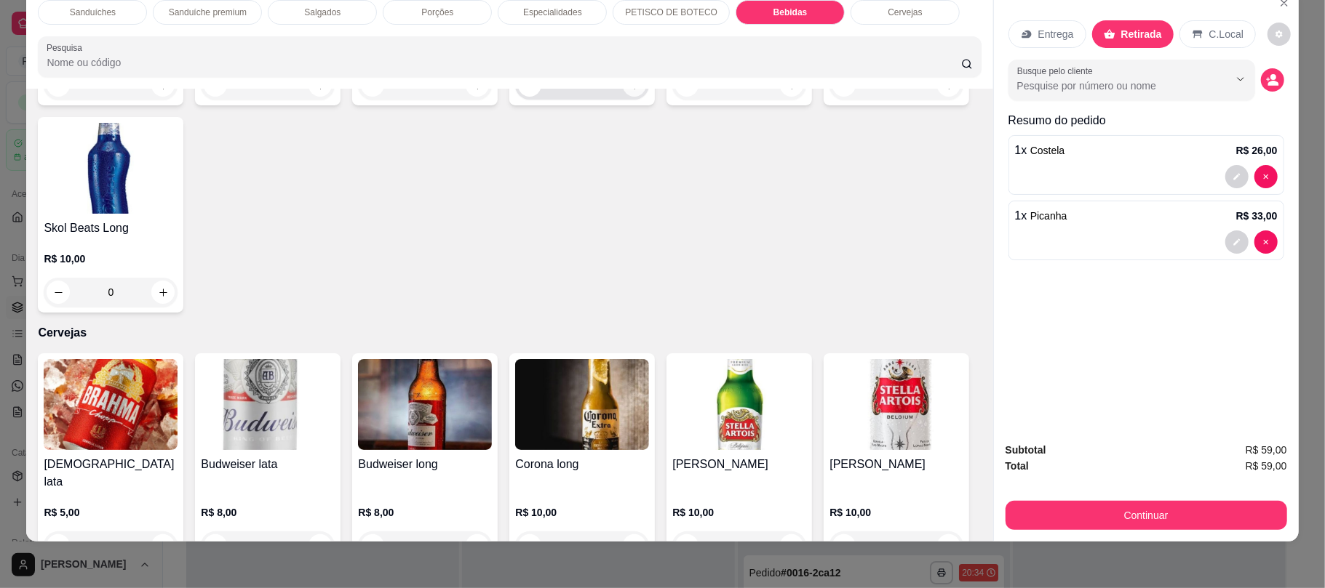
click at [629, 91] on icon "increase-product-quantity" at bounding box center [634, 85] width 11 height 11
type input "1"
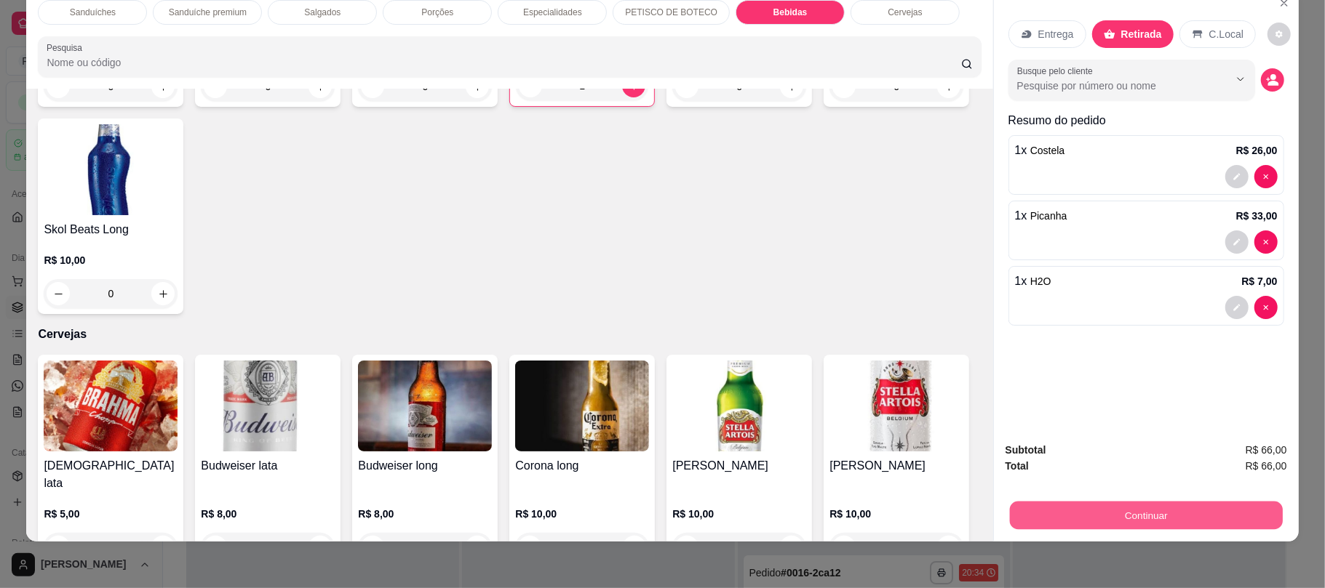
click at [1150, 502] on button "Continuar" at bounding box center [1145, 515] width 273 height 28
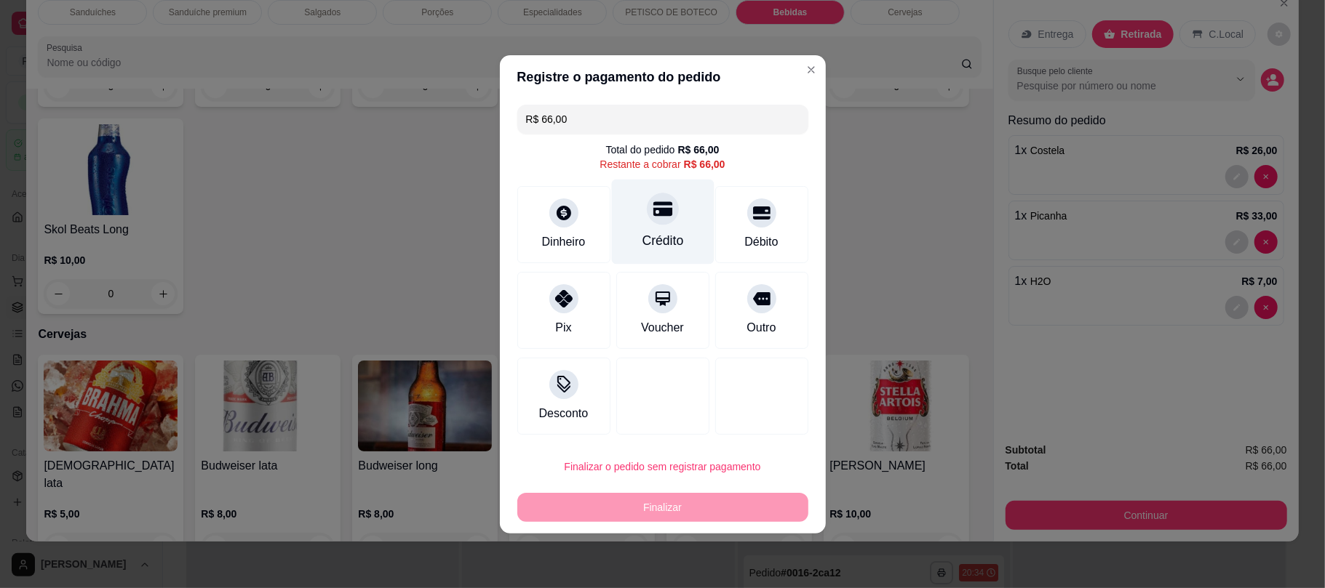
click at [638, 217] on div "Crédito" at bounding box center [662, 221] width 103 height 85
type input "R$ 0,00"
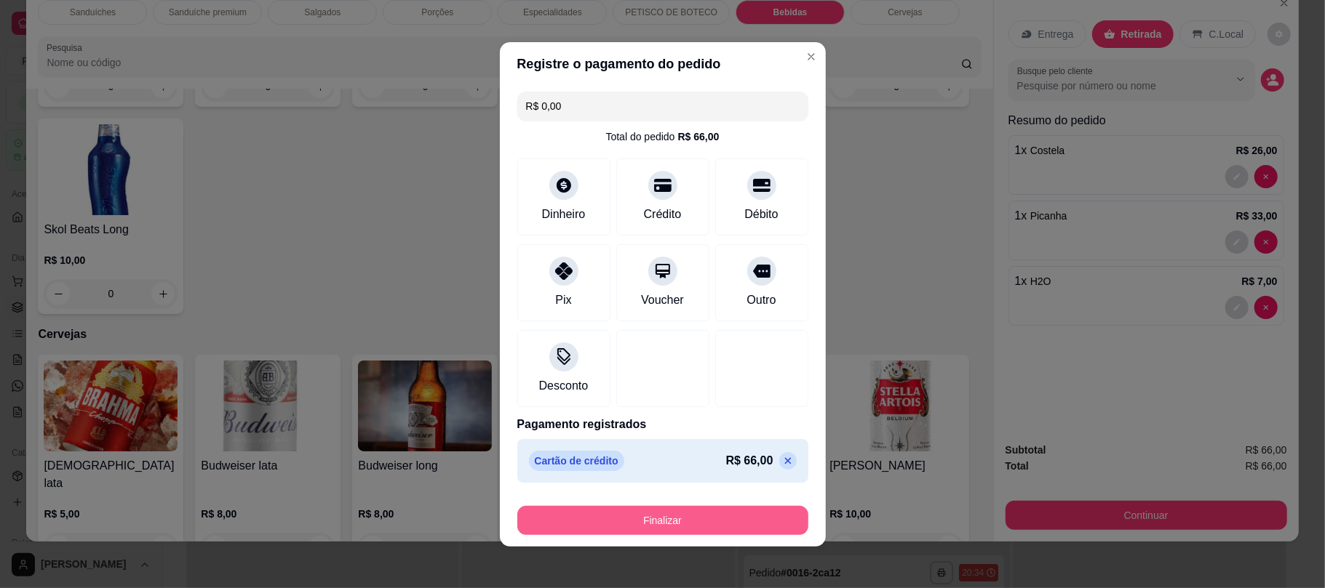
click at [688, 515] on button "Finalizar" at bounding box center [662, 520] width 291 height 29
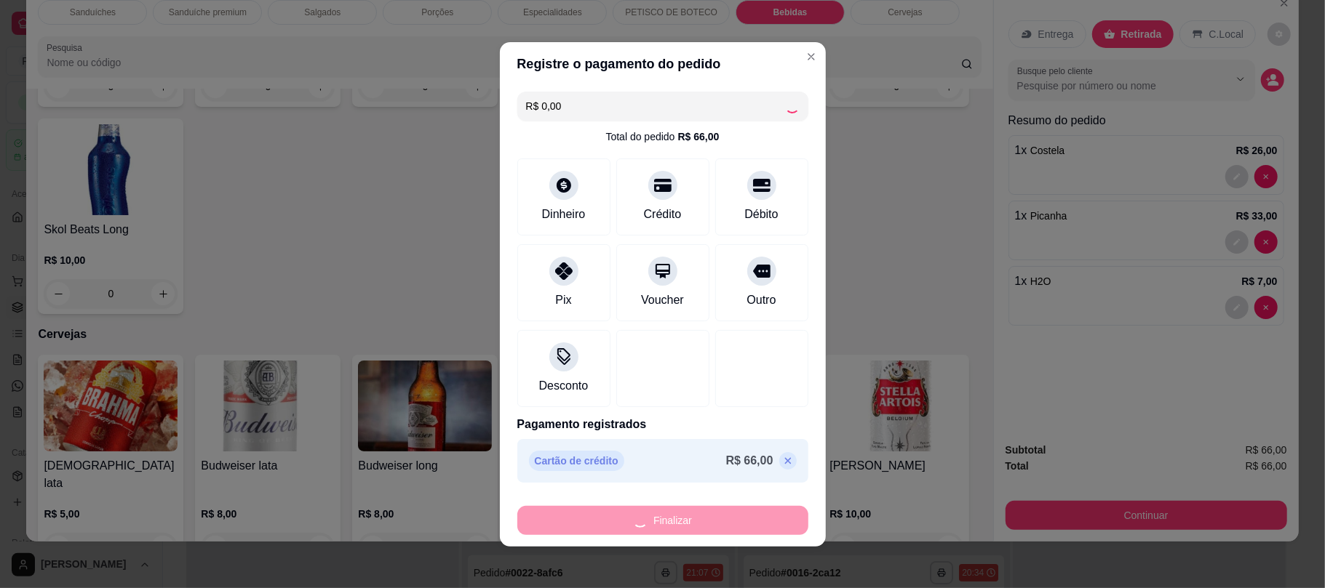
type input "0"
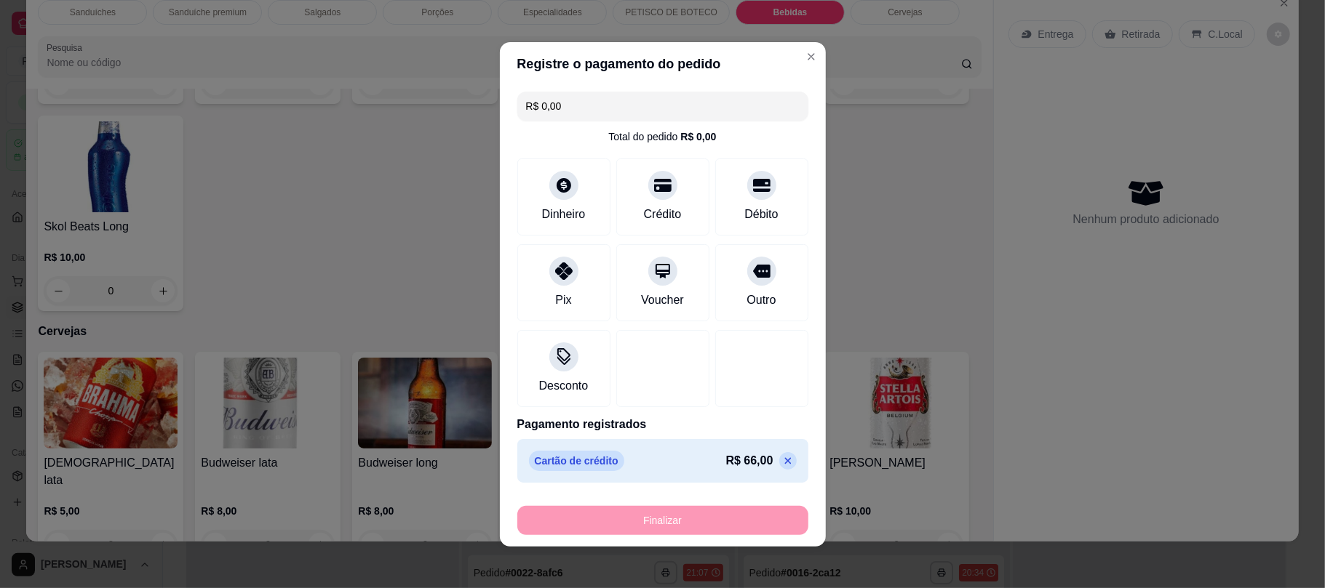
type input "-R$ 66,00"
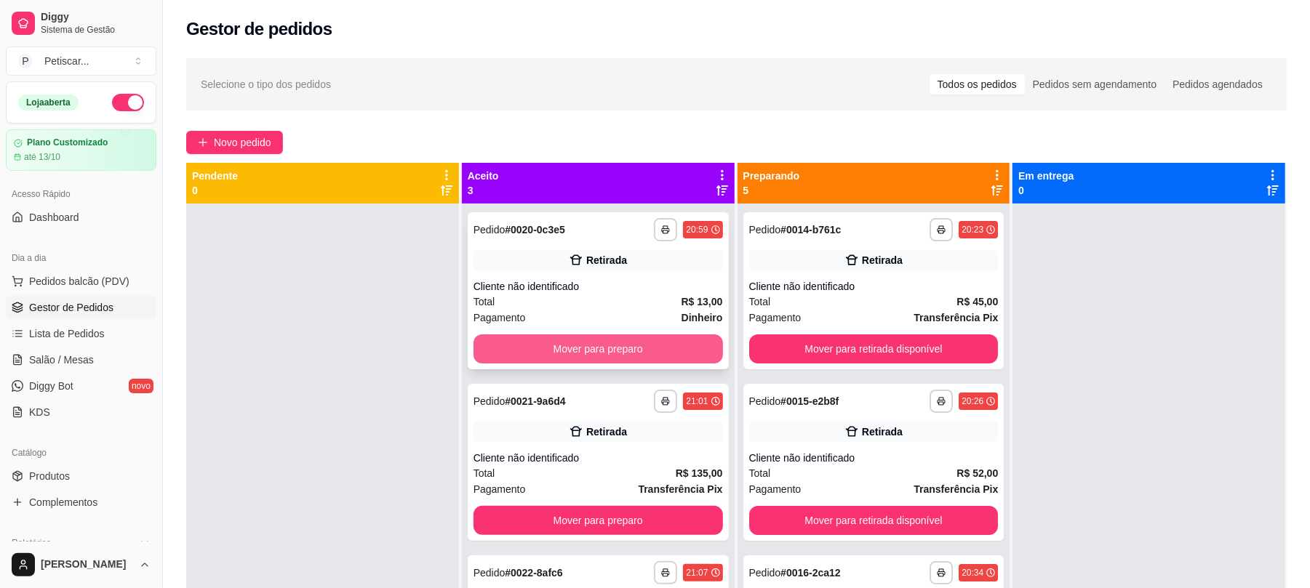
click at [679, 353] on button "Mover para preparo" at bounding box center [598, 349] width 249 height 29
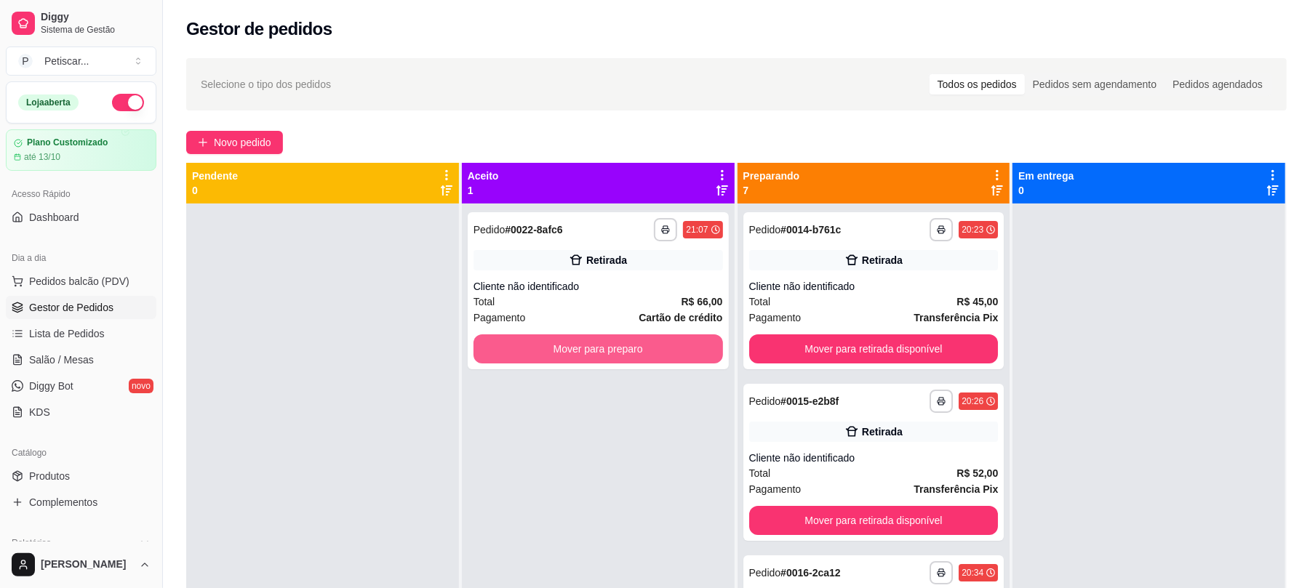
click at [679, 353] on button "Mover para preparo" at bounding box center [598, 349] width 249 height 29
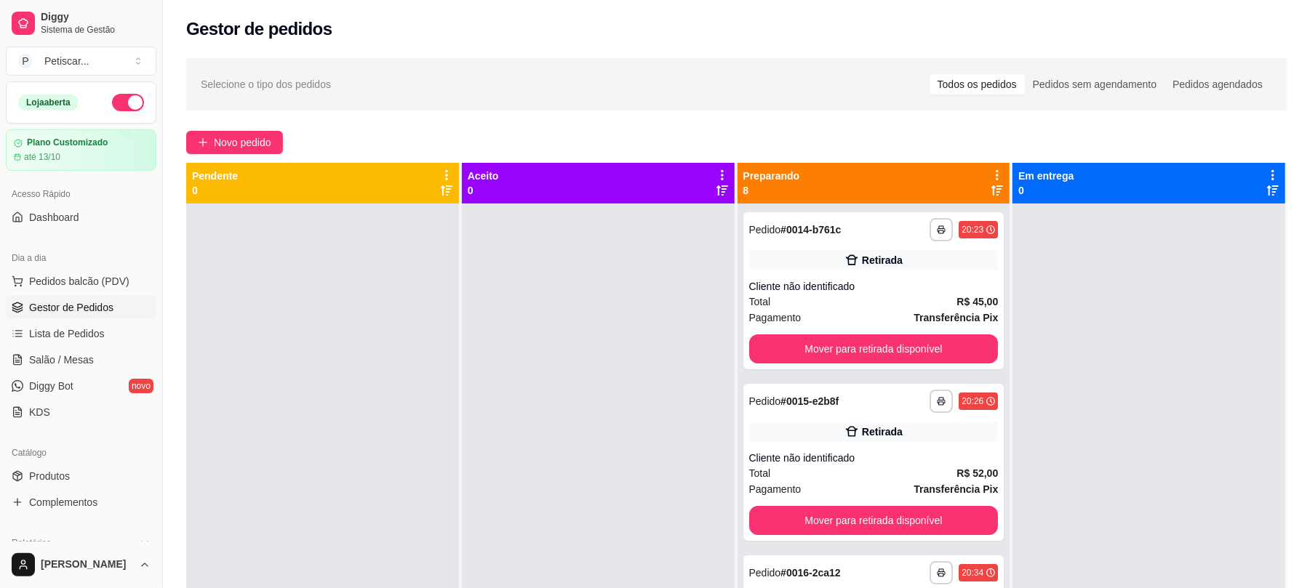
click at [570, 327] on div at bounding box center [598, 498] width 273 height 588
click at [265, 132] on button "Novo pedido" at bounding box center [234, 142] width 97 height 23
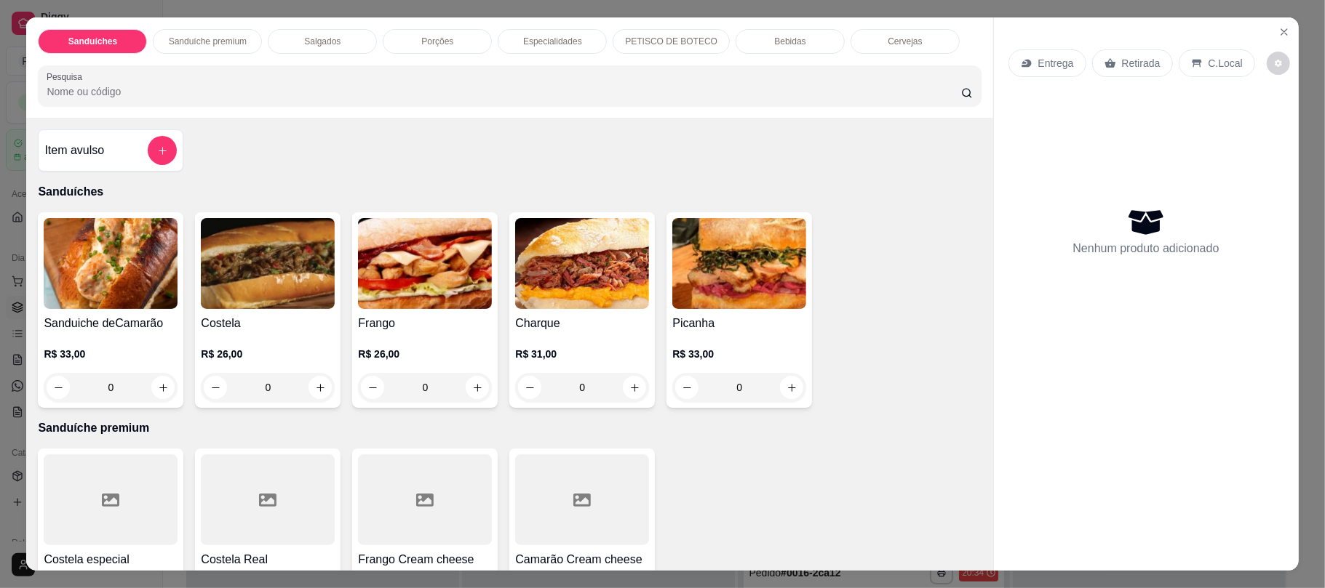
click at [428, 38] on p "Porções" at bounding box center [437, 42] width 32 height 12
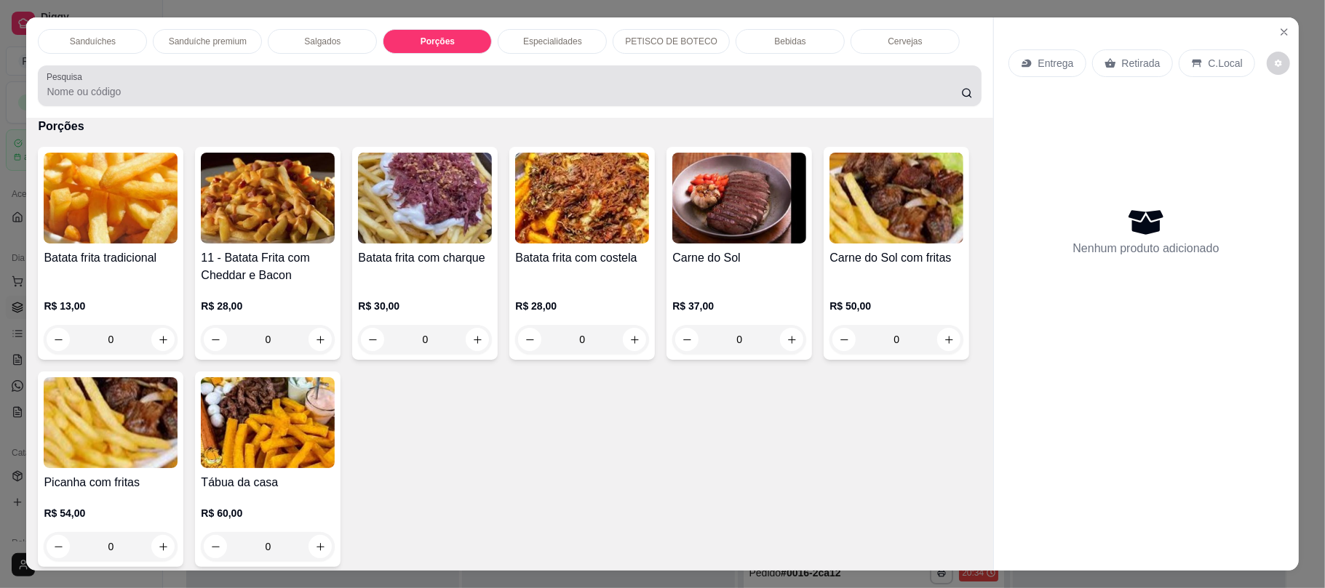
scroll to position [29, 0]
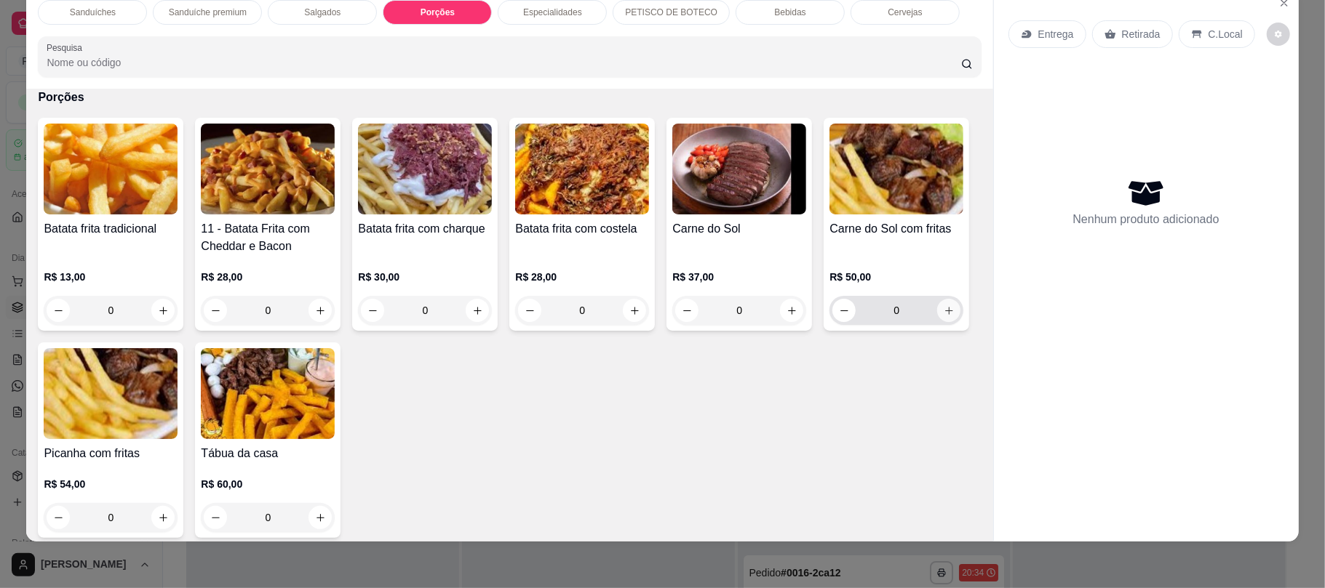
click at [943, 316] on icon "increase-product-quantity" at bounding box center [948, 311] width 11 height 11
type input "1"
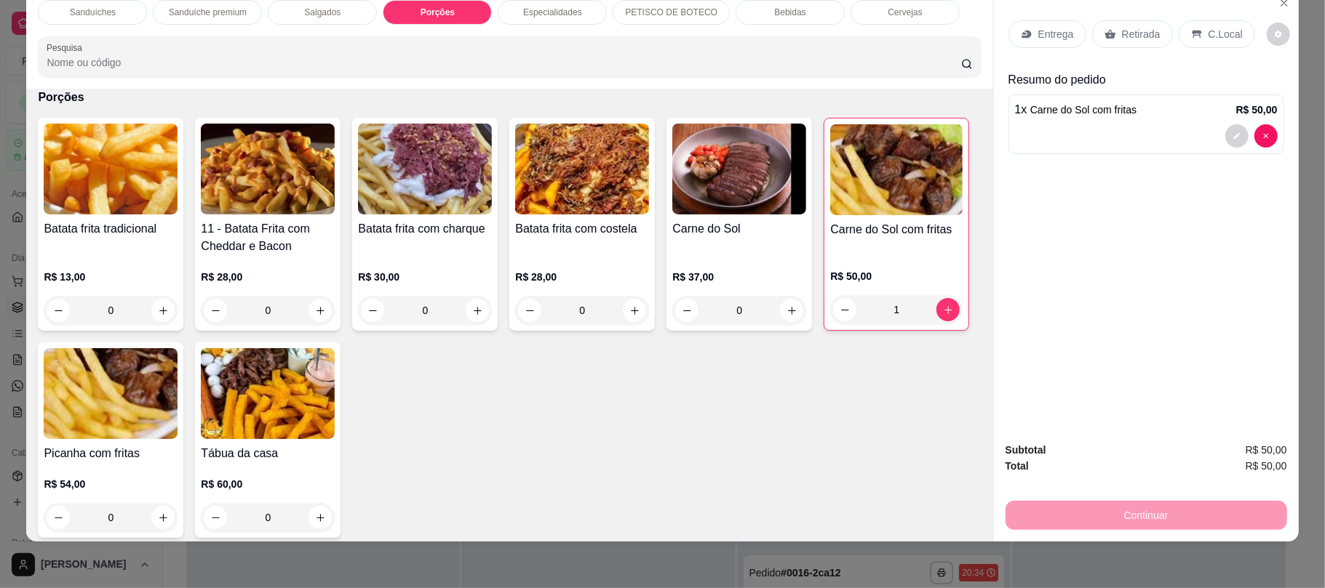
click at [1139, 39] on p "Retirada" at bounding box center [1141, 34] width 39 height 15
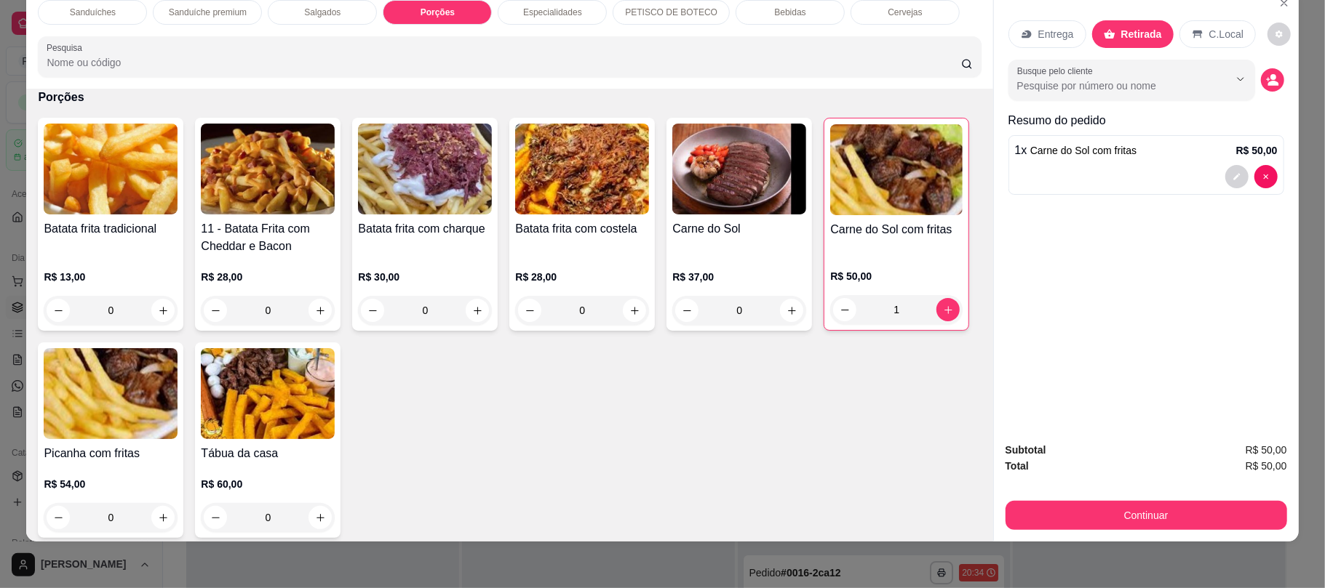
click at [1126, 335] on div "Entrega Retirada C.Local Busque pelo cliente Resumo do pedido 1 x Carne do Sol …" at bounding box center [1146, 209] width 305 height 442
click at [790, 10] on div "Bebidas" at bounding box center [789, 12] width 109 height 25
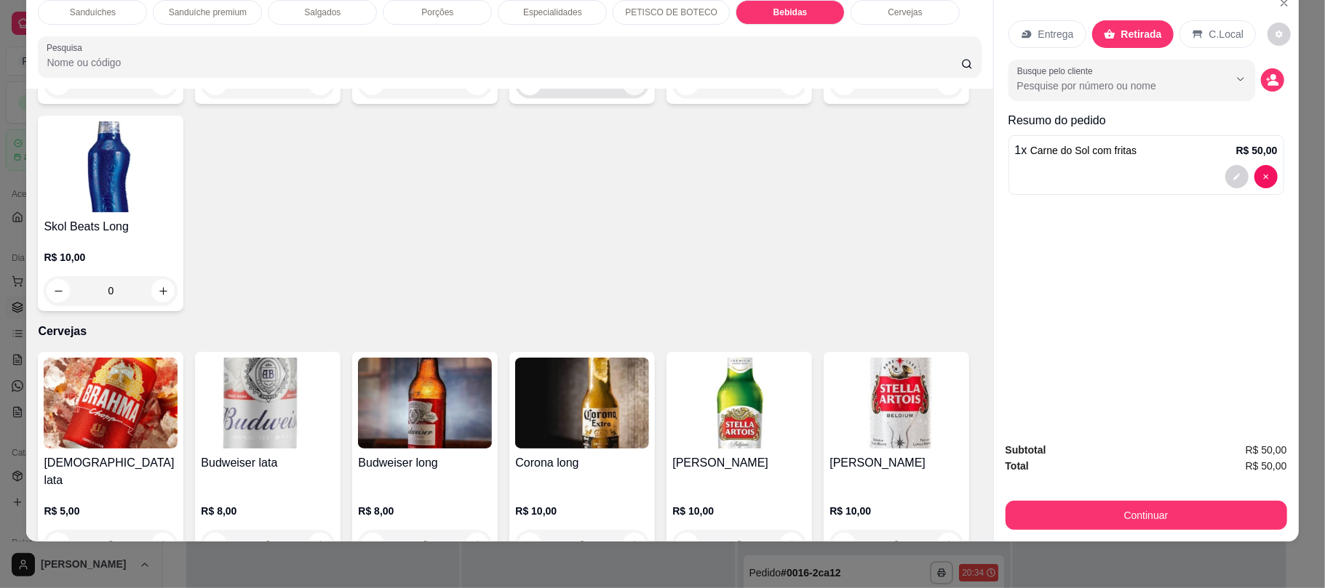
click at [627, 95] on button "increase-product-quantity" at bounding box center [634, 83] width 23 height 23
type input "1"
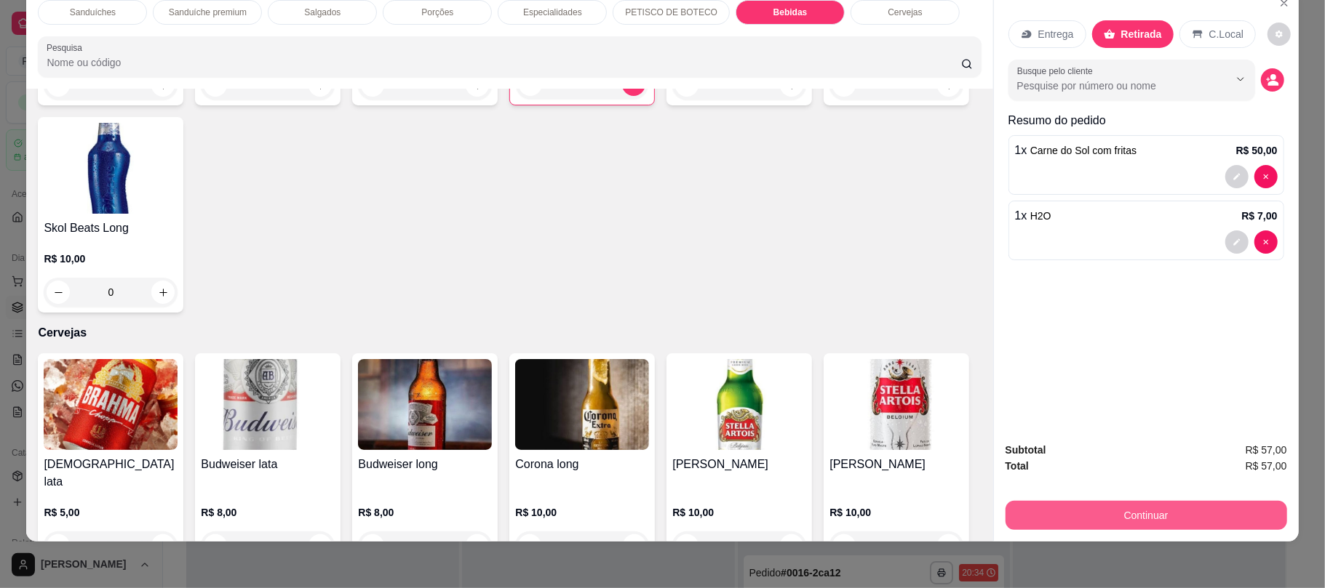
click at [1101, 511] on button "Continuar" at bounding box center [1145, 515] width 281 height 29
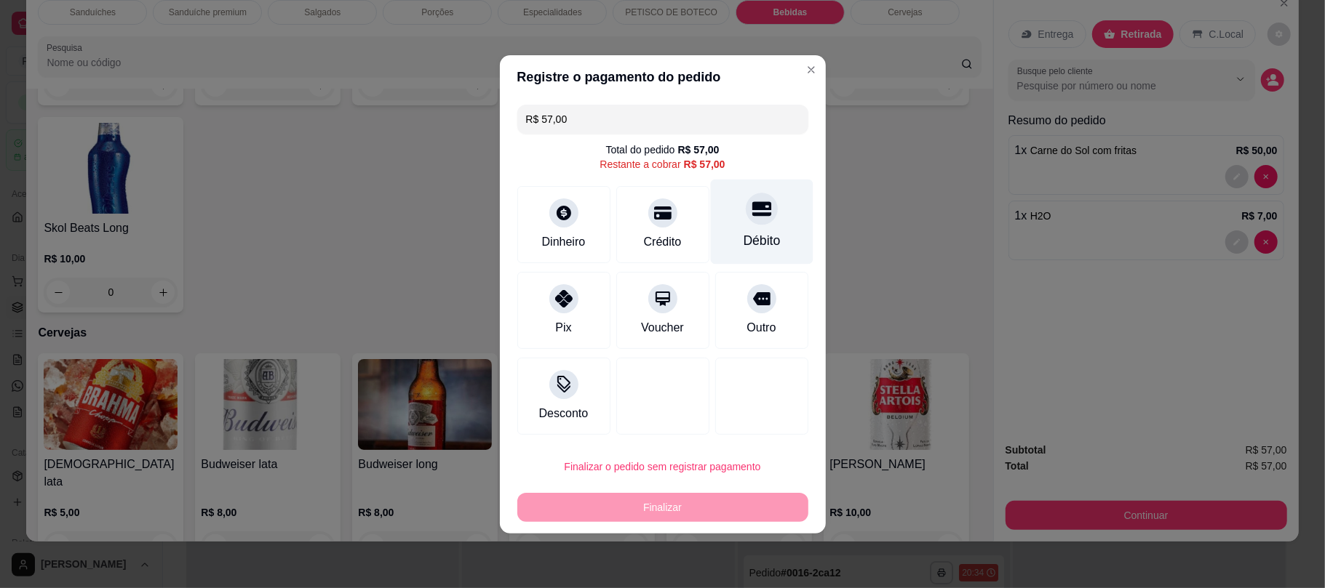
click at [743, 243] on div "Débito" at bounding box center [761, 240] width 37 height 19
type input "R$ 0,00"
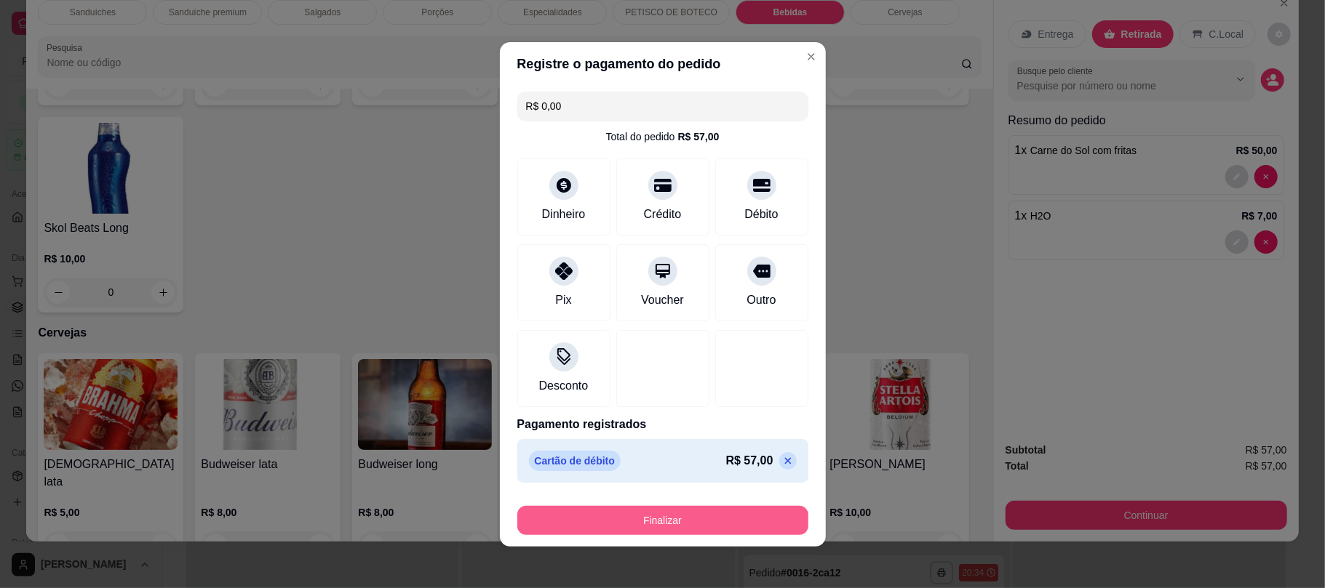
click at [735, 521] on button "Finalizar" at bounding box center [662, 520] width 291 height 29
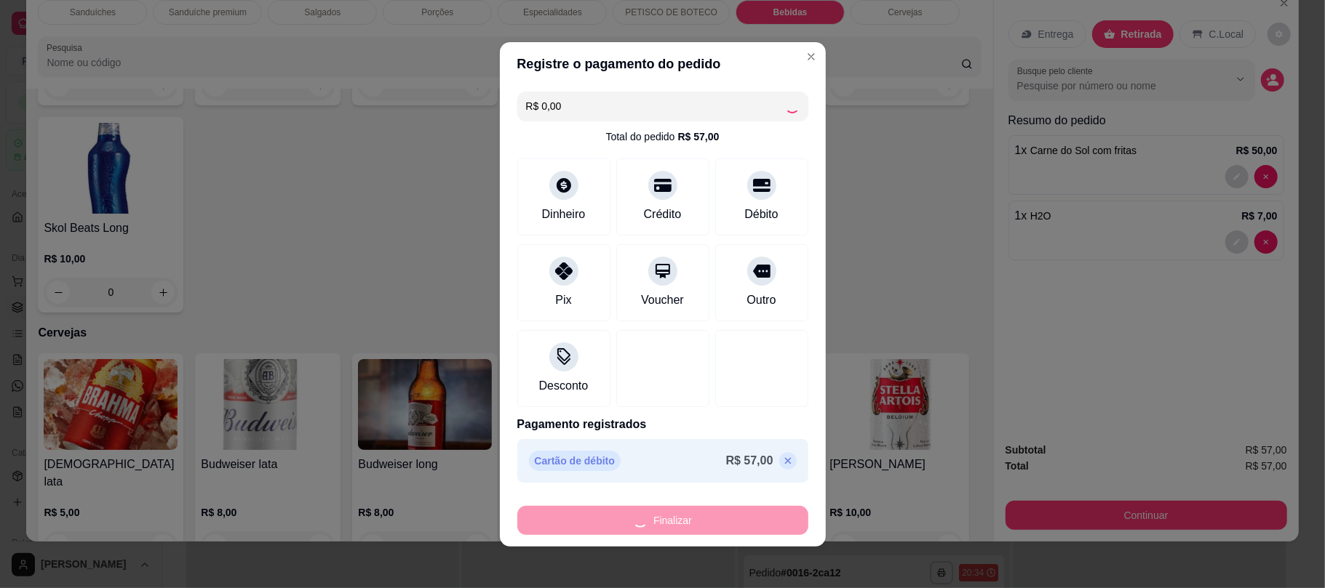
type input "0"
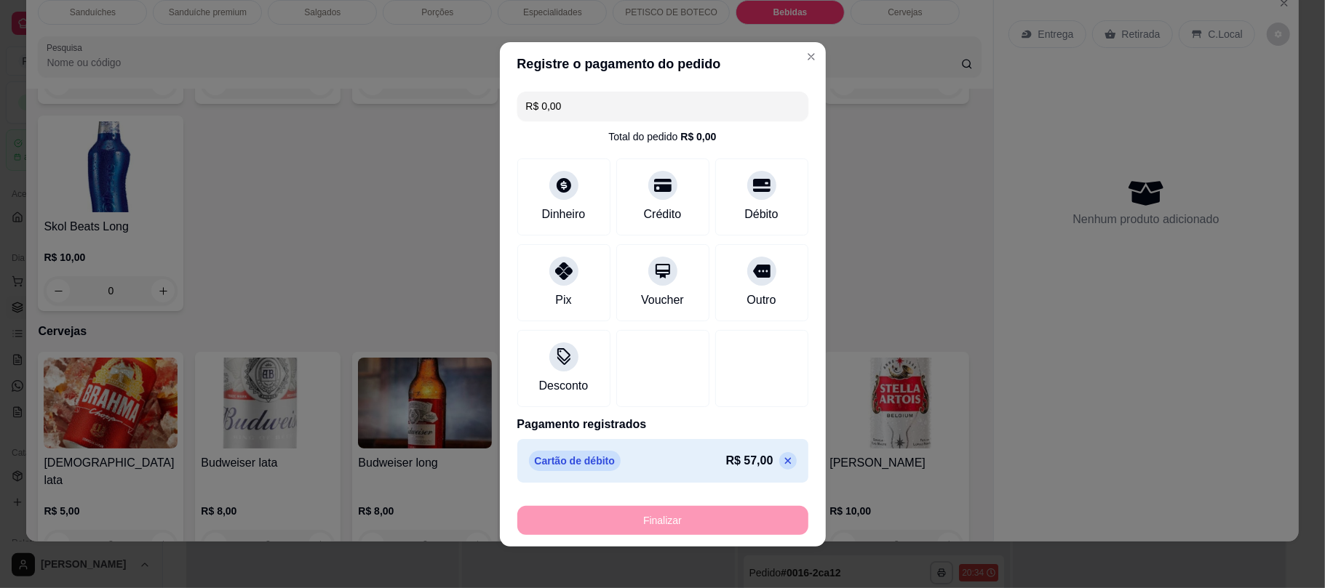
type input "-R$ 57,00"
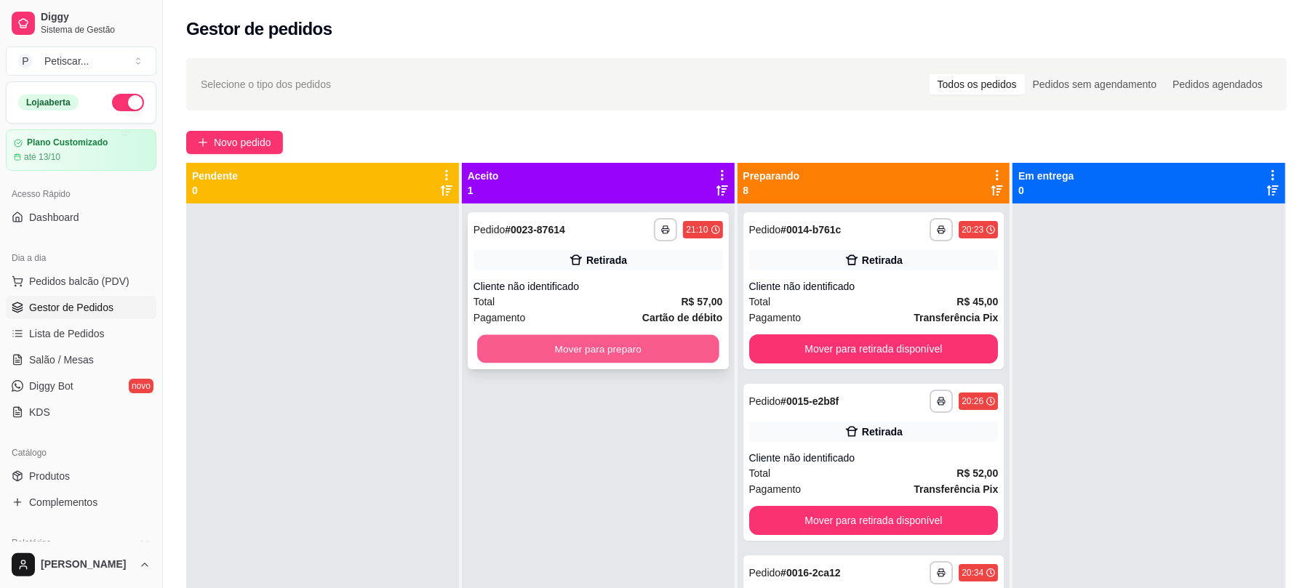
click at [579, 351] on button "Mover para preparo" at bounding box center [597, 349] width 241 height 28
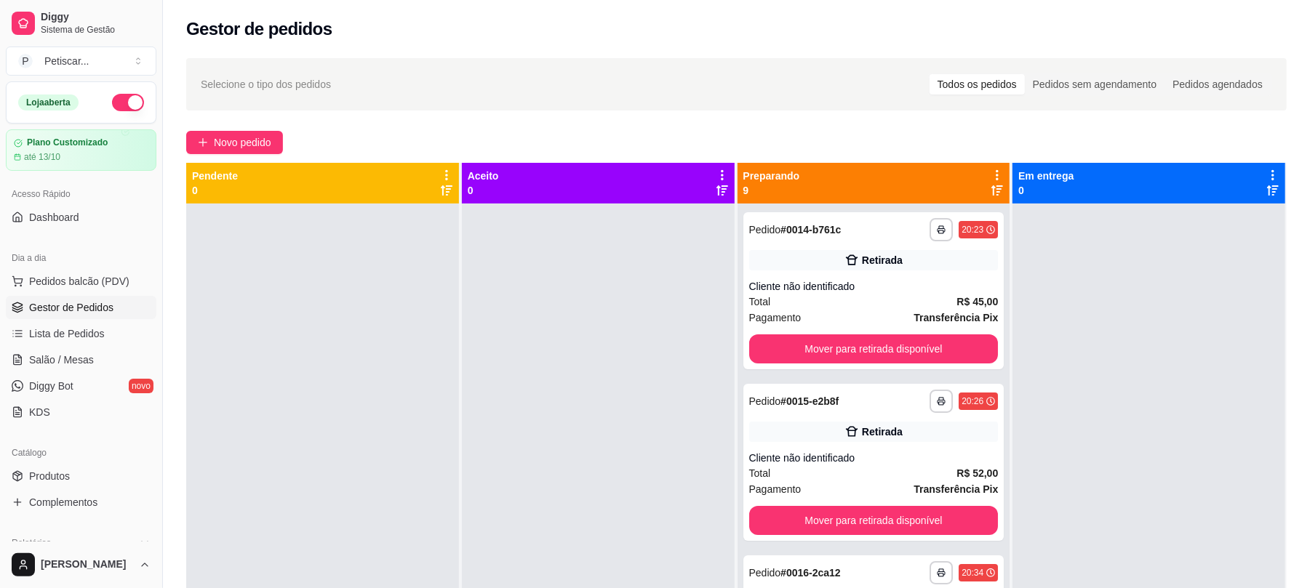
click at [797, 113] on div "**********" at bounding box center [736, 408] width 1147 height 719
click at [244, 143] on span "Novo pedido" at bounding box center [242, 143] width 57 height 16
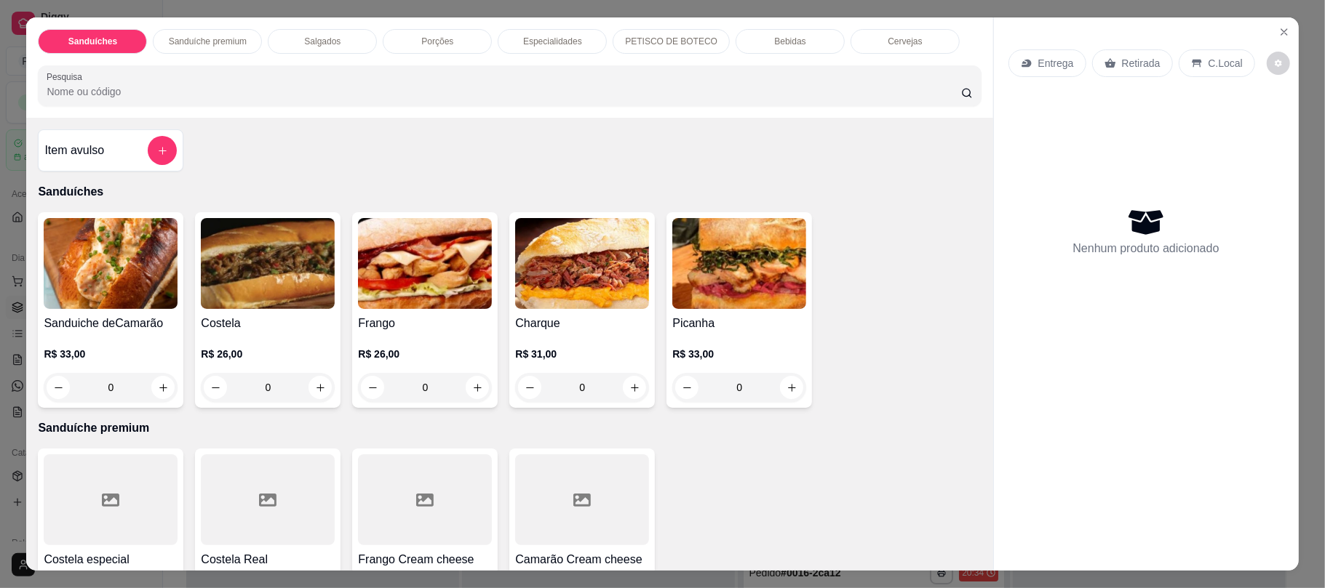
click at [440, 39] on p "Porções" at bounding box center [437, 42] width 32 height 12
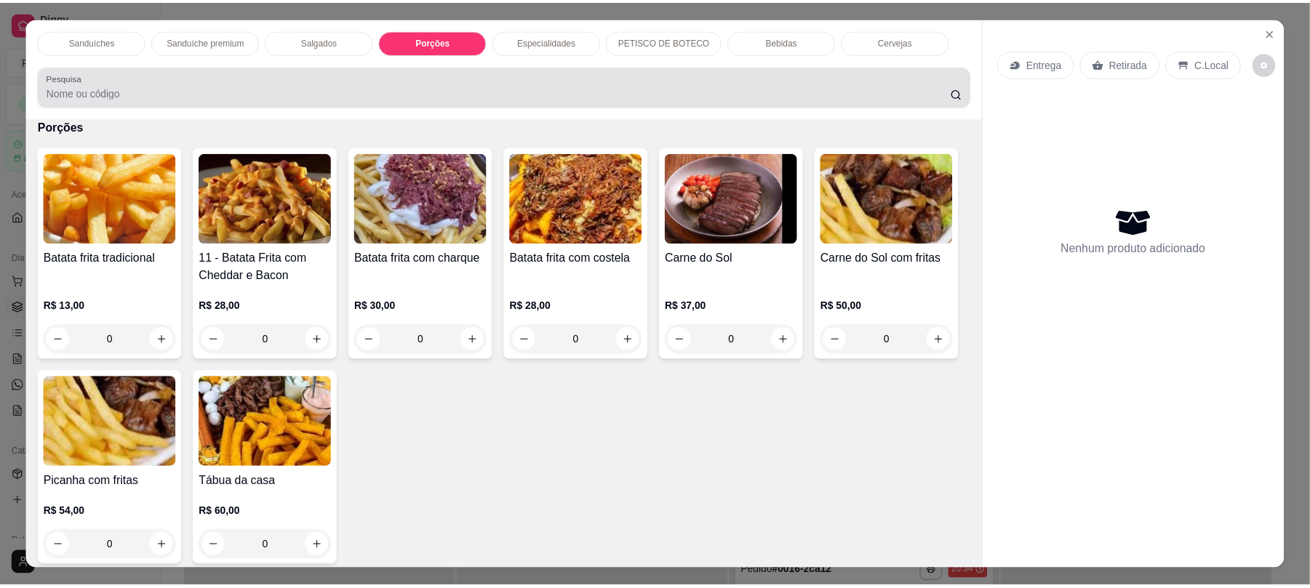
scroll to position [29, 0]
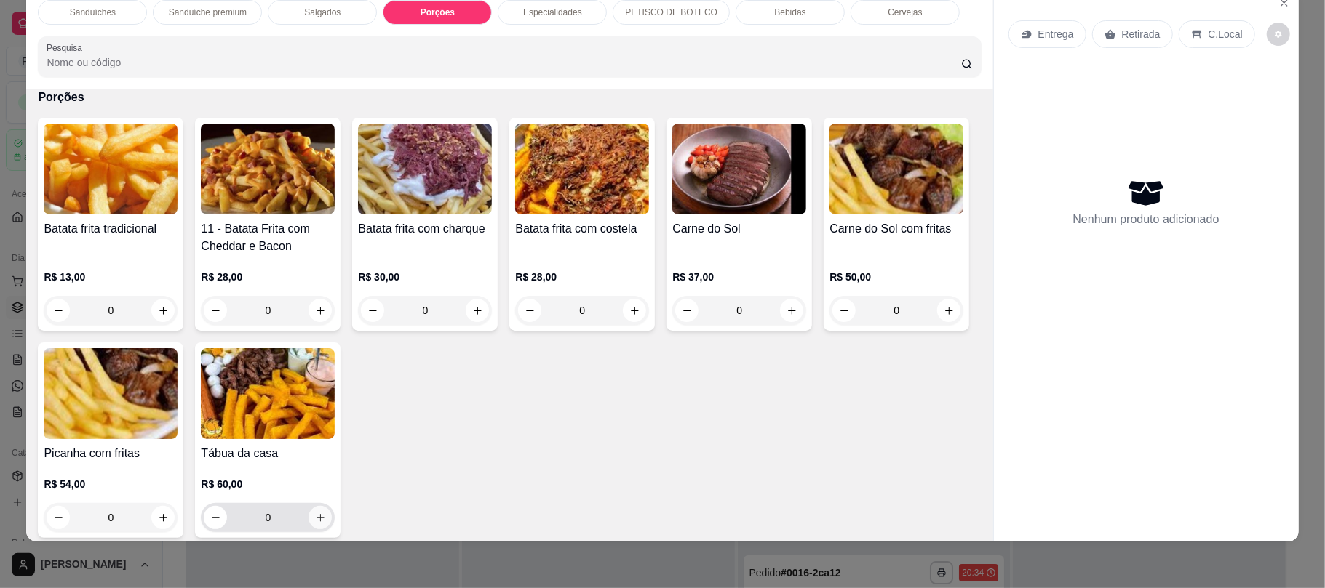
click at [332, 512] on button "increase-product-quantity" at bounding box center [319, 517] width 23 height 23
type input "1"
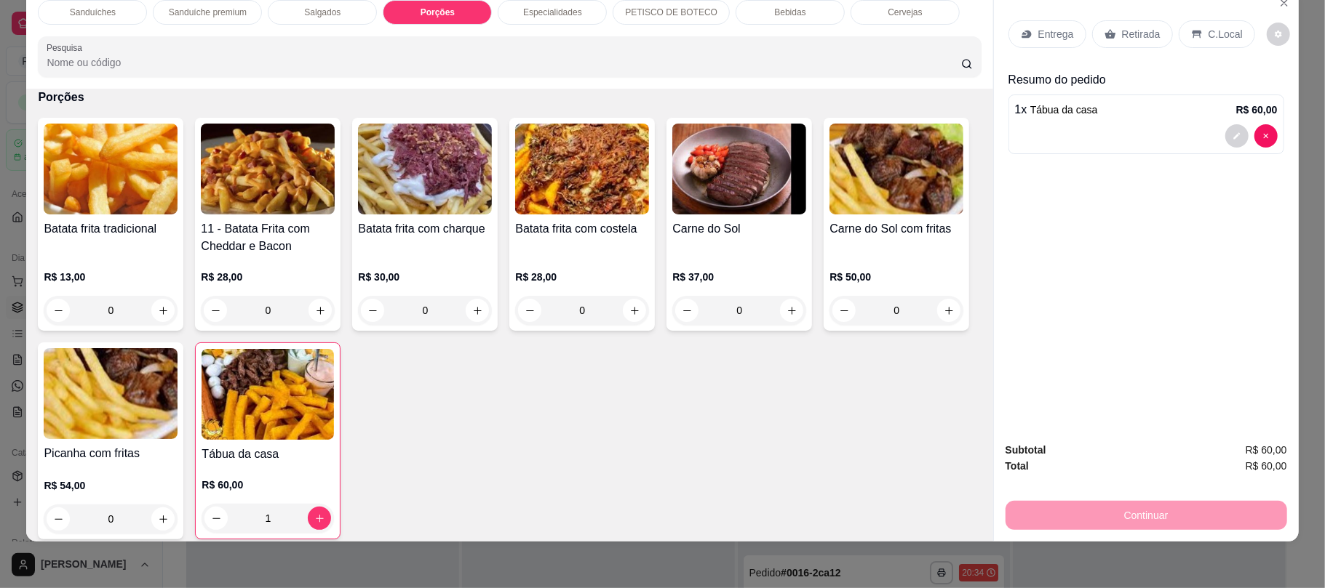
click at [1141, 26] on div "Retirada" at bounding box center [1132, 34] width 81 height 28
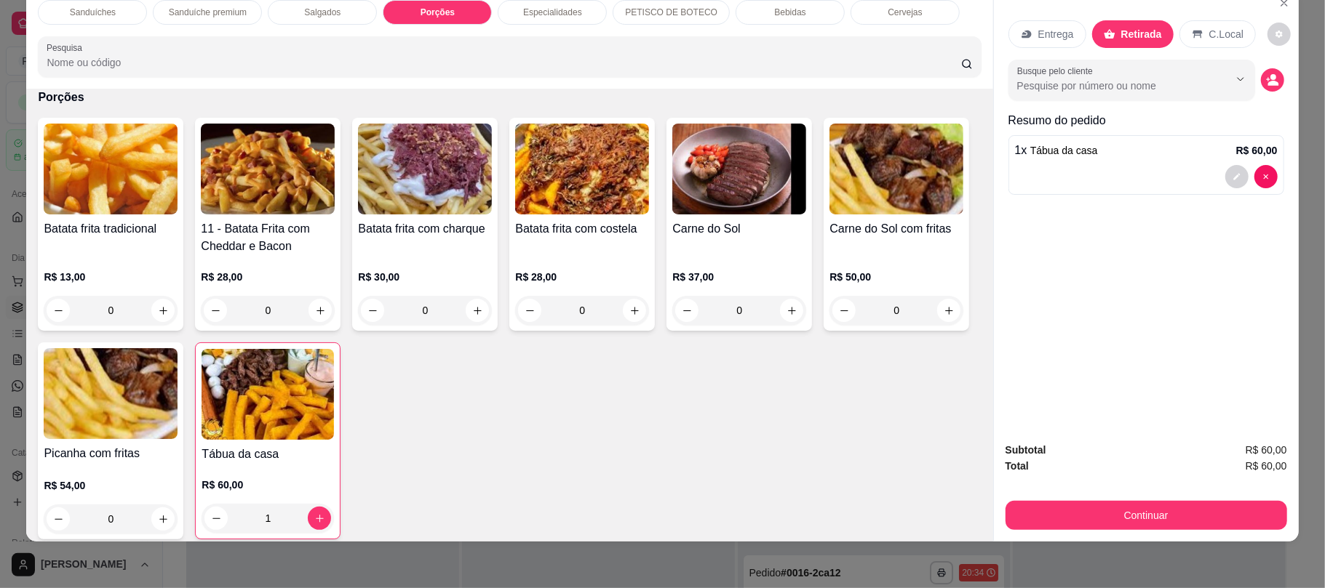
click at [1162, 266] on div "Entrega Retirada C.Local Busque pelo cliente Resumo do pedido 1 x Tábua da casa…" at bounding box center [1146, 209] width 305 height 442
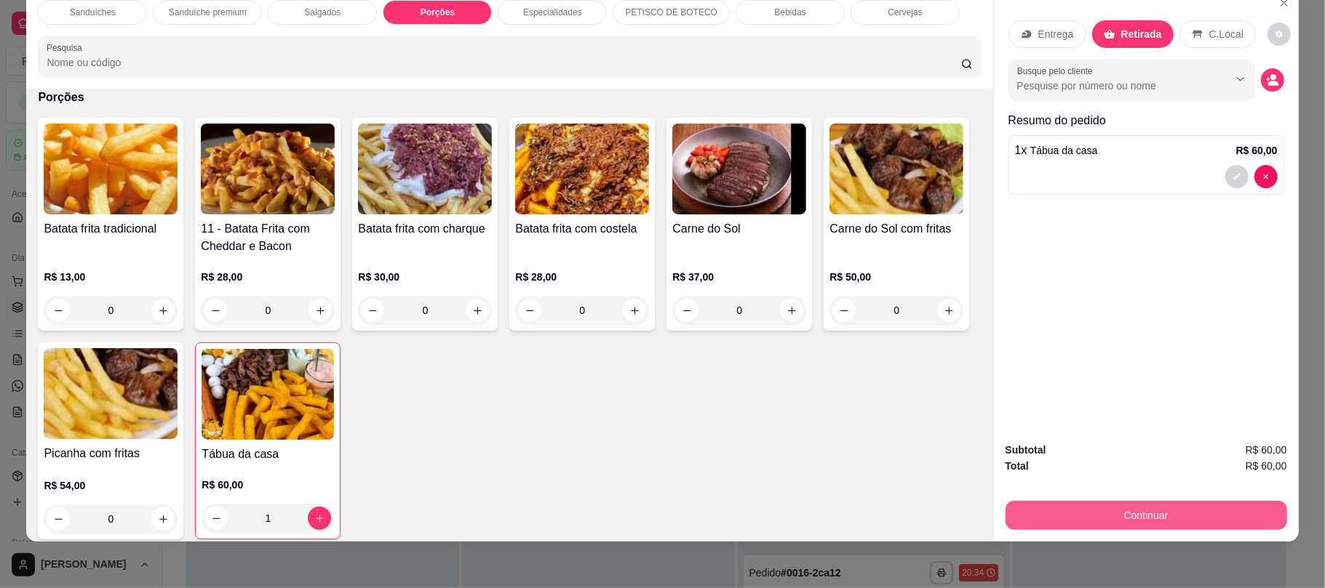
click at [1223, 509] on button "Continuar" at bounding box center [1145, 515] width 281 height 29
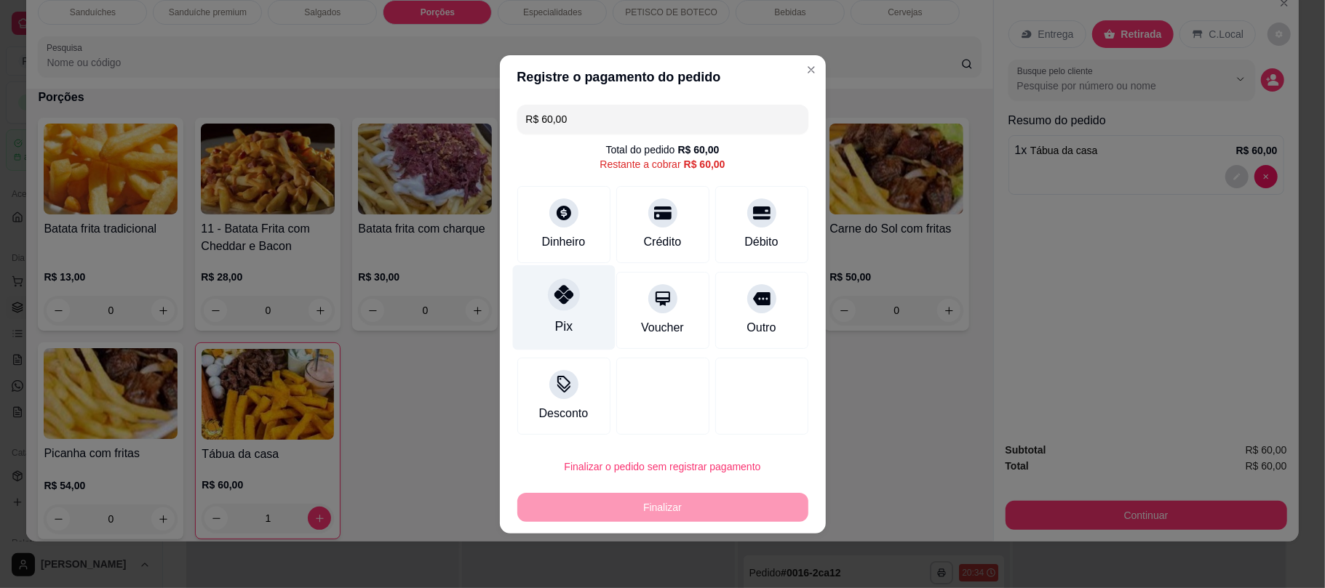
click at [572, 329] on div "Pix" at bounding box center [563, 307] width 103 height 85
type input "R$ 0,00"
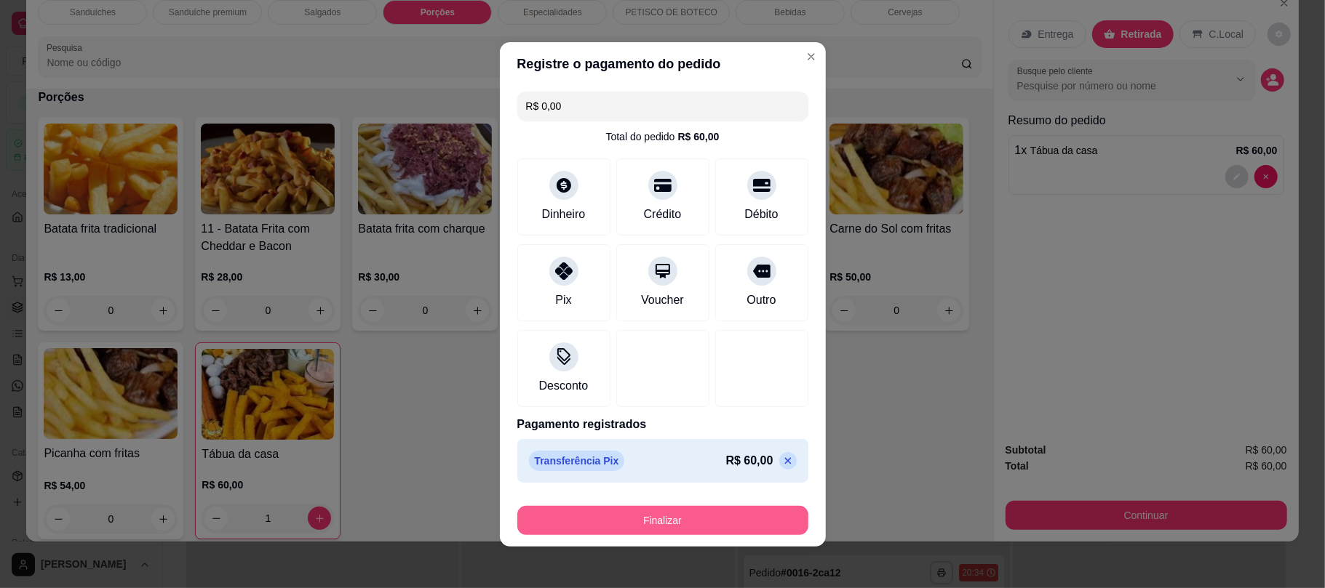
click at [695, 513] on button "Finalizar" at bounding box center [662, 520] width 291 height 29
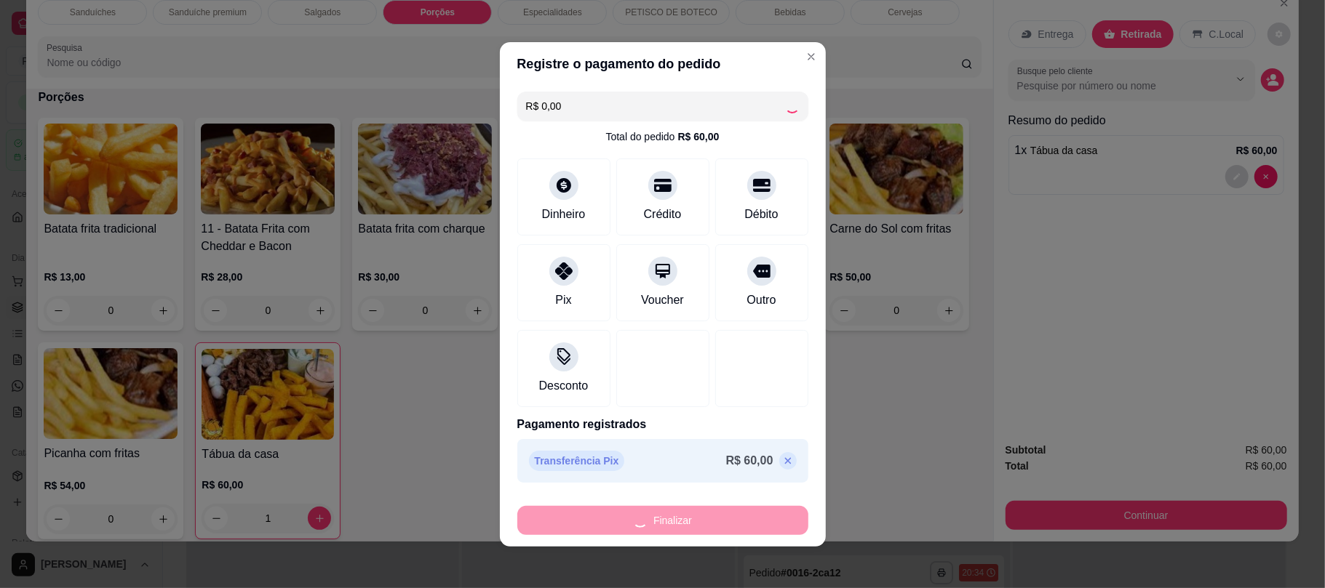
type input "0"
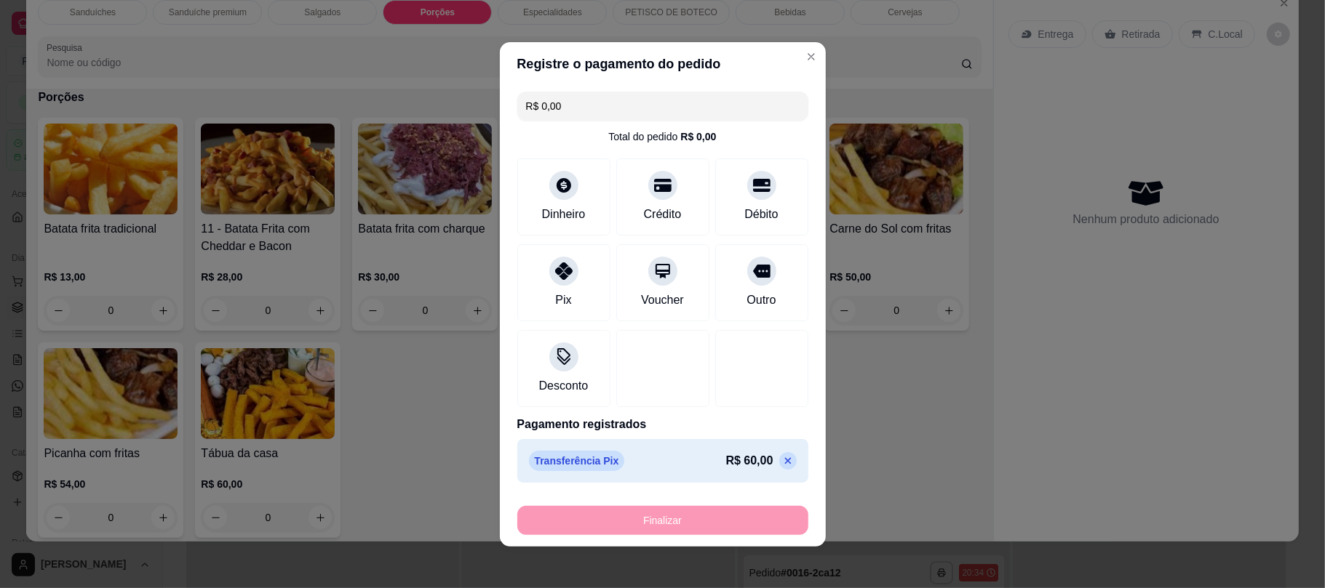
type input "-R$ 60,00"
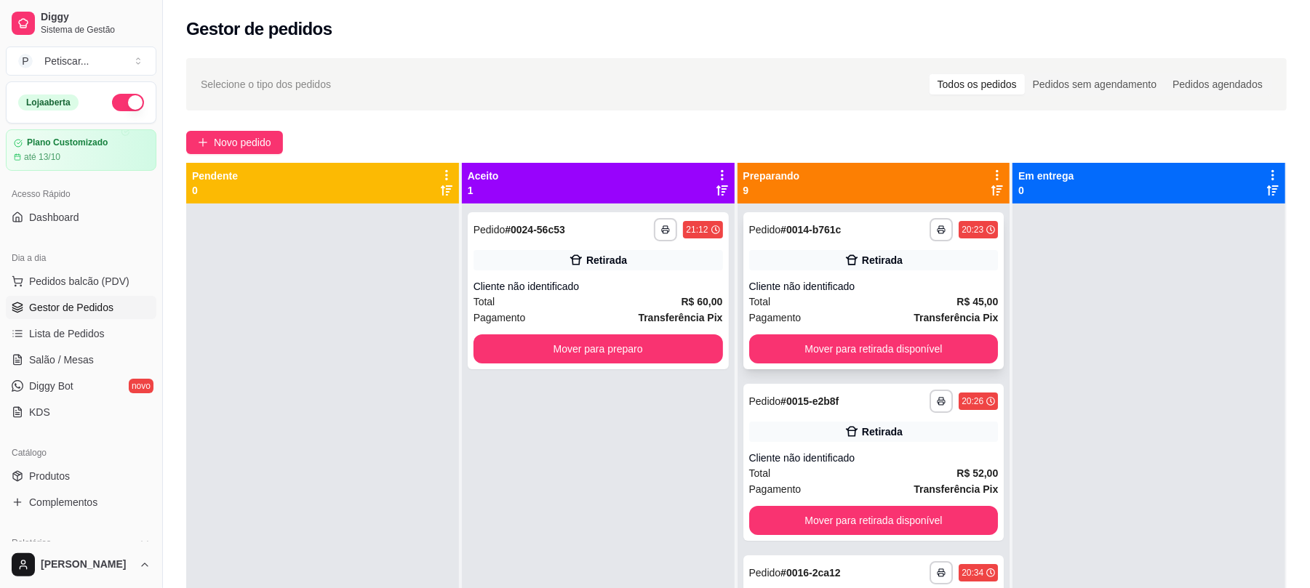
click at [853, 225] on div "**********" at bounding box center [873, 229] width 249 height 23
click at [903, 336] on button "Mover para retirada disponível" at bounding box center [873, 349] width 241 height 28
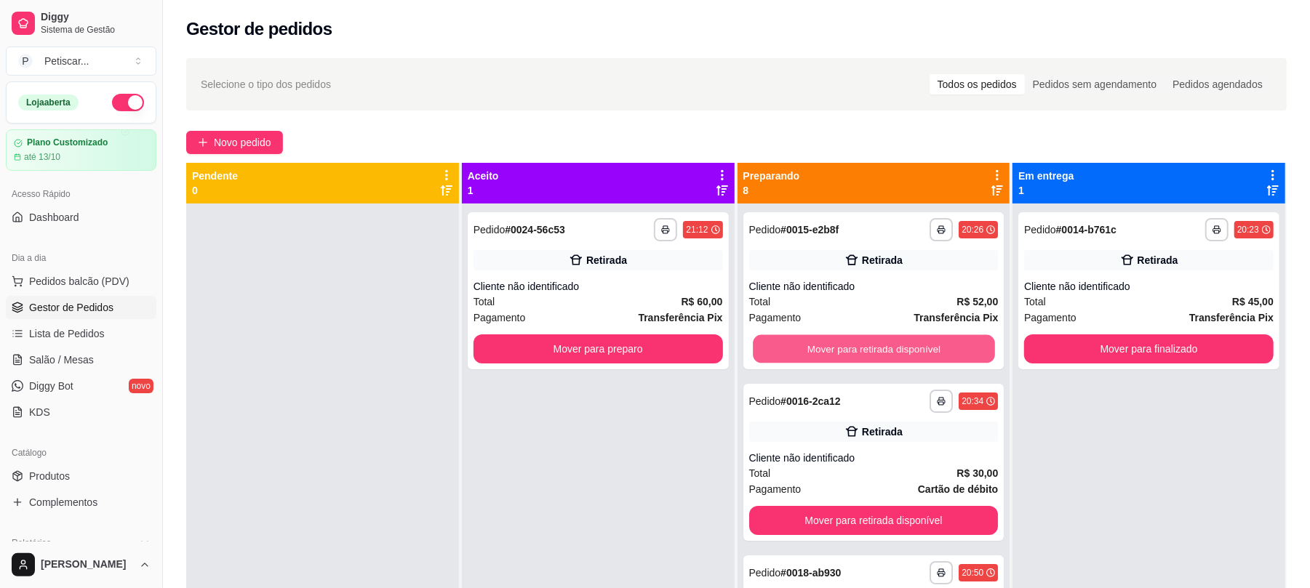
click at [903, 336] on button "Mover para retirada disponível" at bounding box center [873, 349] width 241 height 28
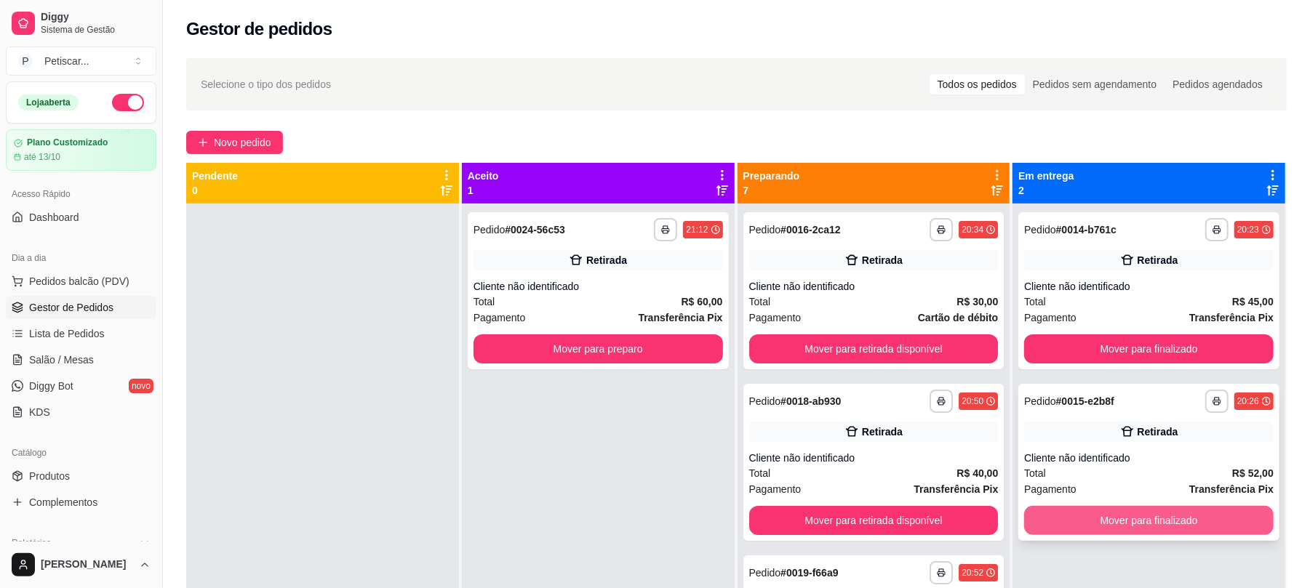
click at [1162, 519] on button "Mover para finalizado" at bounding box center [1148, 520] width 249 height 29
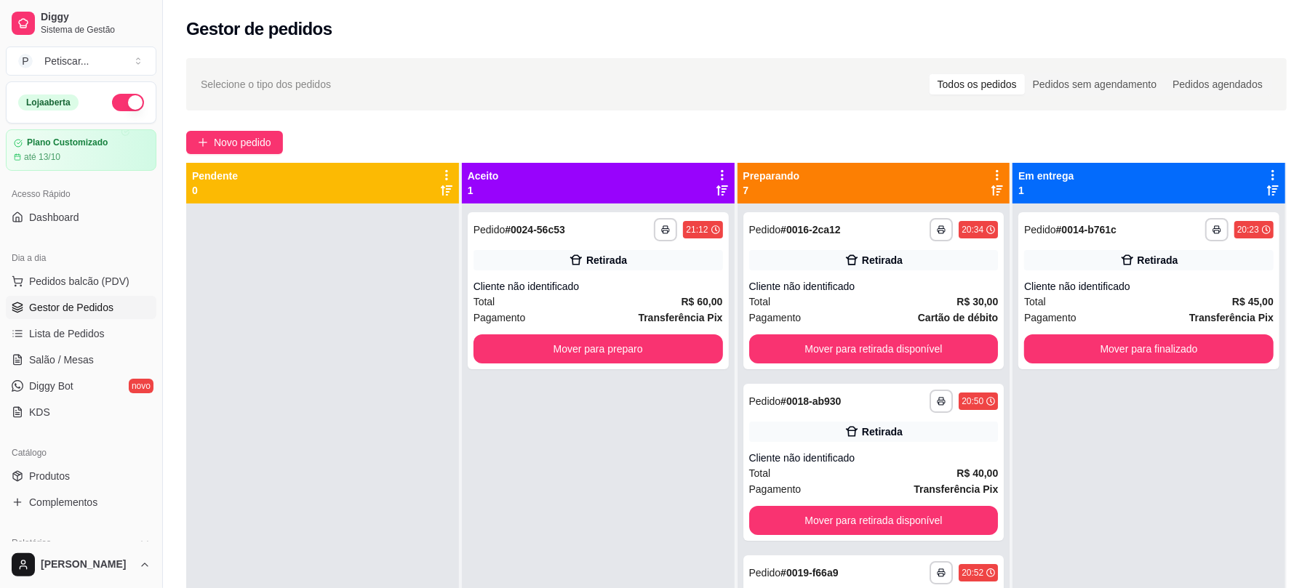
click at [1125, 438] on div "**********" at bounding box center [1149, 498] width 273 height 588
click at [676, 343] on button "Mover para preparo" at bounding box center [598, 349] width 249 height 29
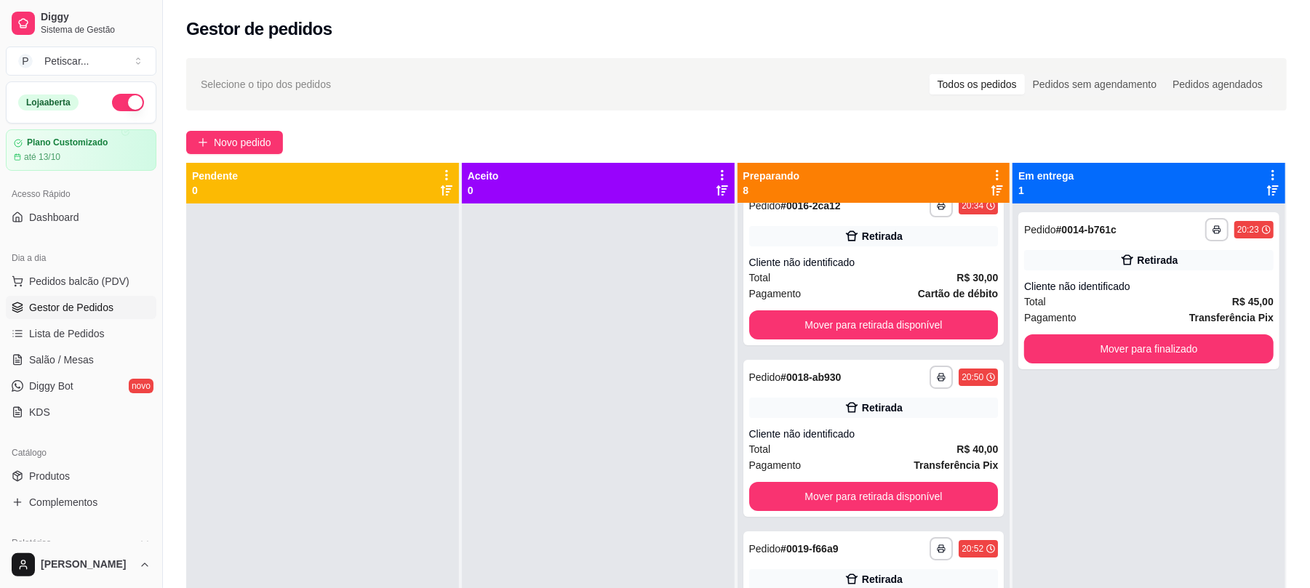
scroll to position [92, 0]
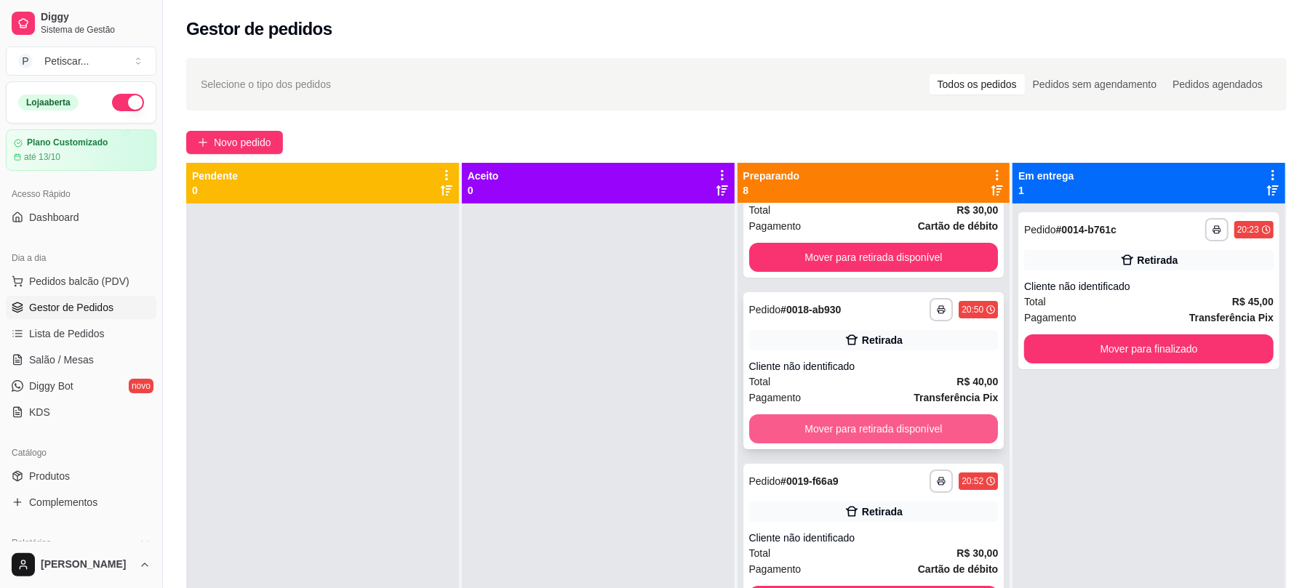
click at [917, 415] on button "Mover para retirada disponível" at bounding box center [873, 429] width 249 height 29
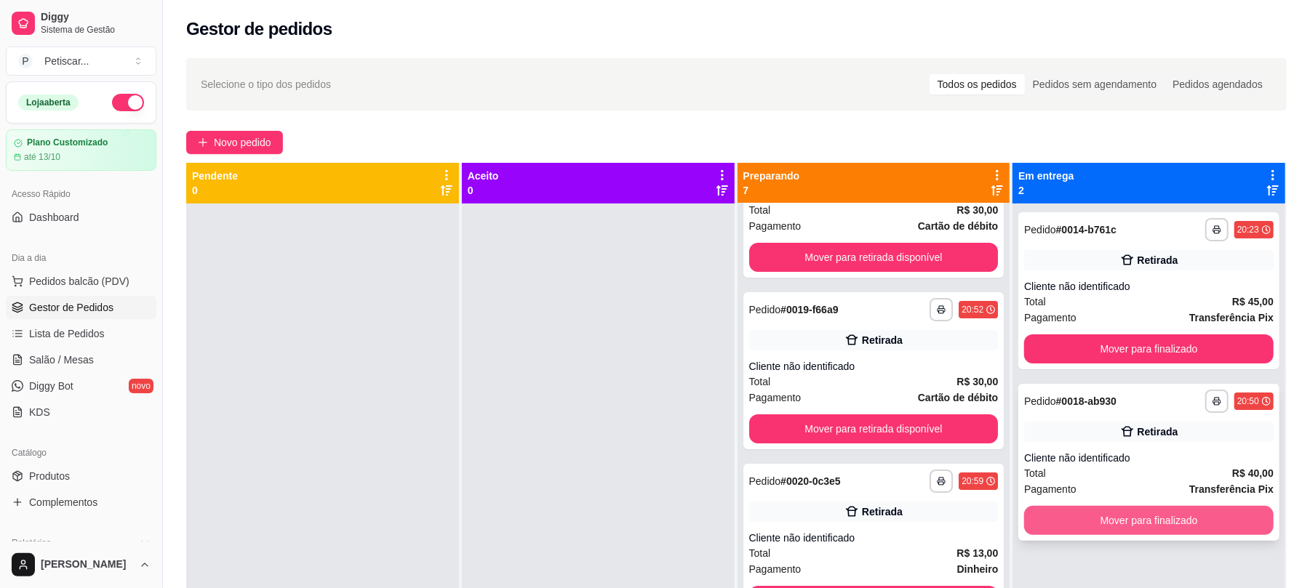
click at [1146, 525] on button "Mover para finalizado" at bounding box center [1148, 520] width 249 height 29
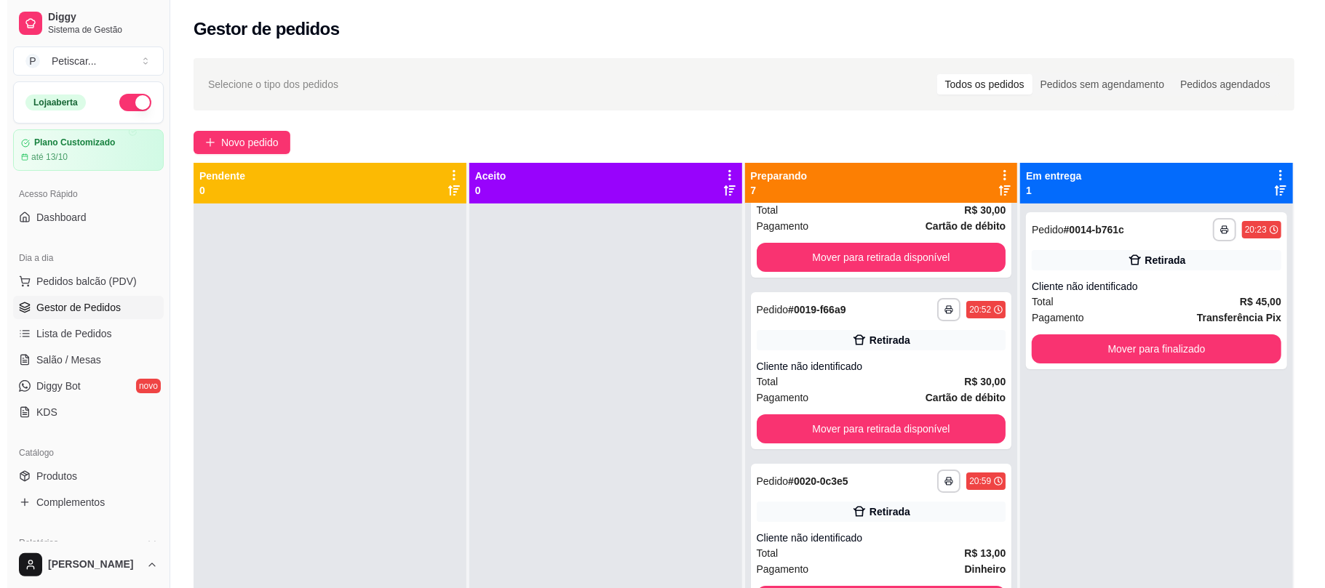
scroll to position [0, 0]
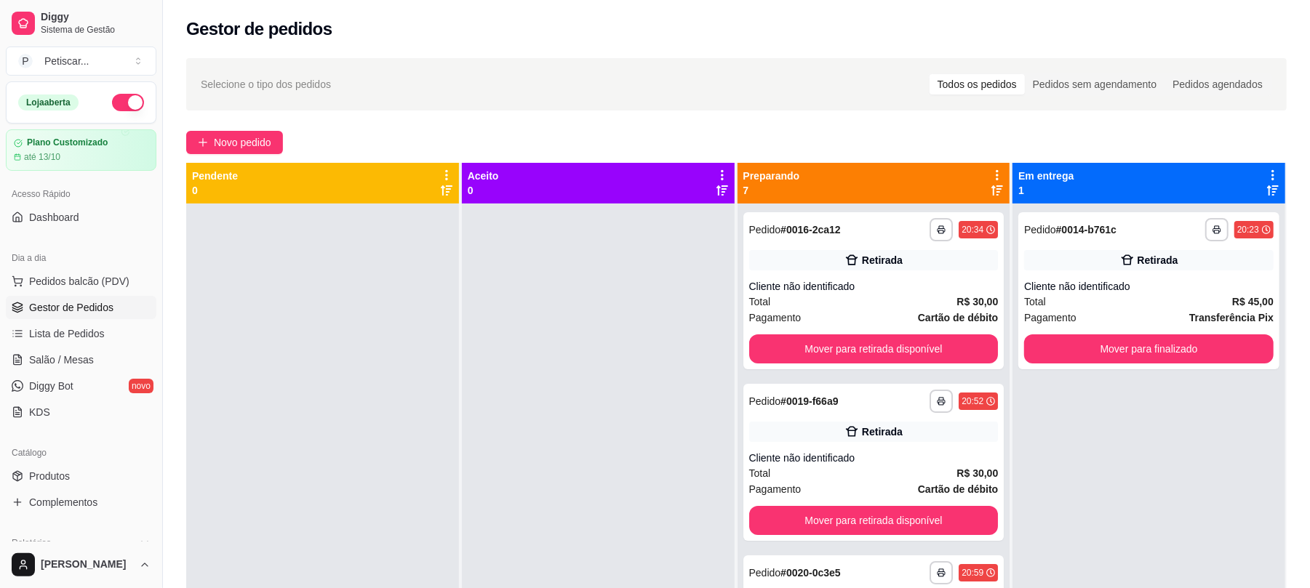
click at [1086, 415] on div "**********" at bounding box center [1149, 498] width 273 height 588
click at [227, 161] on div "**********" at bounding box center [736, 408] width 1147 height 719
click at [220, 135] on span "Novo pedido" at bounding box center [242, 143] width 57 height 16
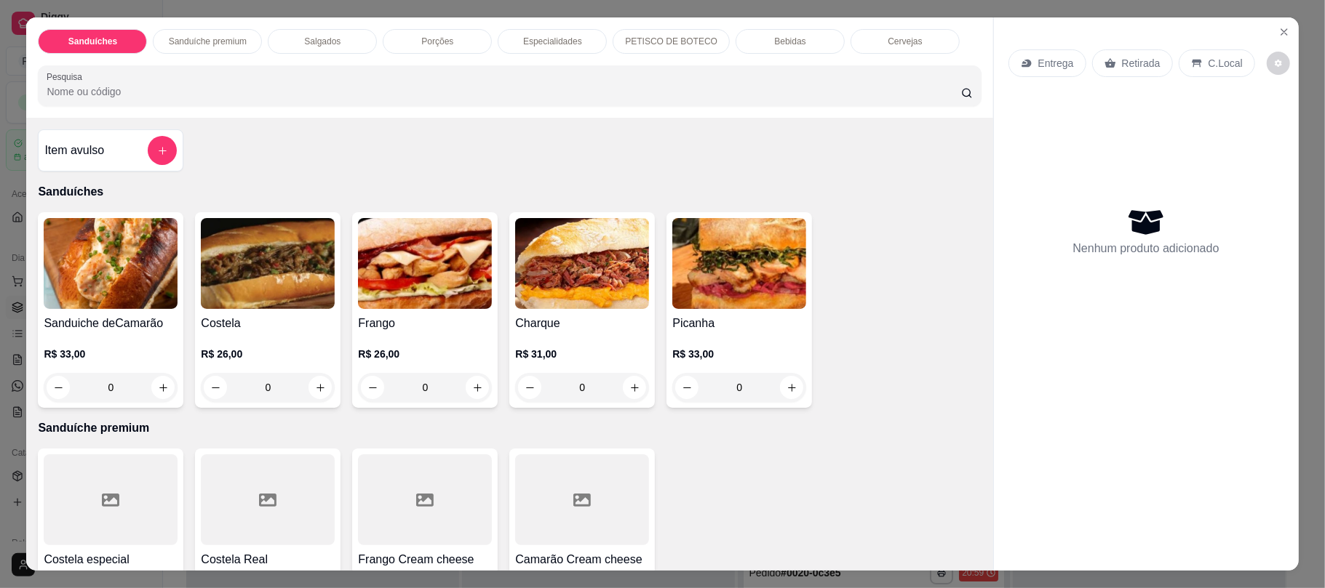
click at [774, 47] on p "Bebidas" at bounding box center [789, 42] width 31 height 12
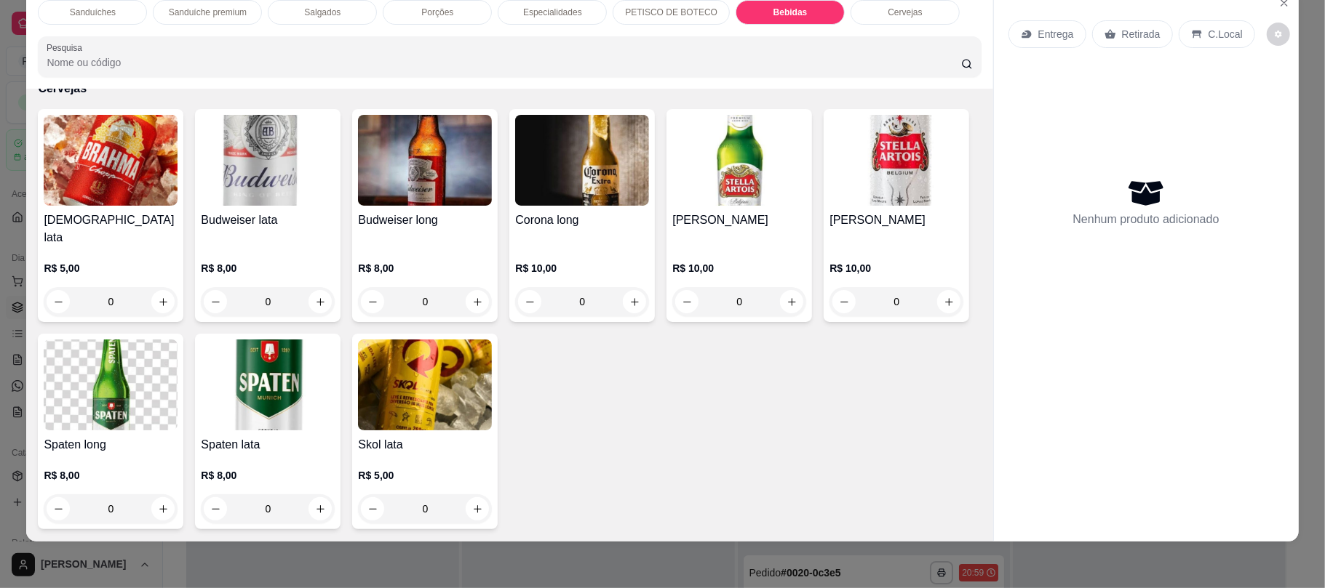
scroll to position [2593, 0]
click at [472, 298] on icon "increase-product-quantity" at bounding box center [477, 302] width 11 height 11
type input "1"
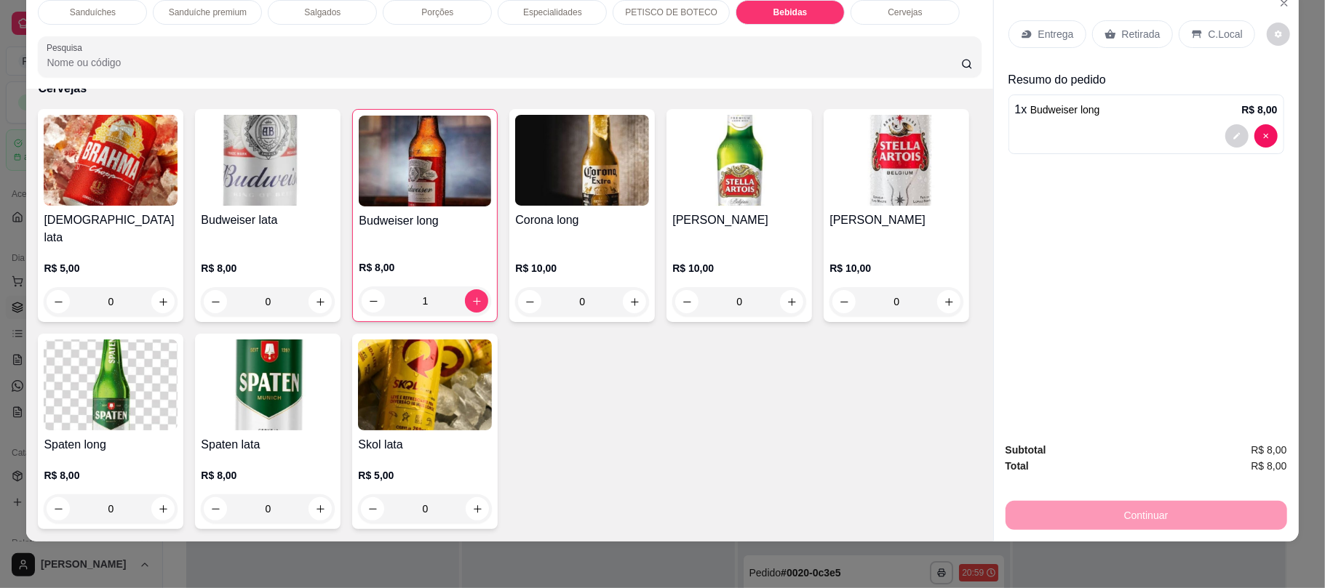
click at [1142, 27] on p "Retirada" at bounding box center [1141, 34] width 39 height 15
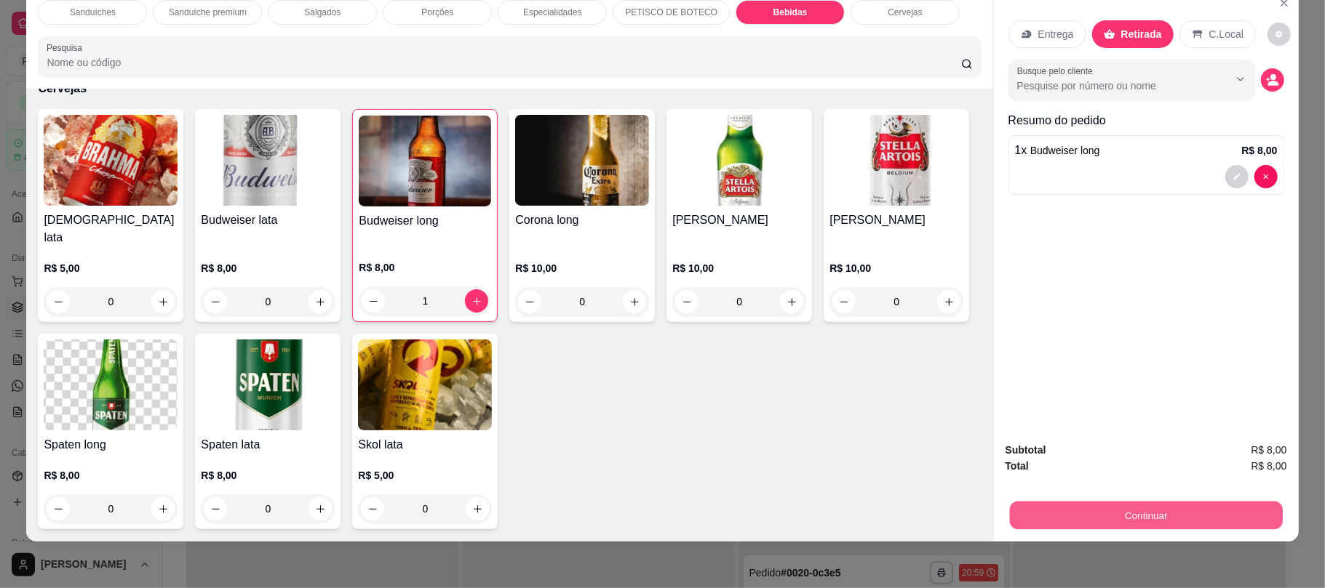
click at [1167, 516] on button "Continuar" at bounding box center [1145, 515] width 273 height 28
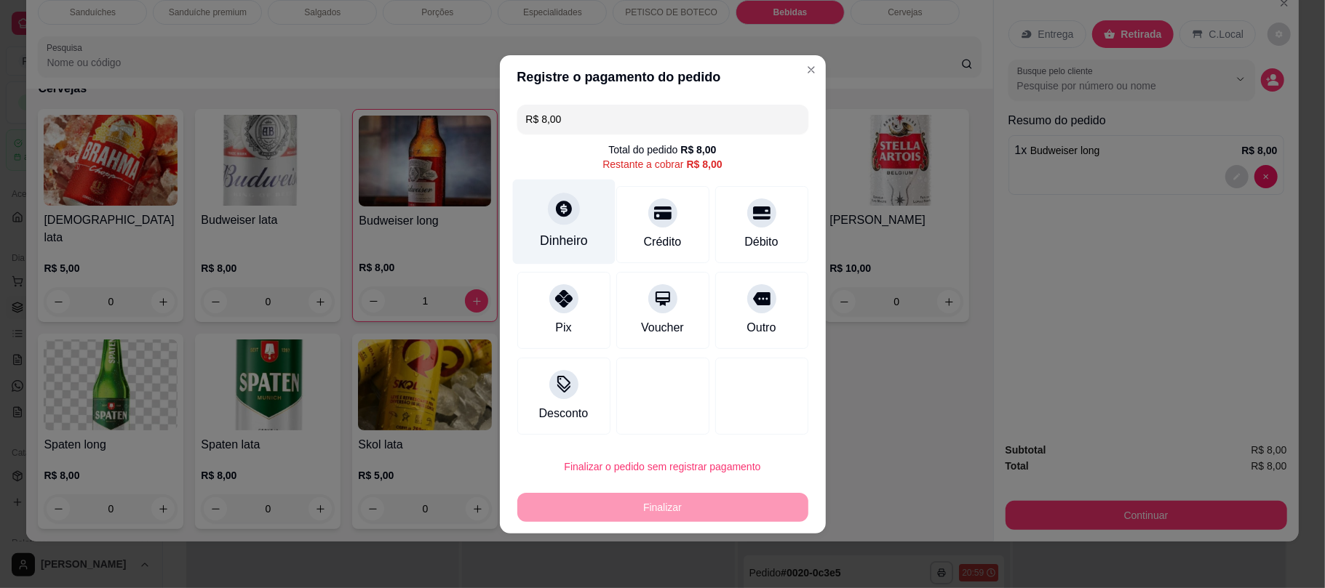
click at [567, 237] on div "Dinheiro" at bounding box center [564, 240] width 48 height 19
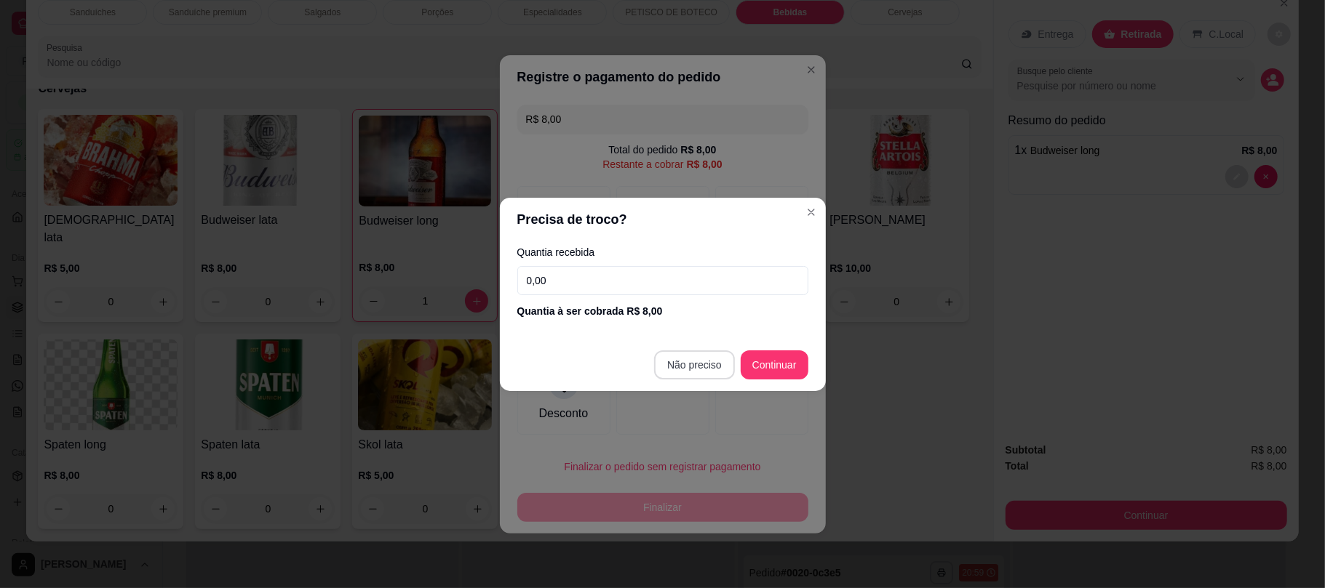
type input "R$ 0,00"
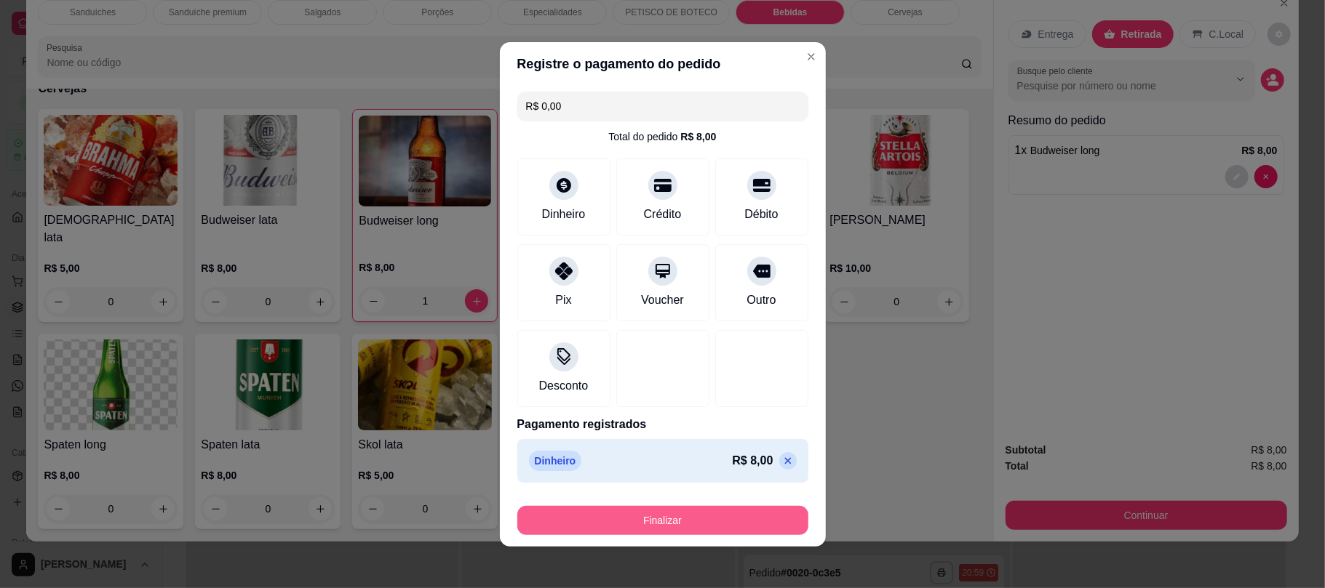
click at [736, 524] on button "Finalizar" at bounding box center [662, 520] width 291 height 29
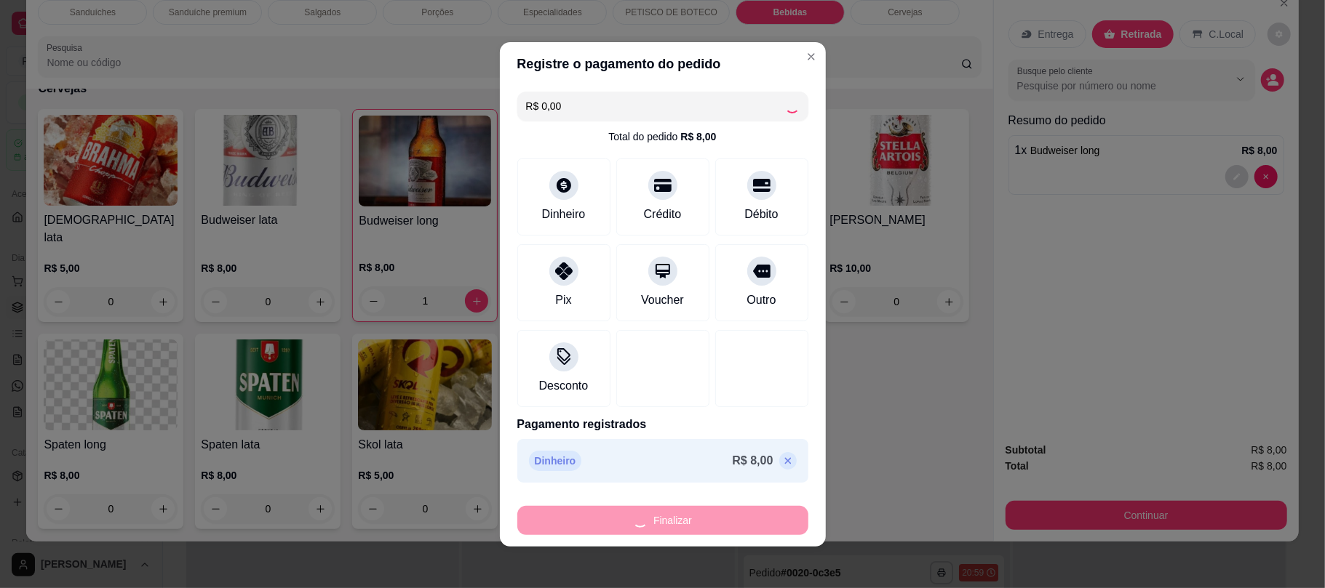
type input "0"
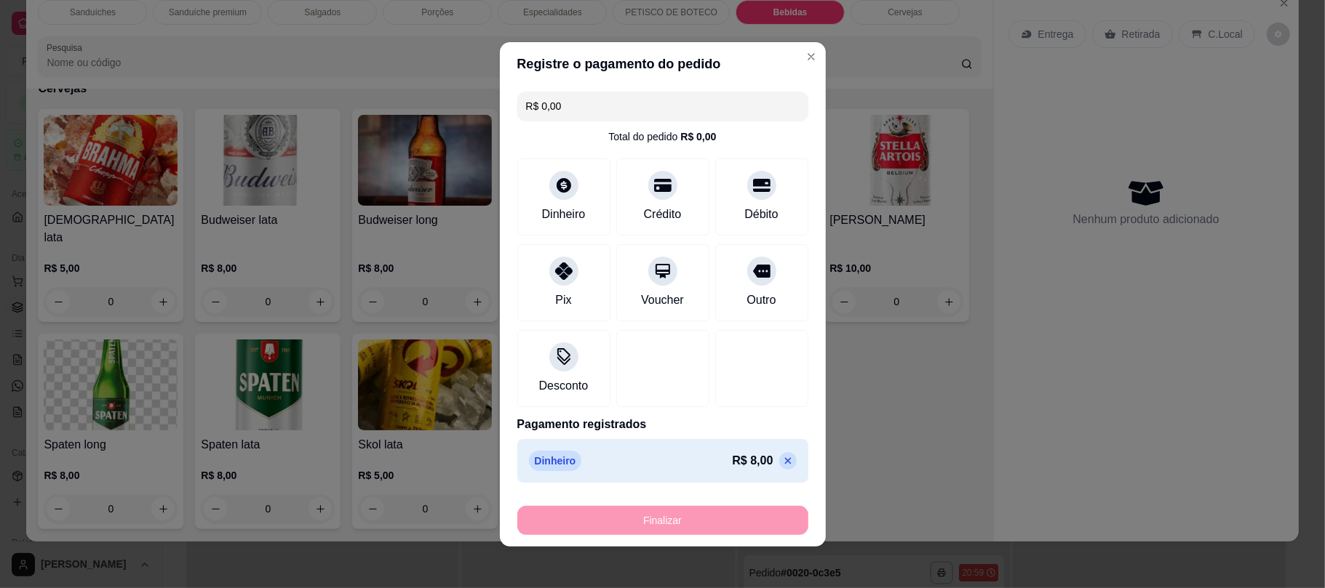
type input "-R$ 8,00"
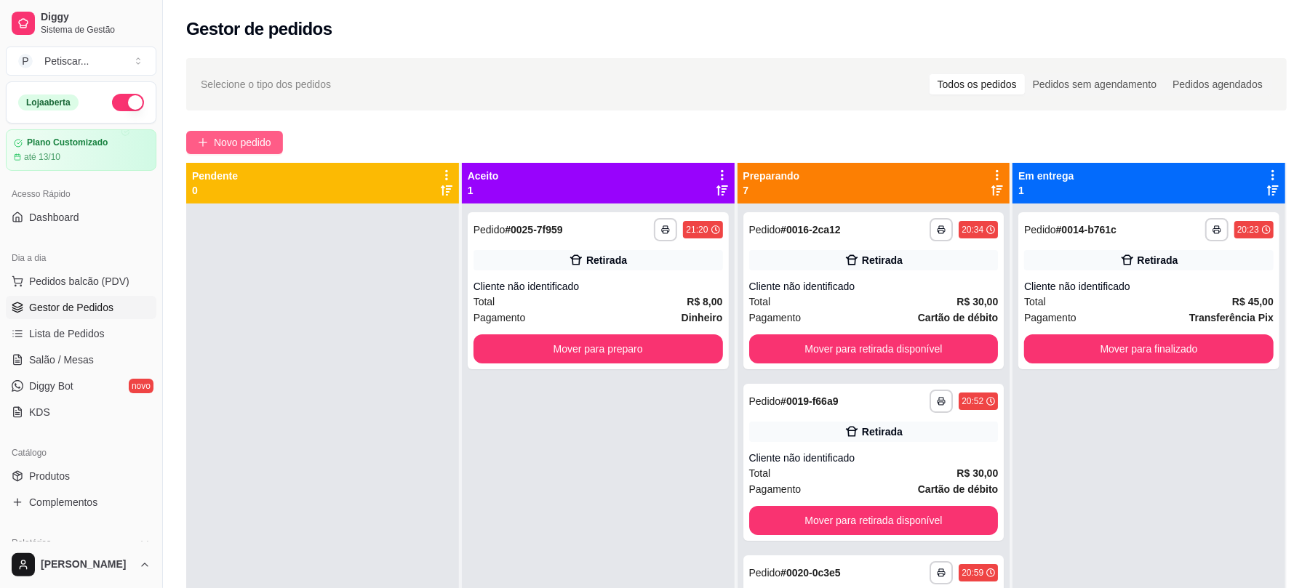
click at [233, 140] on span "Novo pedido" at bounding box center [242, 143] width 57 height 16
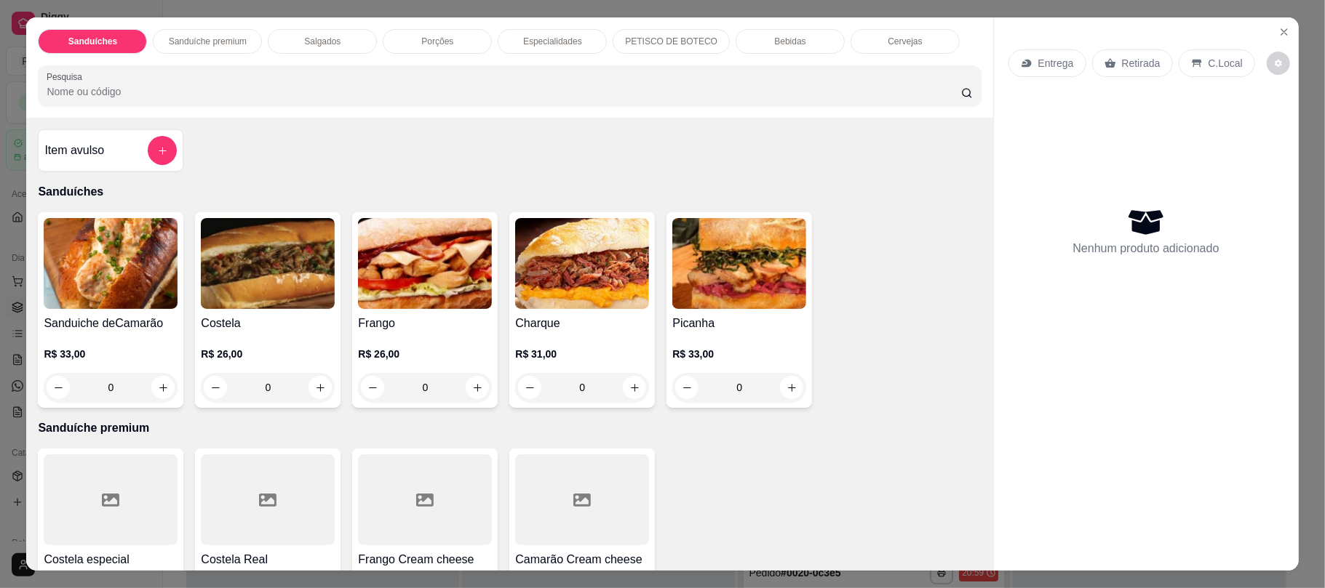
click at [774, 44] on p "Bebidas" at bounding box center [789, 42] width 31 height 12
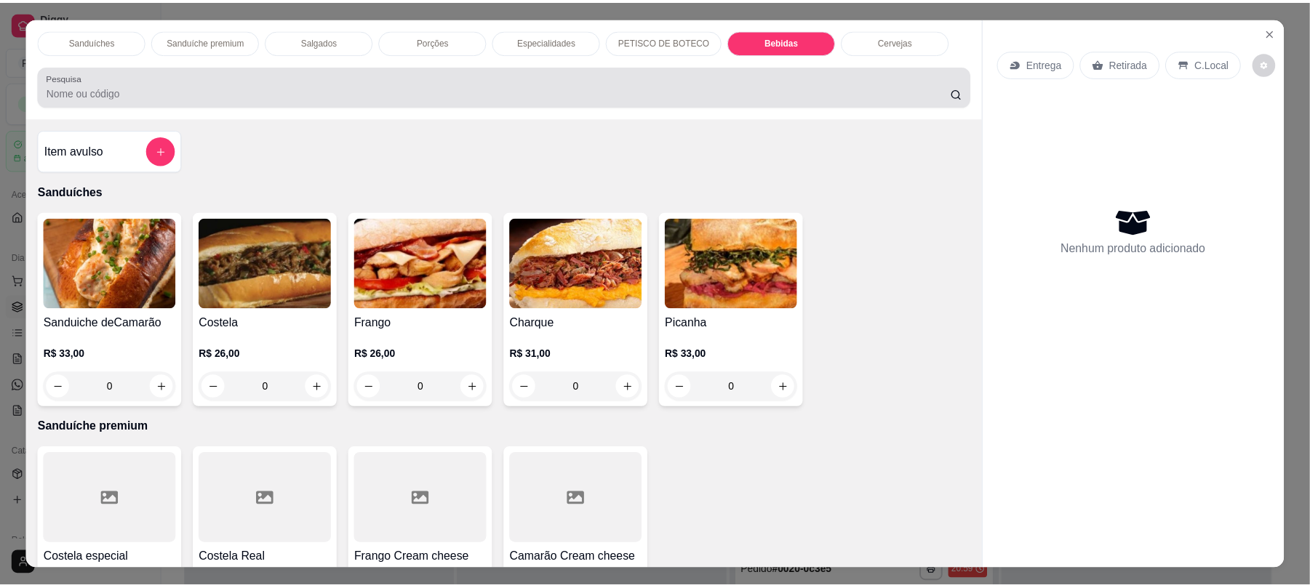
scroll to position [29, 0]
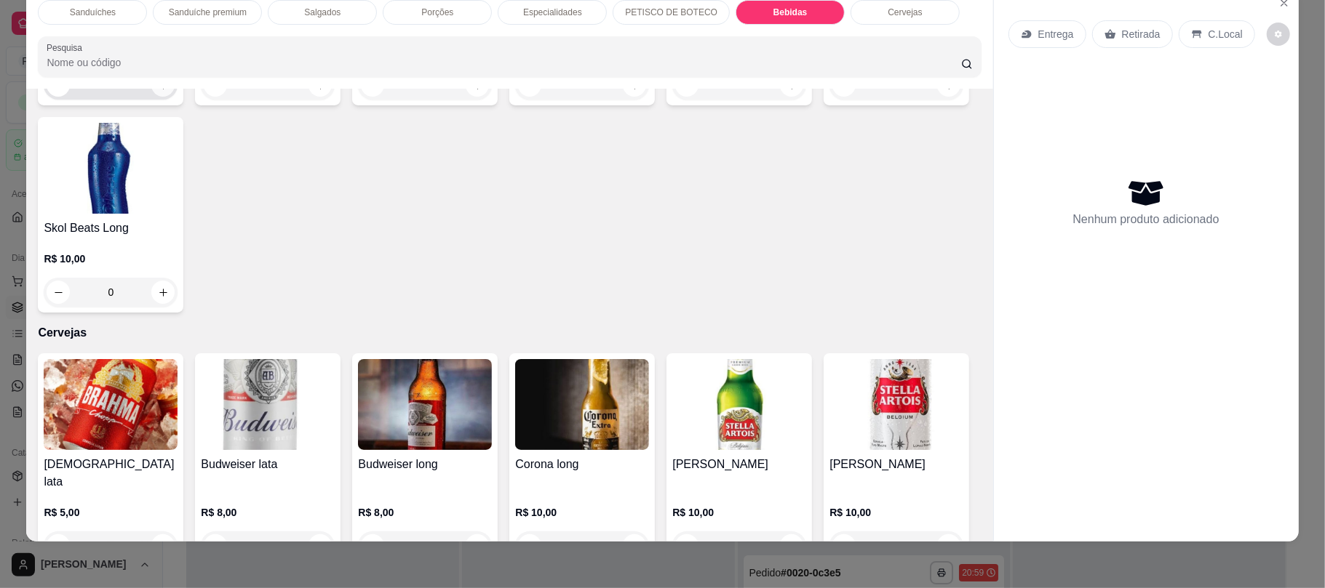
click at [158, 91] on icon "increase-product-quantity" at bounding box center [163, 85] width 11 height 11
type input "1"
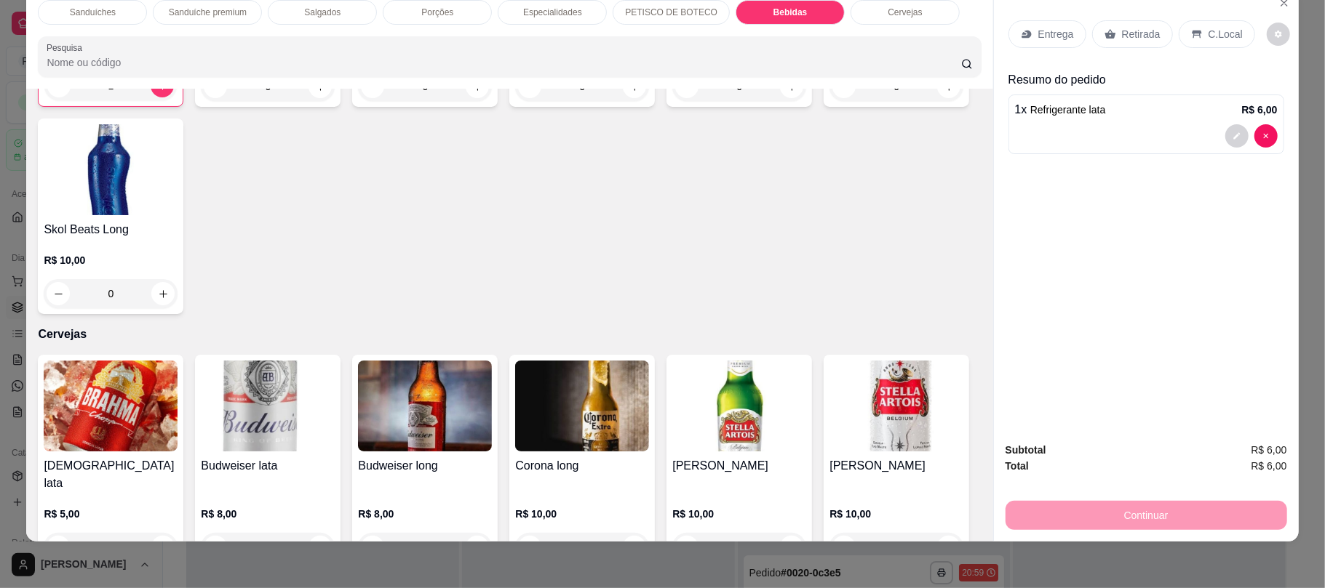
click at [1122, 31] on p "Retirada" at bounding box center [1141, 34] width 39 height 15
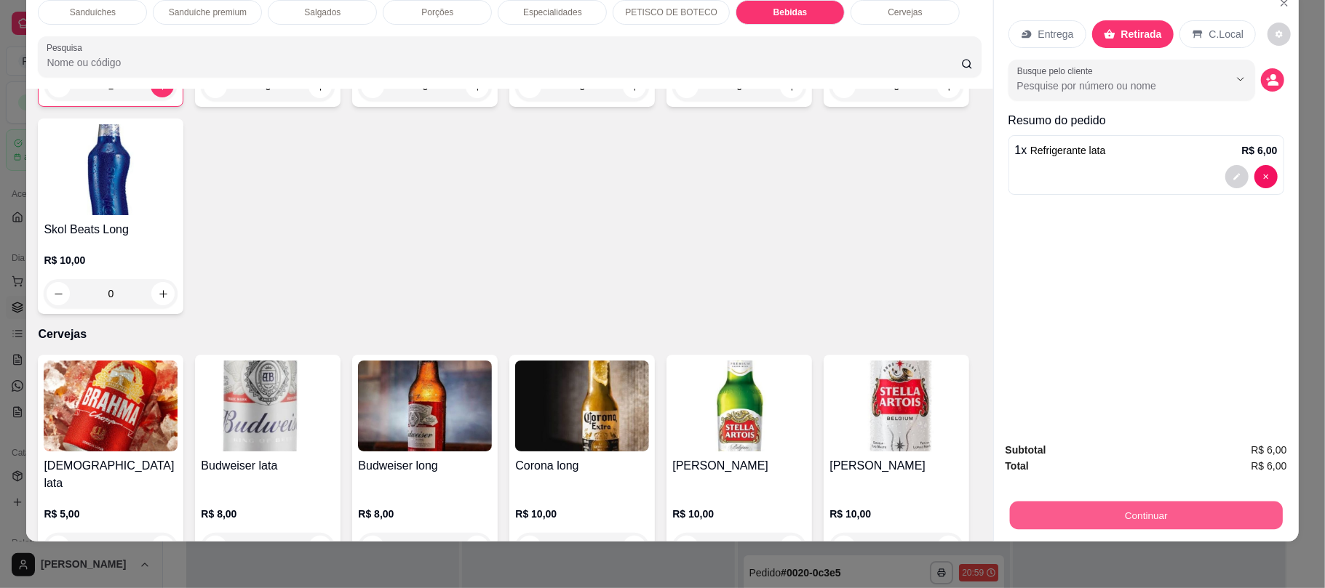
click at [1155, 513] on button "Continuar" at bounding box center [1145, 515] width 273 height 28
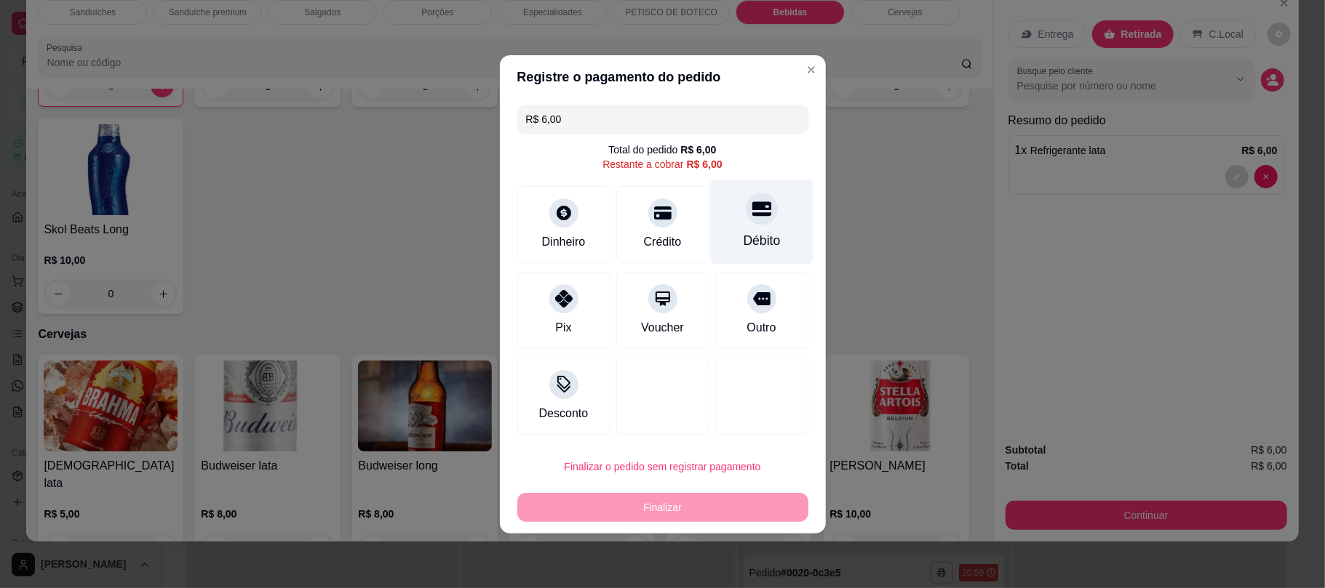
click at [734, 216] on div "Débito" at bounding box center [761, 221] width 103 height 85
type input "R$ 0,00"
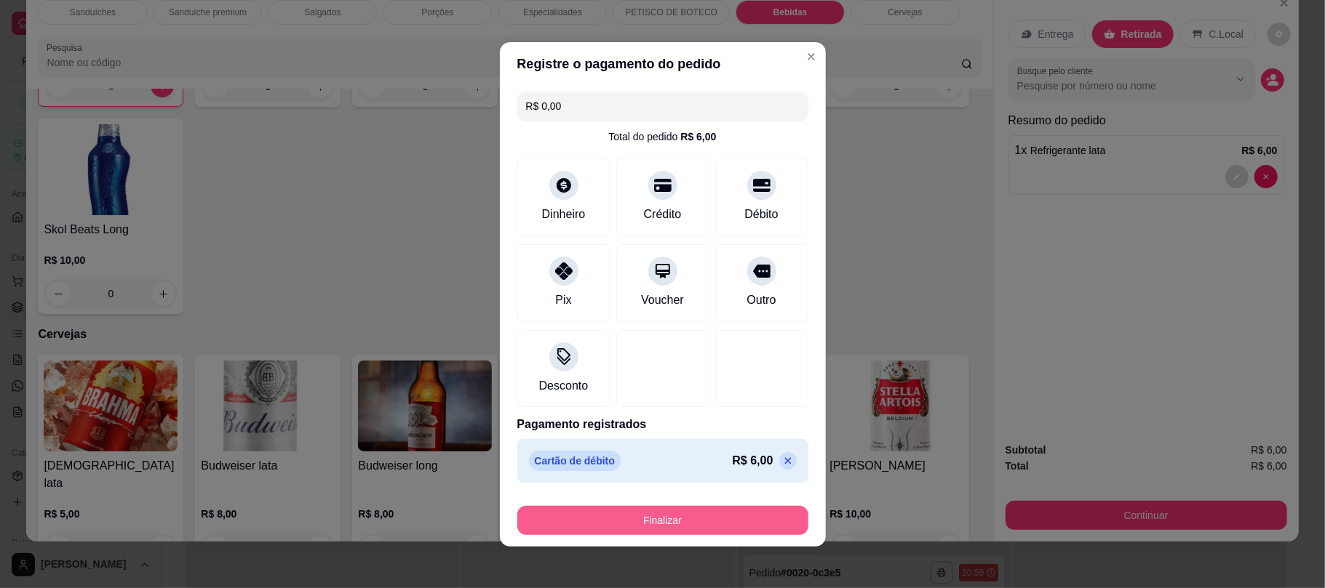
click at [676, 525] on button "Finalizar" at bounding box center [662, 520] width 291 height 29
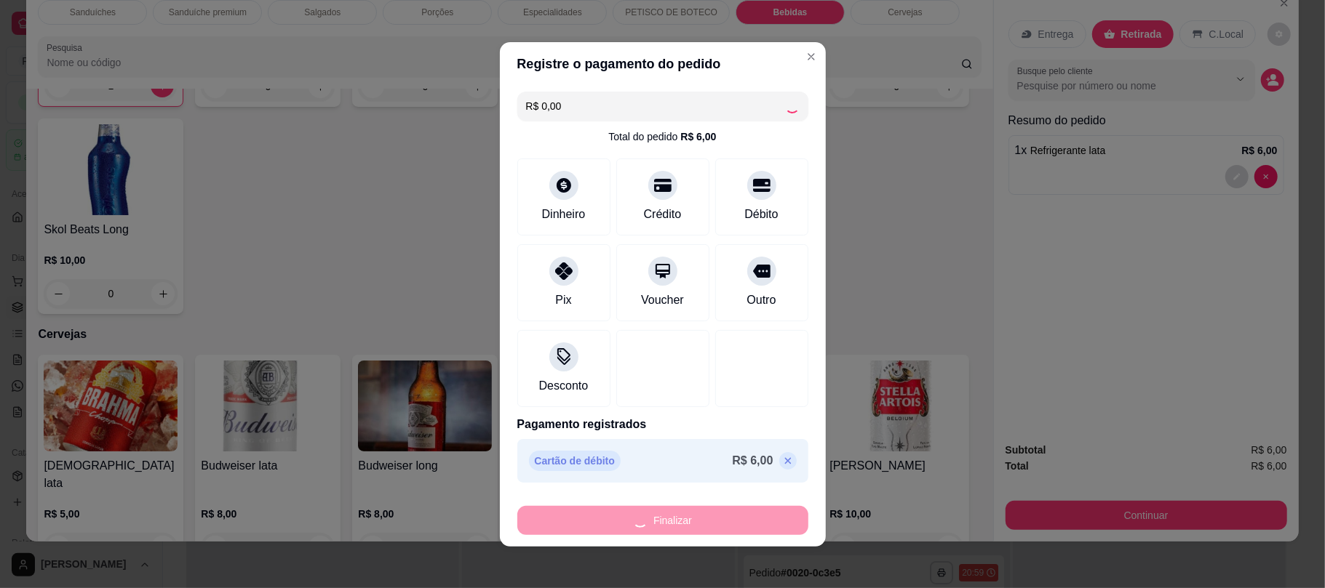
type input "0"
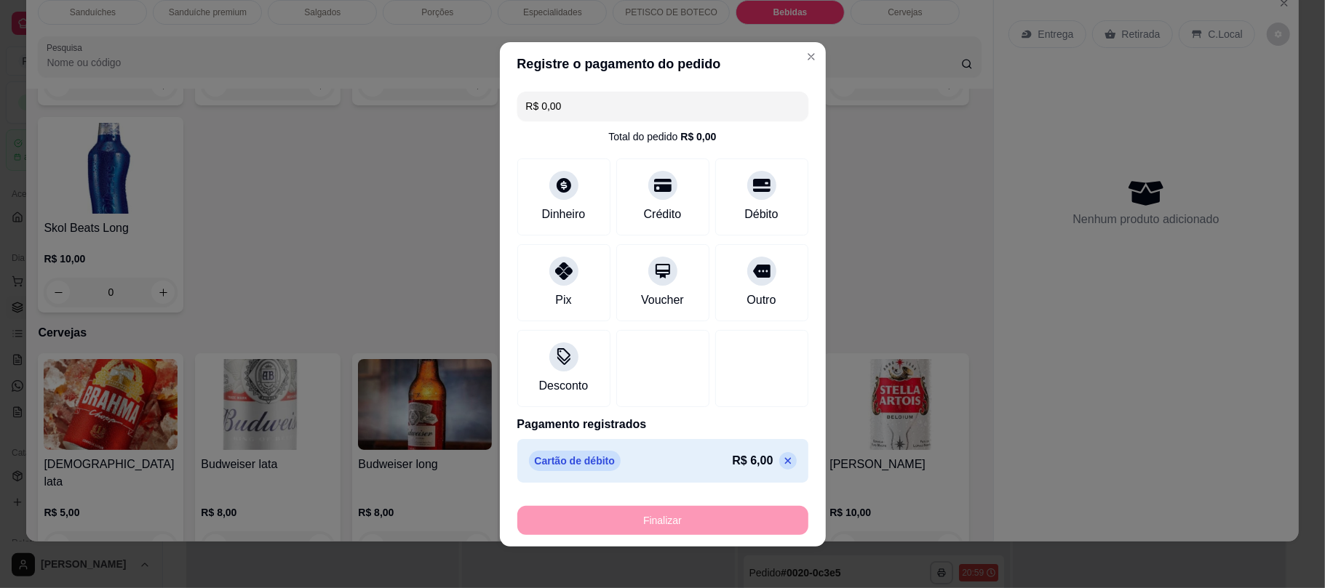
type input "-R$ 6,00"
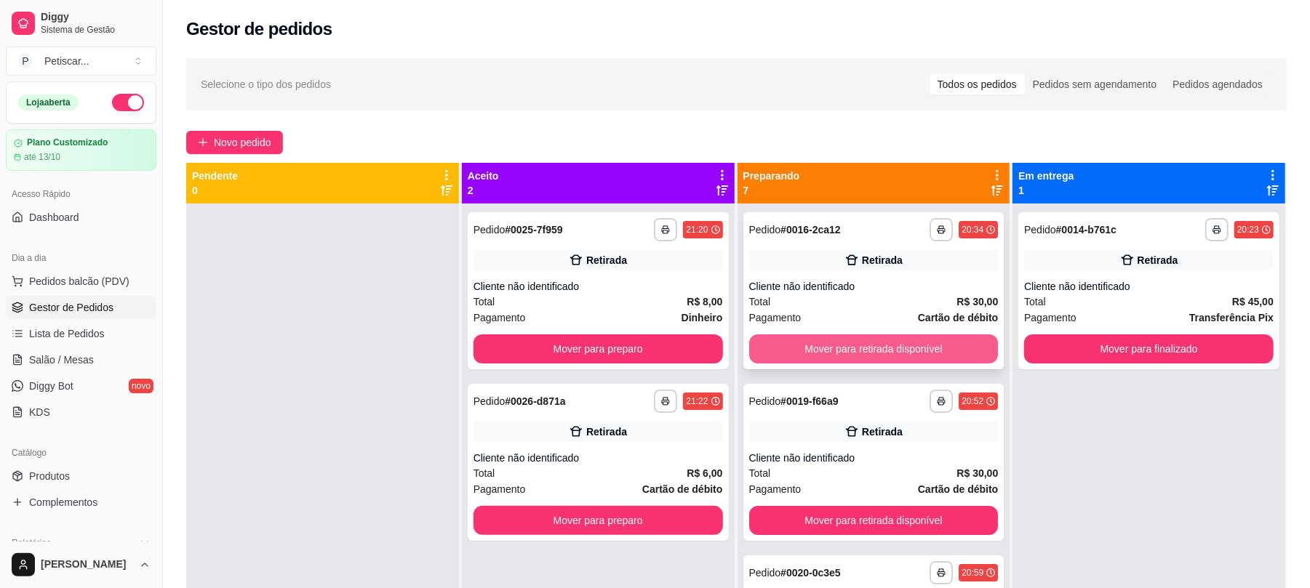
click at [931, 346] on button "Mover para retirada disponível" at bounding box center [873, 349] width 249 height 29
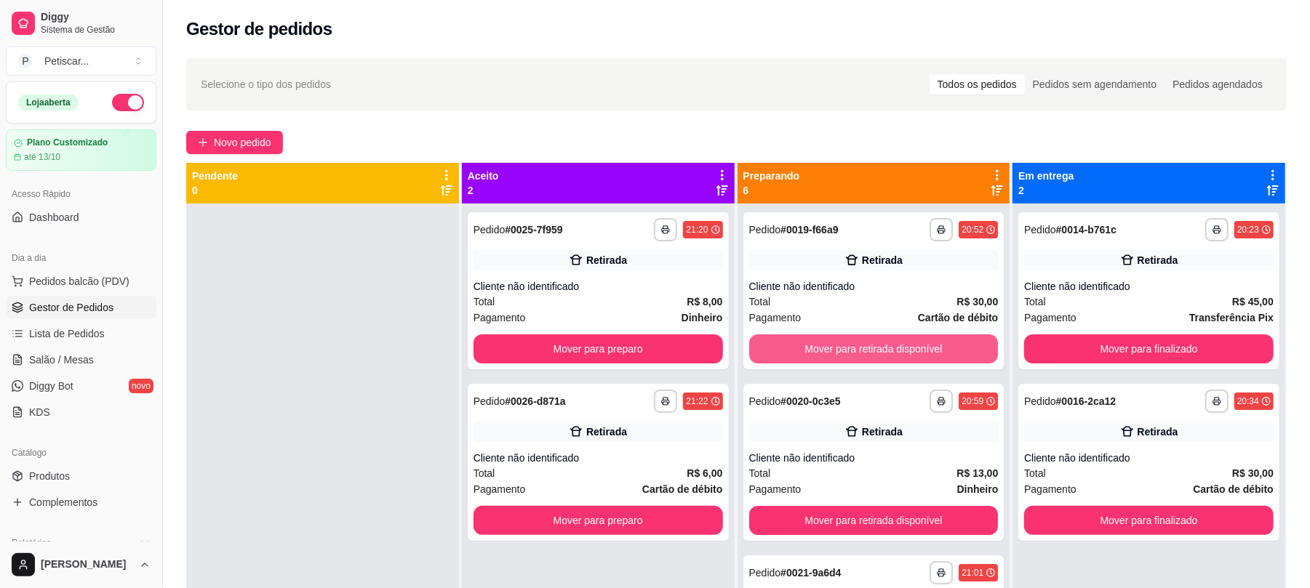
click at [931, 346] on button "Mover para retirada disponível" at bounding box center [873, 349] width 249 height 29
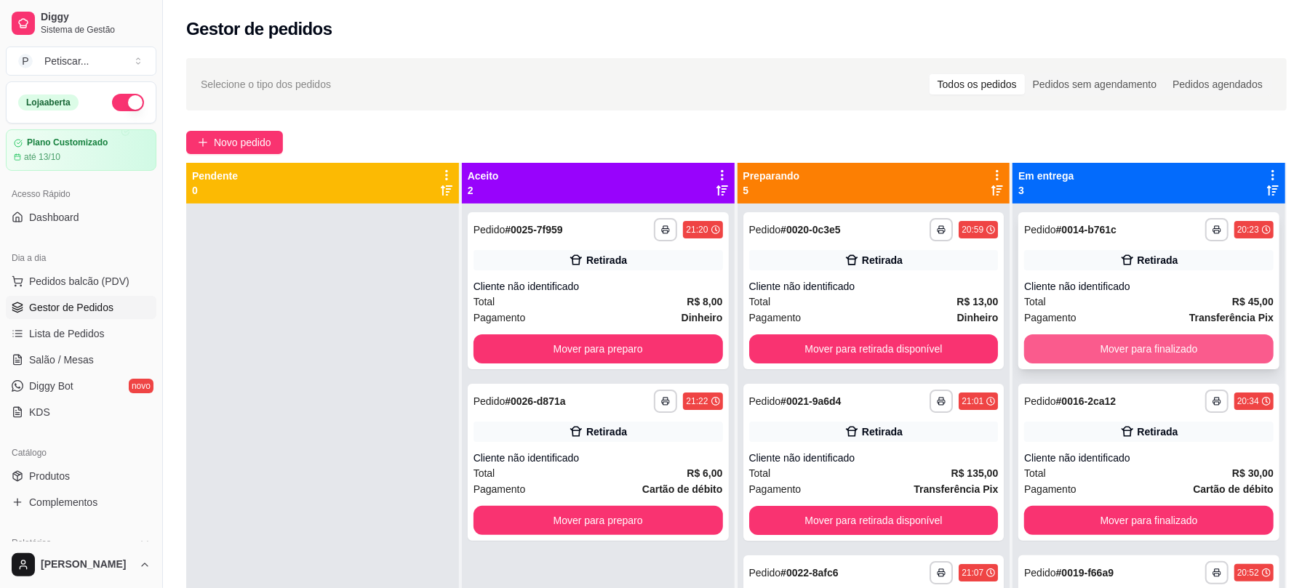
click at [1103, 346] on button "Mover para finalizado" at bounding box center [1148, 349] width 249 height 29
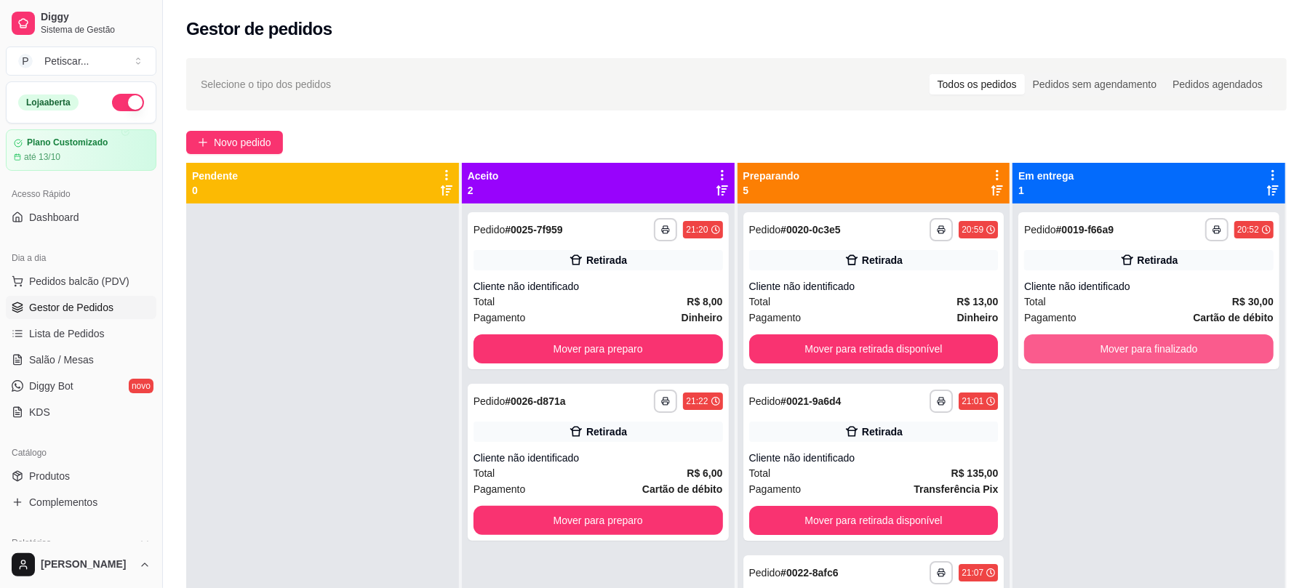
click at [1103, 346] on button "Mover para finalizado" at bounding box center [1148, 349] width 249 height 29
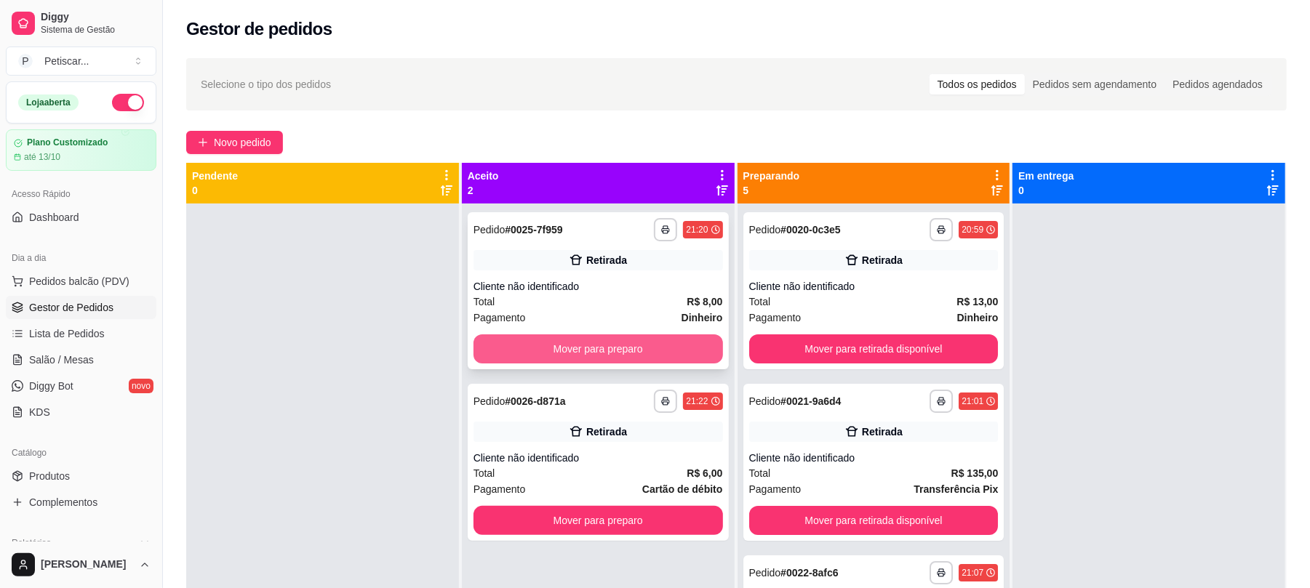
click at [659, 338] on button "Mover para preparo" at bounding box center [598, 349] width 249 height 29
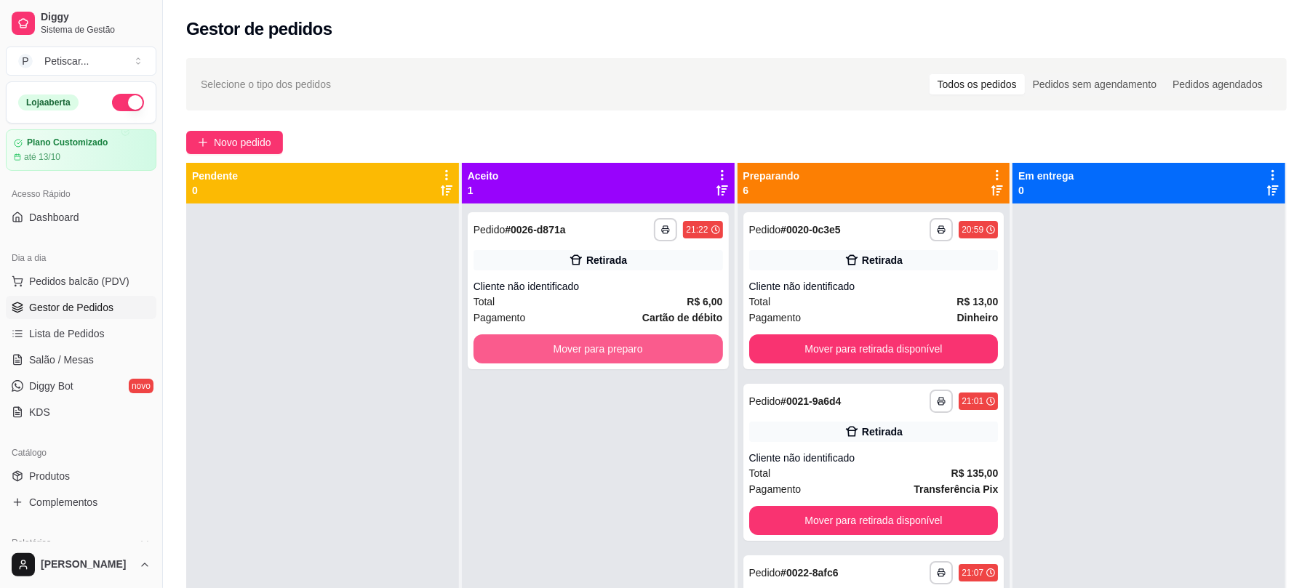
click at [659, 338] on button "Mover para preparo" at bounding box center [598, 349] width 249 height 29
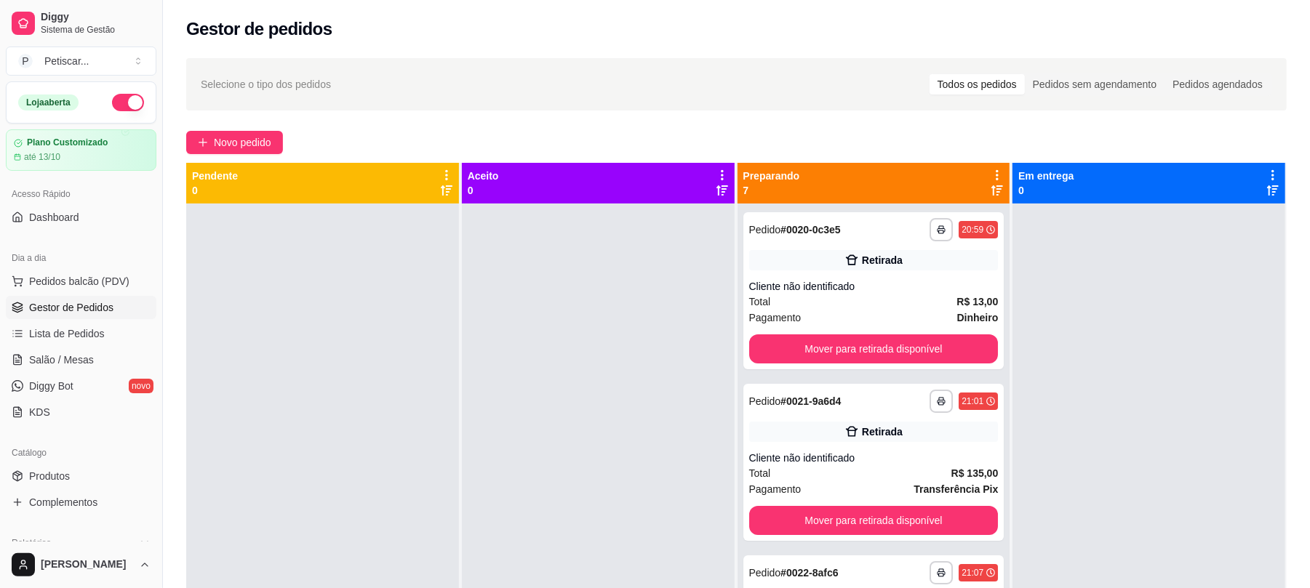
click at [423, 292] on div at bounding box center [322, 498] width 273 height 588
click at [815, 233] on strong "# 0020-0c3e5" at bounding box center [810, 230] width 60 height 12
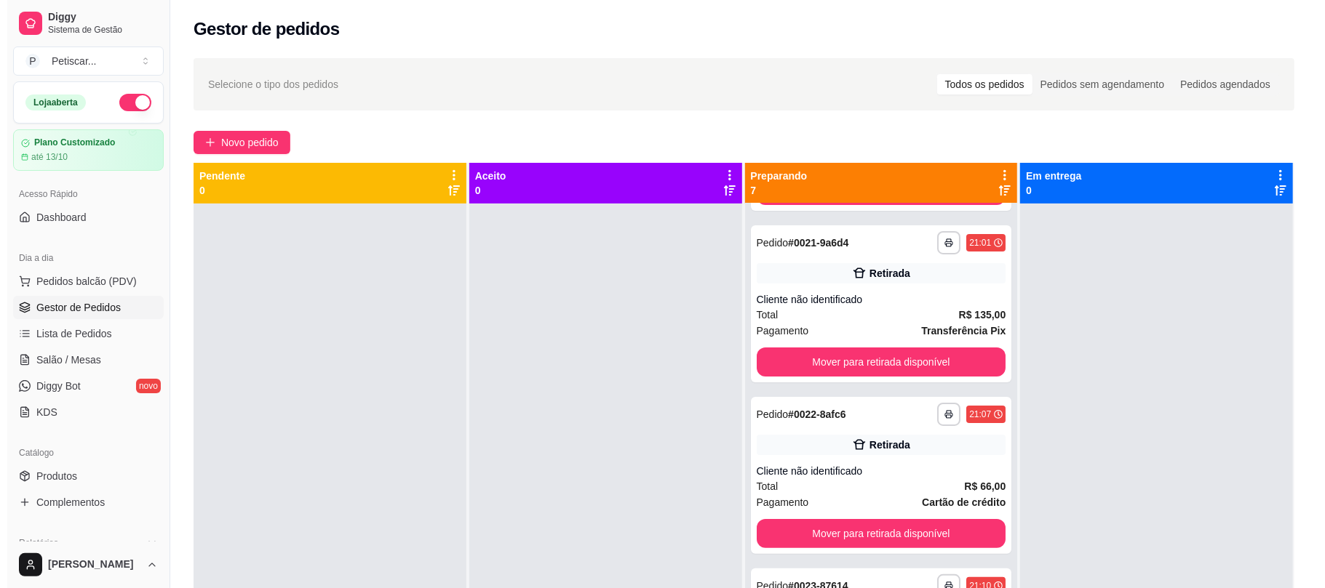
scroll to position [137, 0]
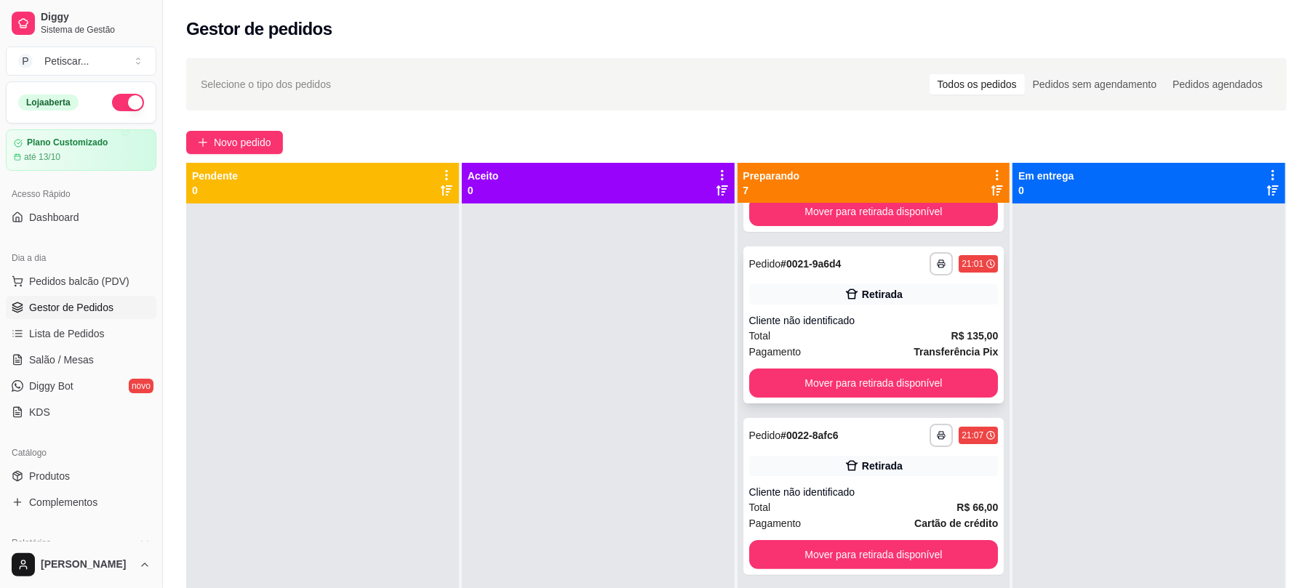
click at [844, 260] on div "**********" at bounding box center [873, 263] width 249 height 23
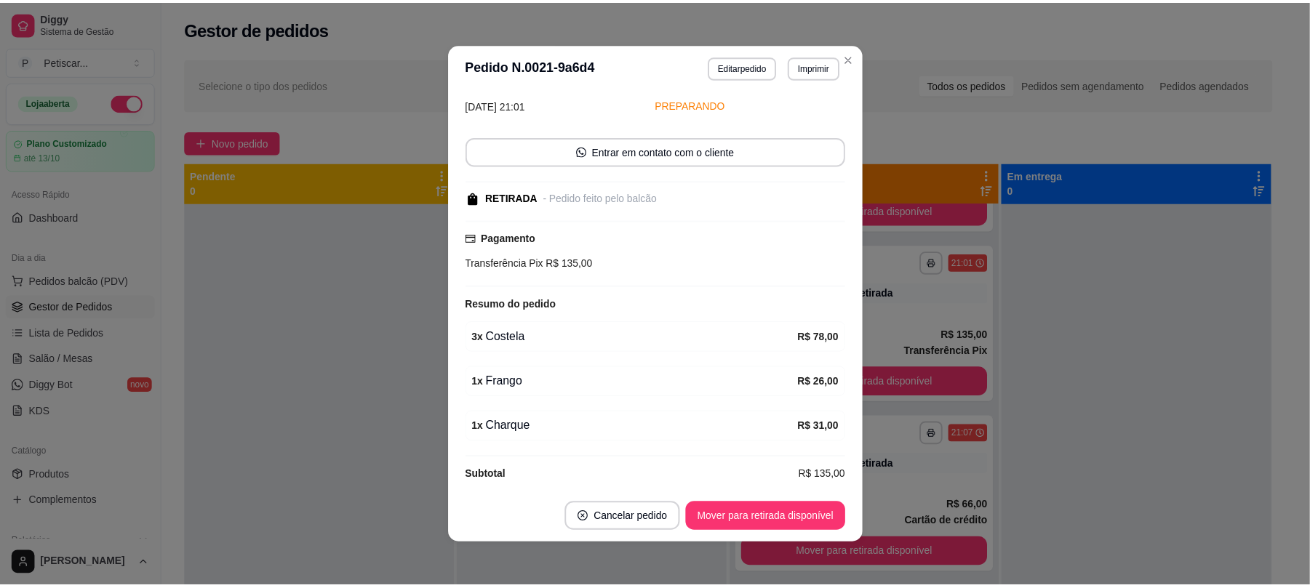
scroll to position [82, 0]
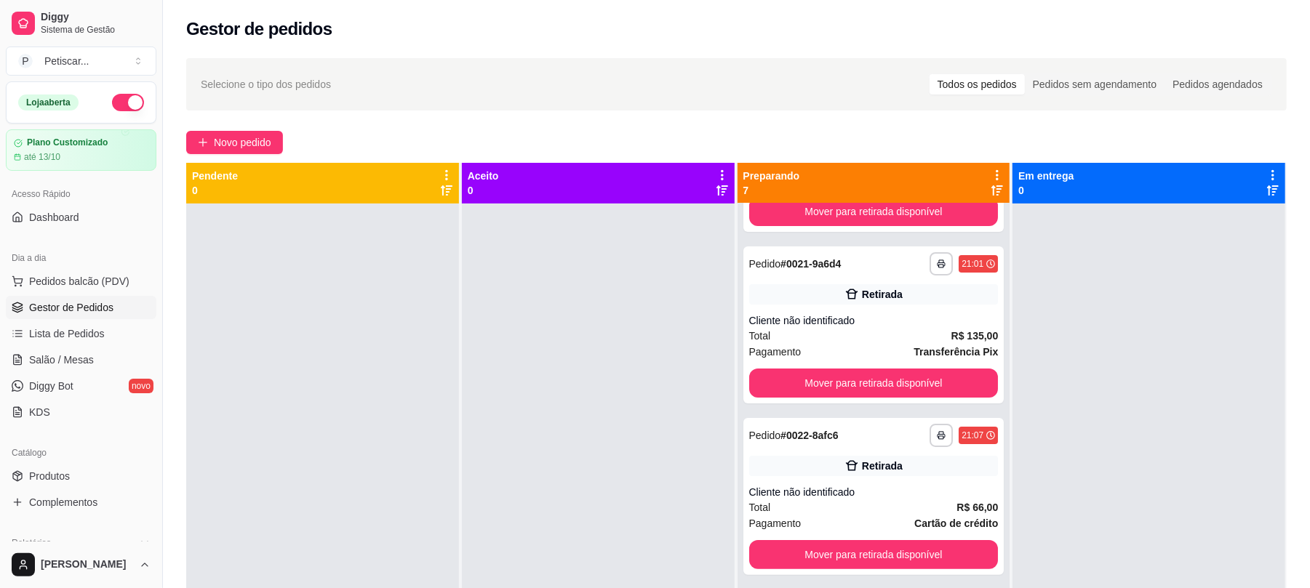
click at [1043, 364] on div at bounding box center [1149, 498] width 273 height 588
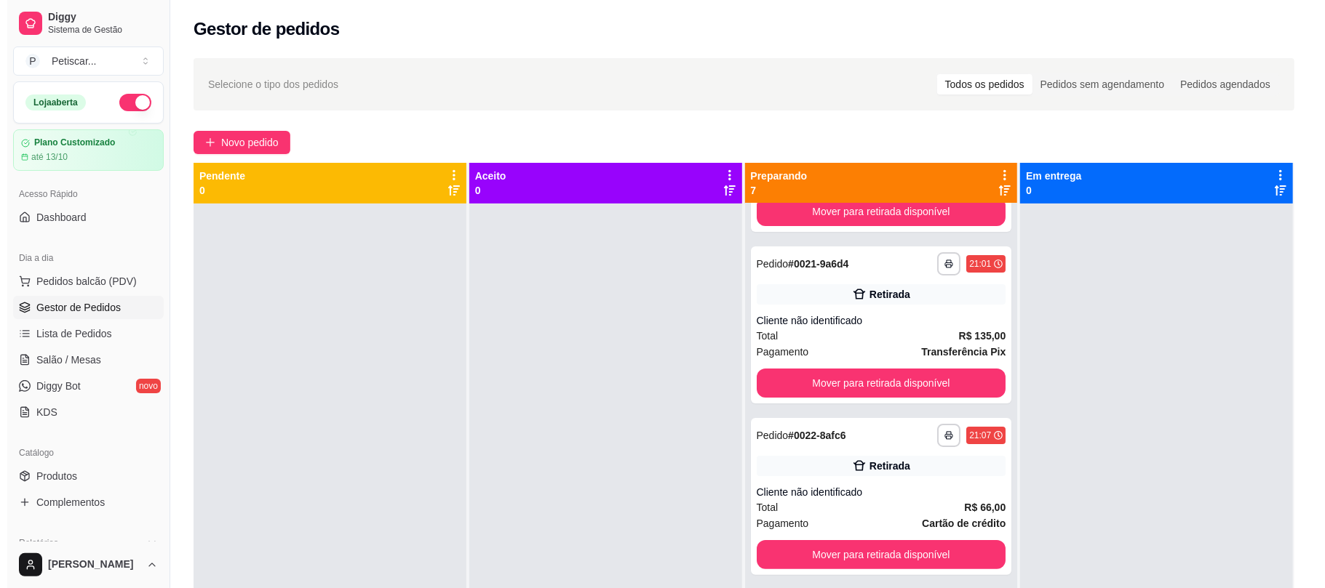
scroll to position [0, 0]
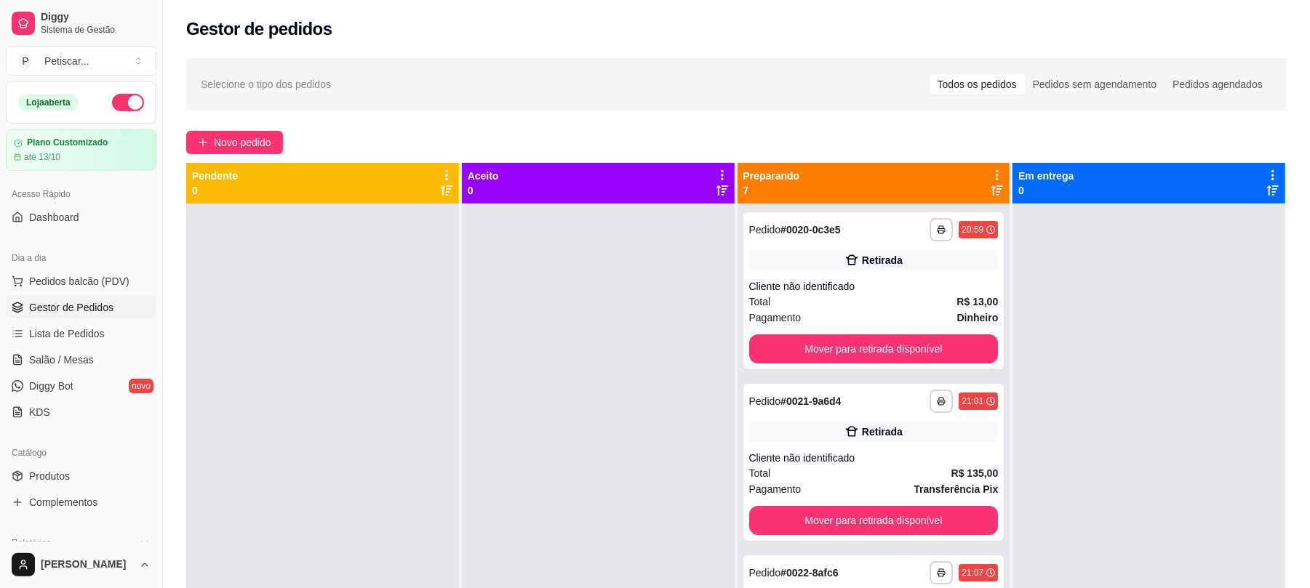
click at [1100, 362] on div at bounding box center [1149, 498] width 273 height 588
click at [253, 143] on span "Novo pedido" at bounding box center [242, 143] width 57 height 16
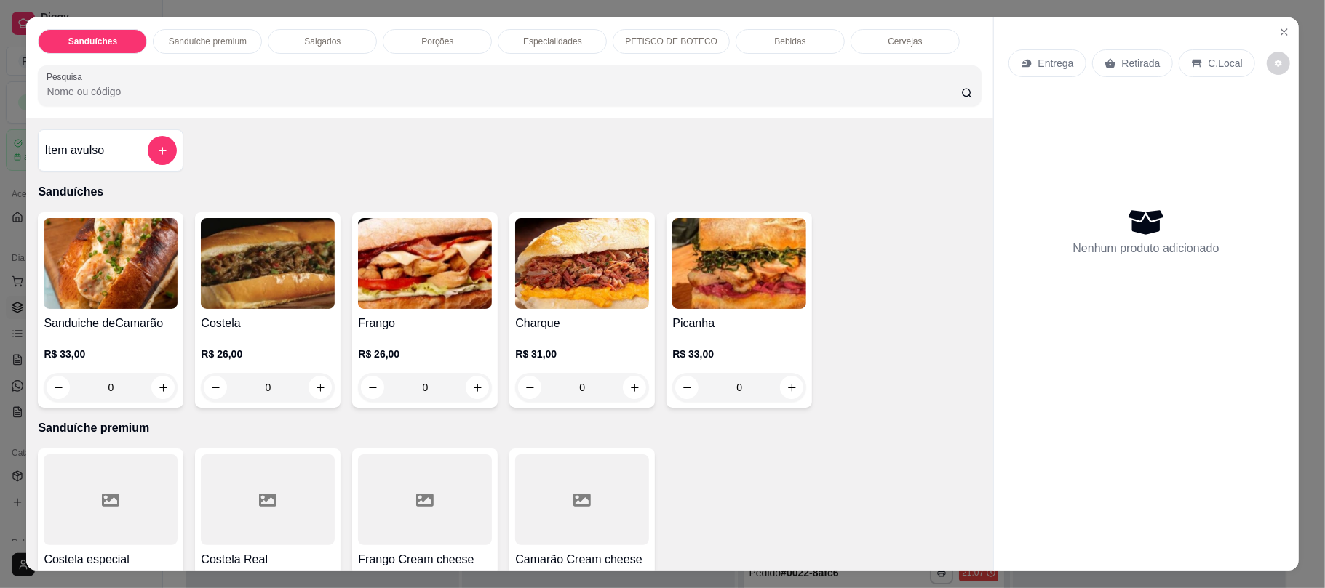
click at [770, 35] on div "Bebidas" at bounding box center [789, 41] width 109 height 25
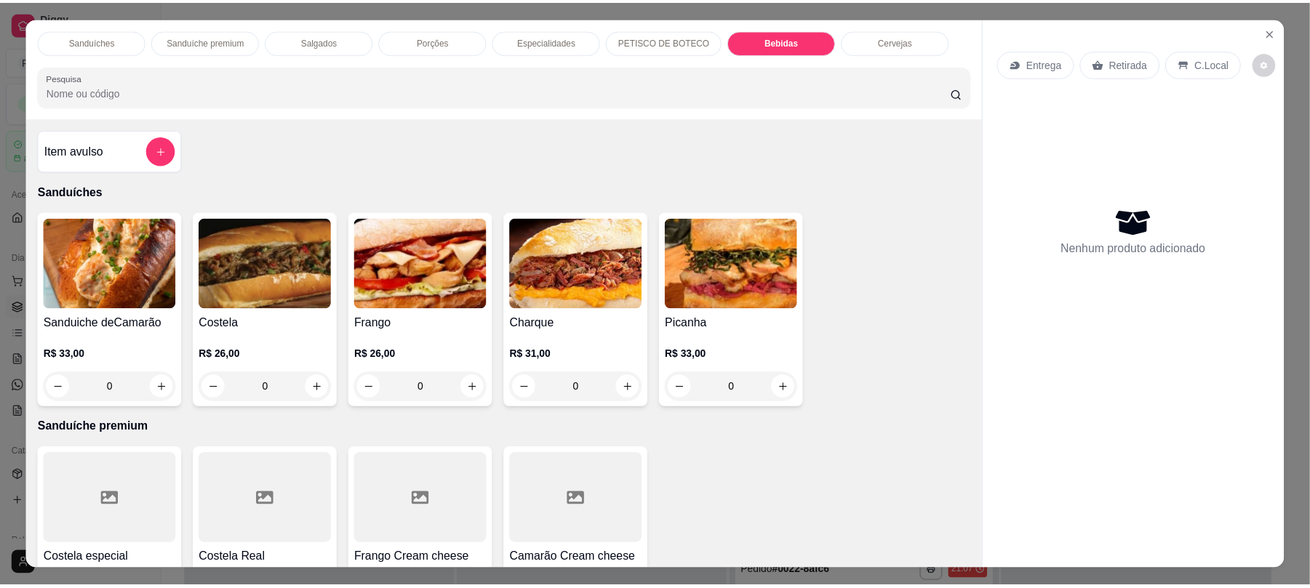
scroll to position [29, 0]
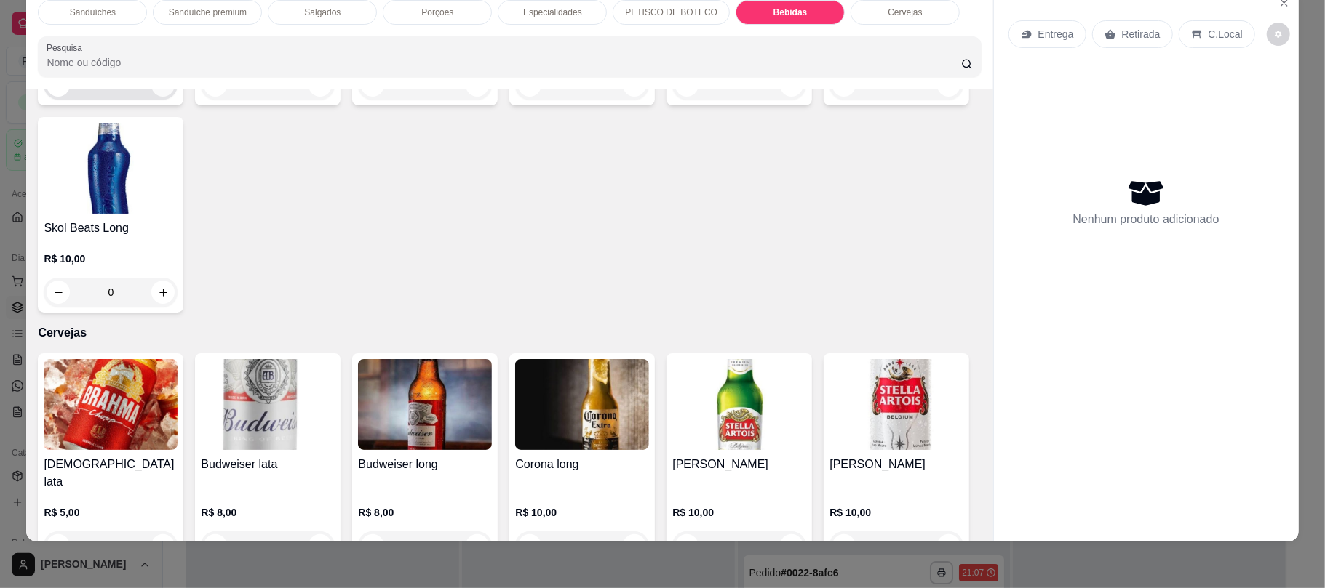
click at [158, 91] on icon "increase-product-quantity" at bounding box center [163, 85] width 11 height 11
type input "1"
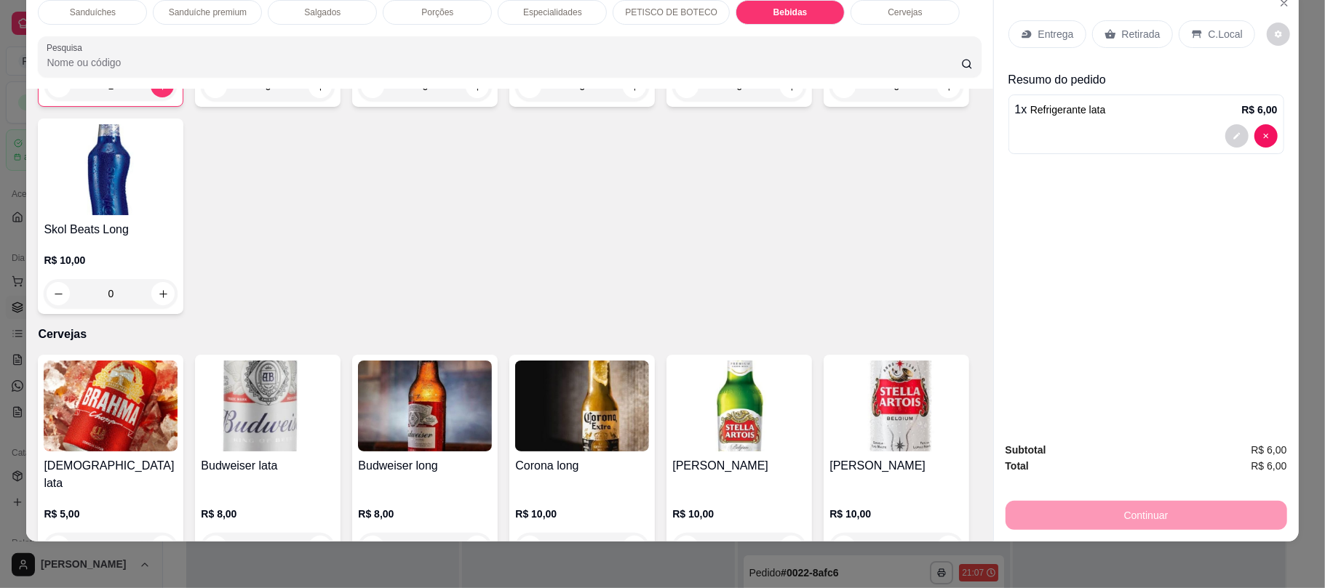
click at [1141, 39] on p "Retirada" at bounding box center [1141, 34] width 39 height 15
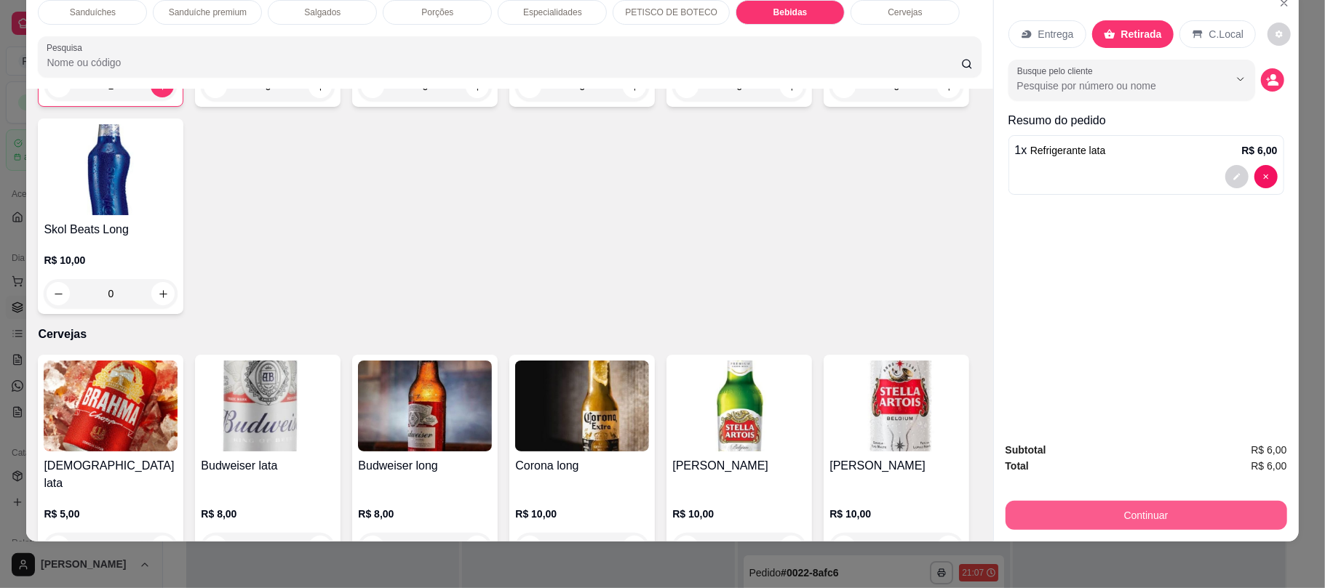
click at [1185, 510] on button "Continuar" at bounding box center [1145, 515] width 281 height 29
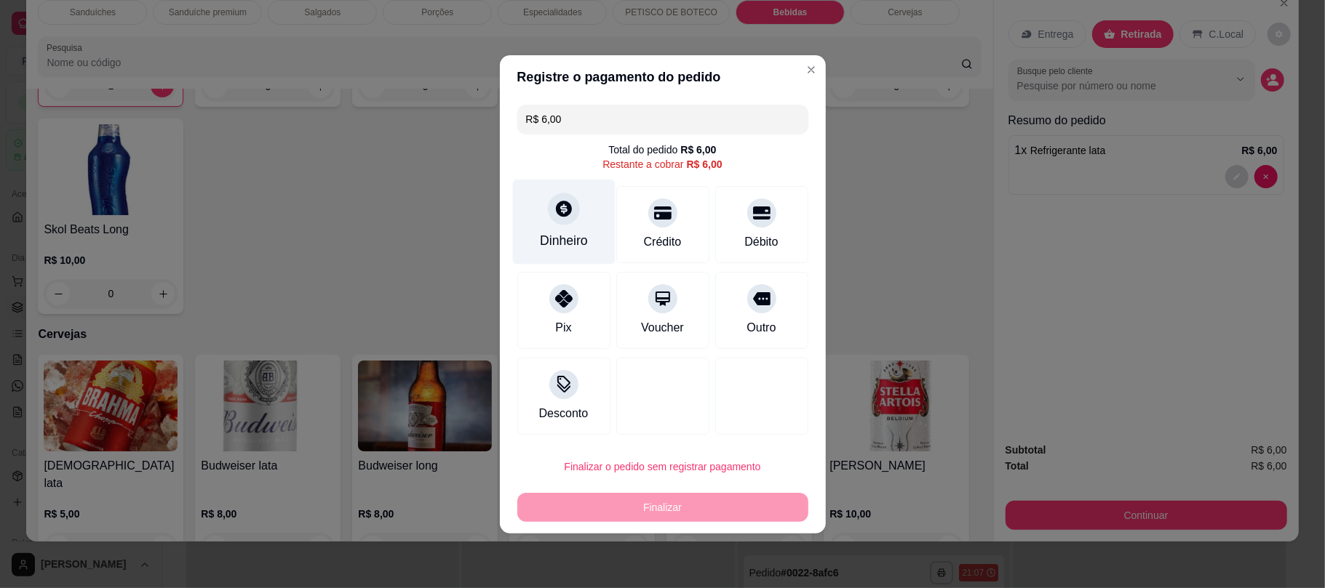
click at [578, 212] on div "Dinheiro" at bounding box center [563, 221] width 103 height 85
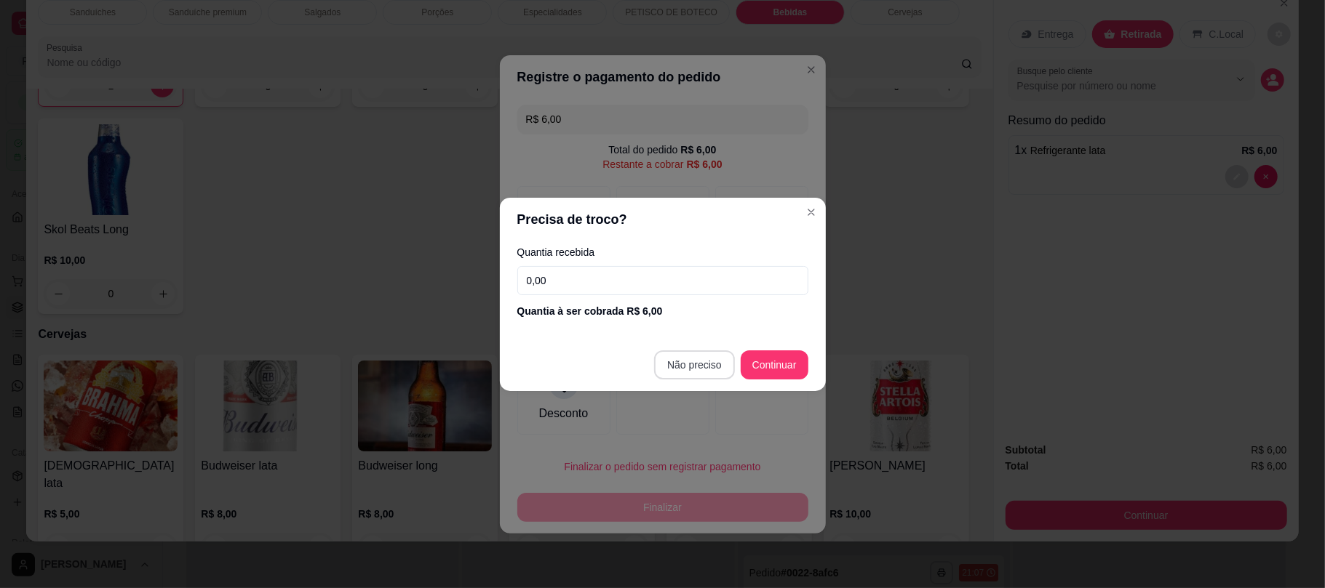
type input "R$ 0,00"
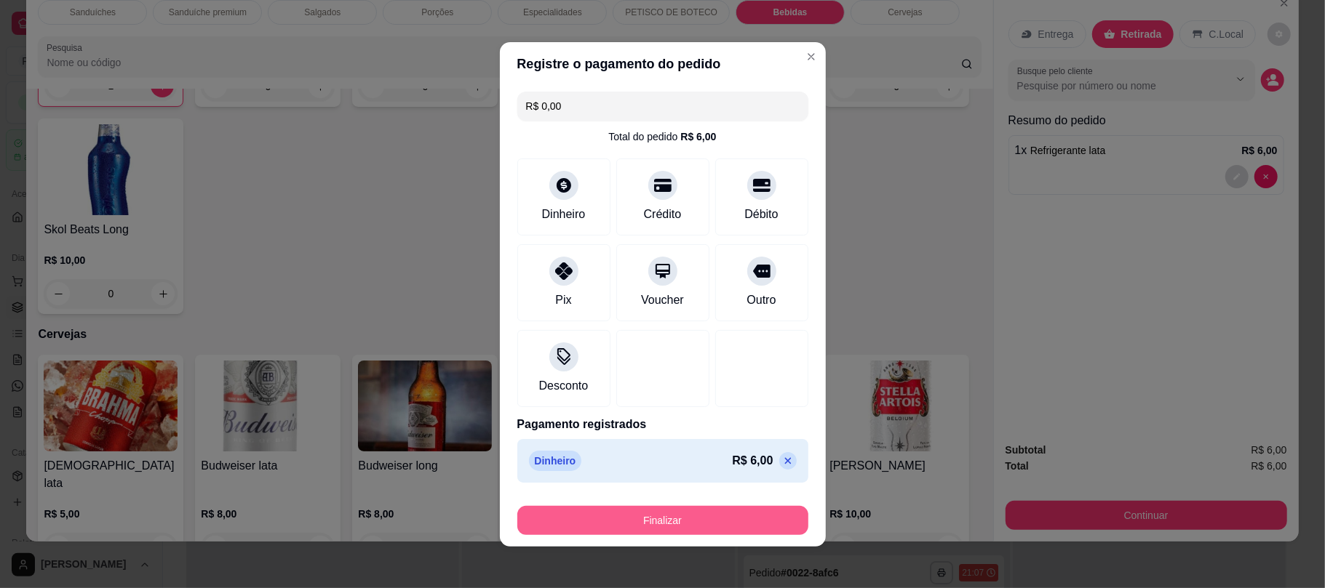
click at [736, 522] on button "Finalizar" at bounding box center [662, 520] width 291 height 29
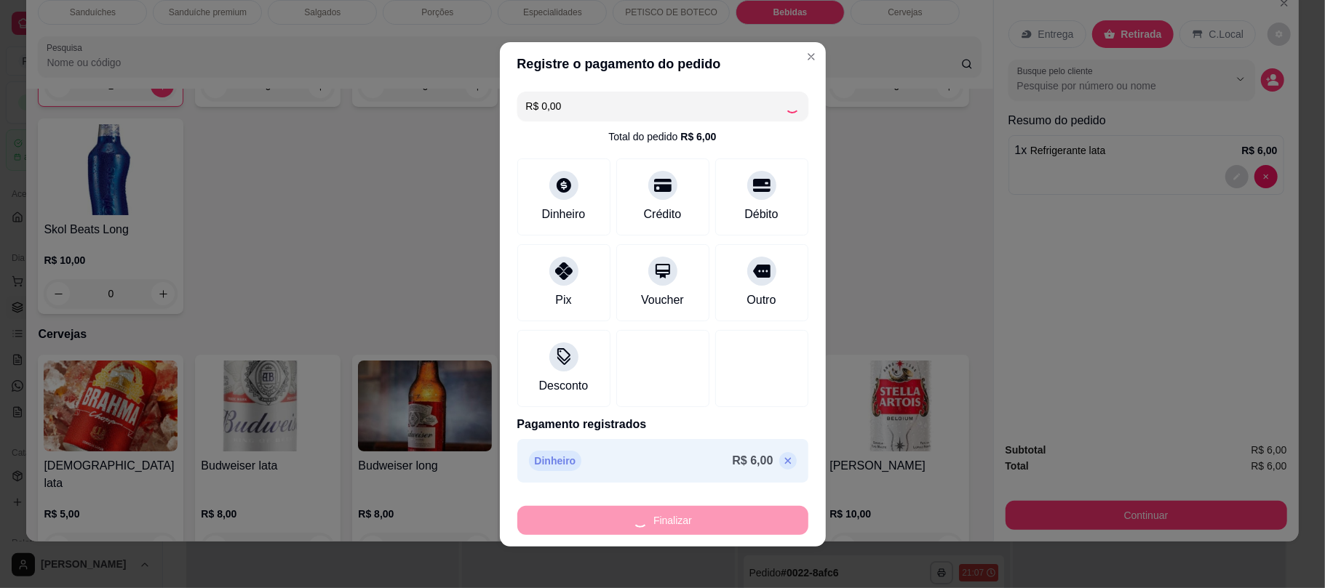
type input "0"
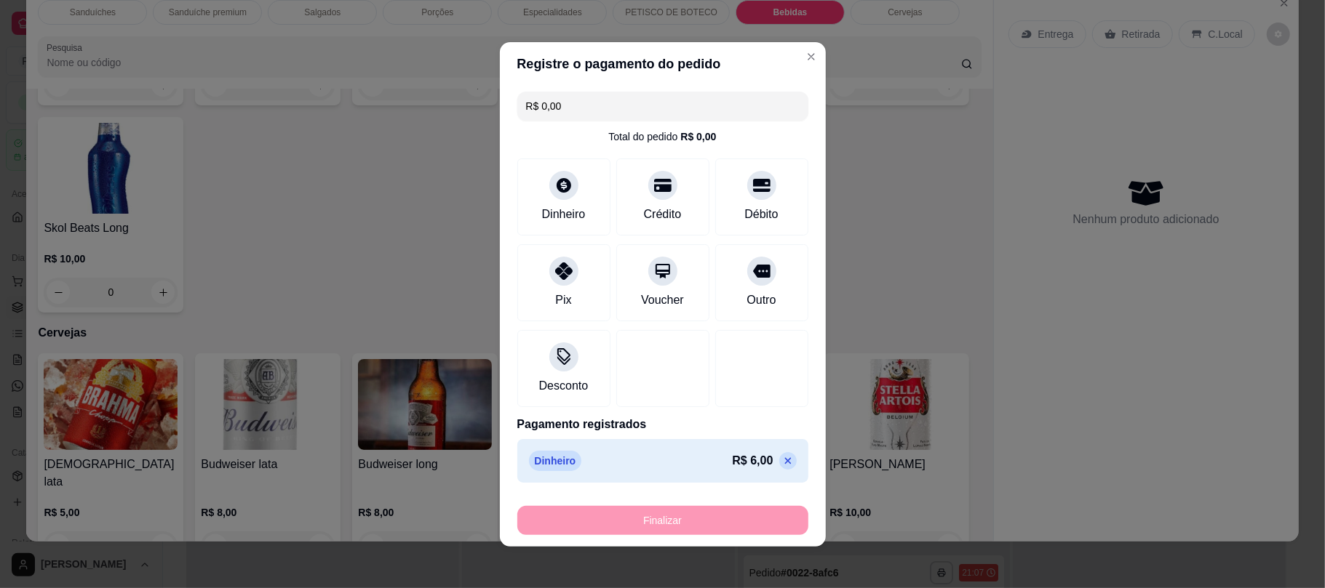
type input "-R$ 6,00"
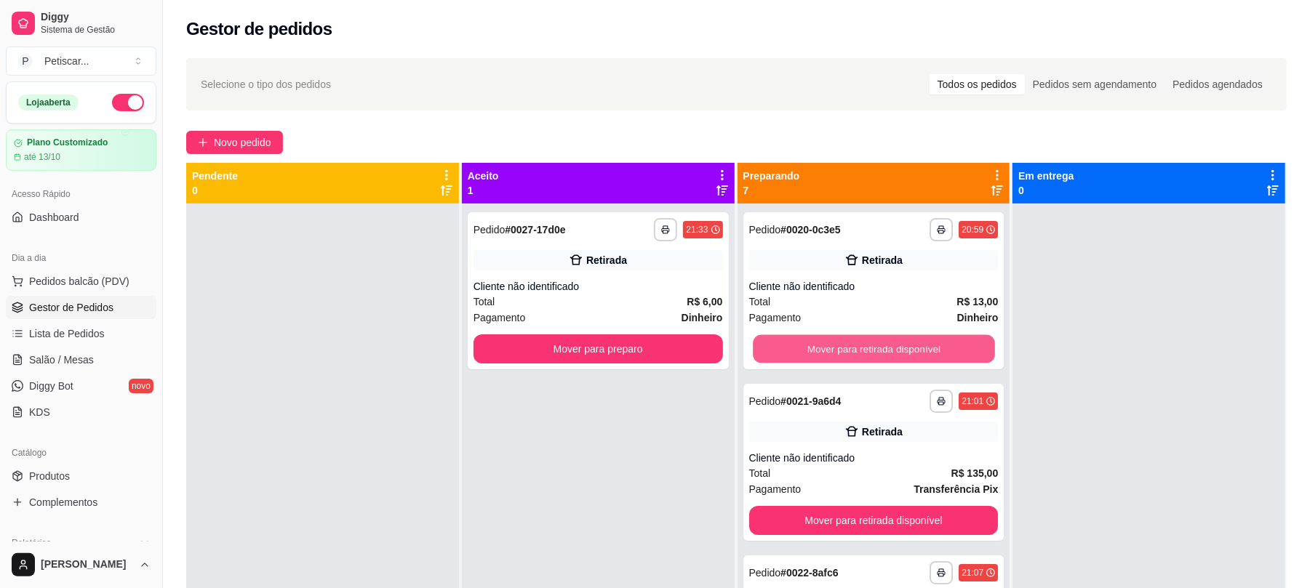
click at [857, 341] on button "Mover para retirada disponível" at bounding box center [873, 349] width 241 height 28
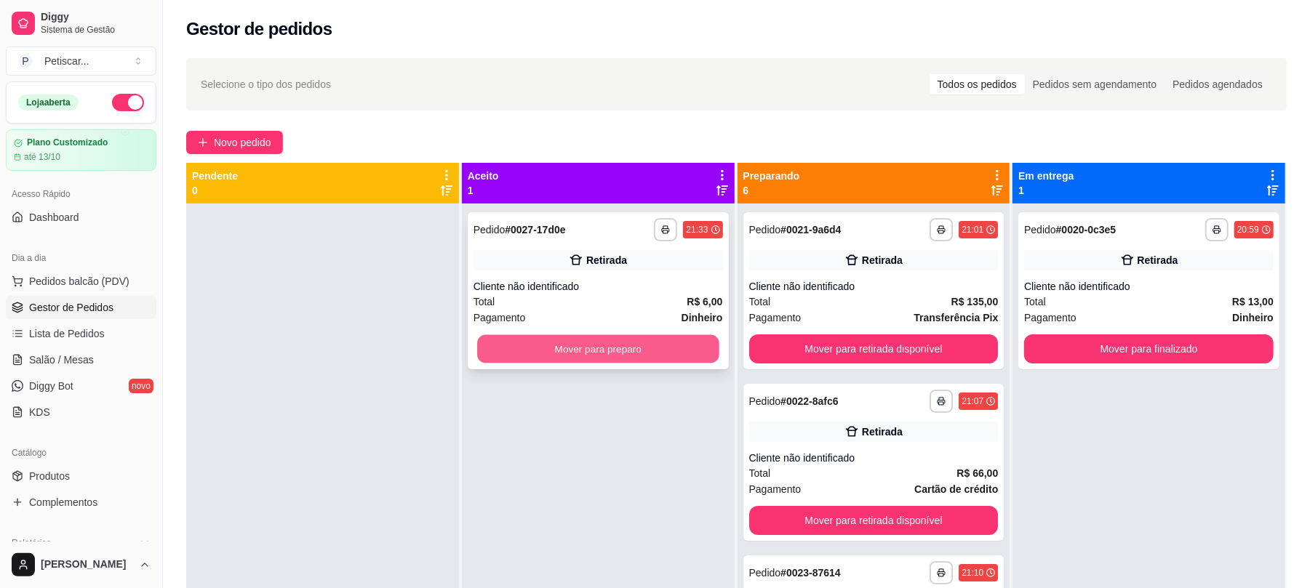
click at [701, 348] on button "Mover para preparo" at bounding box center [597, 349] width 241 height 28
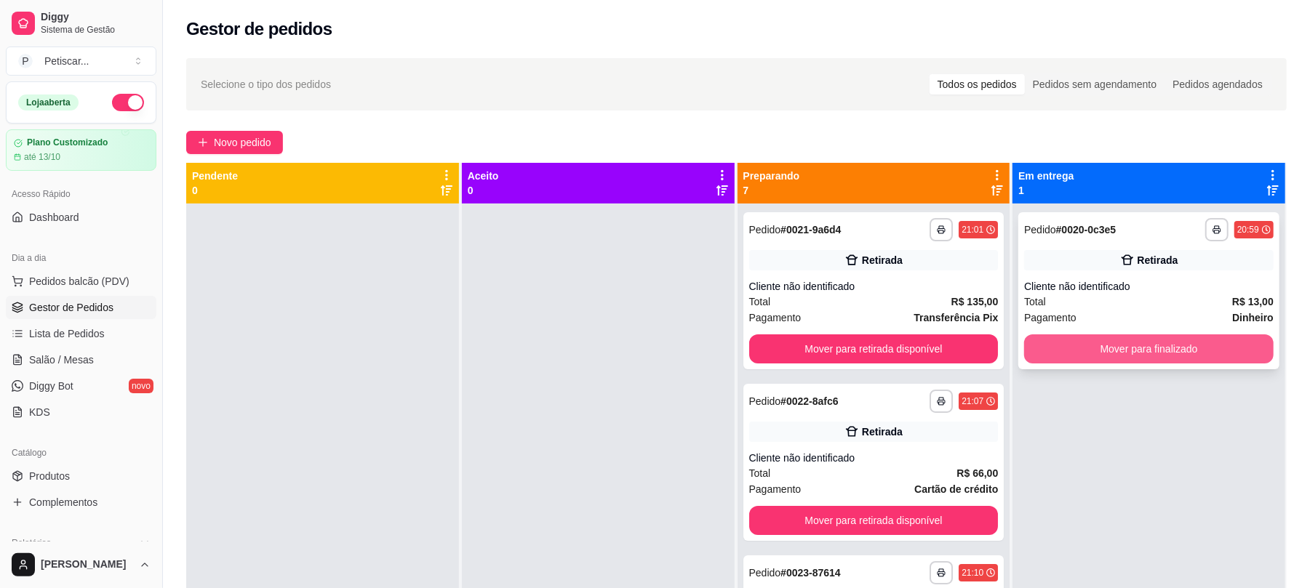
click at [1123, 344] on button "Mover para finalizado" at bounding box center [1148, 349] width 249 height 29
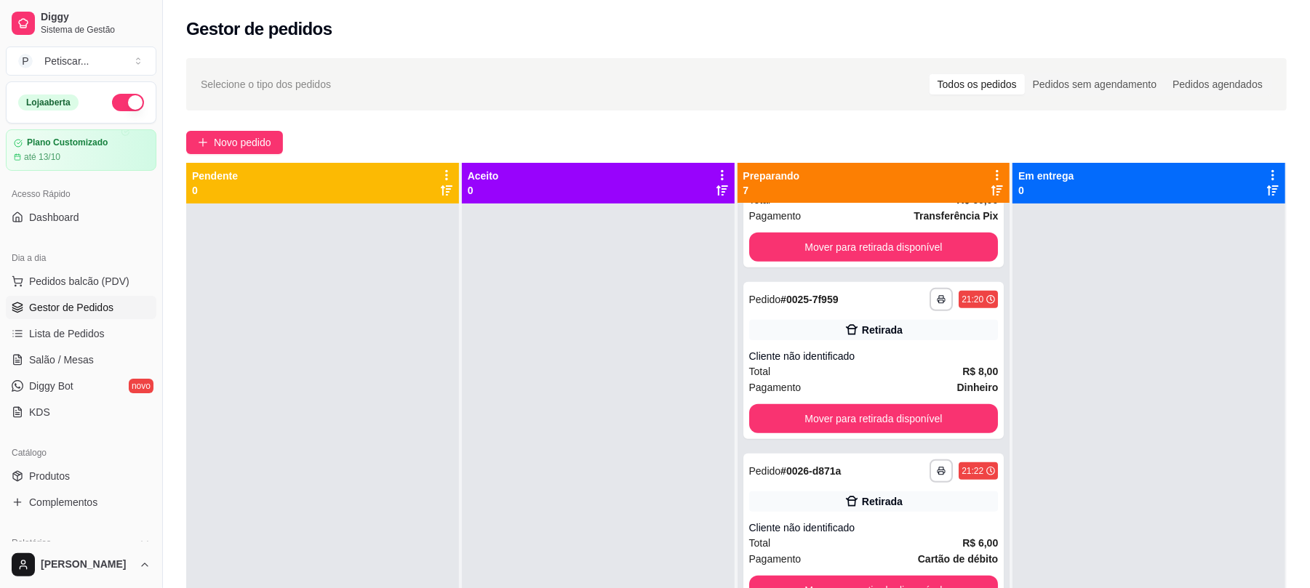
scroll to position [627, 0]
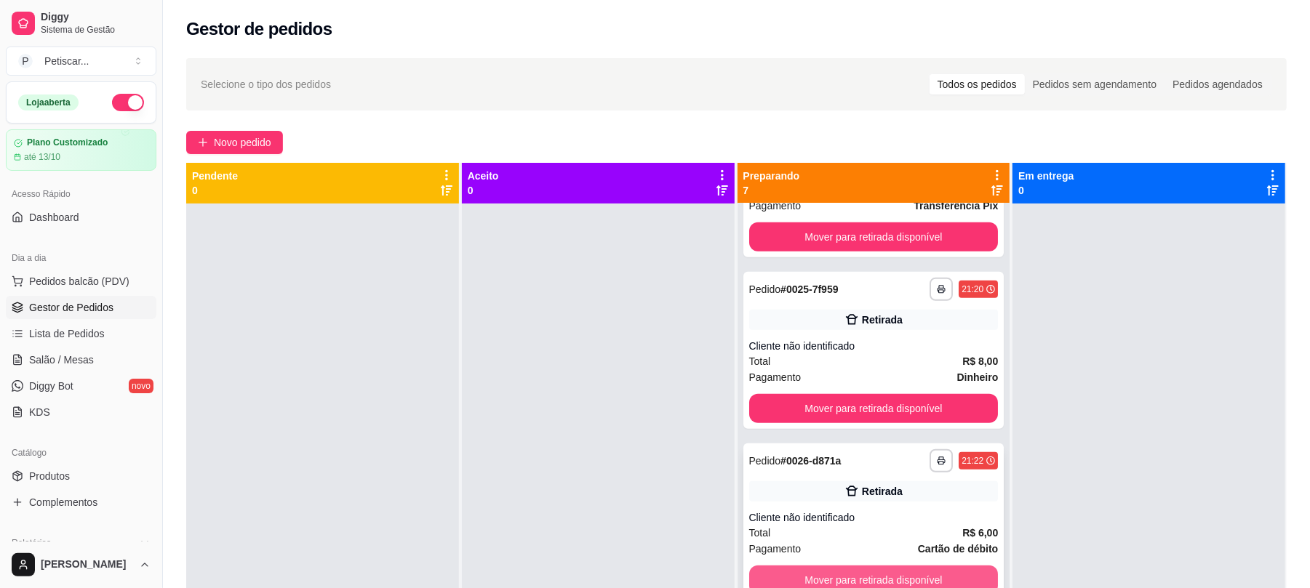
click at [946, 582] on button "Mover para retirada disponível" at bounding box center [873, 580] width 249 height 29
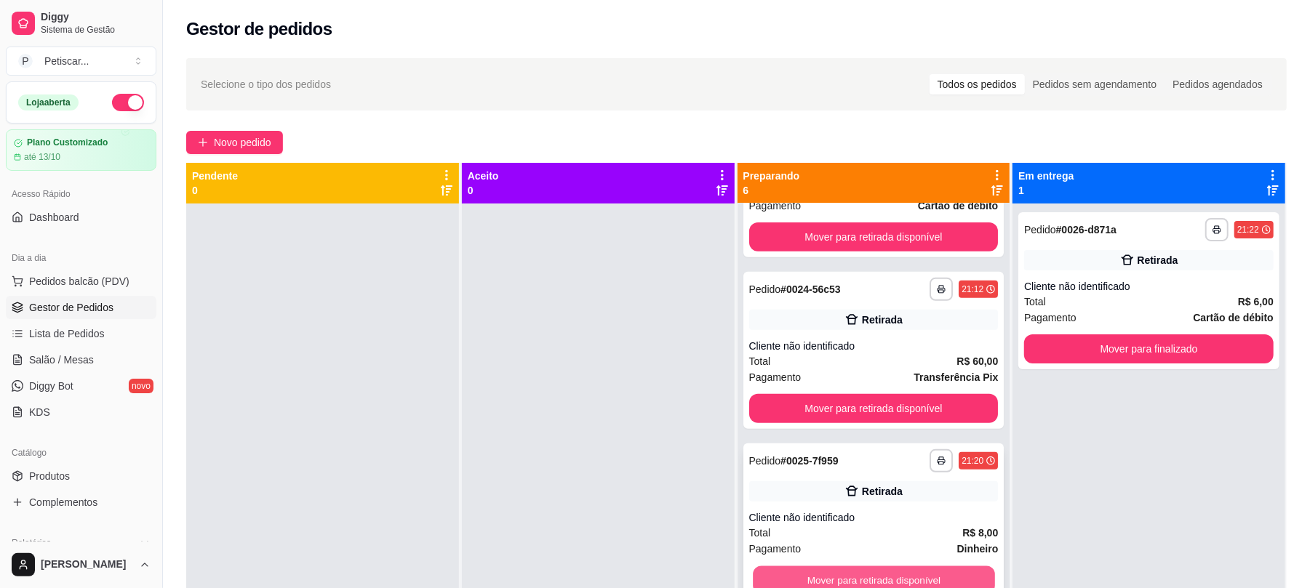
click at [933, 568] on button "Mover para retirada disponível" at bounding box center [873, 581] width 241 height 28
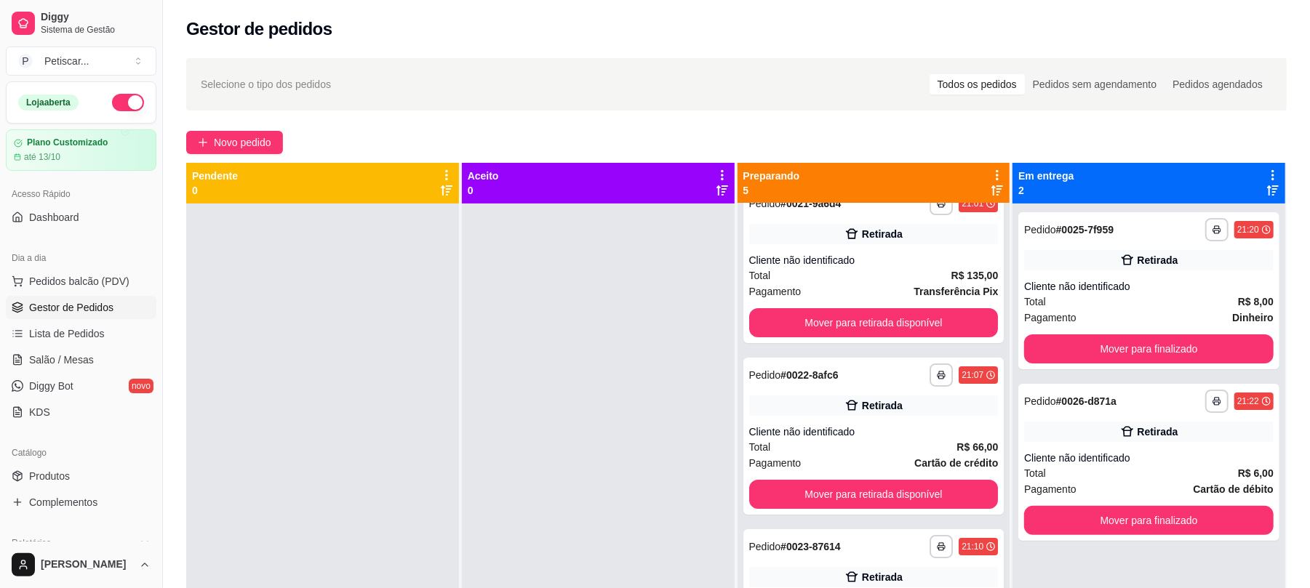
scroll to position [3, 0]
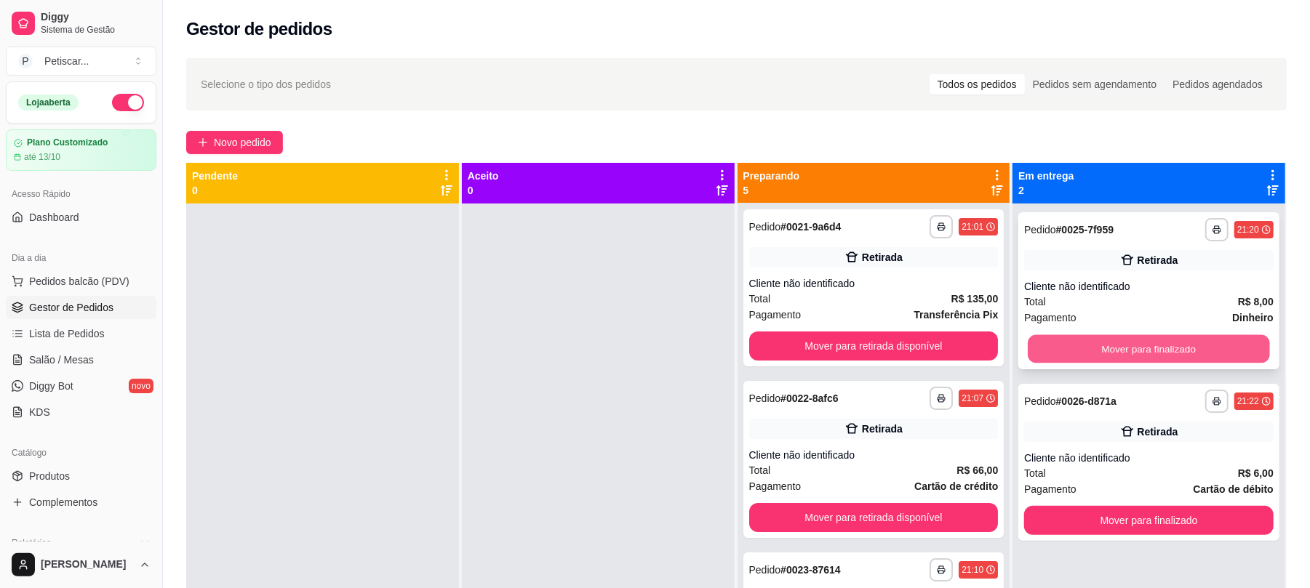
click at [1085, 351] on button "Mover para finalizado" at bounding box center [1148, 349] width 241 height 28
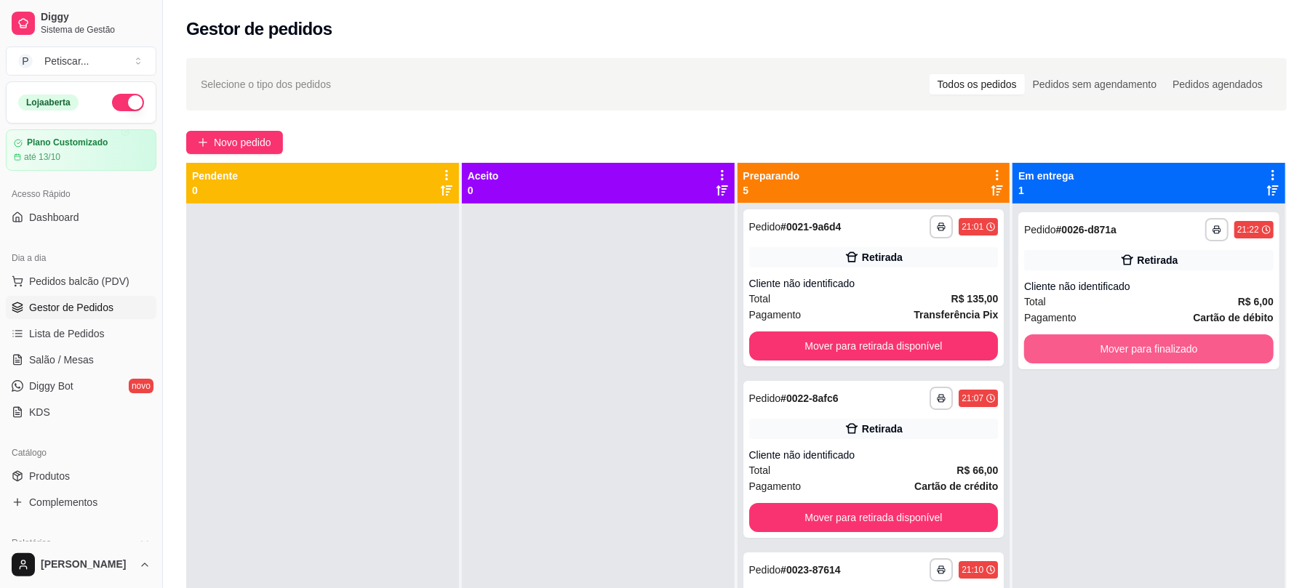
click at [1085, 351] on button "Mover para finalizado" at bounding box center [1148, 349] width 249 height 29
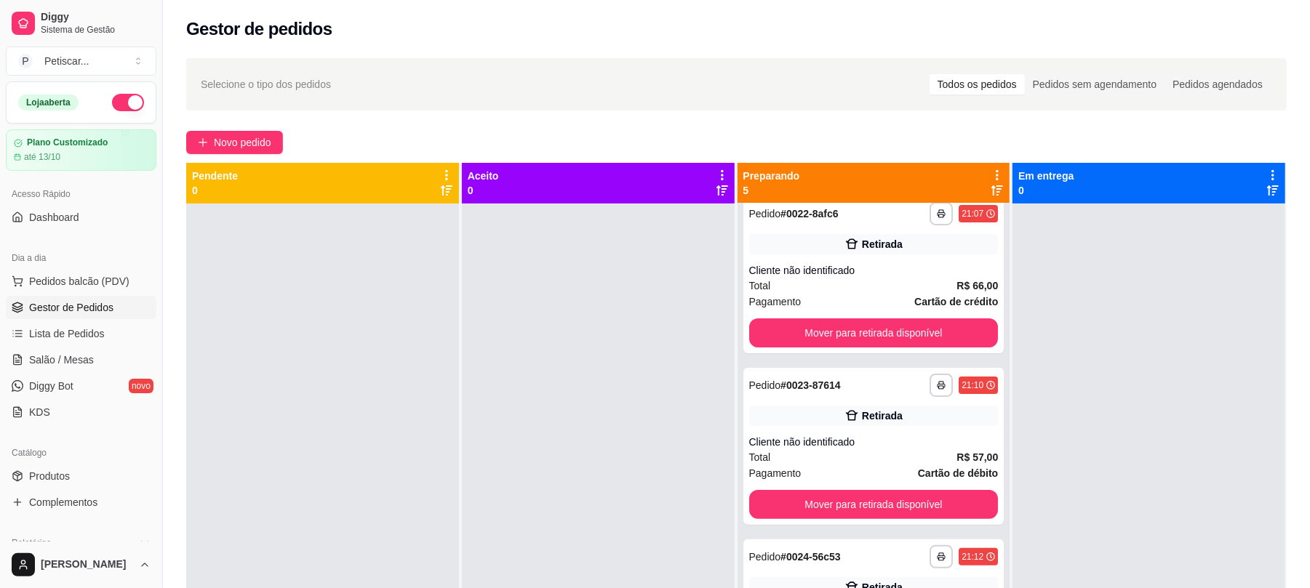
scroll to position [0, 0]
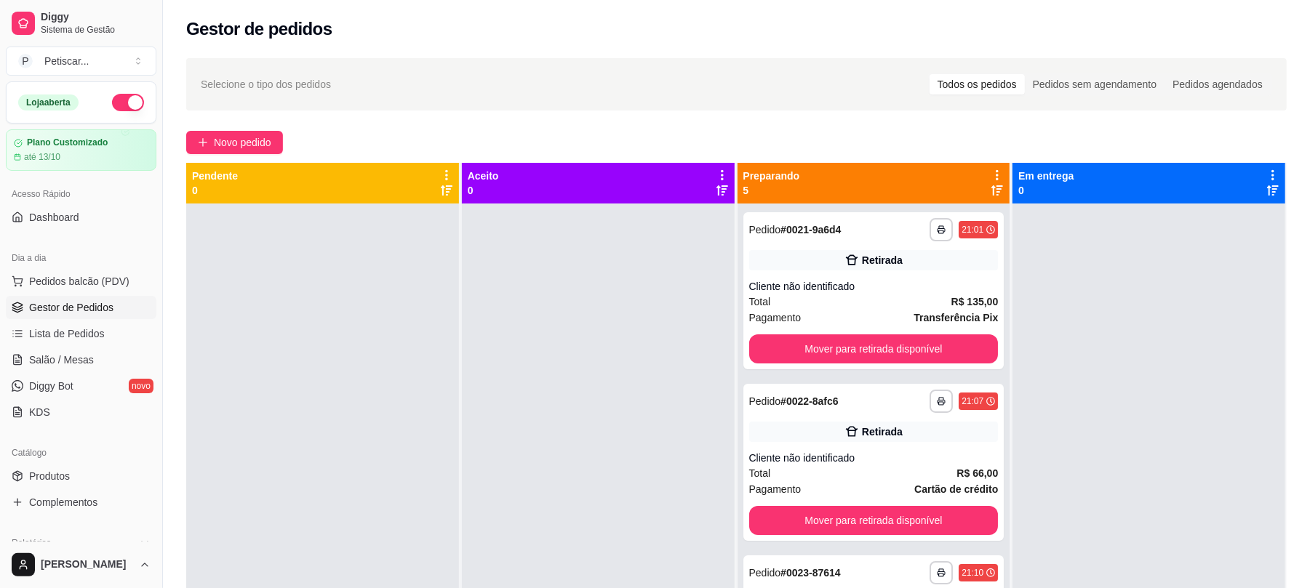
click at [1051, 316] on div at bounding box center [1149, 498] width 273 height 588
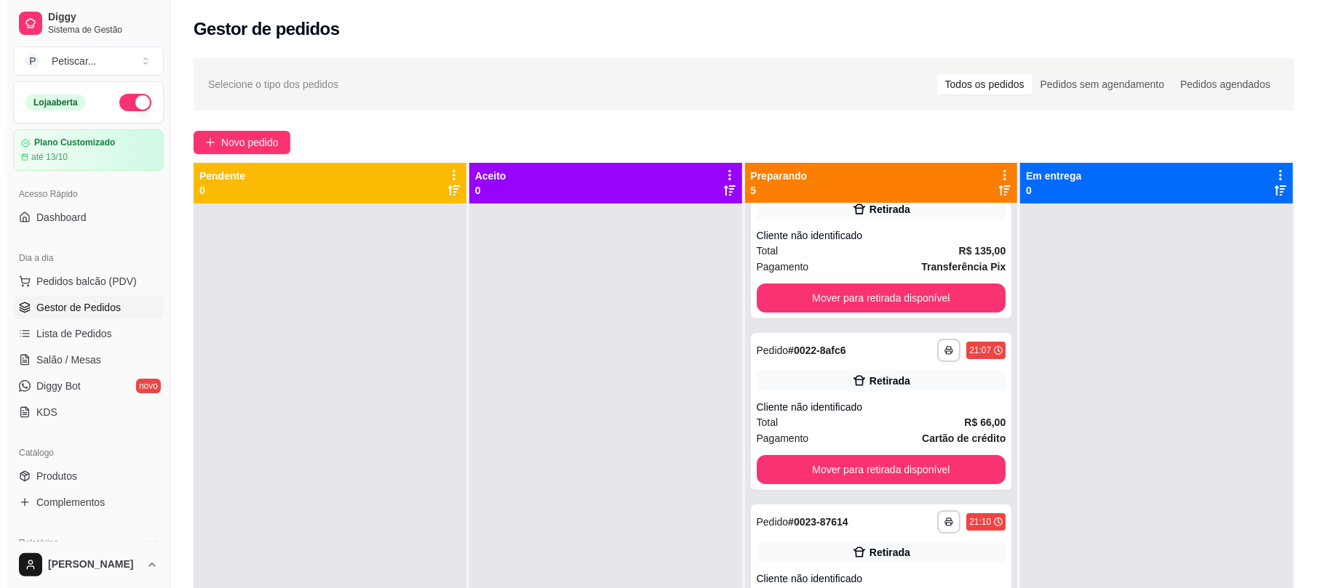
scroll to position [54, 0]
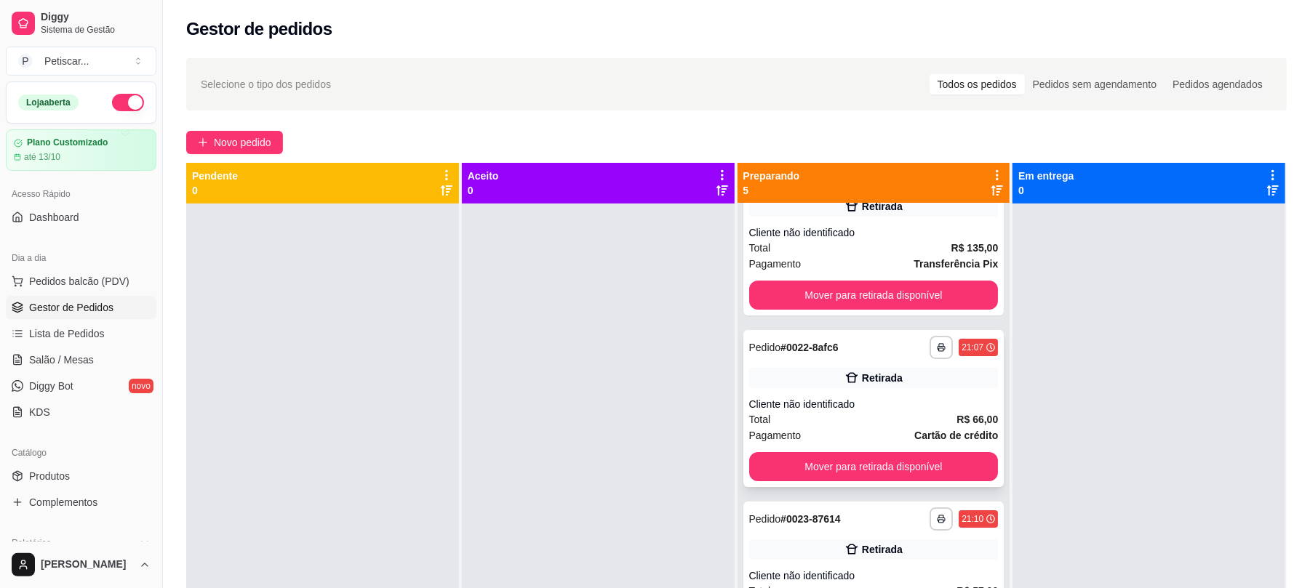
click at [866, 338] on div "**********" at bounding box center [873, 347] width 249 height 23
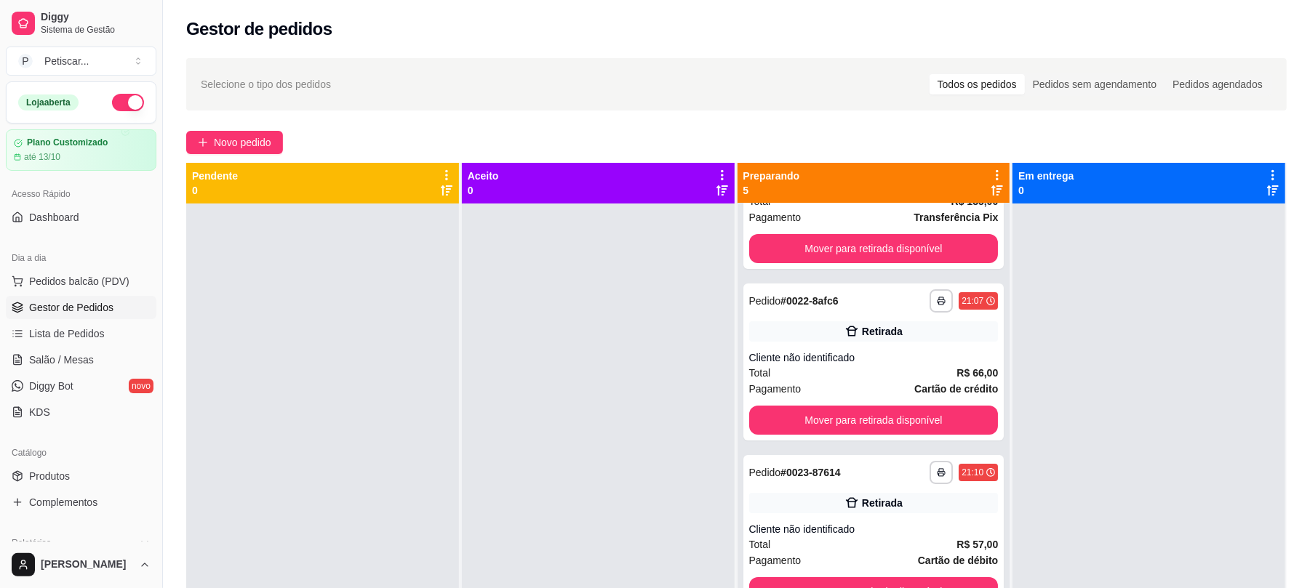
scroll to position [0, 0]
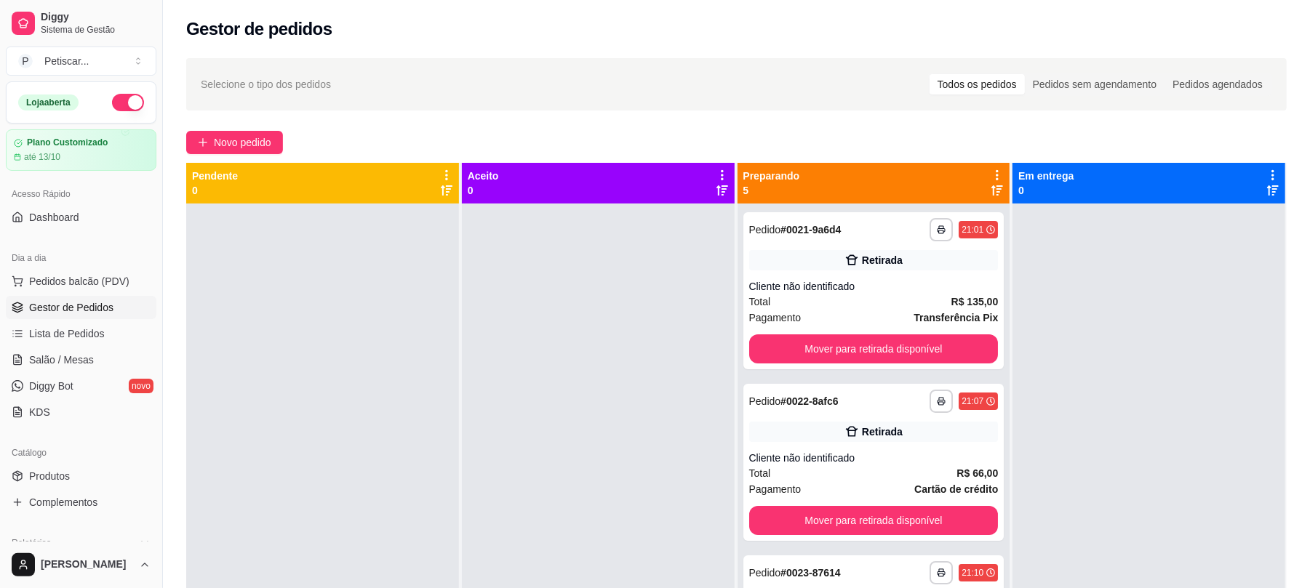
click at [1077, 329] on div at bounding box center [1149, 498] width 273 height 588
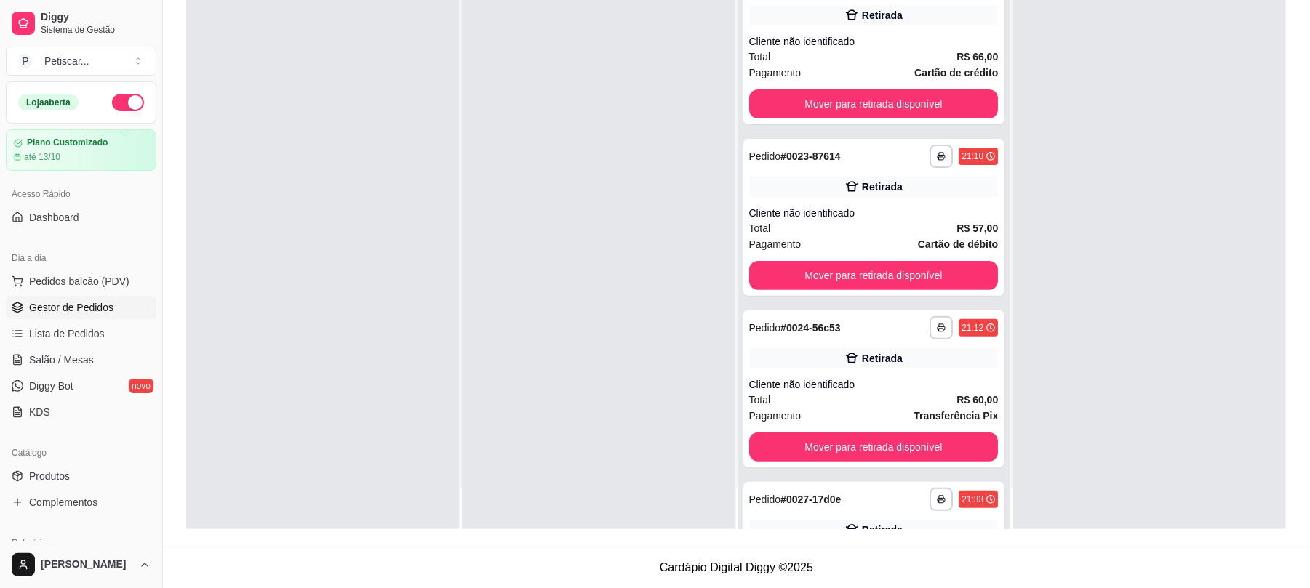
scroll to position [205, 0]
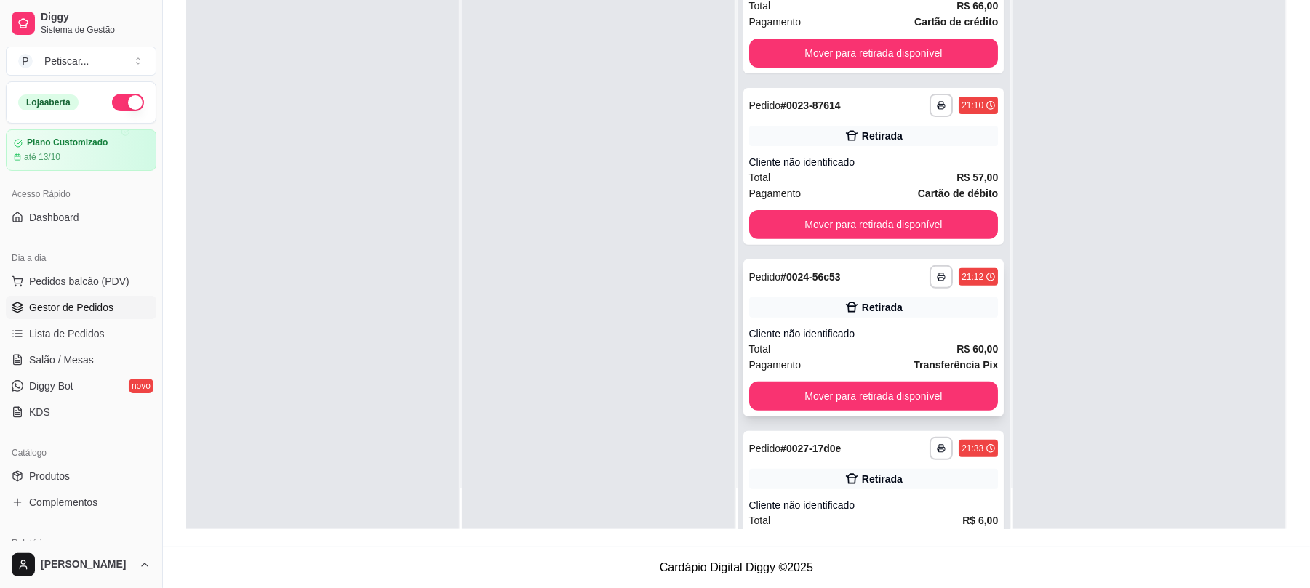
click at [863, 273] on div "**********" at bounding box center [873, 276] width 249 height 23
click at [1095, 341] on div at bounding box center [1149, 235] width 273 height 588
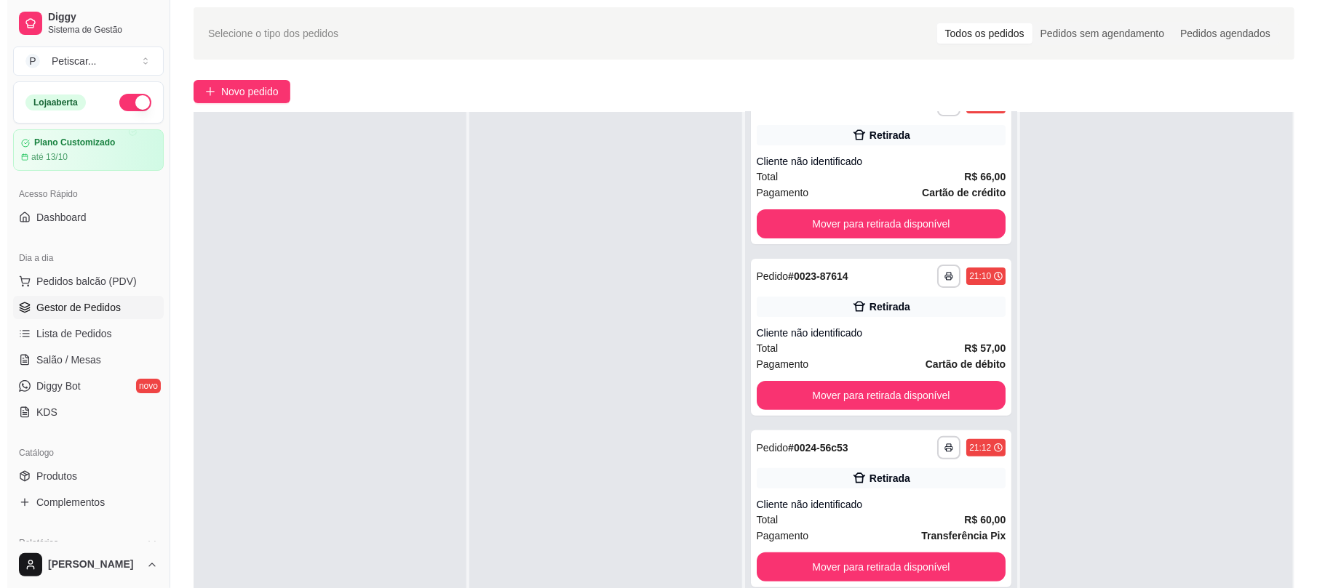
scroll to position [0, 0]
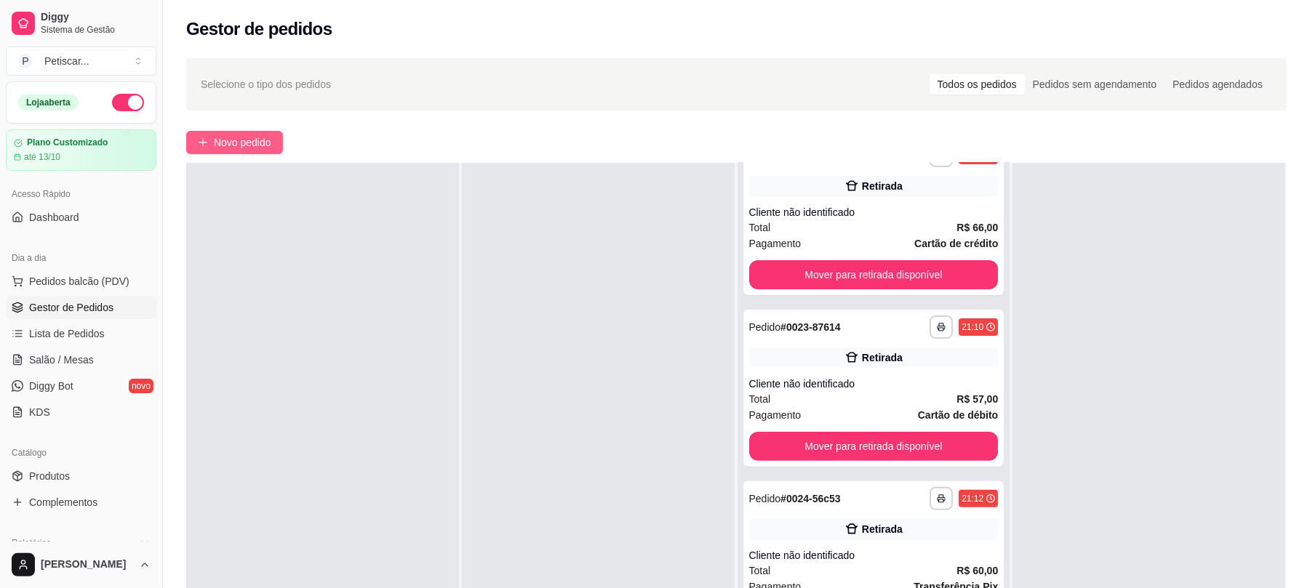
click at [254, 146] on span "Novo pedido" at bounding box center [242, 143] width 57 height 16
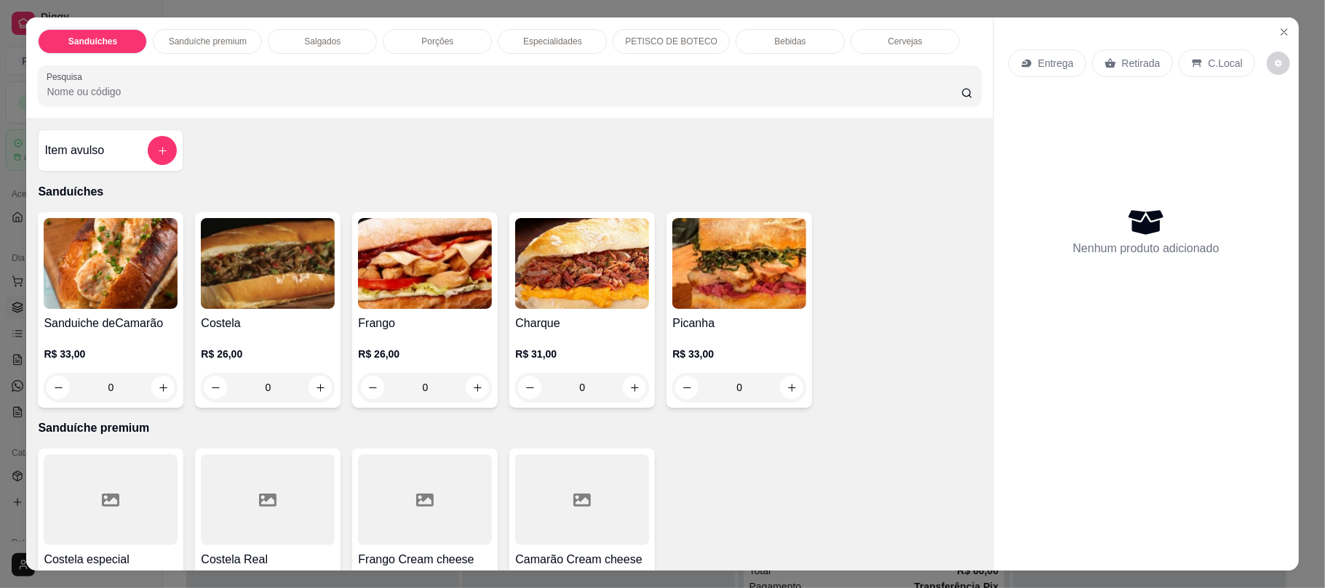
click at [774, 47] on p "Bebidas" at bounding box center [789, 42] width 31 height 12
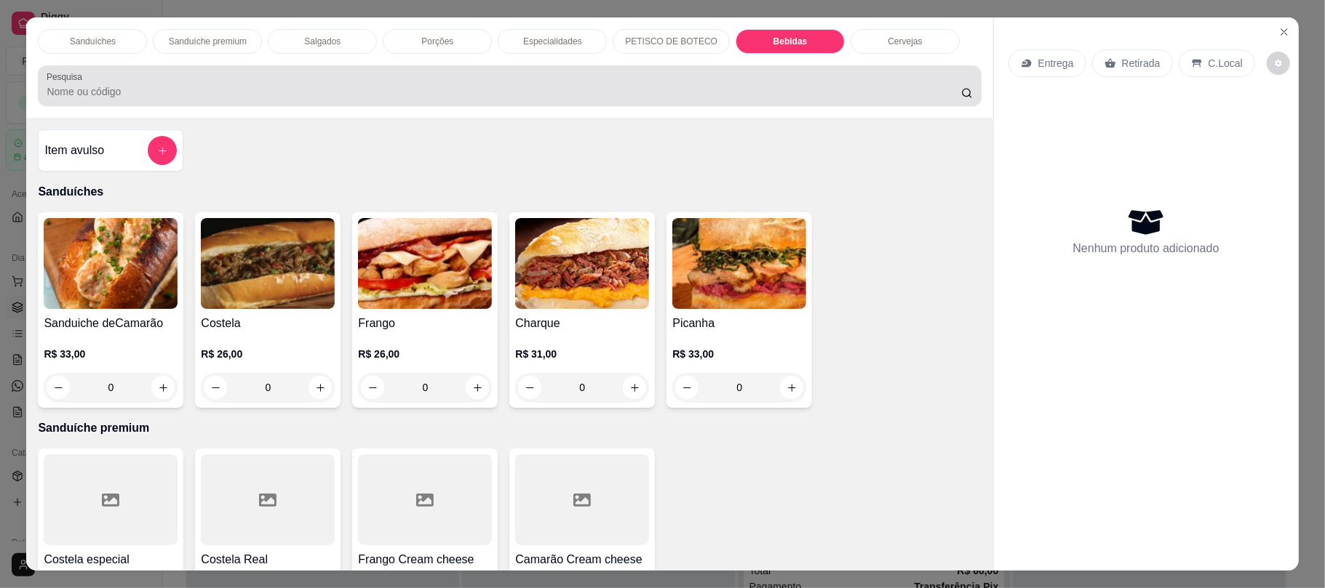
scroll to position [29, 0]
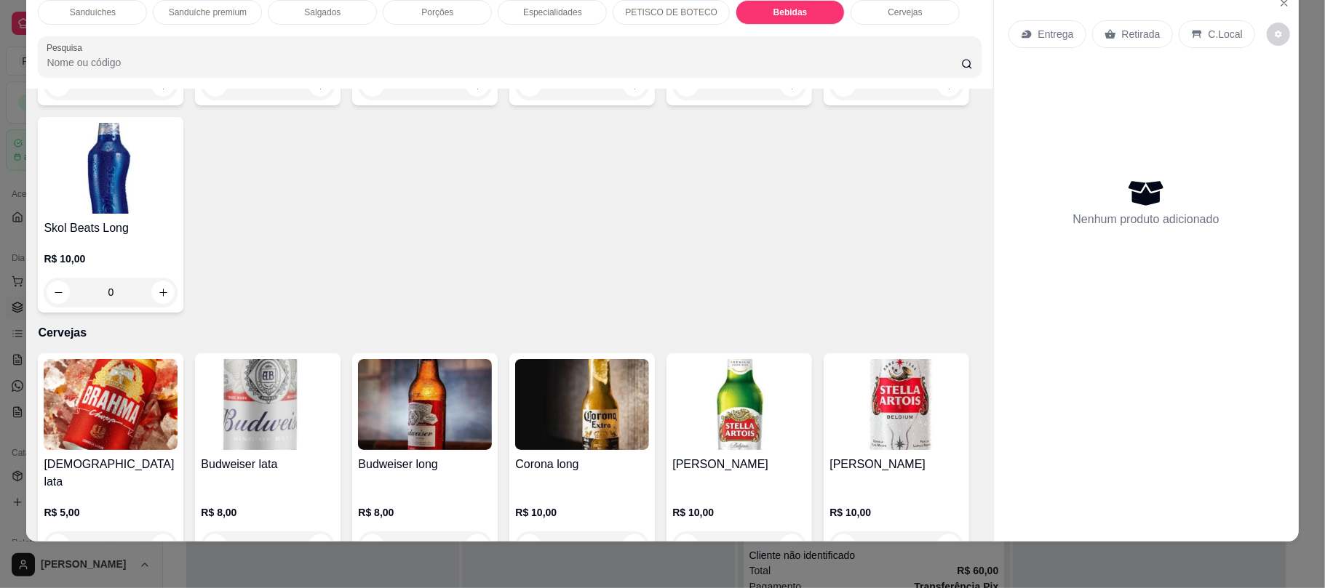
click at [421, 18] on p "Porções" at bounding box center [437, 13] width 32 height 12
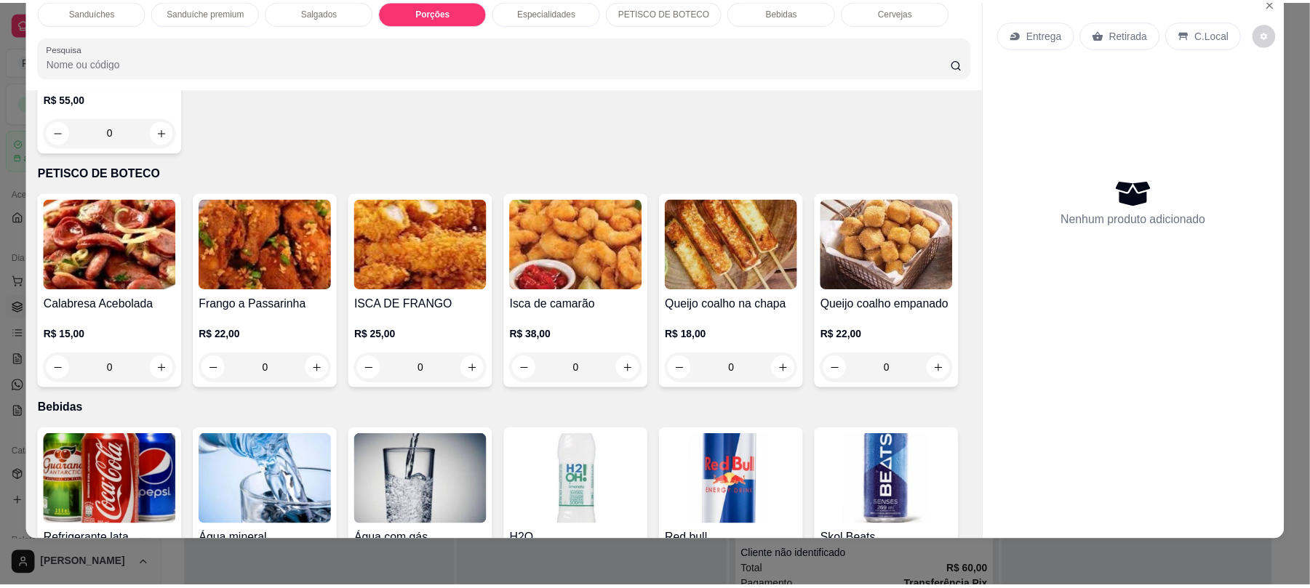
scroll to position [1647, 0]
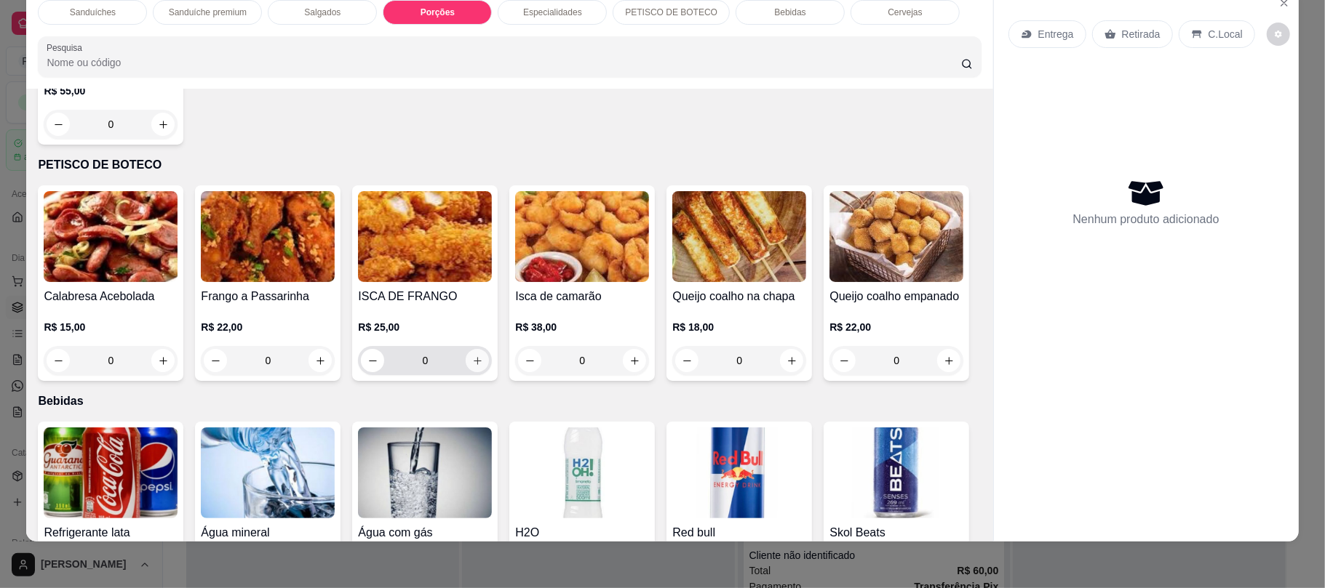
click at [474, 364] on icon "increase-product-quantity" at bounding box center [477, 361] width 11 height 11
type input "1"
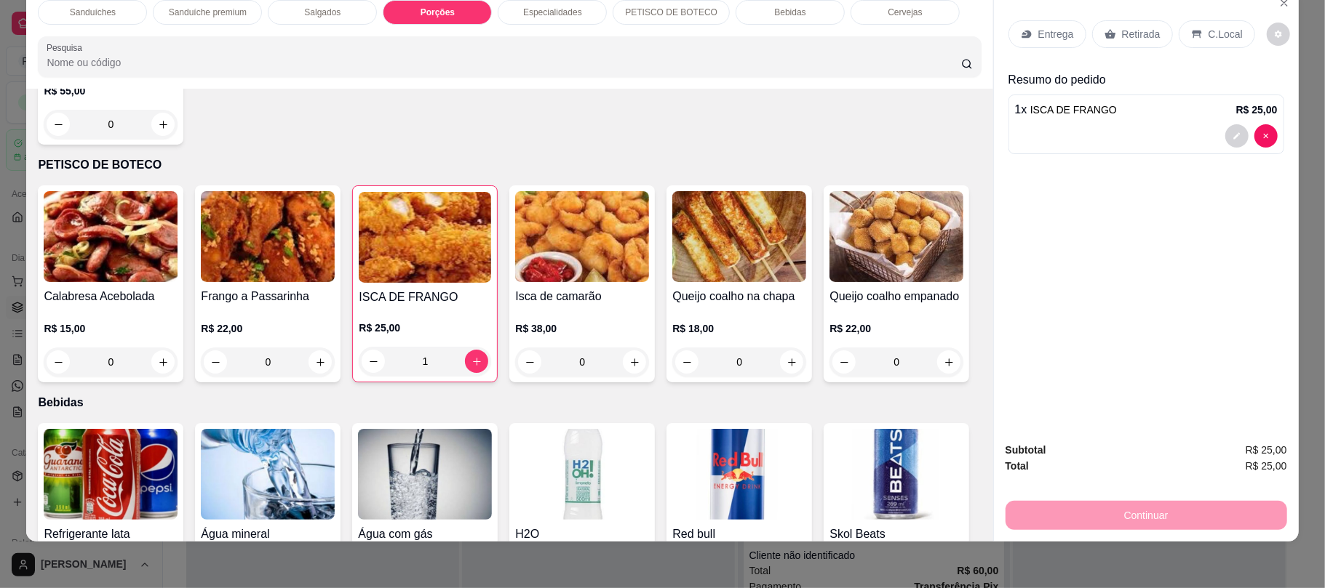
click at [1136, 39] on p "Retirada" at bounding box center [1141, 34] width 39 height 15
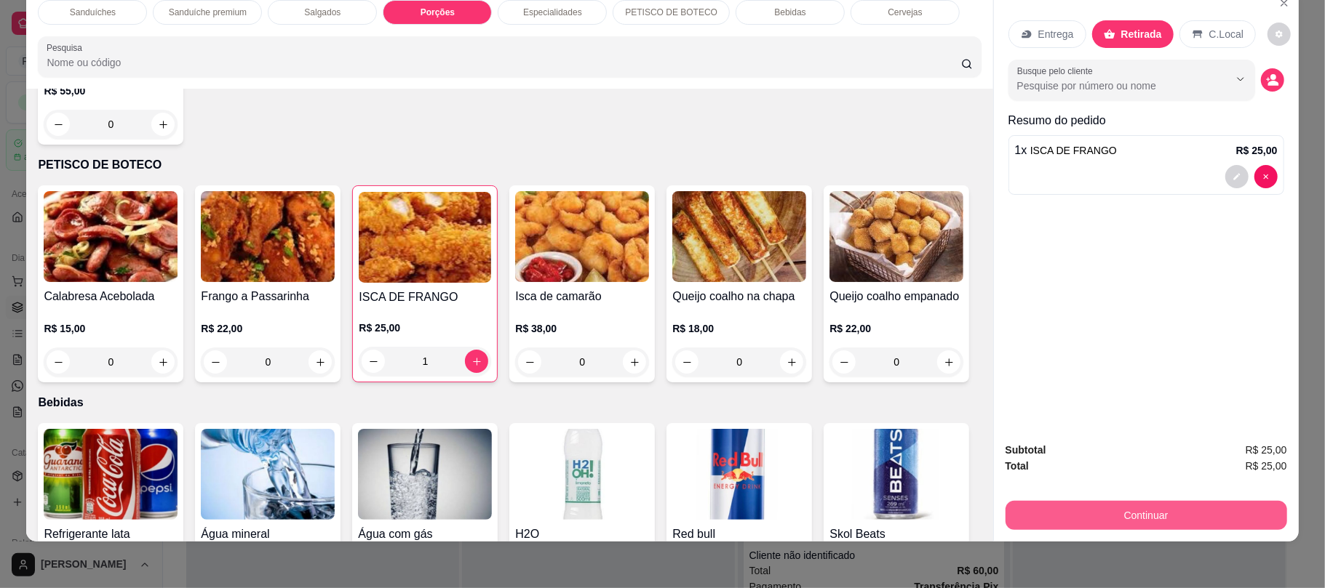
click at [1170, 511] on button "Continuar" at bounding box center [1145, 515] width 281 height 29
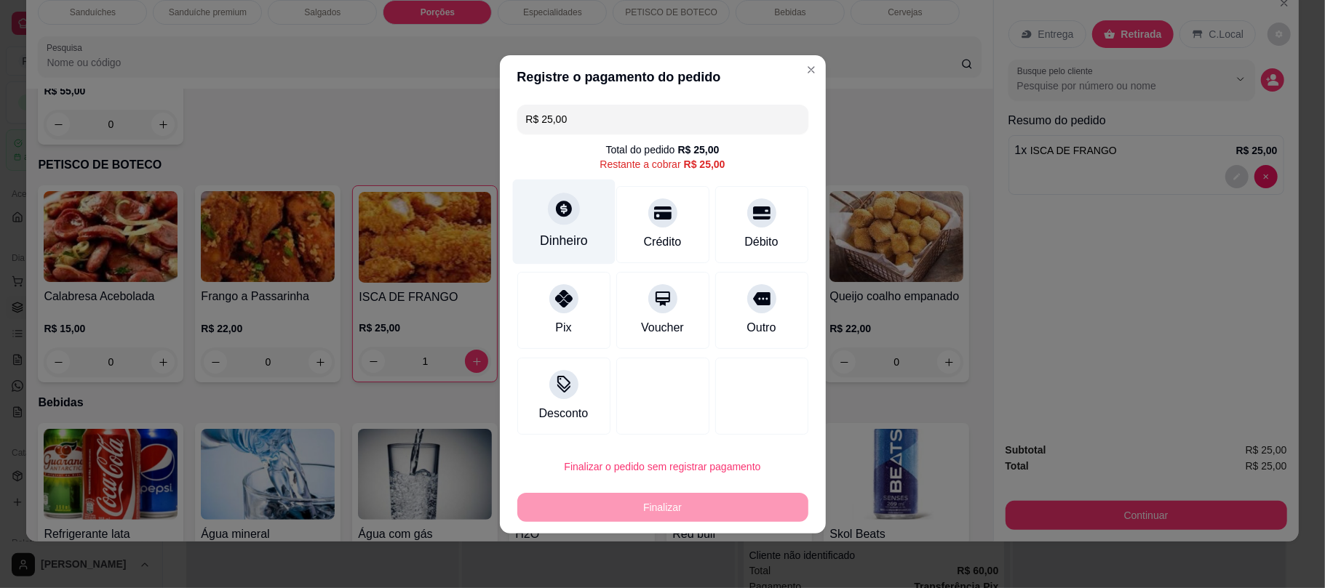
click at [556, 217] on icon at bounding box center [563, 208] width 19 height 19
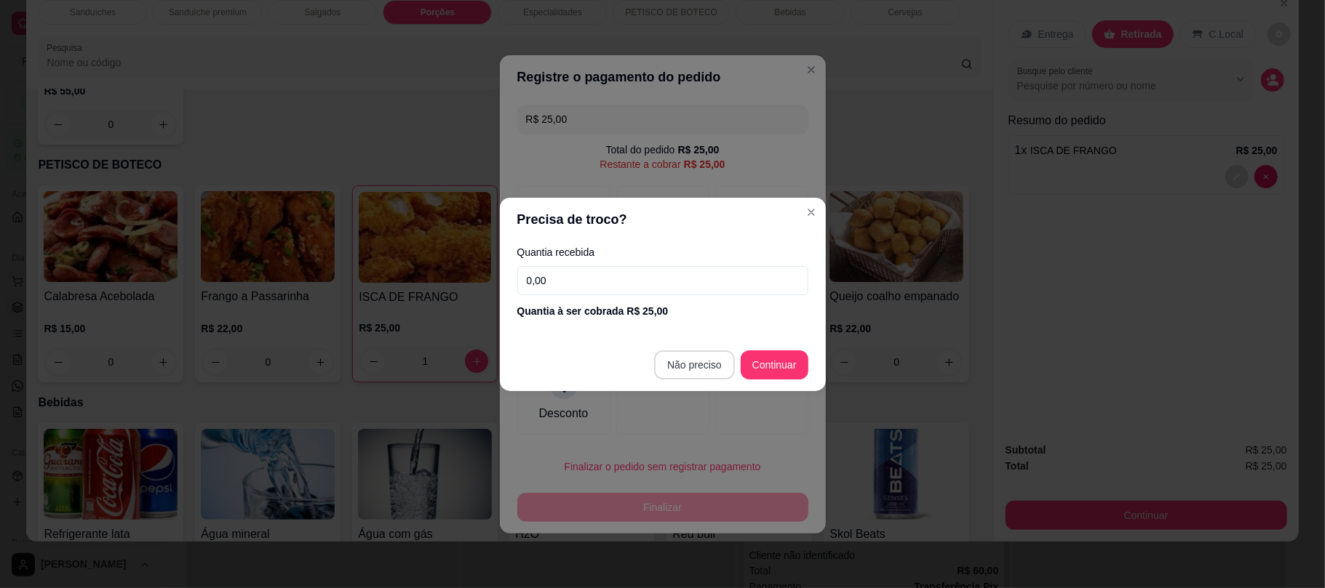
type input "R$ 0,00"
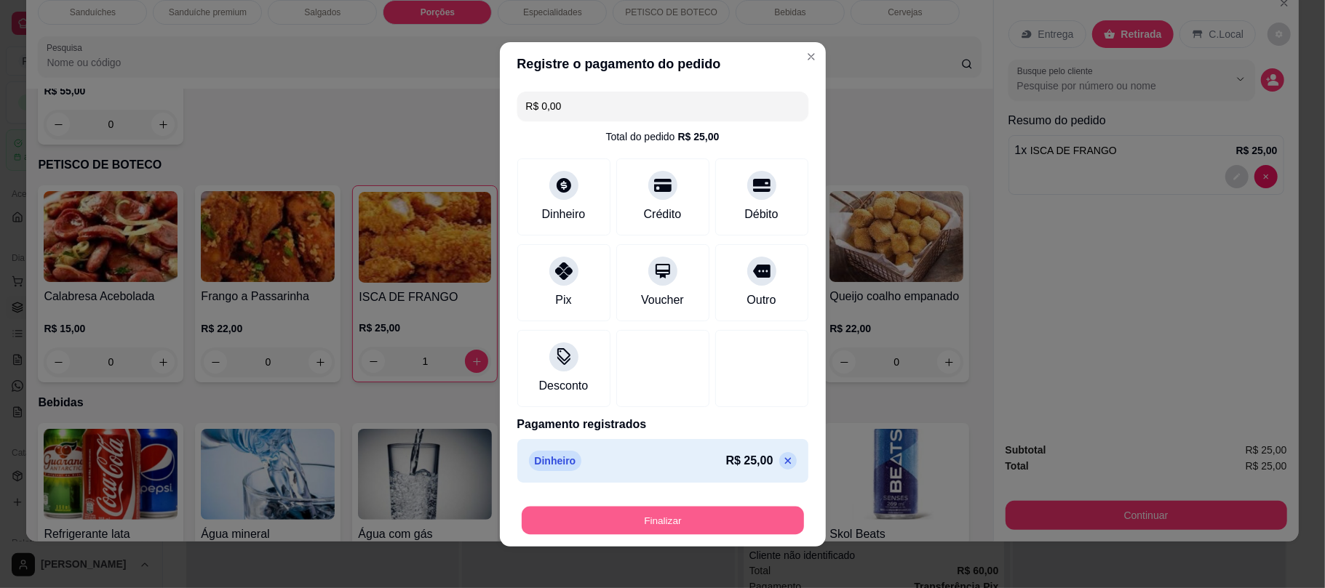
click at [692, 515] on button "Finalizar" at bounding box center [663, 520] width 282 height 28
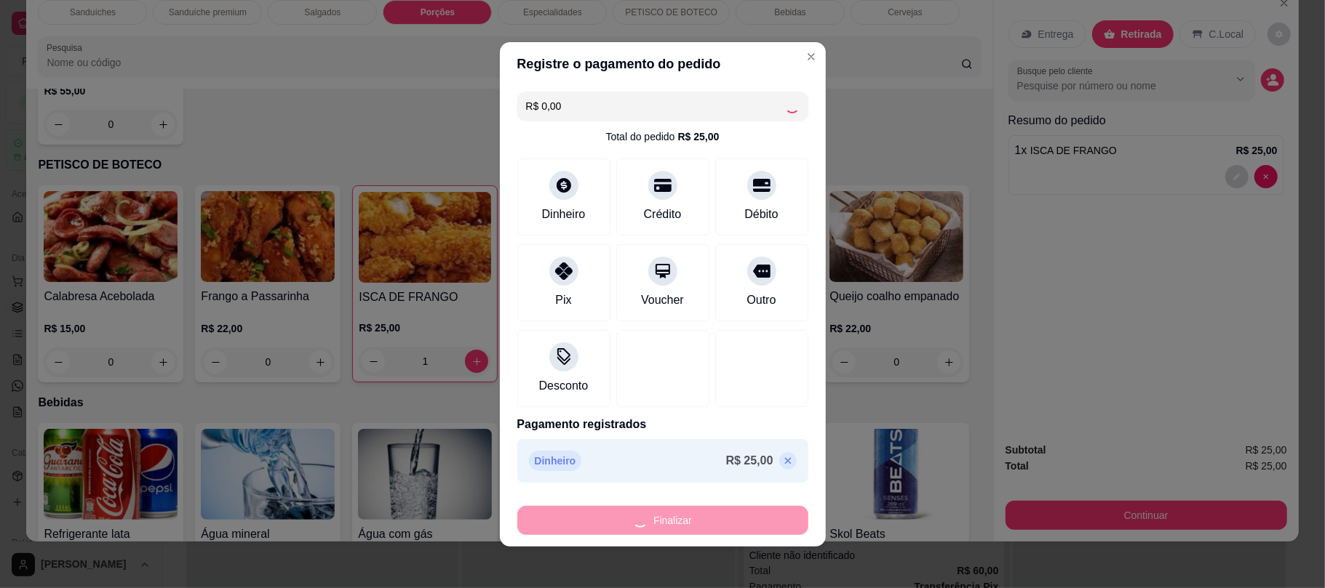
type input "0"
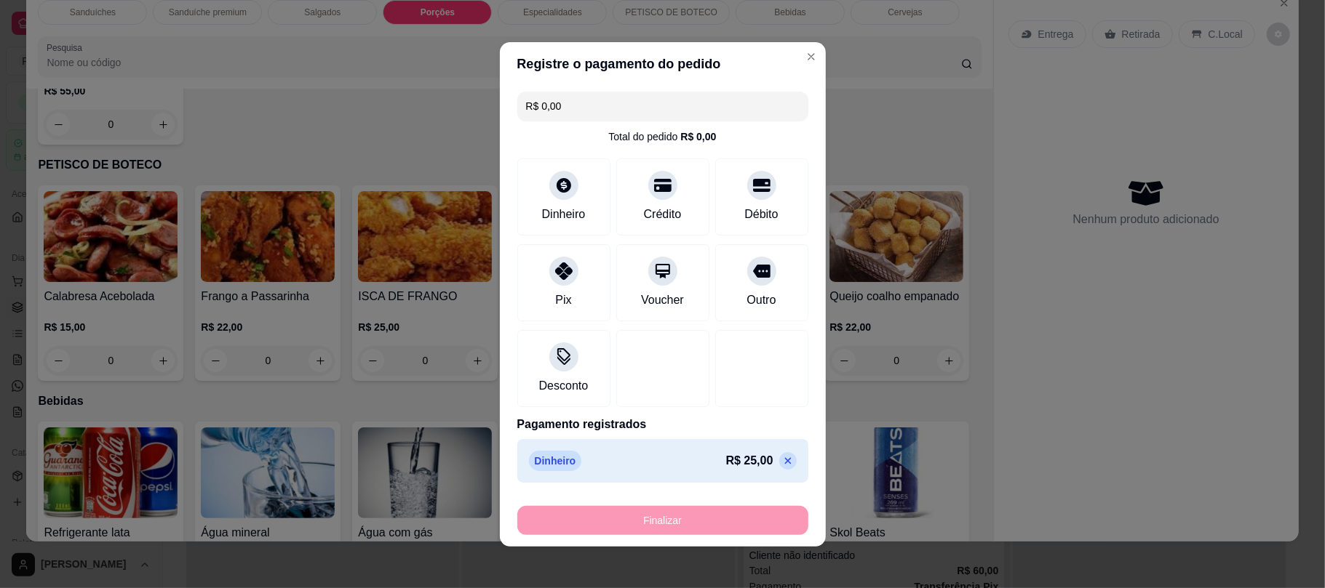
type input "-R$ 25,00"
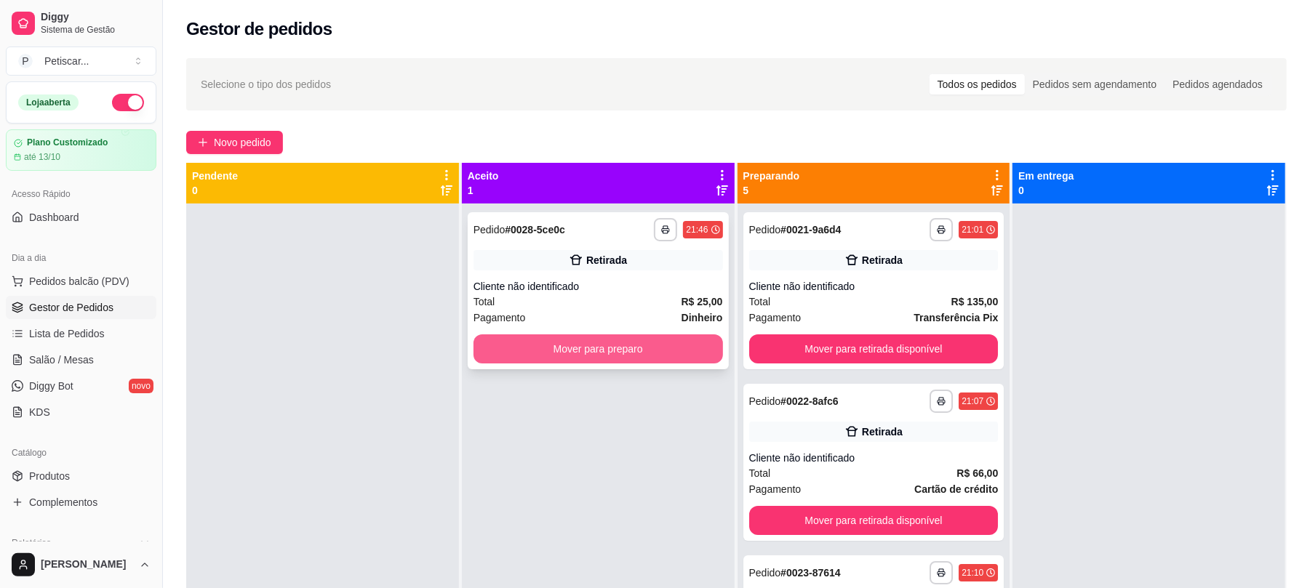
click at [660, 343] on button "Mover para preparo" at bounding box center [598, 349] width 249 height 29
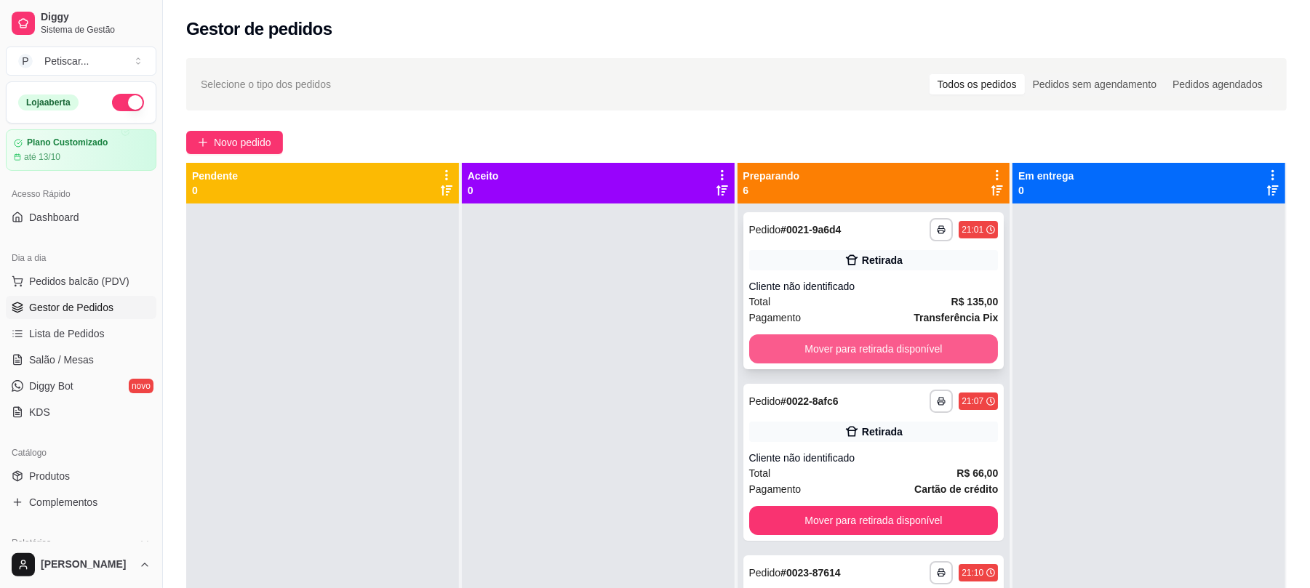
click at [896, 342] on button "Mover para retirada disponível" at bounding box center [873, 349] width 249 height 29
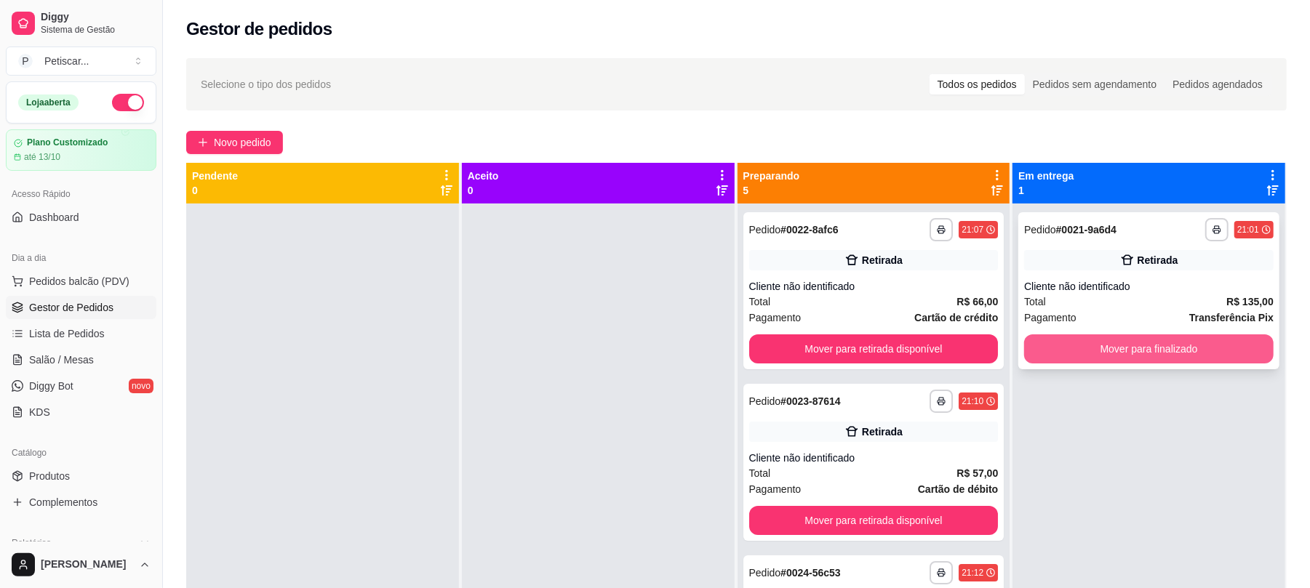
click at [1162, 342] on button "Mover para finalizado" at bounding box center [1148, 349] width 249 height 29
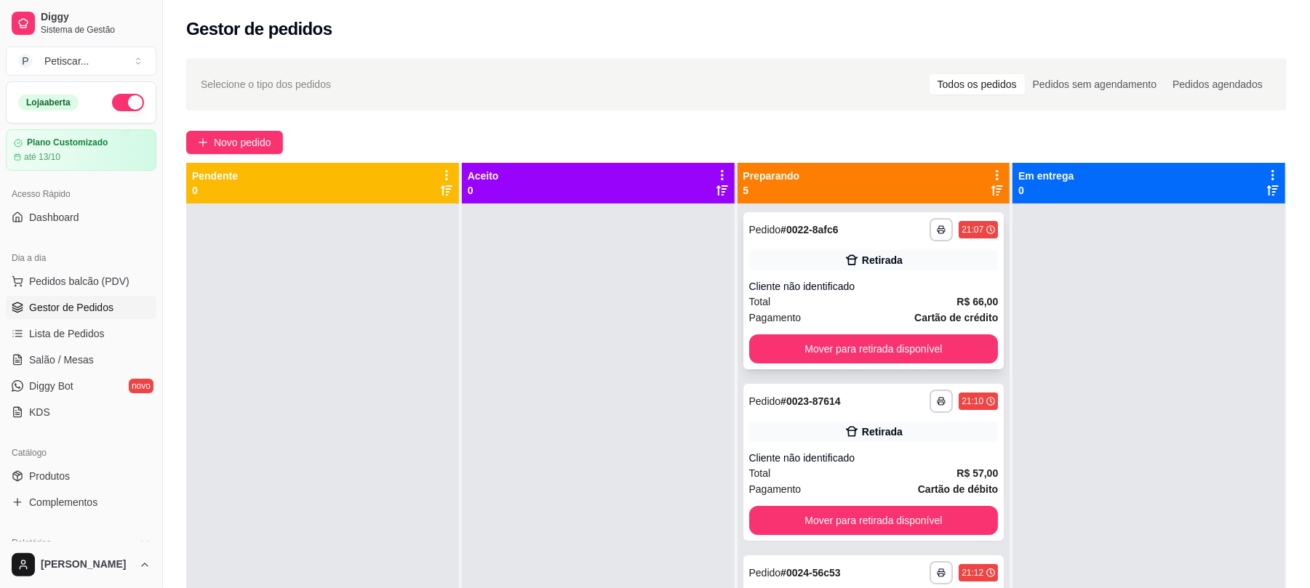
click at [896, 223] on div "**********" at bounding box center [873, 229] width 249 height 23
click at [1093, 402] on div at bounding box center [1149, 498] width 273 height 588
click at [844, 399] on div "**********" at bounding box center [873, 401] width 249 height 23
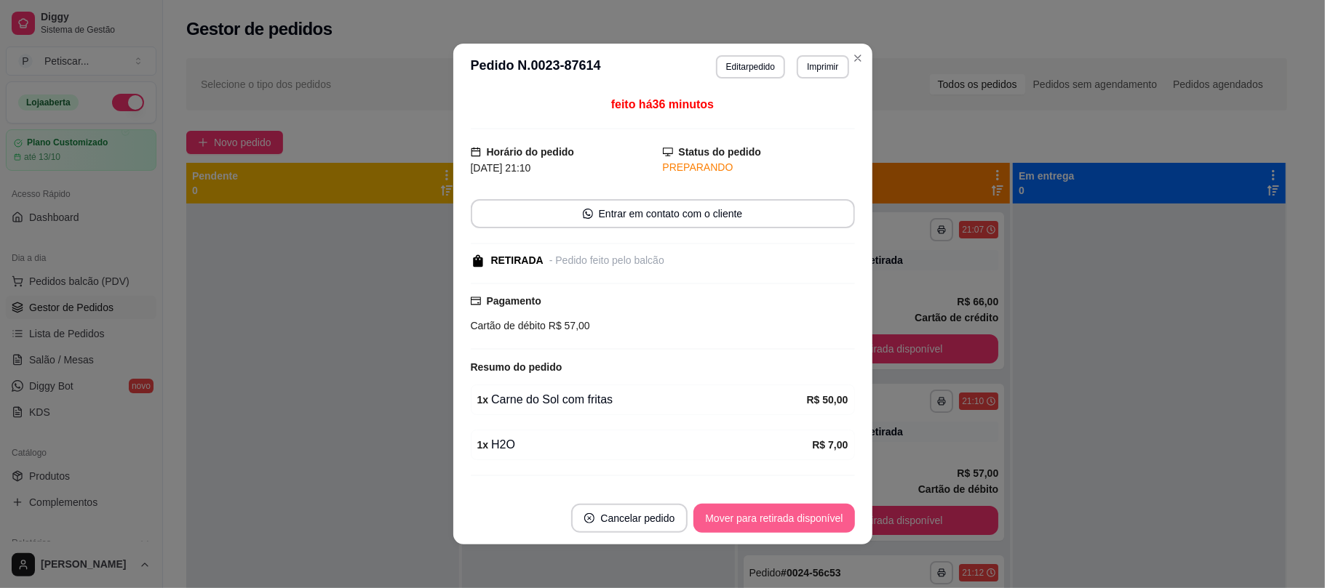
click at [810, 514] on button "Mover para retirada disponível" at bounding box center [773, 518] width 161 height 29
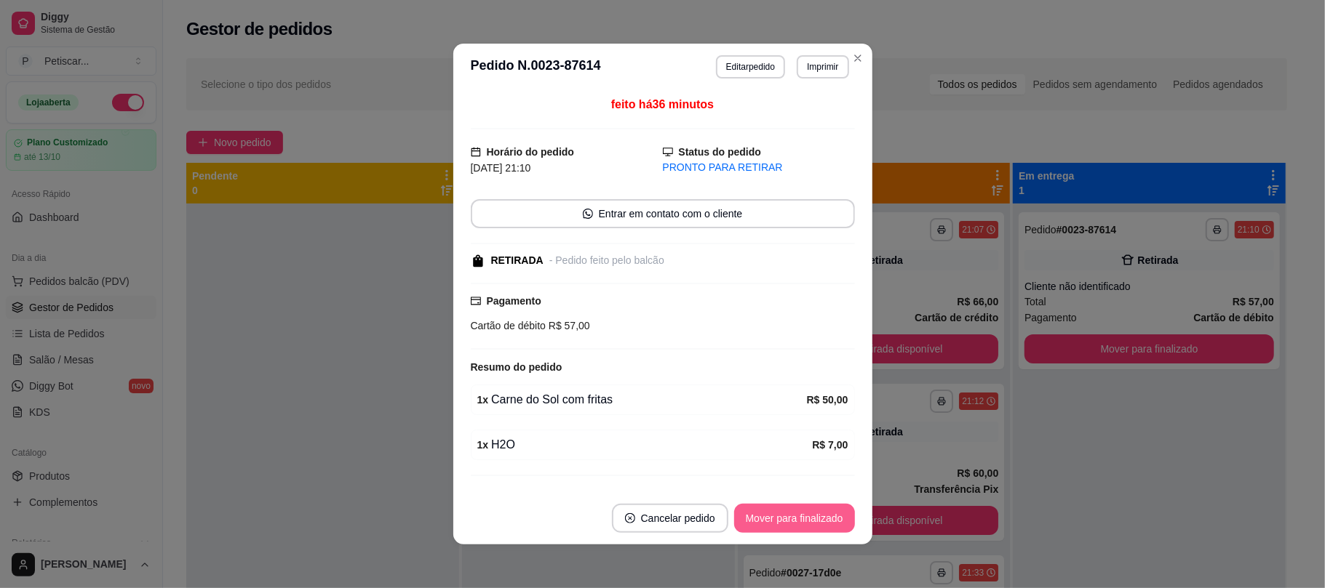
click at [810, 514] on button "Mover para finalizado" at bounding box center [794, 518] width 121 height 29
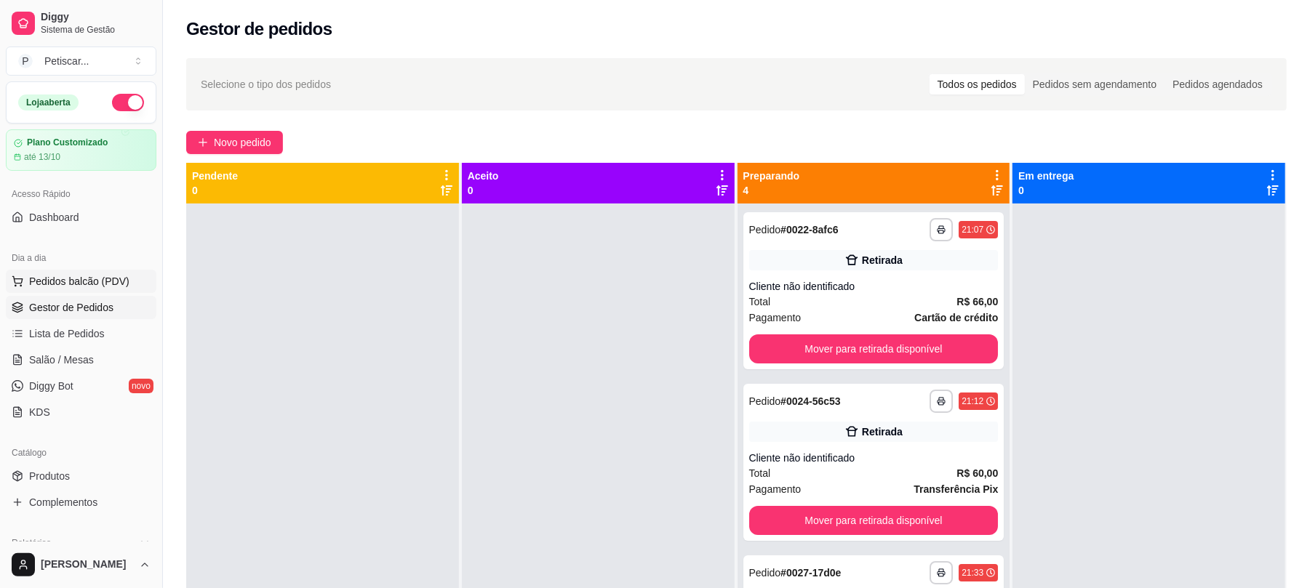
click at [96, 282] on span "Pedidos balcão (PDV)" at bounding box center [79, 281] width 100 height 15
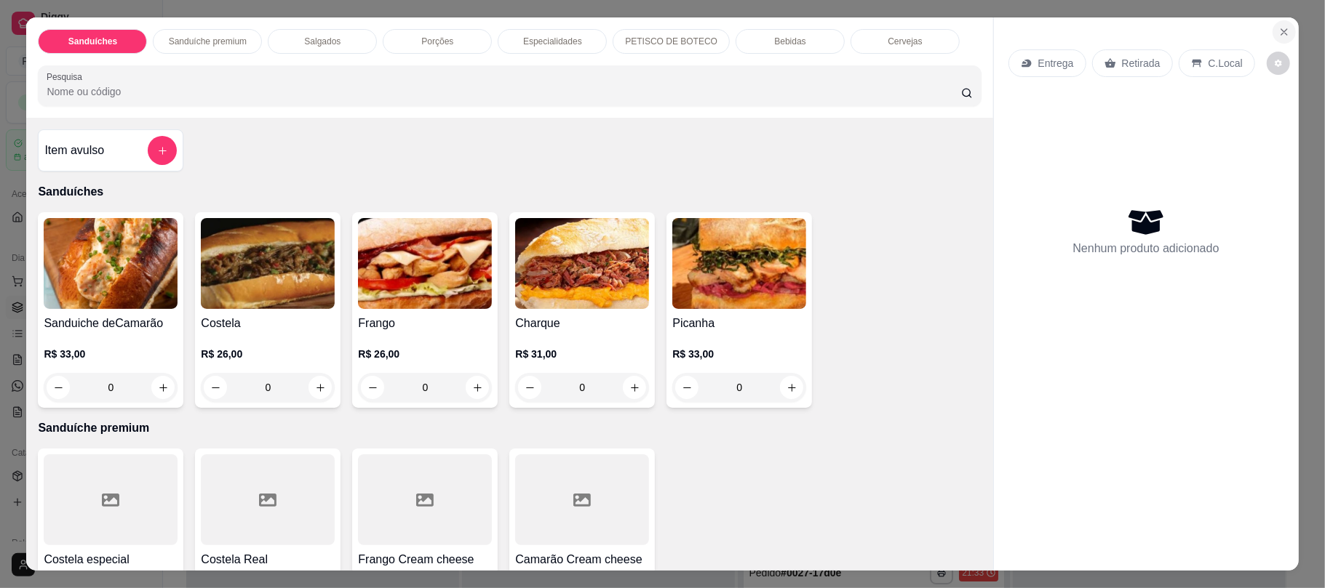
click at [1278, 26] on icon "Close" at bounding box center [1284, 32] width 12 height 12
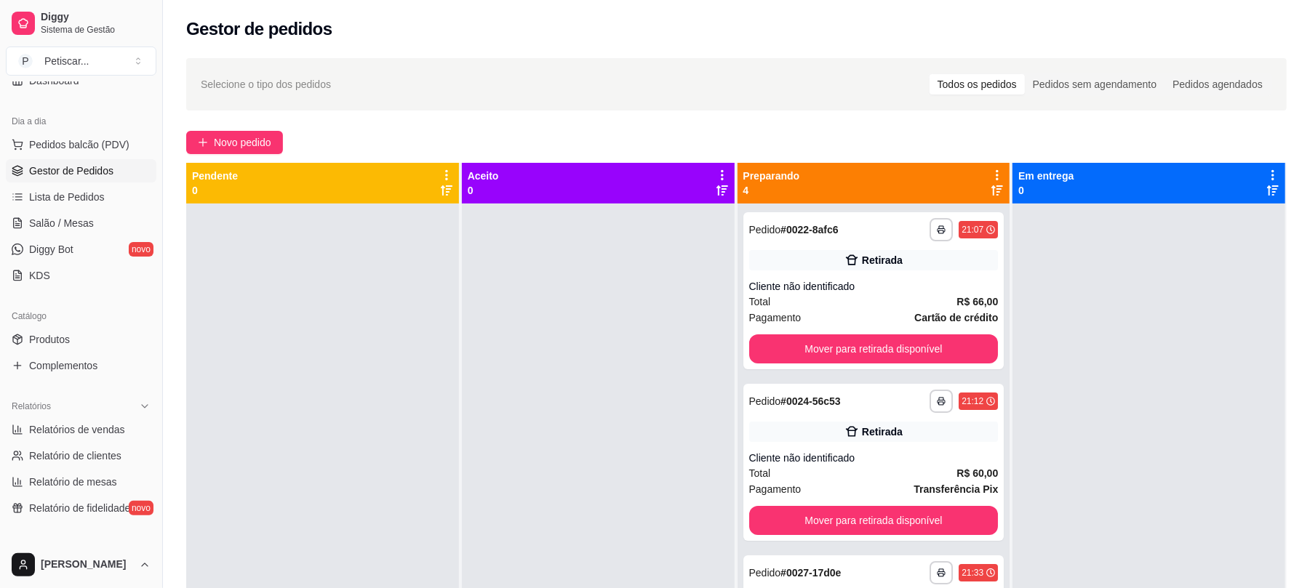
scroll to position [175, 0]
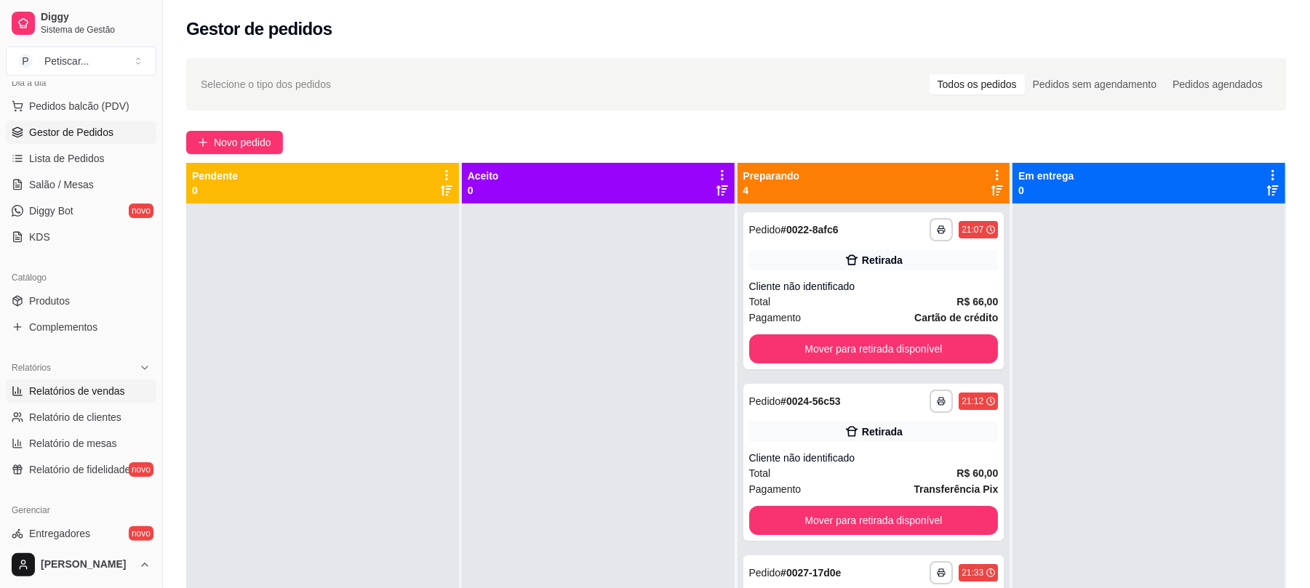
click at [87, 388] on span "Relatórios de vendas" at bounding box center [77, 391] width 96 height 15
select select "ALL"
select select "0"
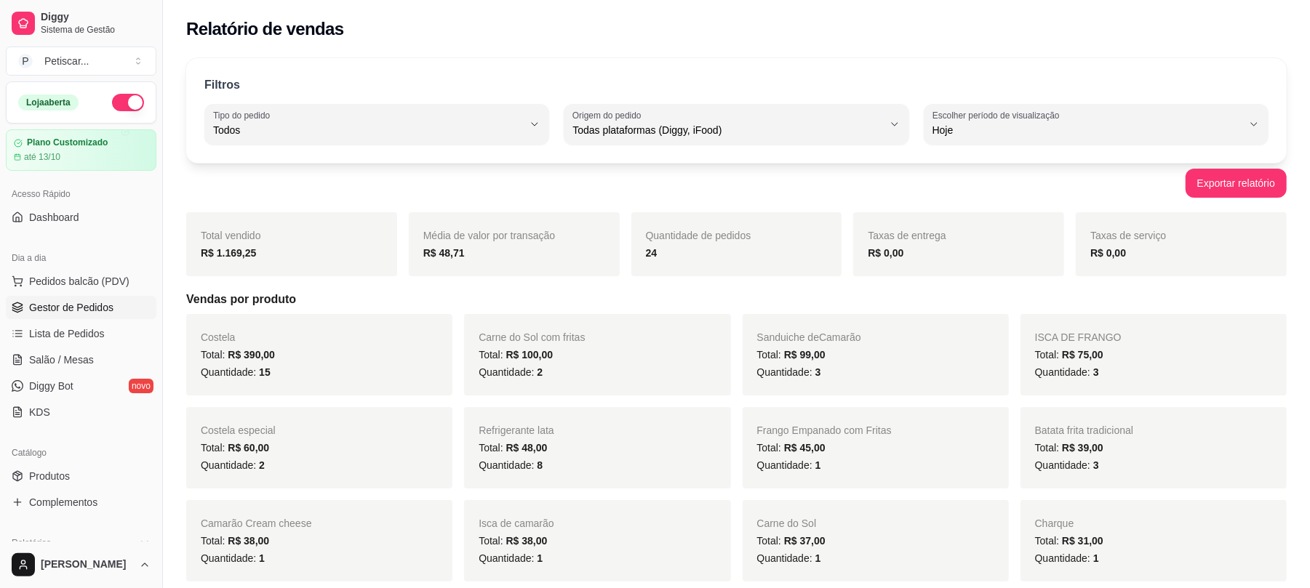
click at [73, 307] on span "Gestor de Pedidos" at bounding box center [71, 307] width 84 height 15
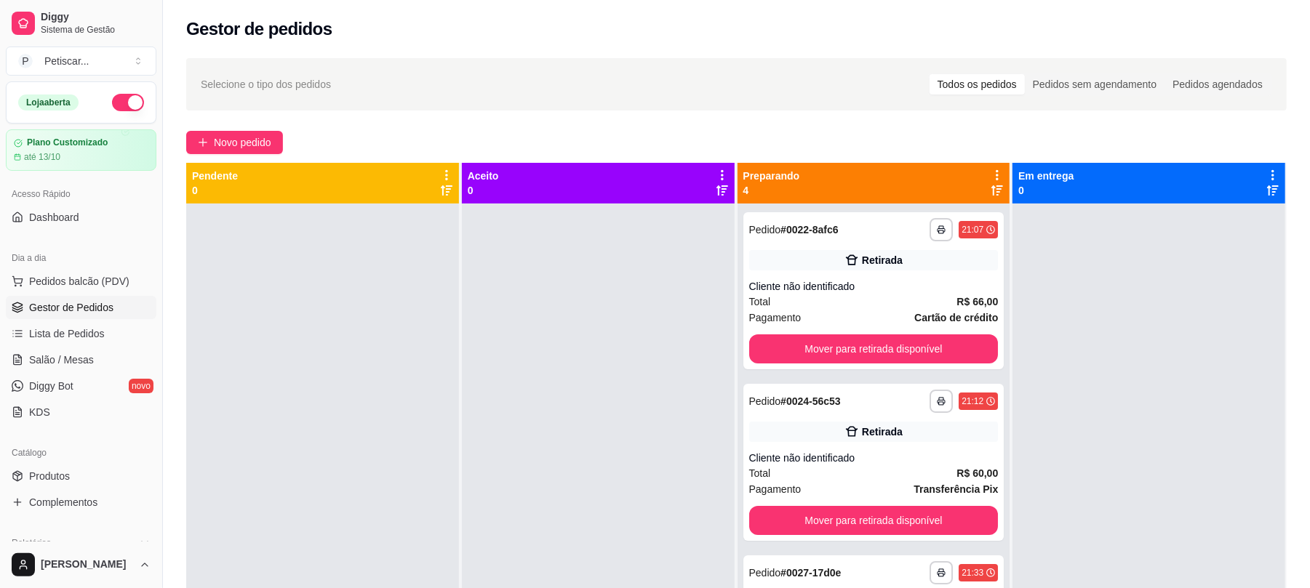
click at [507, 303] on div at bounding box center [598, 498] width 273 height 588
click at [931, 340] on button "Mover para retirada disponível" at bounding box center [873, 349] width 249 height 29
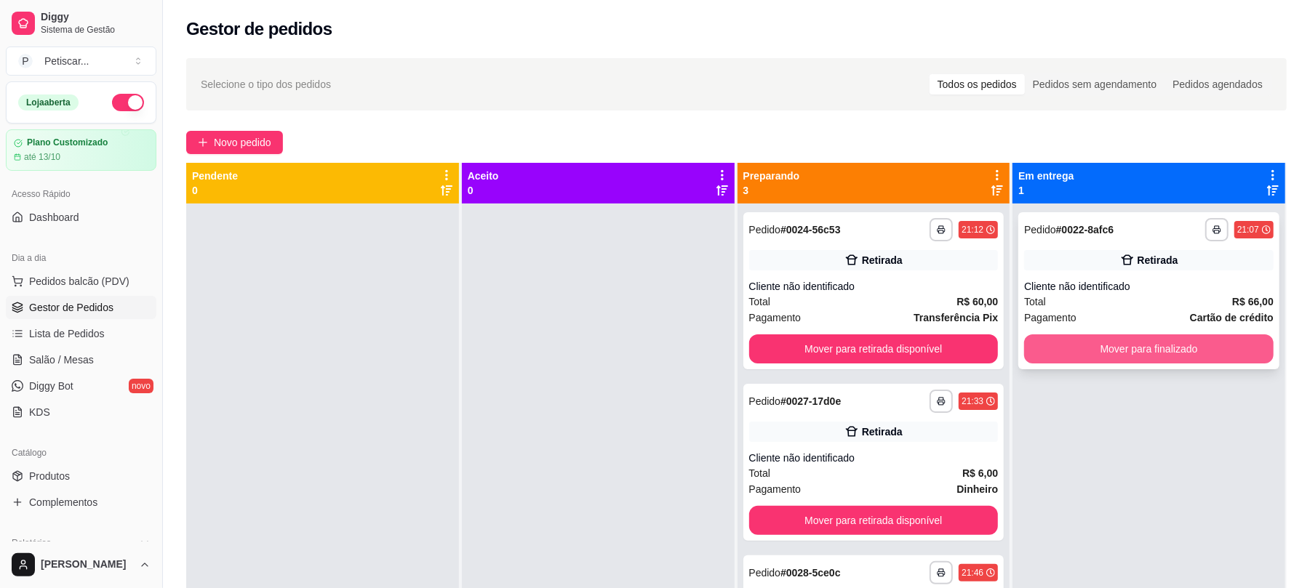
click at [1187, 351] on button "Mover para finalizado" at bounding box center [1148, 349] width 249 height 29
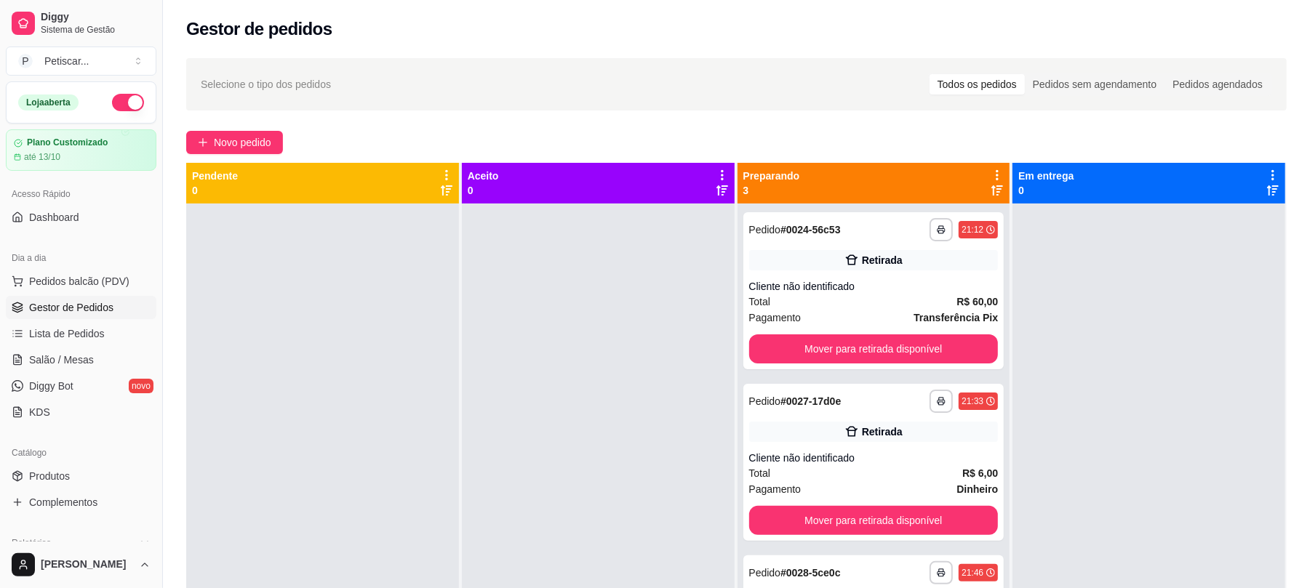
click at [1184, 317] on div at bounding box center [1149, 498] width 273 height 588
drag, startPoint x: 1322, startPoint y: 273, endPoint x: 1101, endPoint y: 492, distance: 310.2
click at [1101, 492] on div at bounding box center [1149, 498] width 273 height 588
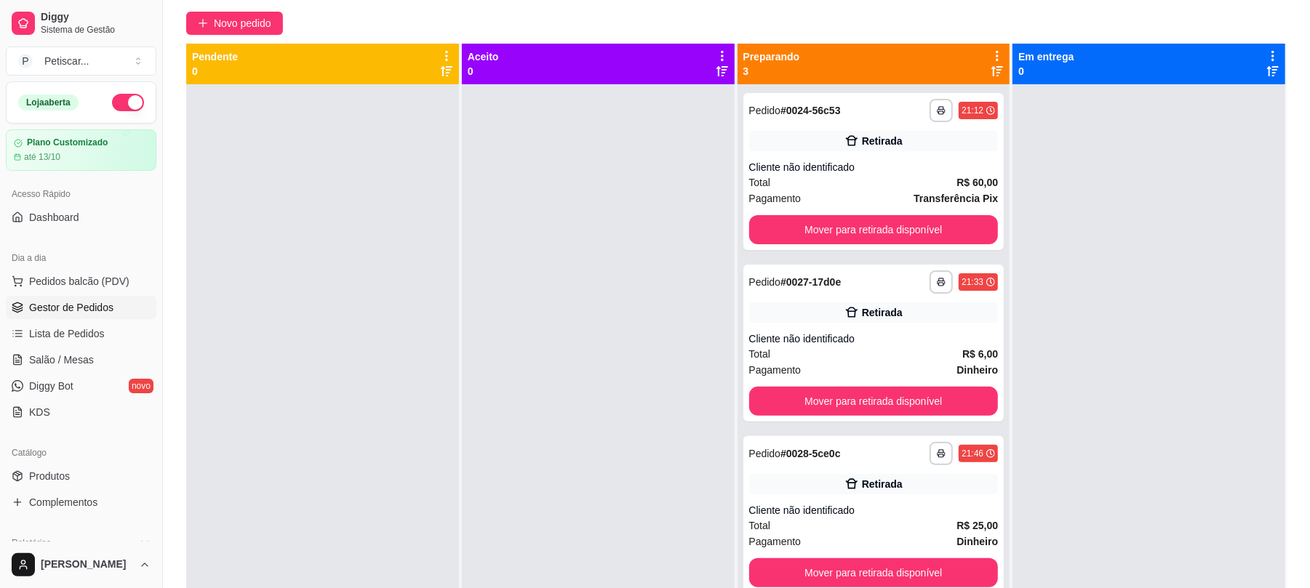
scroll to position [121, 0]
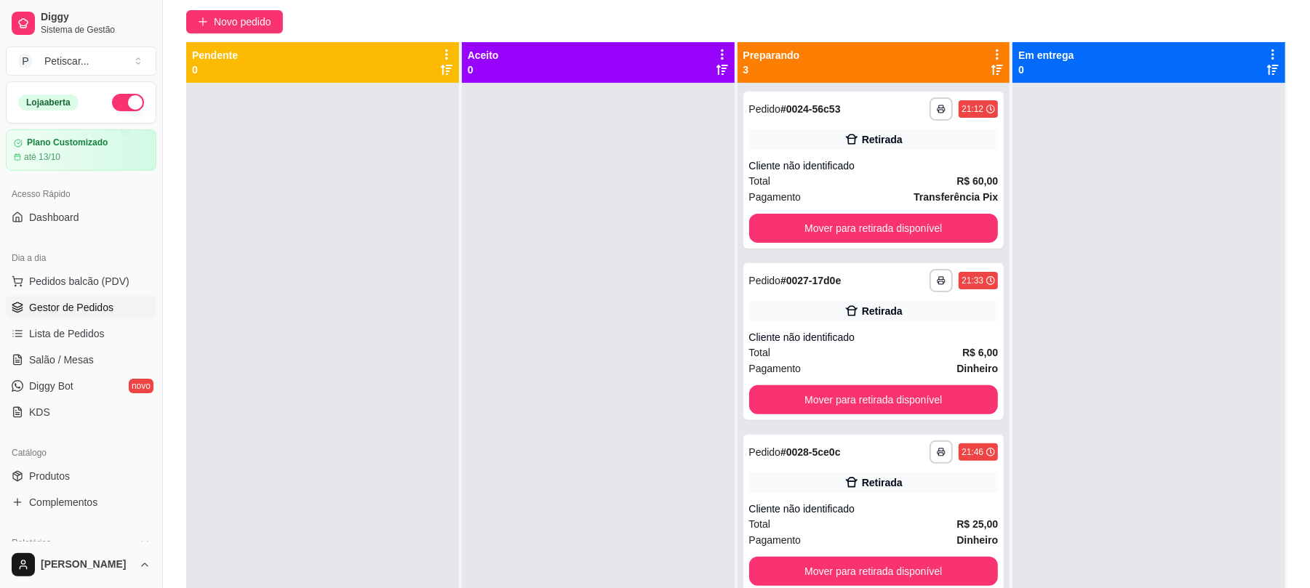
click at [1181, 268] on div at bounding box center [1149, 377] width 273 height 588
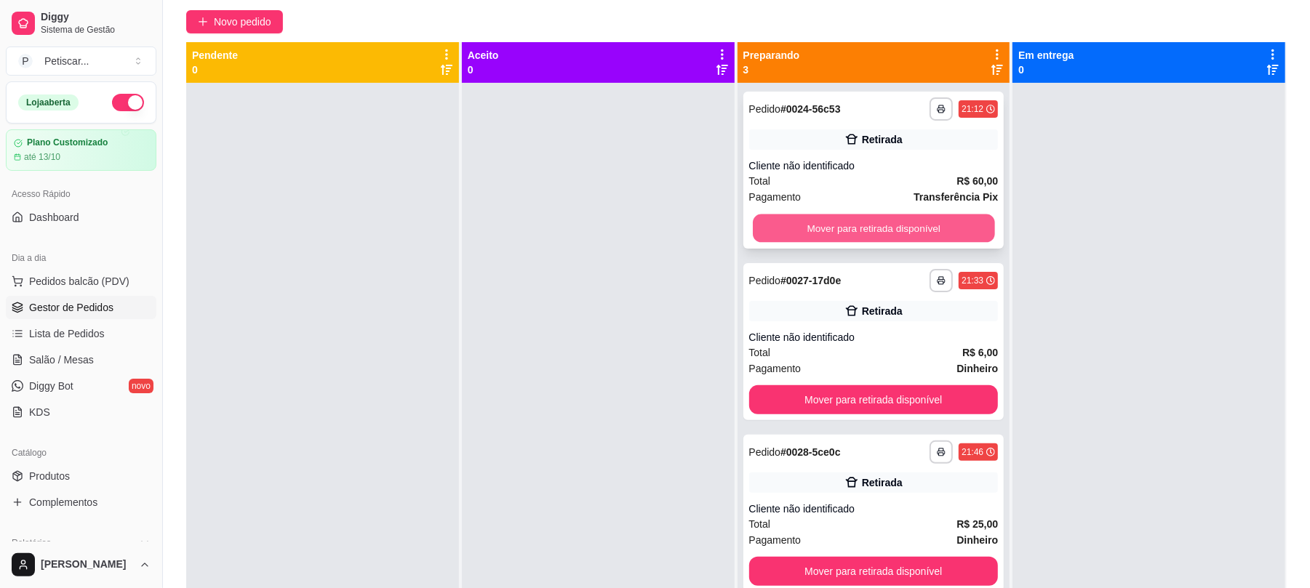
click at [970, 234] on button "Mover para retirada disponível" at bounding box center [873, 229] width 241 height 28
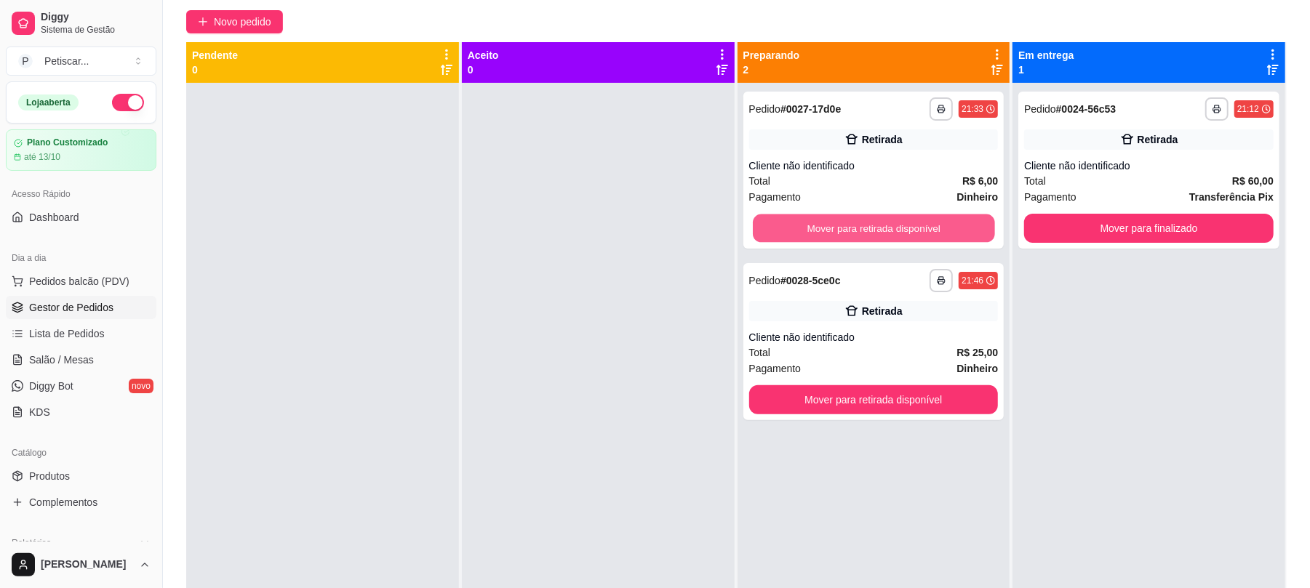
click at [970, 234] on button "Mover para retirada disponível" at bounding box center [873, 229] width 241 height 28
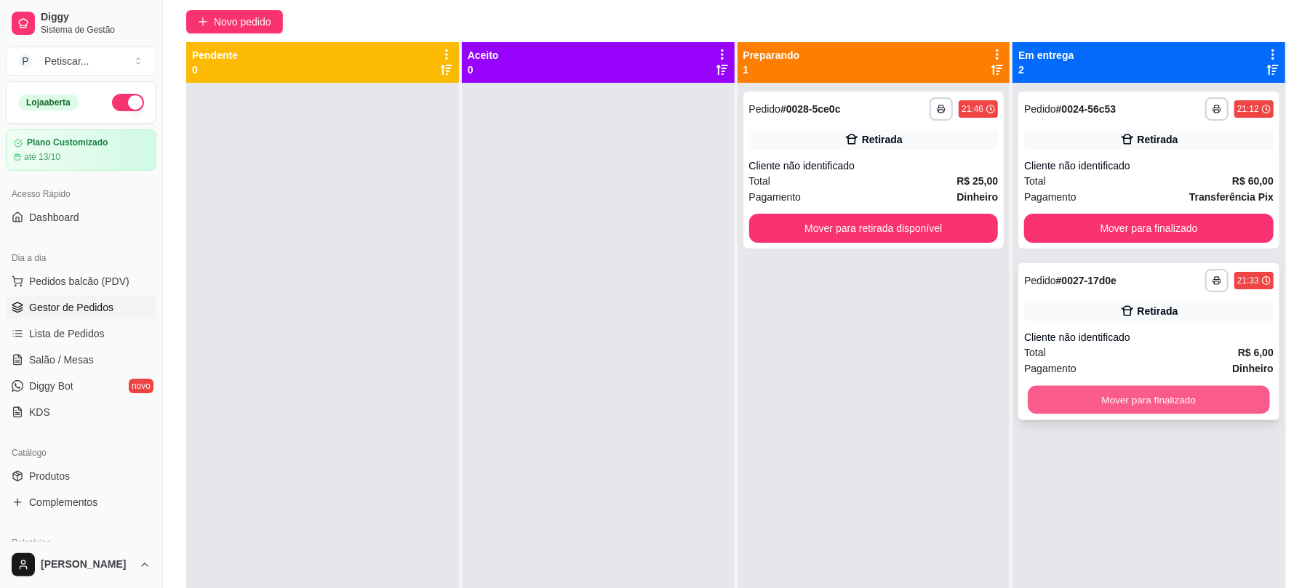
click at [1122, 408] on button "Mover para finalizado" at bounding box center [1148, 400] width 241 height 28
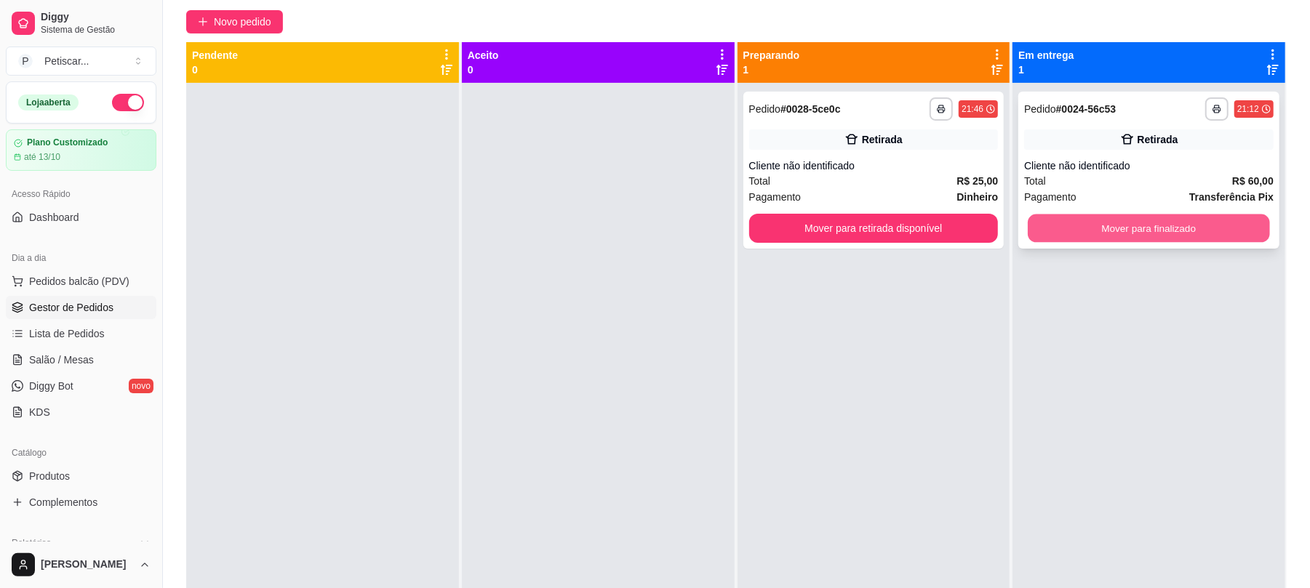
click at [1045, 230] on button "Mover para finalizado" at bounding box center [1148, 229] width 241 height 28
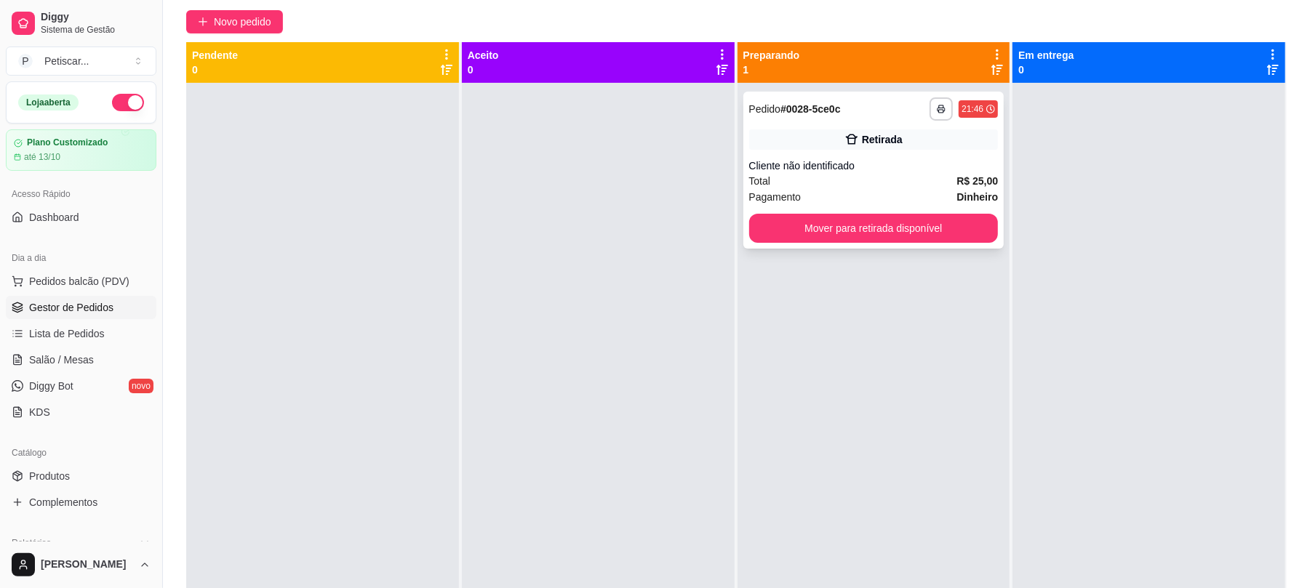
click at [879, 129] on div "Retirada" at bounding box center [873, 139] width 249 height 20
click at [1031, 384] on div at bounding box center [1149, 377] width 273 height 588
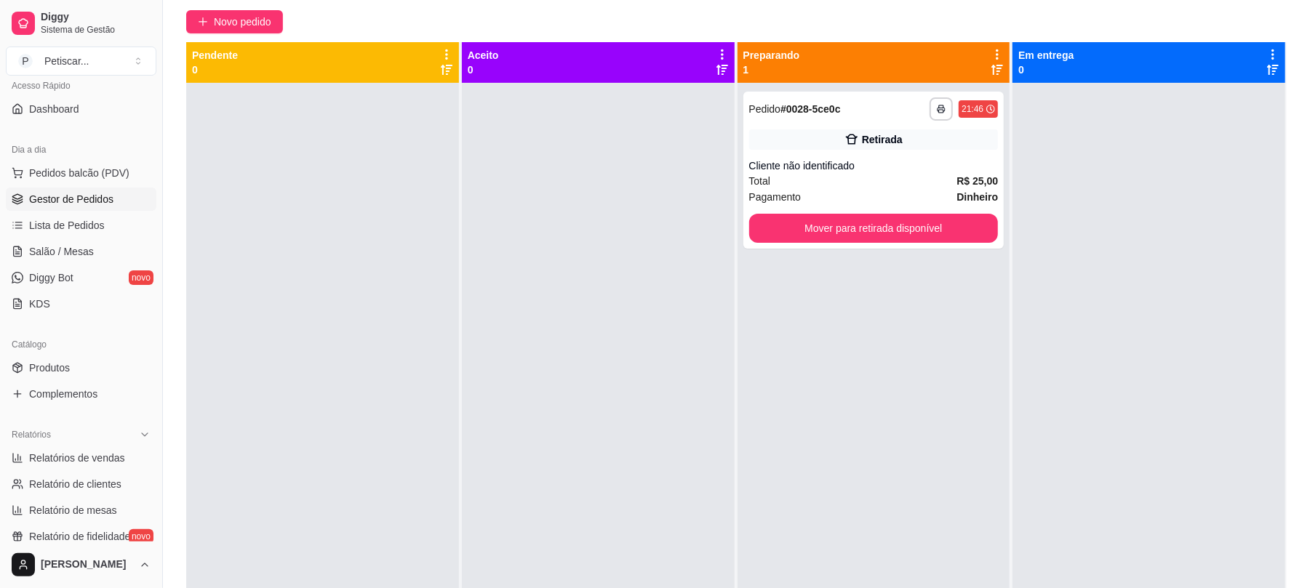
scroll to position [111, 0]
click at [92, 451] on span "Relatórios de vendas" at bounding box center [77, 455] width 96 height 15
select select "ALL"
select select "0"
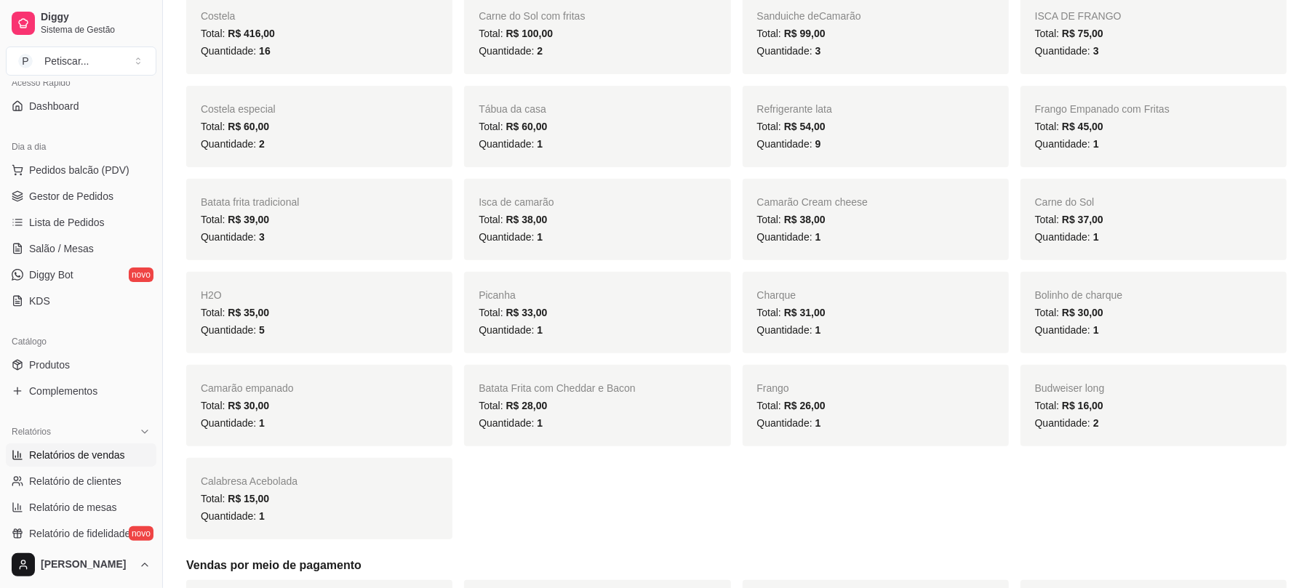
scroll to position [327, 0]
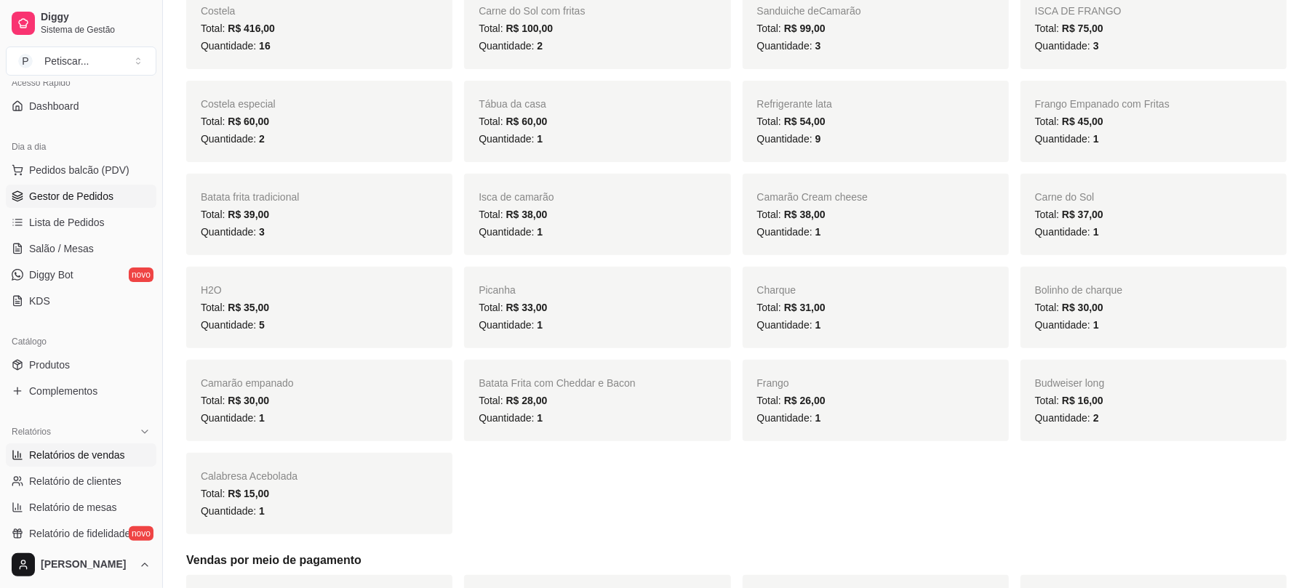
click at [97, 201] on span "Gestor de Pedidos" at bounding box center [71, 196] width 84 height 15
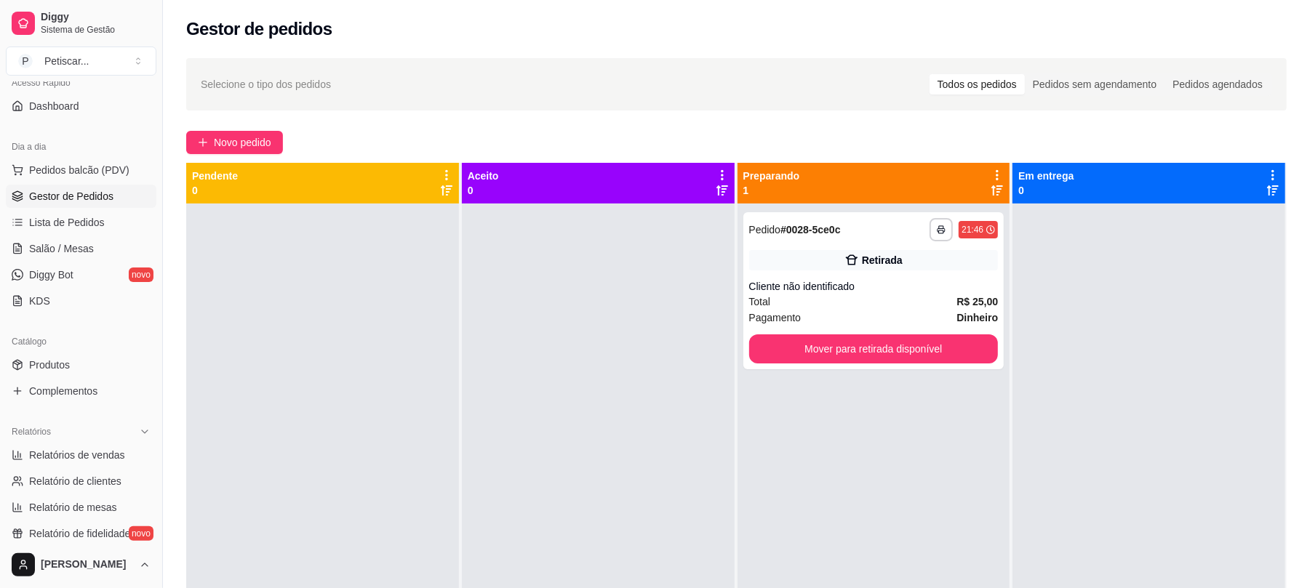
click at [687, 471] on div at bounding box center [598, 498] width 273 height 588
click at [244, 137] on span "Novo pedido" at bounding box center [242, 143] width 57 height 16
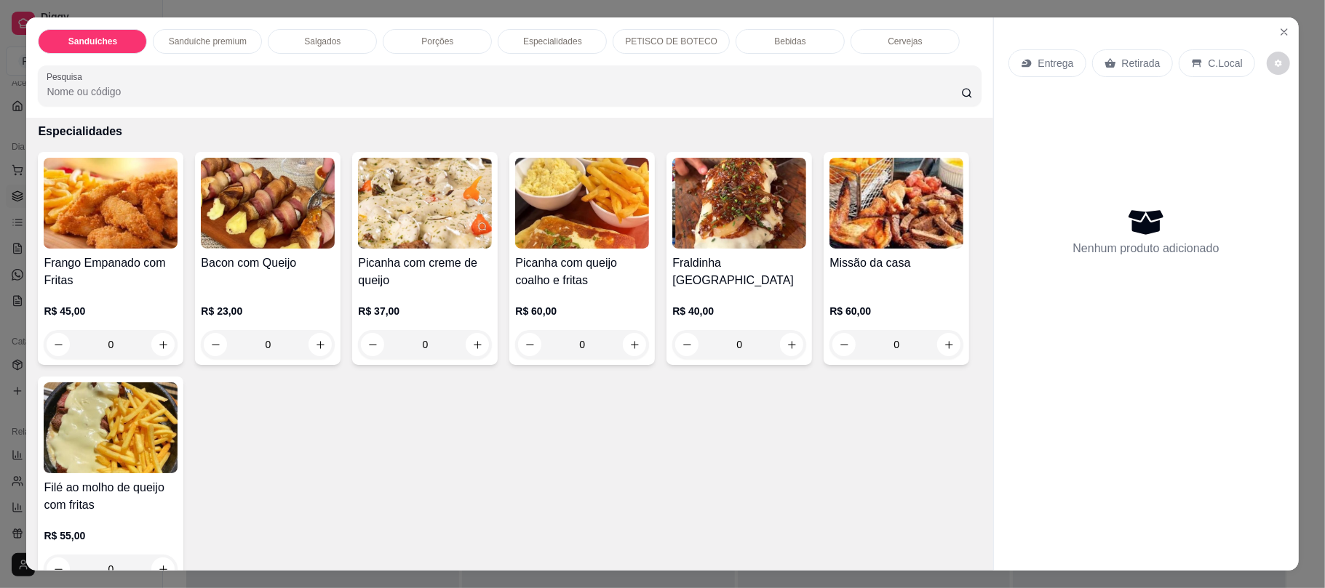
scroll to position [1274, 0]
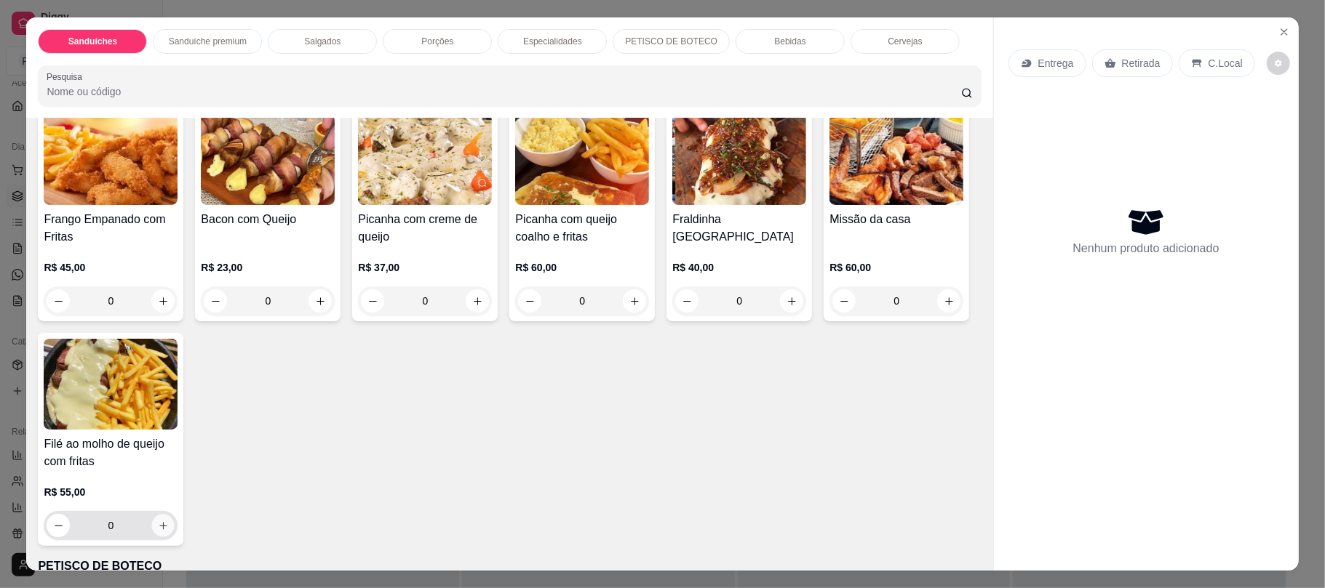
click at [175, 524] on button "increase-product-quantity" at bounding box center [163, 526] width 23 height 23
type input "1"
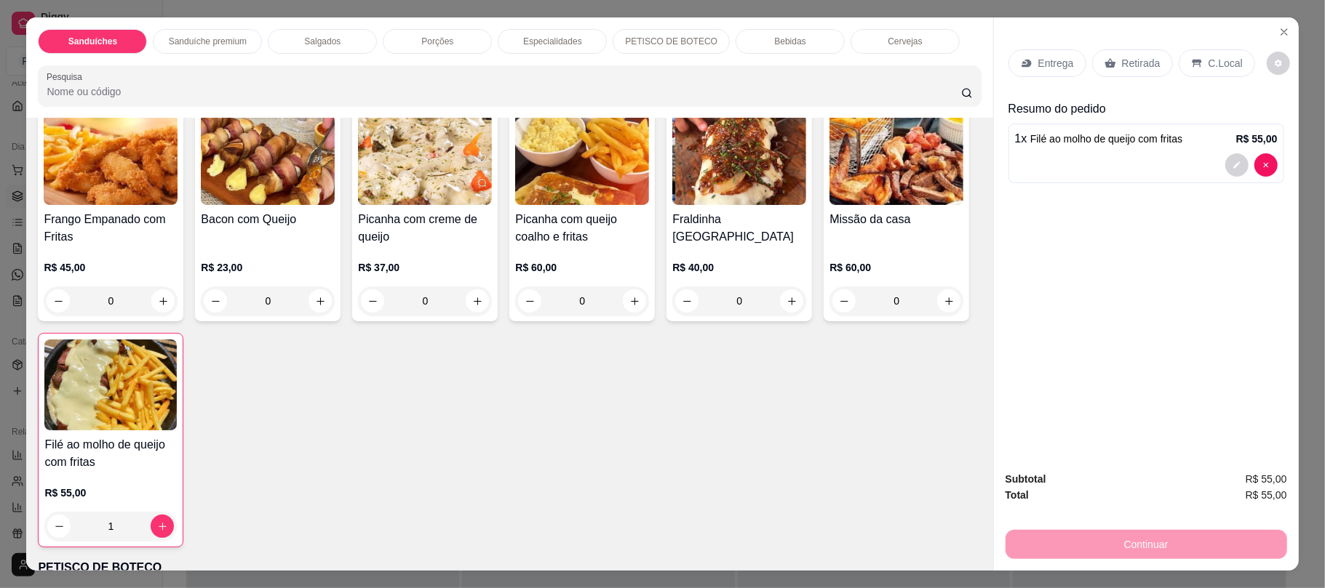
click at [1127, 58] on p "Retirada" at bounding box center [1141, 63] width 39 height 15
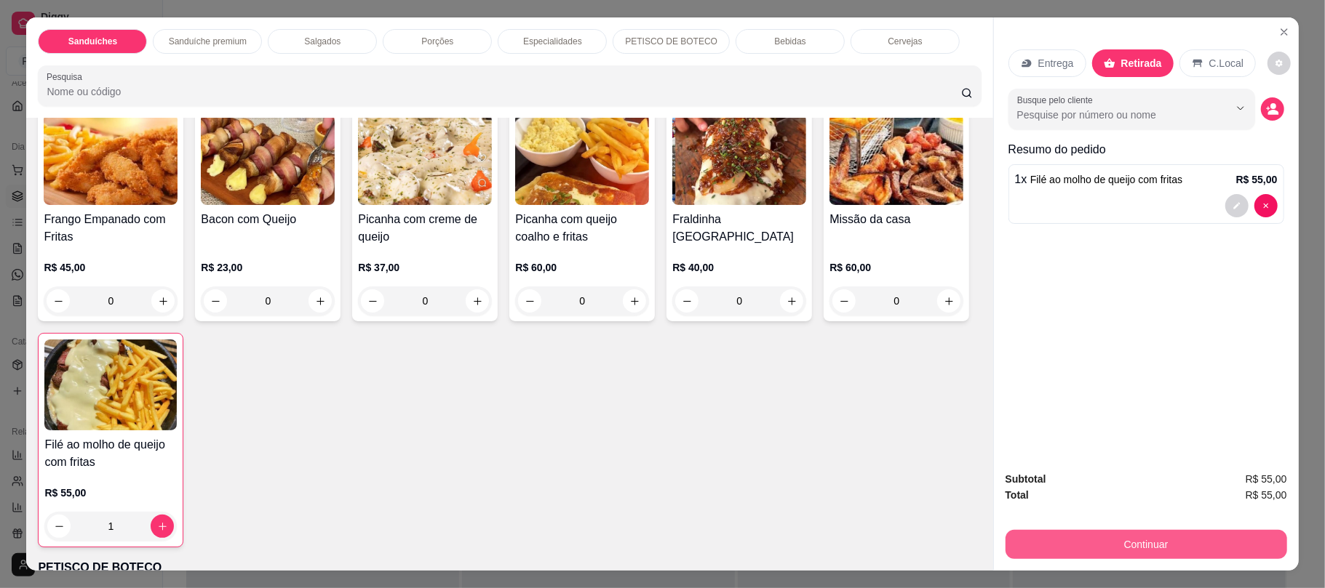
click at [1084, 548] on button "Continuar" at bounding box center [1145, 544] width 281 height 29
click at [1063, 551] on button "Continuar" at bounding box center [1145, 544] width 273 height 28
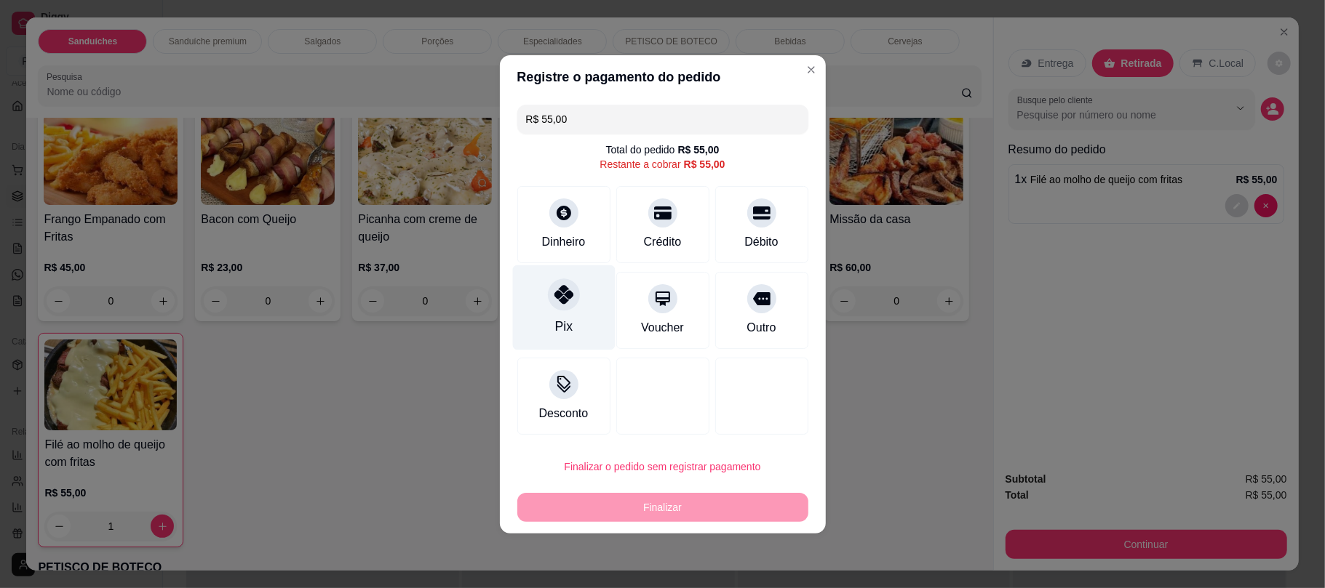
click at [574, 308] on div "Pix" at bounding box center [563, 307] width 103 height 85
type input "R$ 0,00"
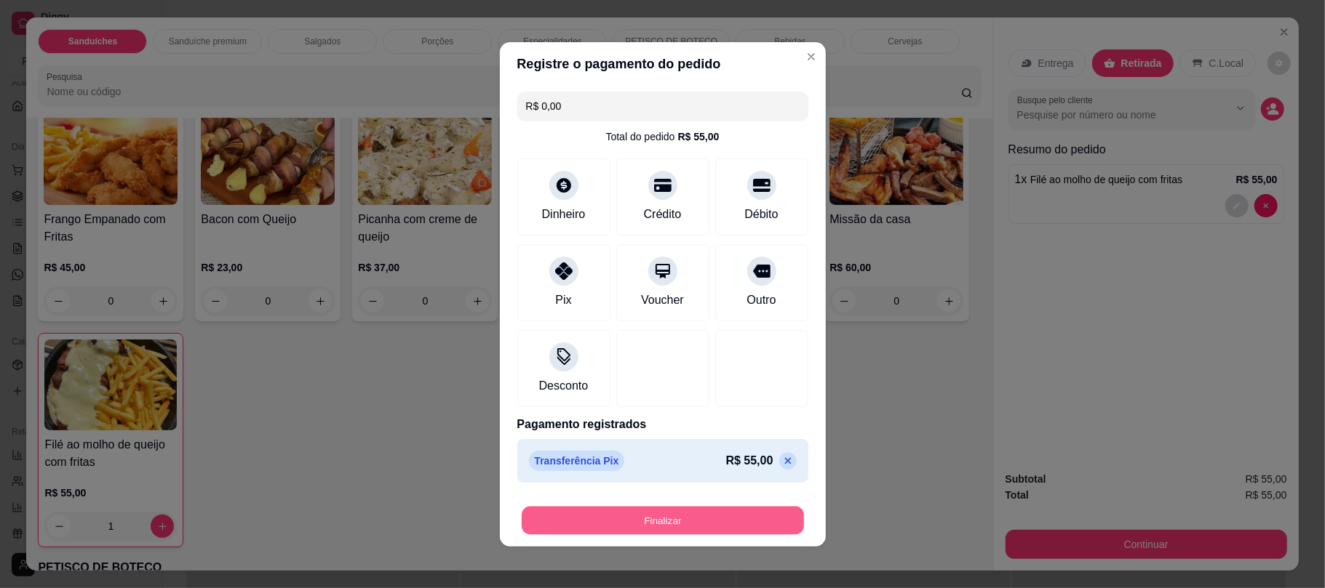
click at [612, 519] on button "Finalizar" at bounding box center [663, 520] width 282 height 28
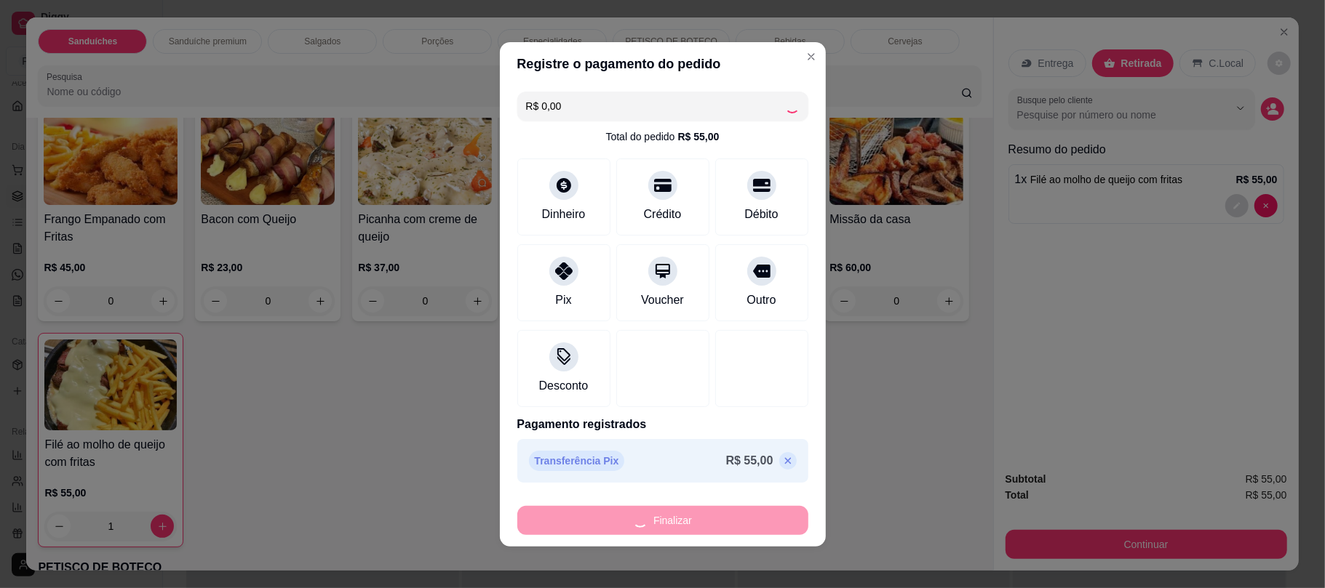
type input "0"
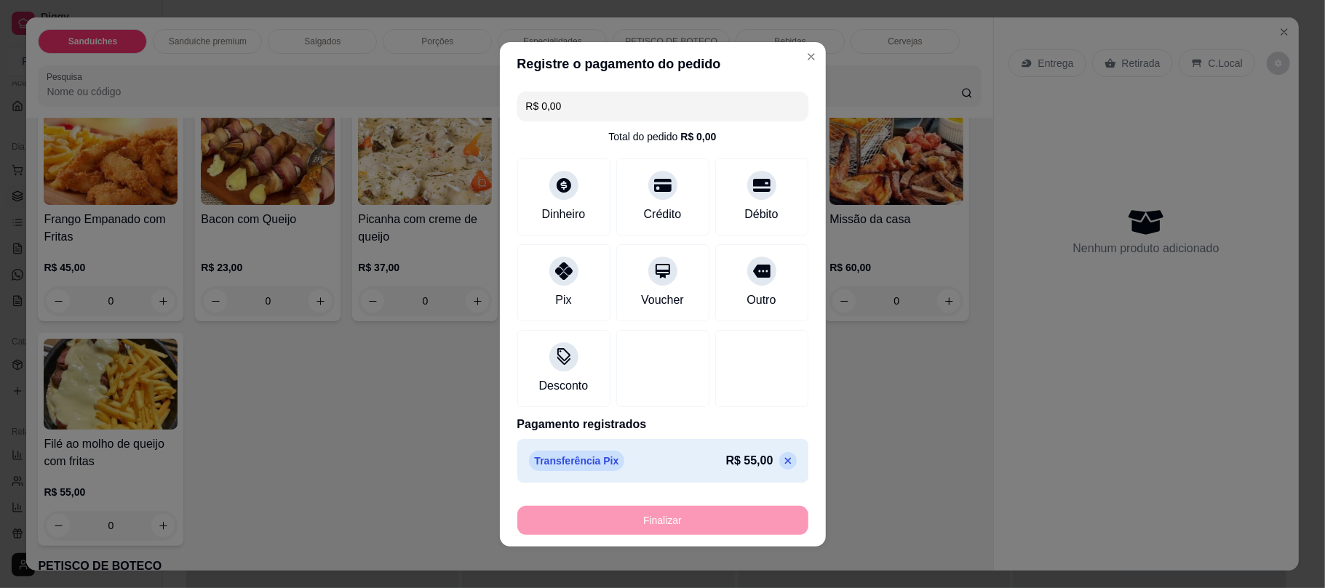
type input "-R$ 55,00"
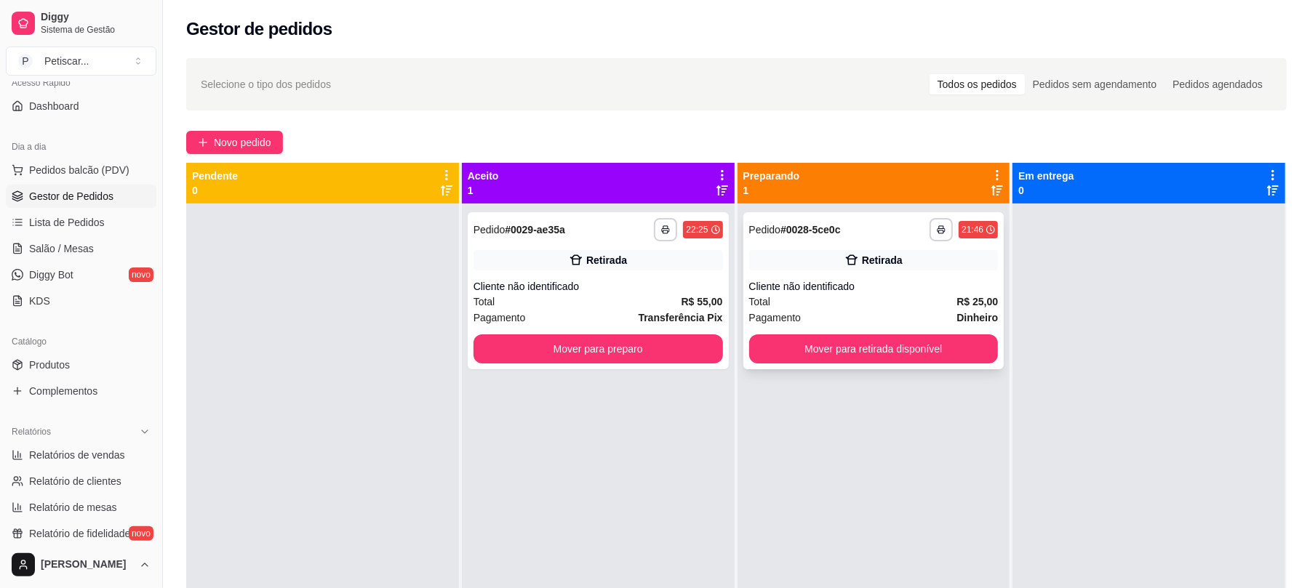
click at [923, 273] on div "**********" at bounding box center [873, 290] width 261 height 157
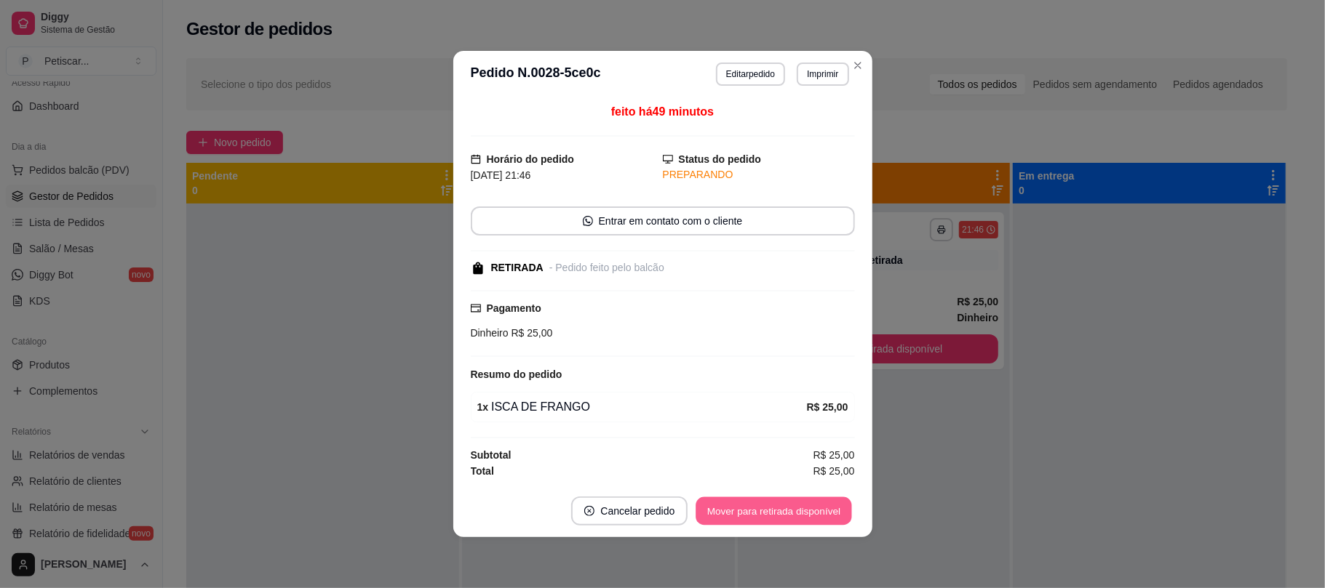
click at [762, 499] on button "Mover para retirada disponível" at bounding box center [774, 512] width 156 height 28
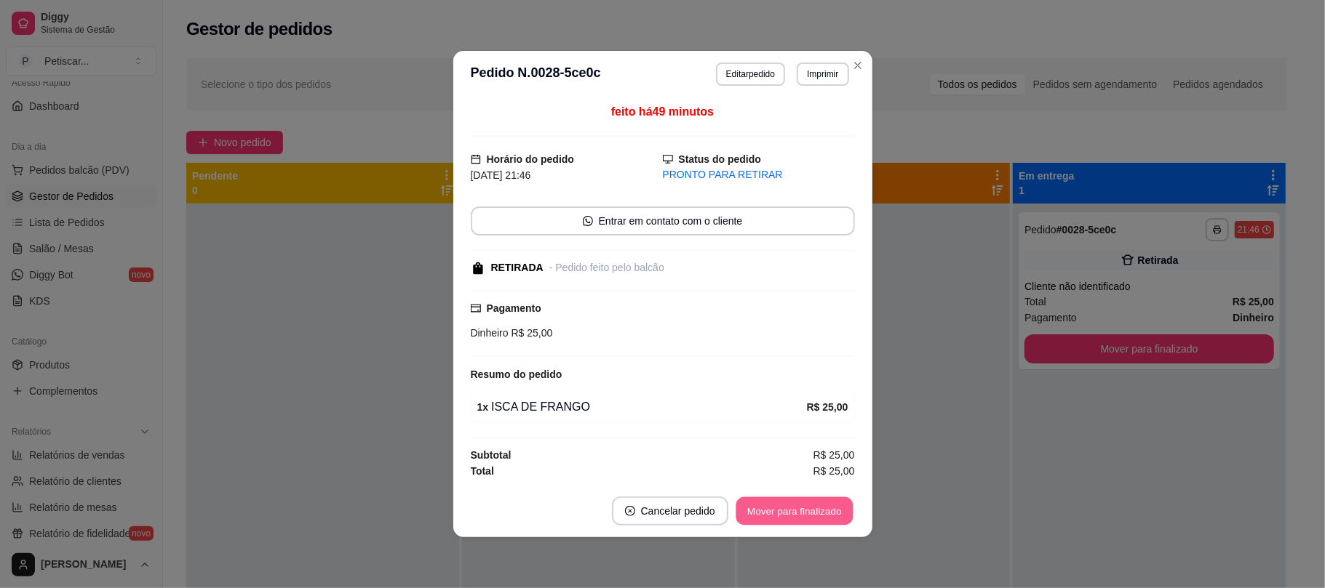
click at [762, 499] on button "Mover para finalizado" at bounding box center [793, 512] width 117 height 28
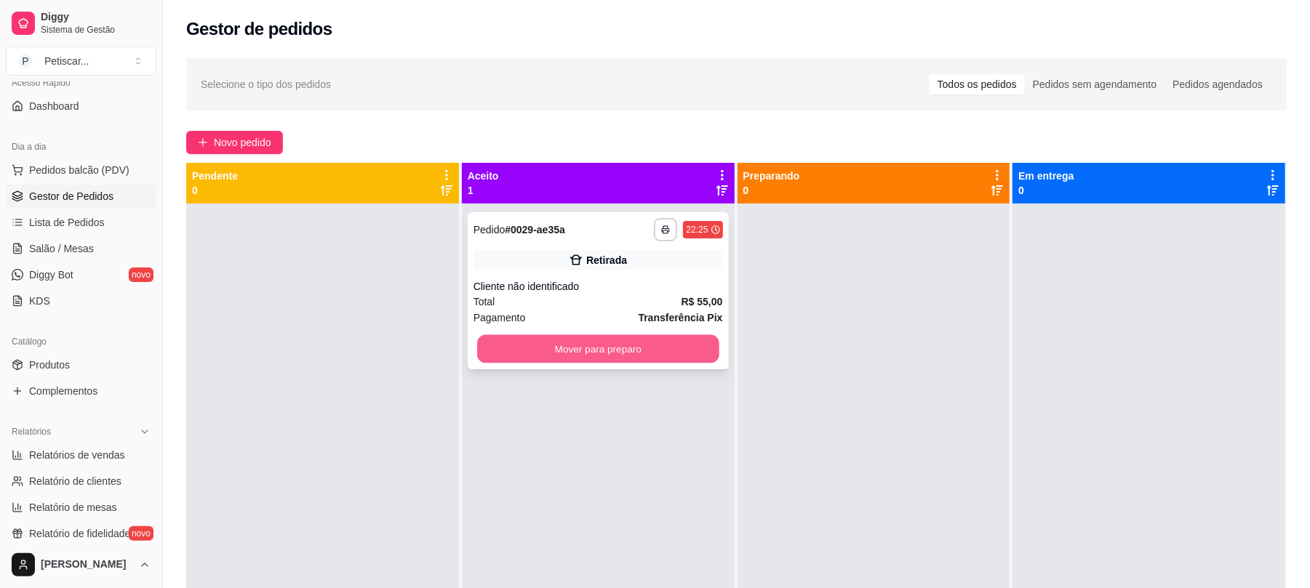
click at [684, 356] on button "Mover para preparo" at bounding box center [597, 349] width 241 height 28
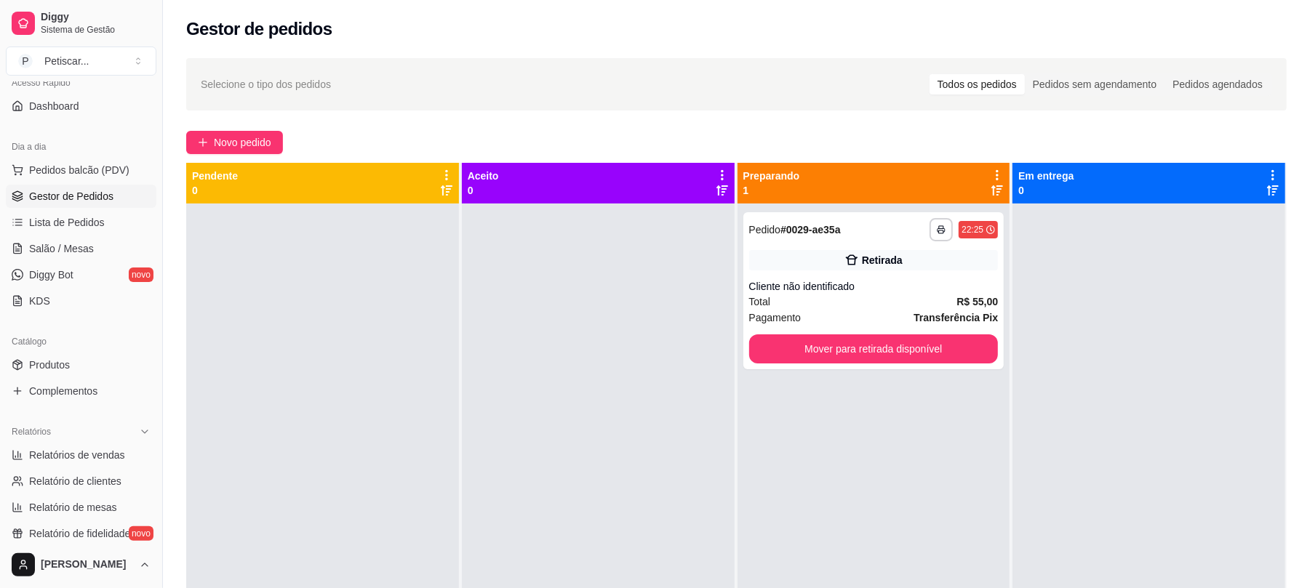
click at [804, 272] on div "**********" at bounding box center [873, 290] width 261 height 157
click at [924, 346] on button "Mover para retirada disponível" at bounding box center [873, 349] width 241 height 28
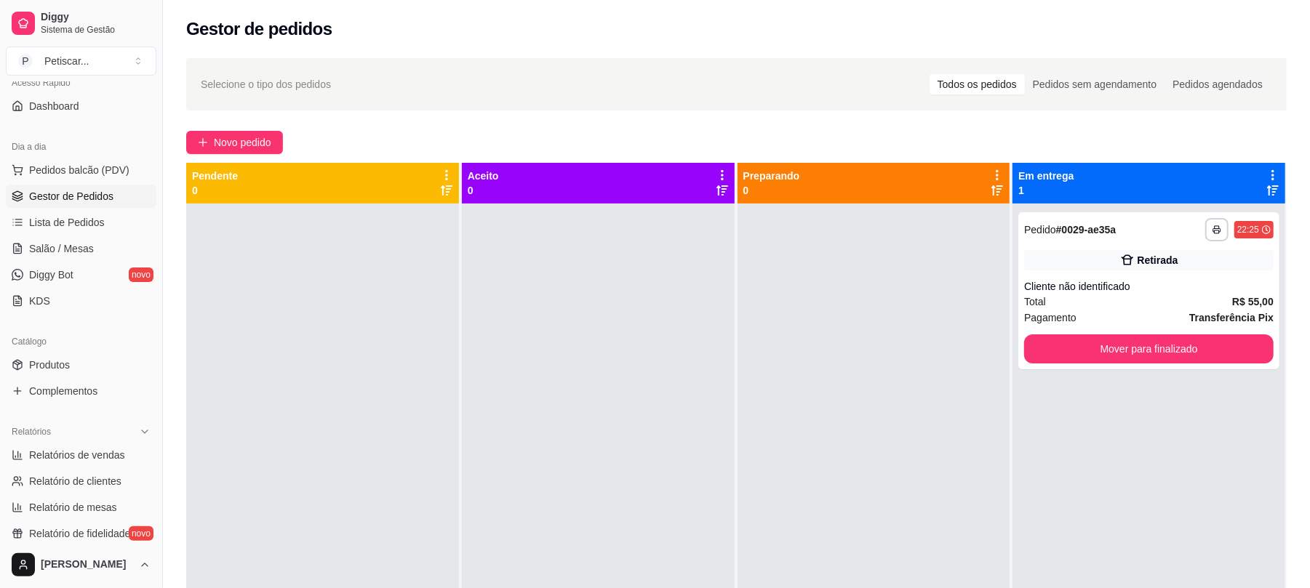
click at [1074, 276] on div "**********" at bounding box center [1148, 290] width 261 height 157
click at [1081, 350] on button "Mover para finalizado" at bounding box center [1148, 349] width 241 height 28
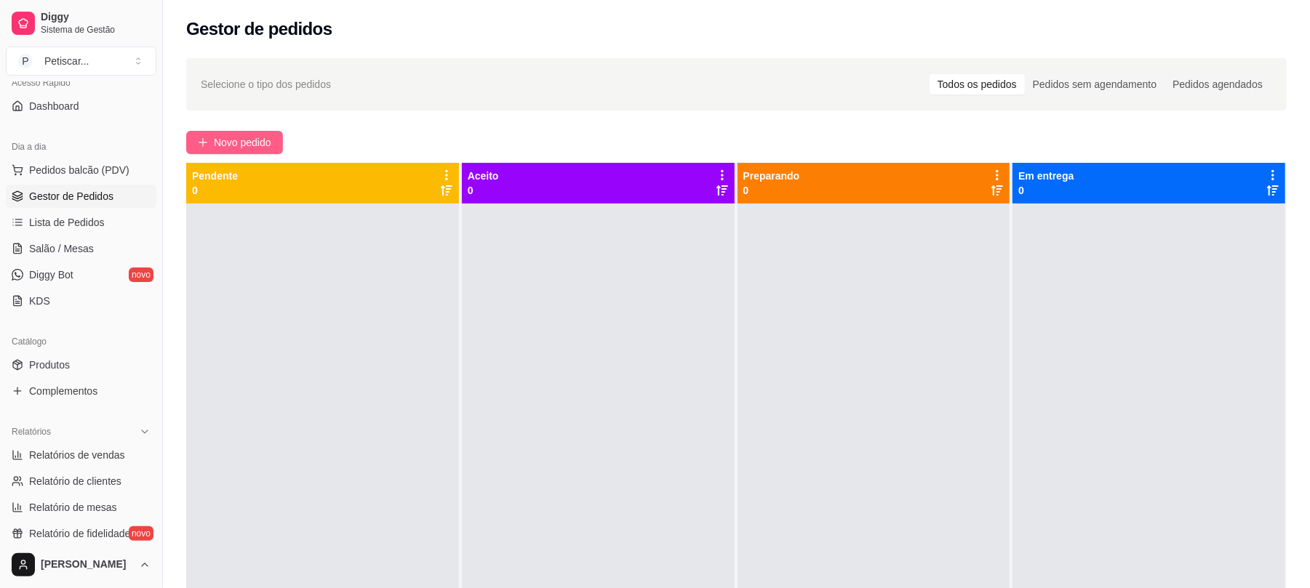
click at [230, 141] on span "Novo pedido" at bounding box center [242, 143] width 57 height 16
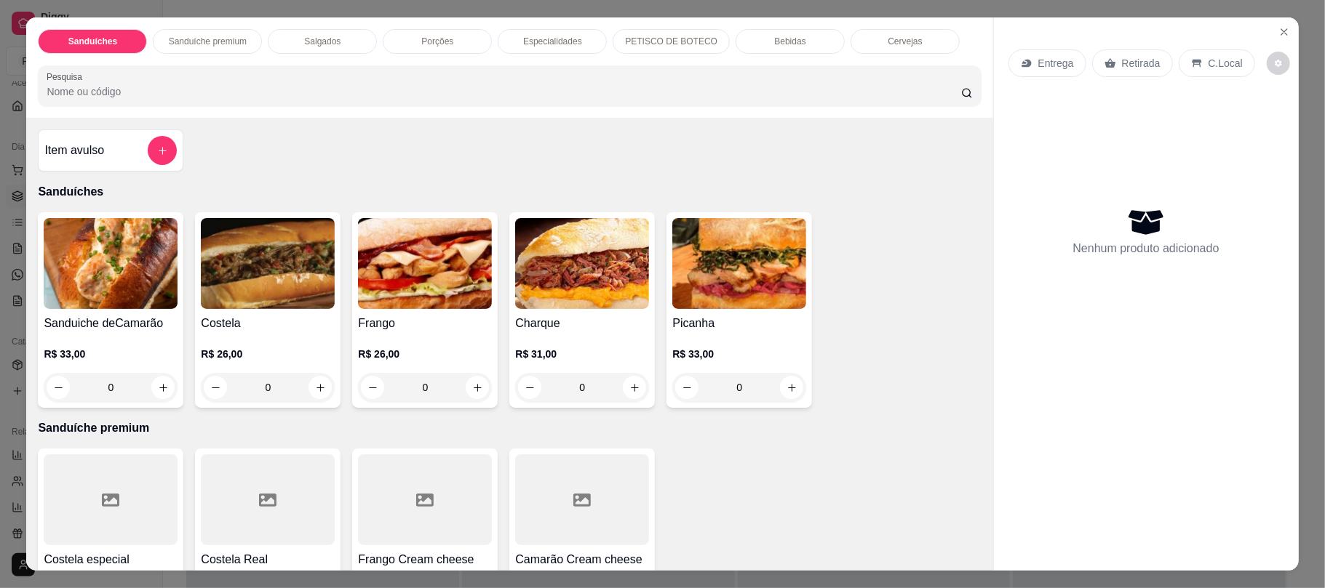
click at [300, 32] on div "Salgados" at bounding box center [322, 41] width 109 height 25
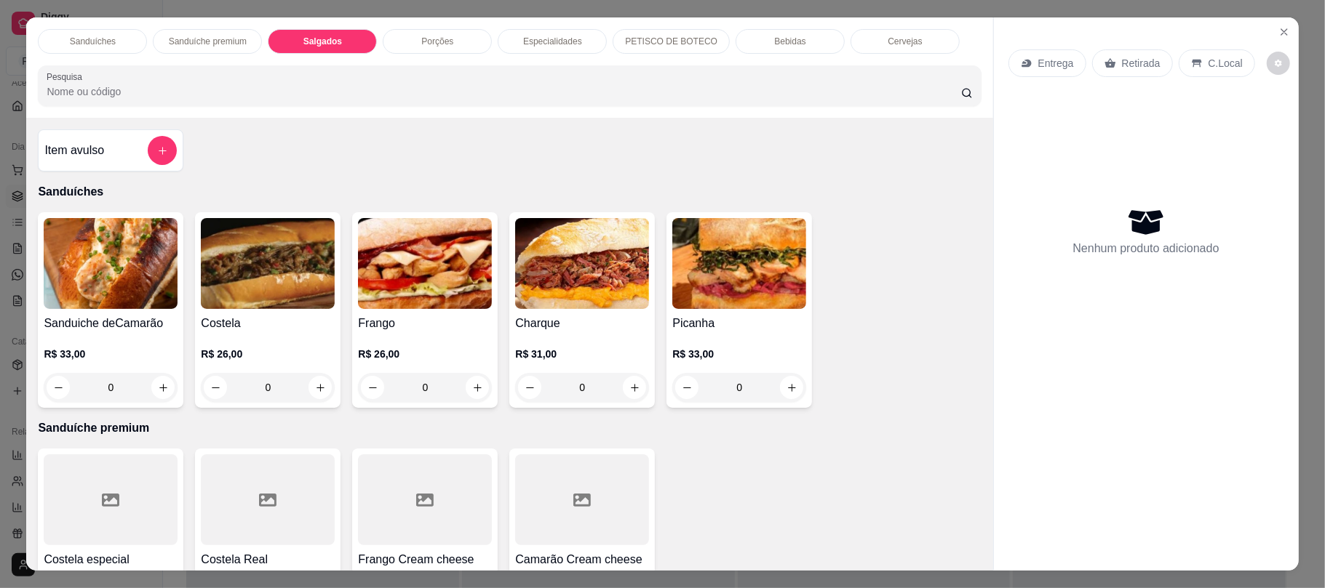
scroll to position [29, 0]
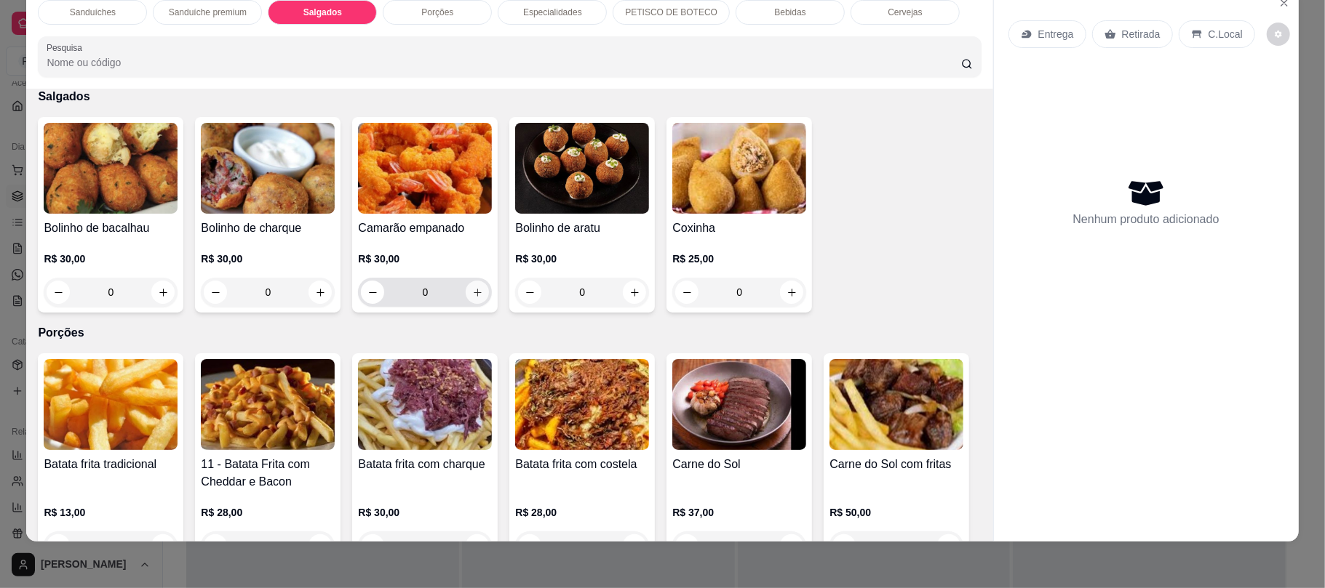
click at [472, 292] on icon "increase-product-quantity" at bounding box center [477, 292] width 11 height 11
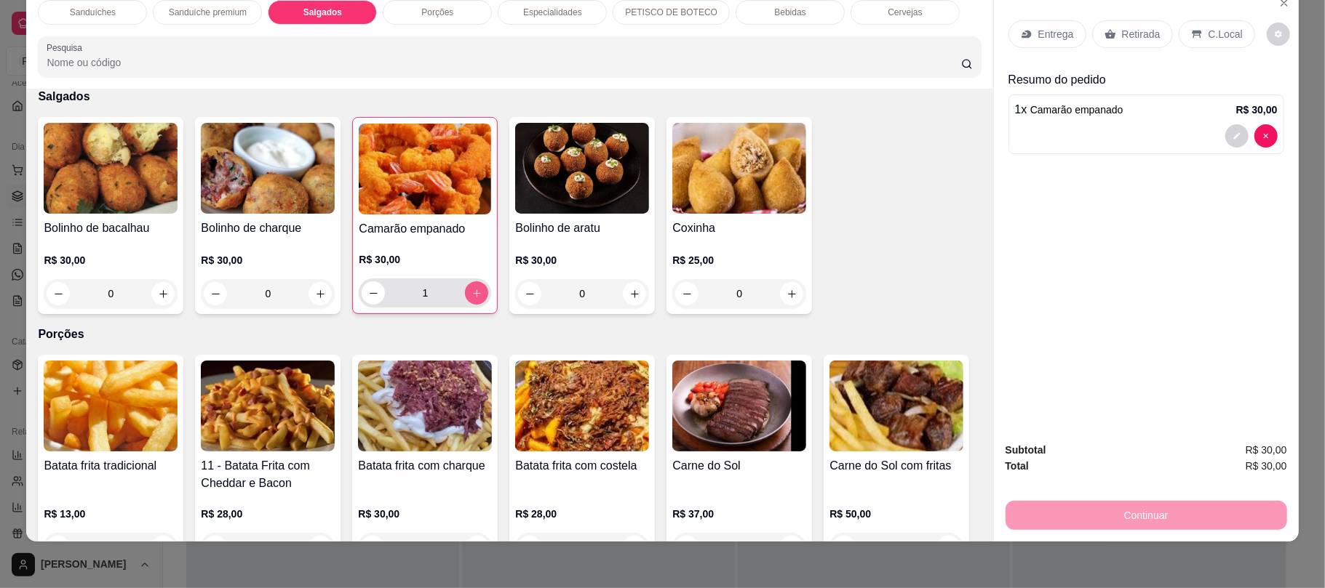
type input "1"
click at [1104, 36] on icon at bounding box center [1109, 34] width 11 height 9
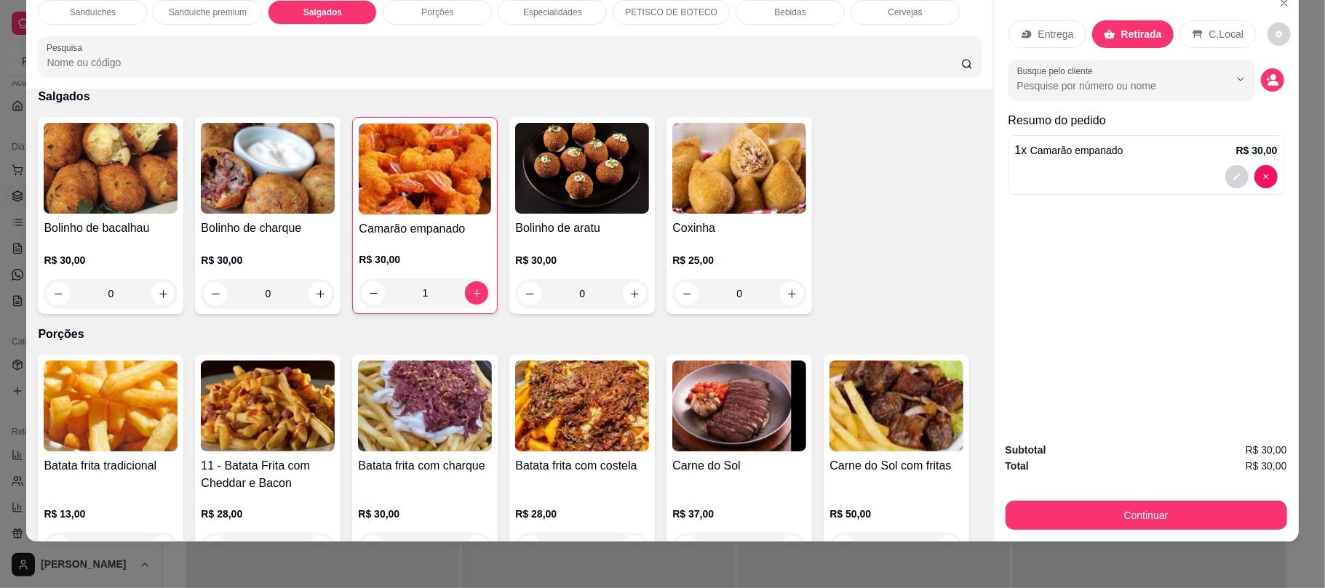
click at [390, 23] on div "Porções" at bounding box center [437, 12] width 109 height 25
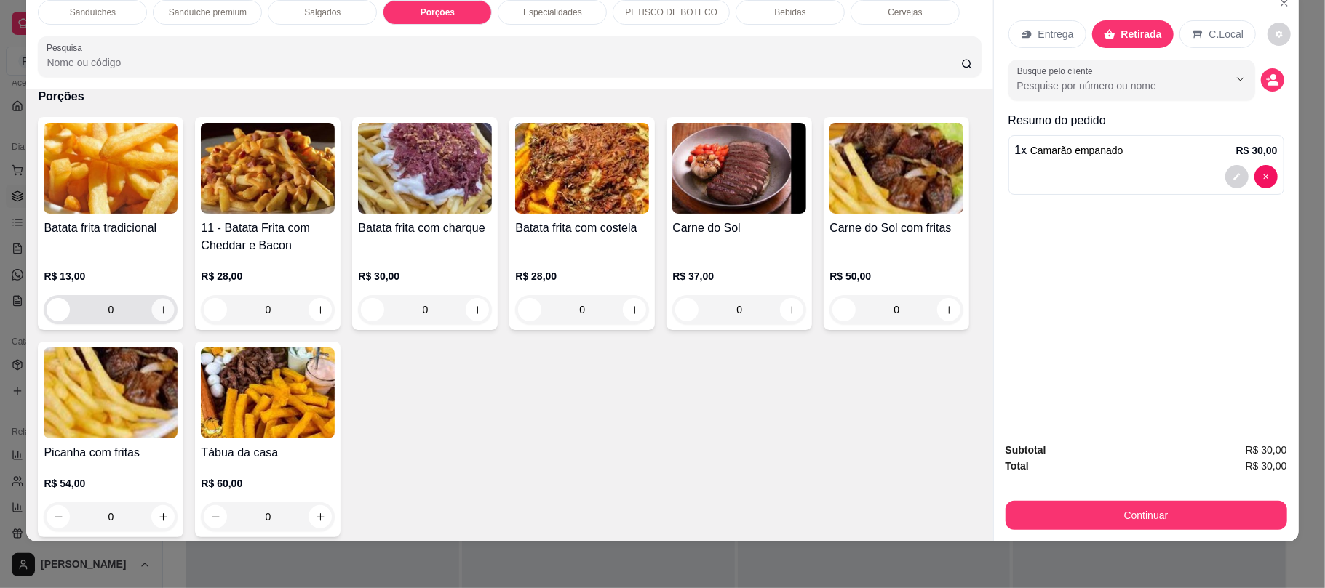
click at [157, 318] on button "increase-product-quantity" at bounding box center [163, 310] width 23 height 23
type input "1"
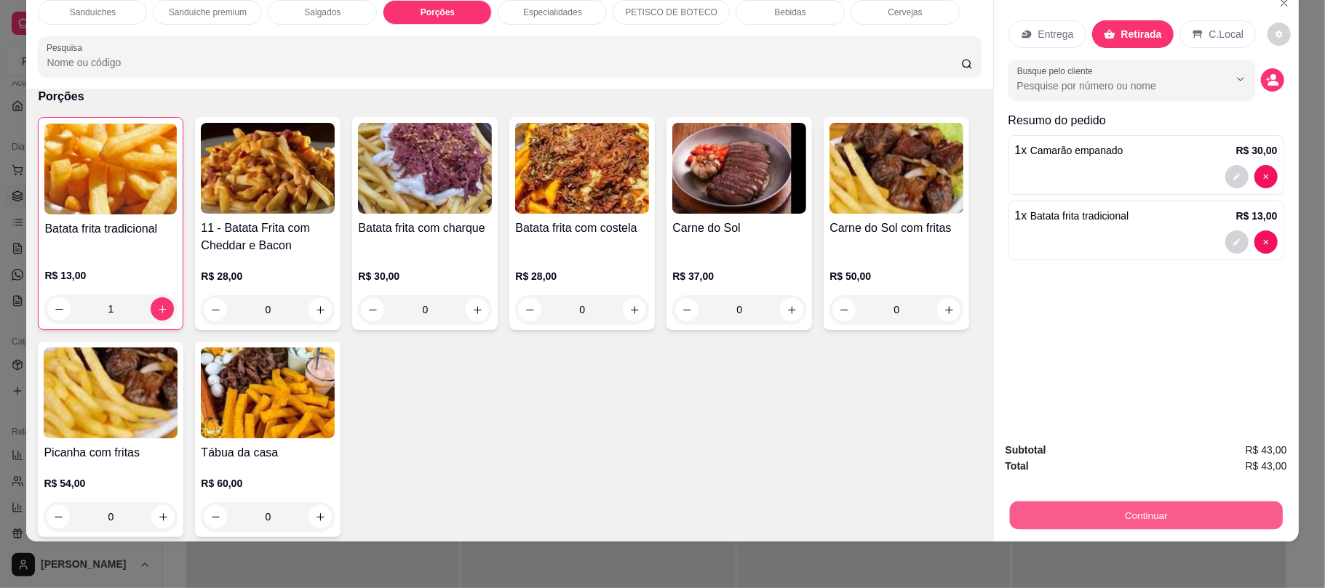
click at [1029, 527] on button "Continuar" at bounding box center [1145, 515] width 273 height 28
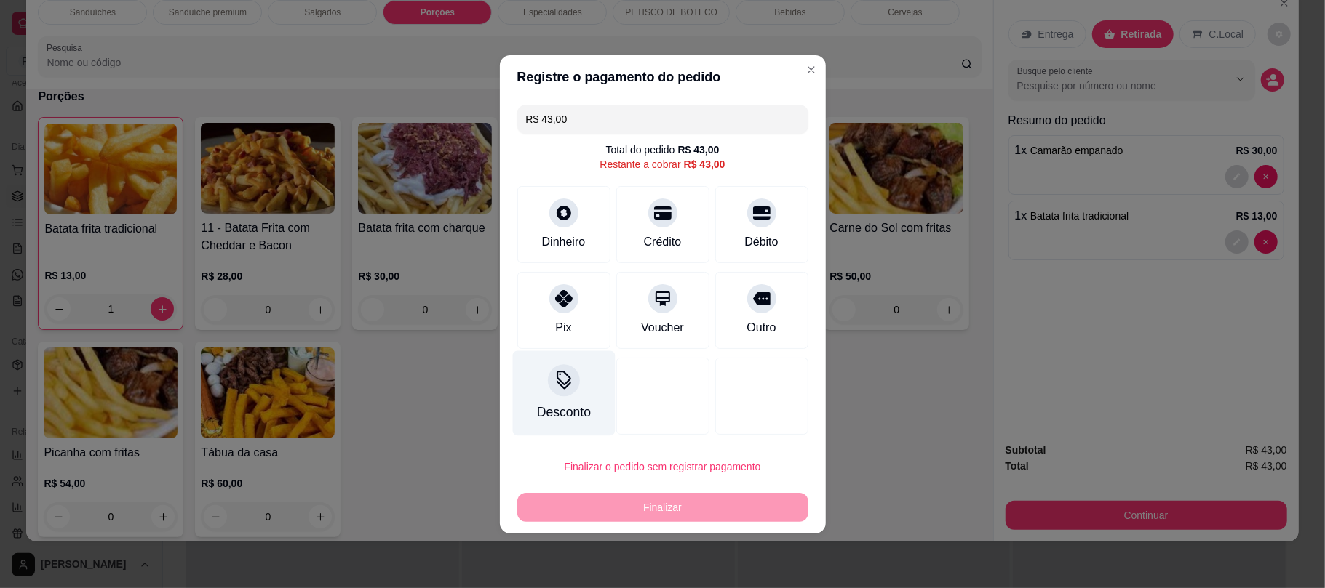
click at [580, 394] on div "Desconto" at bounding box center [563, 393] width 103 height 85
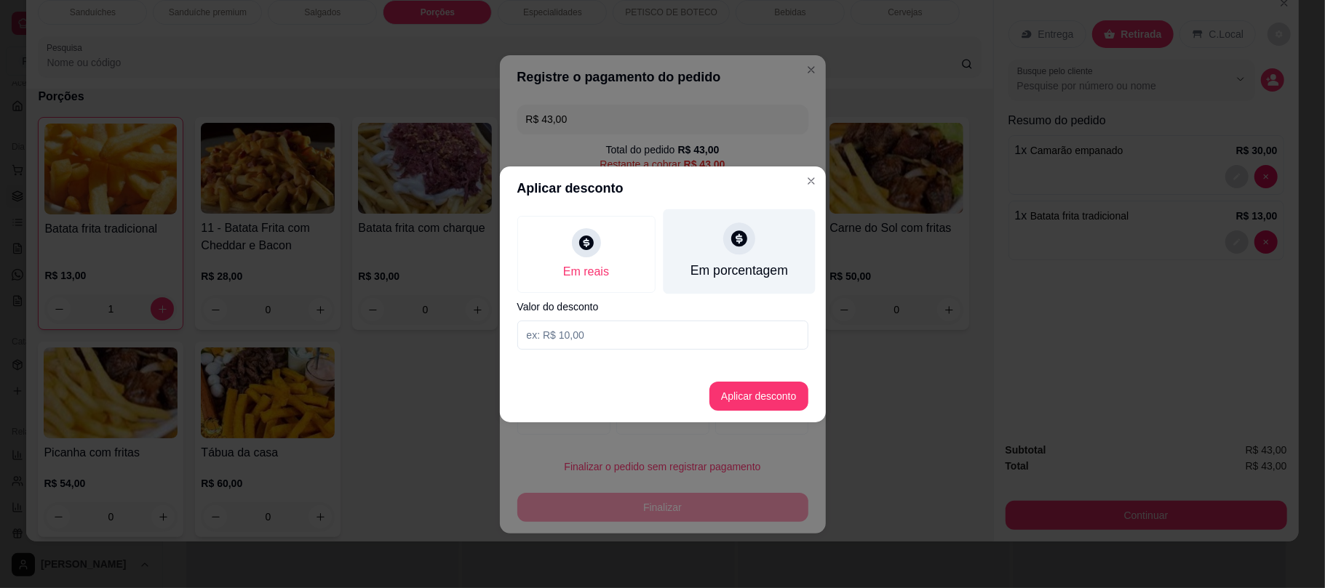
click at [698, 242] on div "Em porcentagem" at bounding box center [739, 251] width 152 height 85
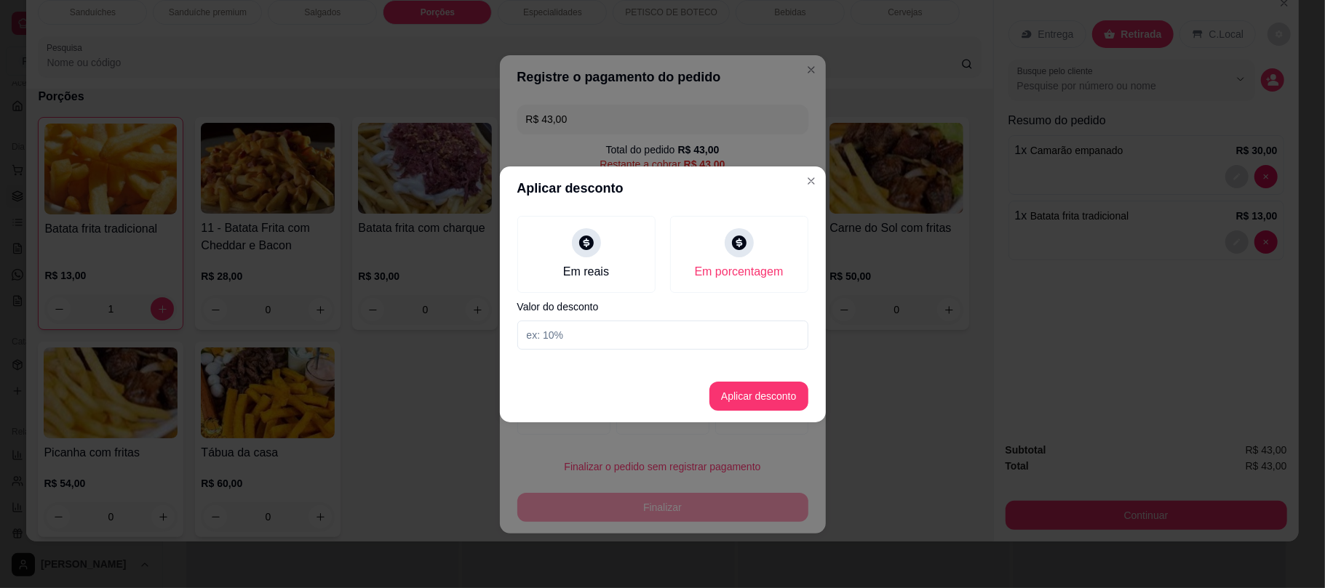
click at [626, 329] on input at bounding box center [662, 335] width 291 height 29
type input "15"
click at [727, 399] on button "Aplicar desconto" at bounding box center [758, 396] width 95 height 28
type input "R$ 36,55"
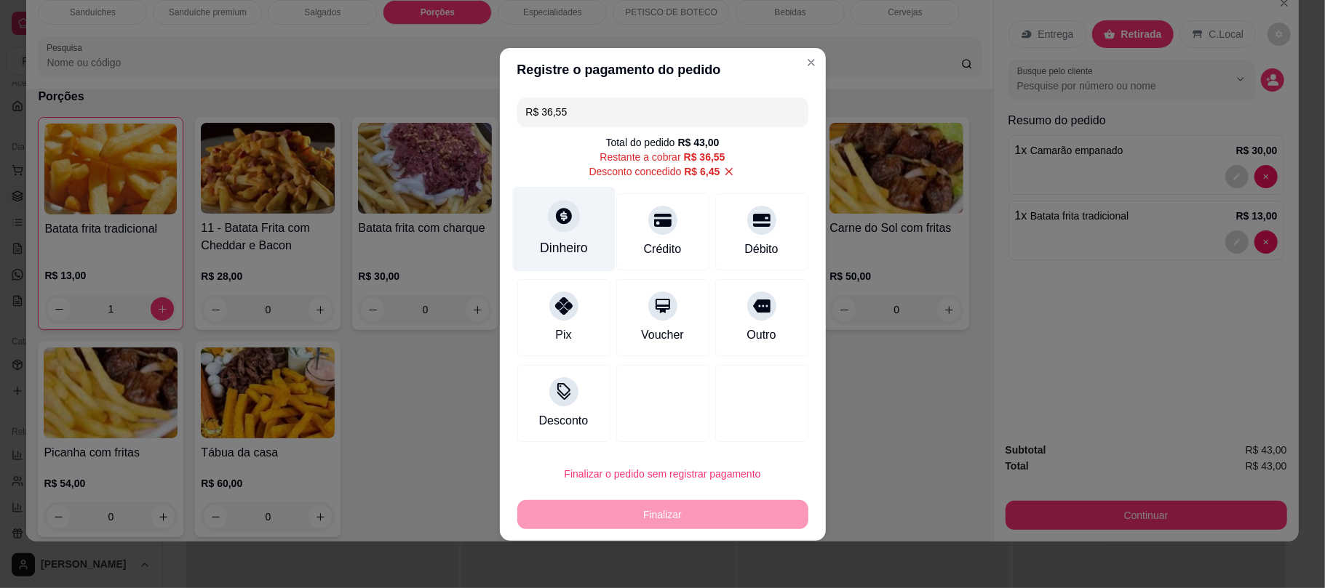
click at [586, 237] on div "Dinheiro" at bounding box center [563, 228] width 103 height 85
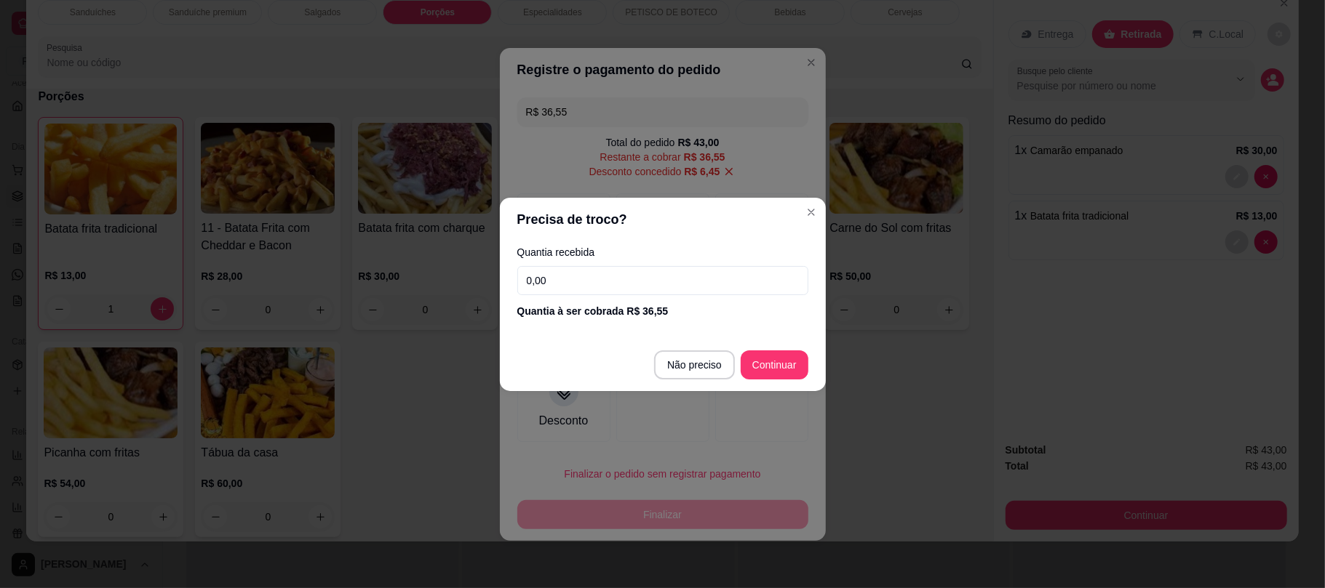
click at [640, 289] on input "0,00" at bounding box center [662, 280] width 291 height 29
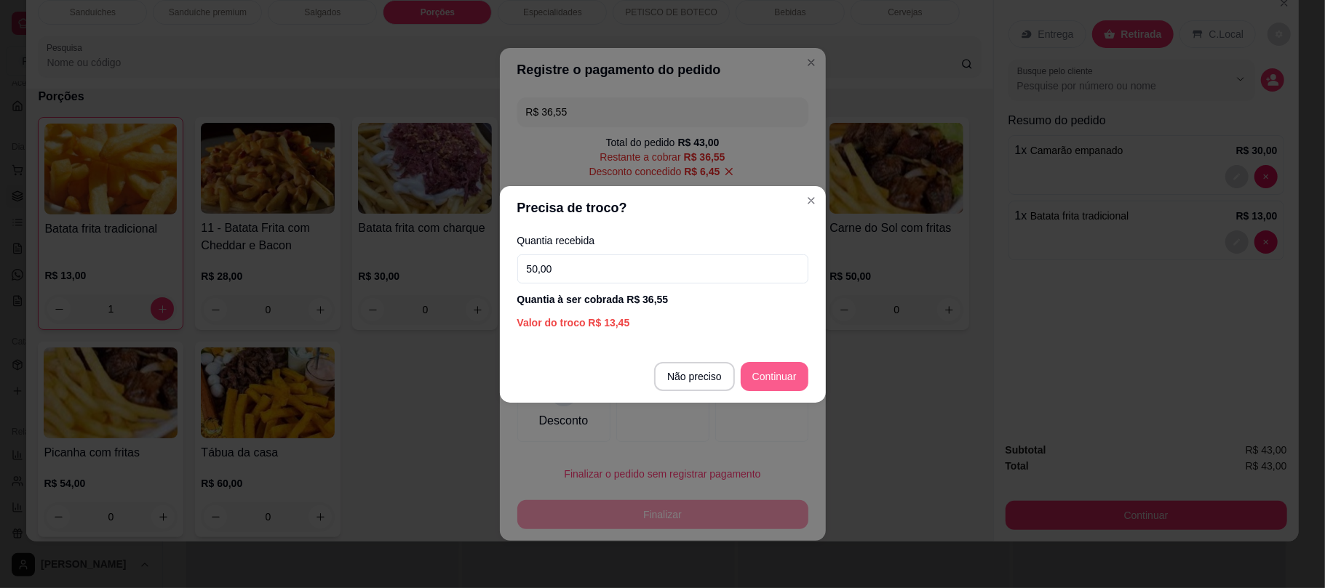
type input "50,00"
type input "R$ 0,00"
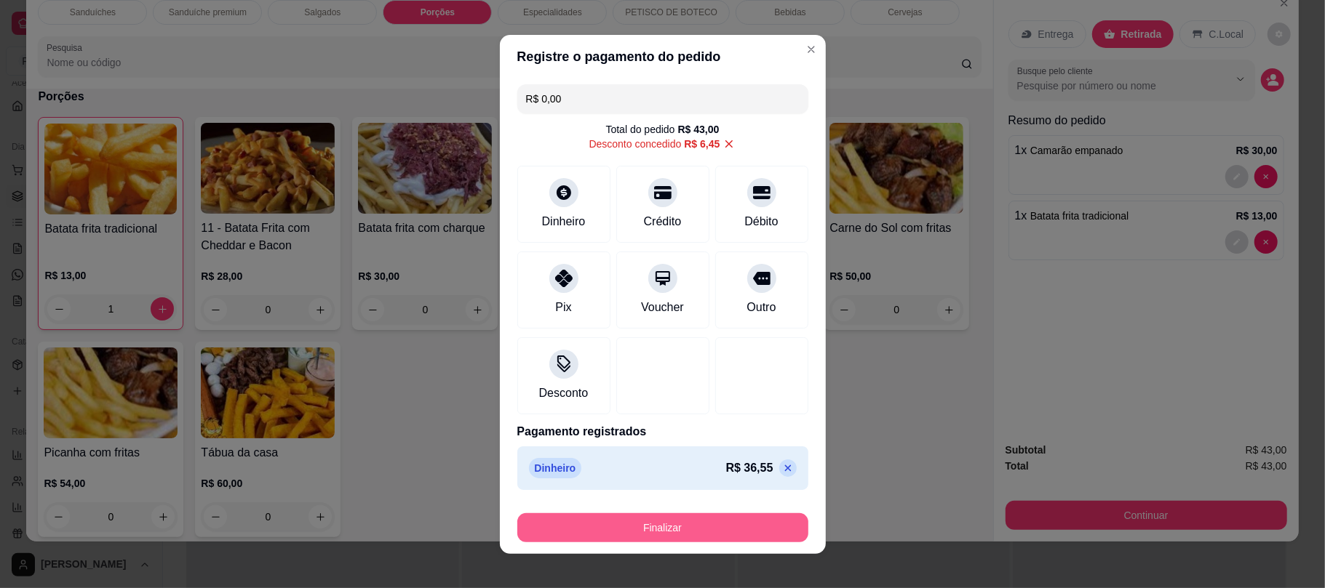
click at [701, 531] on button "Finalizar" at bounding box center [662, 528] width 291 height 29
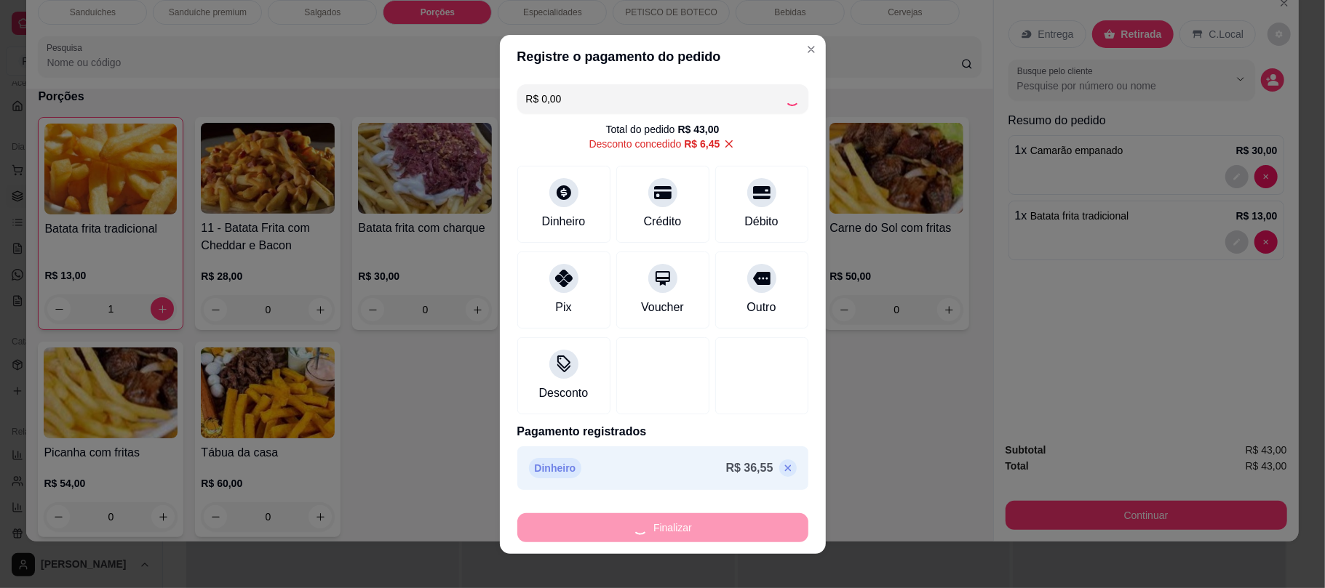
type input "0"
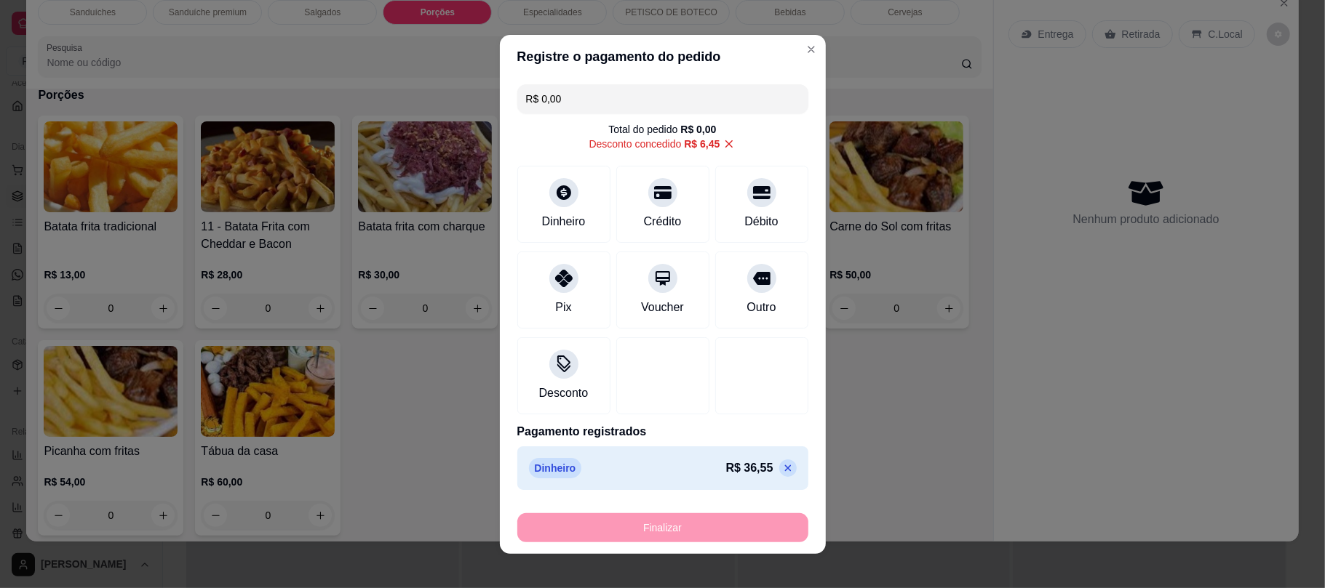
type input "-R$ 43,00"
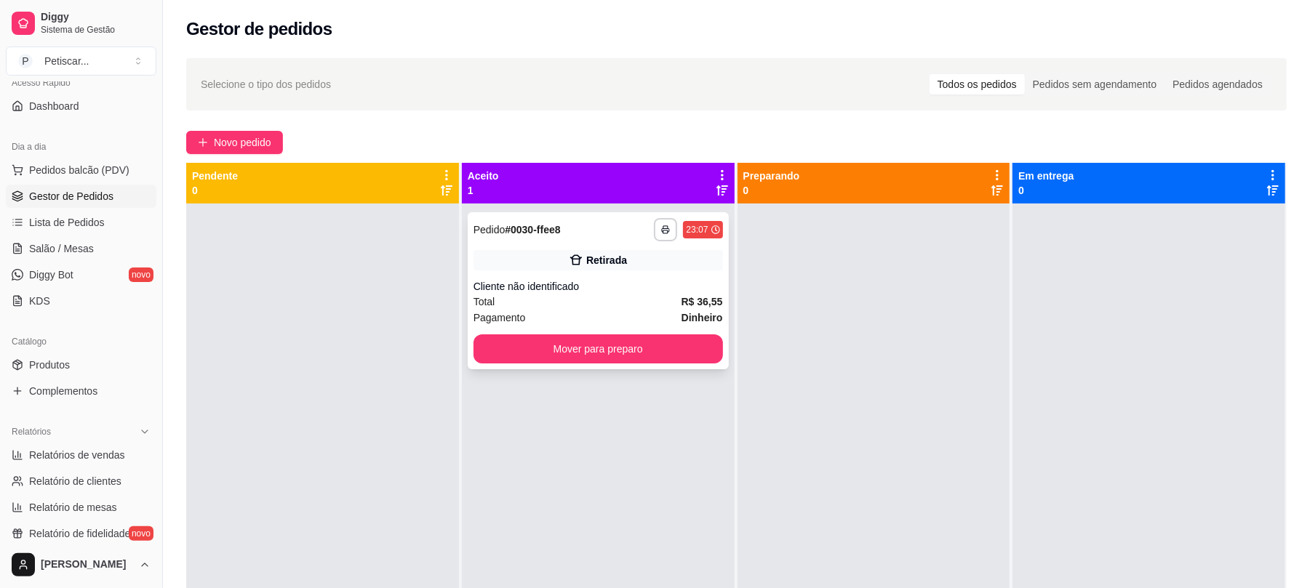
click at [638, 288] on div "Cliente não identificado" at bounding box center [598, 286] width 249 height 15
click at [236, 144] on span "Novo pedido" at bounding box center [242, 143] width 57 height 16
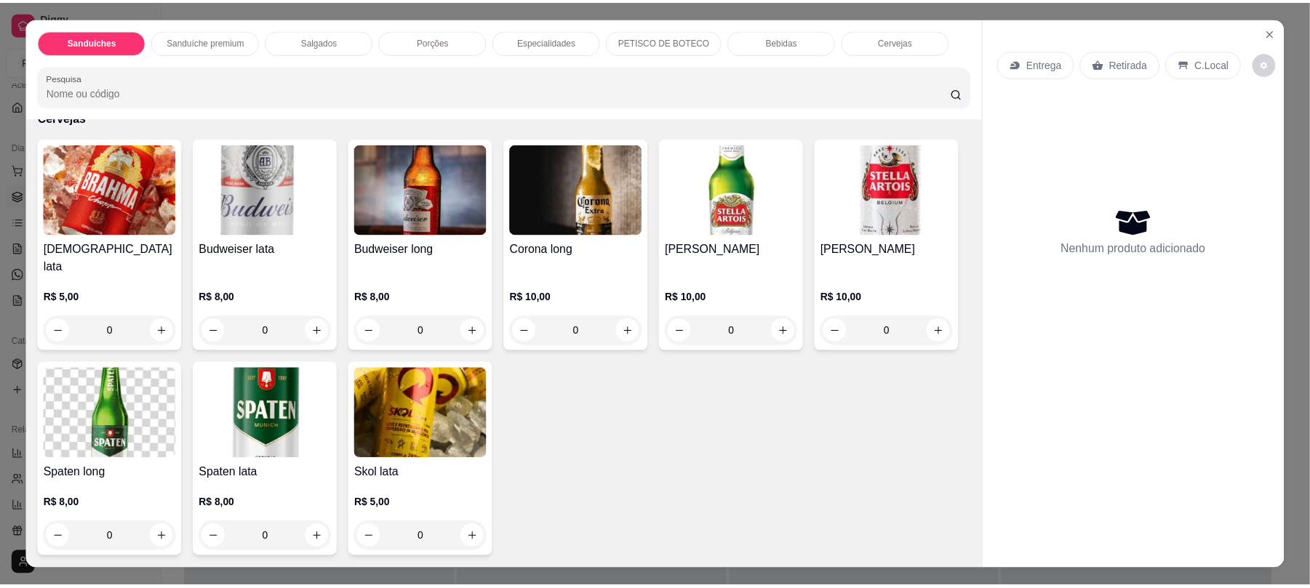
scroll to position [2444, 0]
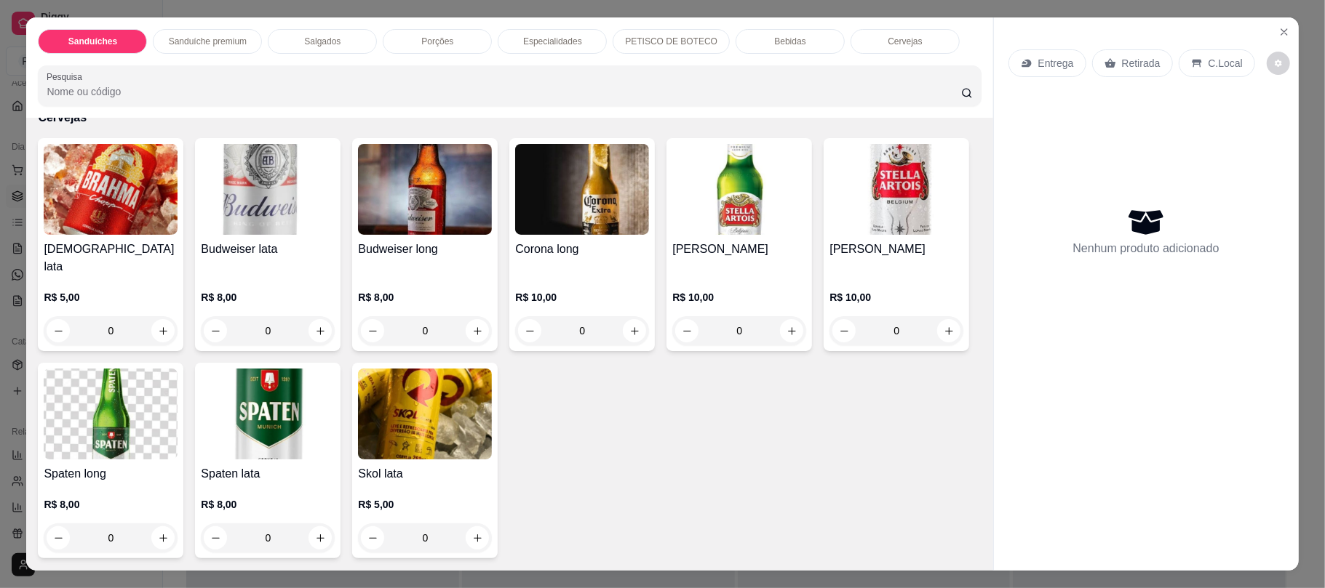
click at [428, 351] on div "Budweiser long R$ 8,00 0" at bounding box center [424, 244] width 145 height 213
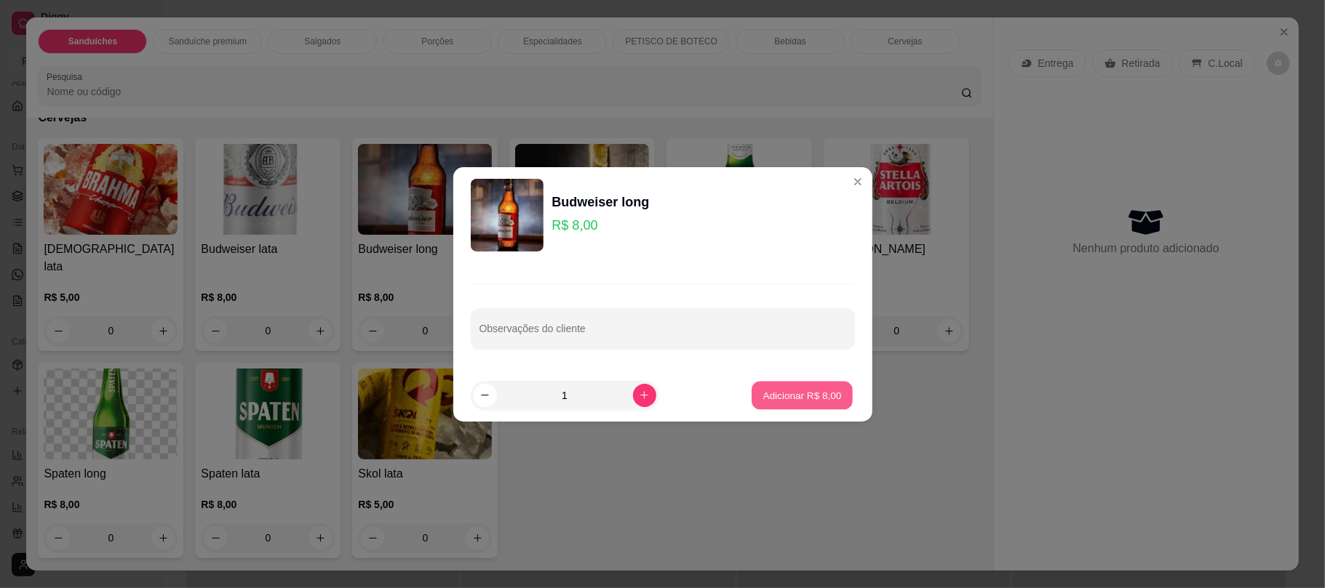
click at [786, 397] on p "Adicionar R$ 8,00" at bounding box center [802, 395] width 79 height 14
type input "1"
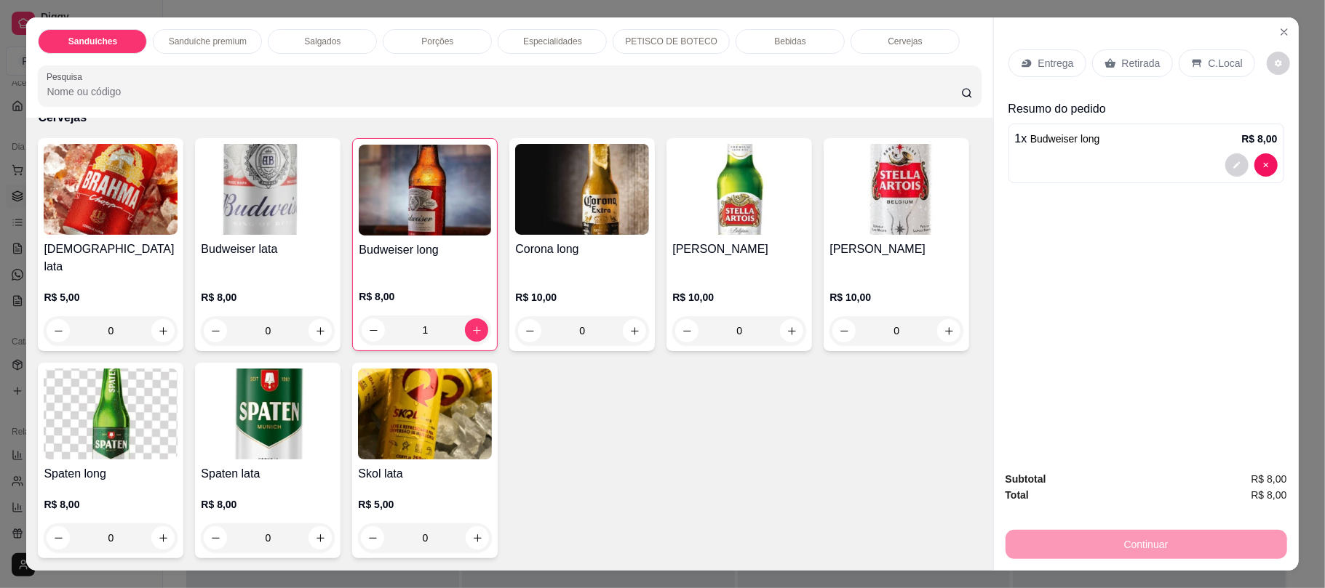
click at [1135, 57] on p "Retirada" at bounding box center [1141, 63] width 39 height 15
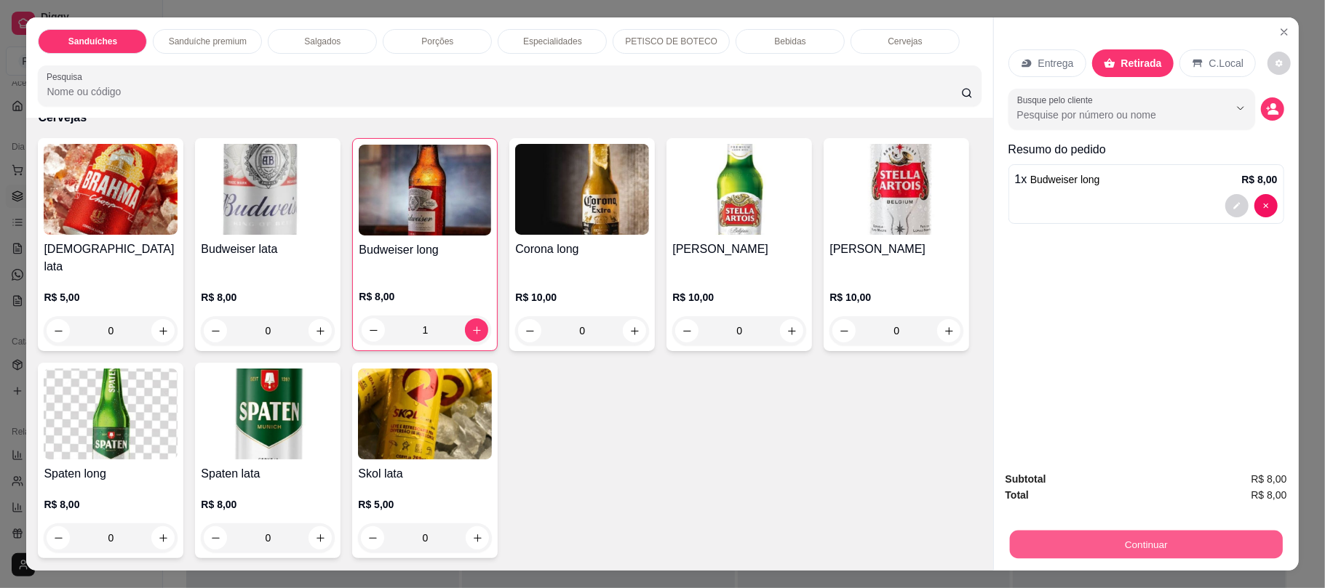
click at [1186, 545] on button "Continuar" at bounding box center [1145, 544] width 273 height 28
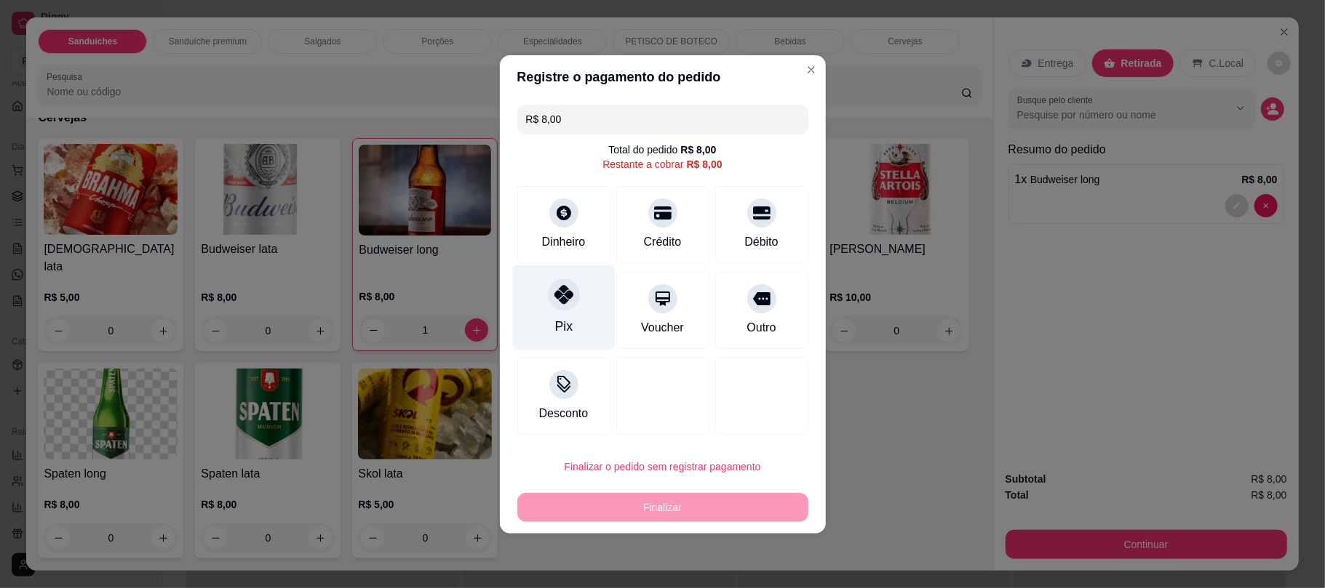
click at [566, 297] on icon at bounding box center [563, 294] width 19 height 19
type input "R$ 0,00"
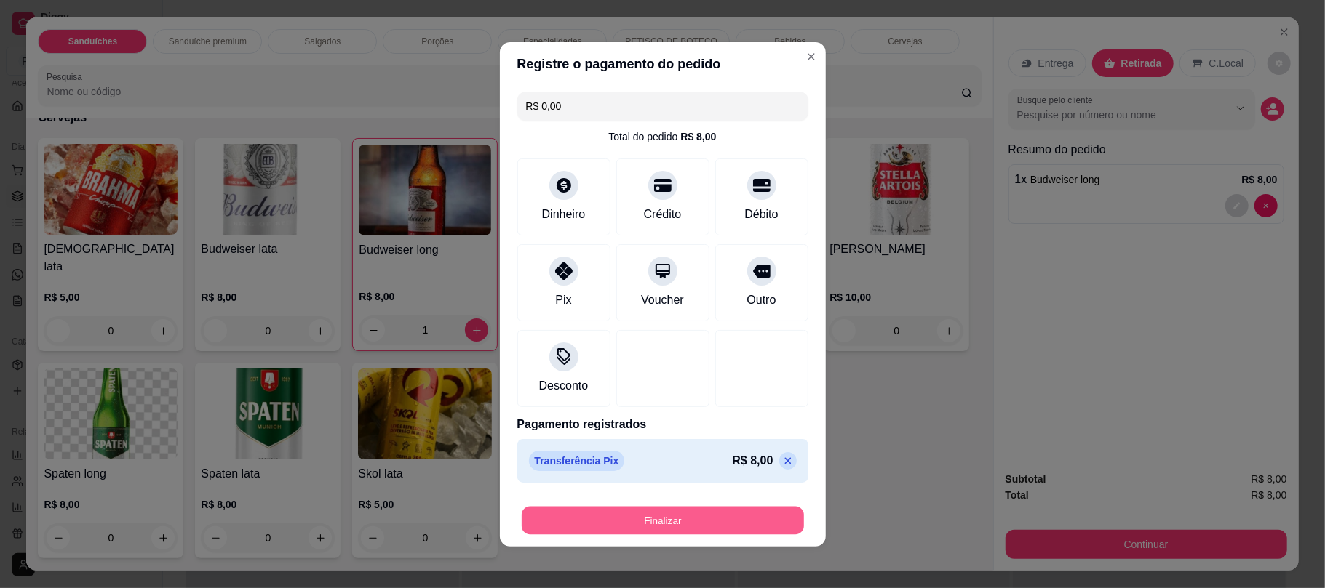
click at [659, 524] on button "Finalizar" at bounding box center [663, 520] width 282 height 28
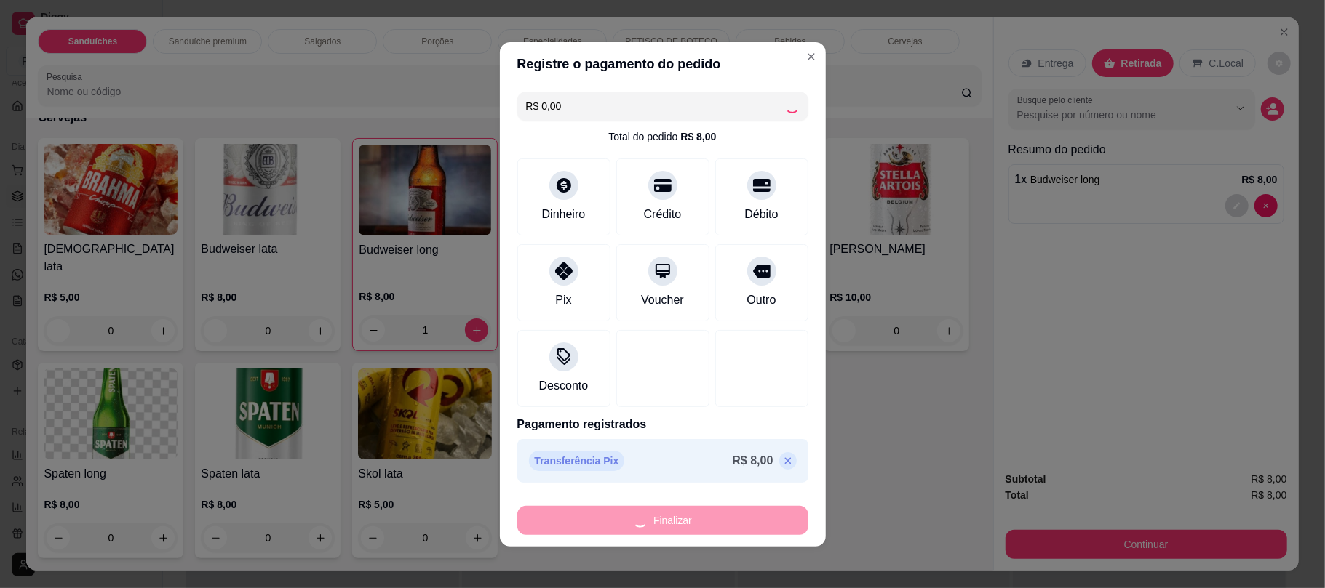
type input "0"
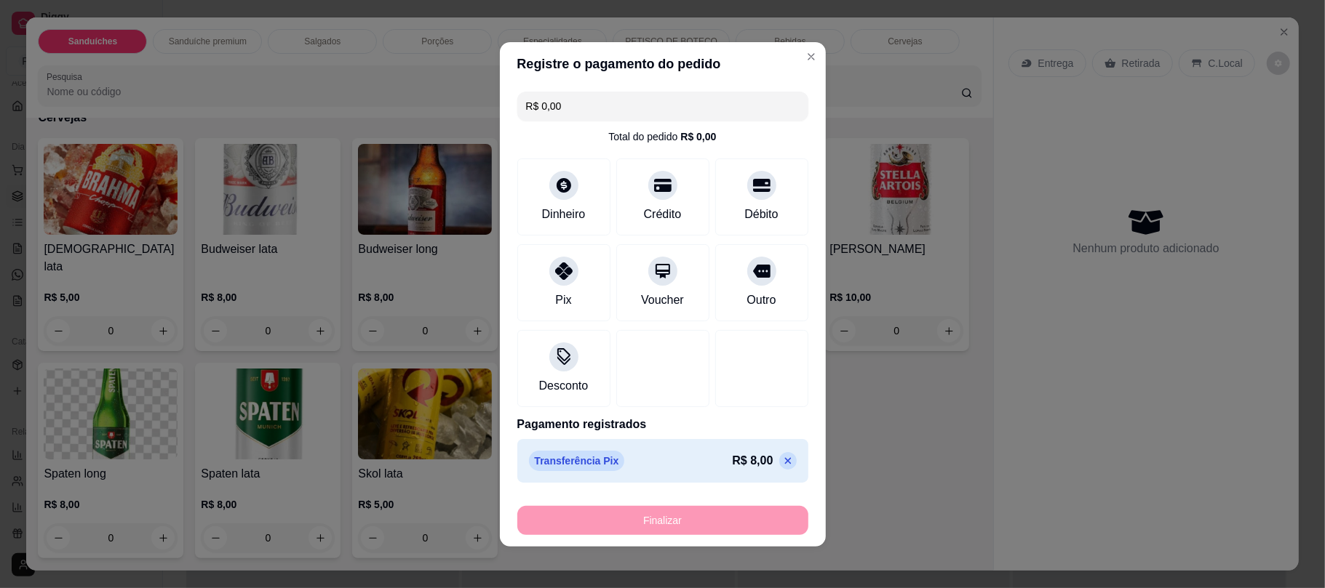
type input "-R$ 8,00"
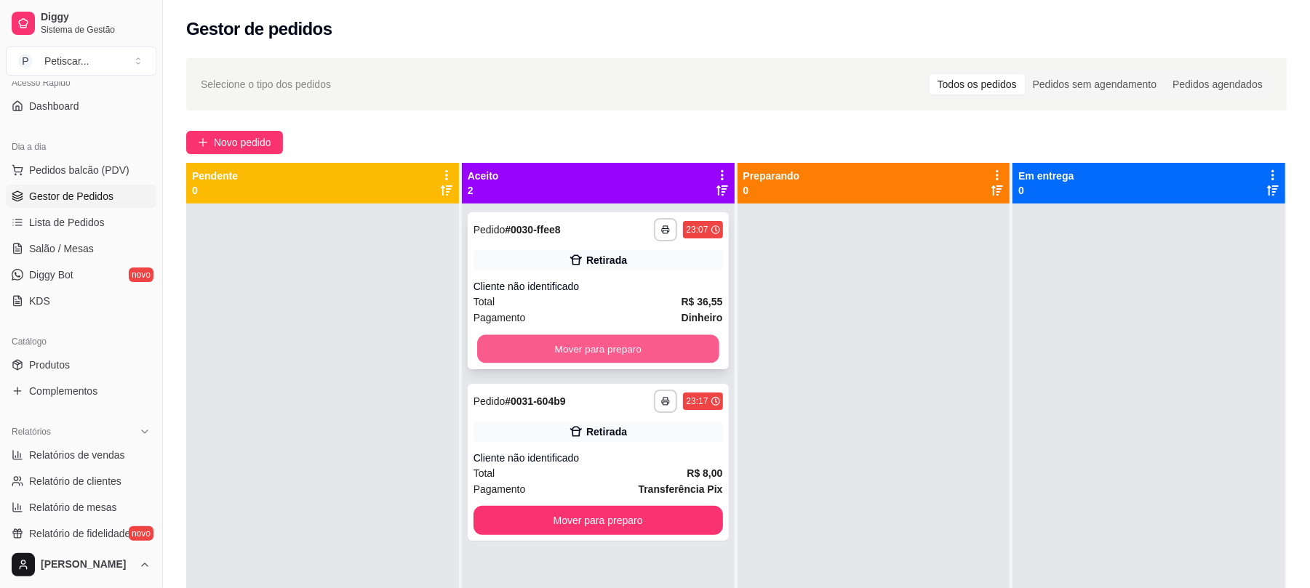
click at [600, 352] on button "Mover para preparo" at bounding box center [597, 349] width 241 height 28
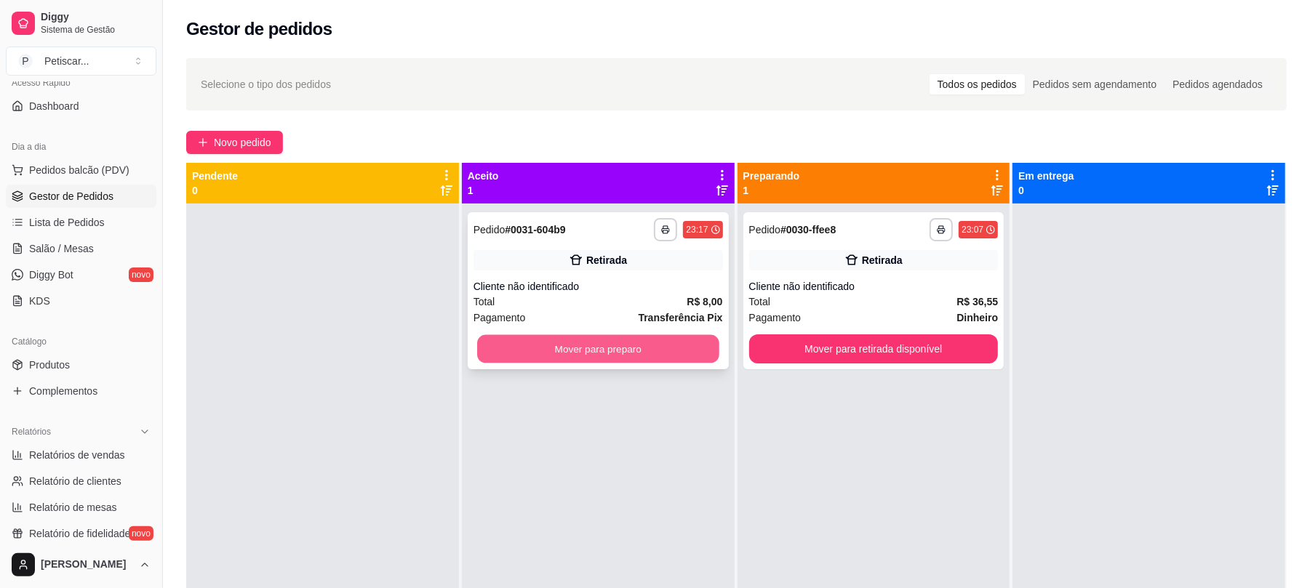
click at [676, 350] on button "Mover para preparo" at bounding box center [597, 349] width 241 height 28
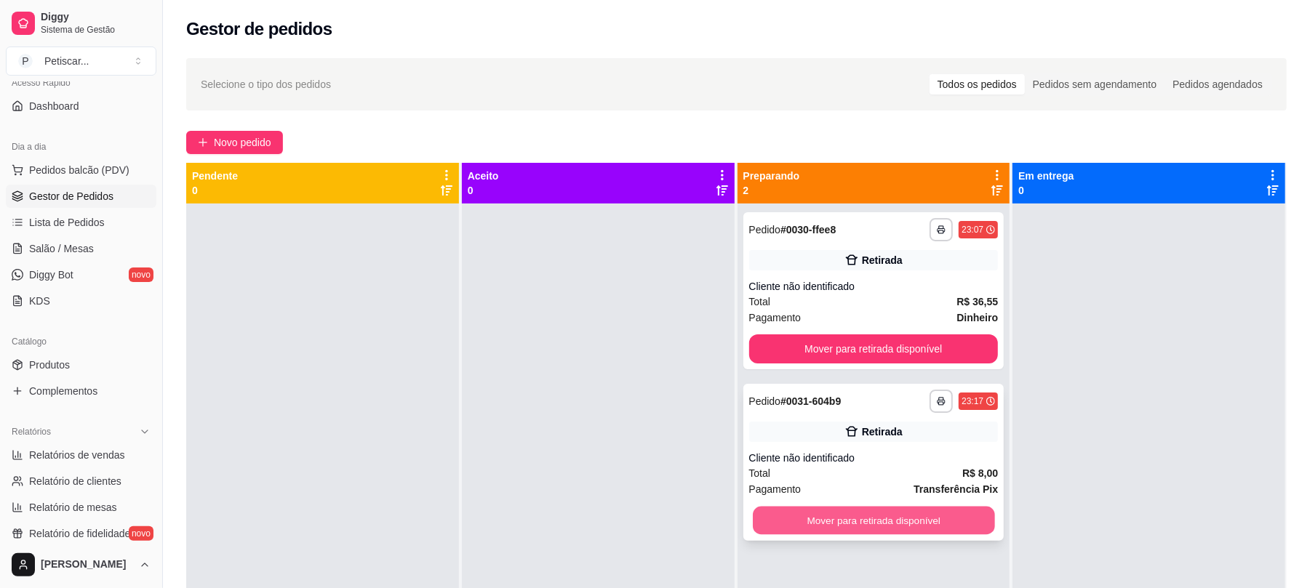
click at [940, 524] on button "Mover para retirada disponível" at bounding box center [873, 521] width 241 height 28
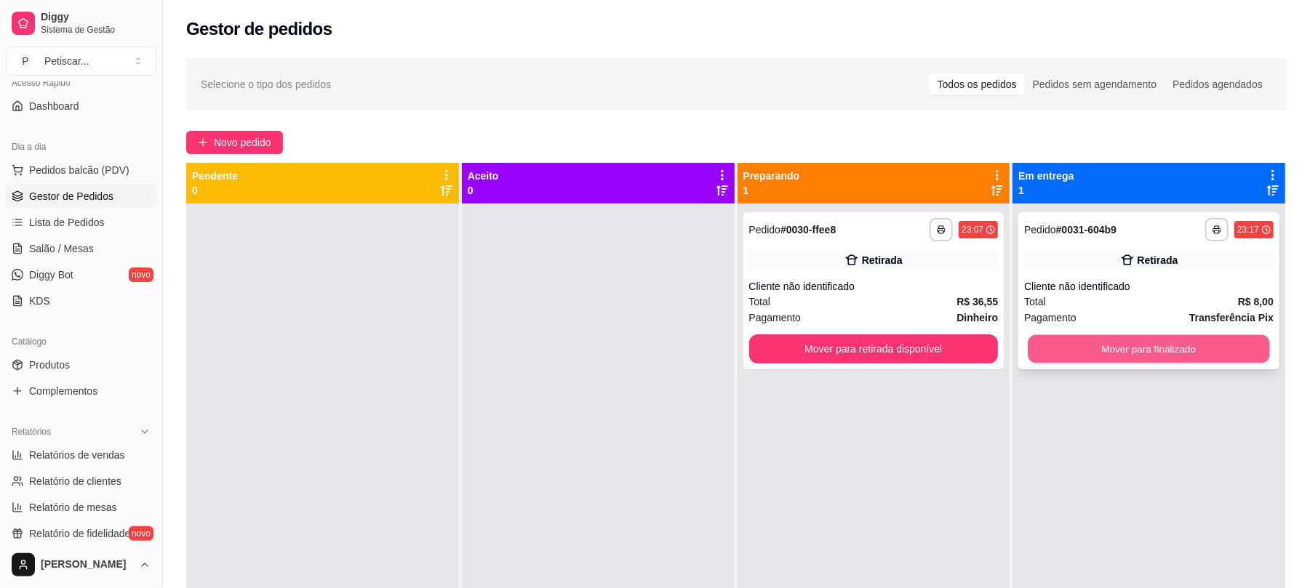
click at [1237, 353] on button "Mover para finalizado" at bounding box center [1148, 349] width 241 height 28
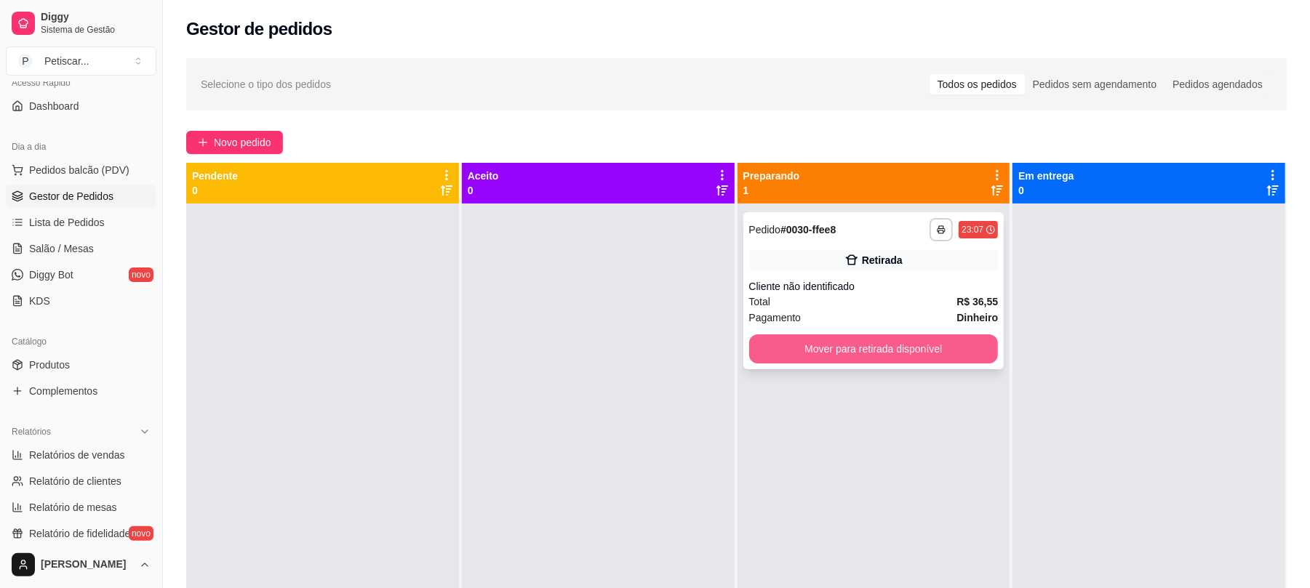
click at [897, 355] on button "Mover para retirada disponível" at bounding box center [873, 349] width 249 height 29
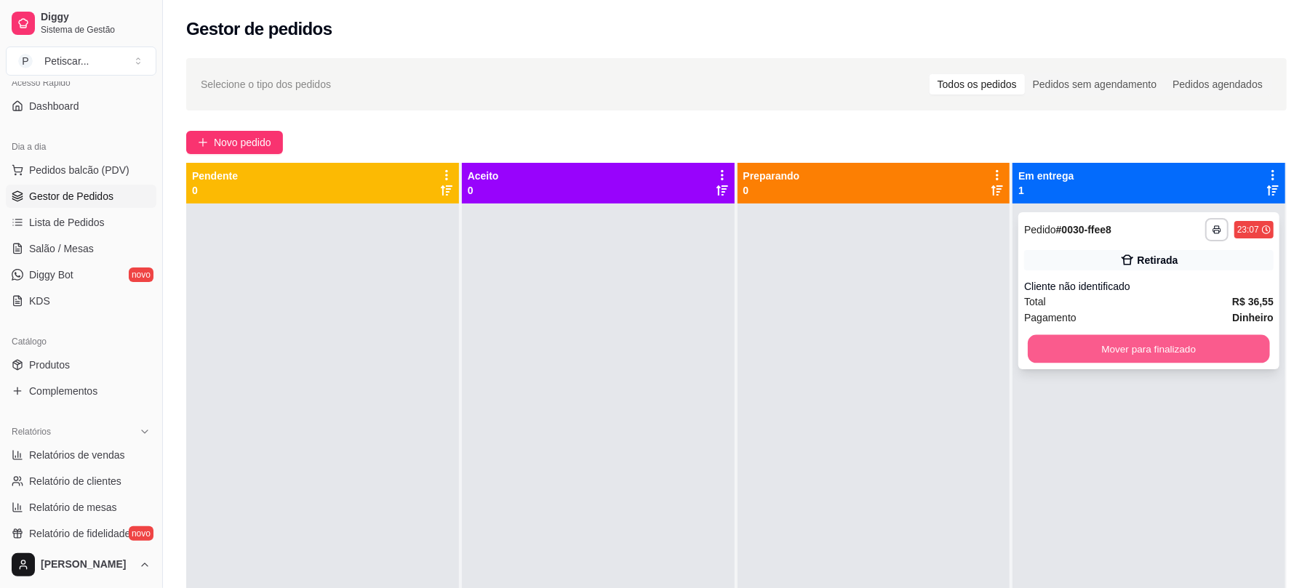
click at [1132, 345] on button "Mover para finalizado" at bounding box center [1148, 349] width 241 height 28
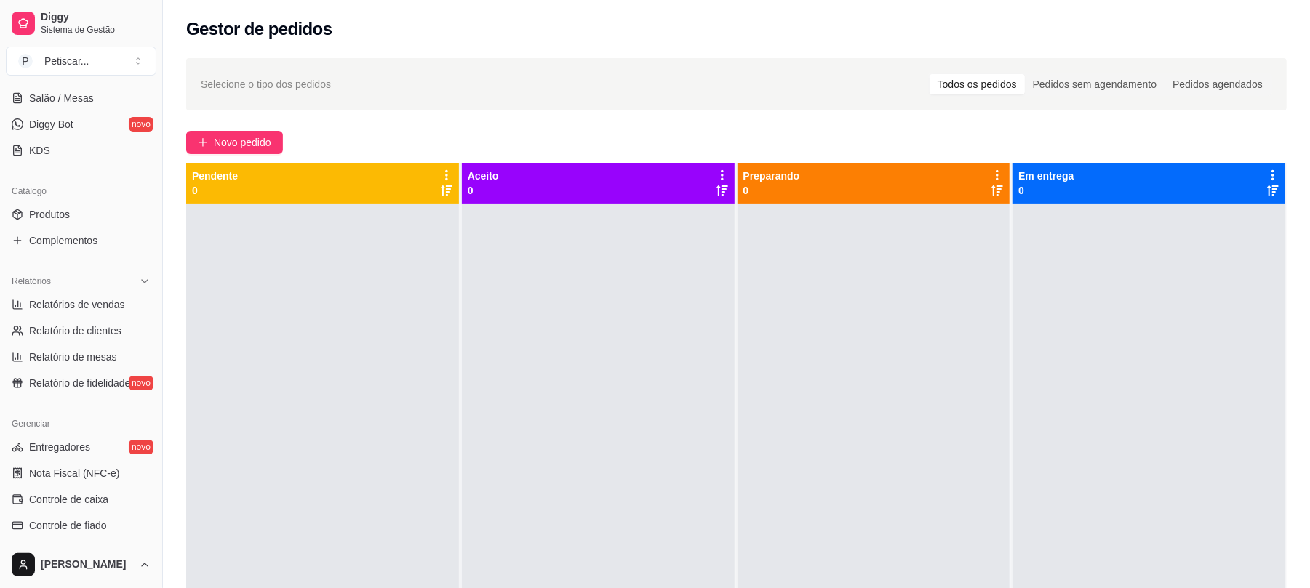
scroll to position [304, 0]
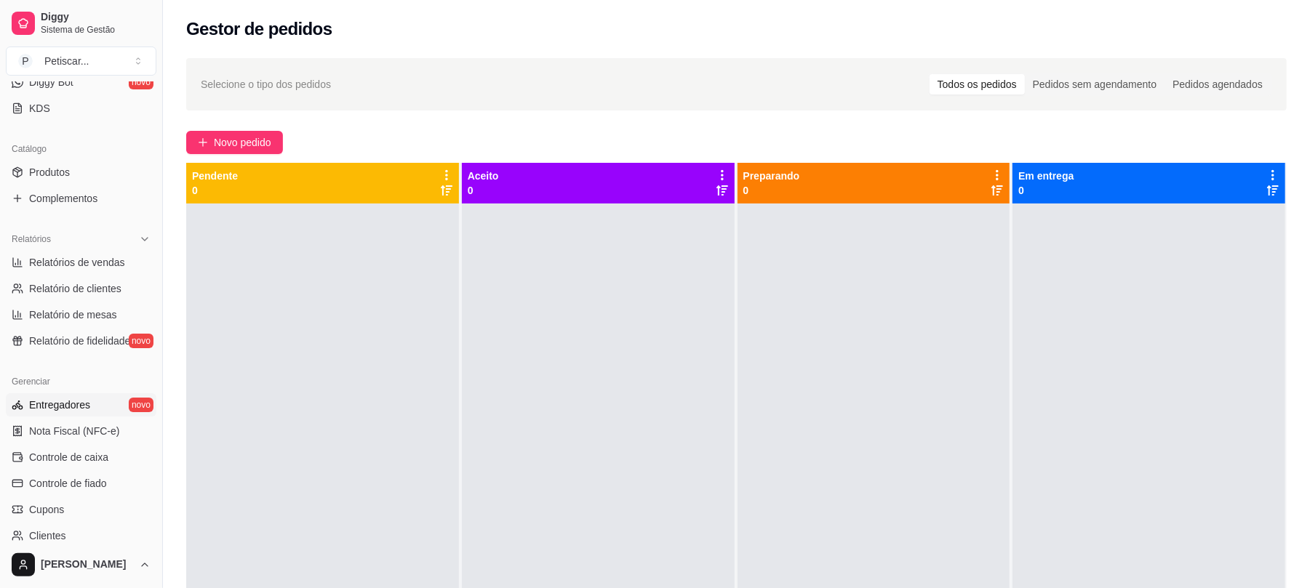
click at [59, 403] on span "Entregadores" at bounding box center [59, 405] width 61 height 15
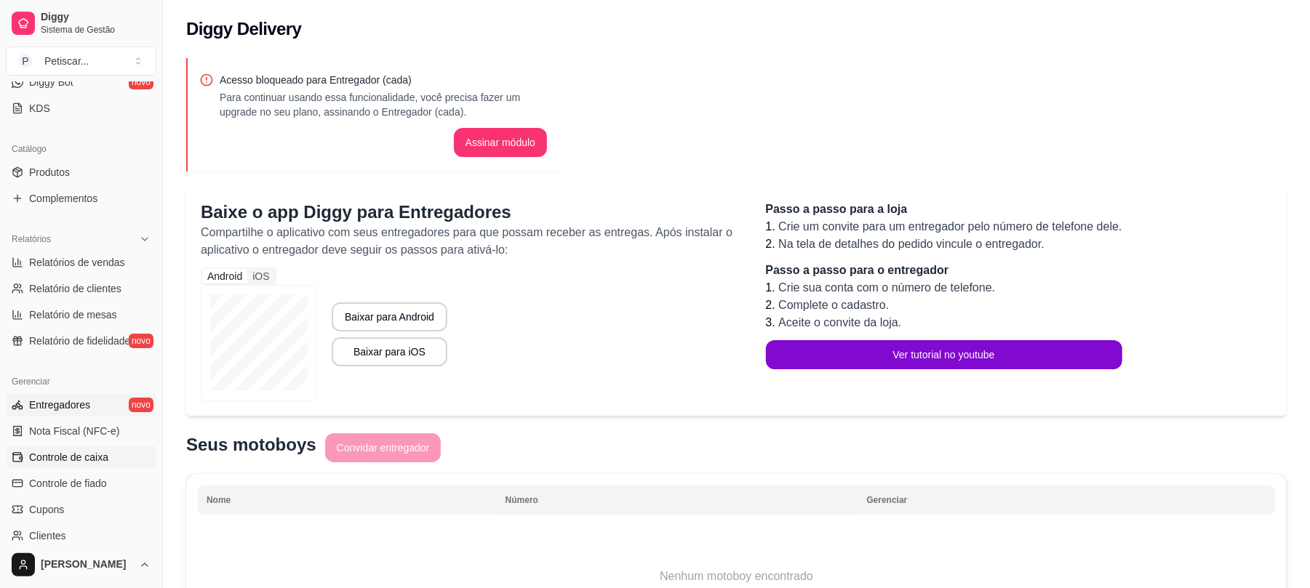
click at [60, 448] on link "Controle de caixa" at bounding box center [81, 457] width 151 height 23
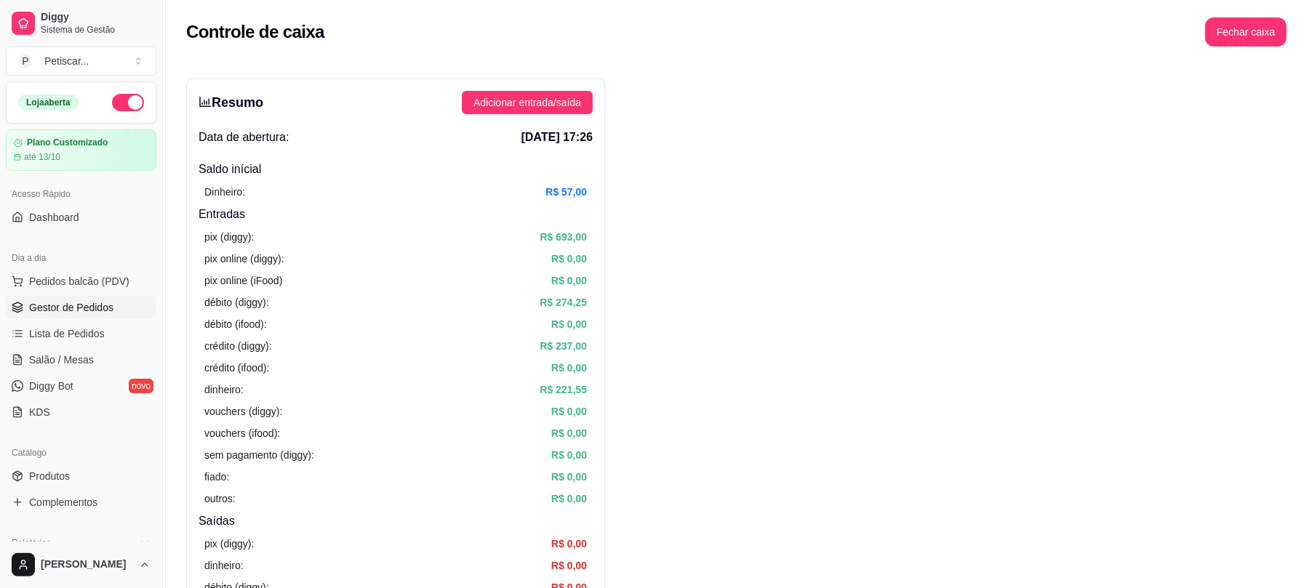
click at [83, 309] on span "Gestor de Pedidos" at bounding box center [71, 307] width 84 height 15
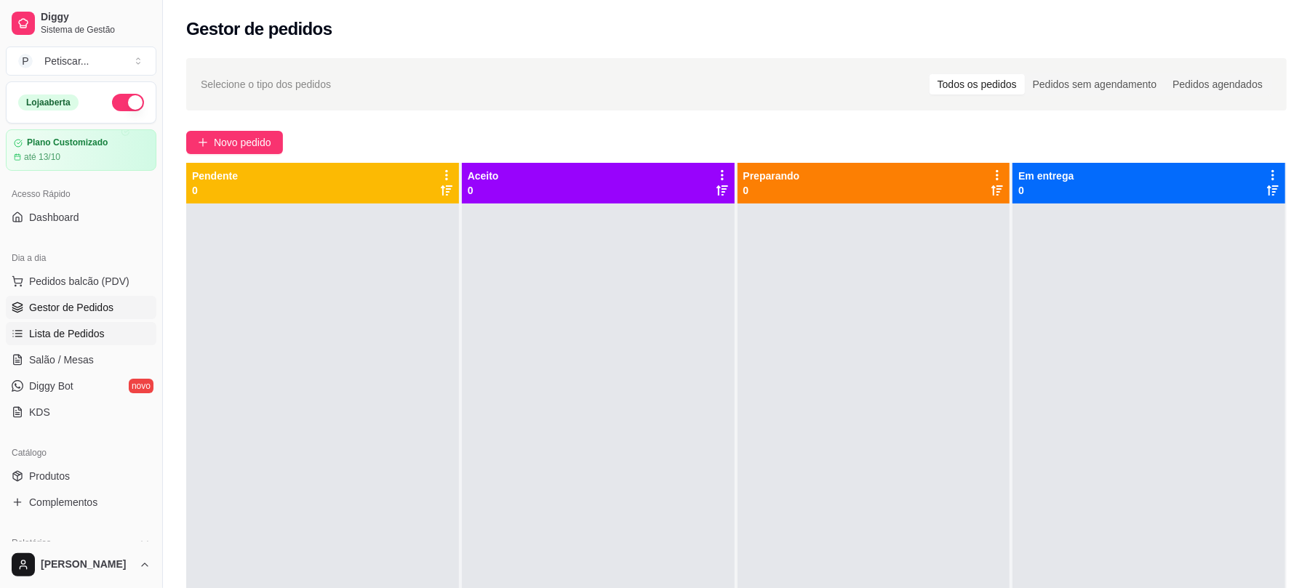
click at [73, 341] on span "Lista de Pedidos" at bounding box center [67, 334] width 76 height 15
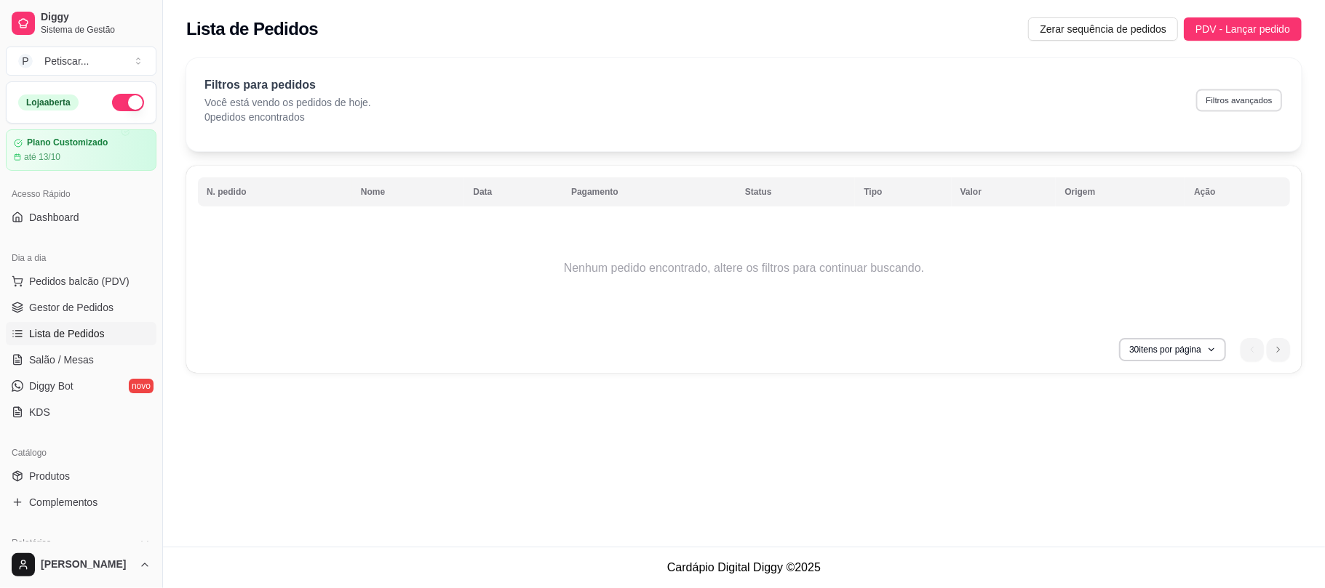
click at [1206, 105] on button "Filtros avançados" at bounding box center [1239, 100] width 86 height 23
select select "0"
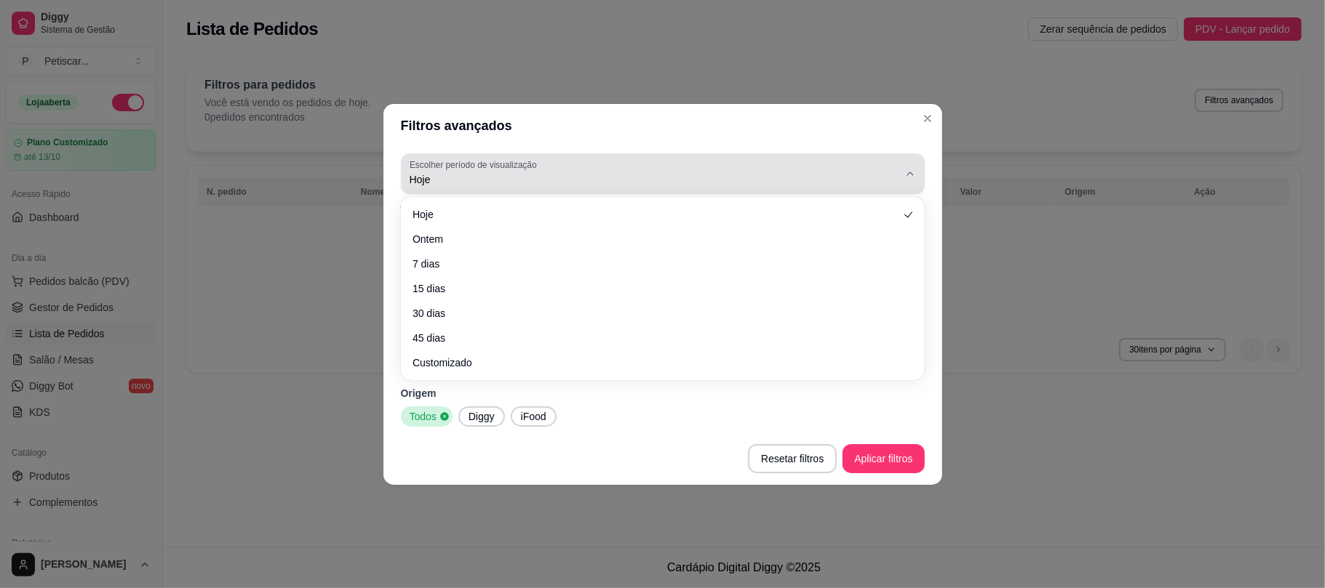
click at [621, 189] on button "Escolher período de visualização Hoje" at bounding box center [663, 173] width 524 height 41
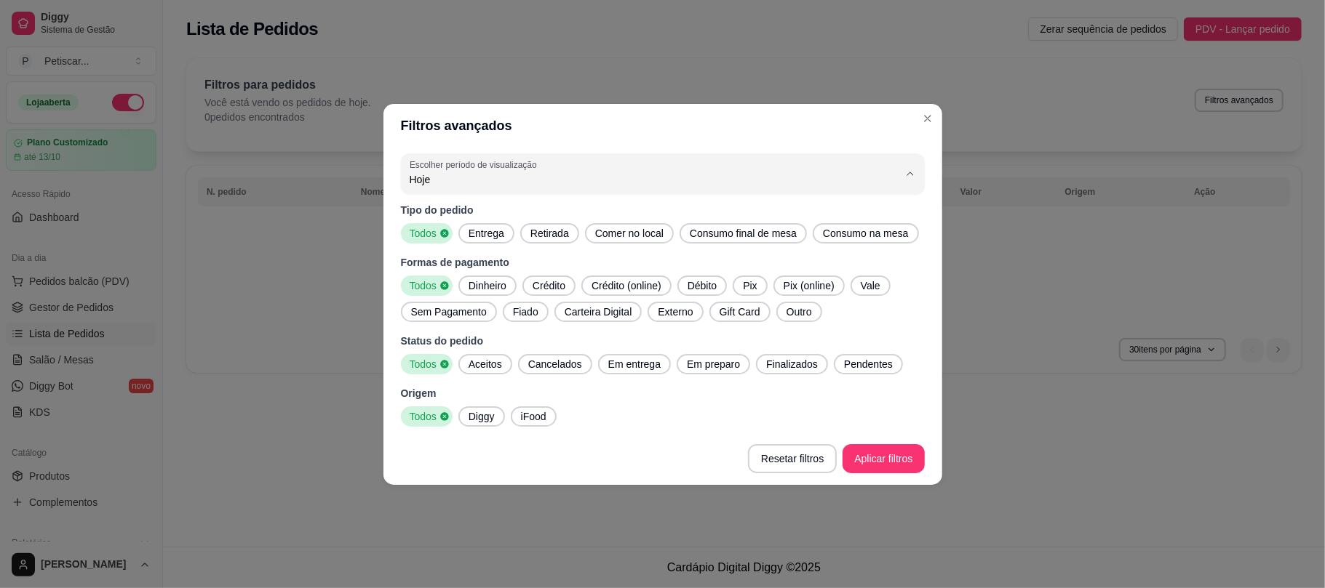
click at [567, 230] on li "Ontem" at bounding box center [663, 237] width 492 height 23
type input "1"
select select "1"
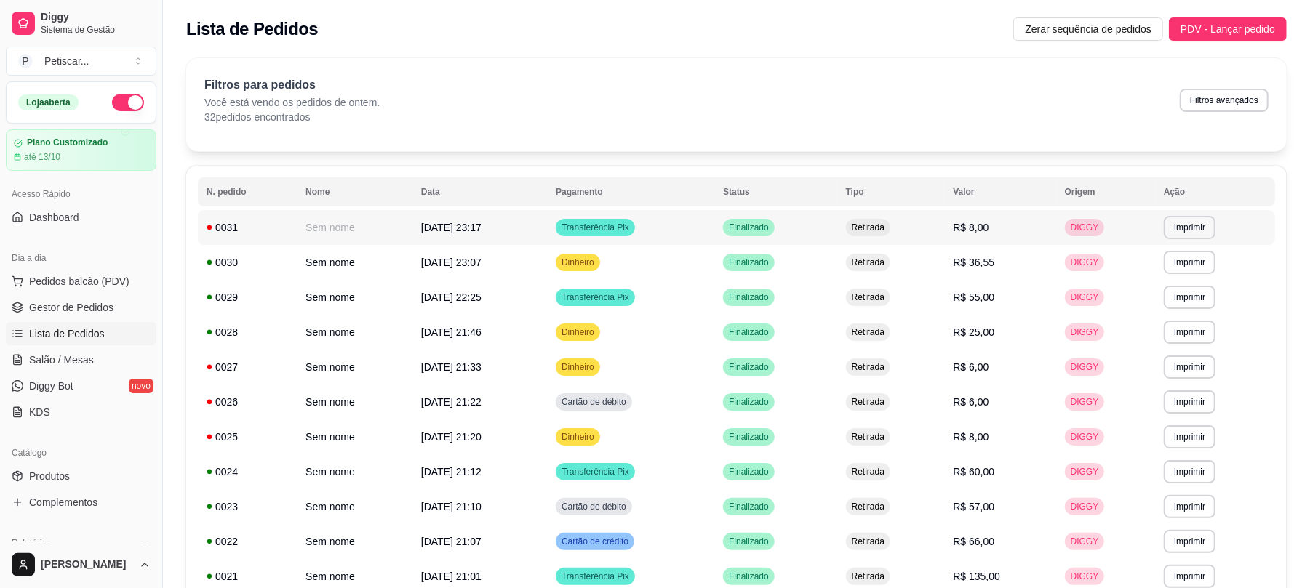
click at [714, 224] on td "Transferência Pix" at bounding box center [630, 227] width 167 height 35
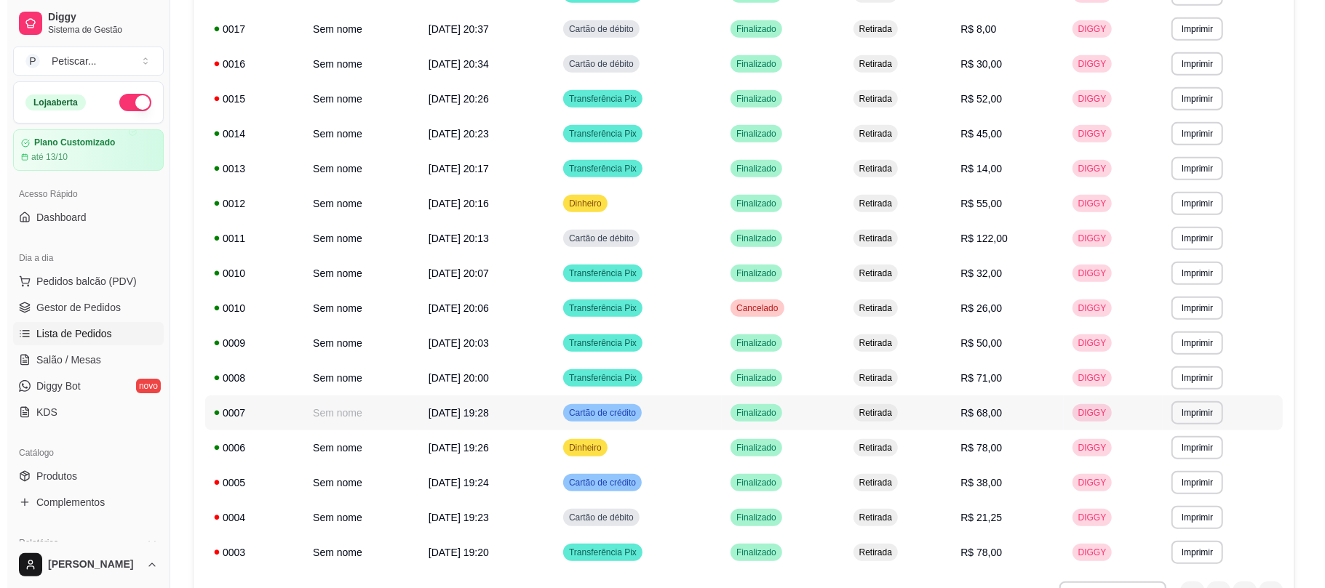
scroll to position [687, 0]
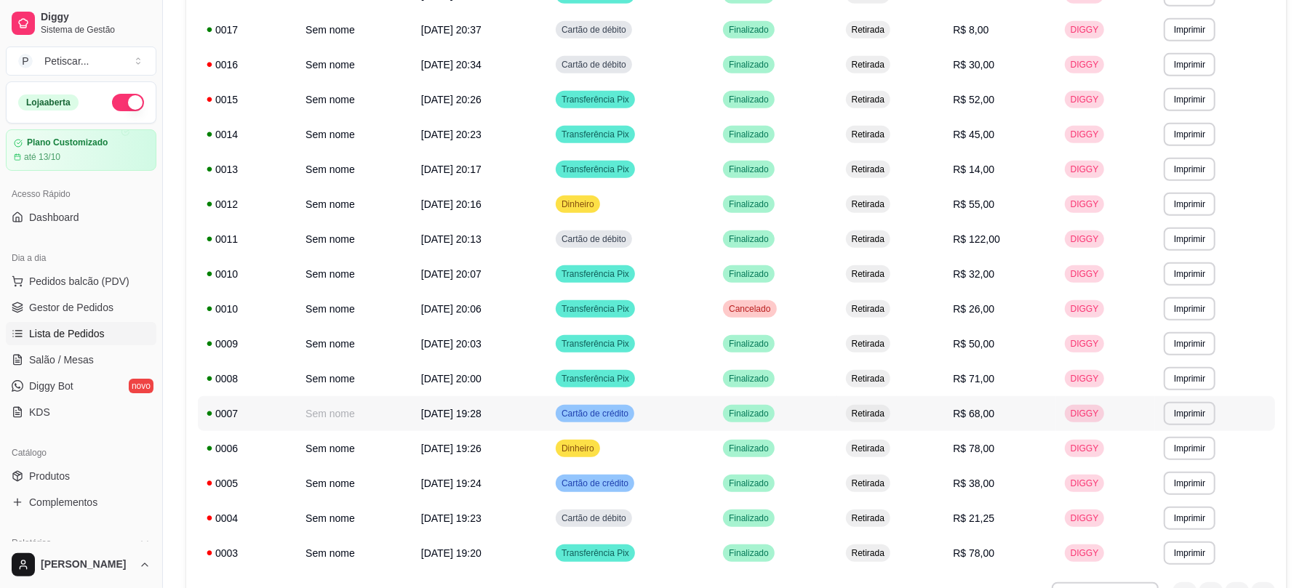
click at [906, 406] on td "Retirada" at bounding box center [891, 413] width 108 height 35
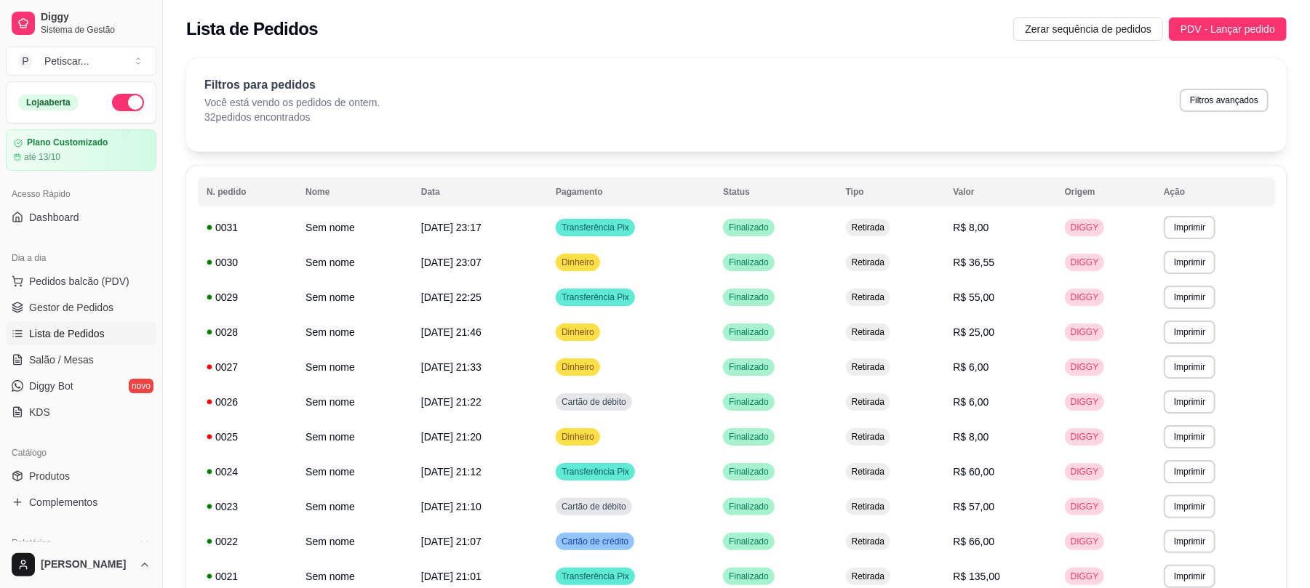
scroll to position [289, 0]
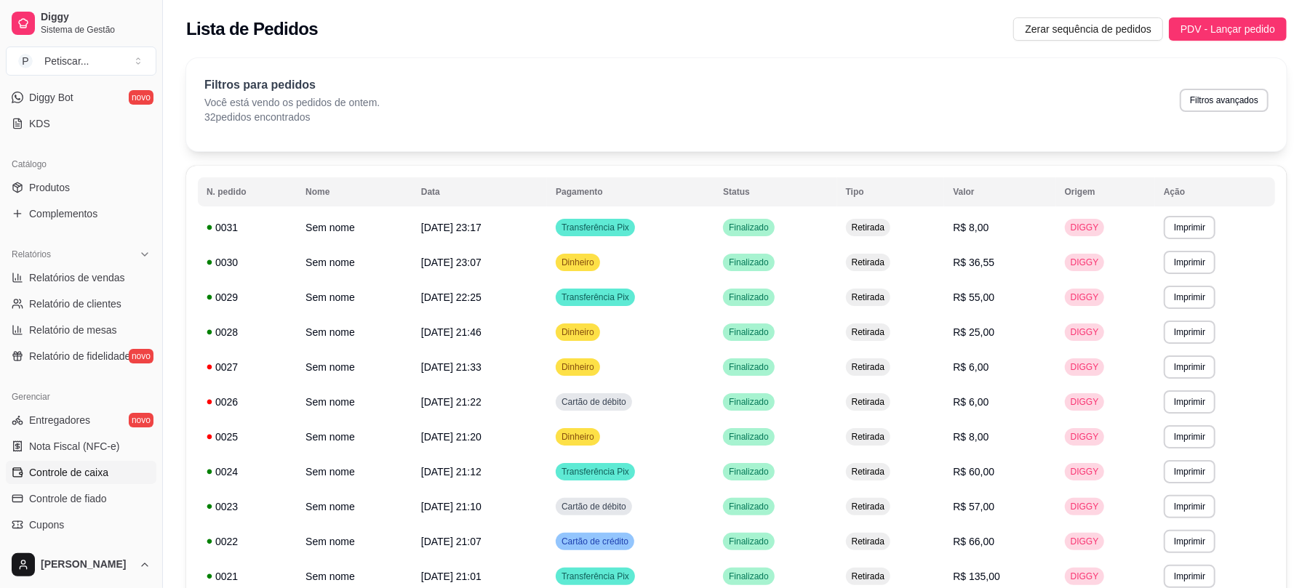
click at [55, 478] on span "Controle de caixa" at bounding box center [68, 473] width 79 height 15
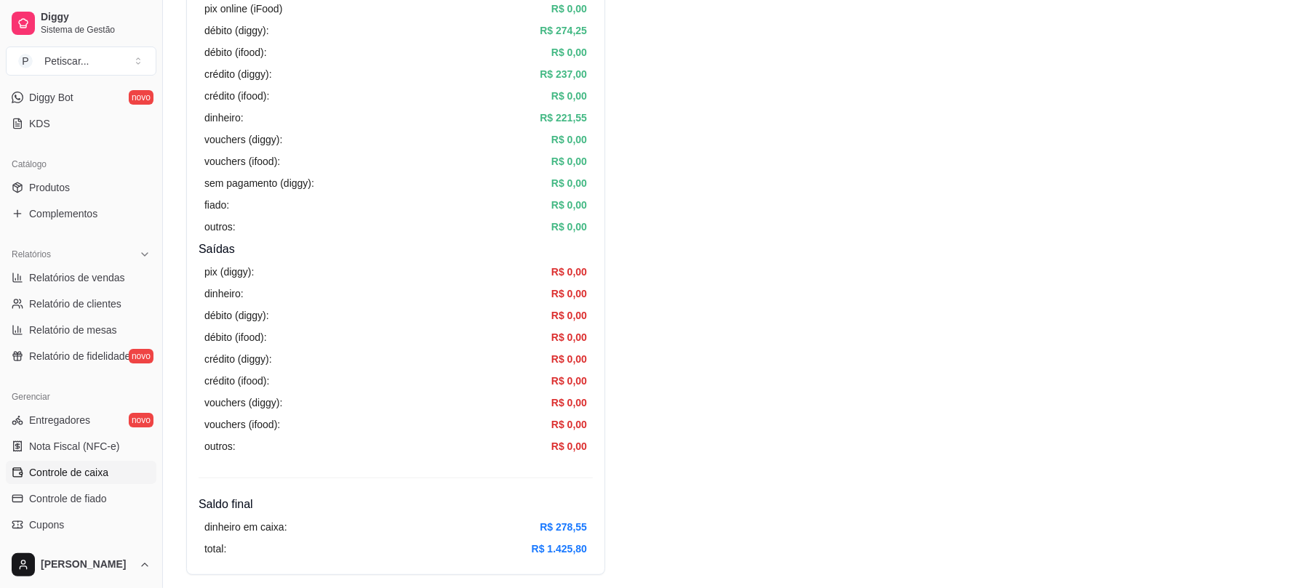
scroll to position [199, 0]
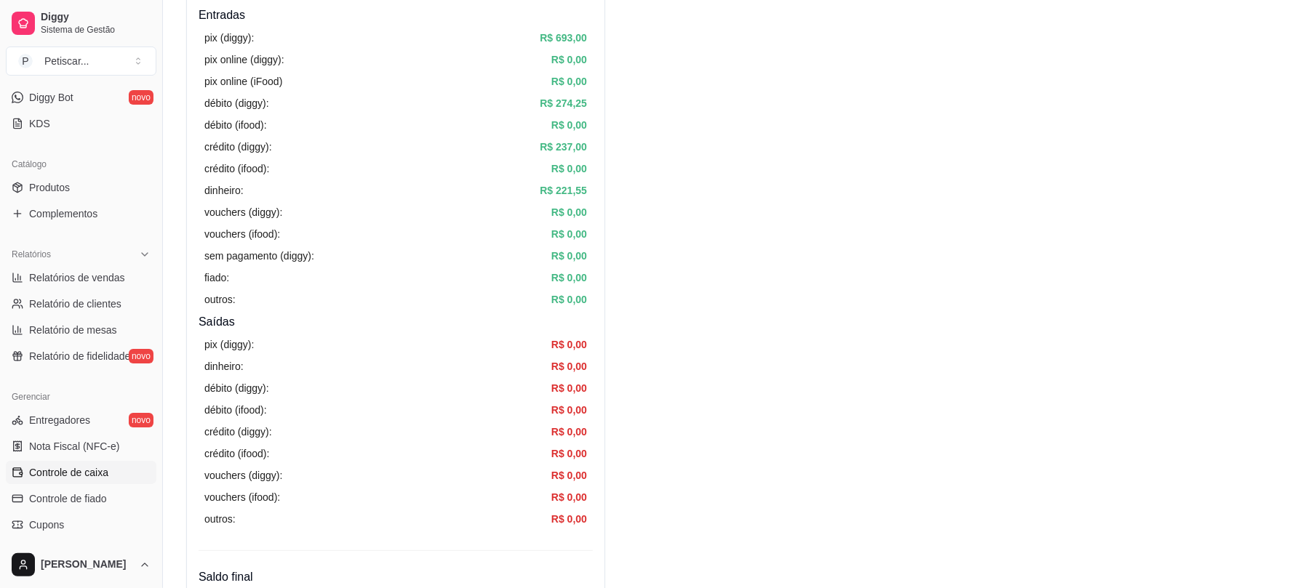
drag, startPoint x: 450, startPoint y: 202, endPoint x: 448, endPoint y: 212, distance: 10.3
click at [448, 212] on div "pix (diggy): R$ 693,00 pix online (diggy): R$ 0,00 pix online (iFood) R$ 0,00 d…" at bounding box center [396, 168] width 394 height 289
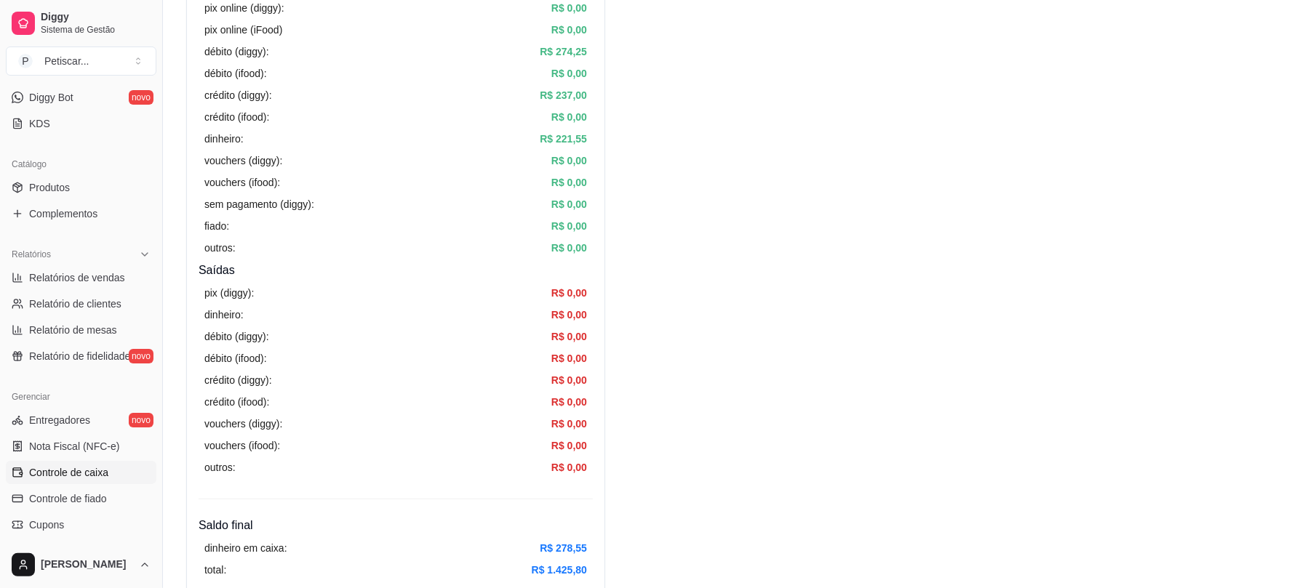
scroll to position [0, 0]
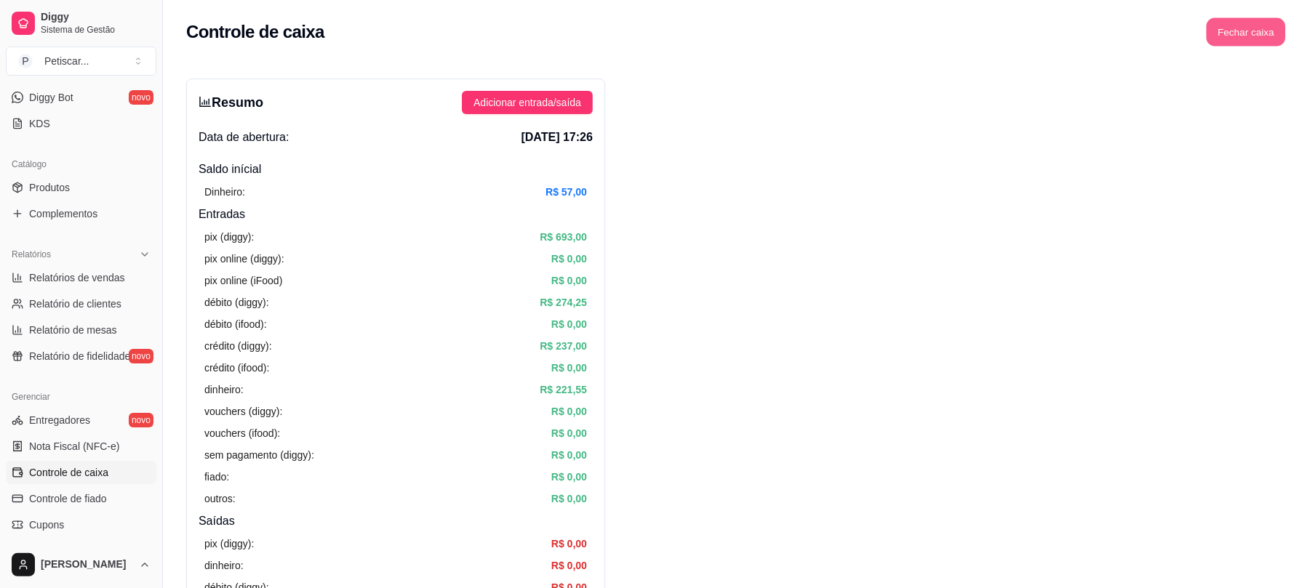
click at [1222, 33] on button "Fechar caixa" at bounding box center [1246, 32] width 79 height 28
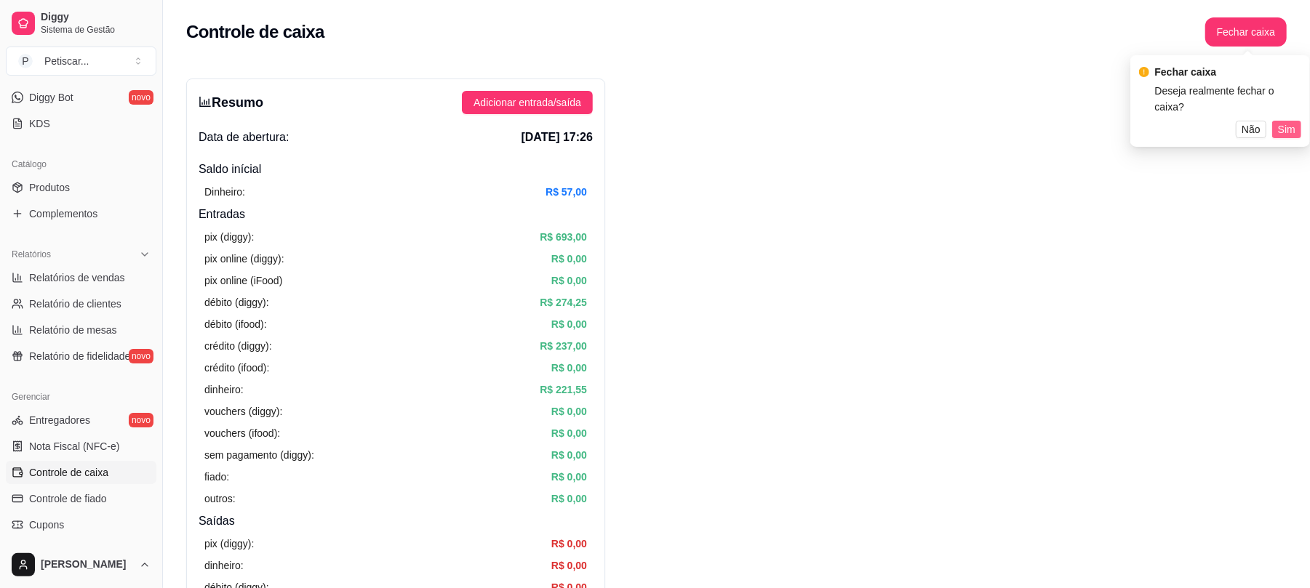
click at [1280, 121] on span "Sim" at bounding box center [1286, 129] width 17 height 16
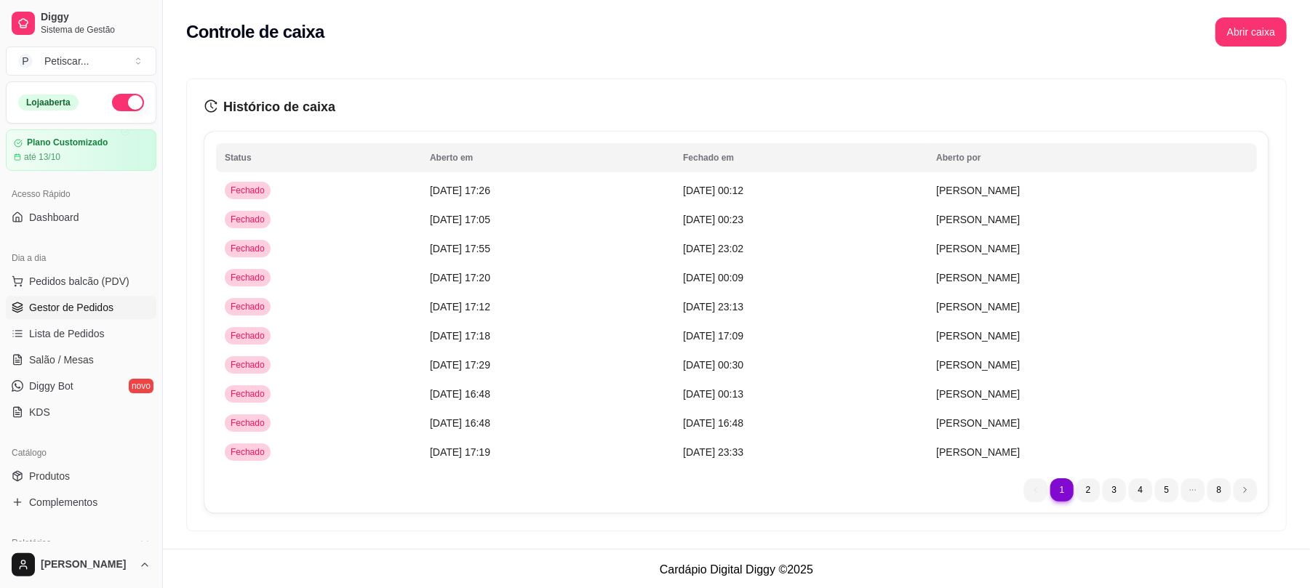
click at [64, 304] on span "Gestor de Pedidos" at bounding box center [71, 307] width 84 height 15
